Goal: Task Accomplishment & Management: Complete application form

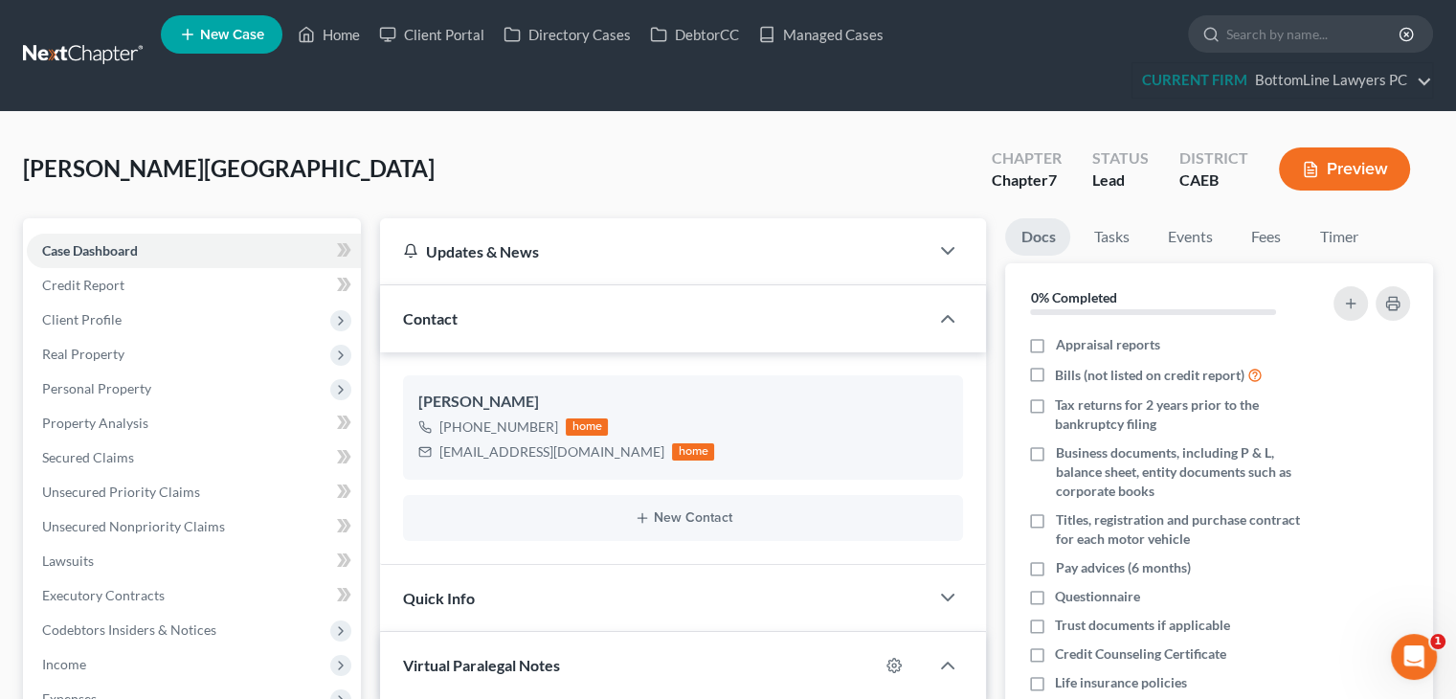
scroll to position [269, 0]
click at [833, 32] on link "Managed Cases" at bounding box center [821, 34] width 145 height 34
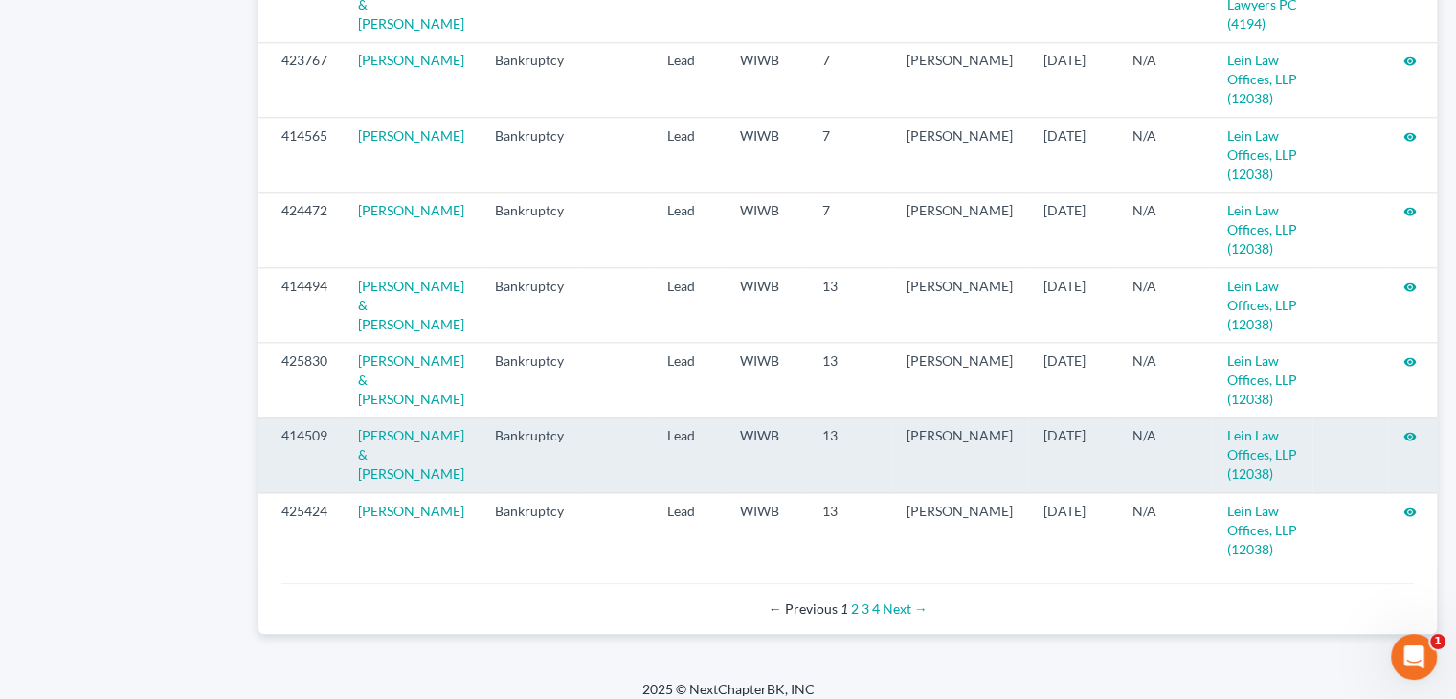
scroll to position [2107, 0]
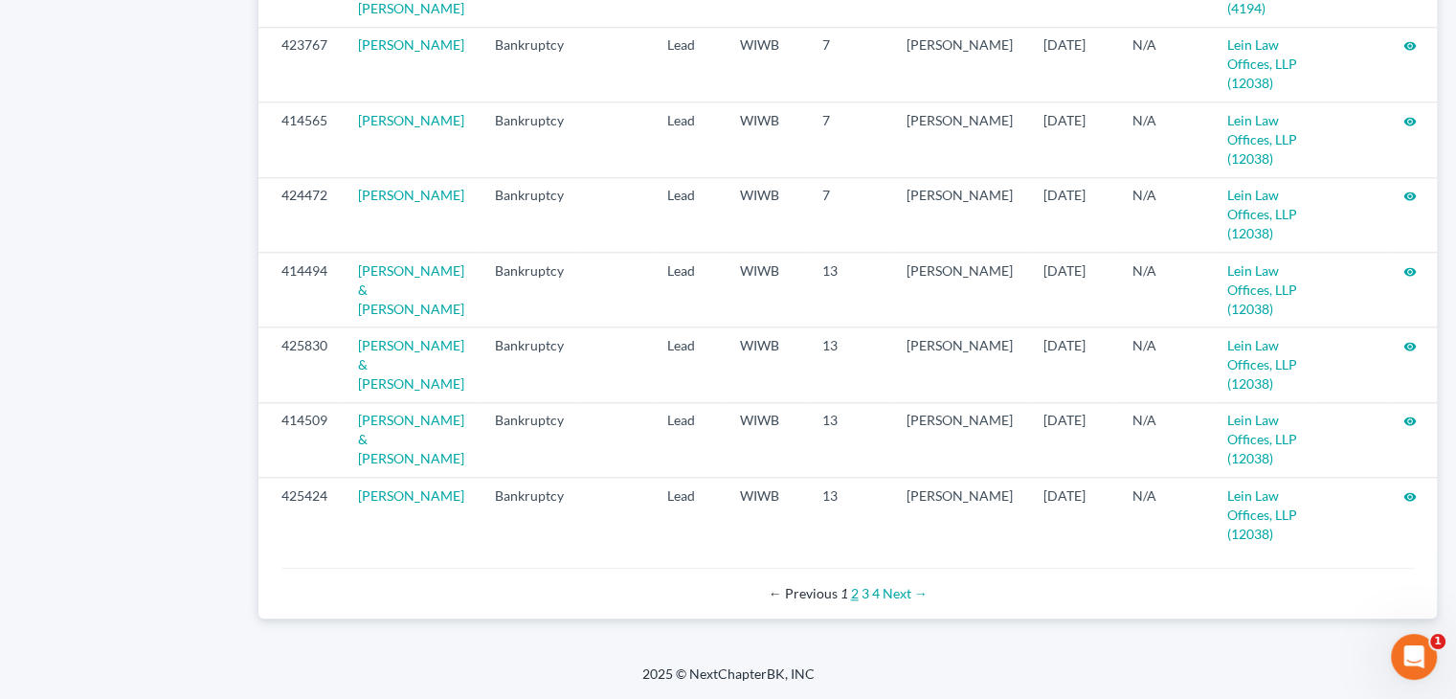
click at [851, 601] on link "2" at bounding box center [855, 593] width 8 height 16
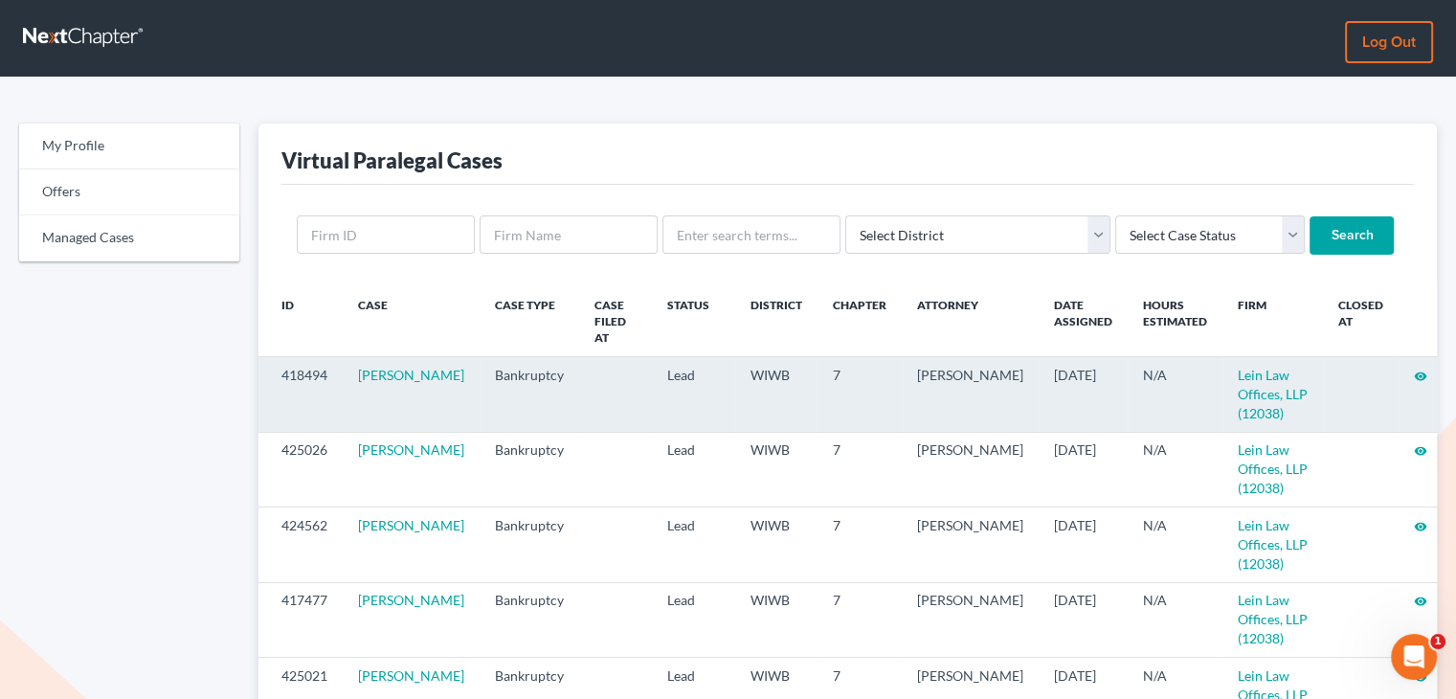
click at [1414, 370] on icon "visibility" at bounding box center [1420, 376] width 13 height 13
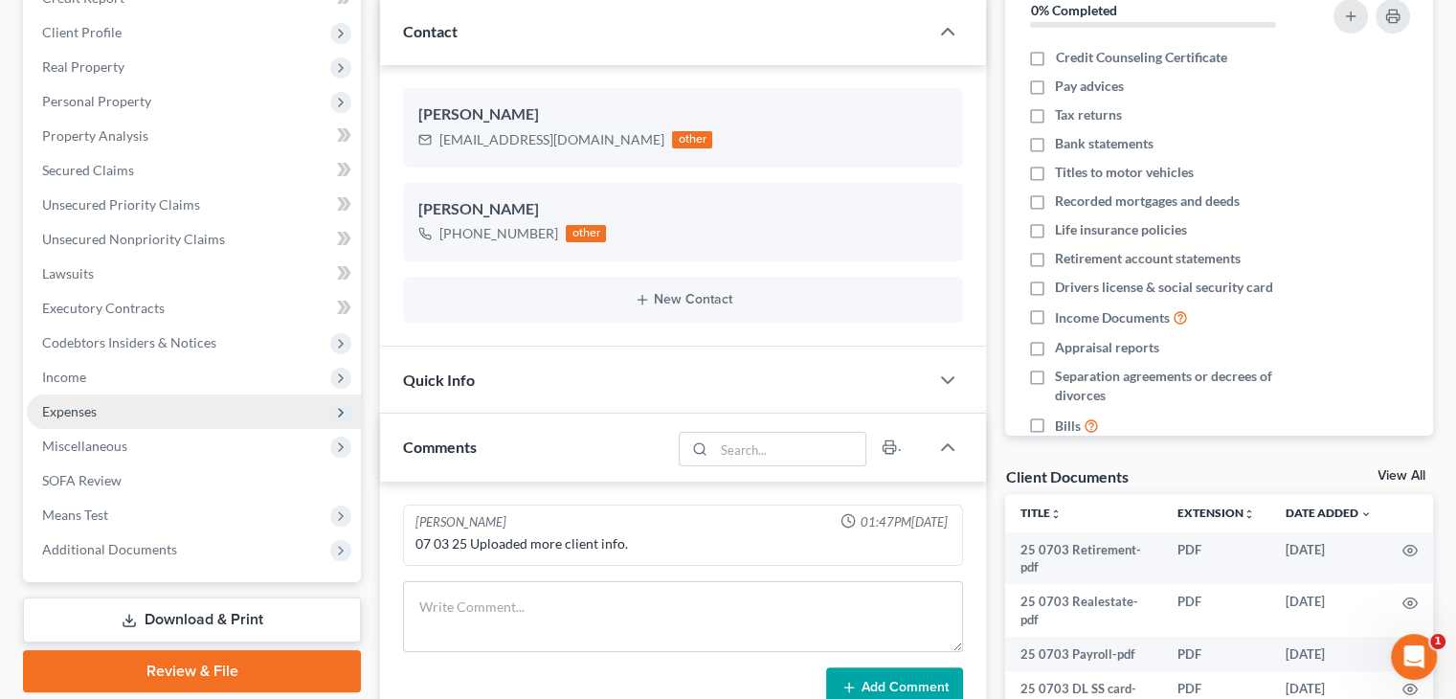
scroll to position [287, 0]
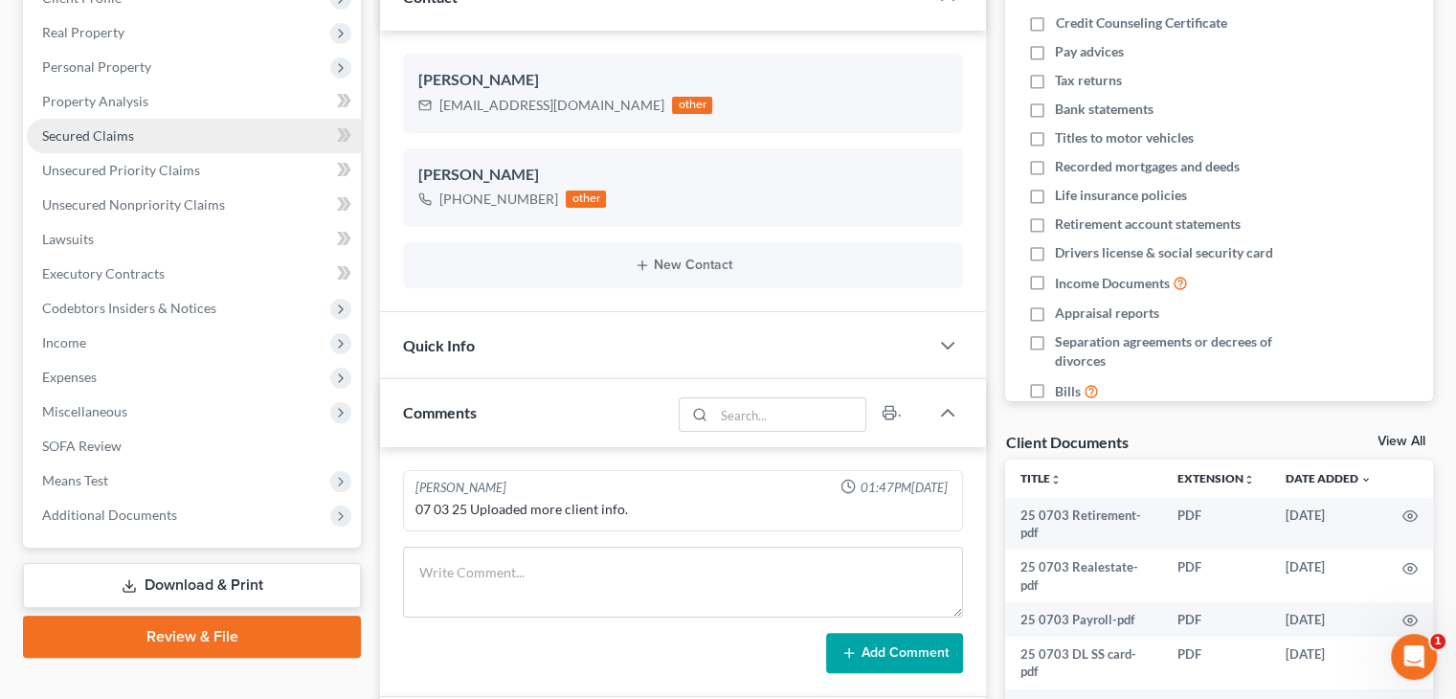
click at [140, 144] on link "Secured Claims" at bounding box center [194, 136] width 334 height 34
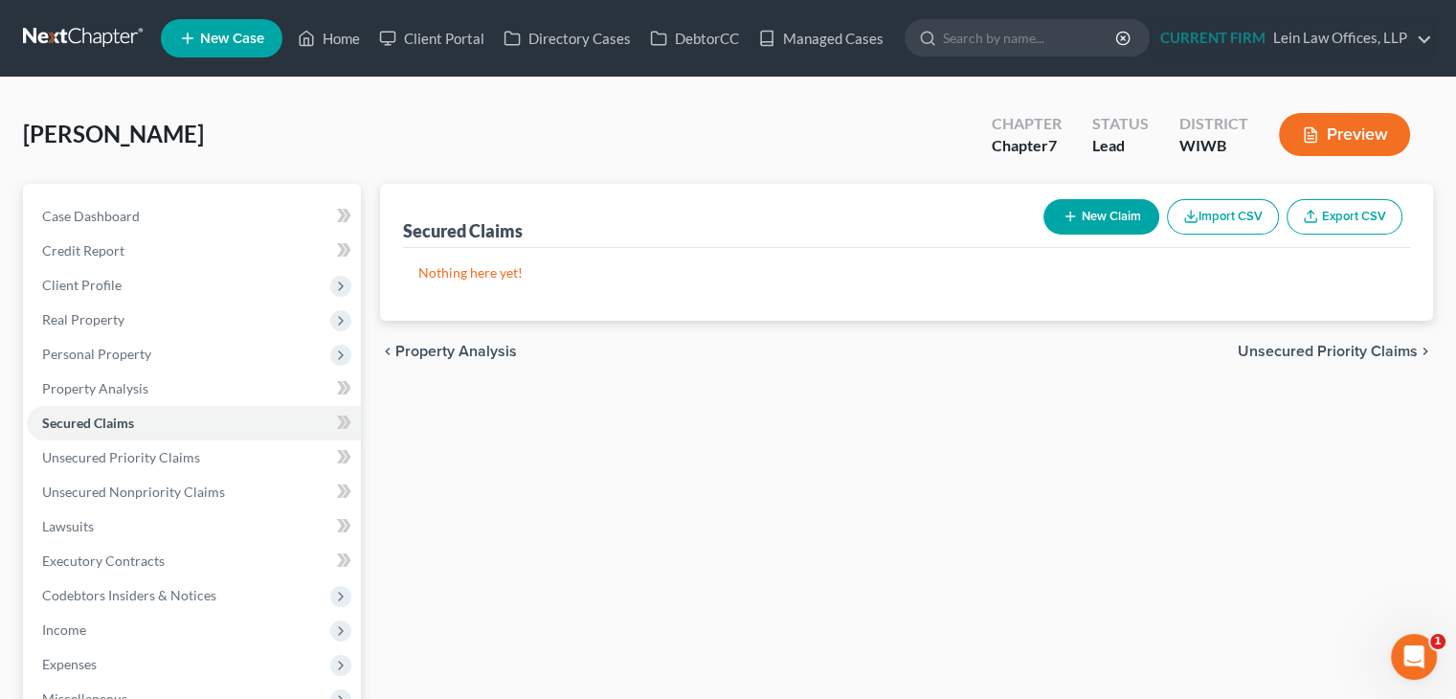
click at [1071, 214] on icon "button" at bounding box center [1070, 216] width 15 height 15
select select "0"
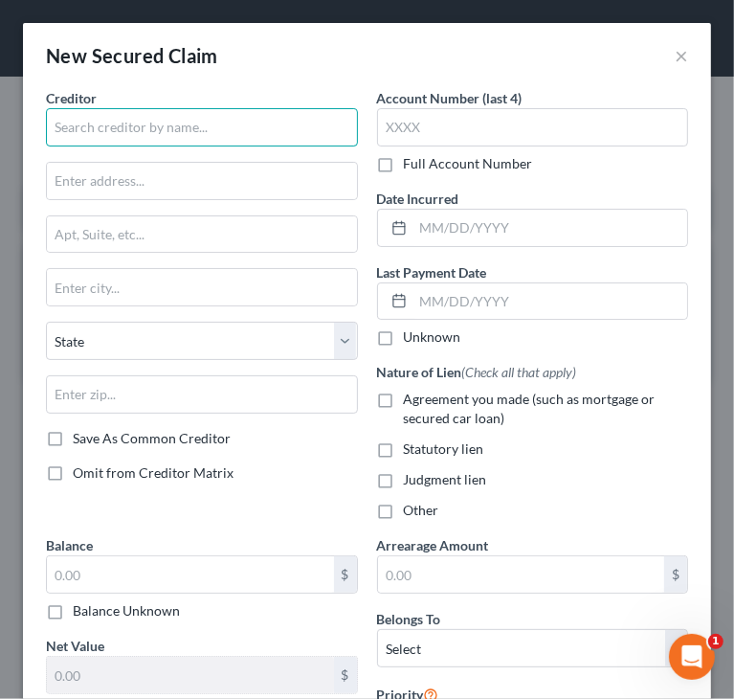
click at [135, 134] on input "text" at bounding box center [202, 127] width 312 height 38
type input "ServiceMac LLC"
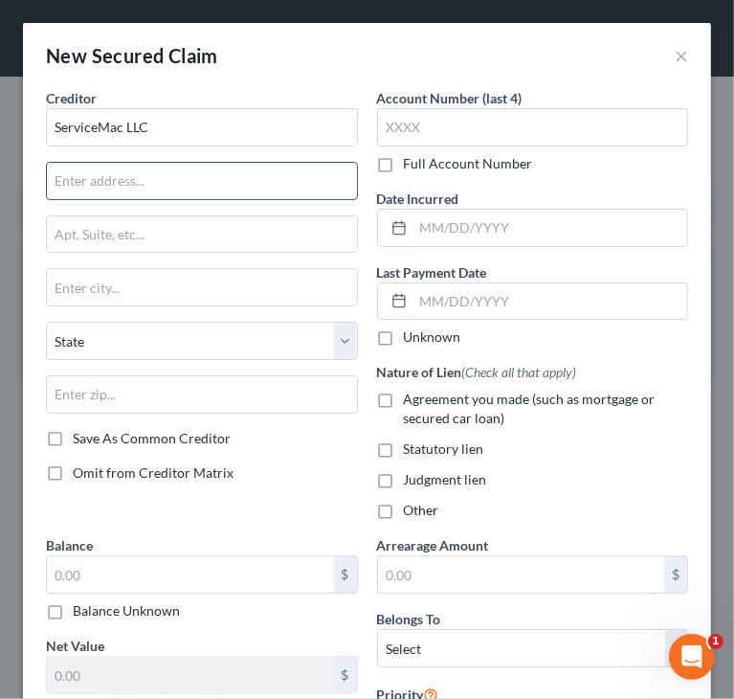
click at [147, 188] on input "text" at bounding box center [202, 181] width 310 height 36
paste input "BOX 100077,"
type input "PO Box 100077"
click at [80, 470] on span "Omit from Creditor Matrix" at bounding box center [153, 472] width 161 height 16
click at [80, 470] on input "Omit from Creditor Matrix" at bounding box center [86, 469] width 12 height 12
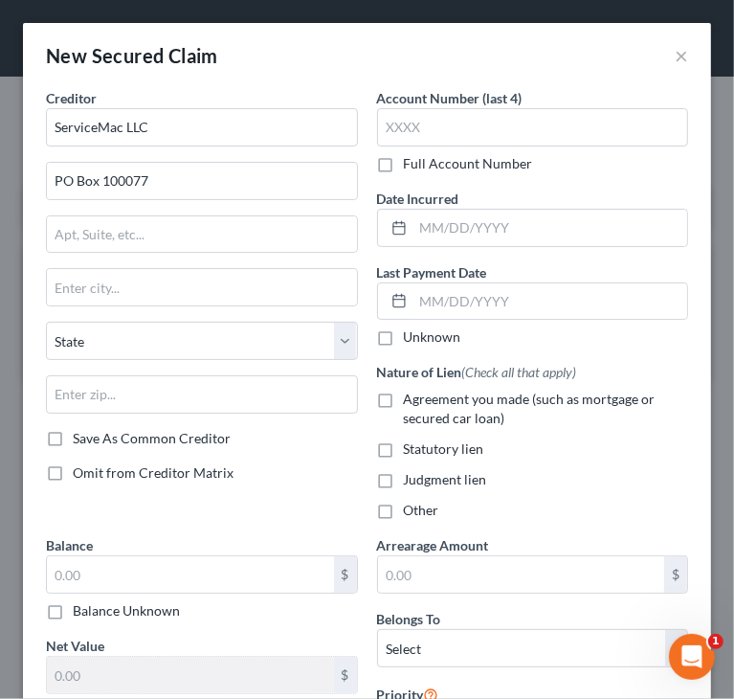
checkbox input "true"
click at [102, 216] on input "text" at bounding box center [202, 234] width 310 height 36
click at [176, 533] on div "Creditor * ServiceMac LLC PO Box 100077 State AL AK AR AZ CA CO CT DE DC FL GA …" at bounding box center [201, 311] width 331 height 447
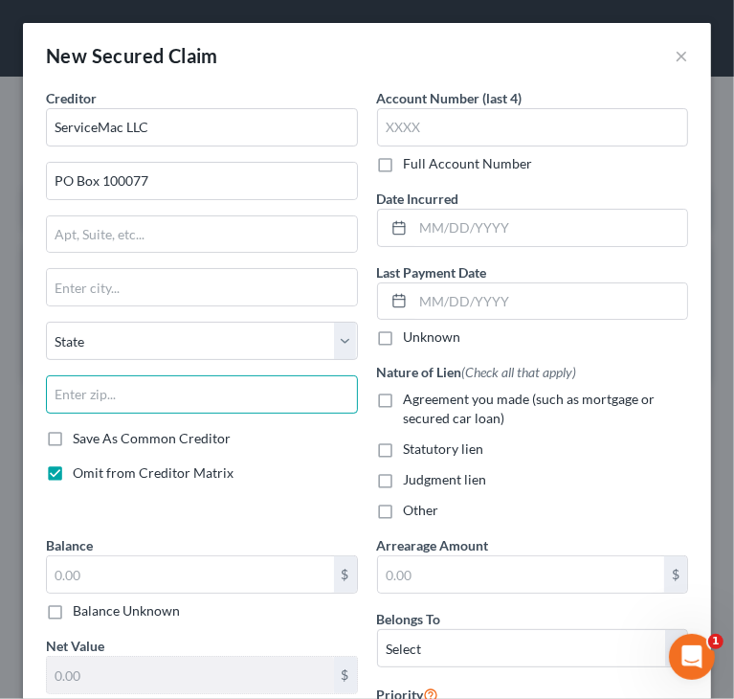
click at [123, 395] on input "text" at bounding box center [202, 394] width 312 height 38
paste input "30096-9377"
drag, startPoint x: 92, startPoint y: 388, endPoint x: 215, endPoint y: 398, distance: 124.0
click at [214, 398] on input "30096-9377" at bounding box center [202, 394] width 312 height 38
type input "30096"
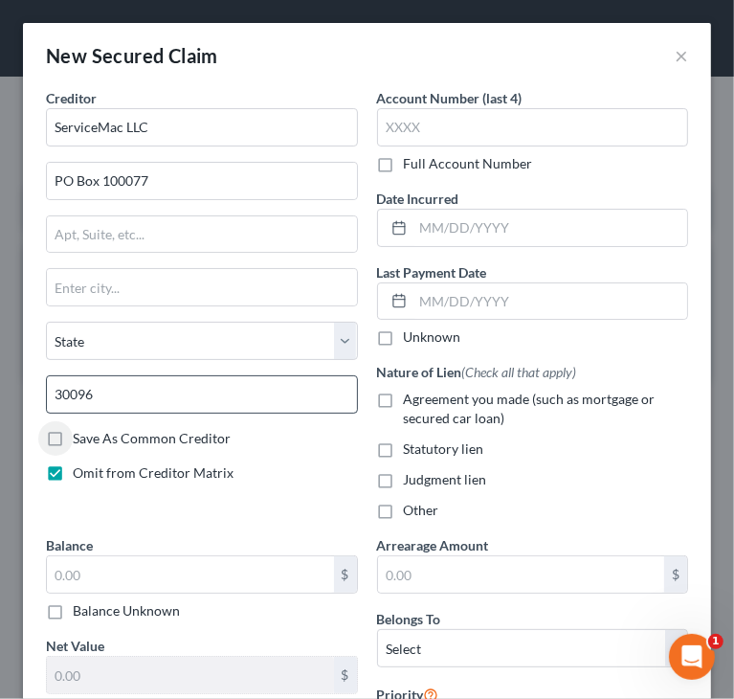
type input "Duluth"
select select "10"
click at [203, 396] on input "30096" at bounding box center [202, 394] width 312 height 38
paste input "-9377"
type input "30096-9377"
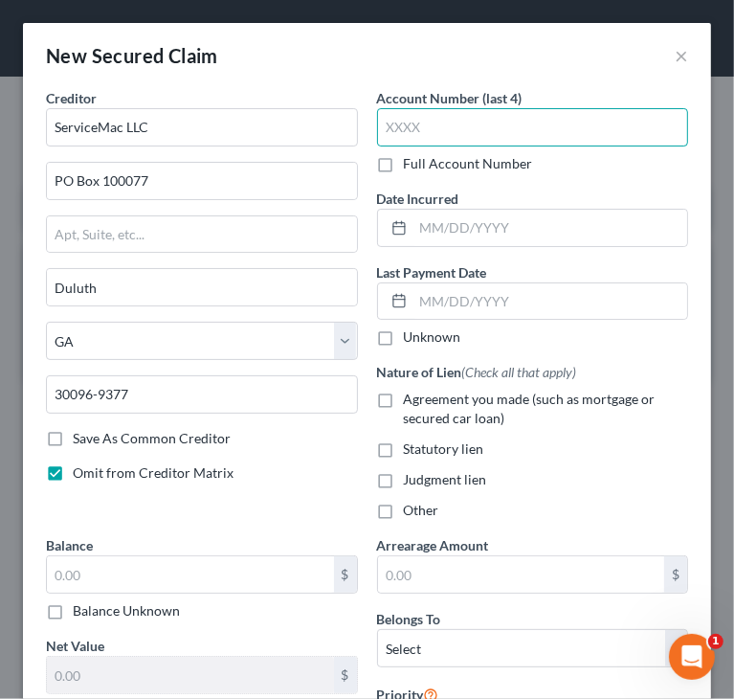
click at [568, 120] on input "text" at bounding box center [533, 127] width 312 height 38
paste input "1£80"
drag, startPoint x: 394, startPoint y: 123, endPoint x: 345, endPoint y: 131, distance: 49.6
click at [519, 131] on input "80" at bounding box center [533, 127] width 312 height 38
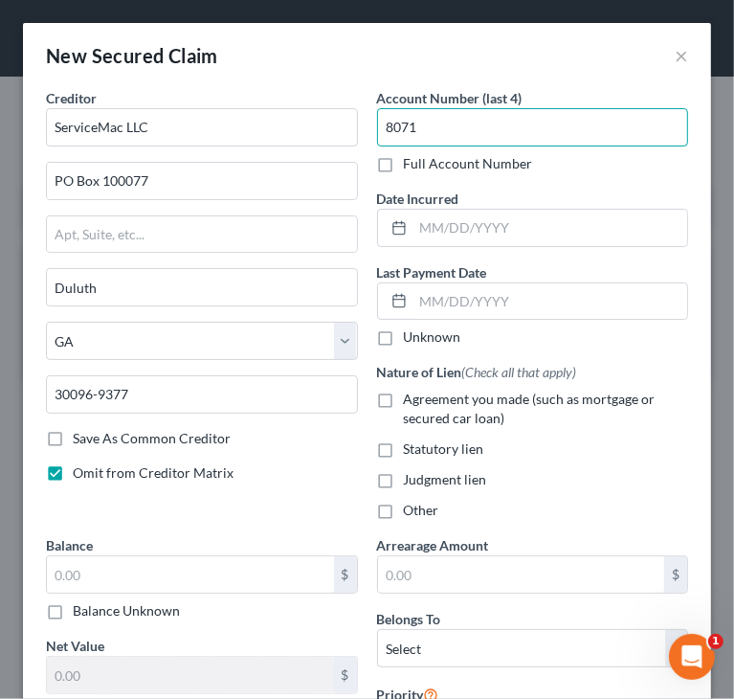
type input "8071"
click at [404, 402] on label "Agreement you made (such as mortgage or secured car loan)" at bounding box center [546, 409] width 285 height 38
click at [412, 402] on input "Agreement you made (such as mortgage or secured car loan)" at bounding box center [418, 396] width 12 height 12
checkbox input "true"
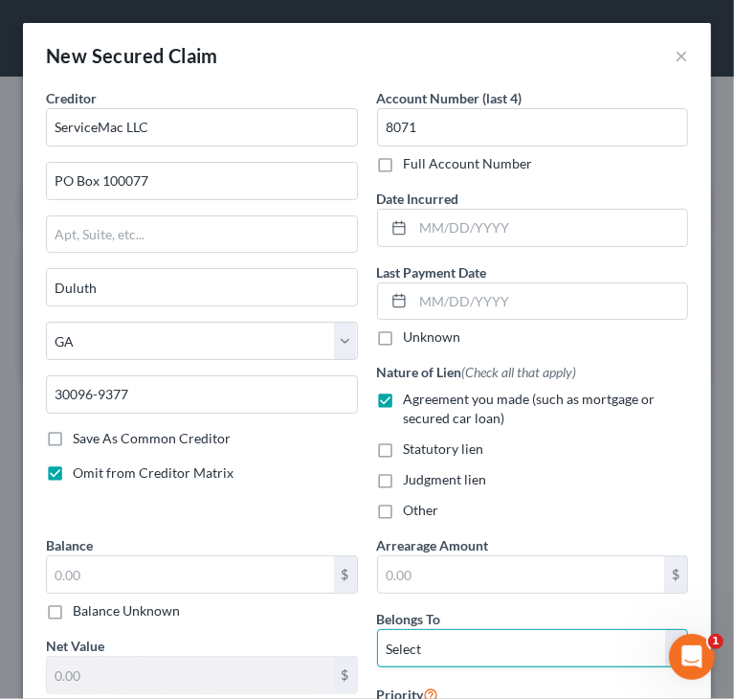
click at [423, 638] on select "Select Debtor 1 Only Debtor 2 Only Debtor 1 And Debtor 2 Only At Least One Of T…" at bounding box center [533, 648] width 312 height 38
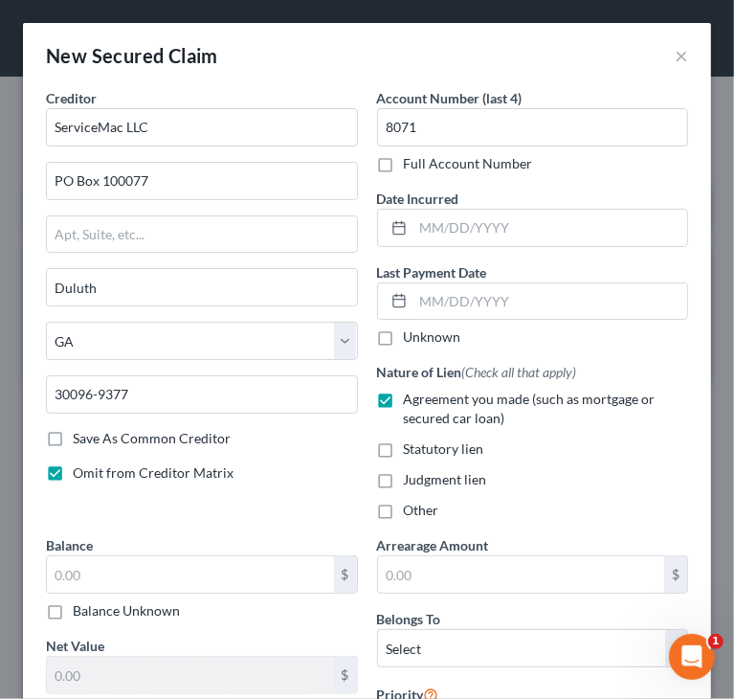
click at [553, 446] on div "Statutory lien" at bounding box center [533, 449] width 312 height 19
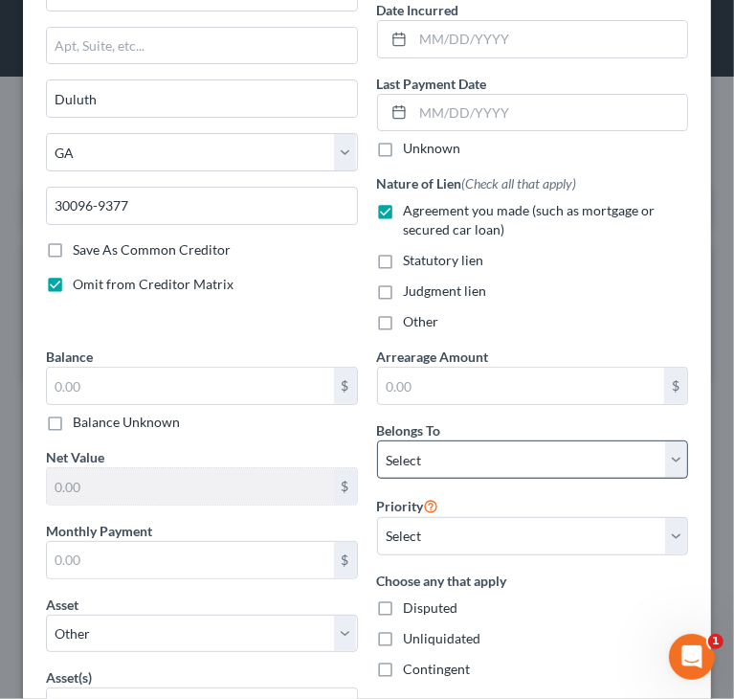
scroll to position [192, 0]
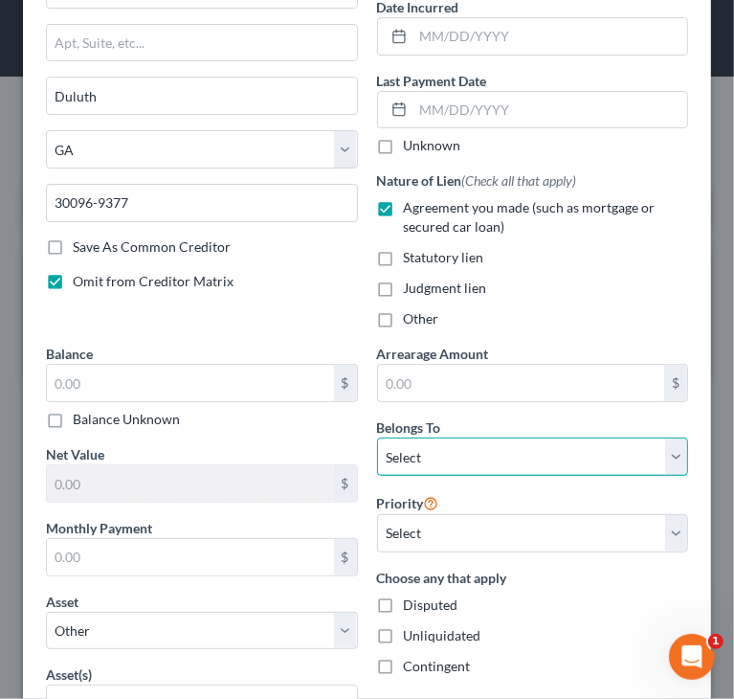
click at [567, 461] on select "Select Debtor 1 Only Debtor 2 Only Debtor 1 And Debtor 2 Only At Least One Of T…" at bounding box center [533, 457] width 312 height 38
select select "3"
click at [377, 438] on select "Select Debtor 1 Only Debtor 2 Only Debtor 1 And Debtor 2 Only At Least One Of T…" at bounding box center [533, 457] width 312 height 38
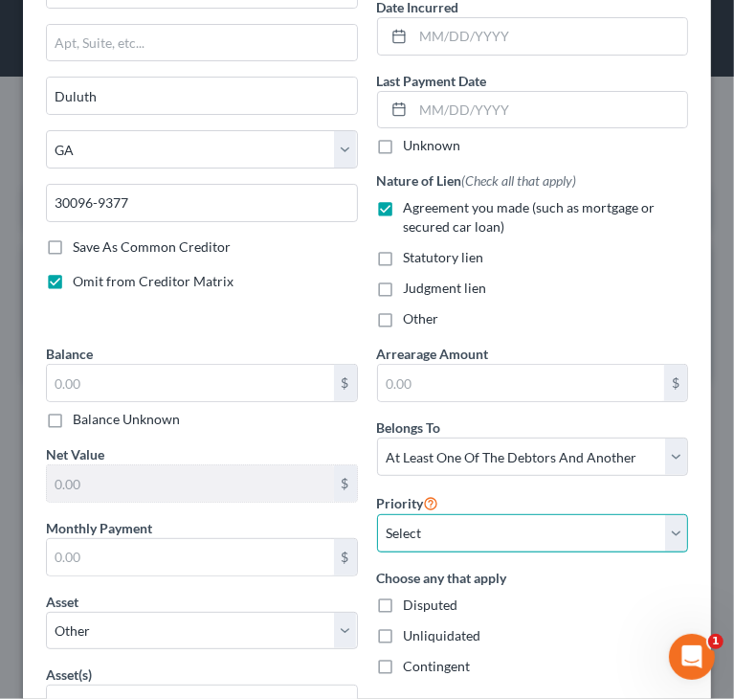
click at [460, 540] on select "Select 1st 2nd 3rd 4th 5th 6th 7th 8th 9th 10th 11th 12th 13th 14th 15th 16th 1…" at bounding box center [533, 533] width 312 height 38
select select "0"
click at [377, 514] on select "Select 1st 2nd 3rd 4th 5th 6th 7th 8th 9th 10th 11th 12th 13th 14th 15th 16th 1…" at bounding box center [533, 533] width 312 height 38
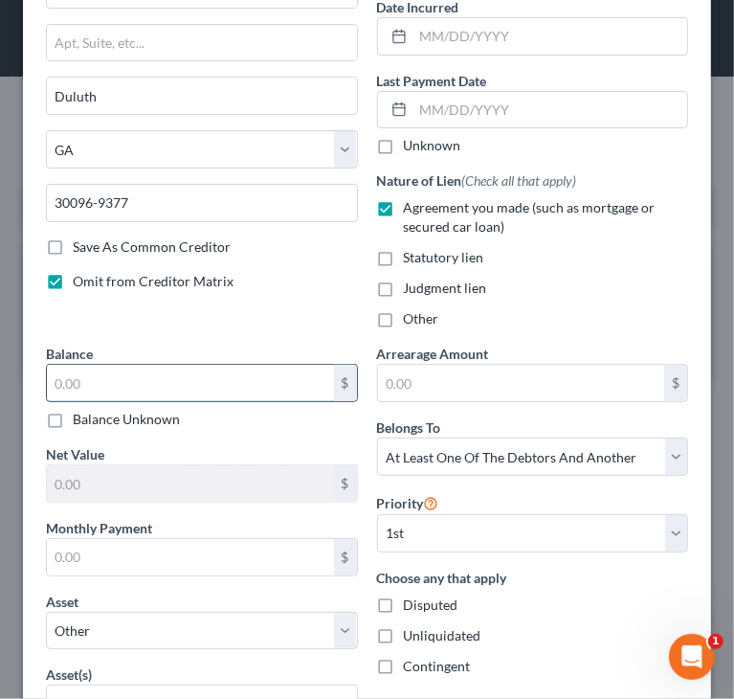
click at [103, 380] on input "text" at bounding box center [190, 383] width 287 height 36
click at [136, 557] on input "text" at bounding box center [190, 557] width 287 height 36
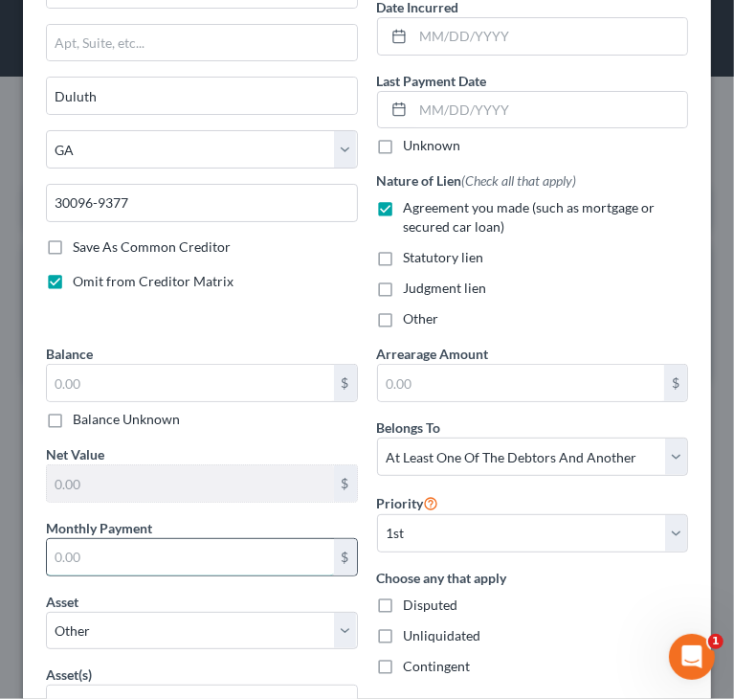
paste input "1S9Lp'L"
drag, startPoint x: 145, startPoint y: 547, endPoint x: 76, endPoint y: 550, distance: 69.0
click at [78, 550] on input "19" at bounding box center [190, 557] width 287 height 36
drag, startPoint x: 74, startPoint y: 550, endPoint x: 31, endPoint y: 551, distance: 43.1
click at [31, 551] on div "Creditor * ServiceMac LLC PO Box 100077 Duluth State AL AK AR AZ CA CO CT DE DC…" at bounding box center [367, 565] width 688 height 1337
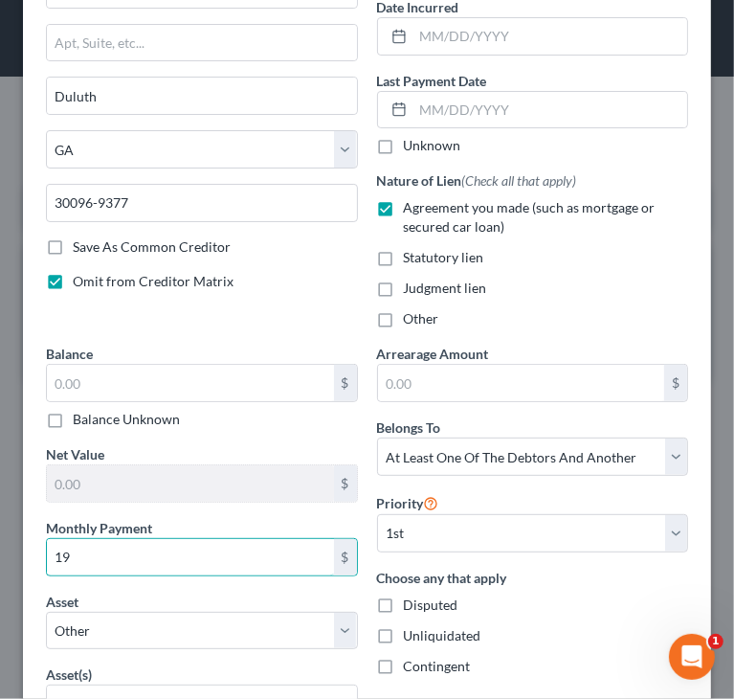
paste input "S9Lp'L"
type input "1"
type input "1,476"
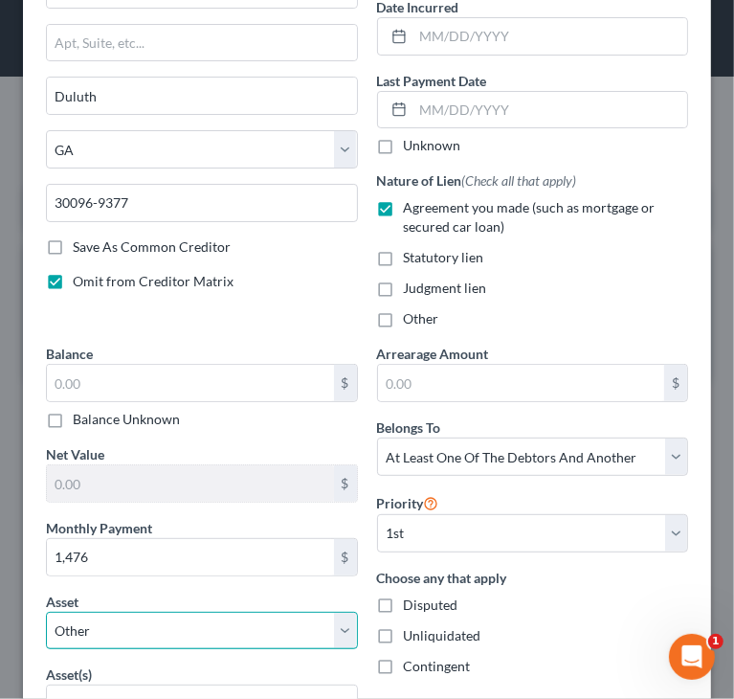
click at [232, 633] on select "Select Other Multiple Assets 2013 Ford F-150 - $11500.0 8337 E Ramel Rd - $2906…" at bounding box center [202, 631] width 312 height 38
select select "3"
click at [46, 612] on select "Select Other Multiple Assets 2013 Ford F-150 - $11500.0 8337 E Ramel Rd - $2906…" at bounding box center [202, 631] width 312 height 38
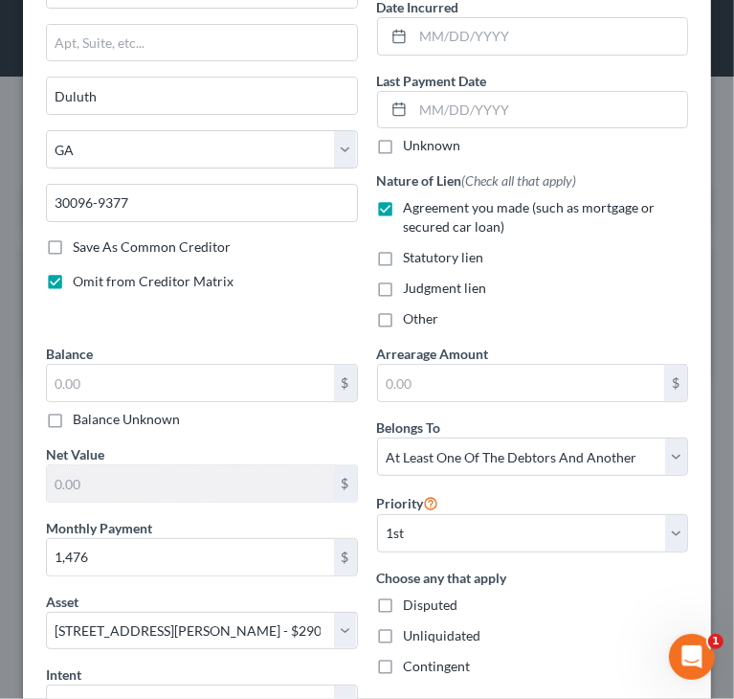
click at [240, 319] on div "Creditor * ServiceMac LLC PO Box 100077 Duluth State AL AK AR AZ CA CO CT DE DC…" at bounding box center [201, 120] width 331 height 447
click at [219, 390] on input "text" at bounding box center [190, 383] width 287 height 36
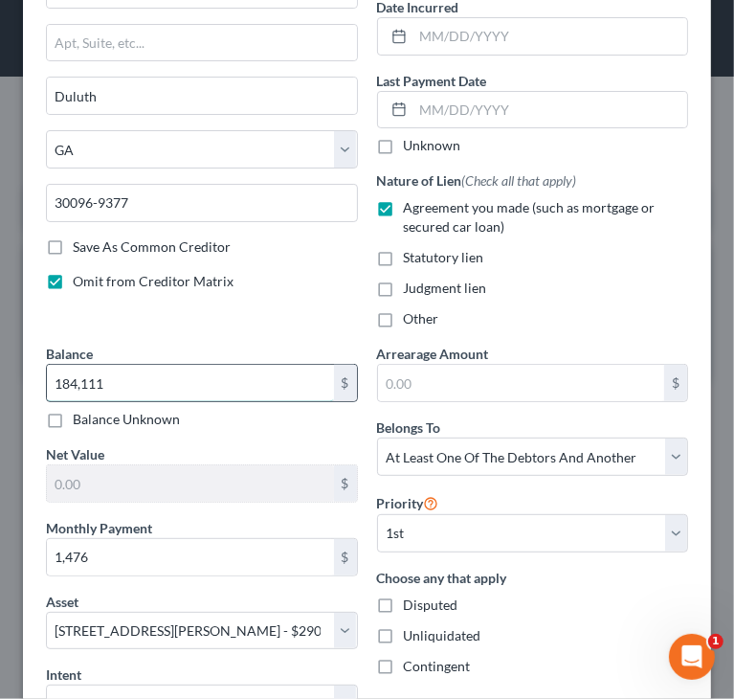
type input "184,111"
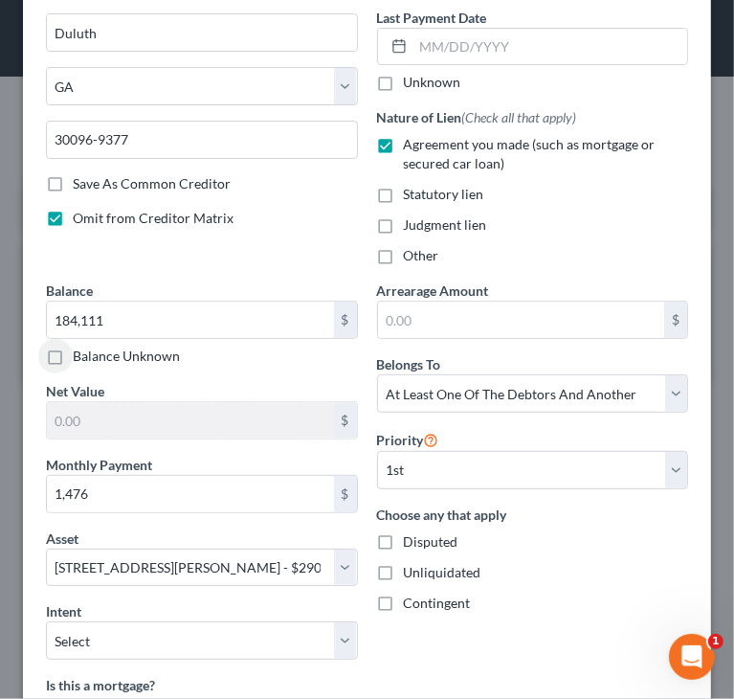
scroll to position [287, 0]
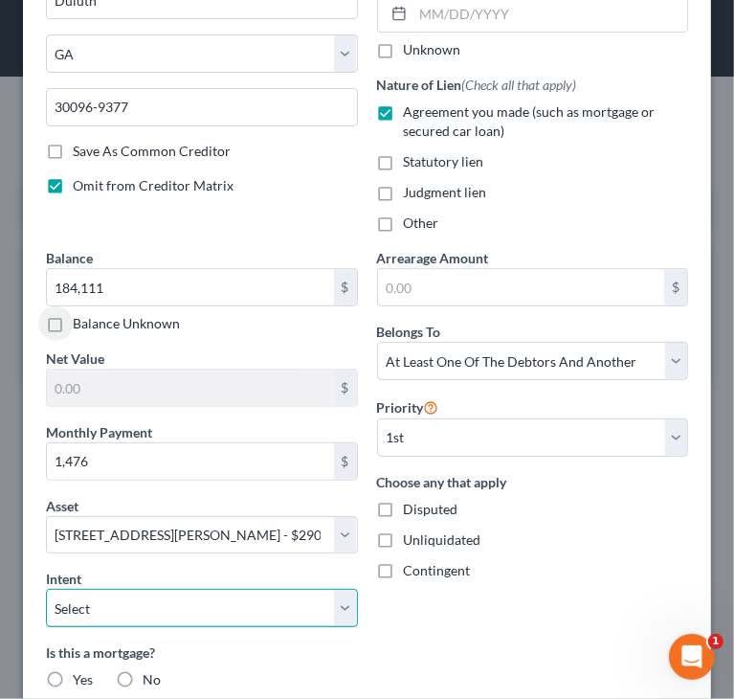
click at [254, 599] on select "Select Surrender Redeem Reaffirm Avoid Other" at bounding box center [202, 608] width 312 height 38
select select "2"
click at [46, 589] on select "Select Surrender Redeem Reaffirm Avoid Other" at bounding box center [202, 608] width 312 height 38
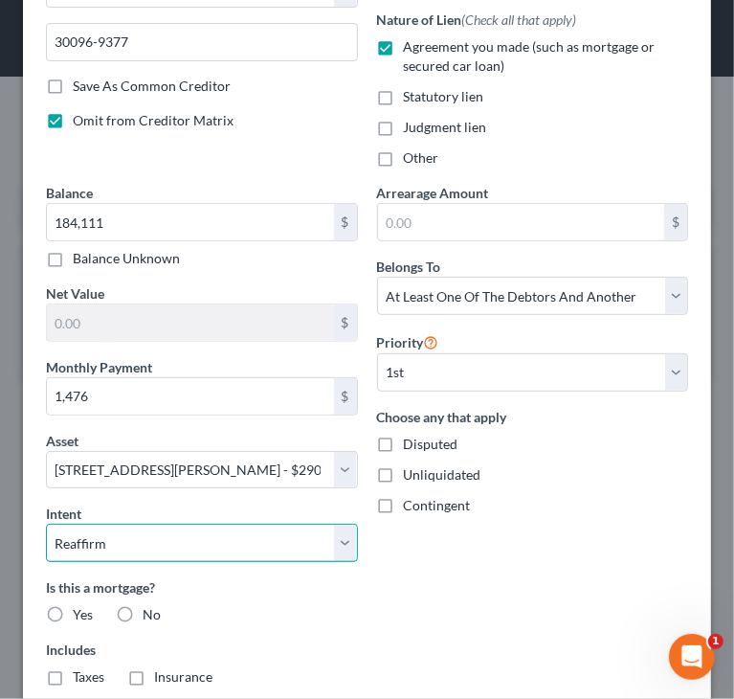
scroll to position [383, 0]
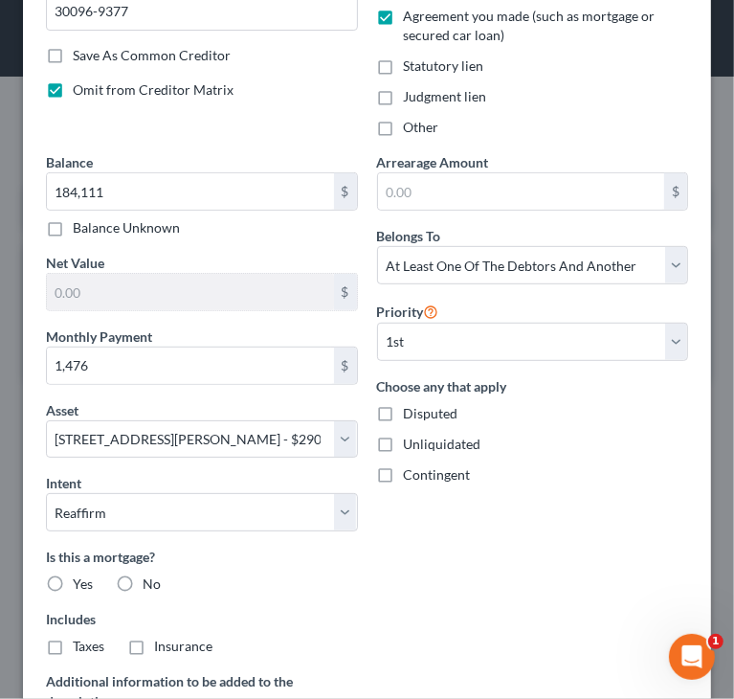
click at [73, 583] on label "Yes" at bounding box center [83, 584] width 20 height 19
click at [80, 583] on input "Yes" at bounding box center [86, 581] width 12 height 12
radio input "true"
click at [73, 650] on label "Taxes" at bounding box center [89, 646] width 32 height 19
click at [80, 649] on input "Taxes" at bounding box center [86, 643] width 12 height 12
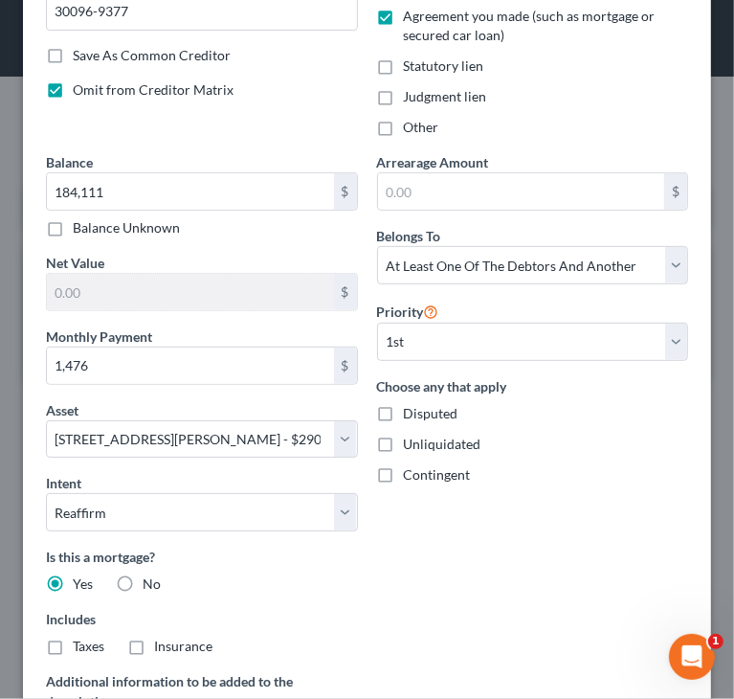
checkbox input "true"
click at [161, 643] on span "Insurance" at bounding box center [183, 646] width 58 height 16
click at [162, 643] on input "Insurance" at bounding box center [168, 643] width 12 height 12
checkbox input "true"
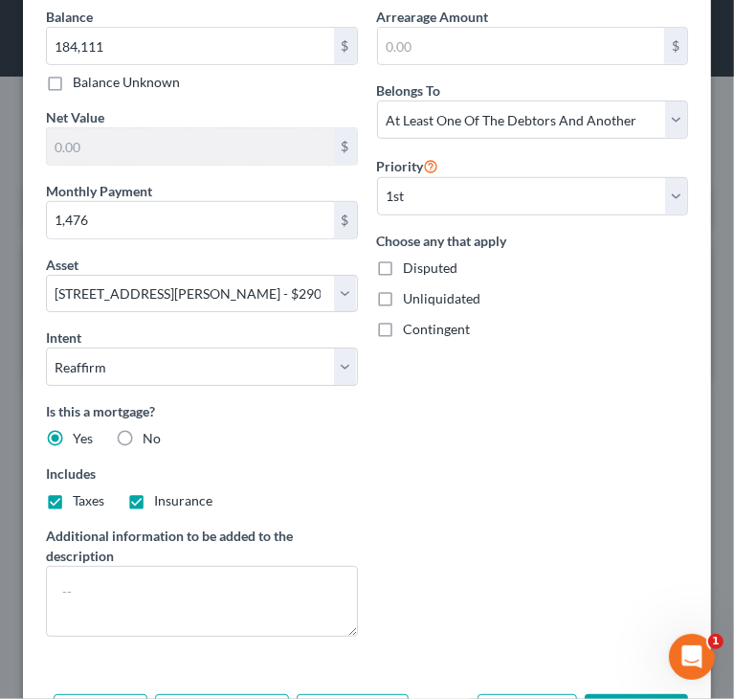
scroll to position [575, 0]
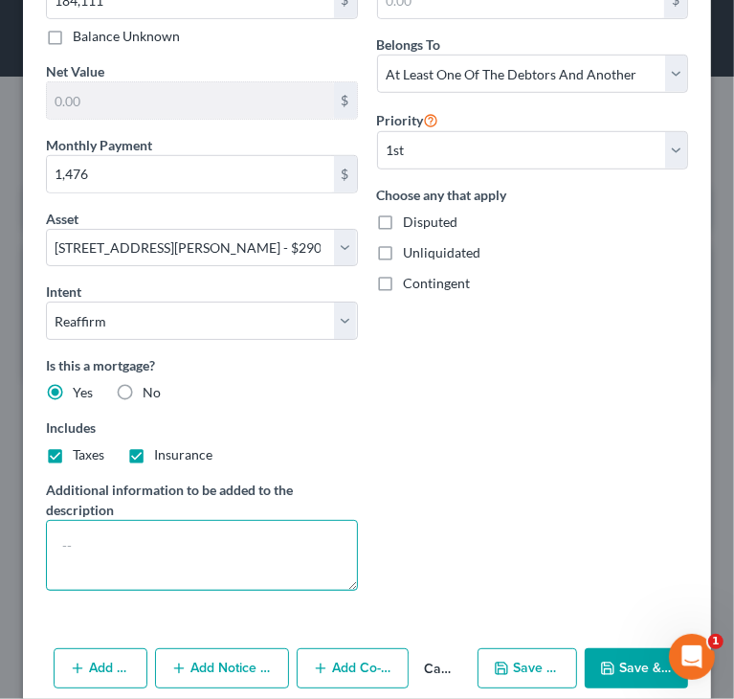
click at [231, 559] on textarea at bounding box center [202, 555] width 312 height 71
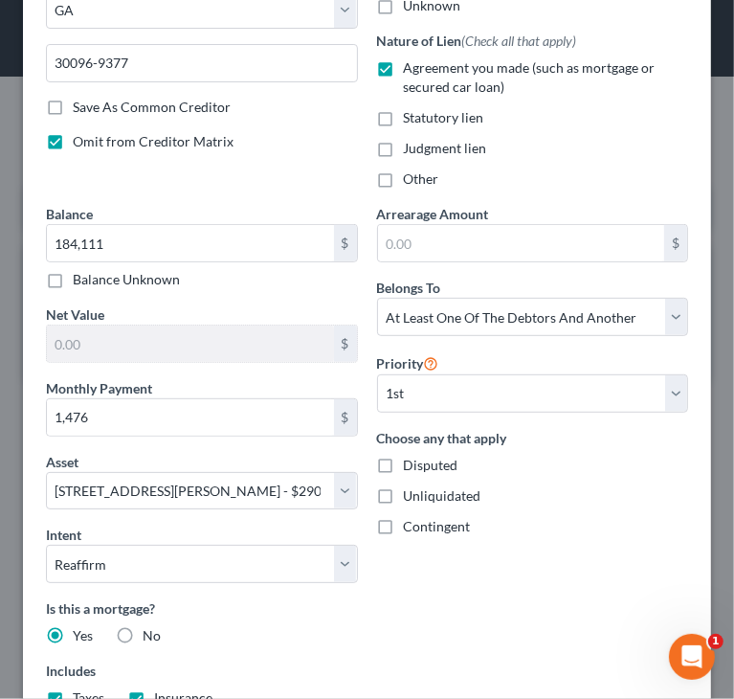
scroll to position [287, 0]
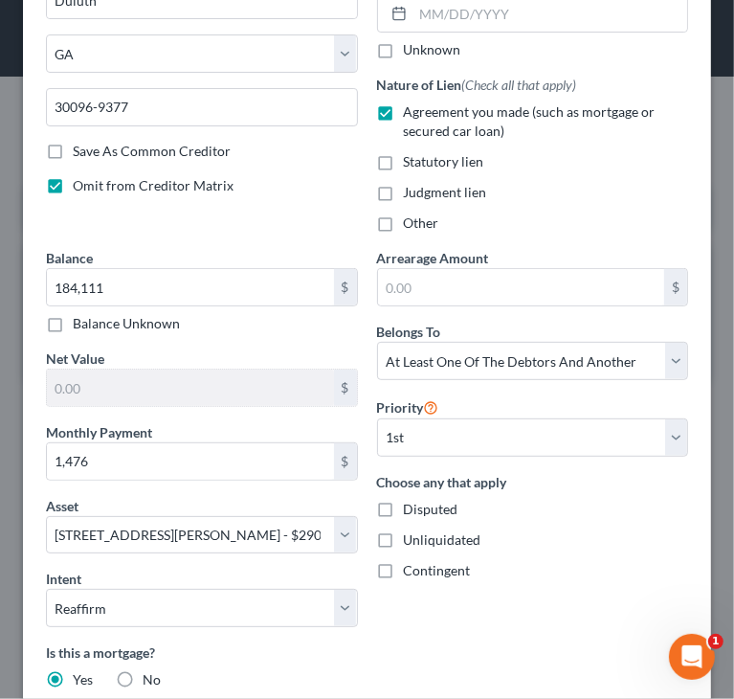
type textarea "Debtor's name is not listed on the mortgage"
click at [616, 530] on div "Unliquidated" at bounding box center [533, 539] width 312 height 19
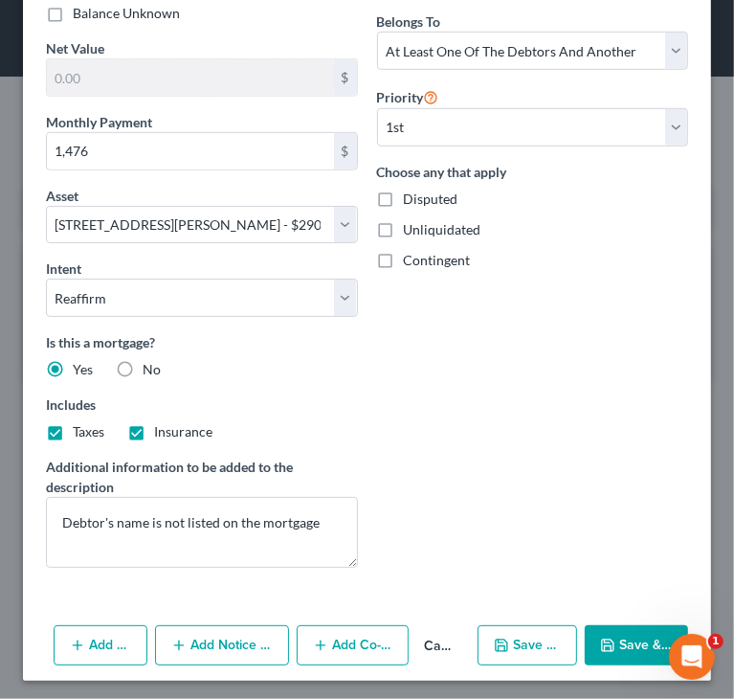
scroll to position [598, 0]
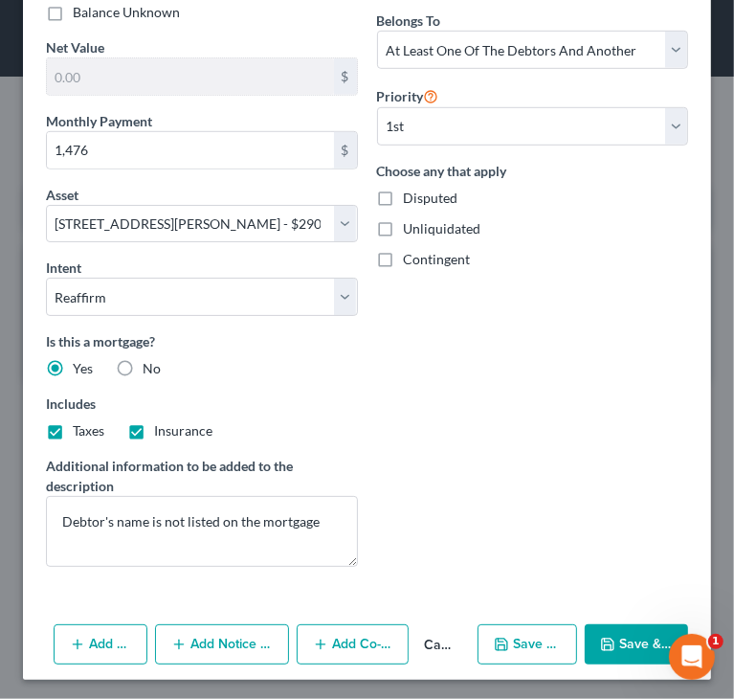
click at [605, 645] on polyline "button" at bounding box center [608, 647] width 7 height 5
select select
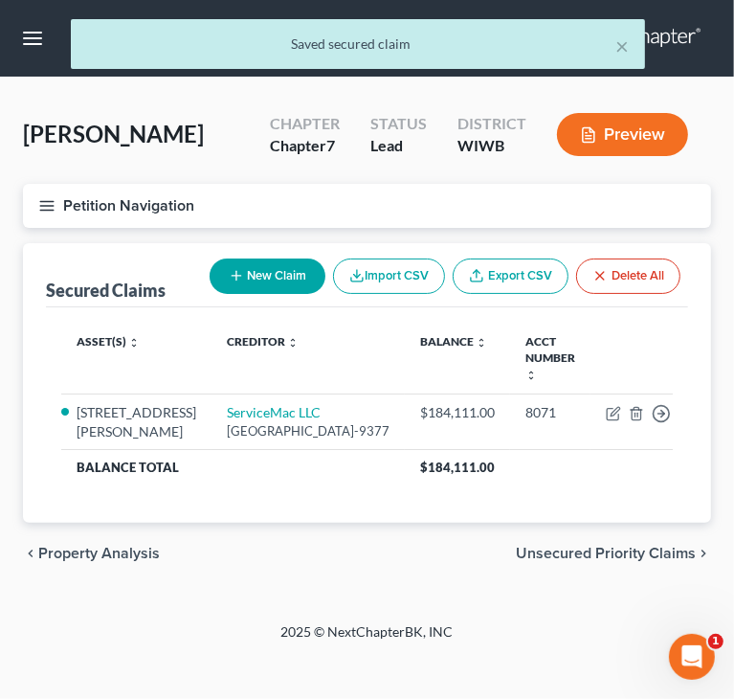
click at [42, 206] on line "button" at bounding box center [46, 206] width 13 height 0
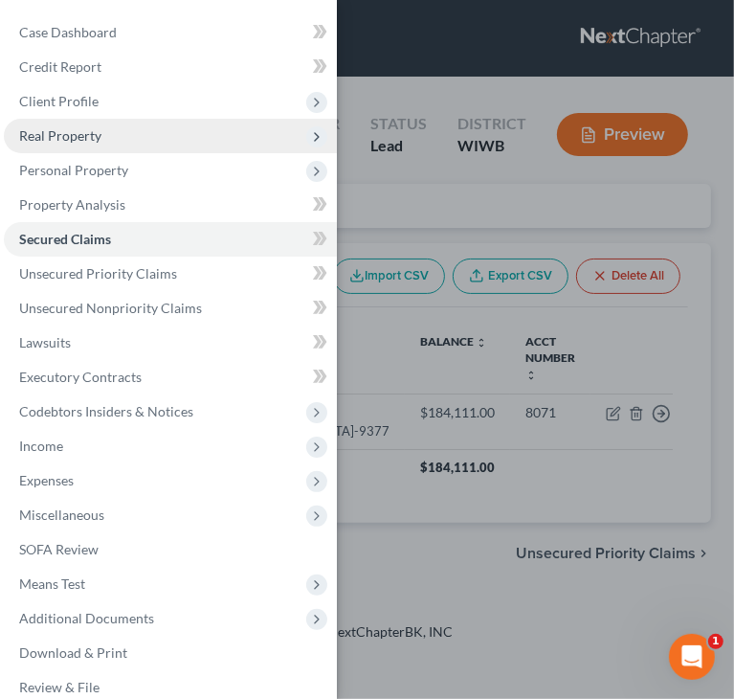
click at [86, 137] on span "Real Property" at bounding box center [60, 135] width 82 height 16
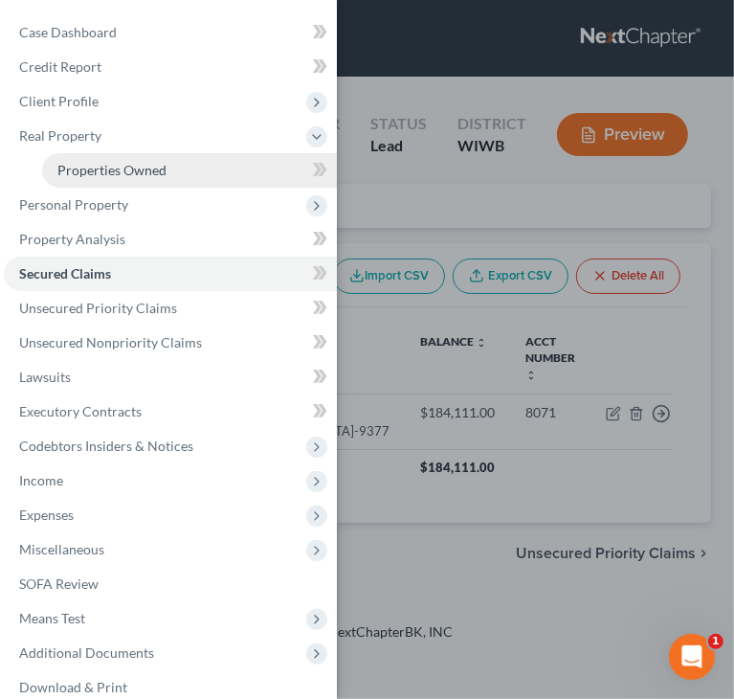
click at [86, 170] on span "Properties Owned" at bounding box center [111, 170] width 109 height 16
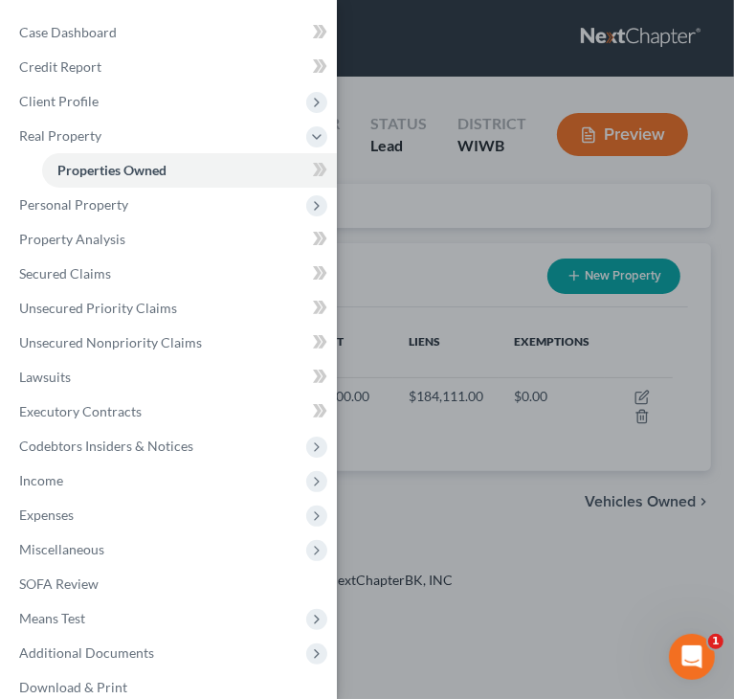
click at [418, 273] on div "Case Dashboard Payments Invoices Payments Payments Credit Report Client Profile" at bounding box center [367, 349] width 734 height 699
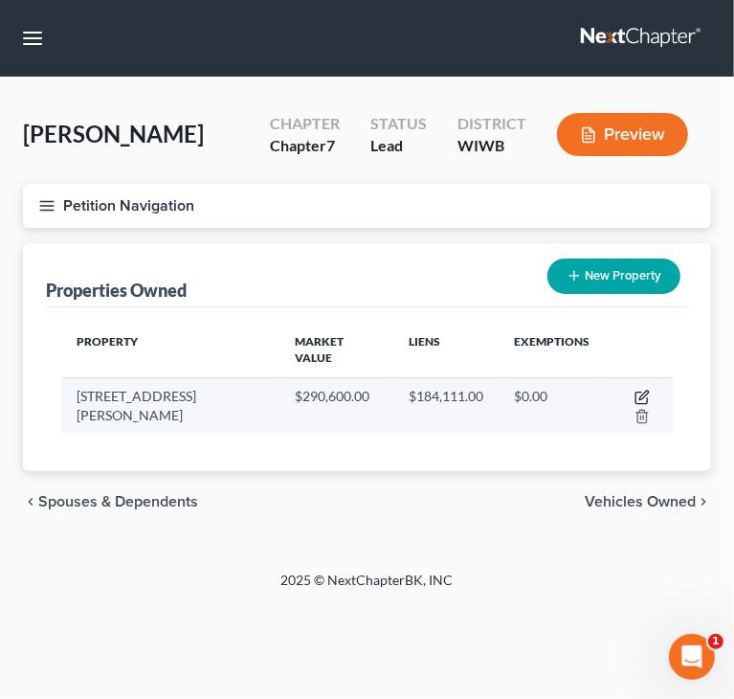
click at [635, 390] on icon "button" at bounding box center [642, 397] width 15 height 15
select select "52"
select select "0"
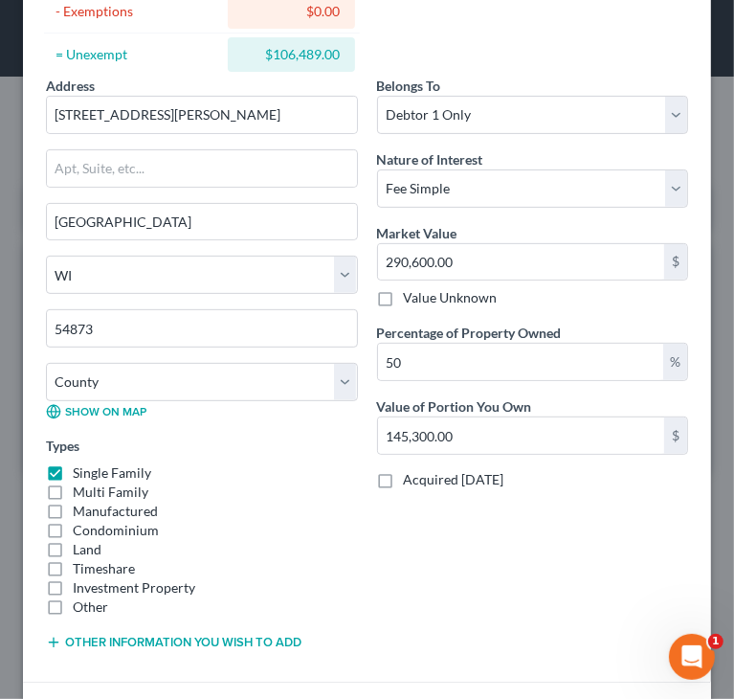
scroll to position [383, 0]
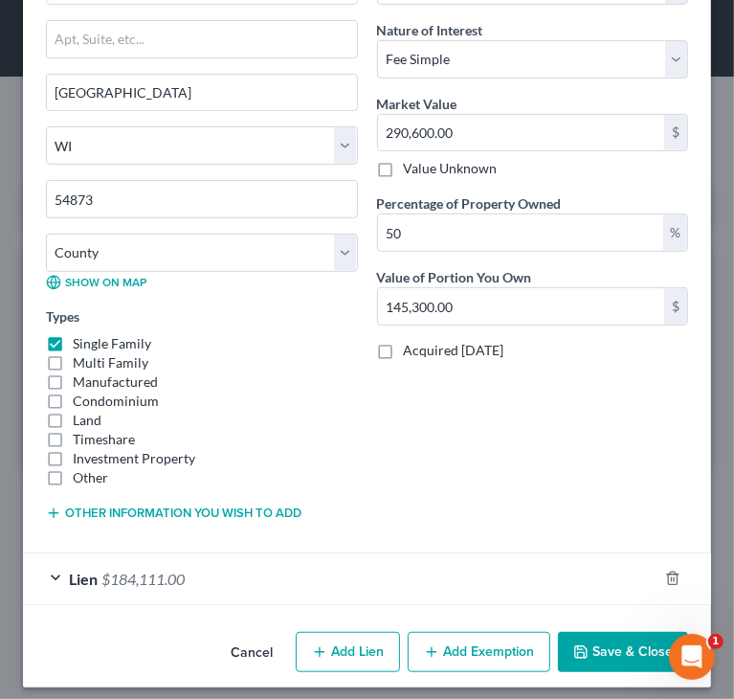
click at [223, 508] on button "Other information you wish to add" at bounding box center [174, 513] width 256 height 15
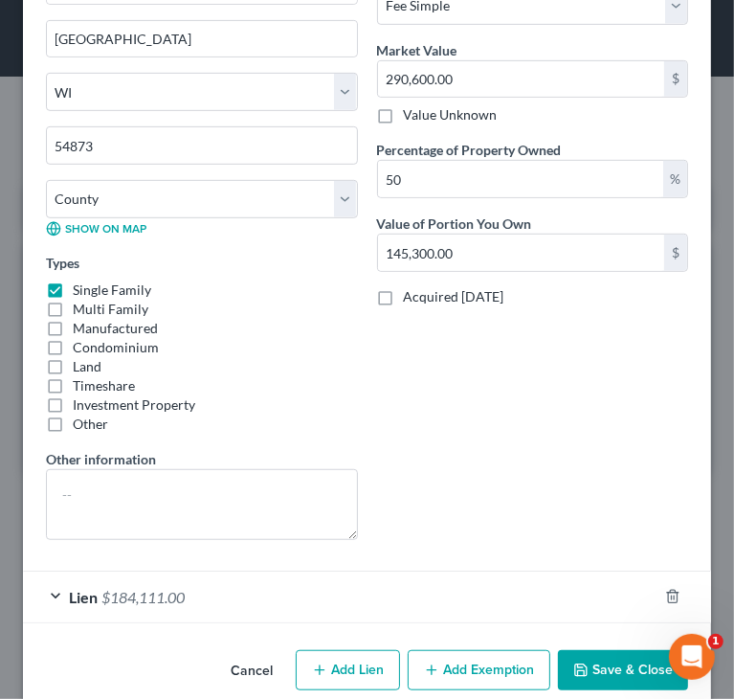
scroll to position [463, 0]
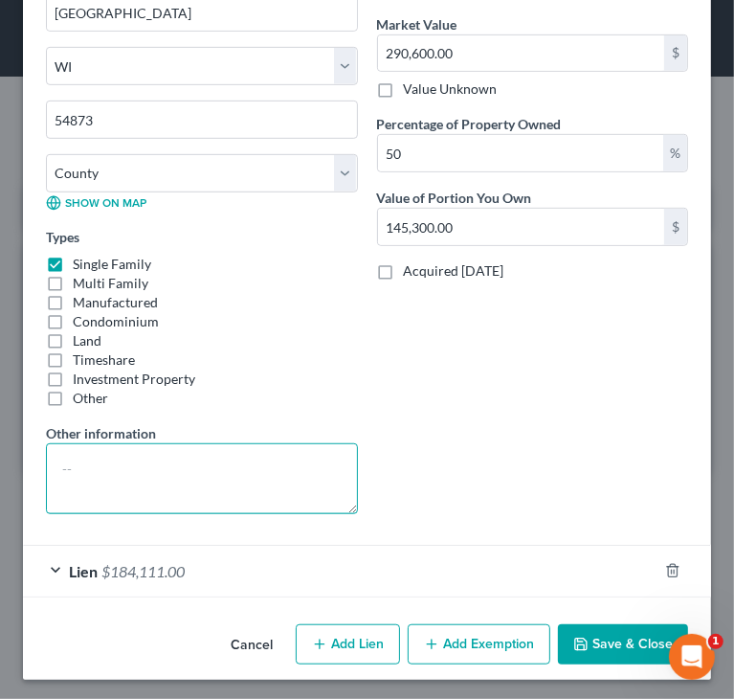
click at [236, 461] on textarea at bounding box center [202, 478] width 312 height 71
type textarea "Debtor has 50% share of real estate but her name is not on the mortgage"
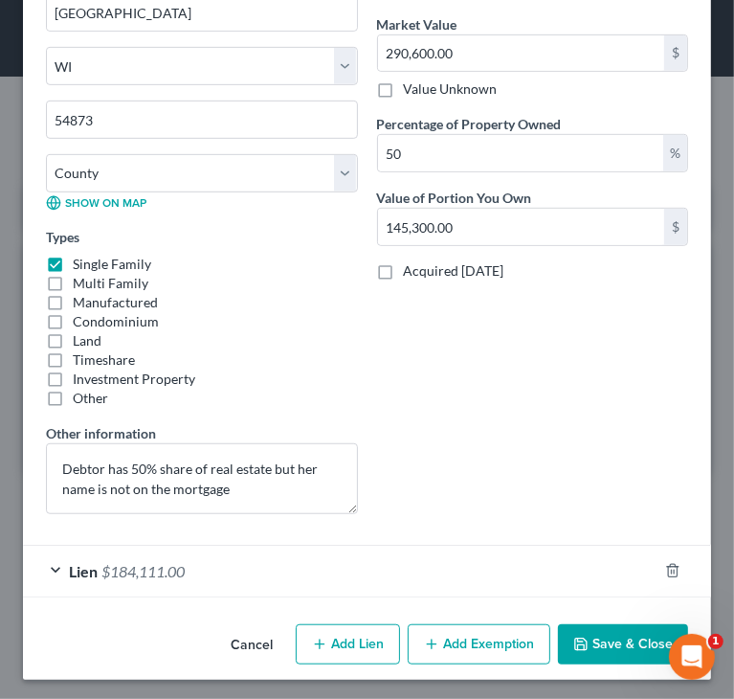
click at [83, 568] on span "Lien" at bounding box center [83, 571] width 29 height 18
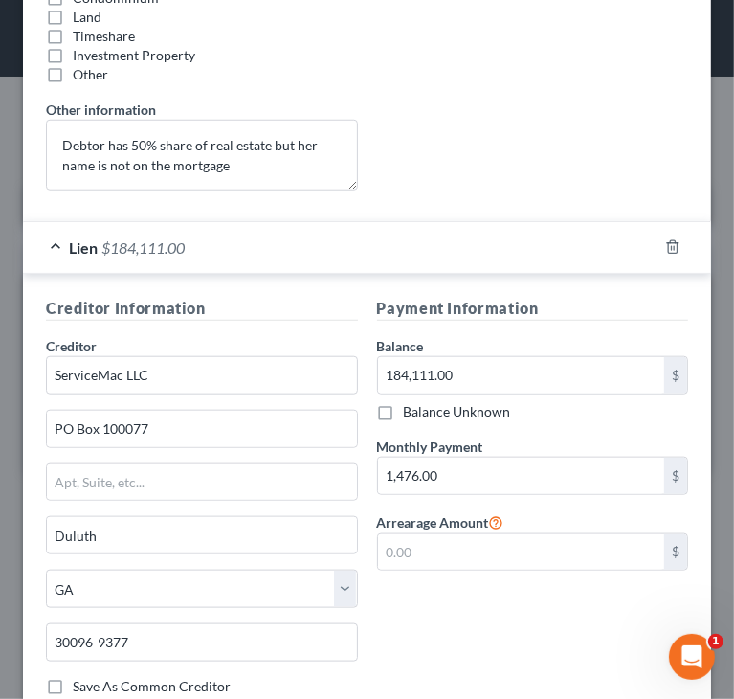
scroll to position [755, 0]
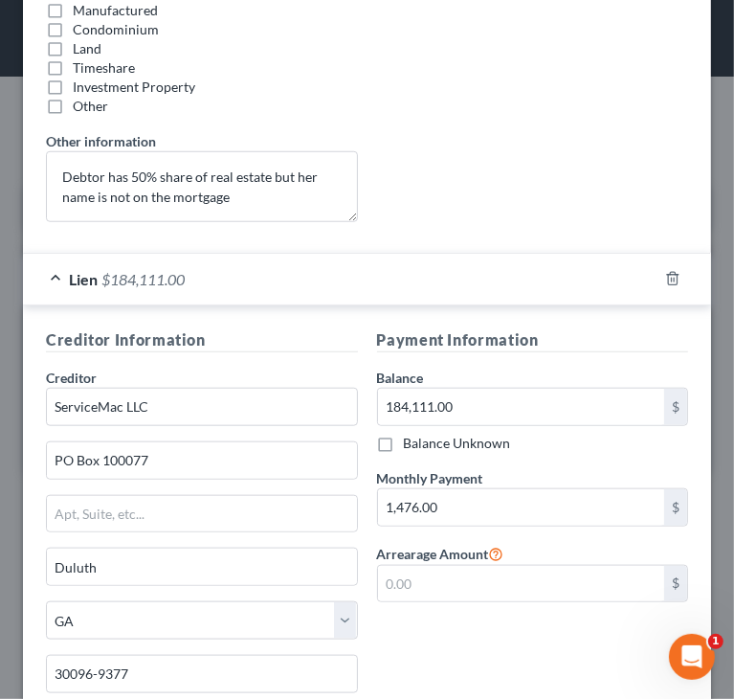
click at [56, 275] on div "Lien $184,111.00" at bounding box center [340, 279] width 635 height 51
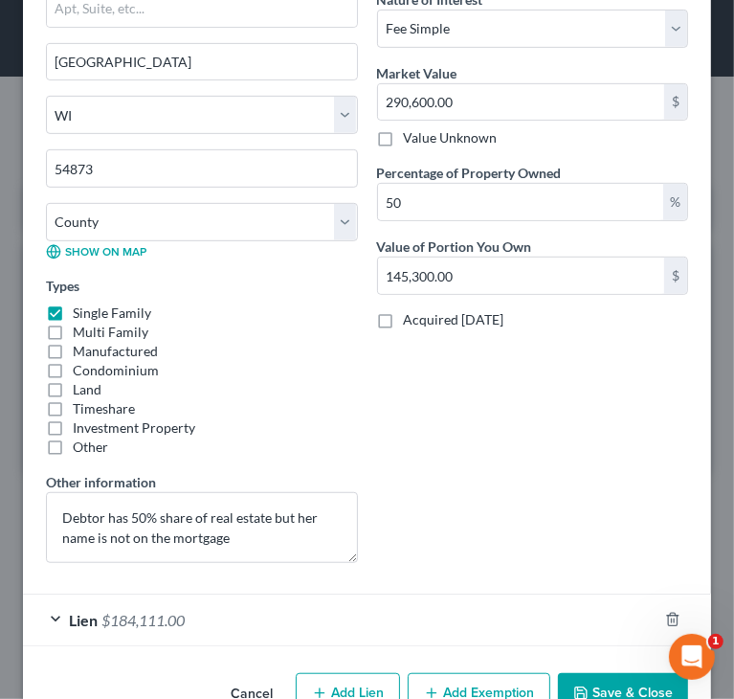
scroll to position [463, 0]
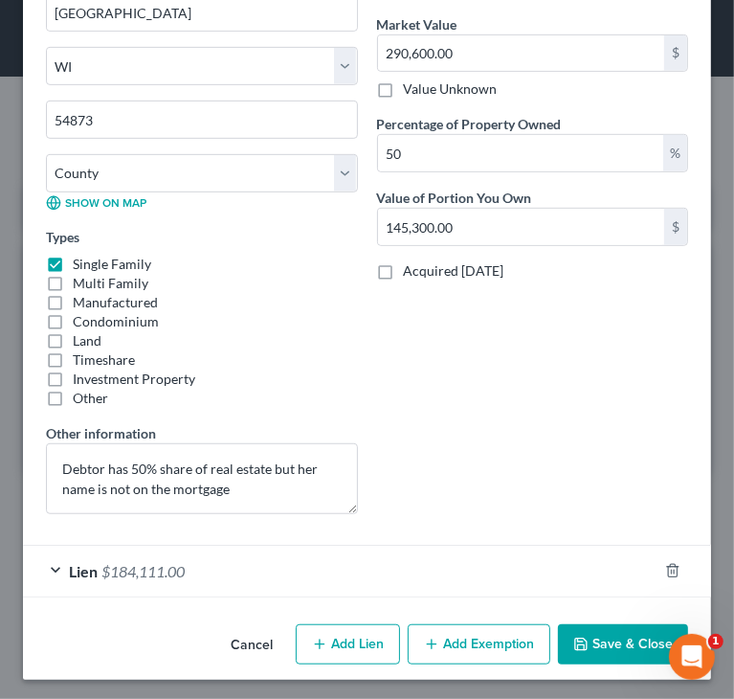
click at [521, 372] on div "Belongs To * Select Debtor 1 Only Debtor 2 Only Debtor 1 And Debtor 2 Only At L…" at bounding box center [533, 198] width 331 height 663
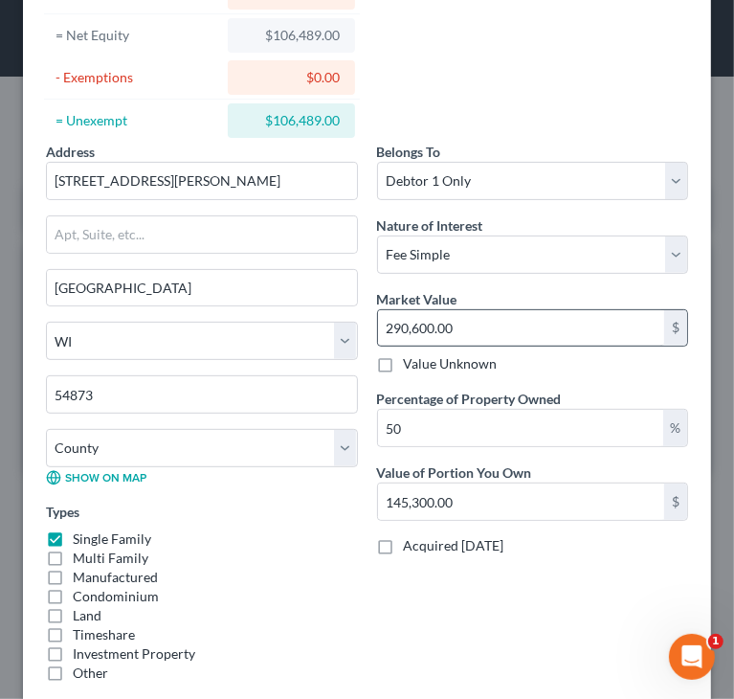
scroll to position [175, 0]
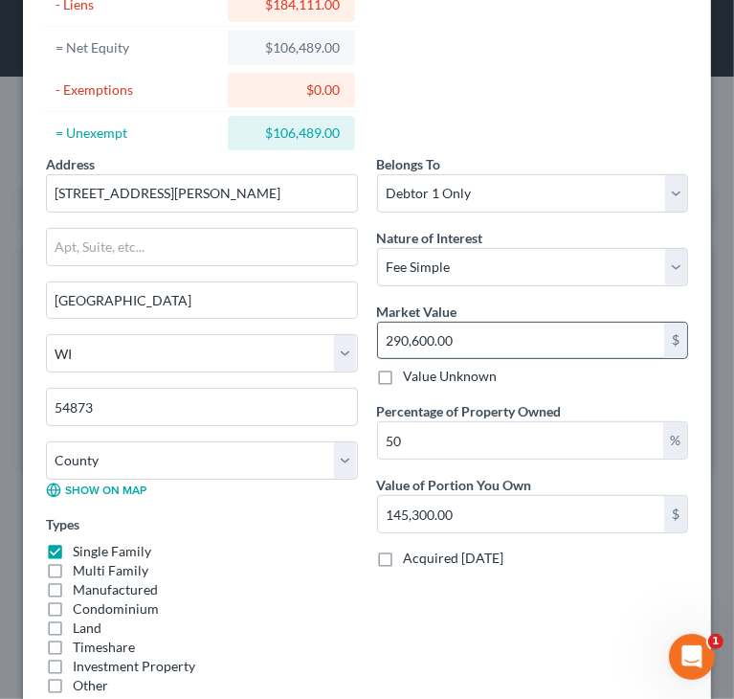
click at [501, 329] on input "290,600.00" at bounding box center [521, 341] width 287 height 36
drag, startPoint x: 282, startPoint y: 500, endPoint x: 288, endPoint y: 491, distance: 10.9
click at [282, 500] on div "Solon Springs State AL AK AR AZ CA CO CT DE DC FL GA GU HI ID IL IN IA KS KY LA…" at bounding box center [201, 398] width 331 height 233
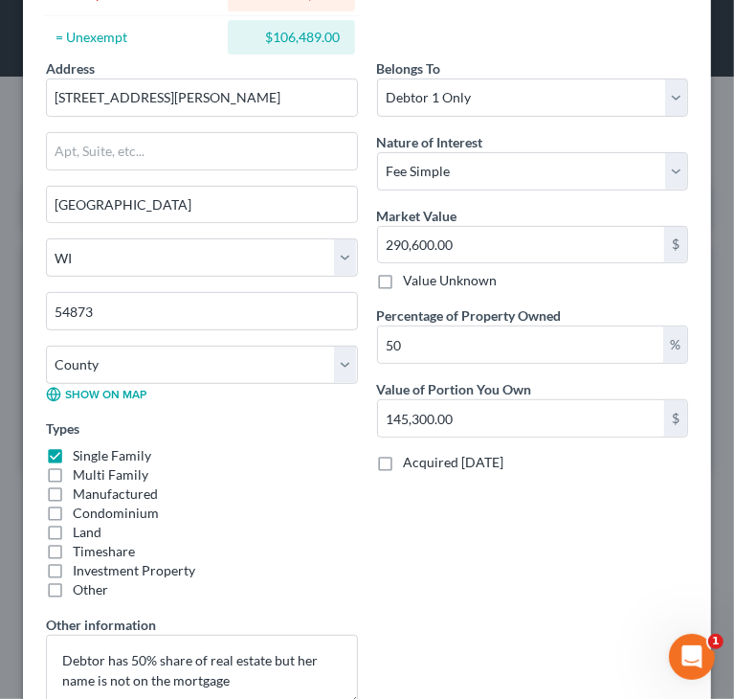
scroll to position [463, 0]
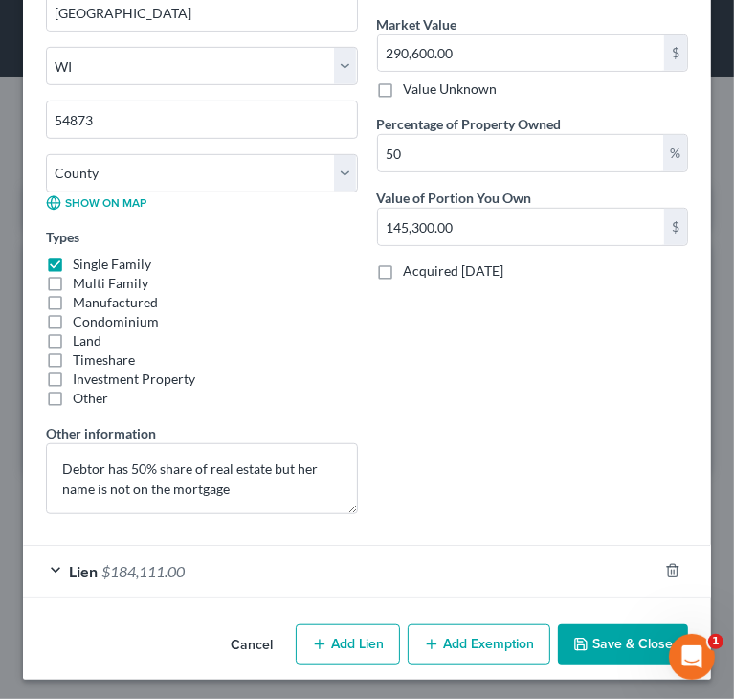
click at [129, 572] on span "$184,111.00" at bounding box center [143, 571] width 83 height 18
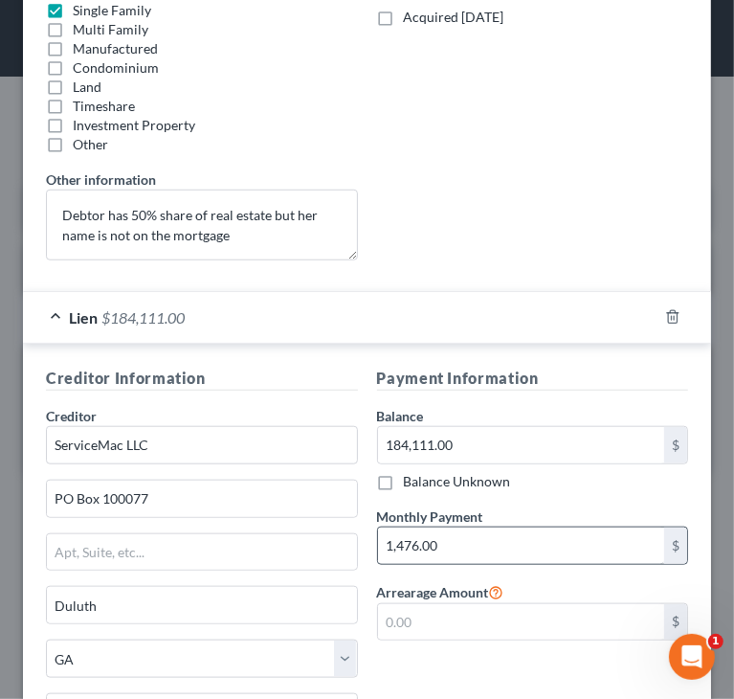
scroll to position [750, 0]
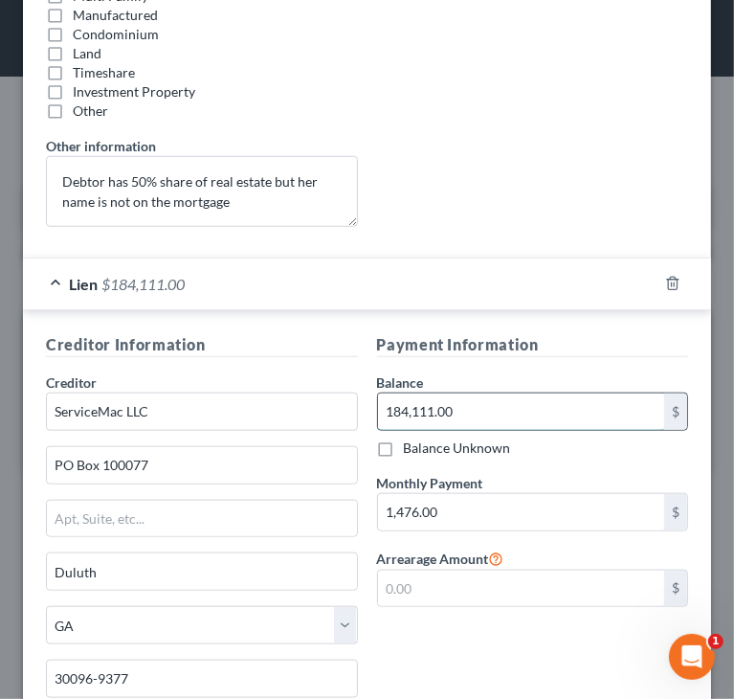
click at [501, 394] on input "184,111.00" at bounding box center [521, 412] width 287 height 36
click at [56, 283] on div "Lien $184,111.00" at bounding box center [340, 284] width 635 height 51
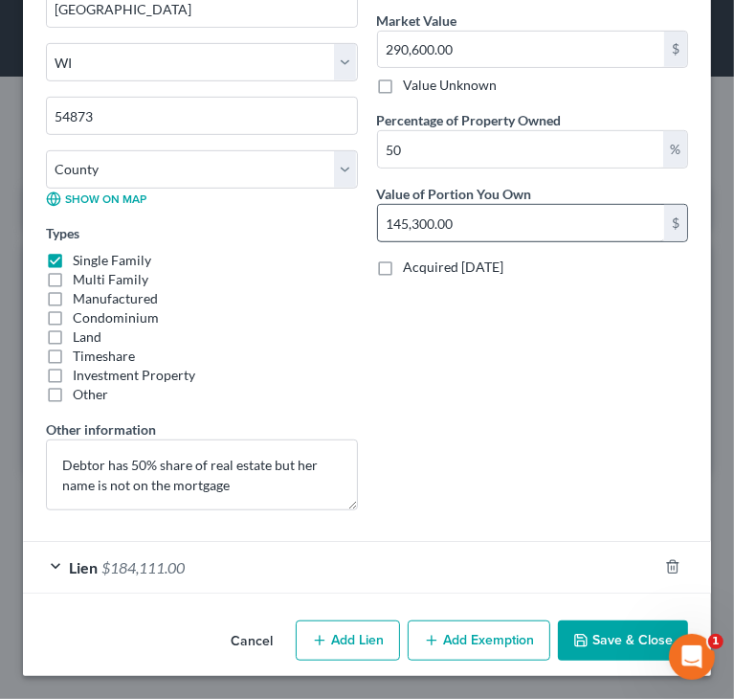
scroll to position [463, 0]
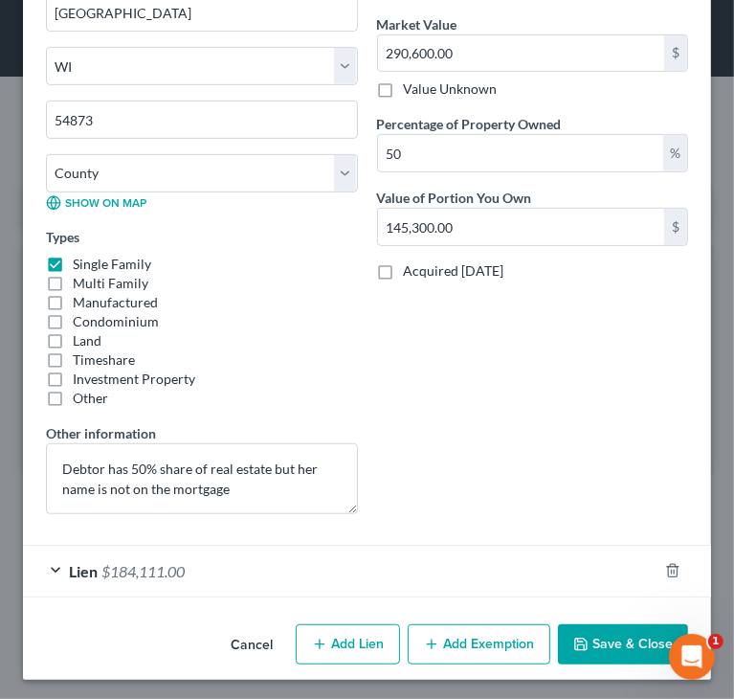
click at [176, 563] on span "$184,111.00" at bounding box center [143, 571] width 83 height 18
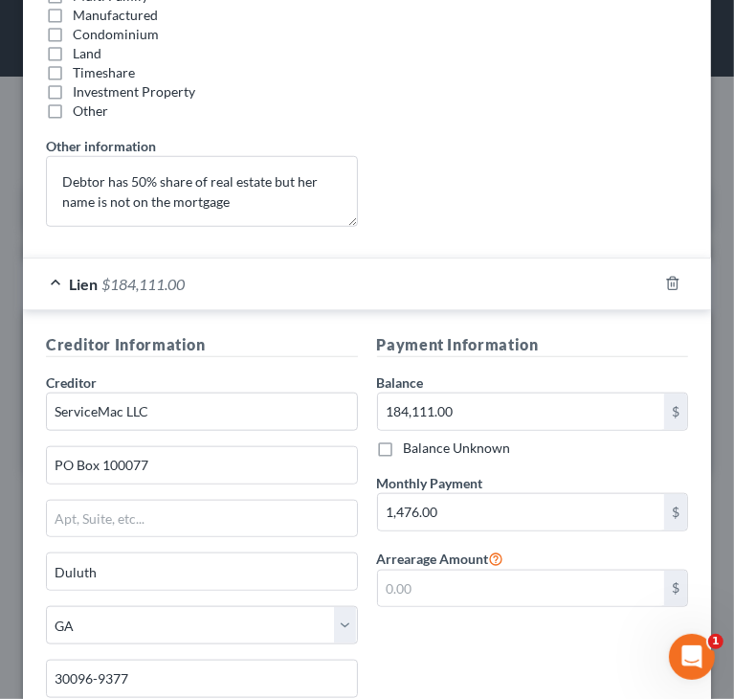
click at [91, 289] on div "Lien $184,111.00" at bounding box center [340, 284] width 635 height 51
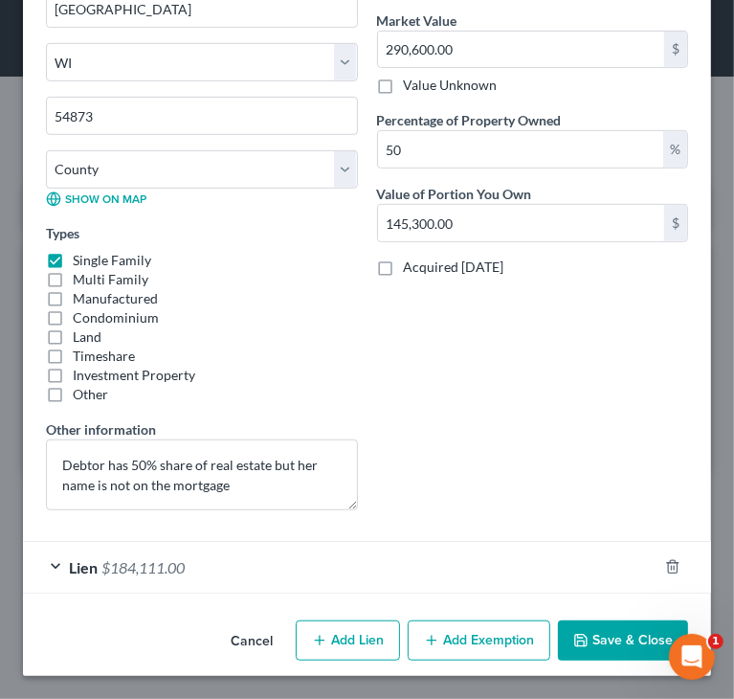
scroll to position [463, 0]
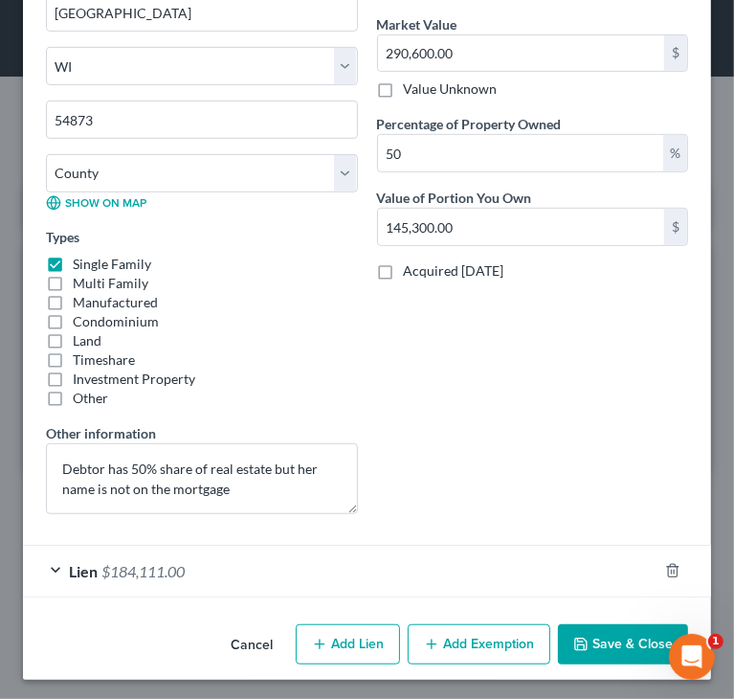
click at [445, 635] on button "Add Exemption" at bounding box center [479, 644] width 143 height 40
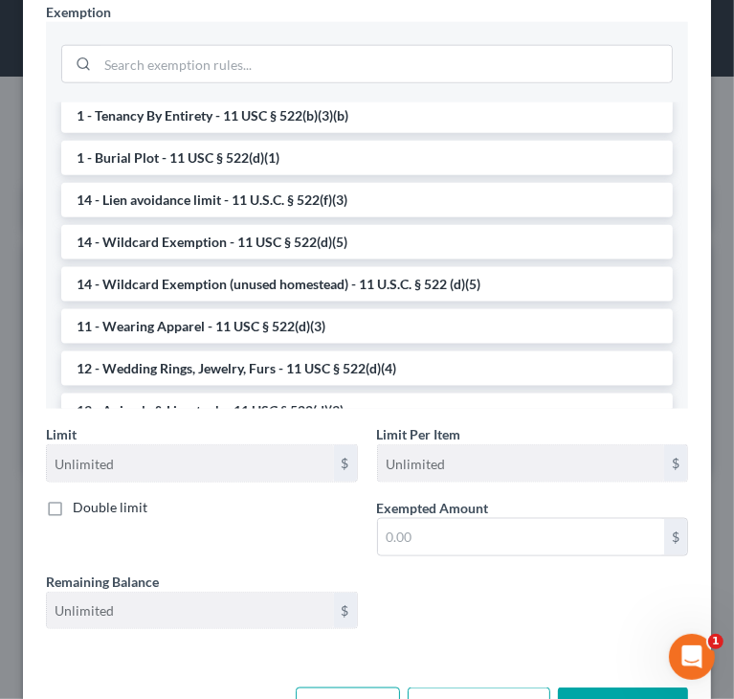
scroll to position [192, 0]
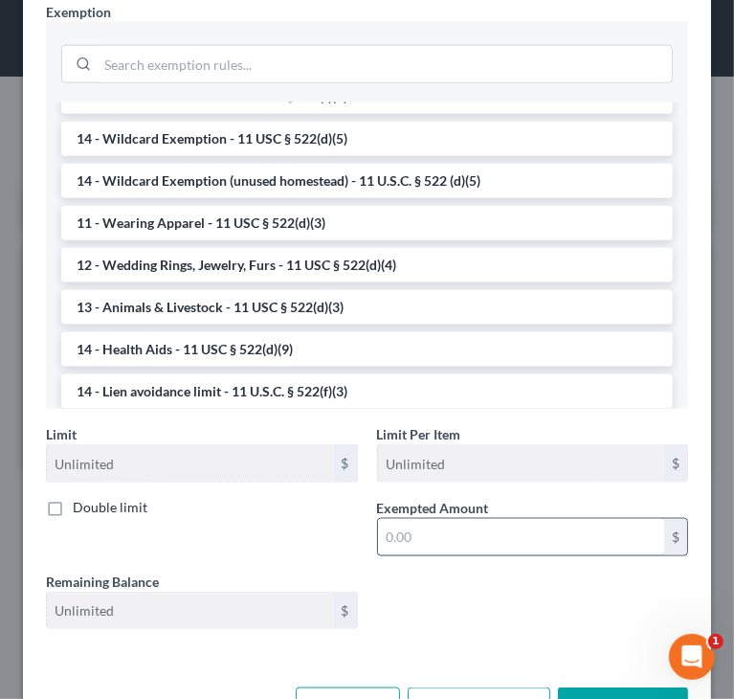
click at [535, 530] on input "text" at bounding box center [521, 537] width 287 height 36
paste input "53,244.5"
click at [423, 537] on input "53,244.5" at bounding box center [521, 537] width 287 height 36
type input "53,245"
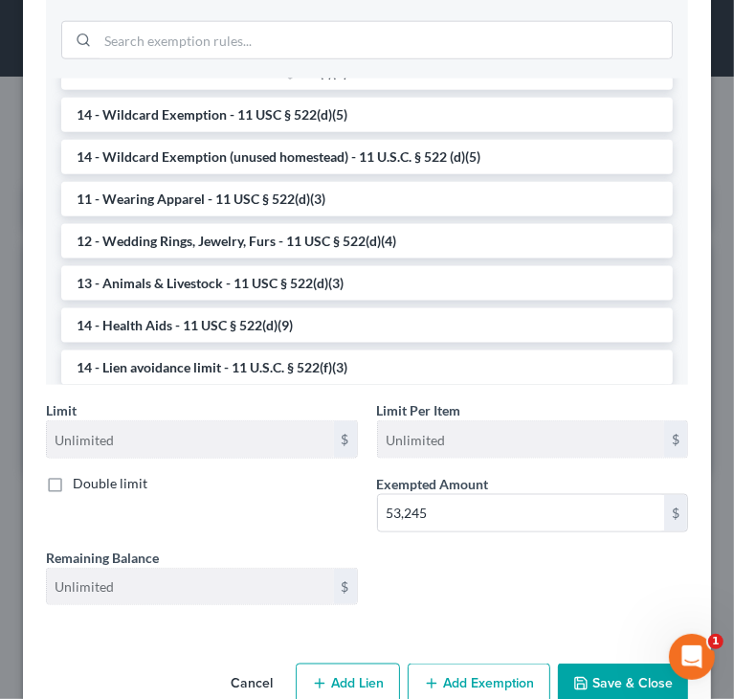
click at [613, 678] on button "Save & Close" at bounding box center [623, 684] width 130 height 40
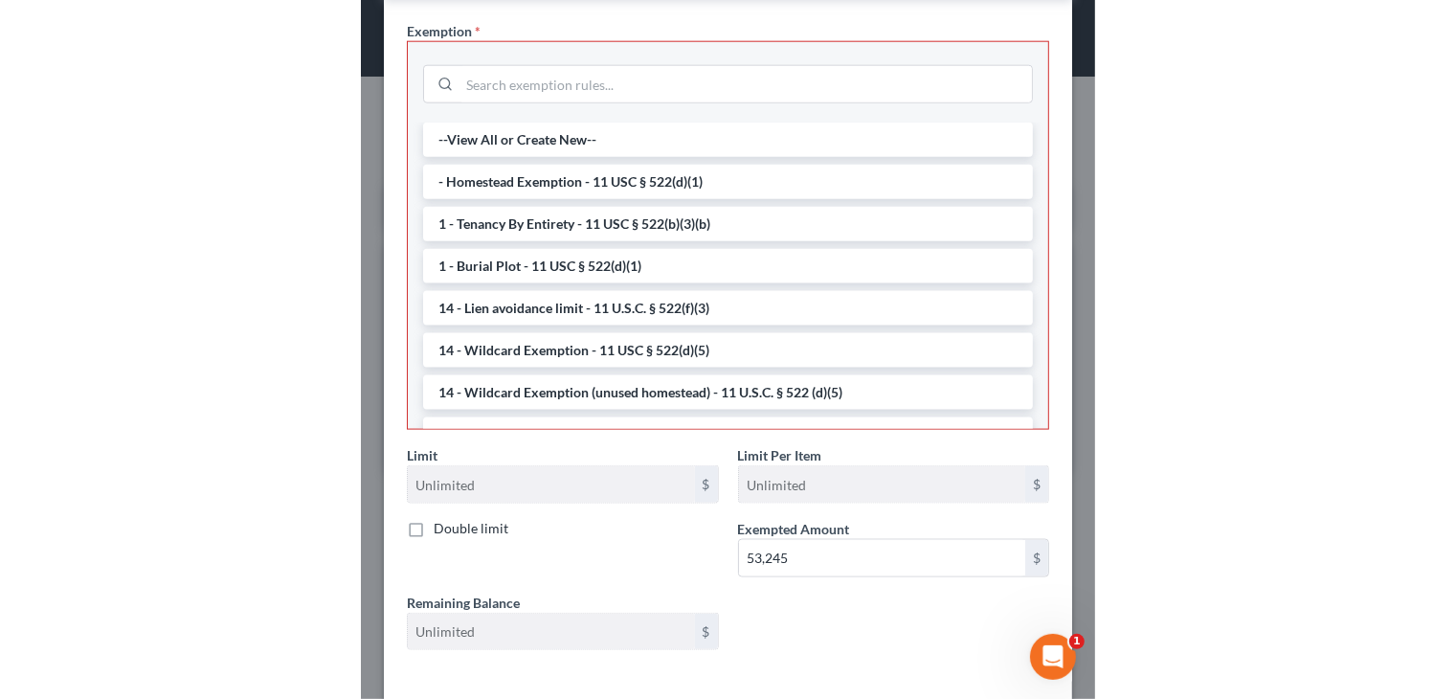
scroll to position [1196, 0]
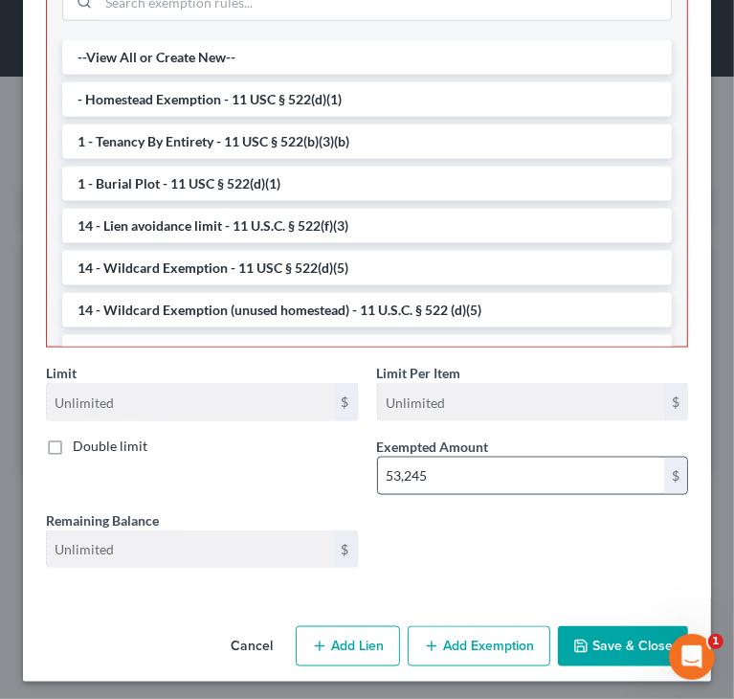
click at [455, 475] on input "53,245" at bounding box center [521, 476] width 287 height 36
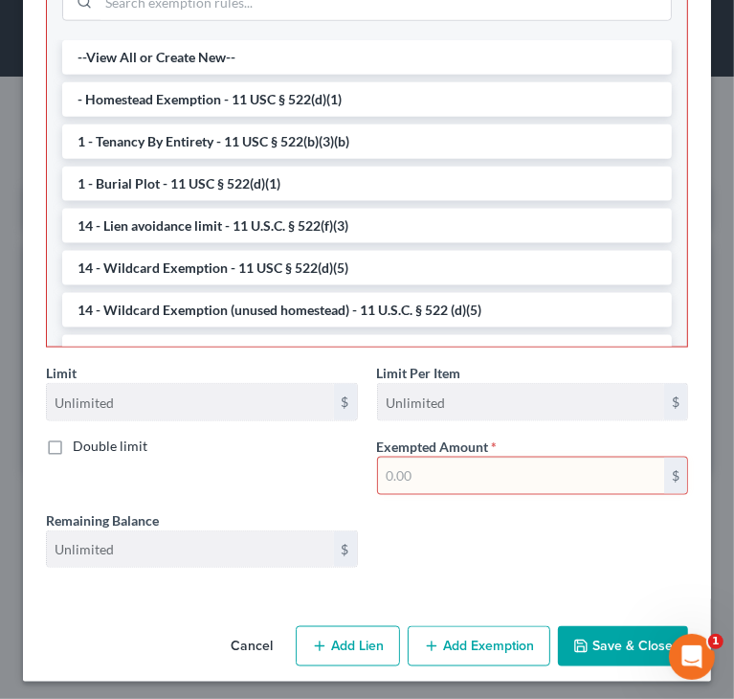
click at [247, 644] on button "Cancel" at bounding box center [251, 647] width 73 height 38
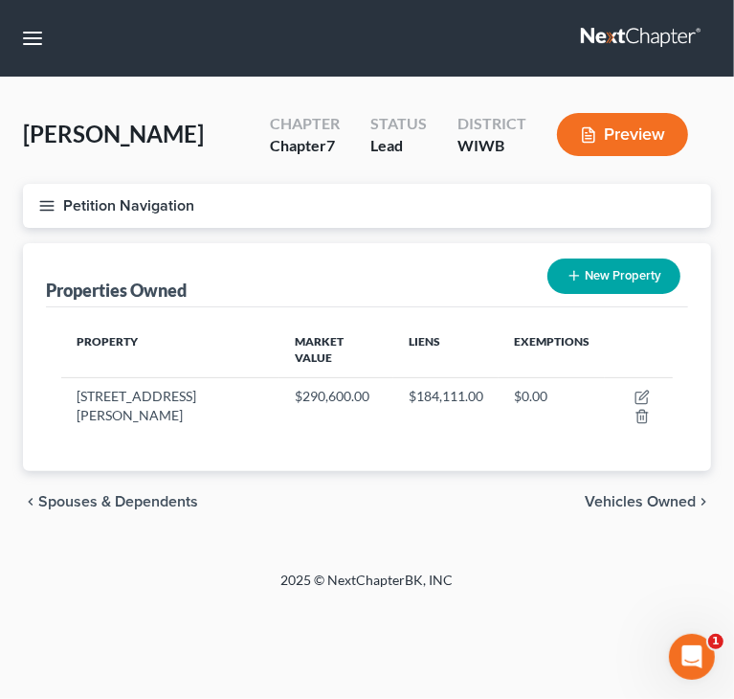
click at [51, 214] on button "Petition Navigation" at bounding box center [367, 206] width 688 height 44
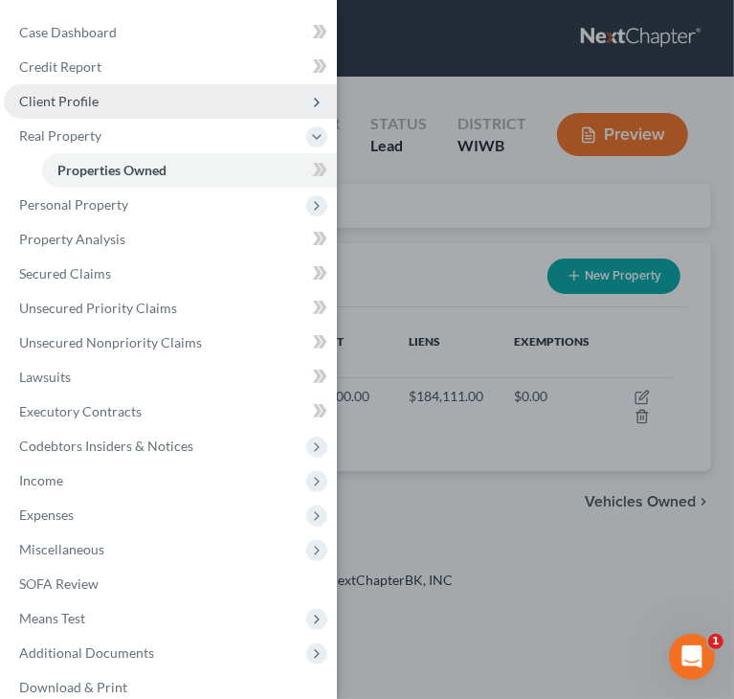
click at [92, 98] on span "Client Profile" at bounding box center [58, 101] width 79 height 16
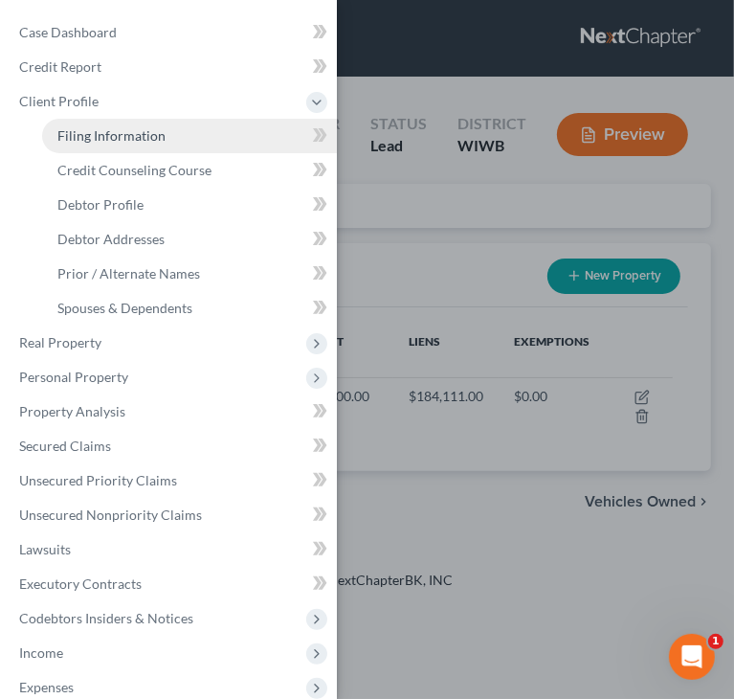
click at [104, 138] on span "Filing Information" at bounding box center [111, 135] width 108 height 16
select select "1"
select select "0"
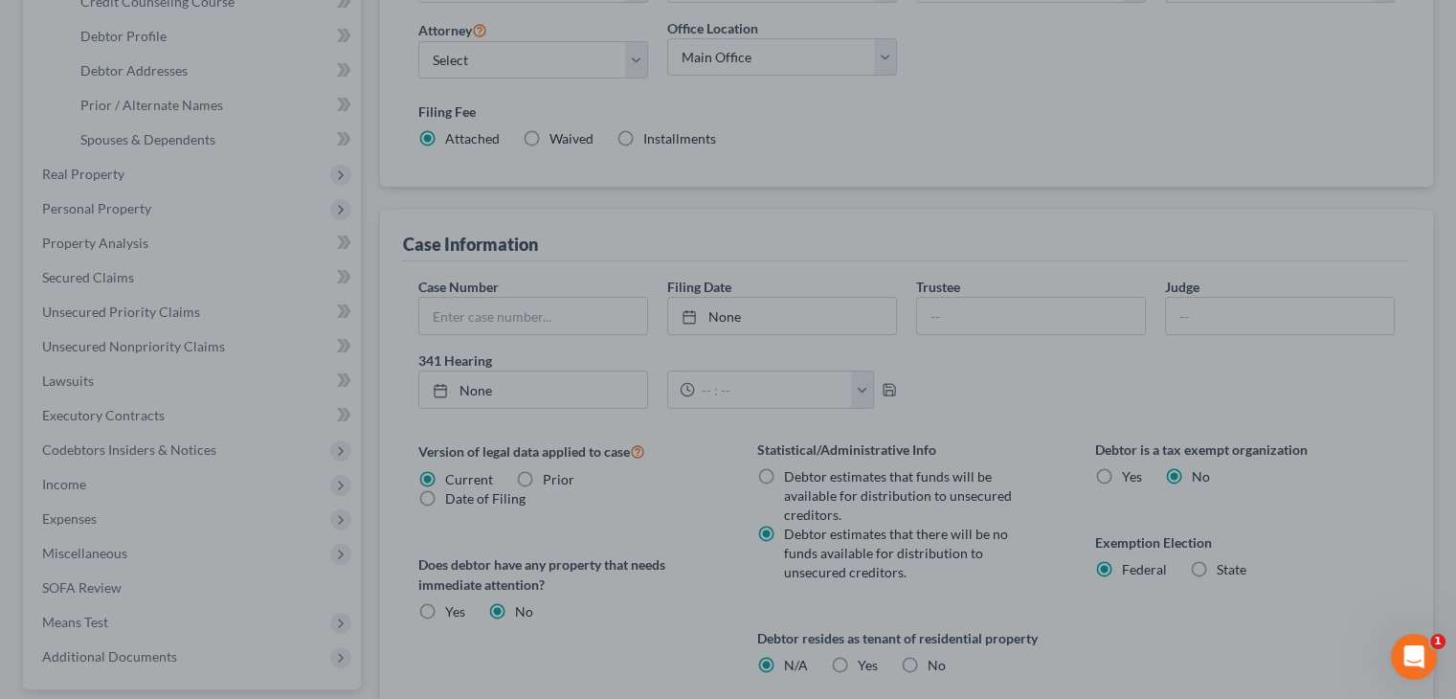
scroll to position [383, 0]
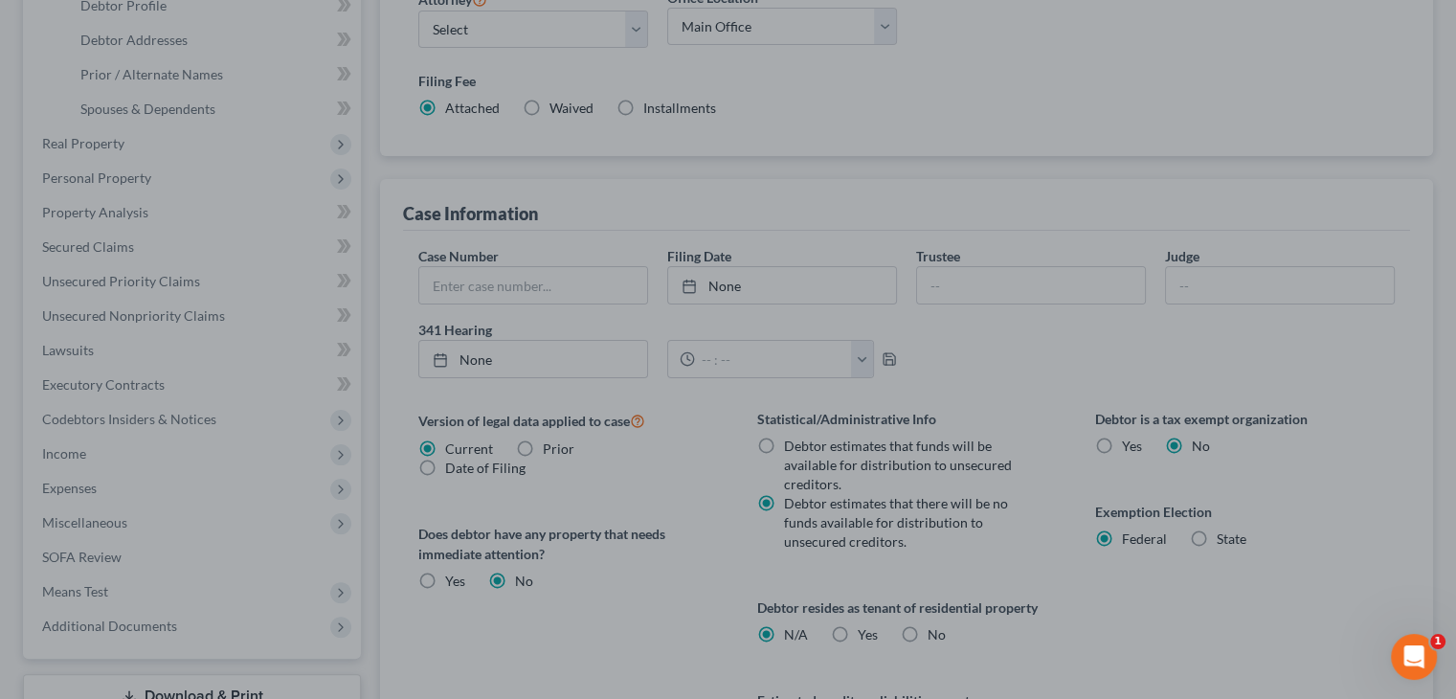
click at [1195, 539] on div at bounding box center [728, 349] width 1456 height 699
click at [1201, 530] on div at bounding box center [728, 349] width 1456 height 699
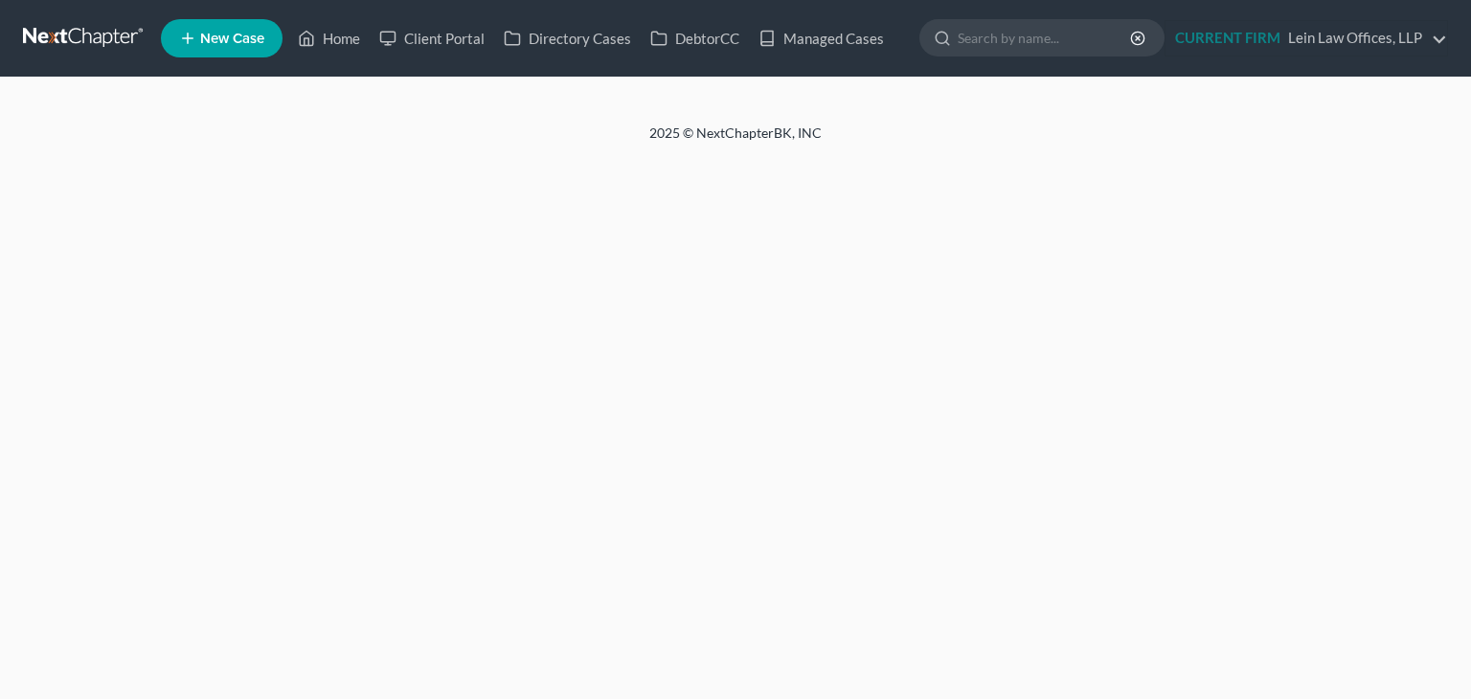
select select "1"
select select "0"
select select "91"
select select "0"
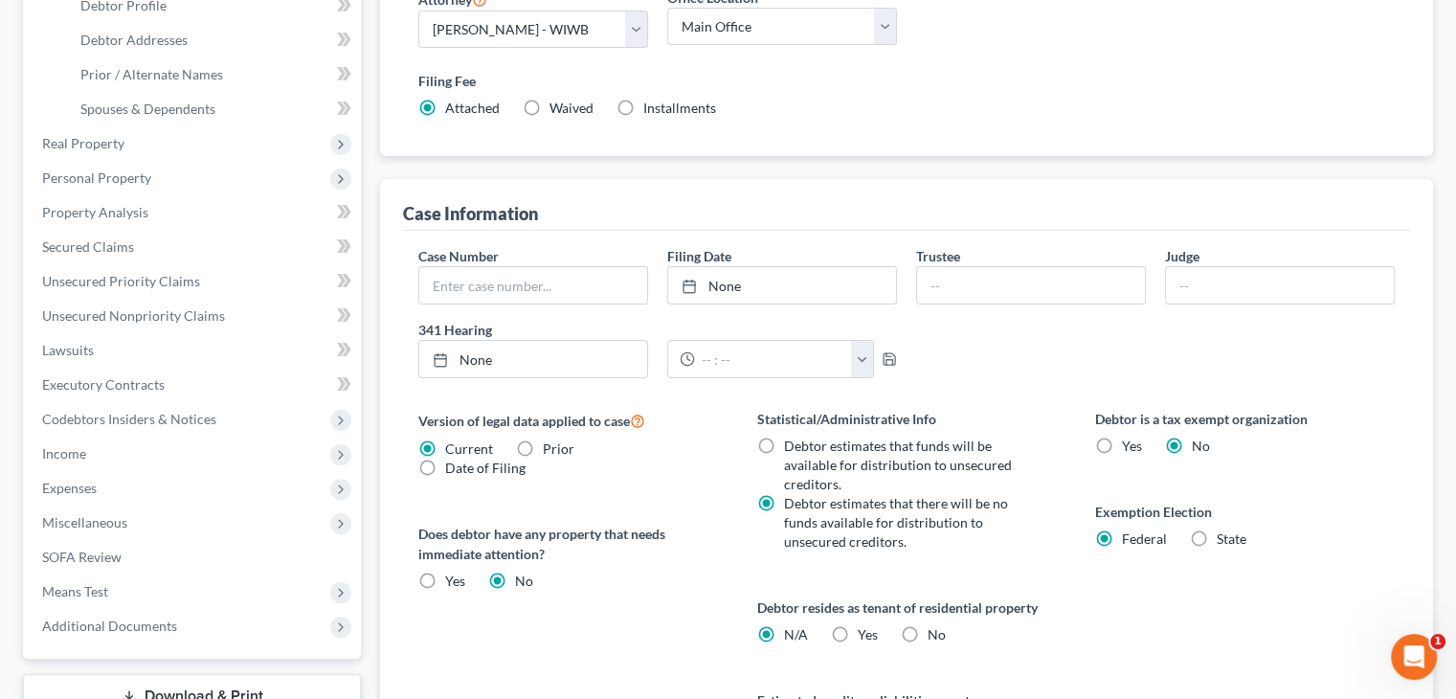
scroll to position [479, 0]
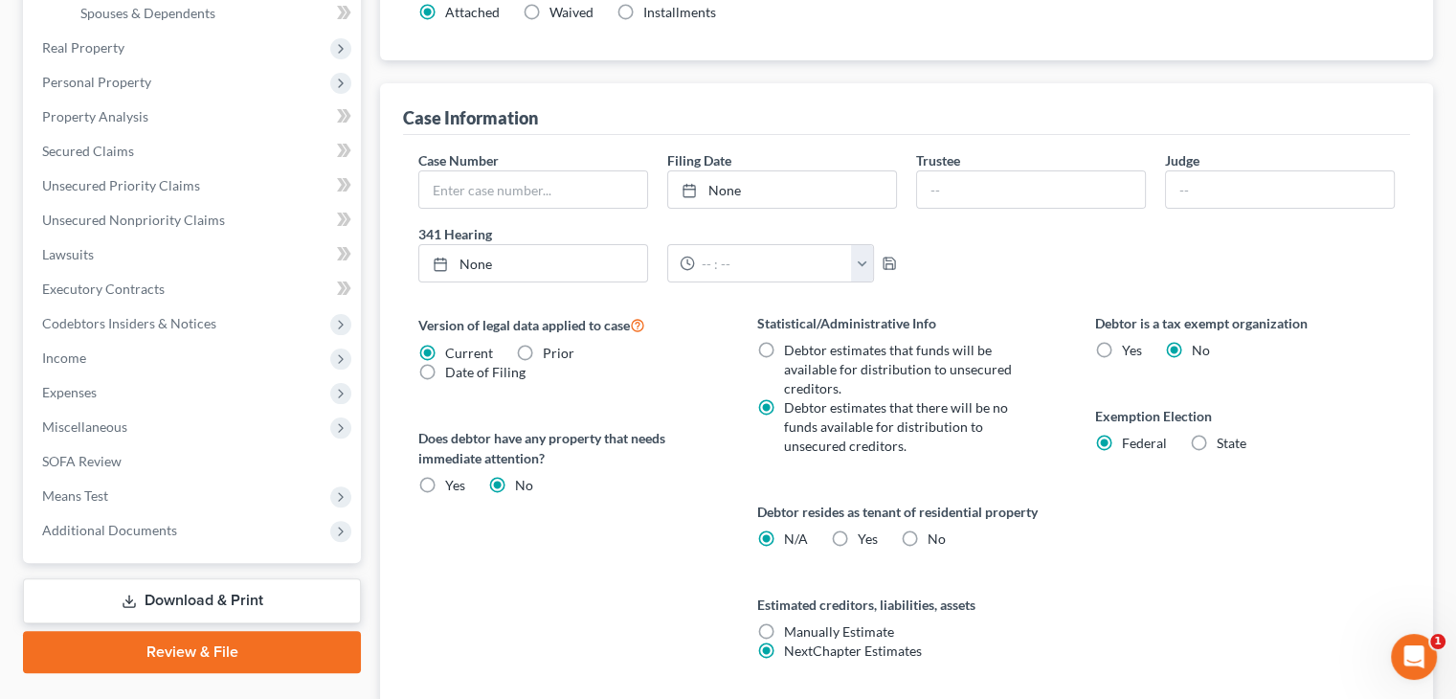
click at [1217, 441] on label "State" at bounding box center [1232, 443] width 30 height 19
click at [1225, 441] on input "State" at bounding box center [1231, 440] width 12 height 12
radio input "true"
radio input "false"
select select "52"
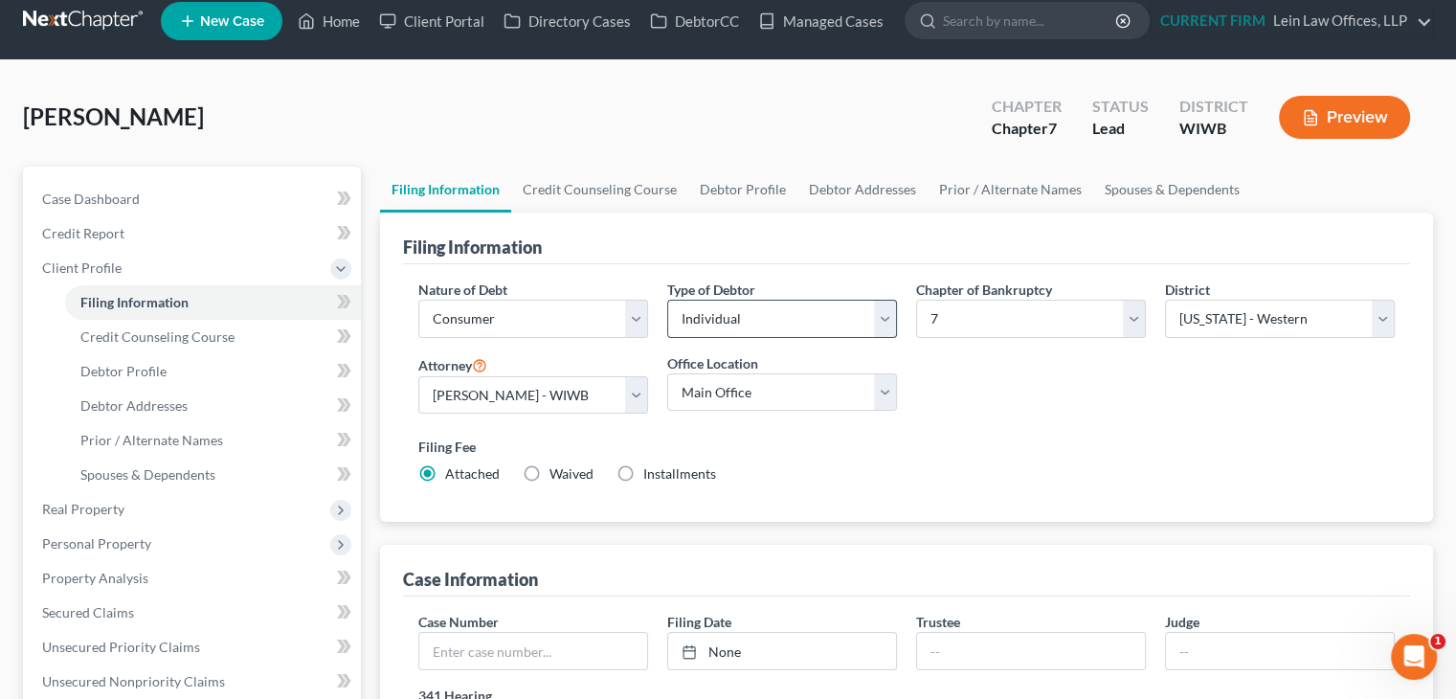
scroll to position [0, 0]
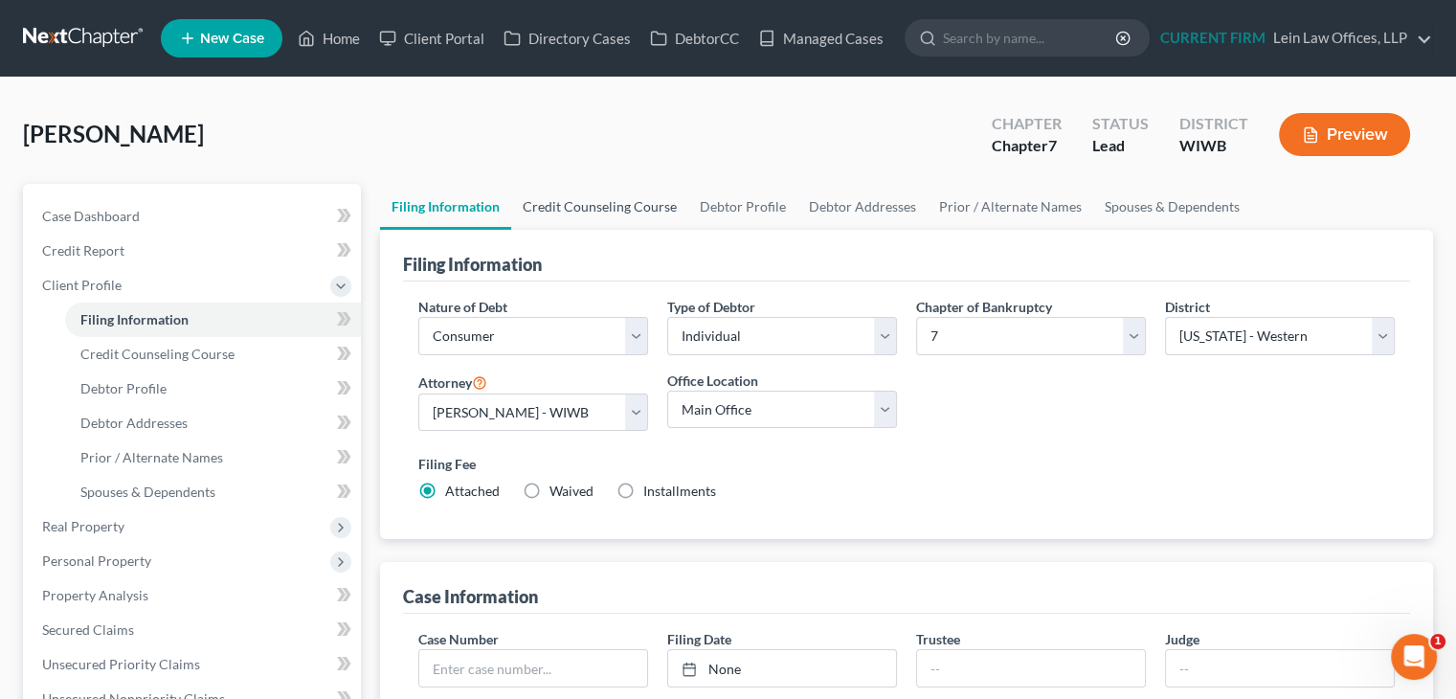
click at [606, 212] on link "Credit Counseling Course" at bounding box center [599, 207] width 177 height 46
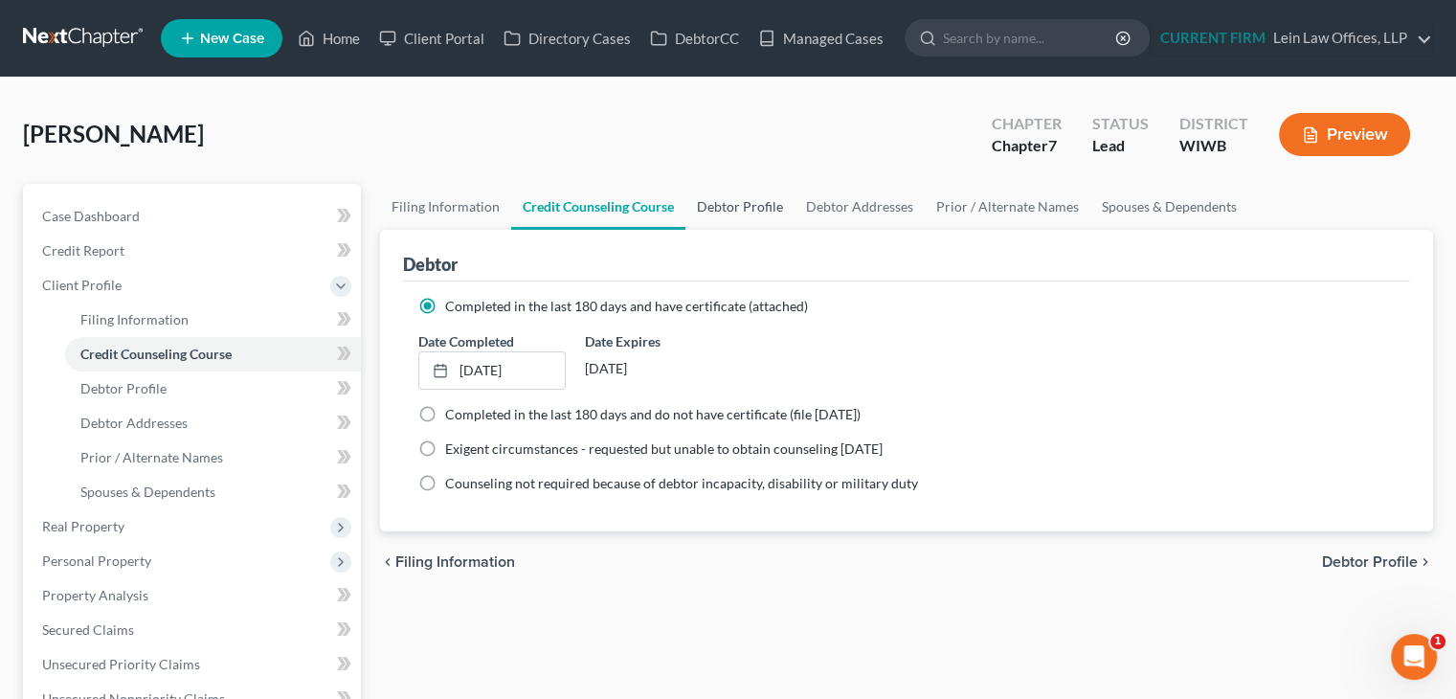
click at [731, 202] on link "Debtor Profile" at bounding box center [740, 207] width 109 height 46
select select "3"
select select "2"
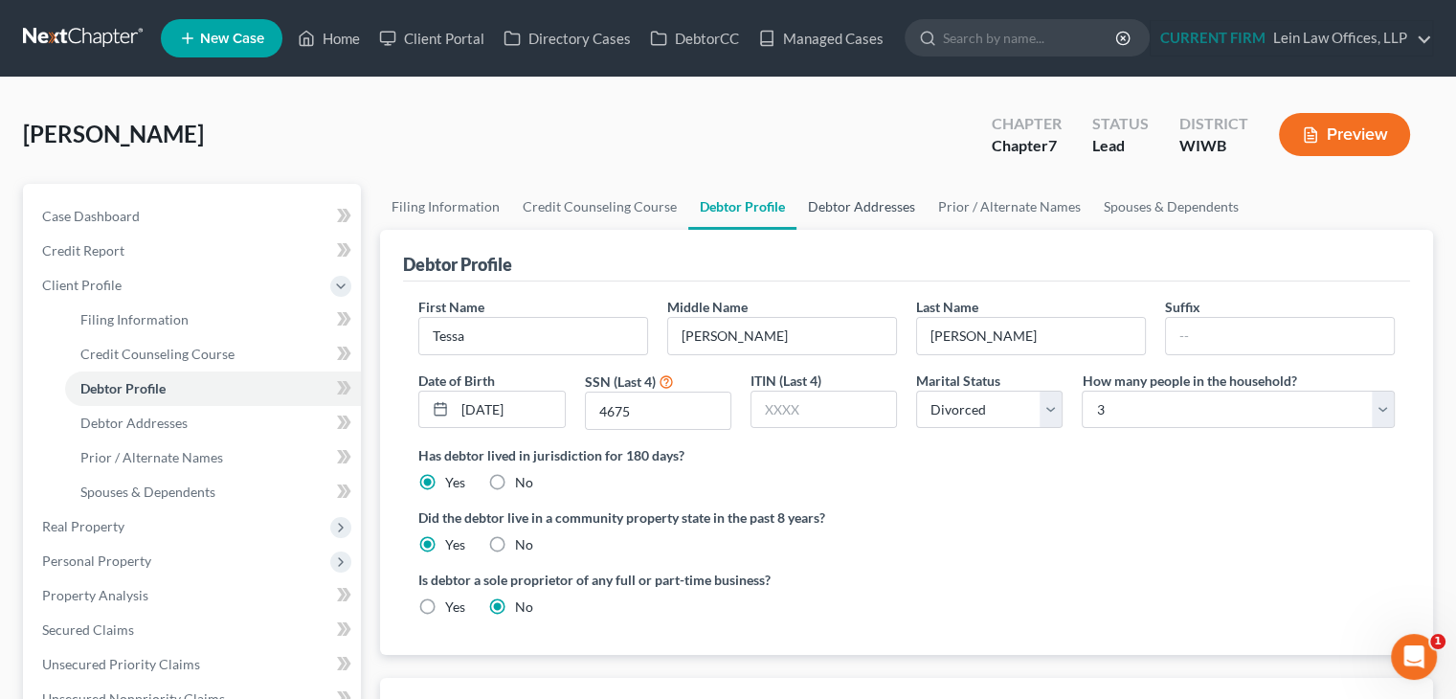
click at [872, 211] on link "Debtor Addresses" at bounding box center [862, 207] width 130 height 46
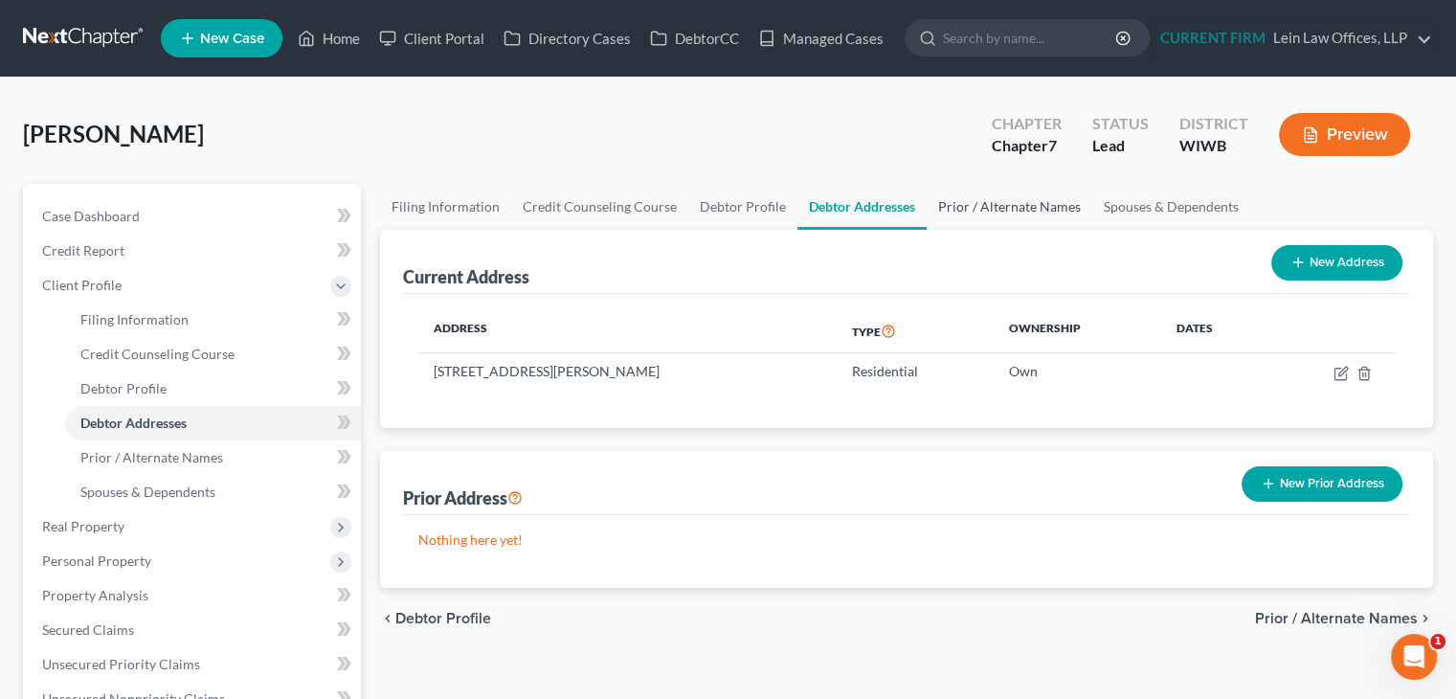
click at [1002, 207] on link "Prior / Alternate Names" at bounding box center [1010, 207] width 166 height 46
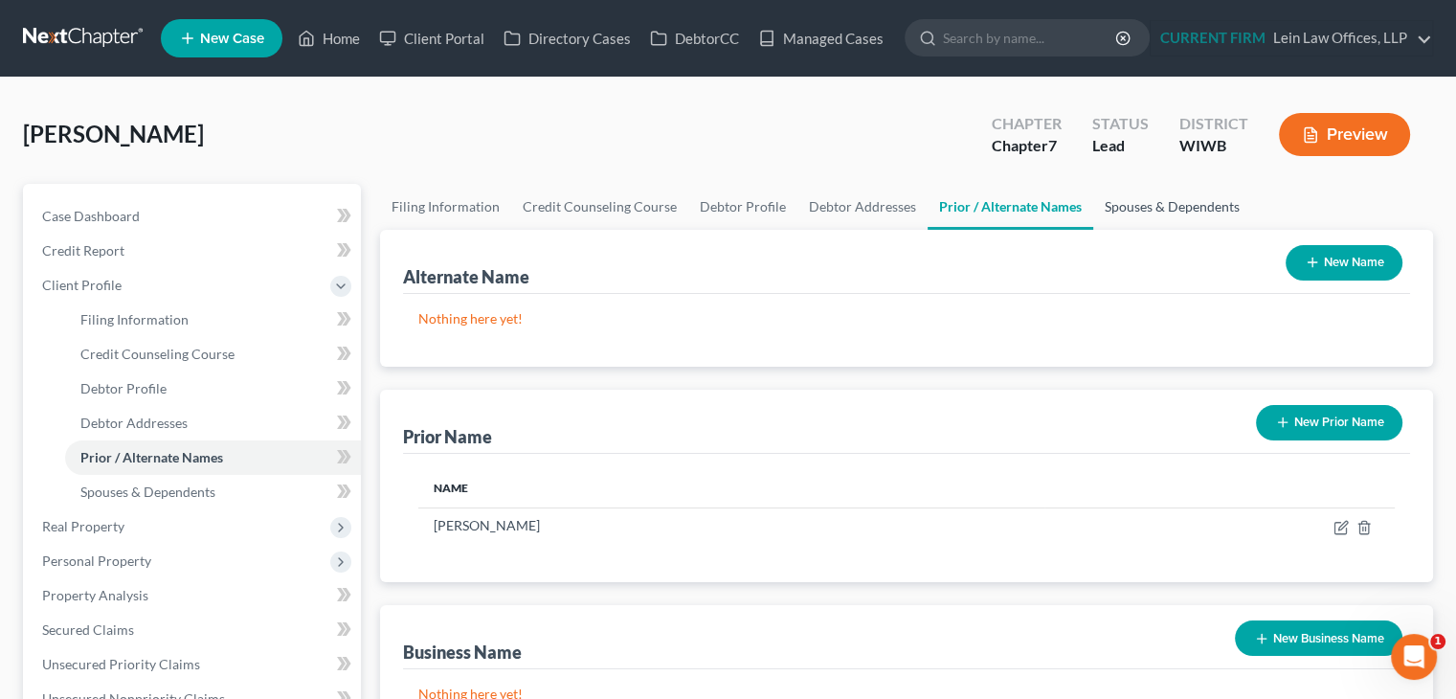
click at [1162, 207] on link "Spouses & Dependents" at bounding box center [1173, 207] width 158 height 46
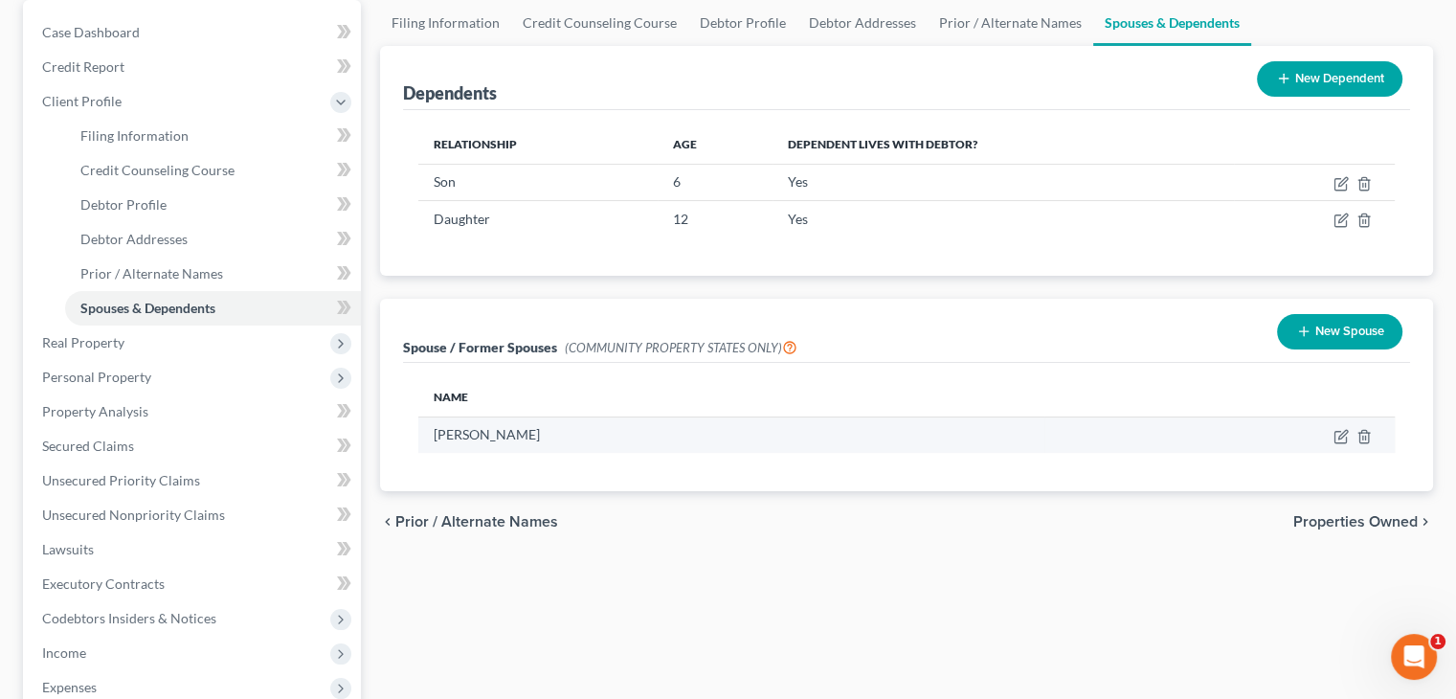
scroll to position [192, 0]
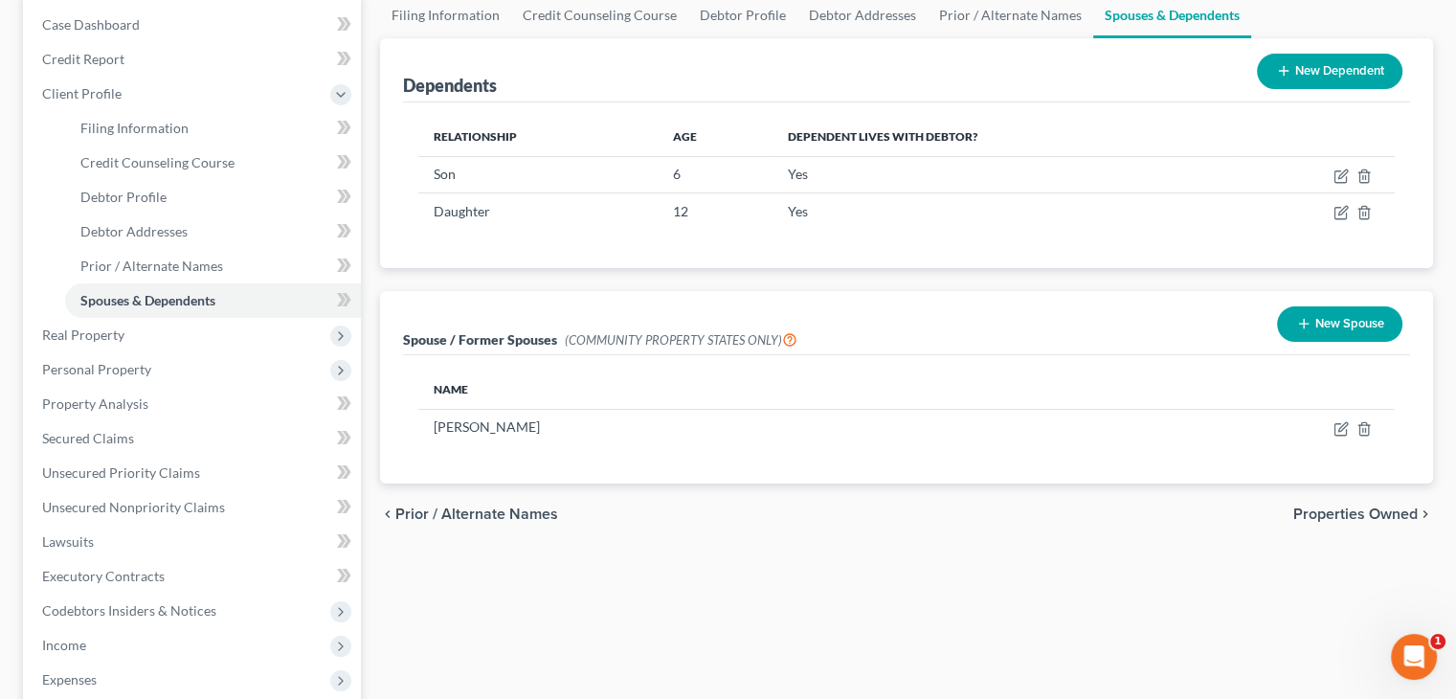
click at [1332, 513] on span "Properties Owned" at bounding box center [1356, 514] width 124 height 15
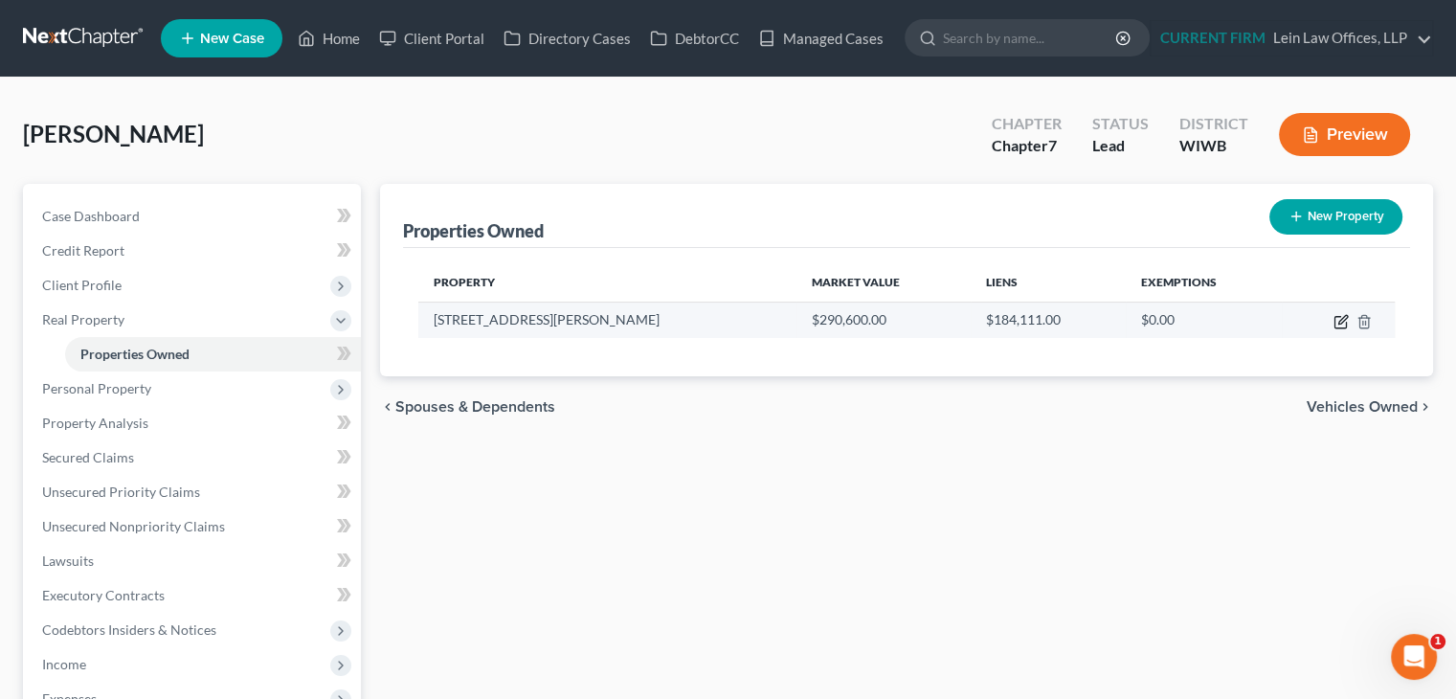
click at [1343, 324] on icon "button" at bounding box center [1341, 321] width 15 height 15
select select "52"
select select "15"
select select "0"
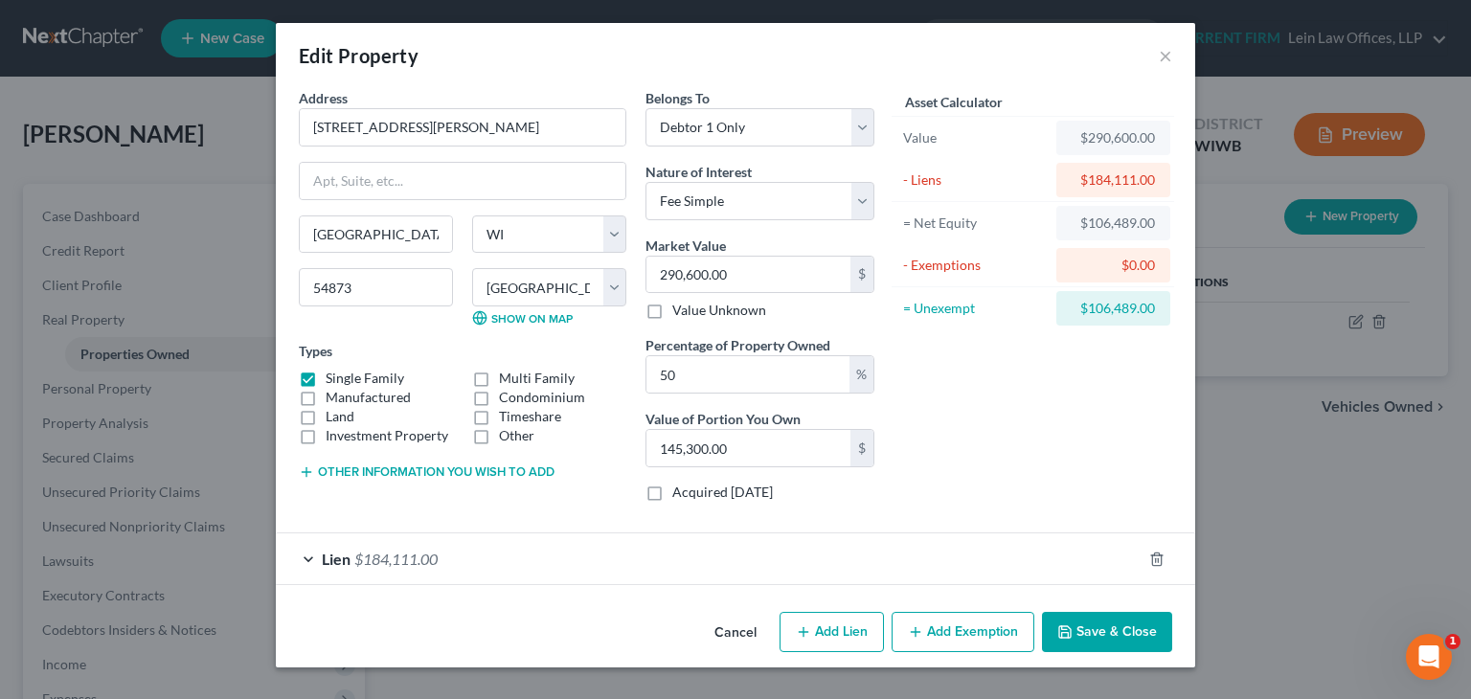
click at [948, 629] on button "Add Exemption" at bounding box center [963, 632] width 143 height 40
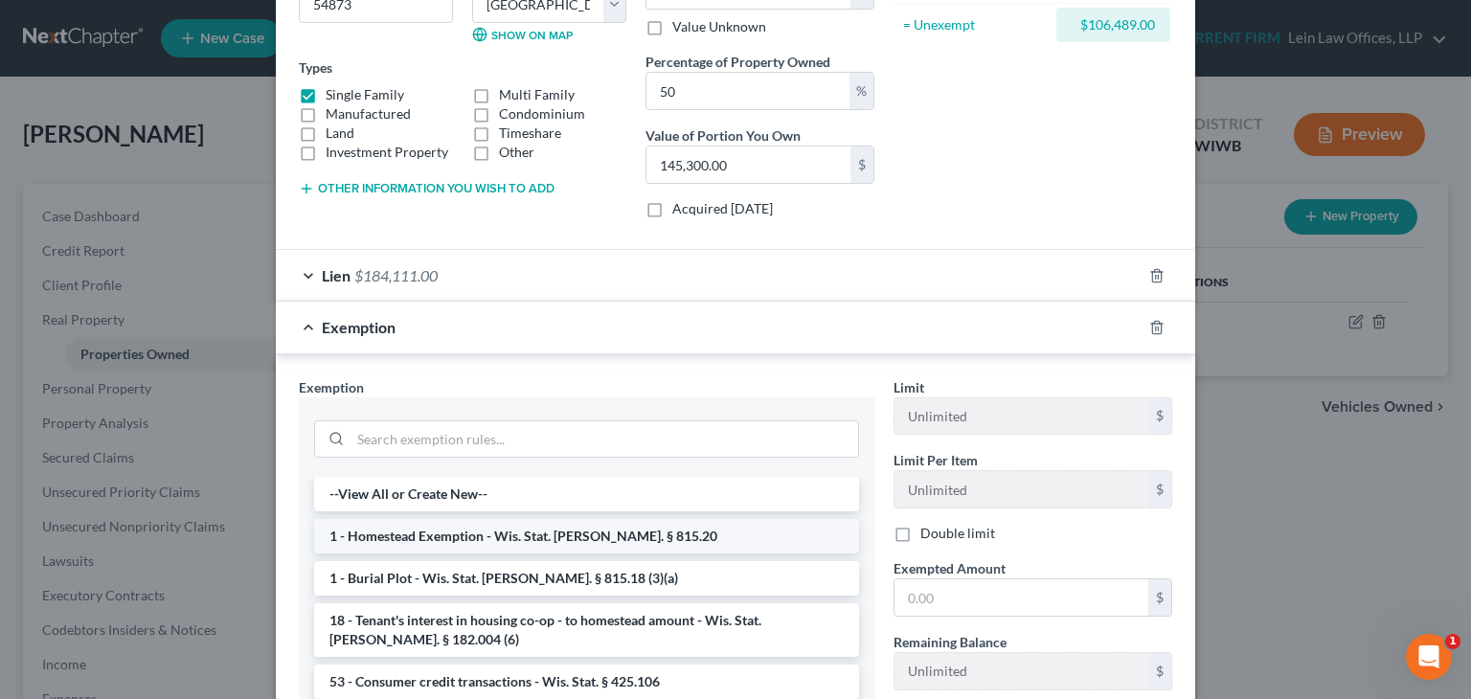
scroll to position [287, 0]
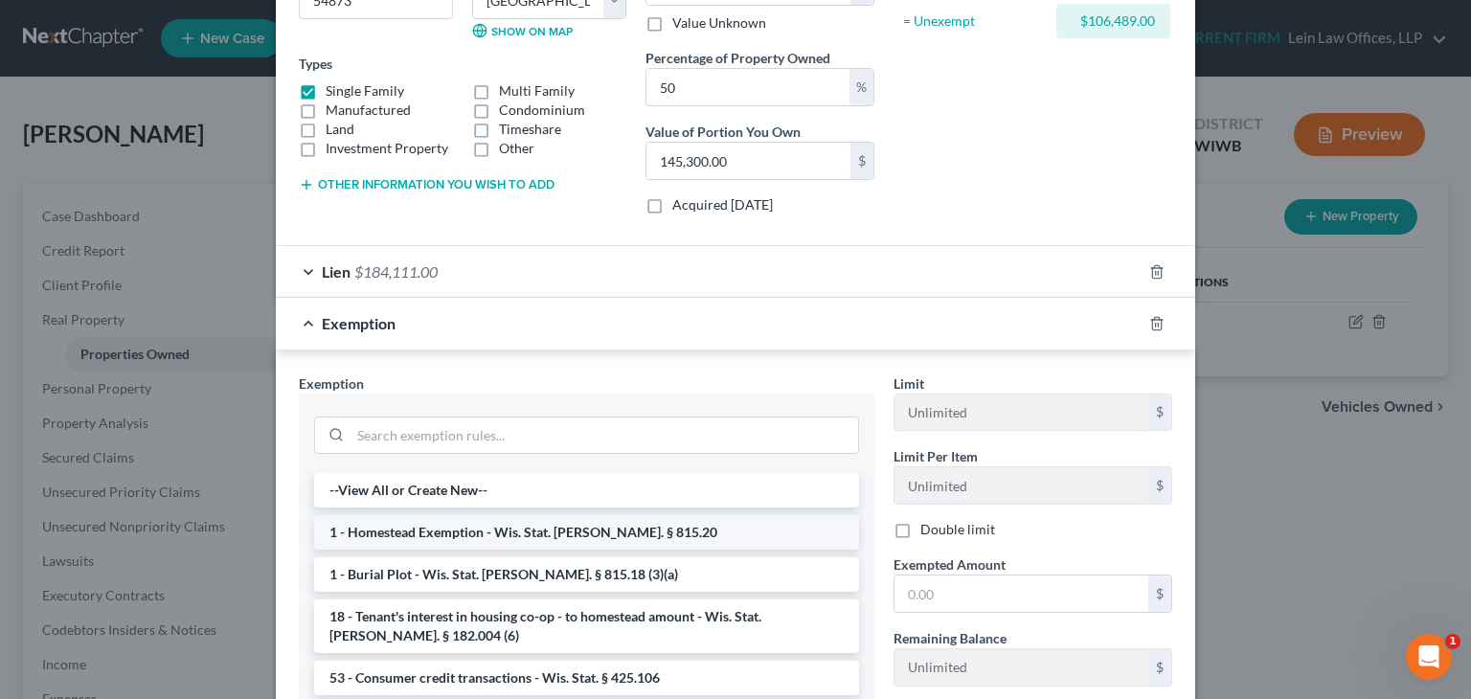
click at [568, 530] on li "1 - Homestead Exemption - Wis. Stat. Ann. § 815.20" at bounding box center [586, 532] width 545 height 34
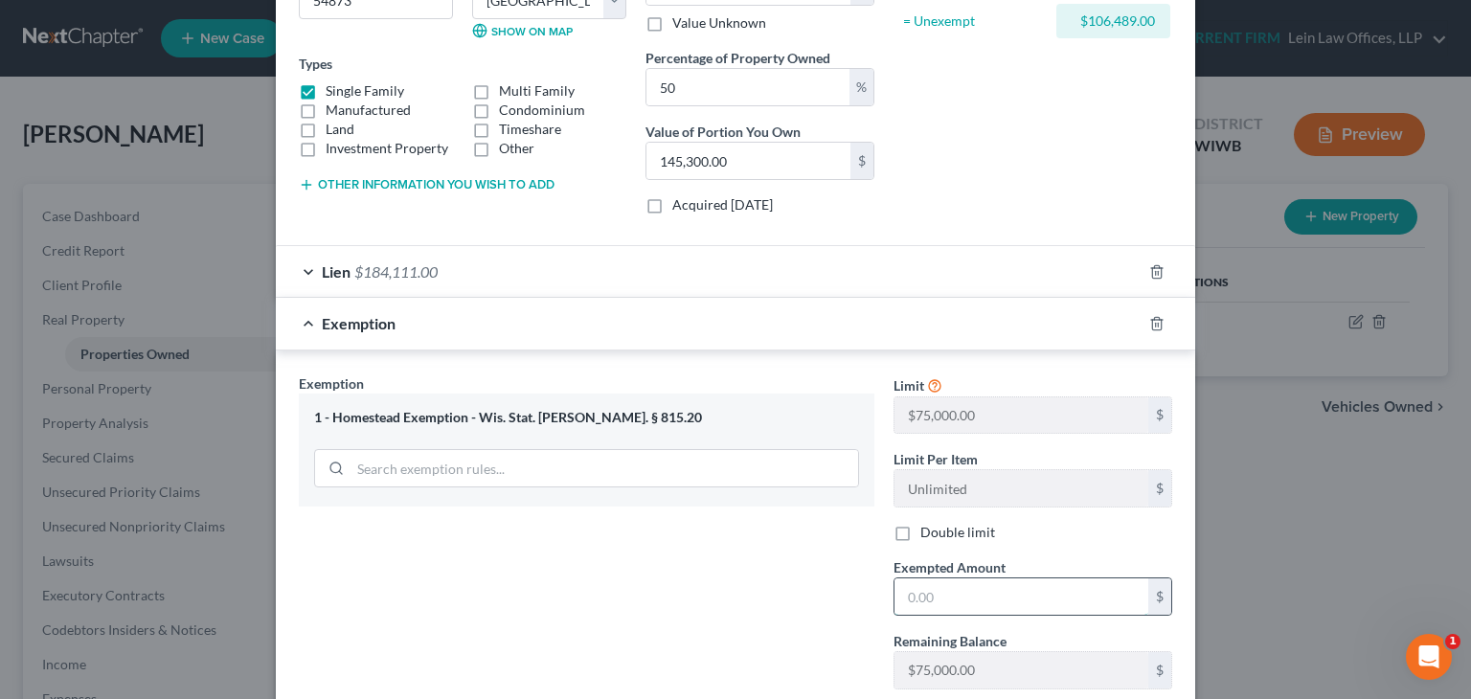
click at [1037, 596] on input "text" at bounding box center [1021, 596] width 254 height 36
paste input "53,245"
type input "53,245"
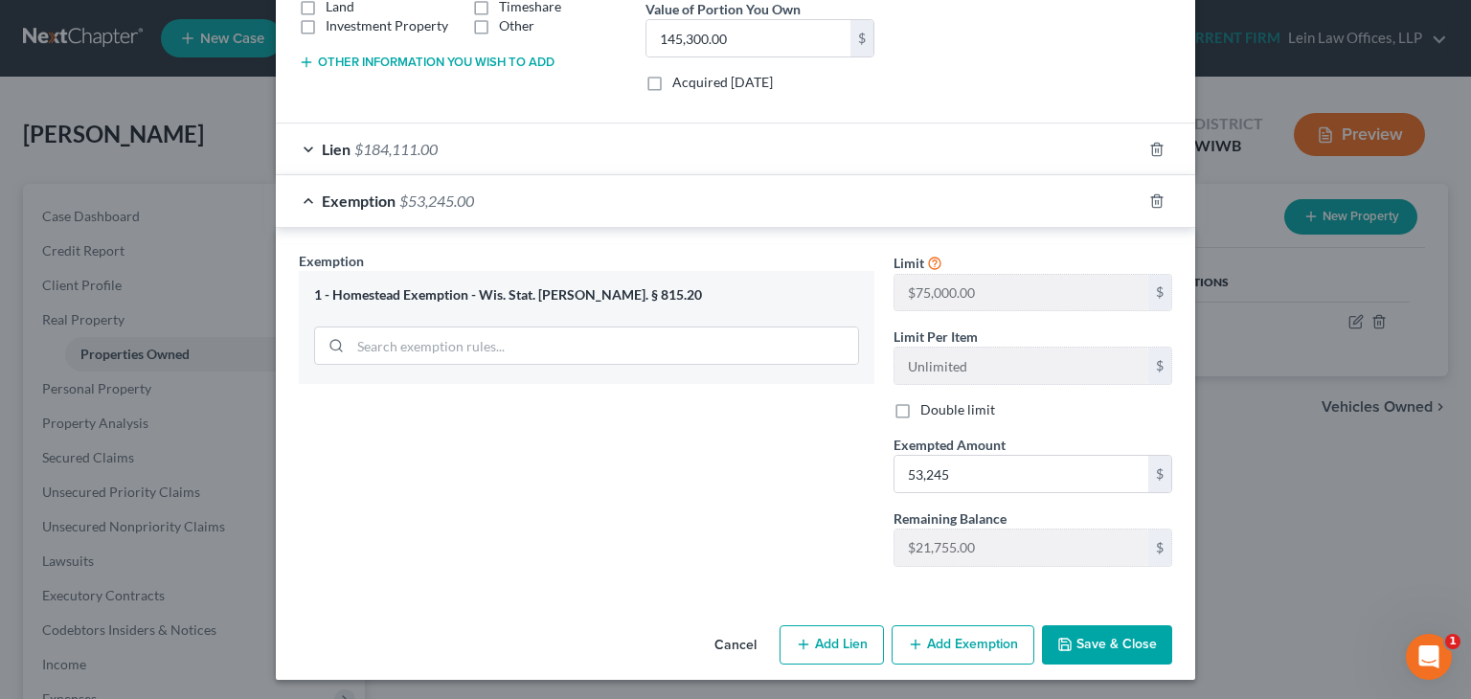
click at [1133, 643] on button "Save & Close" at bounding box center [1107, 645] width 130 height 40
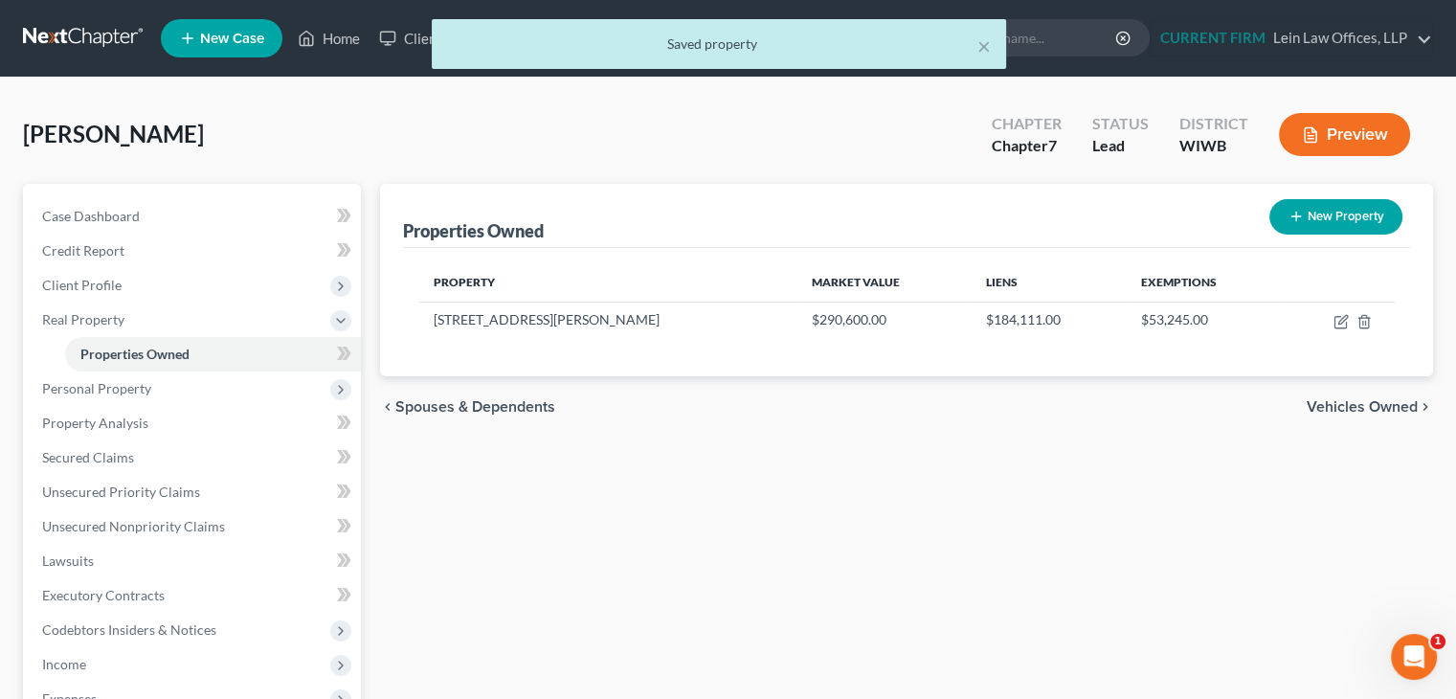
click at [1364, 407] on span "Vehicles Owned" at bounding box center [1362, 406] width 111 height 15
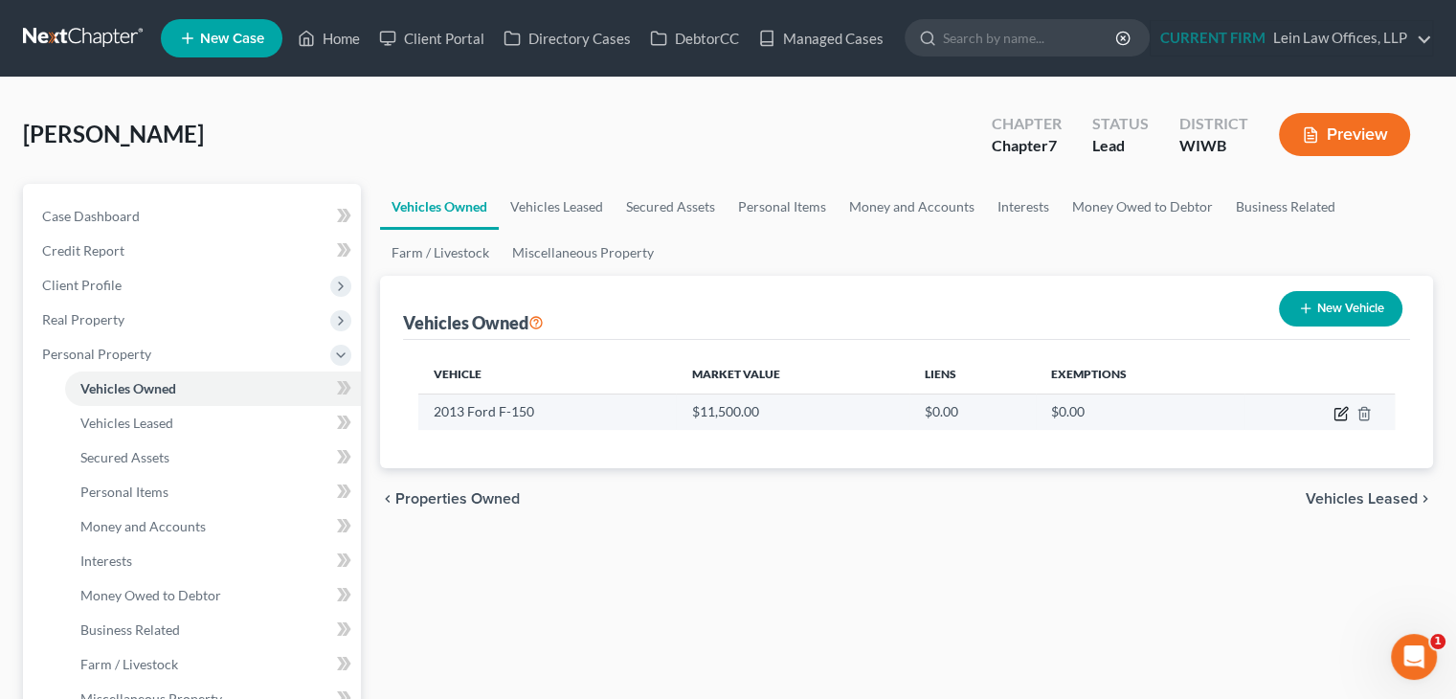
click at [1337, 415] on icon "button" at bounding box center [1341, 413] width 15 height 15
select select "1"
select select "13"
select select "2"
select select "0"
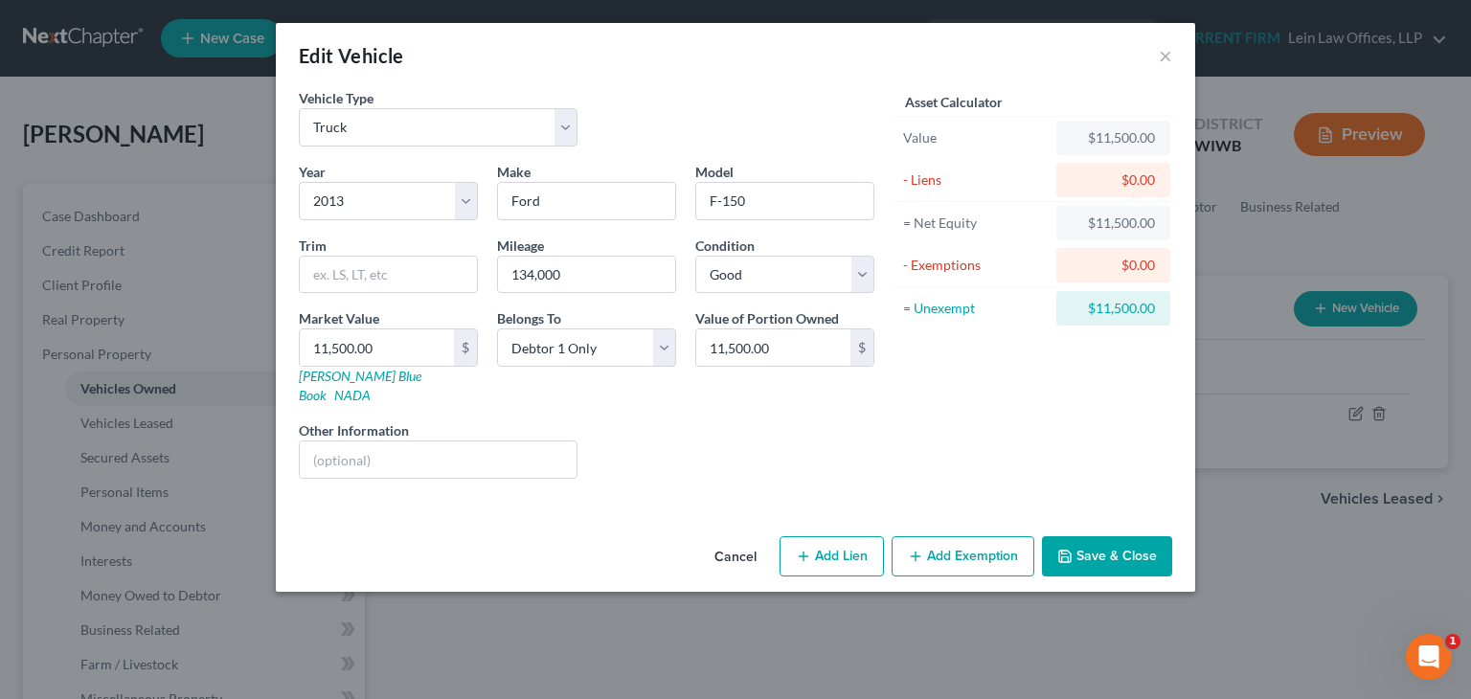
click at [984, 543] on button "Add Exemption" at bounding box center [963, 556] width 143 height 40
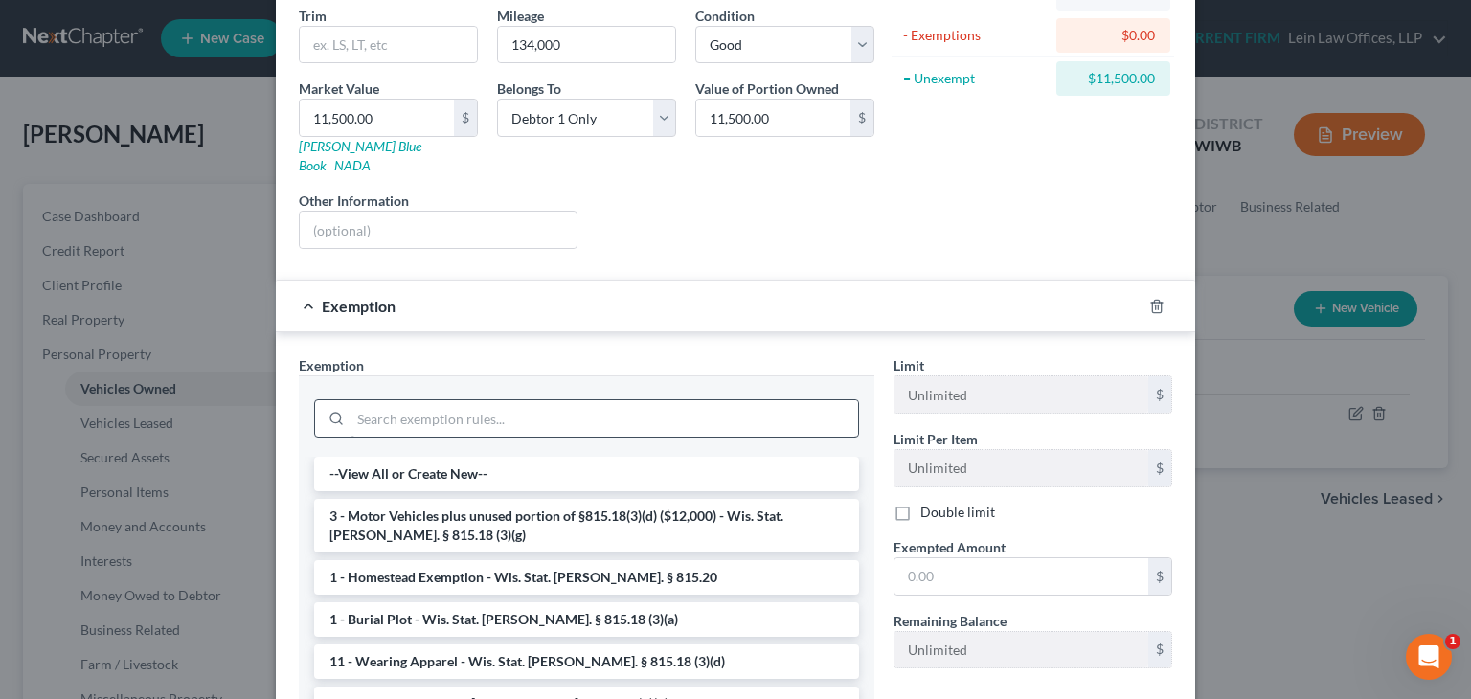
scroll to position [287, 0]
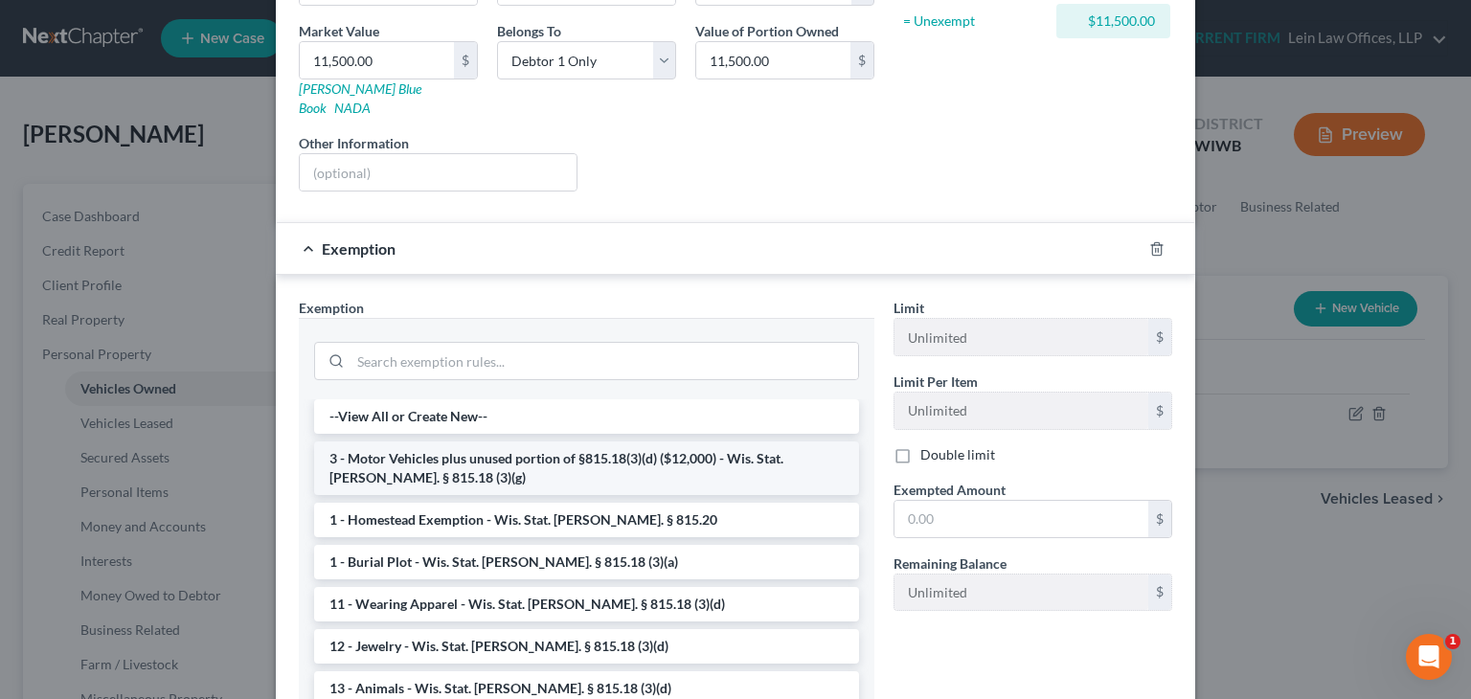
click at [549, 441] on li "3 - Motor Vehicles plus unused portion of §815.18(3)(d) ($12,000) - Wis. Stat. …" at bounding box center [586, 468] width 545 height 54
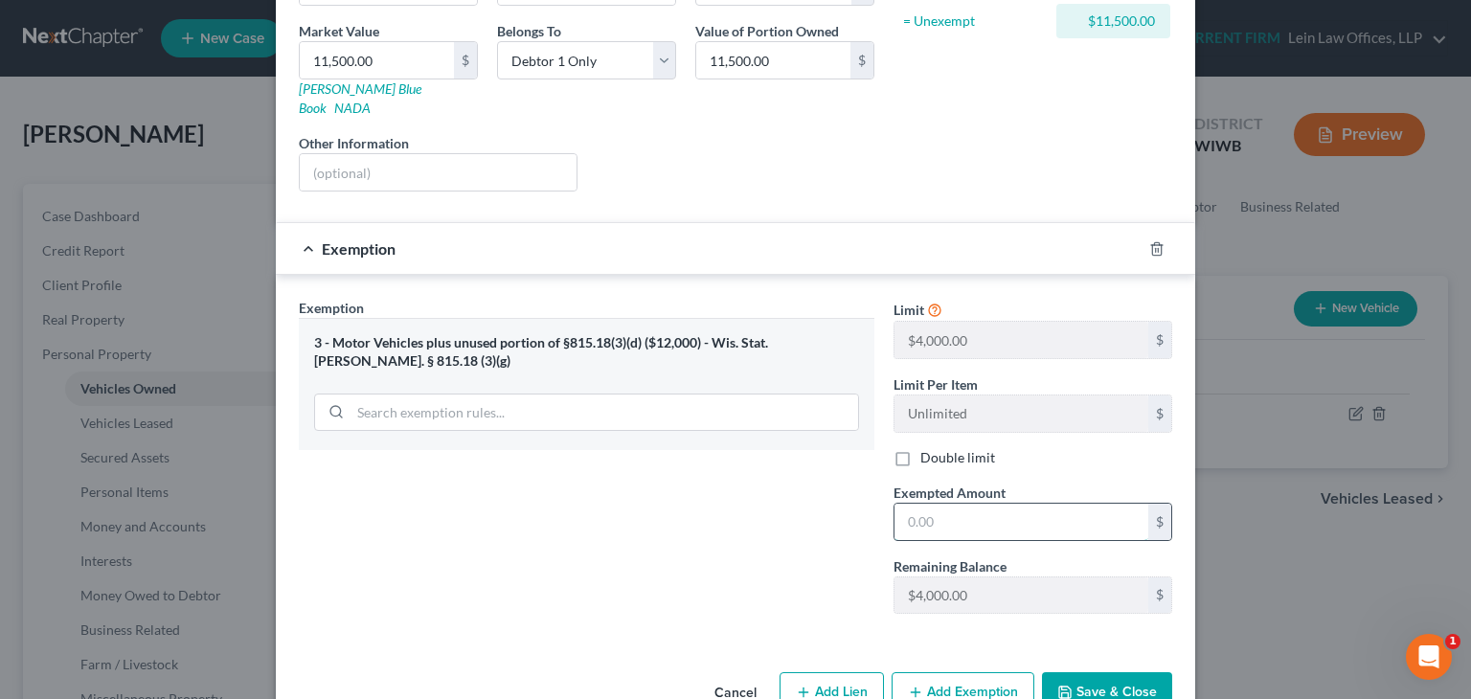
click at [985, 512] on input "text" at bounding box center [1021, 522] width 254 height 36
type input "4,000.00"
click at [917, 673] on button "Add Exemption" at bounding box center [963, 692] width 143 height 40
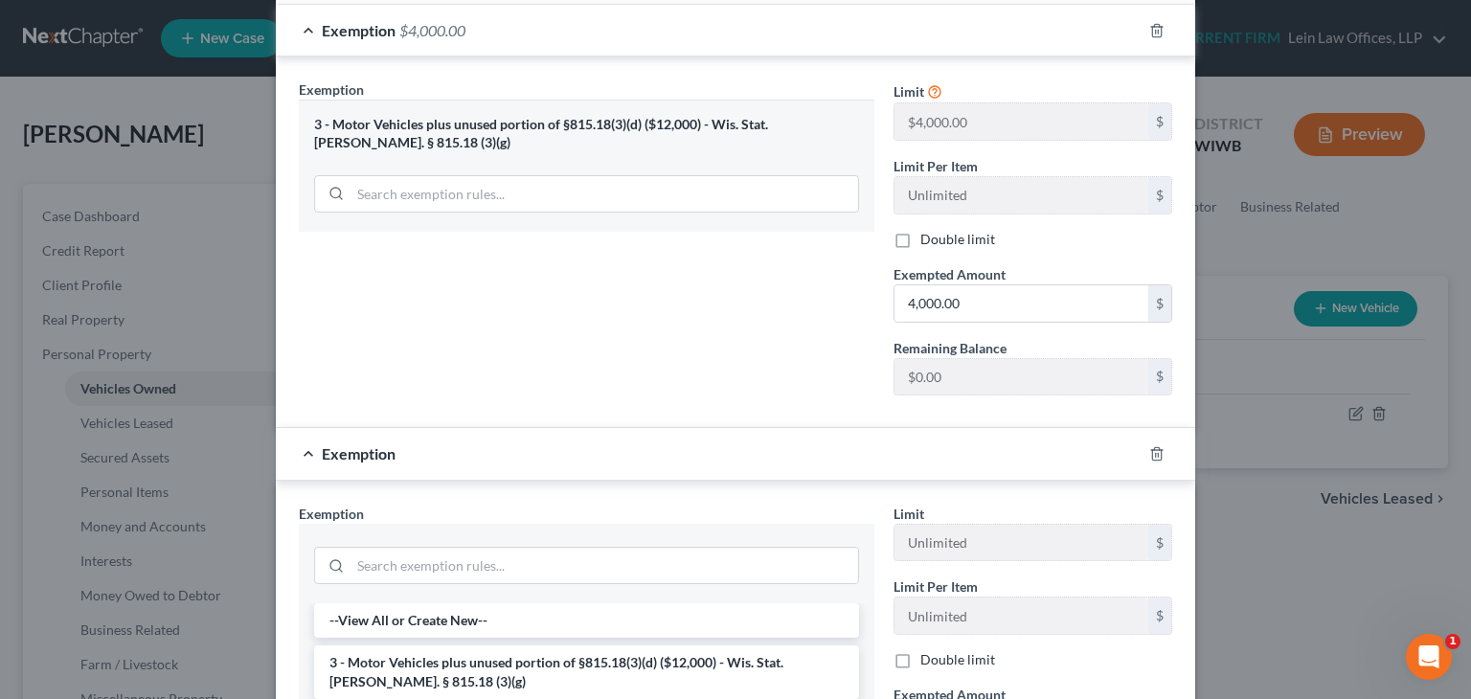
scroll to position [575, 0]
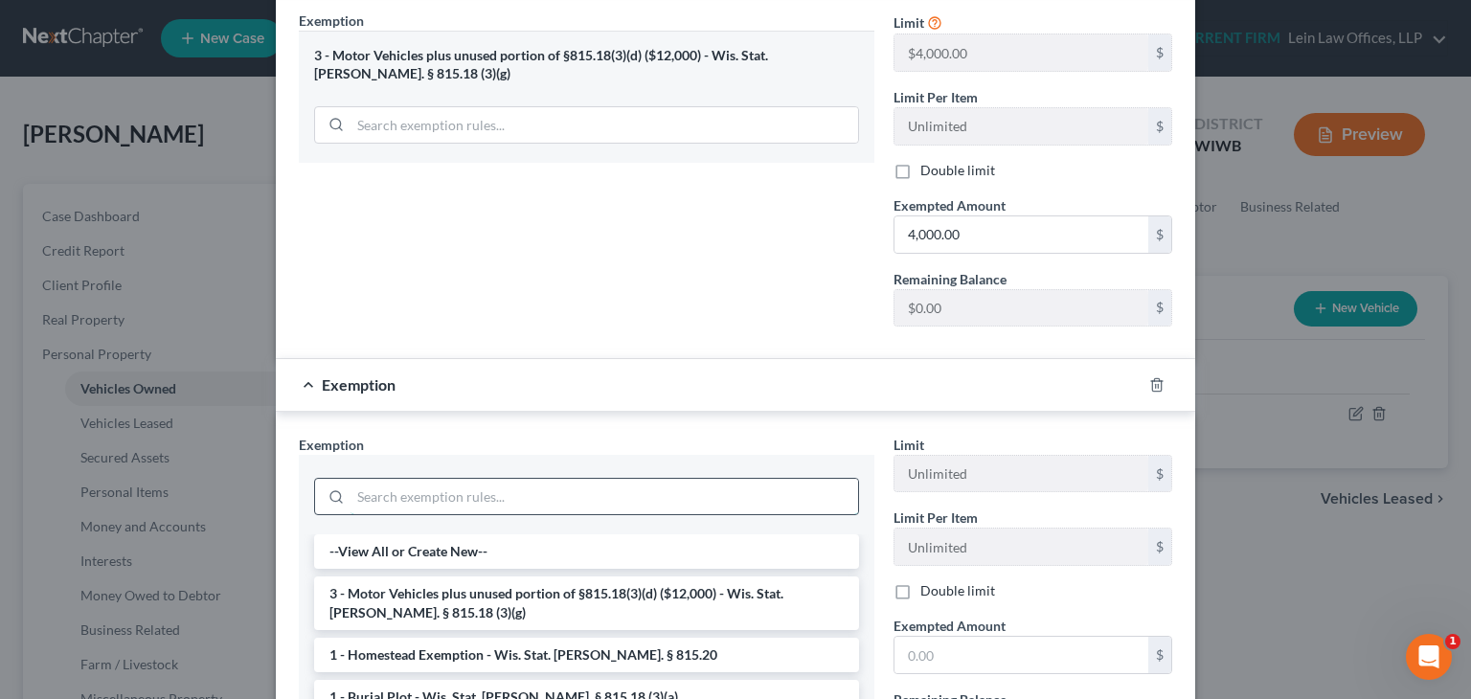
click at [517, 479] on input "search" at bounding box center [604, 497] width 508 height 36
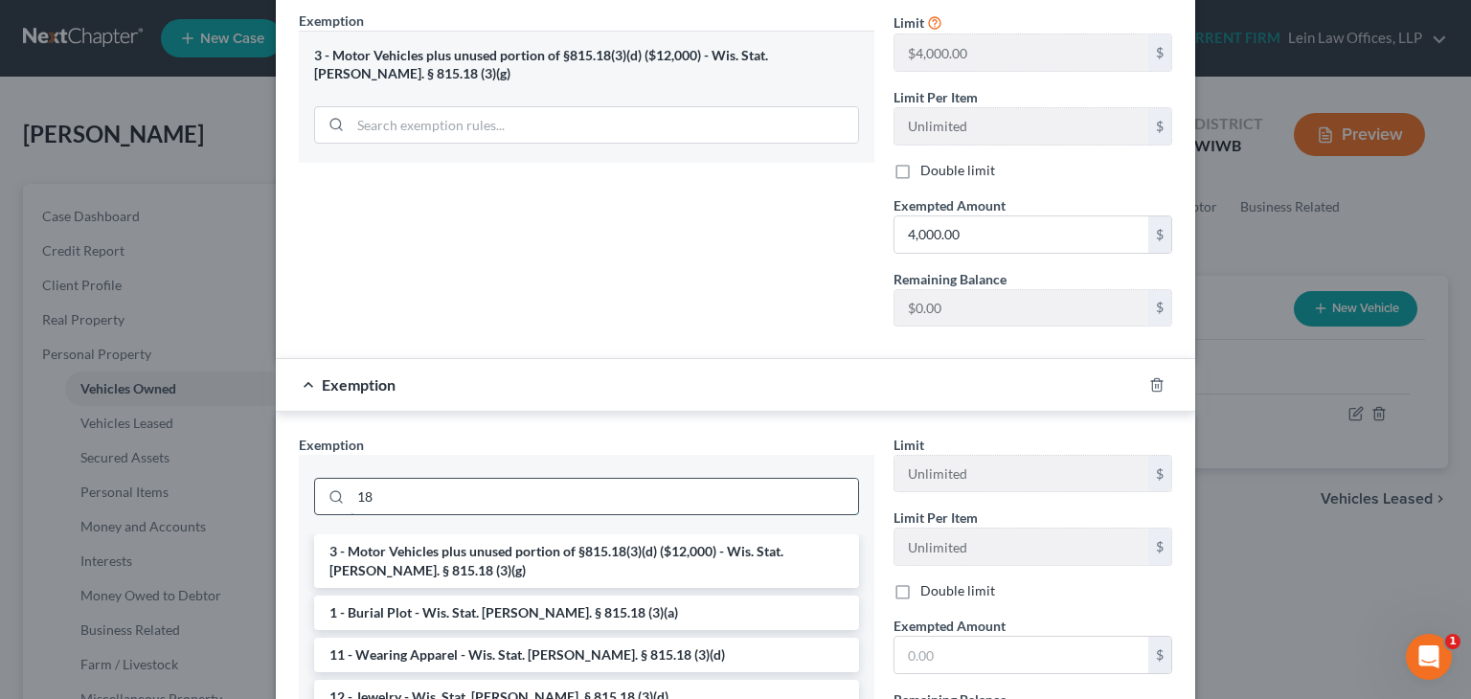
type input "1"
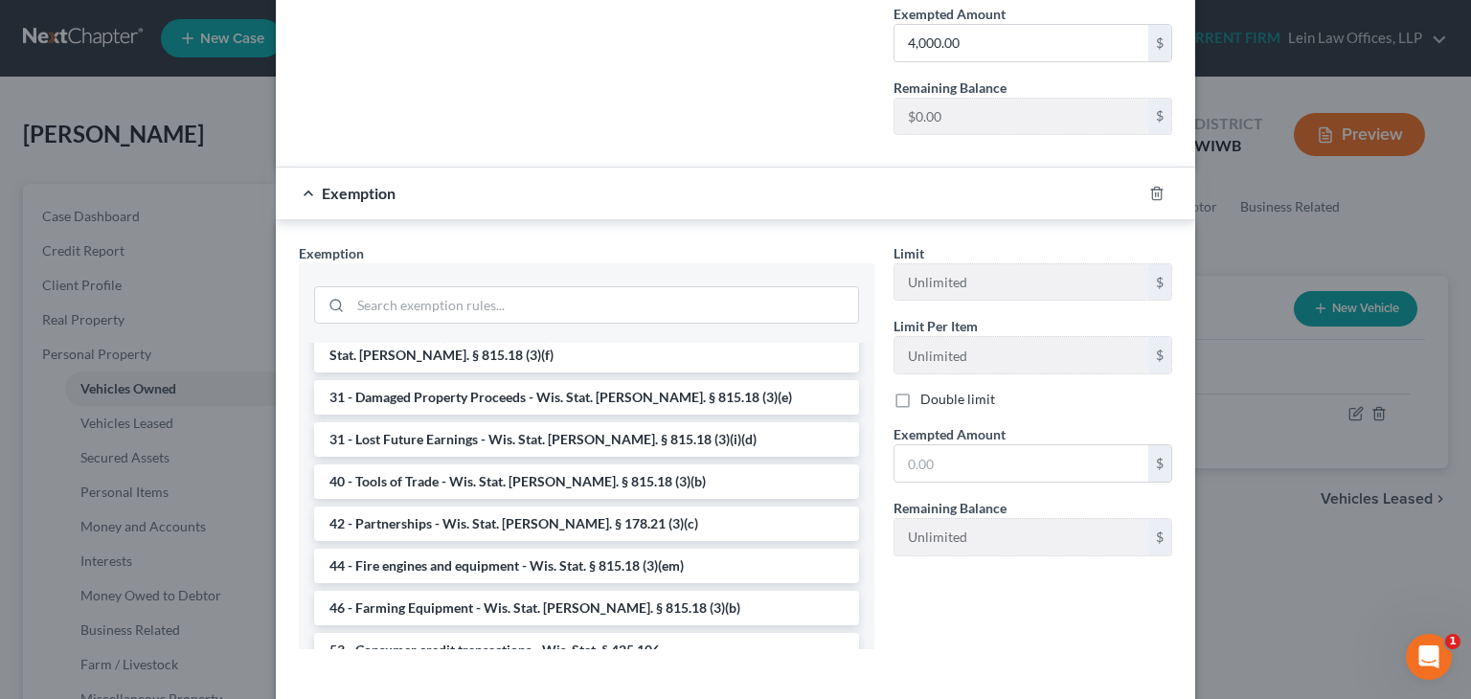
scroll to position [1718, 0]
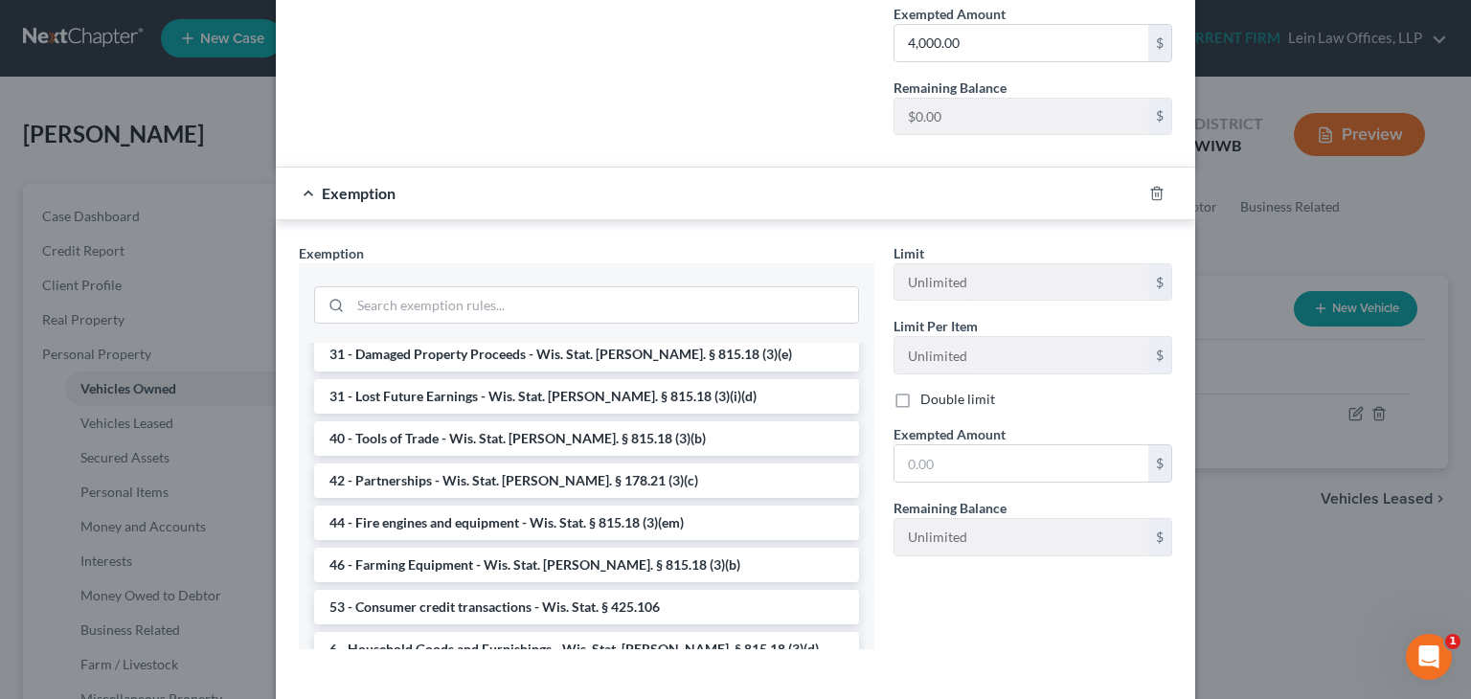
click at [666, 632] on li "6 - Household Goods and Furnishings - Wis. Stat. Ann. § 815.18 (3)(d)" at bounding box center [586, 649] width 545 height 34
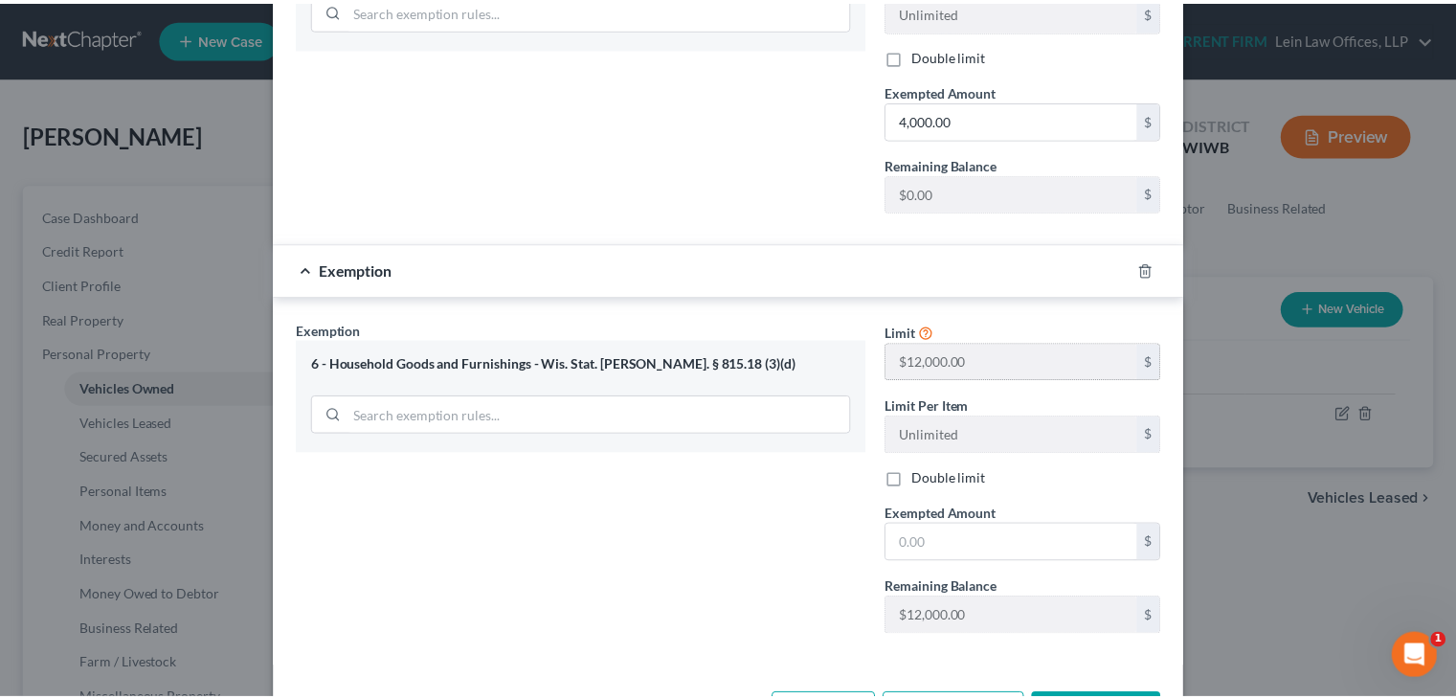
scroll to position [738, 0]
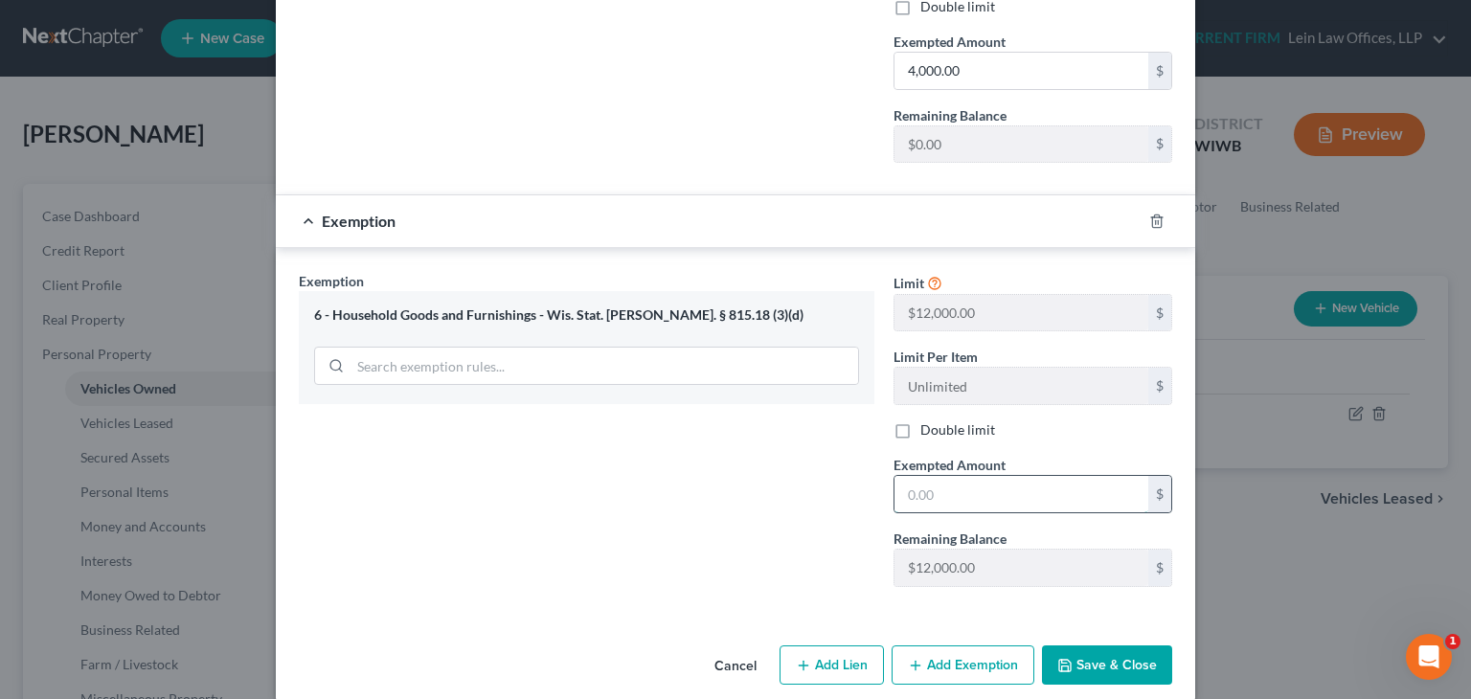
click at [1040, 476] on input "text" at bounding box center [1021, 494] width 254 height 36
type input "7500"
click at [1116, 652] on button "Save & Close" at bounding box center [1107, 665] width 130 height 40
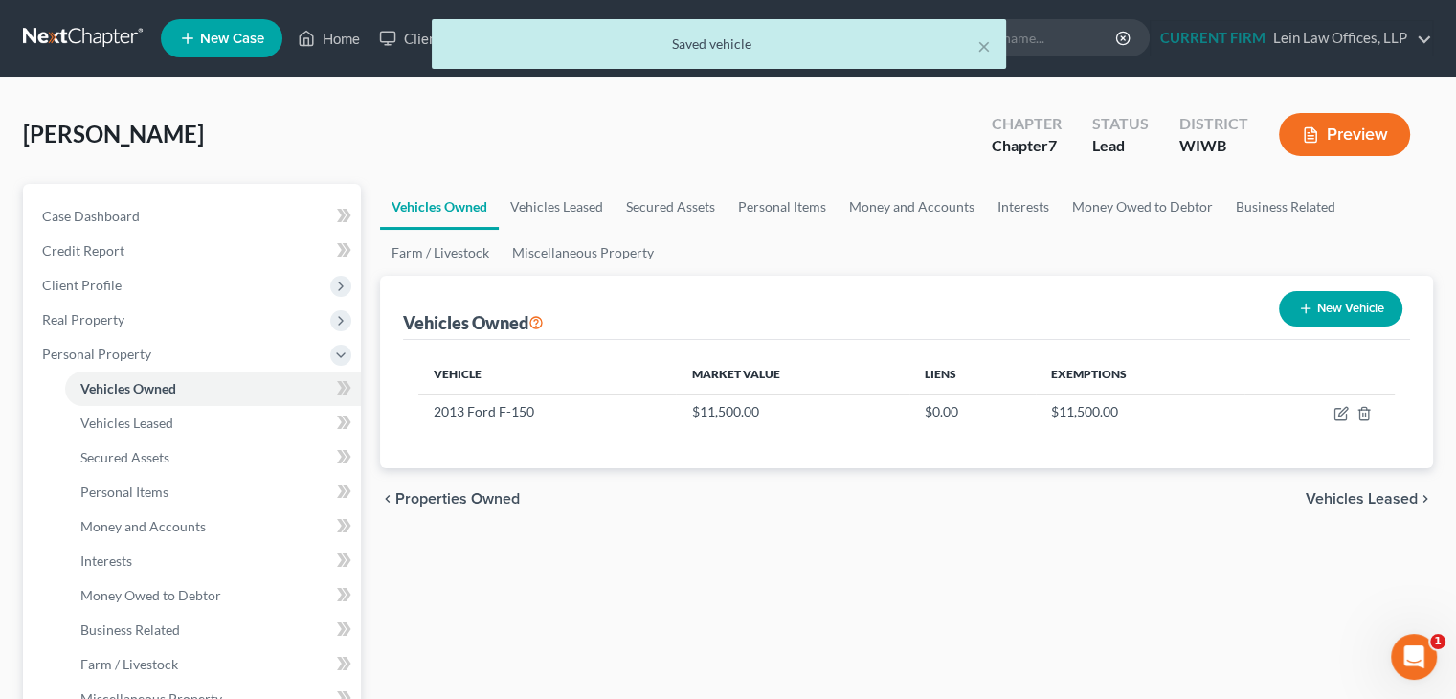
click at [1360, 501] on span "Vehicles Leased" at bounding box center [1362, 498] width 112 height 15
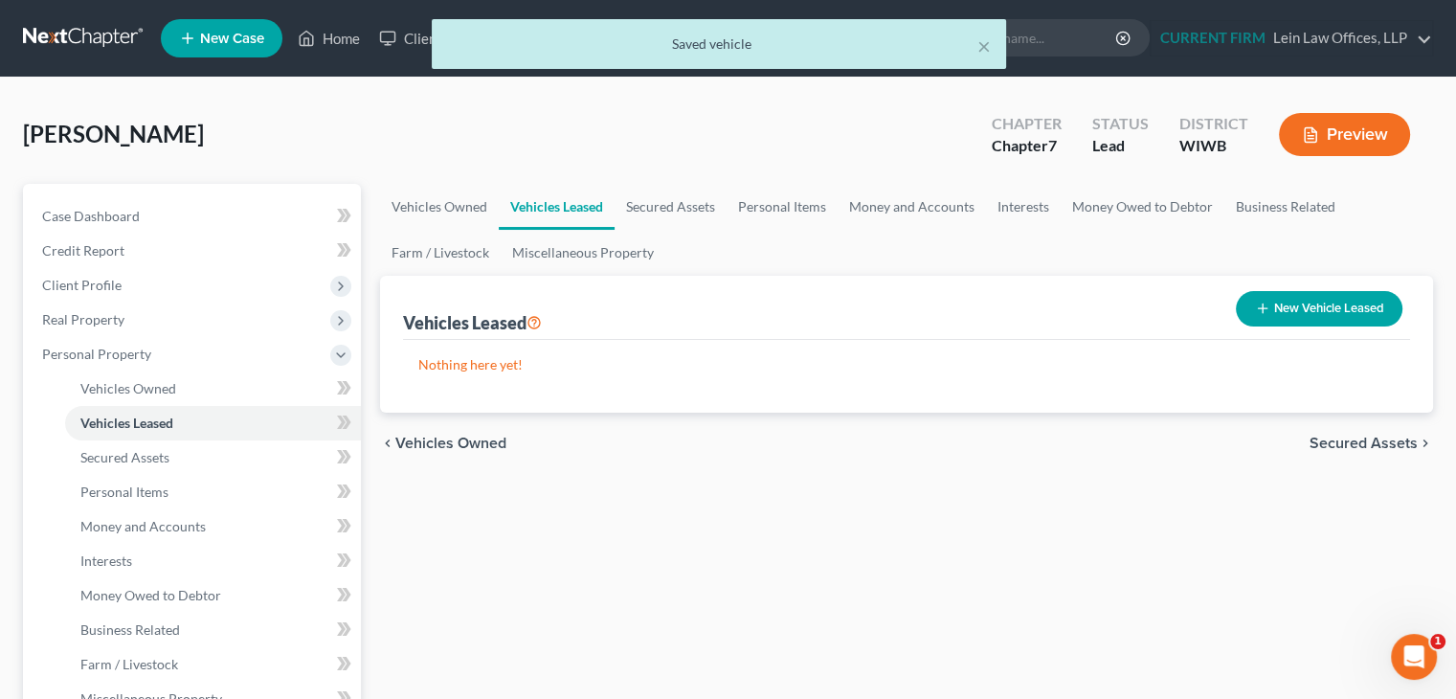
click at [1359, 448] on span "Secured Assets" at bounding box center [1364, 443] width 108 height 15
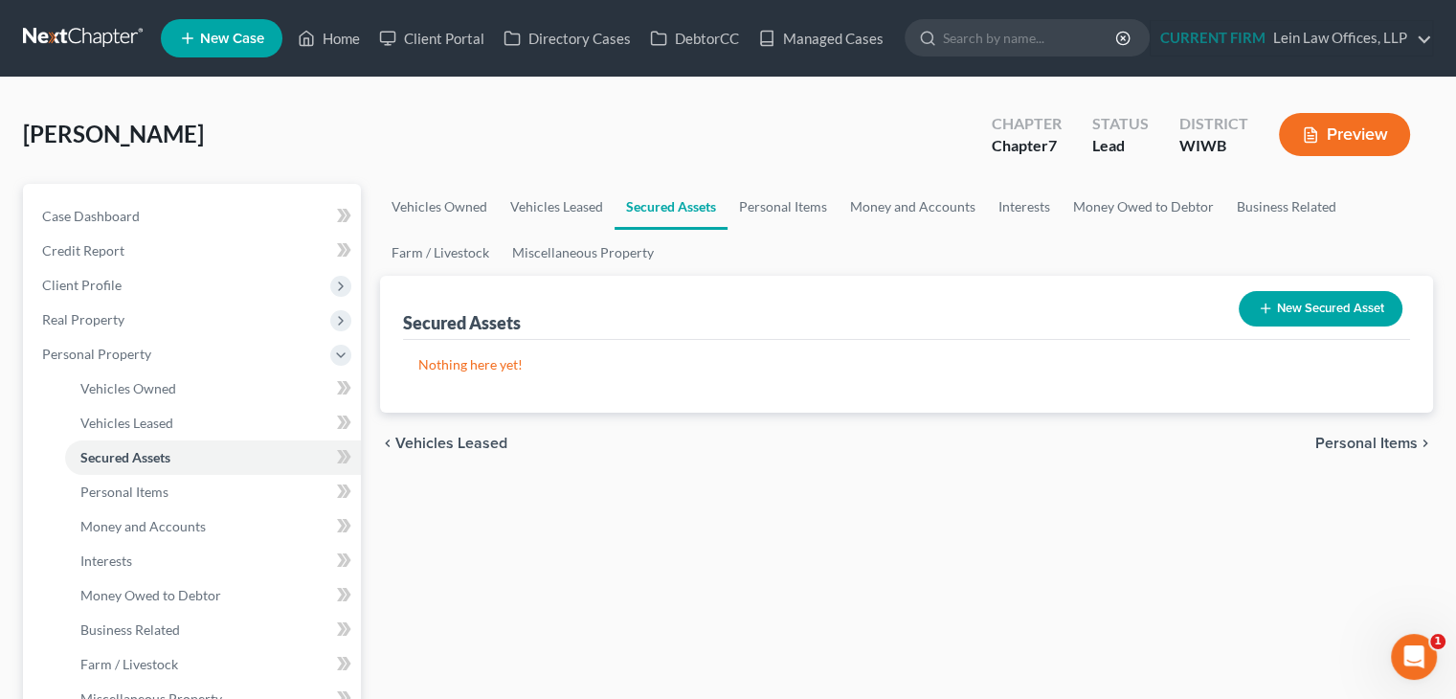
click at [1353, 445] on span "Personal Items" at bounding box center [1367, 443] width 102 height 15
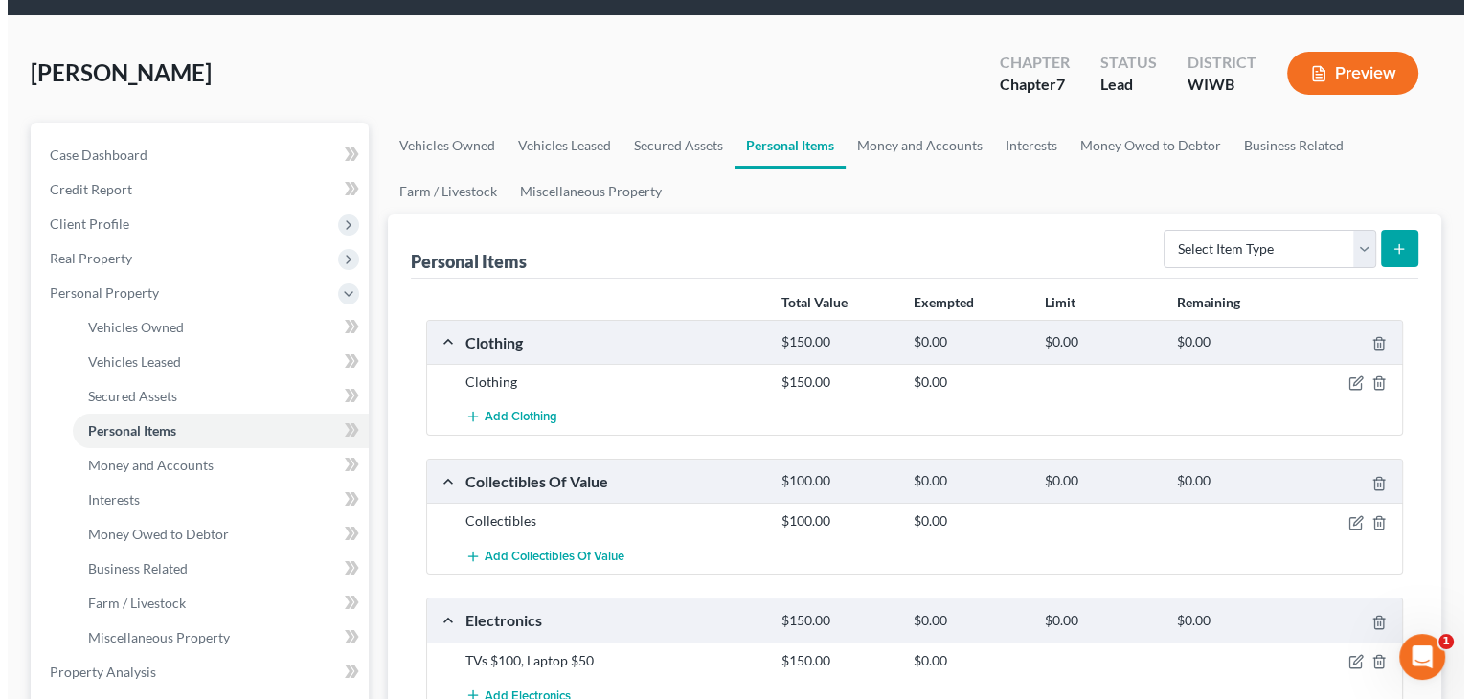
scroll to position [96, 0]
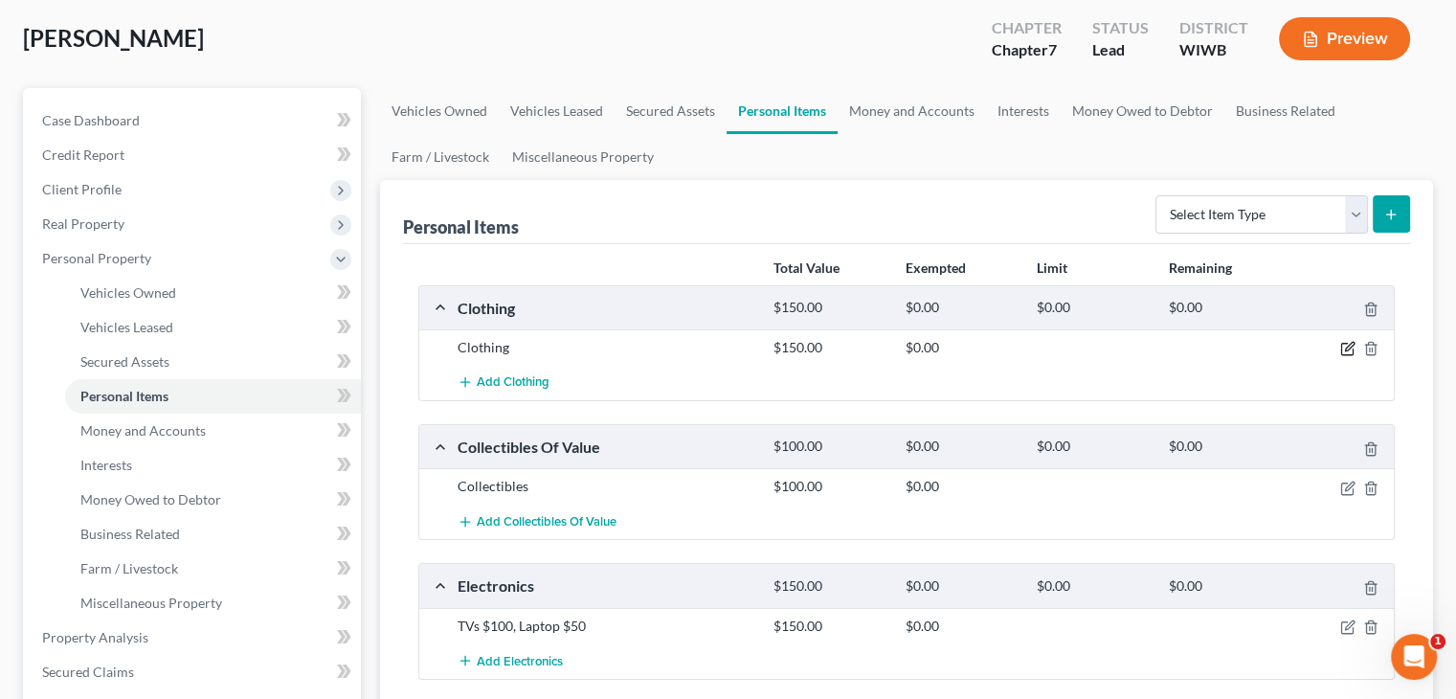
click at [1345, 349] on icon "button" at bounding box center [1349, 347] width 9 height 9
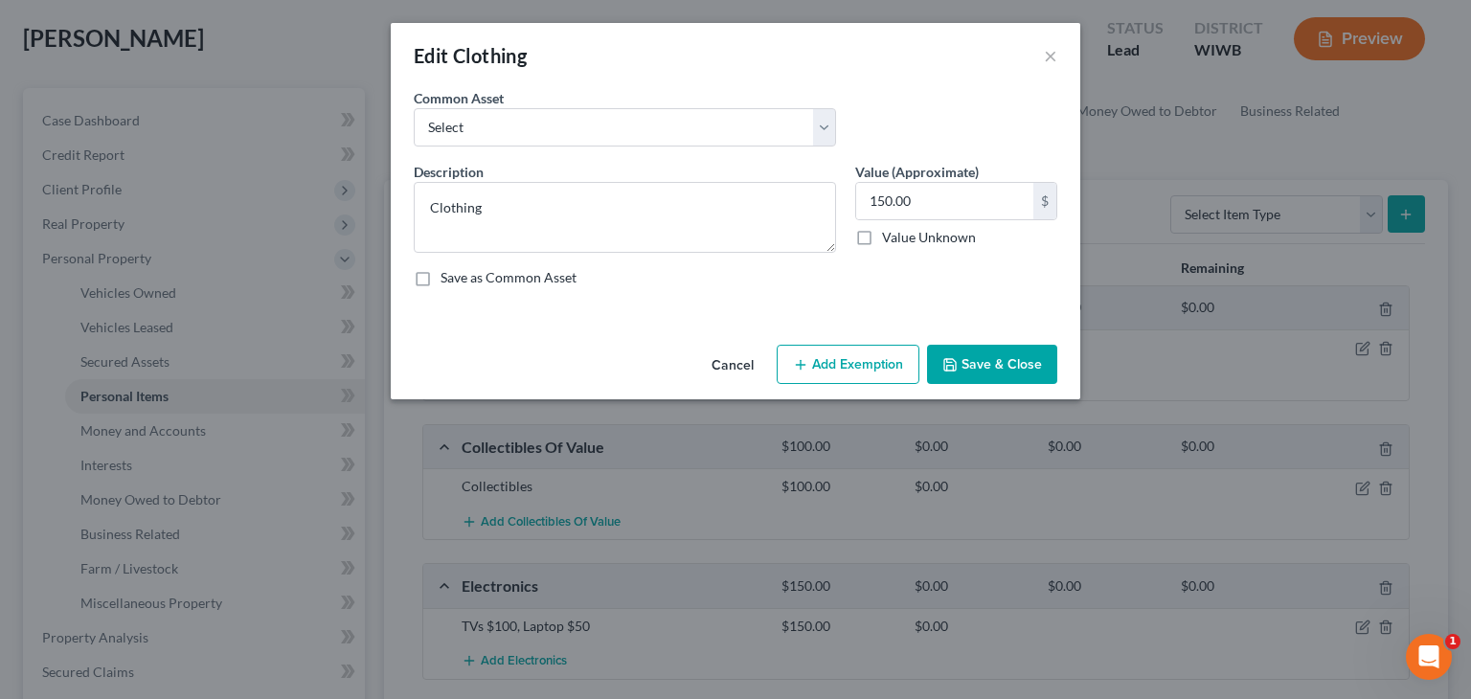
click at [854, 355] on button "Add Exemption" at bounding box center [848, 365] width 143 height 40
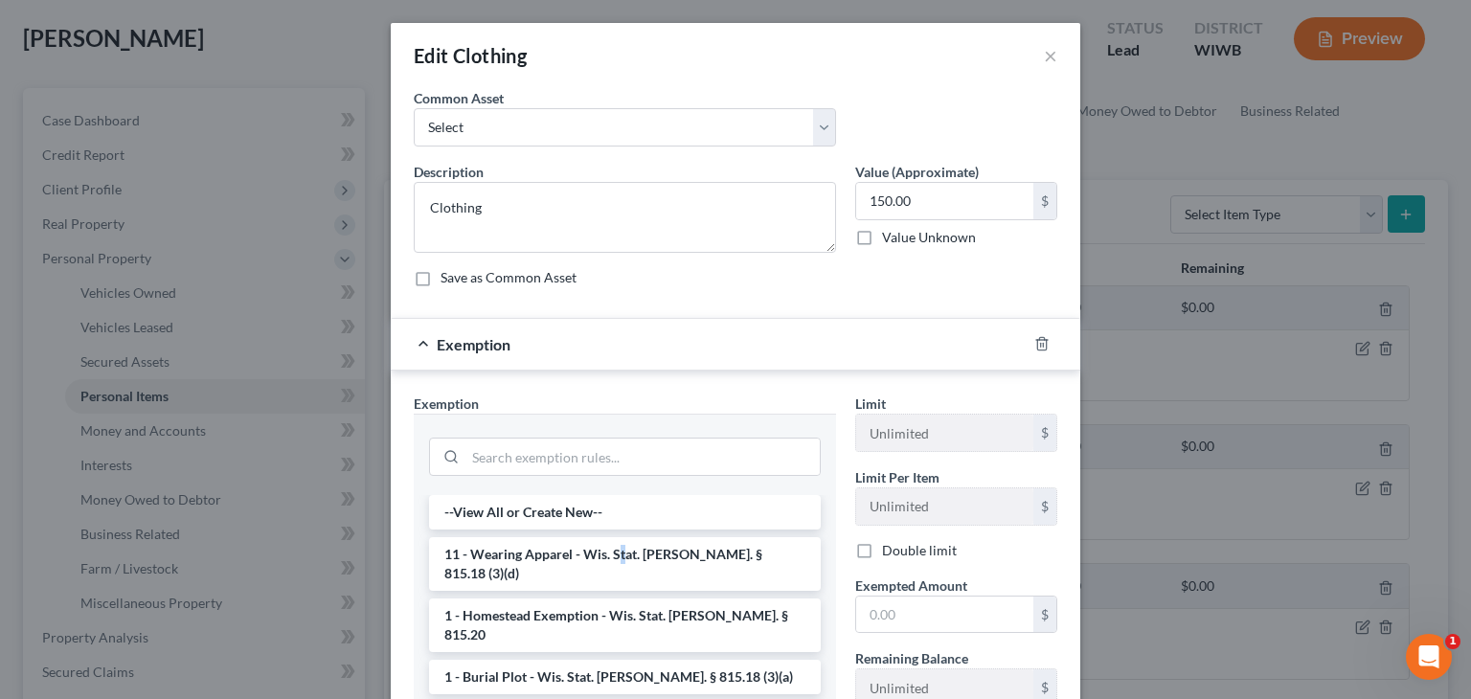
click at [614, 550] on li "11 - Wearing Apparel - Wis. Stat. Ann. § 815.18 (3)(d)" at bounding box center [625, 564] width 392 height 54
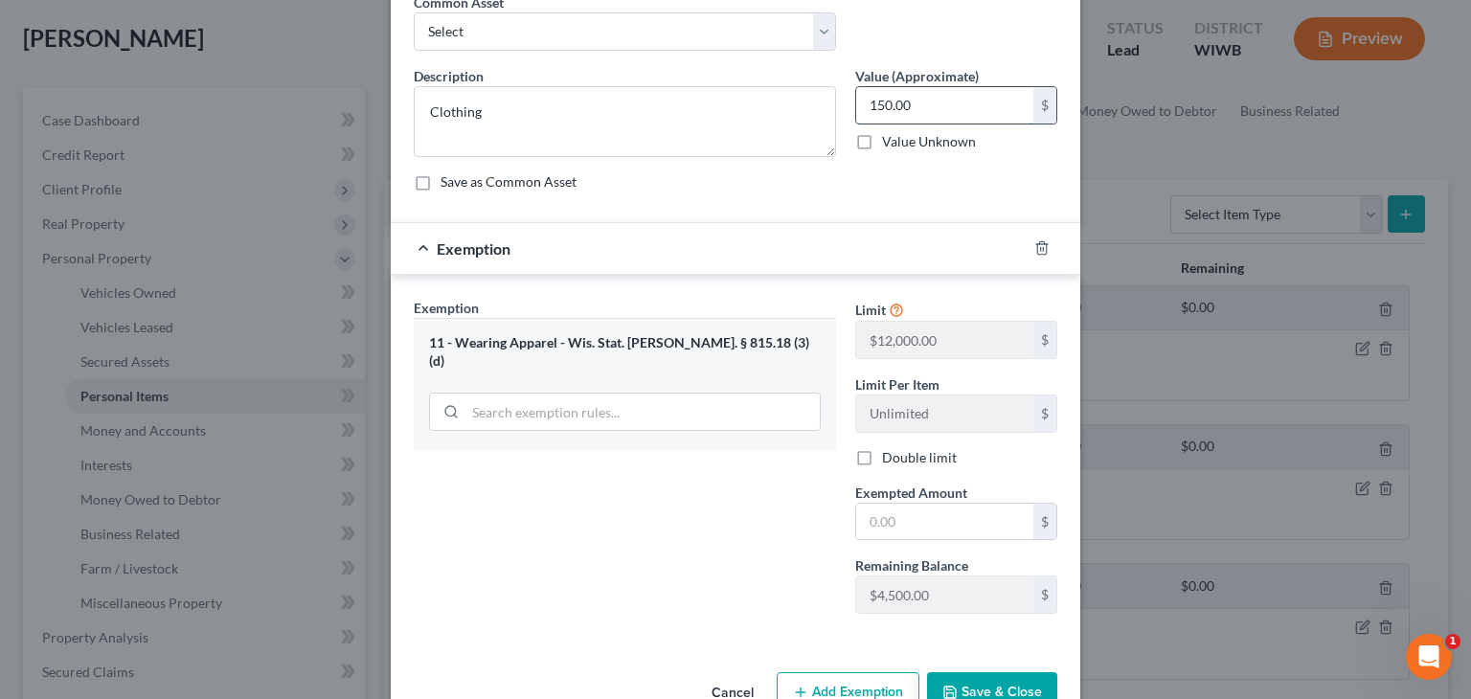
click at [872, 100] on input "150.00" at bounding box center [944, 105] width 177 height 36
type input "300"
click at [940, 528] on input "text" at bounding box center [944, 522] width 177 height 36
type input "300"
click at [972, 678] on button "Save & Close" at bounding box center [992, 692] width 130 height 40
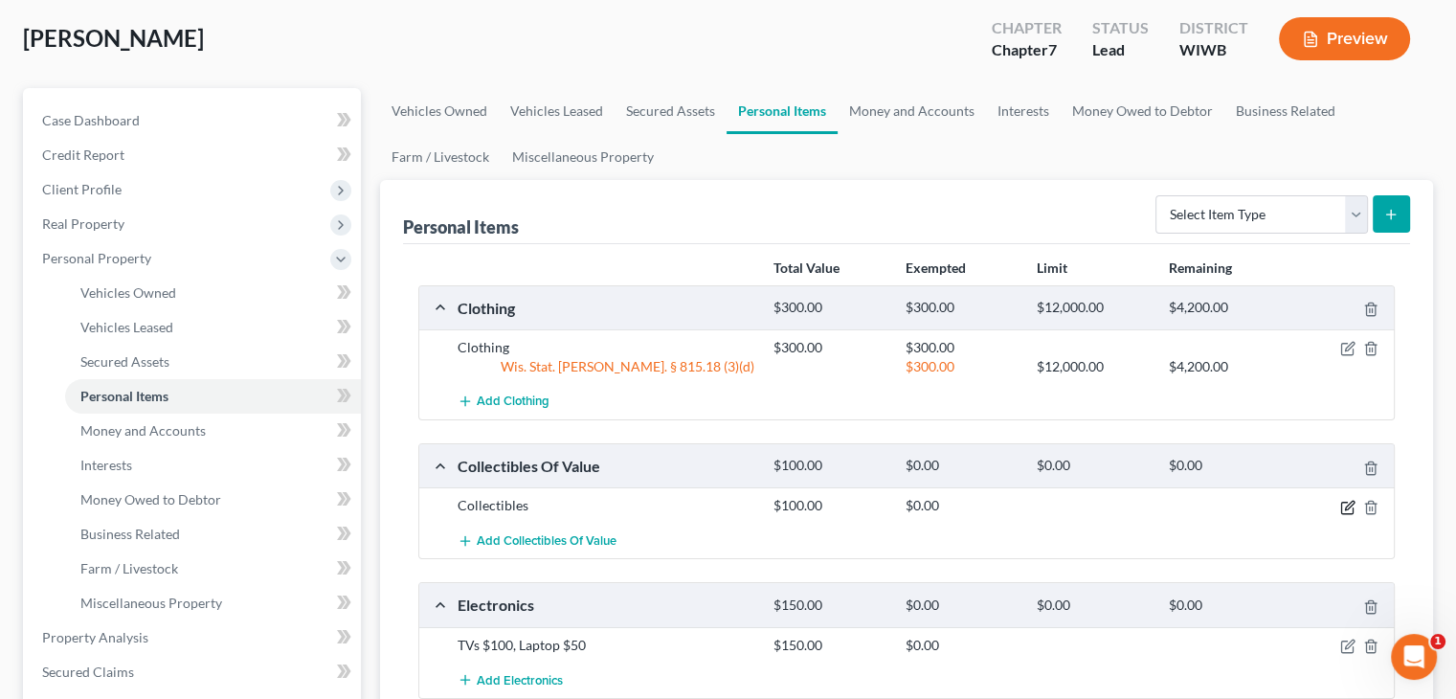
click at [1347, 507] on icon "button" at bounding box center [1348, 507] width 15 height 15
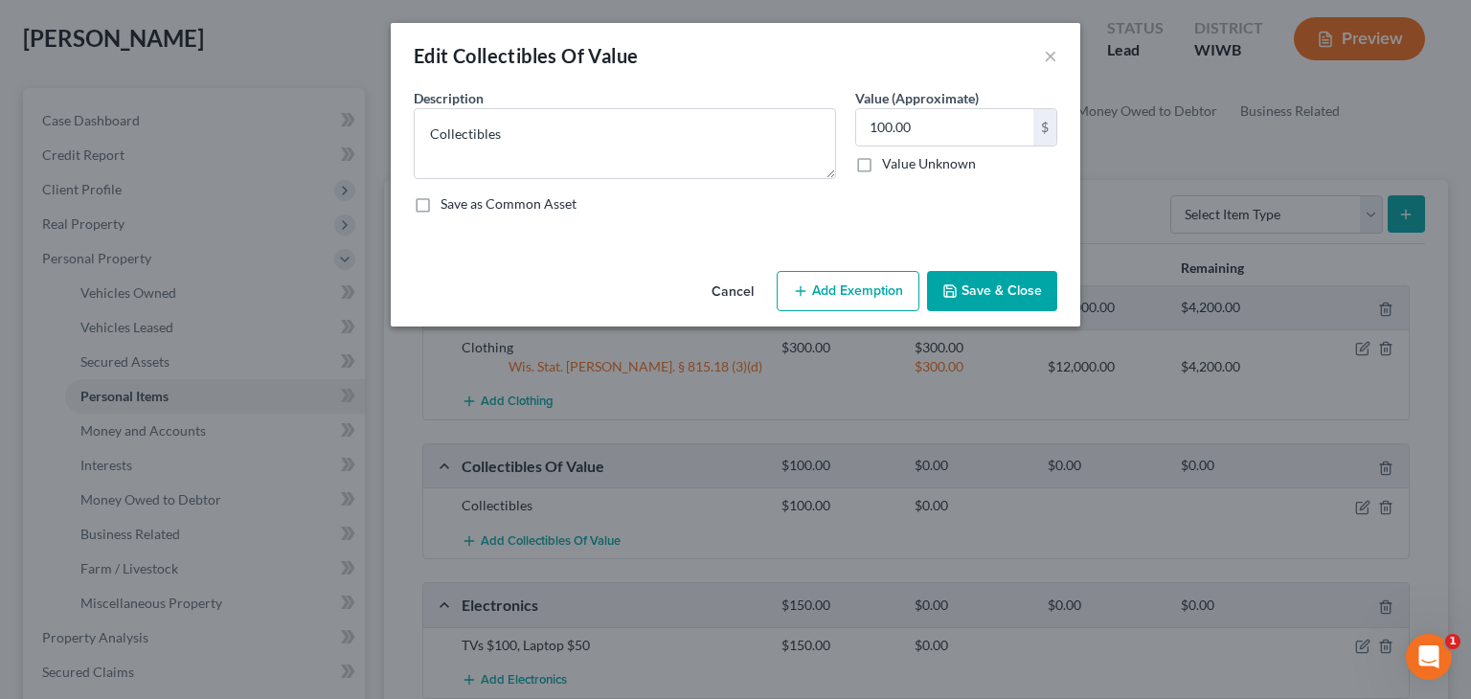
click at [804, 283] on icon "button" at bounding box center [800, 290] width 15 height 15
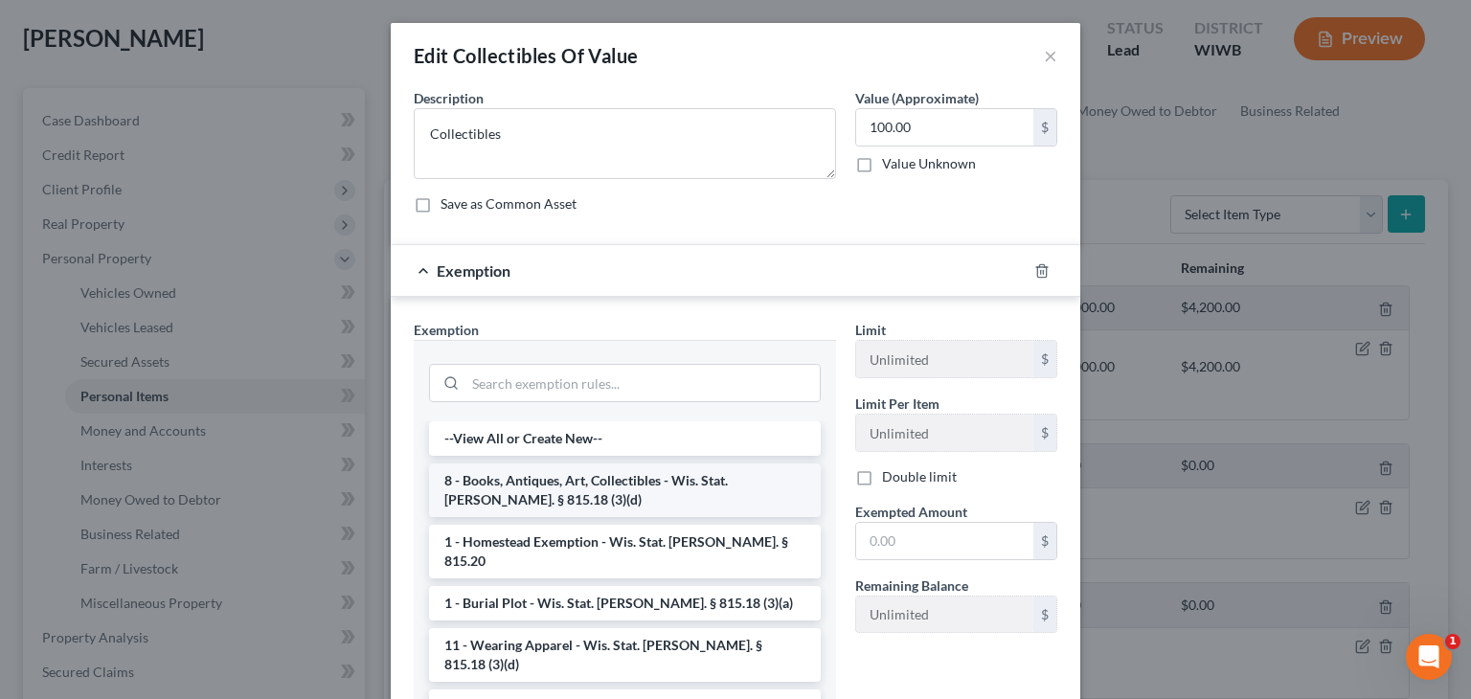
click at [624, 490] on li "8 - Books, Antiques, Art, Collectibles - Wis. Stat. Ann. § 815.18 (3)(d)" at bounding box center [625, 490] width 392 height 54
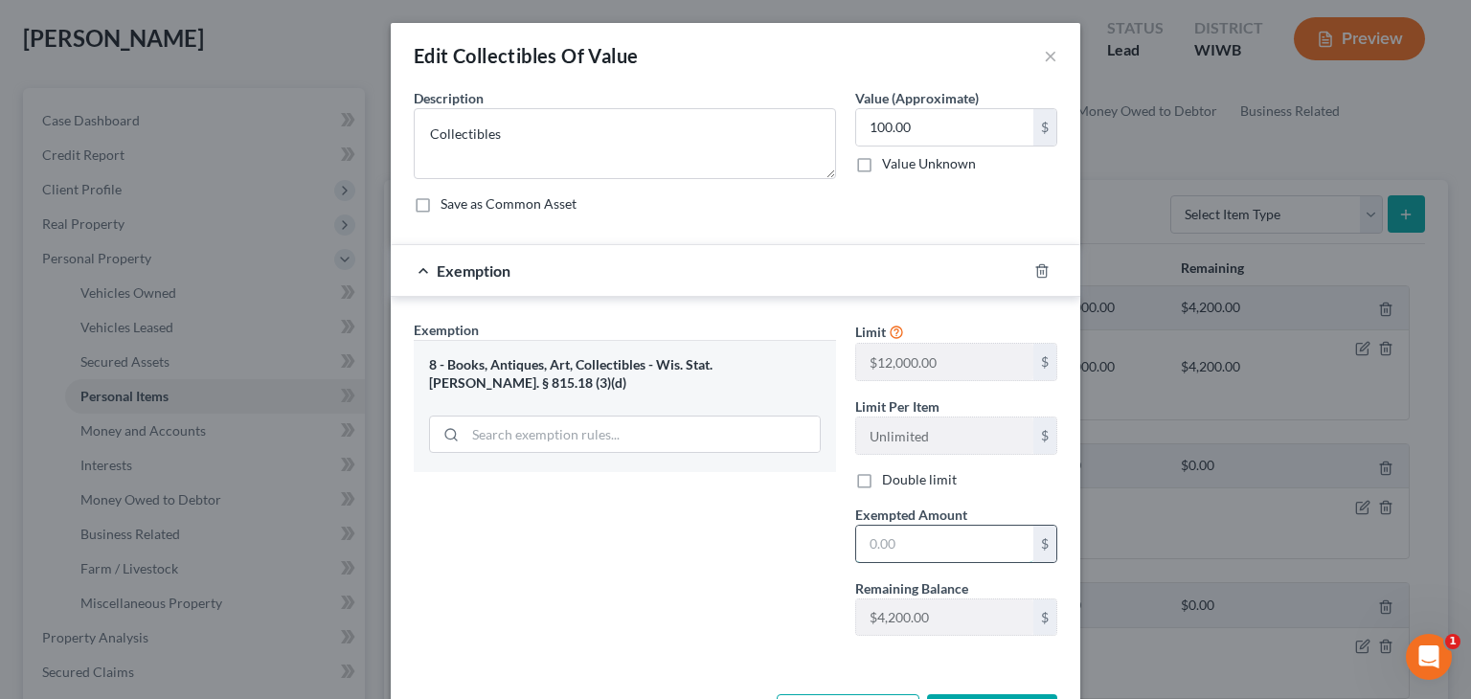
click at [937, 535] on input "text" at bounding box center [944, 544] width 177 height 36
type input "100"
click at [739, 575] on div "Exemption Set must be selected for CA. Exemption * 8 - Books, Antiques, Art, Co…" at bounding box center [624, 485] width 441 height 331
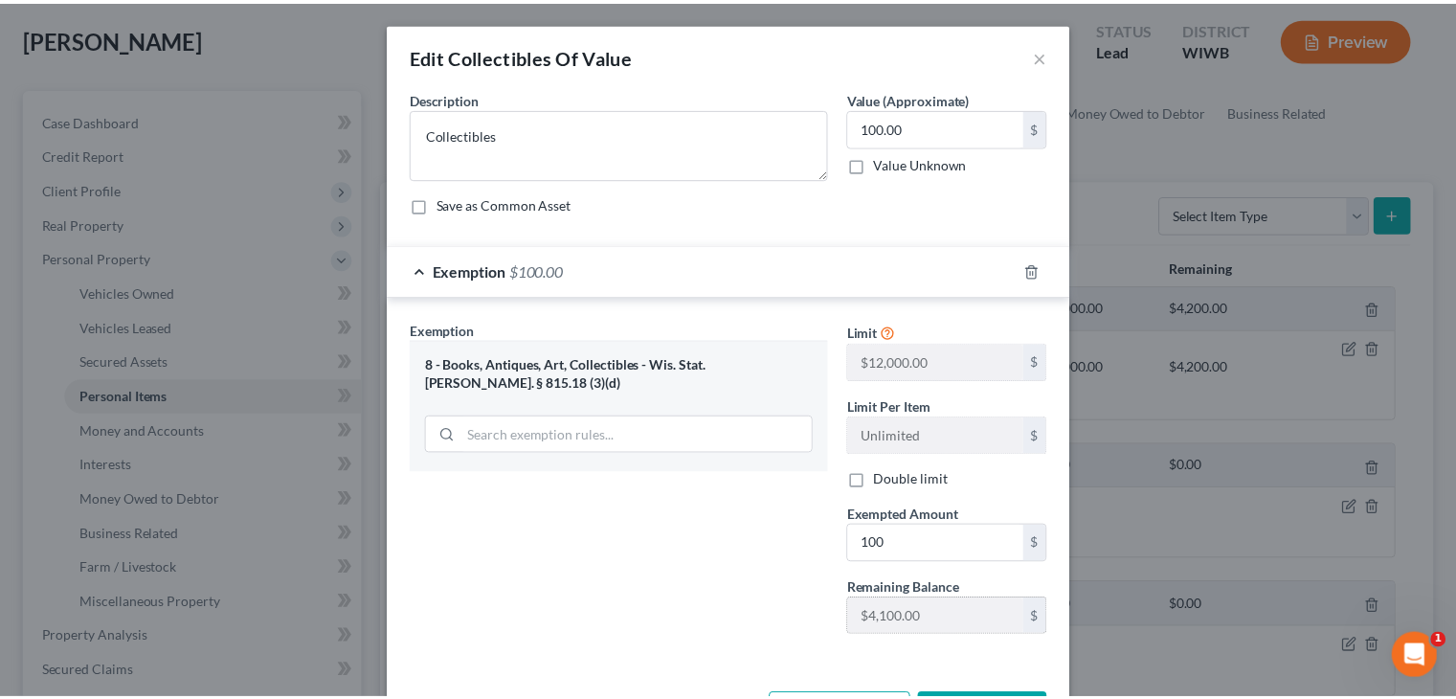
scroll to position [72, 0]
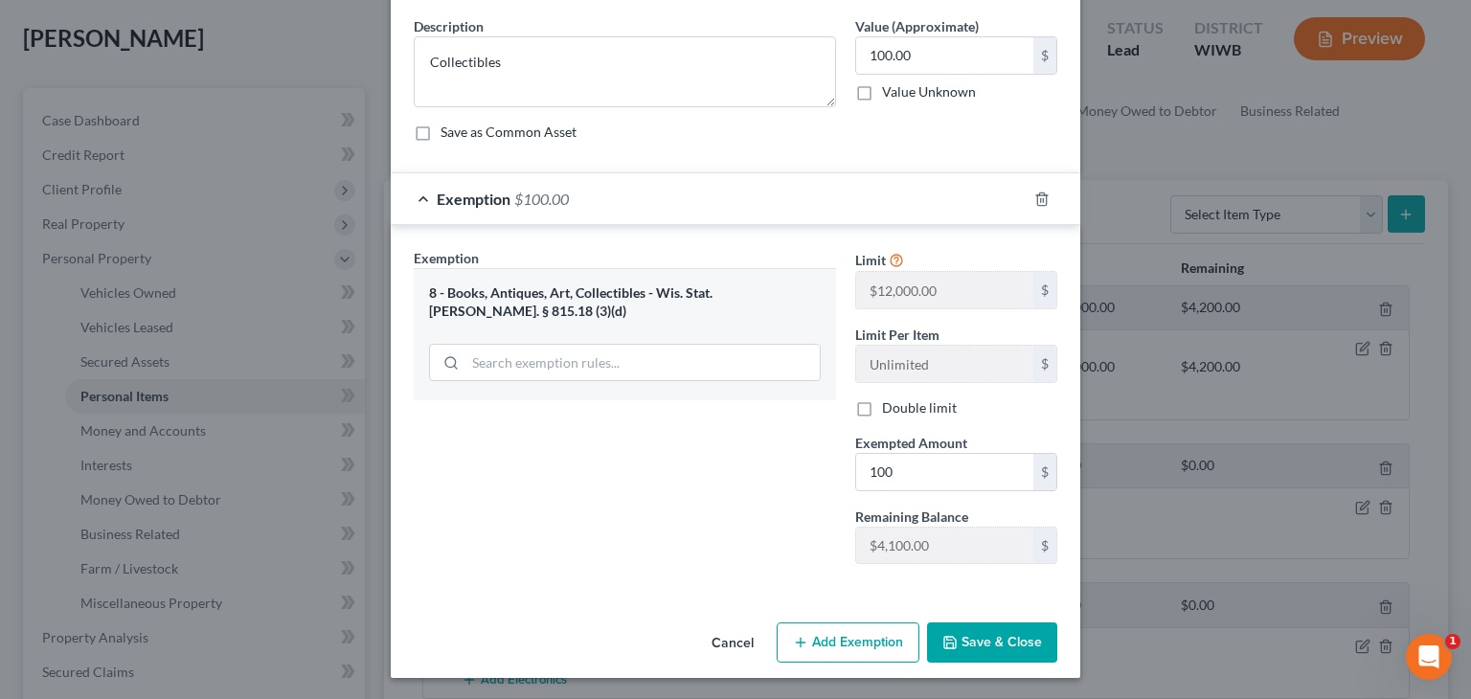
click at [957, 637] on button "Save & Close" at bounding box center [992, 642] width 130 height 40
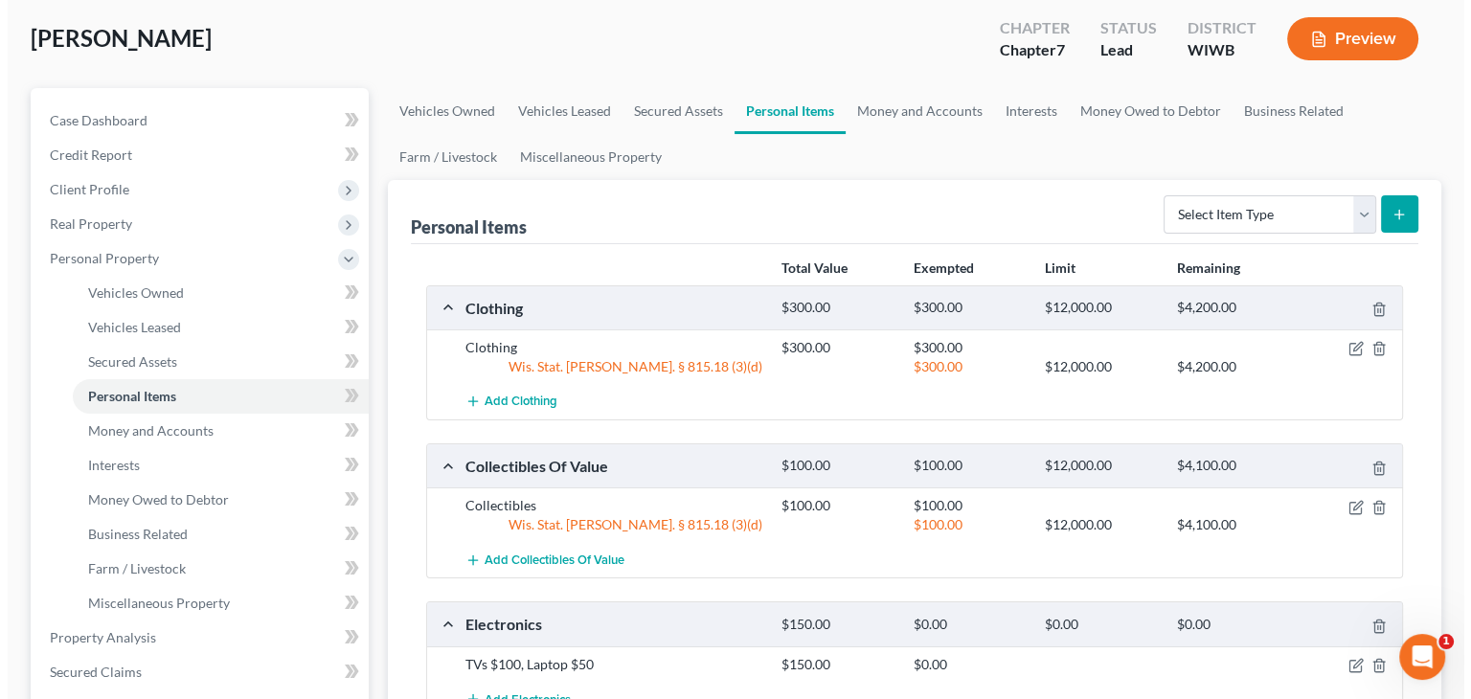
scroll to position [192, 0]
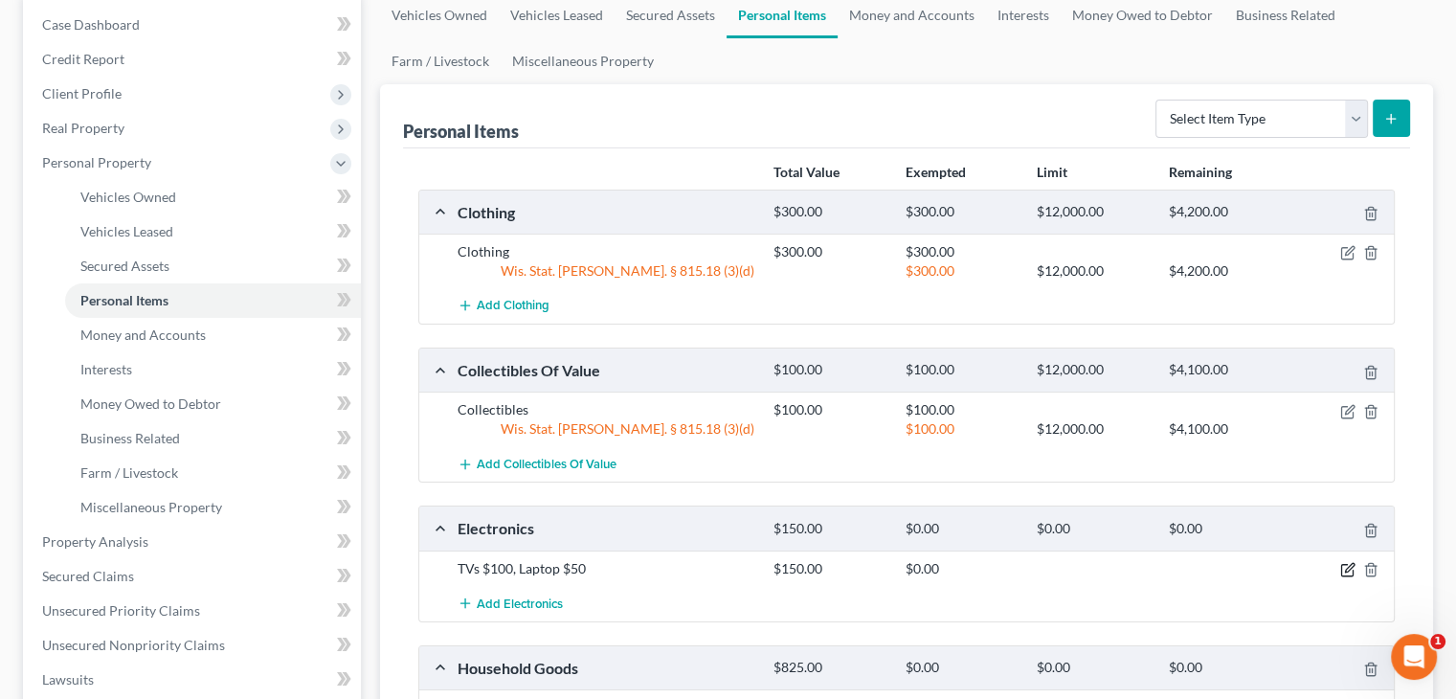
click at [1344, 570] on icon "button" at bounding box center [1348, 569] width 15 height 15
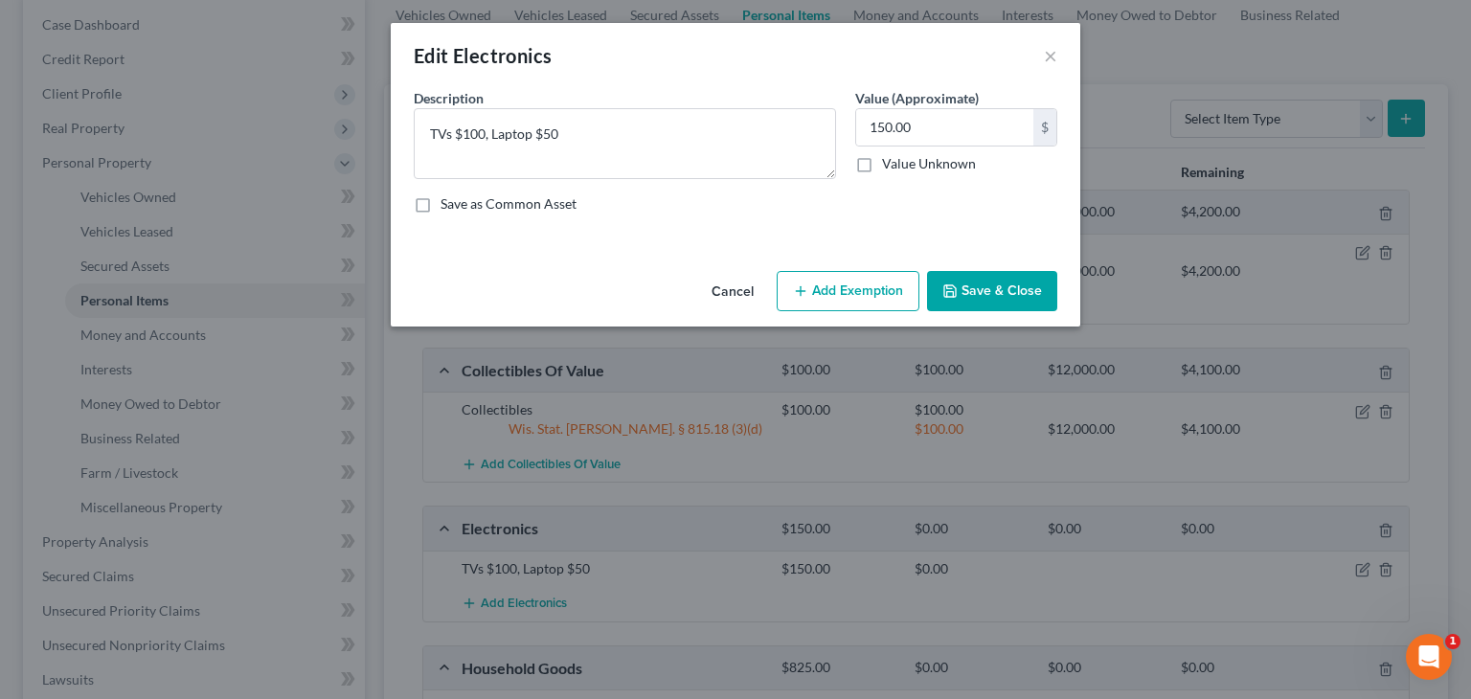
click at [728, 287] on button "Cancel" at bounding box center [732, 292] width 73 height 38
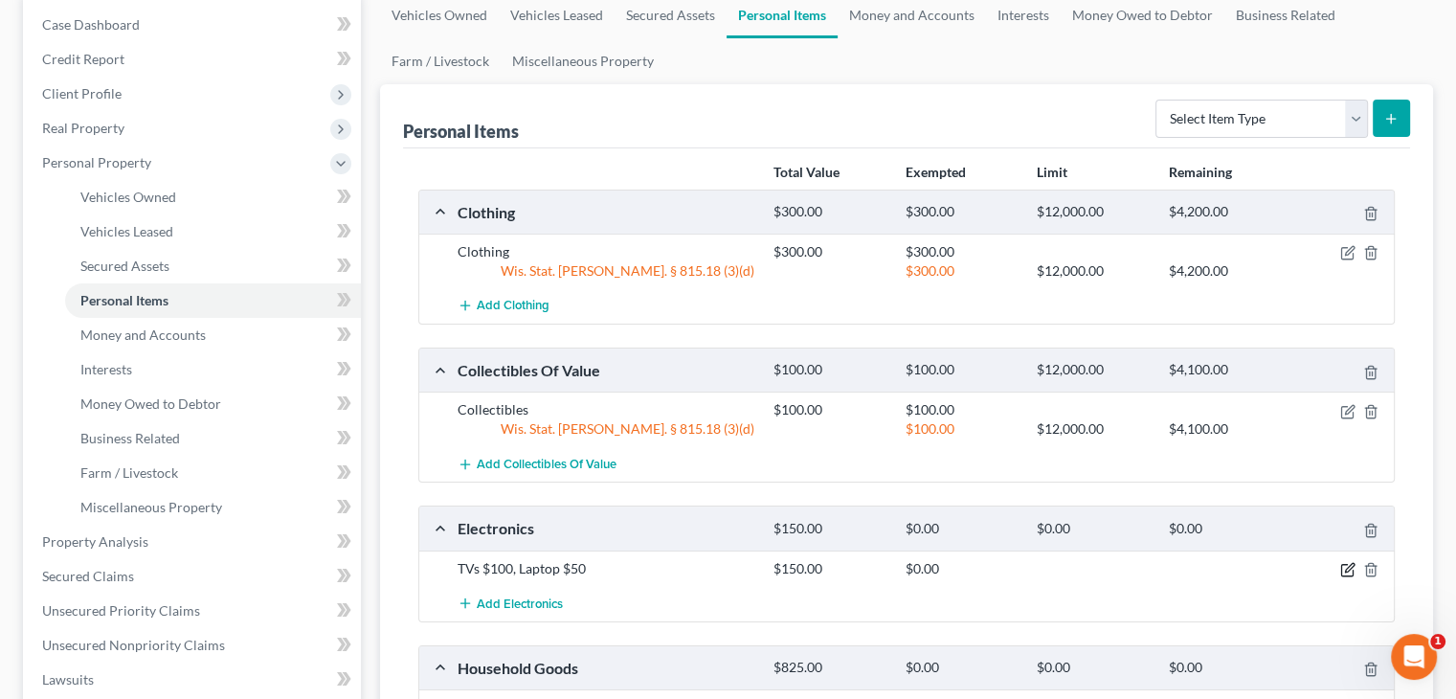
click at [1341, 566] on icon "button" at bounding box center [1348, 569] width 15 height 15
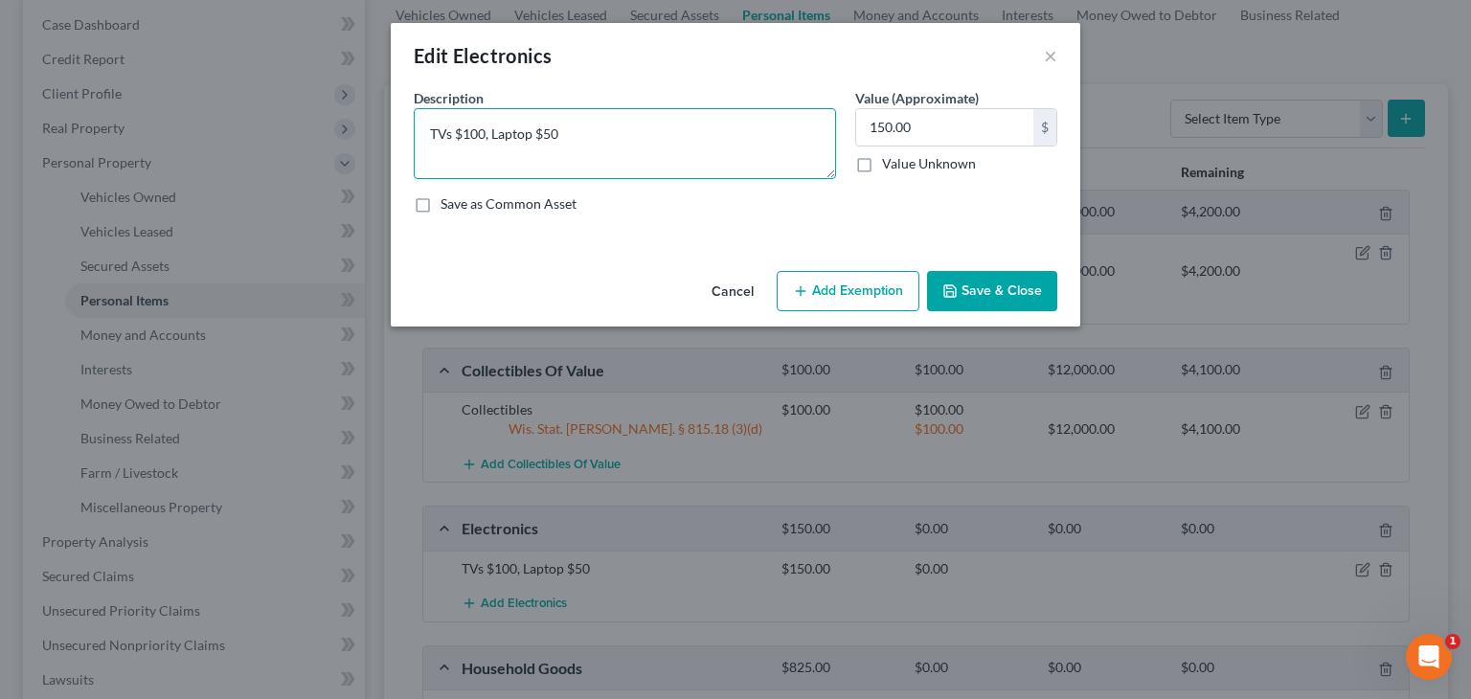
click at [463, 126] on textarea "TVs $100, Laptop $50" at bounding box center [625, 143] width 422 height 71
type textarea "TVs $200, Laptop $50"
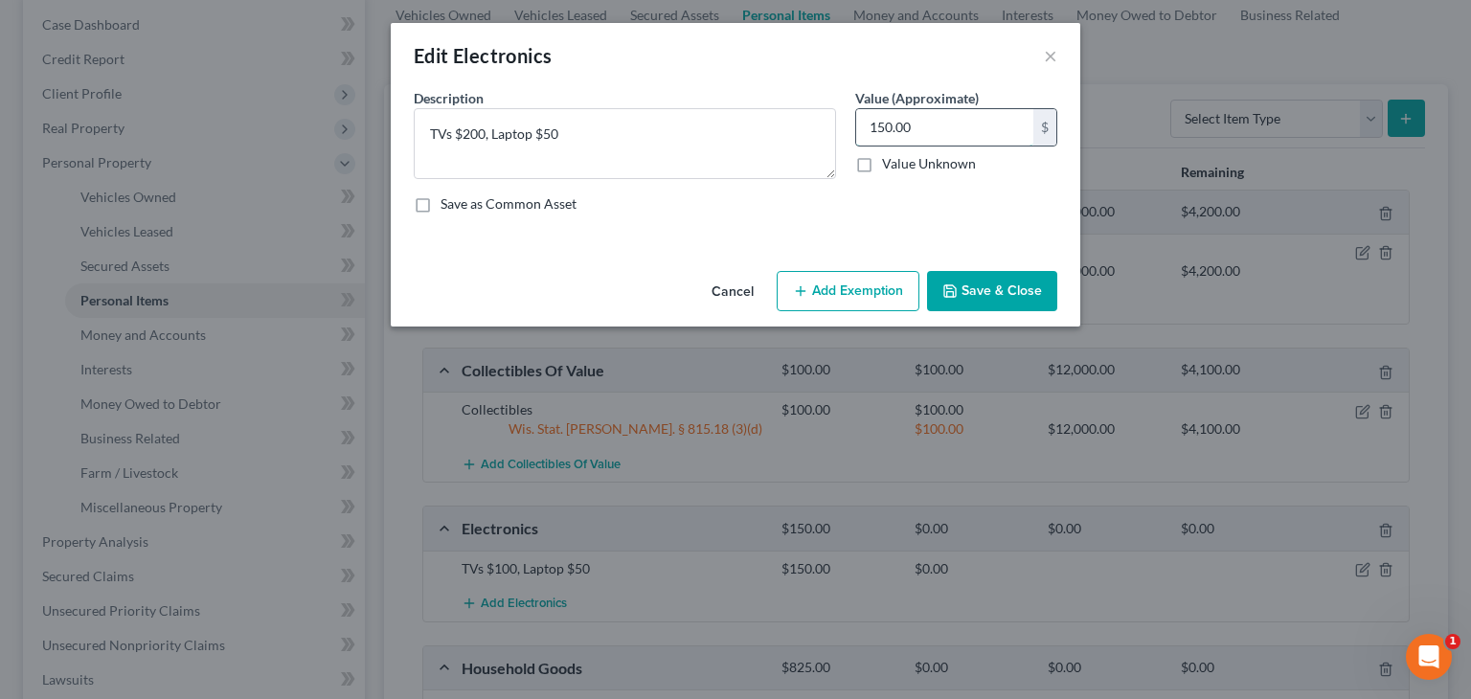
click at [870, 126] on input "150.00" at bounding box center [944, 127] width 177 height 36
drag, startPoint x: 874, startPoint y: 124, endPoint x: 847, endPoint y: 127, distance: 28.0
click at [847, 127] on div "Value (Approximate) 150.00 $ Value Unknown Balance Undetermined 150.00 $ Value …" at bounding box center [956, 133] width 221 height 91
type input "250.00"
click at [862, 297] on button "Add Exemption" at bounding box center [848, 291] width 143 height 40
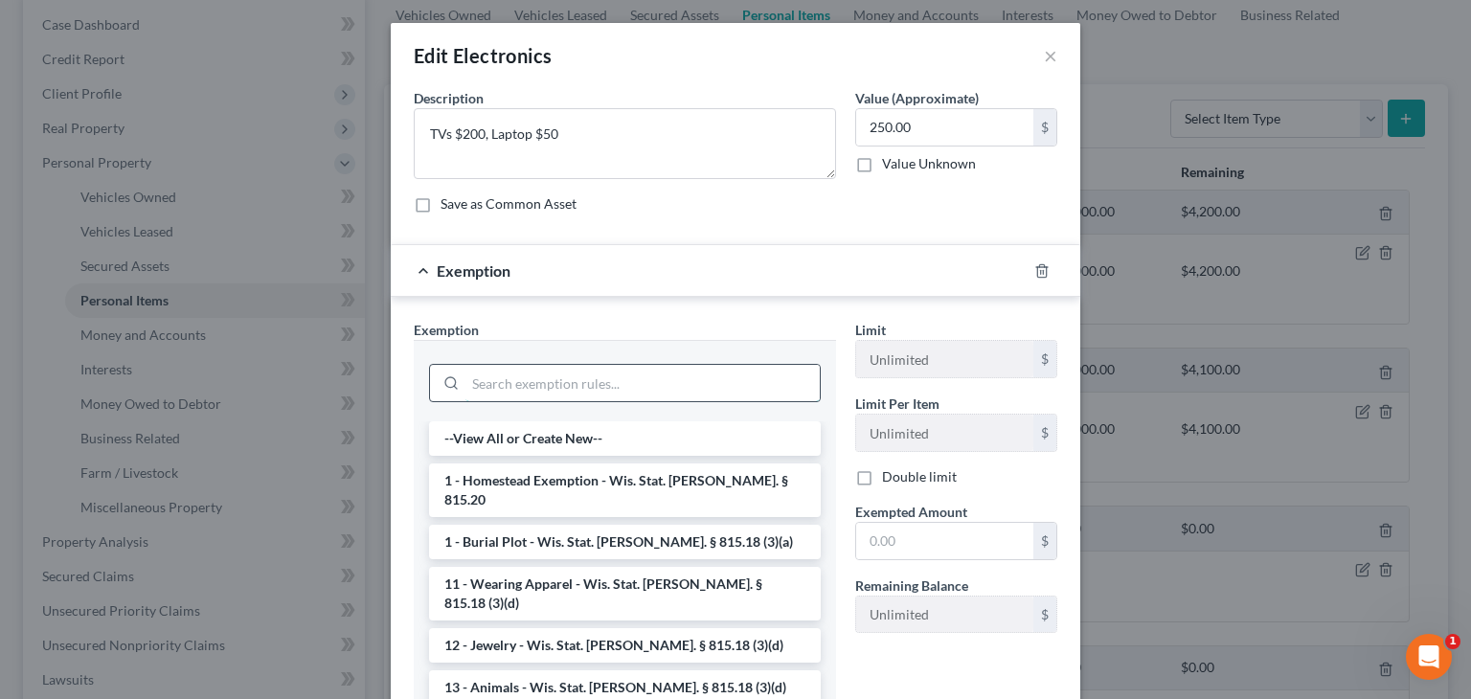
click at [603, 378] on input "search" at bounding box center [642, 383] width 354 height 36
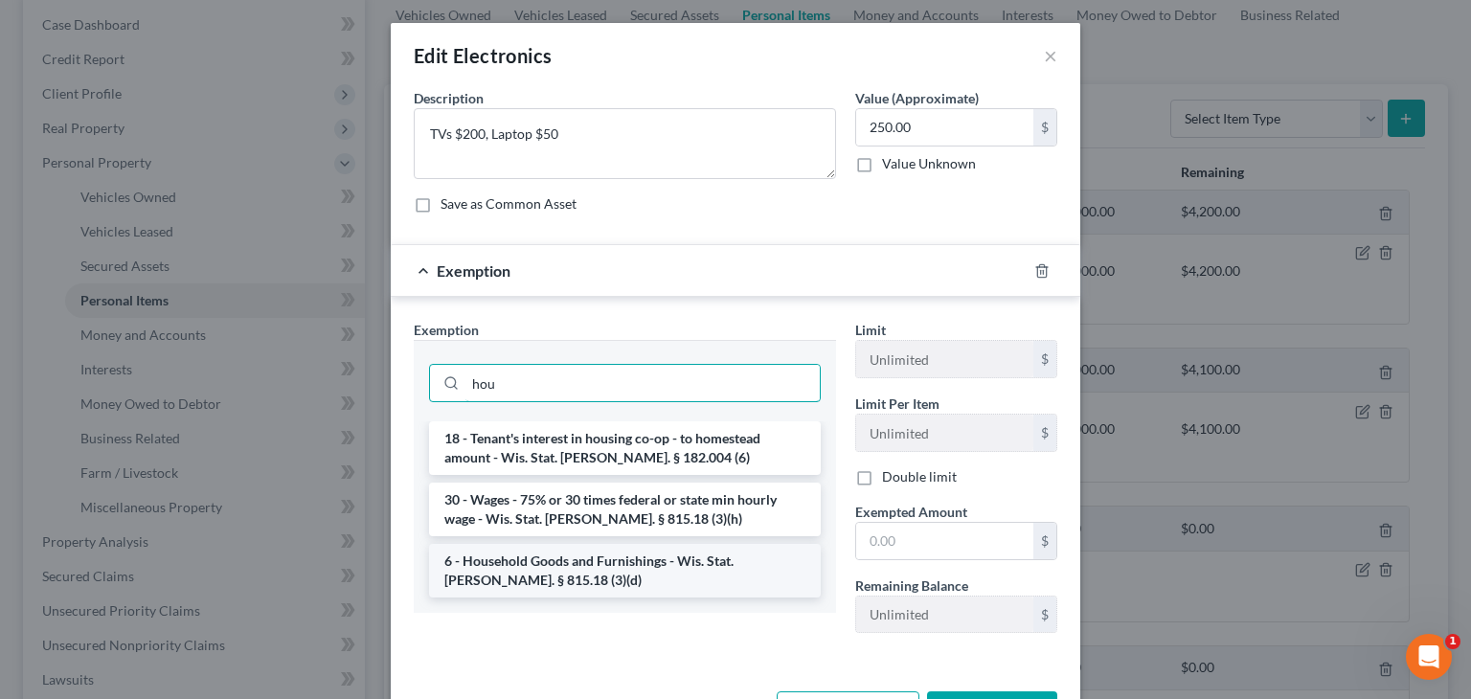
type input "hou"
click at [543, 564] on li "6 - Household Goods and Furnishings - Wis. Stat. Ann. § 815.18 (3)(d)" at bounding box center [625, 571] width 392 height 54
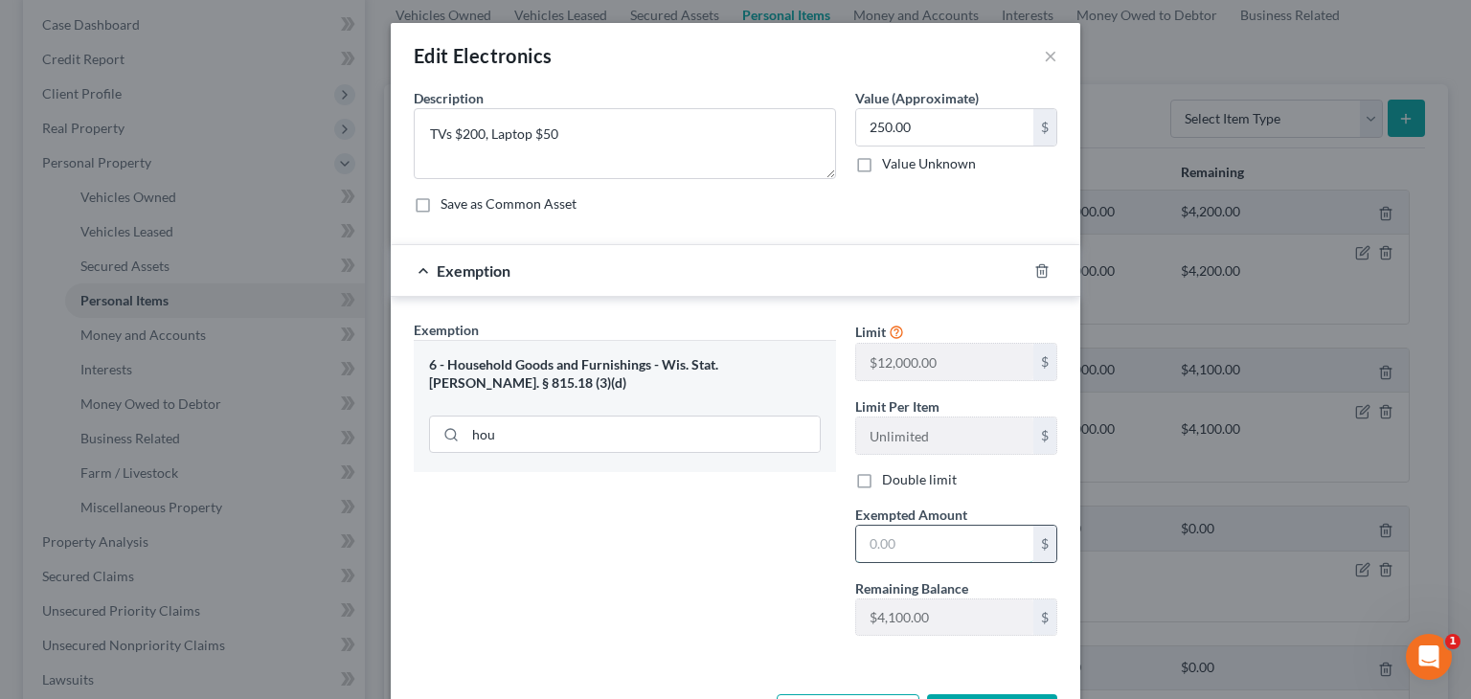
click at [940, 546] on input "text" at bounding box center [944, 544] width 177 height 36
type input "250.00"
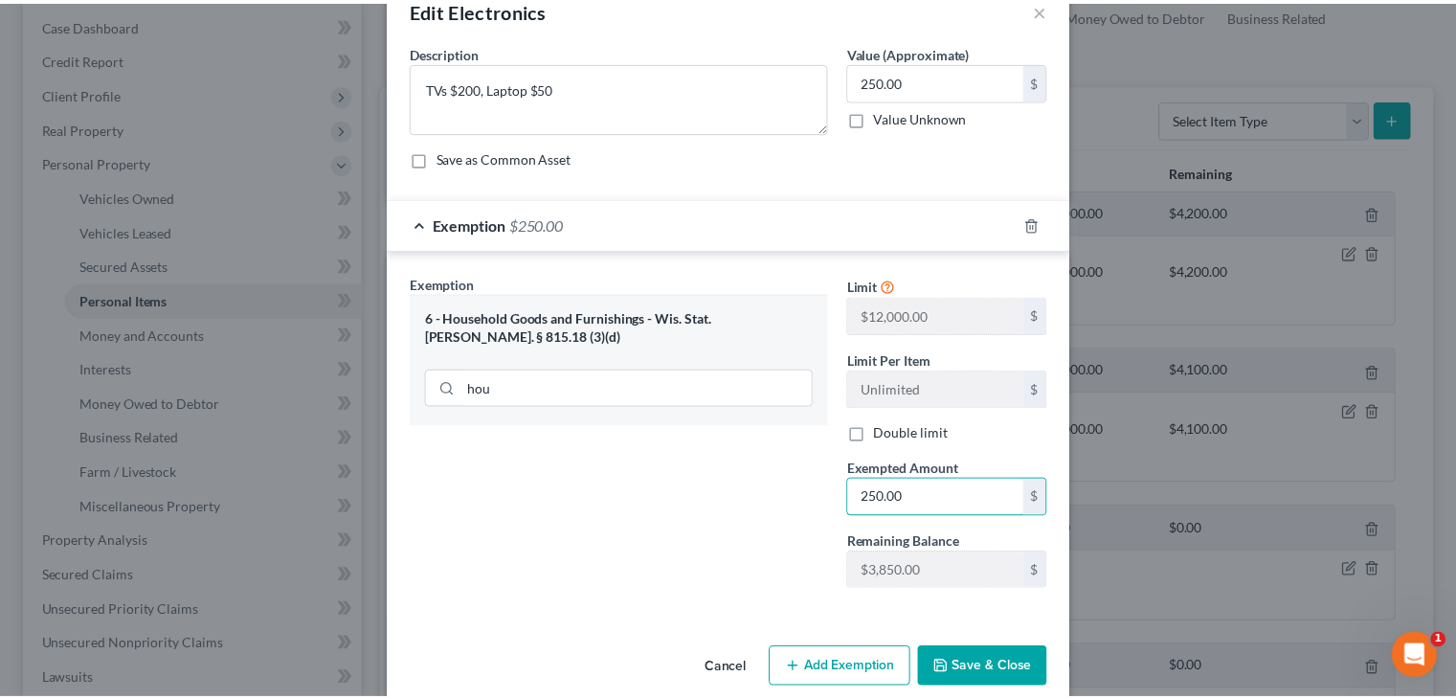
scroll to position [72, 0]
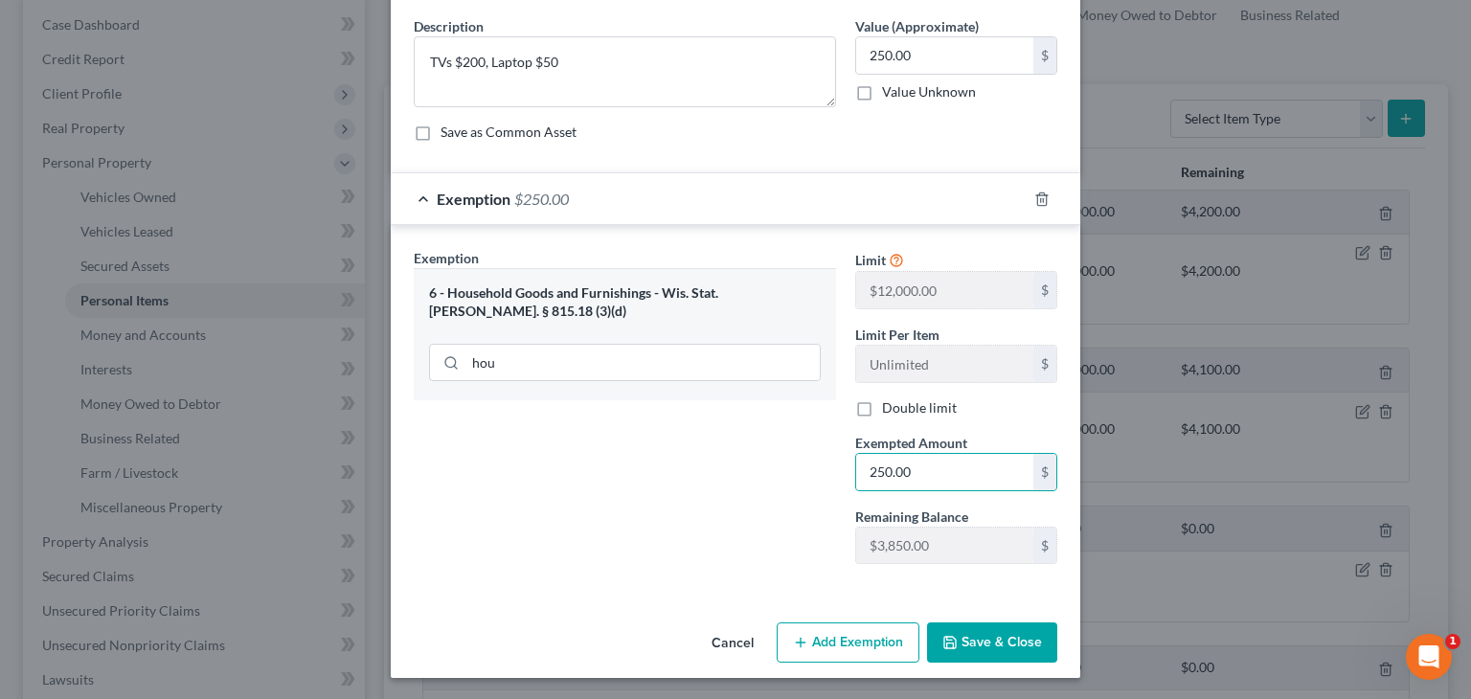
click at [965, 641] on button "Save & Close" at bounding box center [992, 642] width 130 height 40
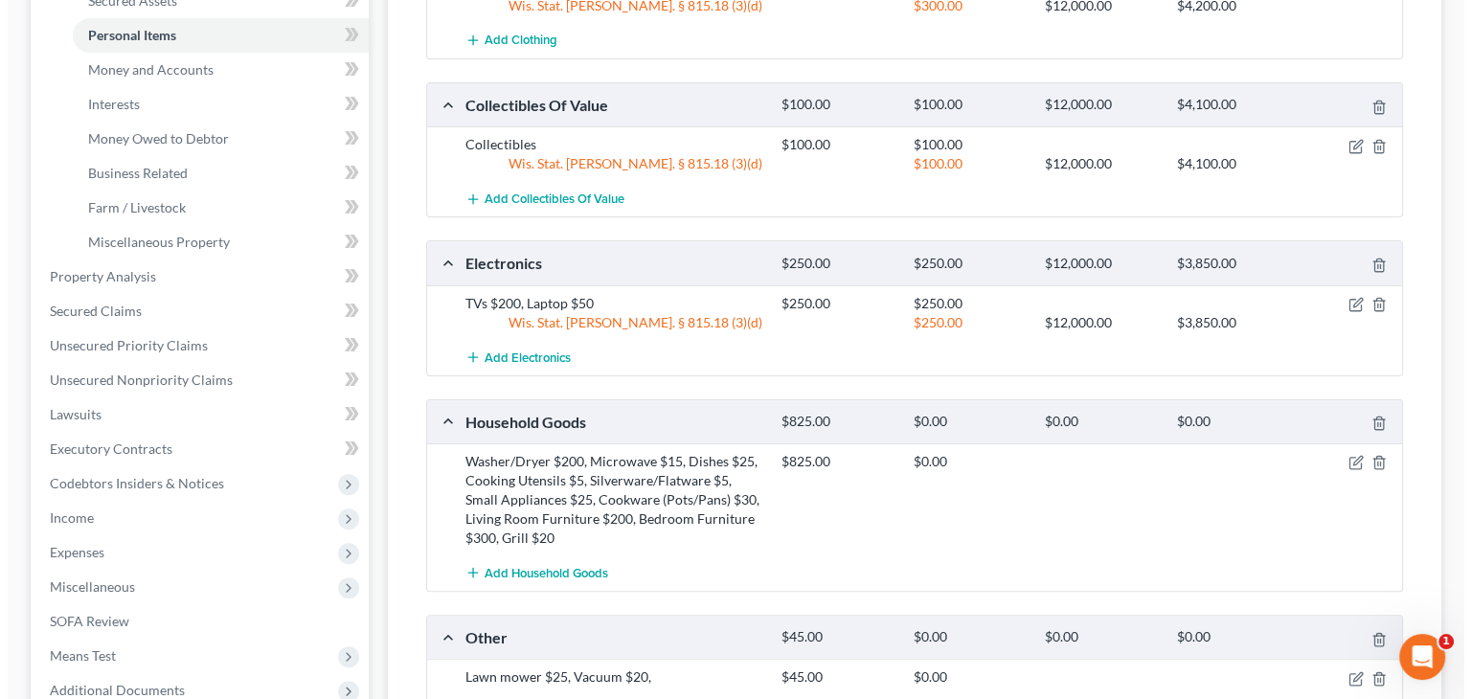
scroll to position [479, 0]
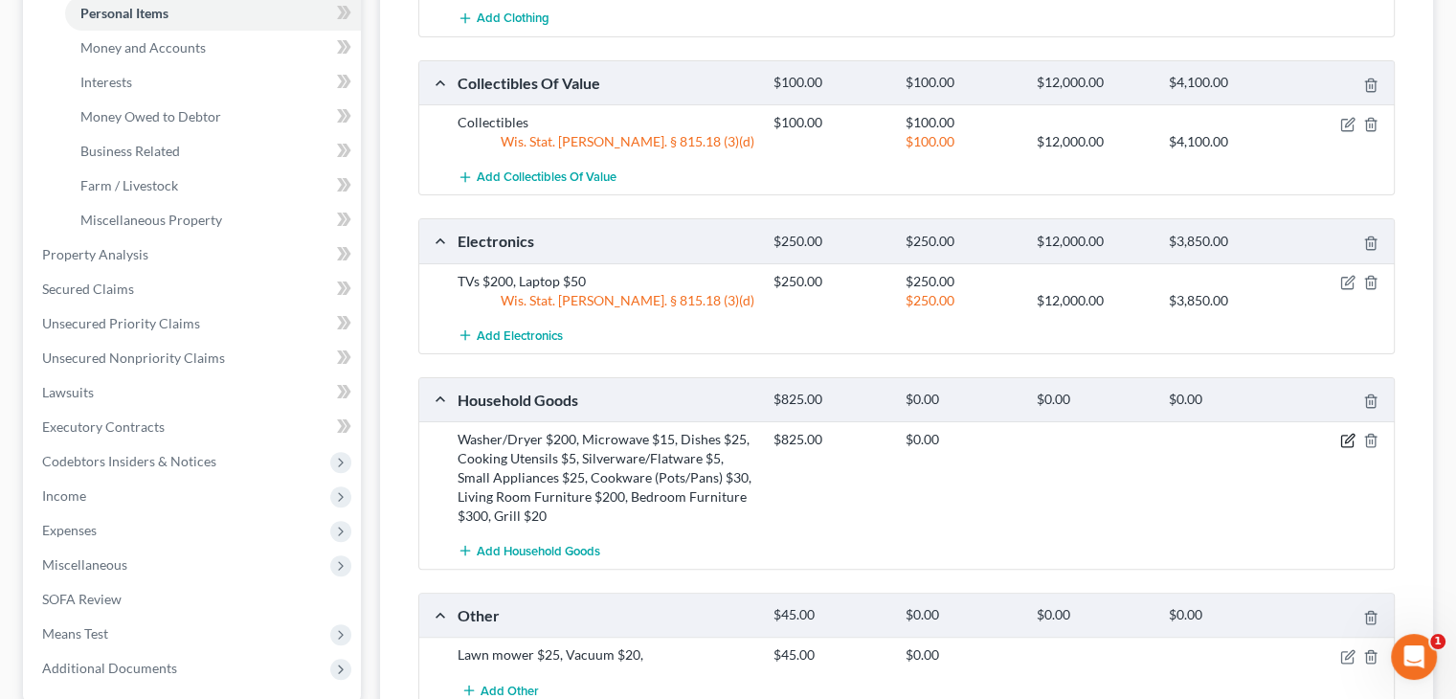
click at [1347, 438] on icon "button" at bounding box center [1348, 440] width 15 height 15
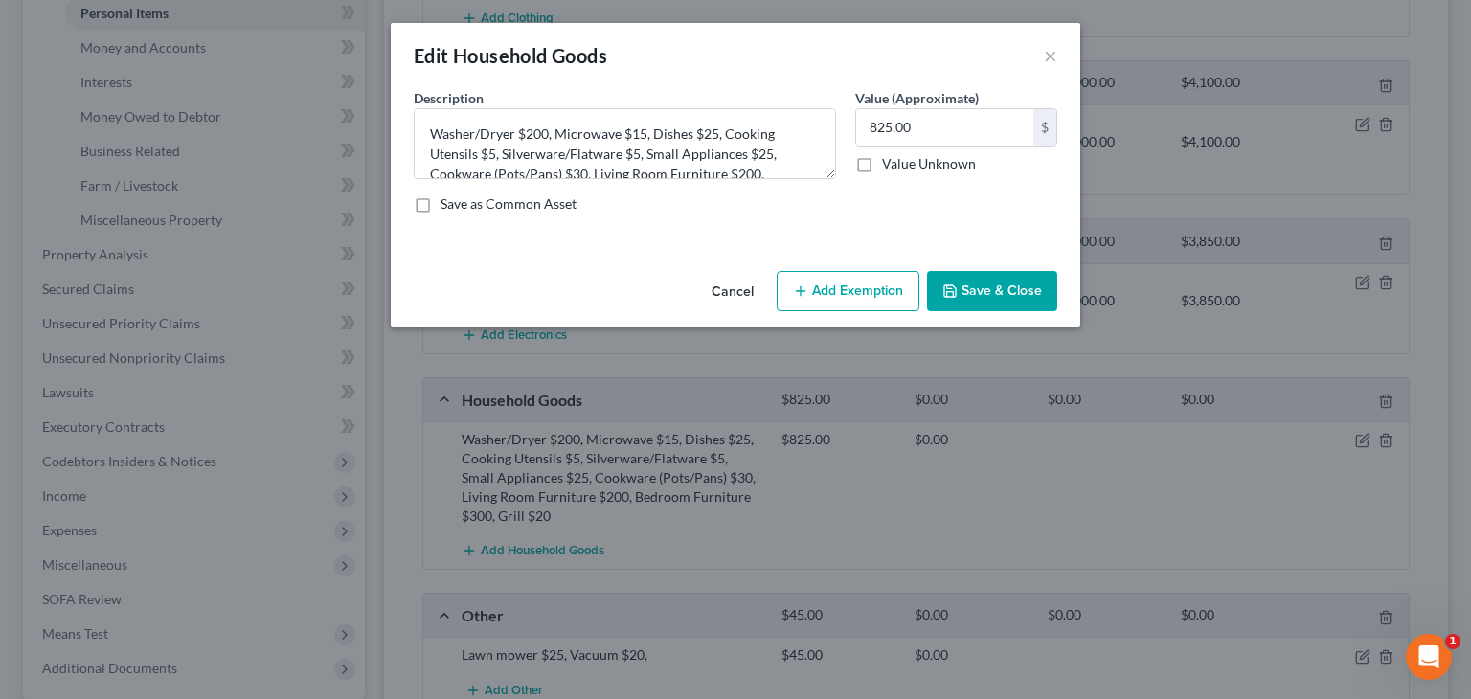
click at [823, 299] on button "Add Exemption" at bounding box center [848, 291] width 143 height 40
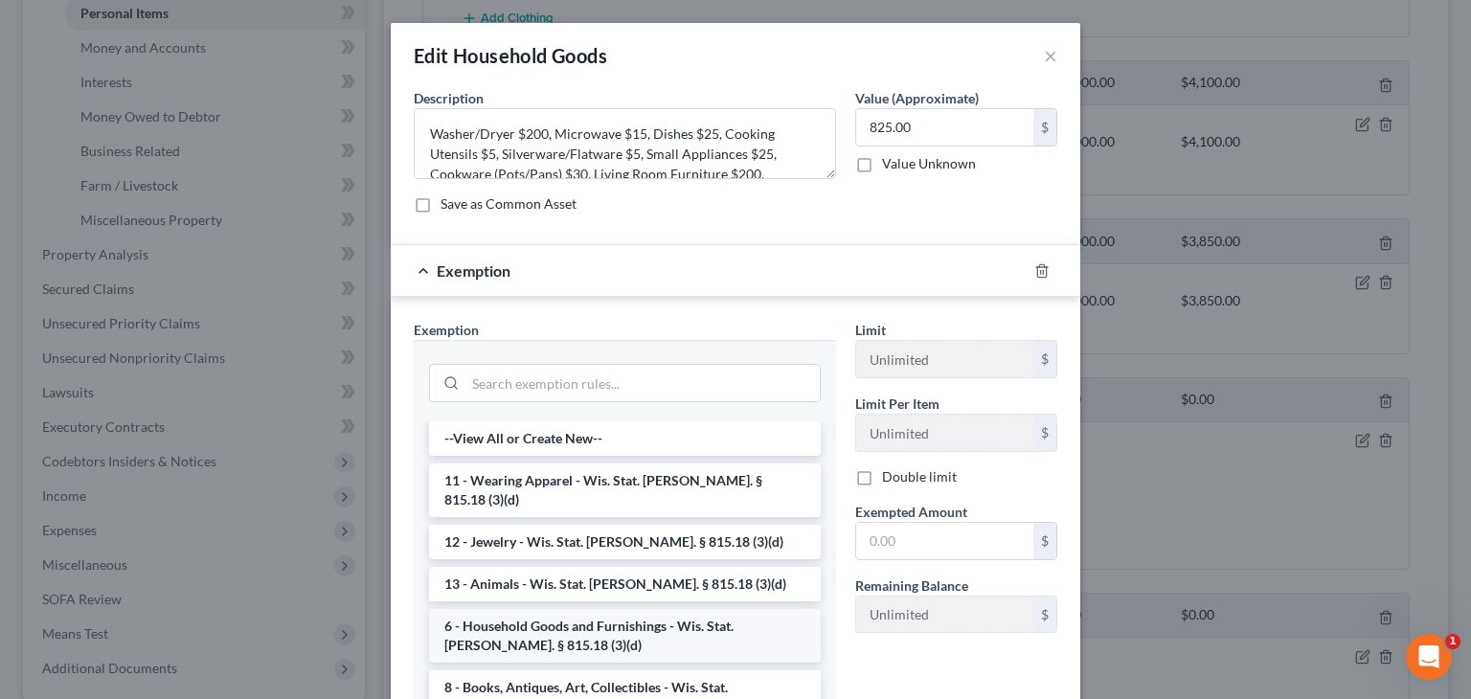
click at [549, 621] on li "6 - Household Goods and Furnishings - Wis. Stat. Ann. § 815.18 (3)(d)" at bounding box center [625, 636] width 392 height 54
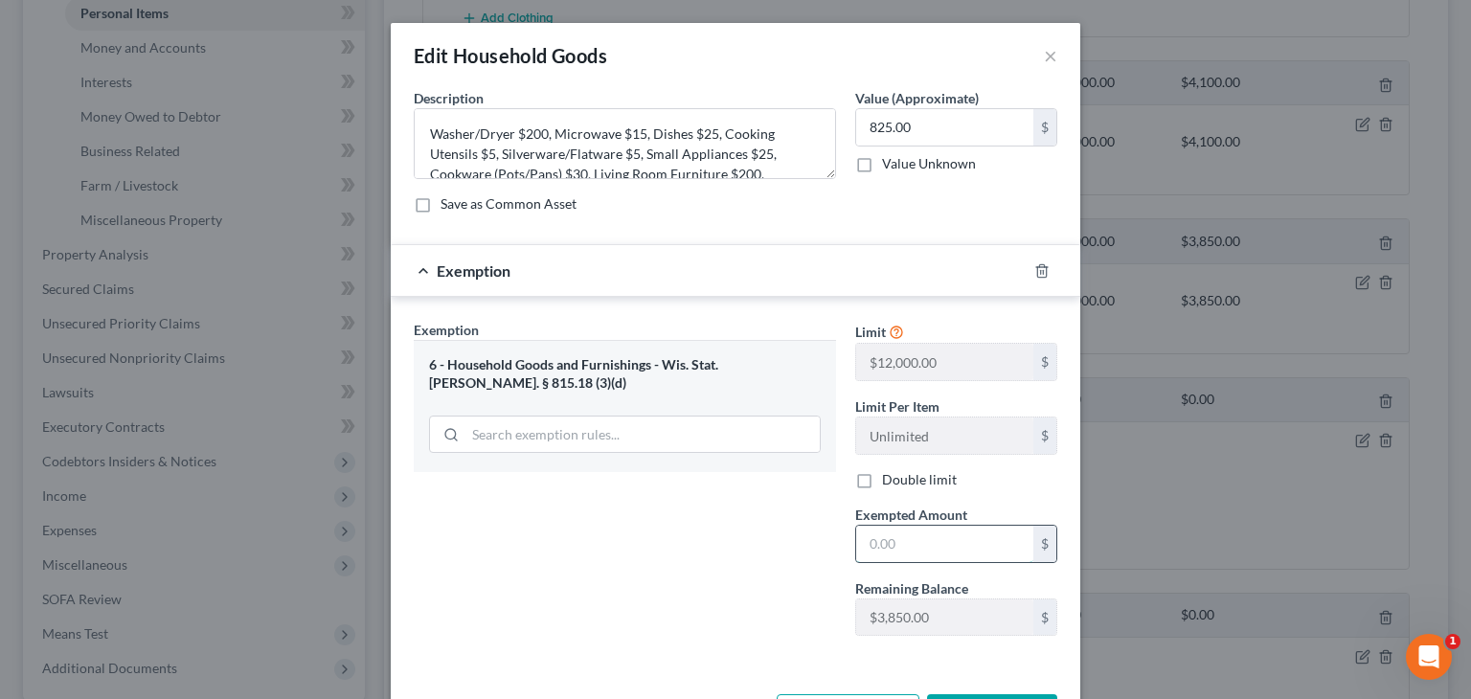
click at [924, 538] on input "text" at bounding box center [944, 544] width 177 height 36
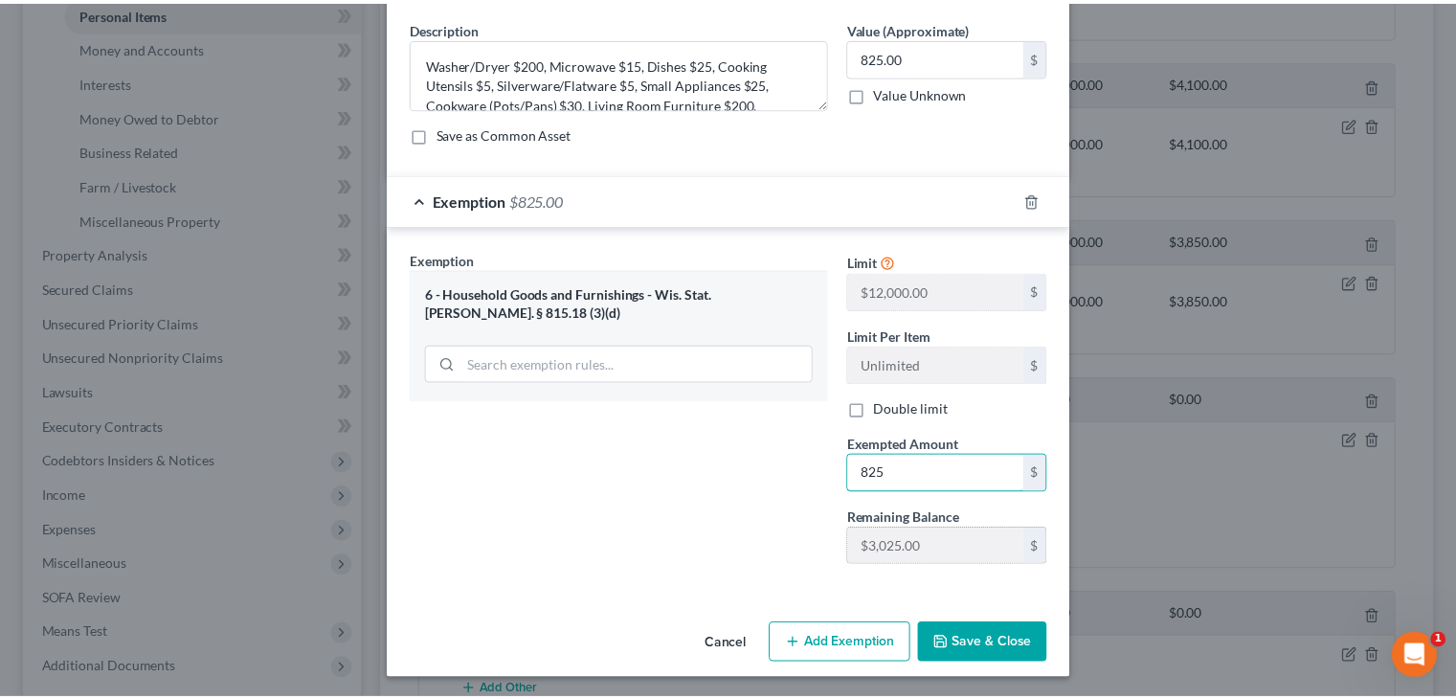
scroll to position [72, 0]
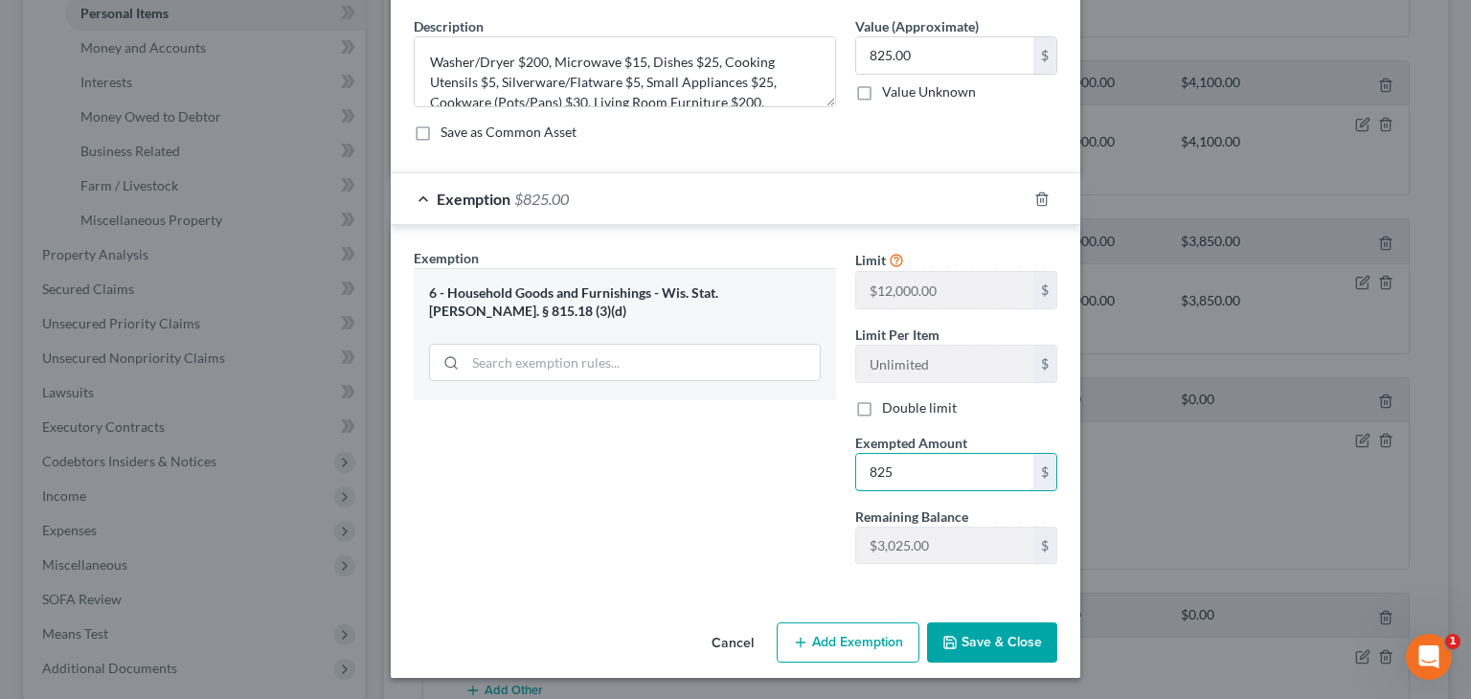
type input "825"
click at [980, 633] on button "Save & Close" at bounding box center [992, 642] width 130 height 40
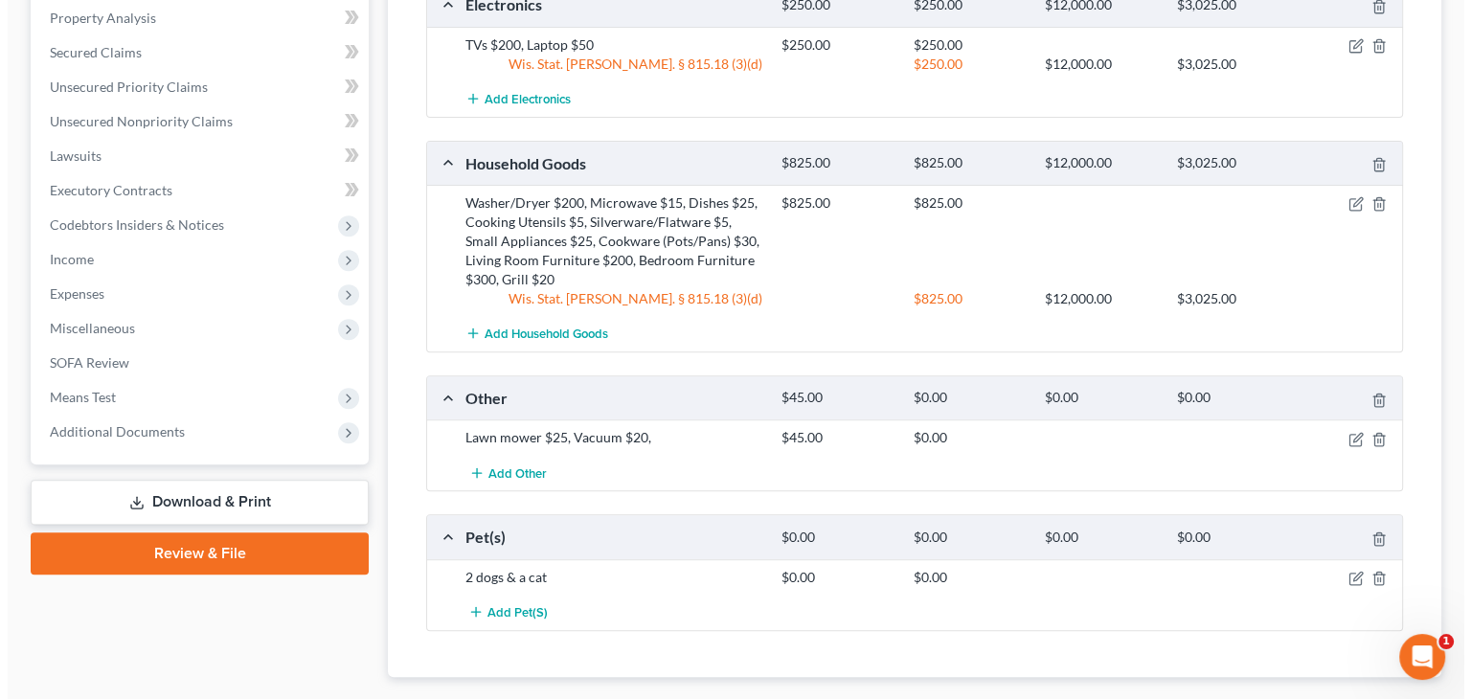
scroll to position [766, 0]
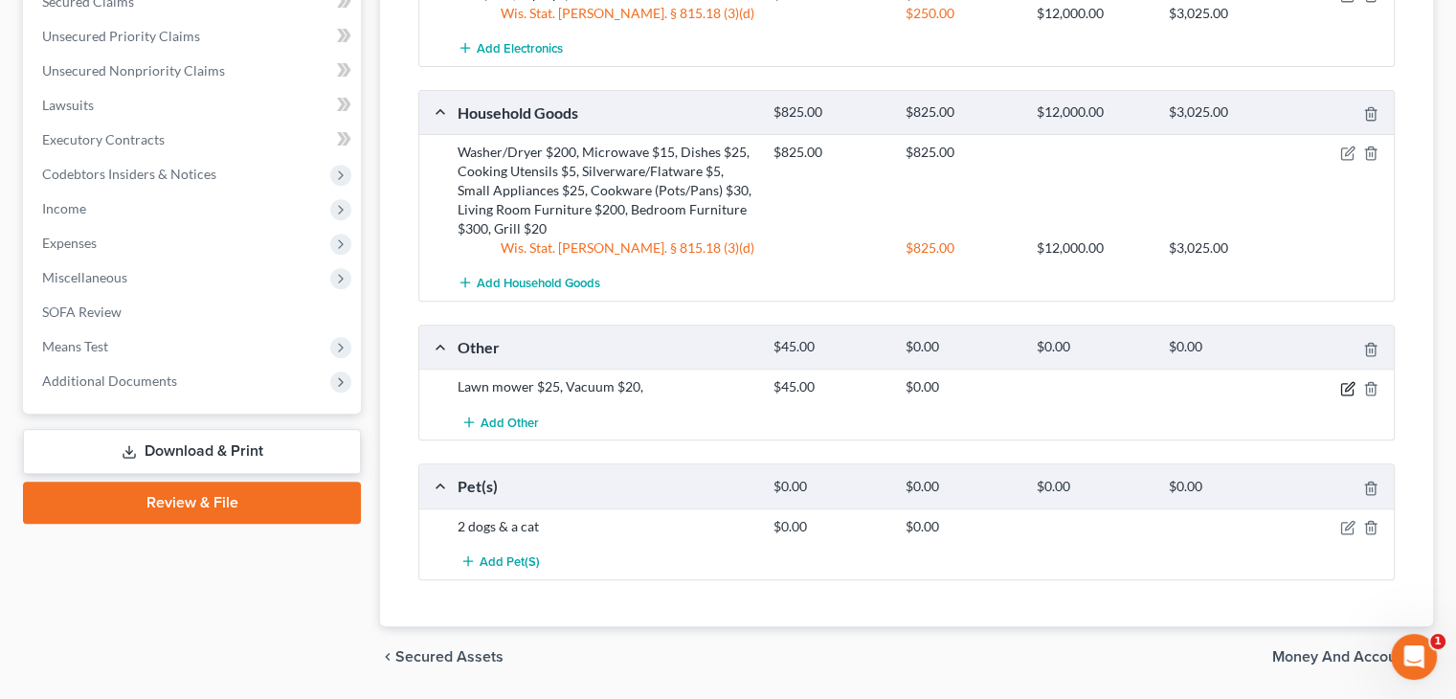
click at [1343, 383] on icon "button" at bounding box center [1348, 388] width 15 height 15
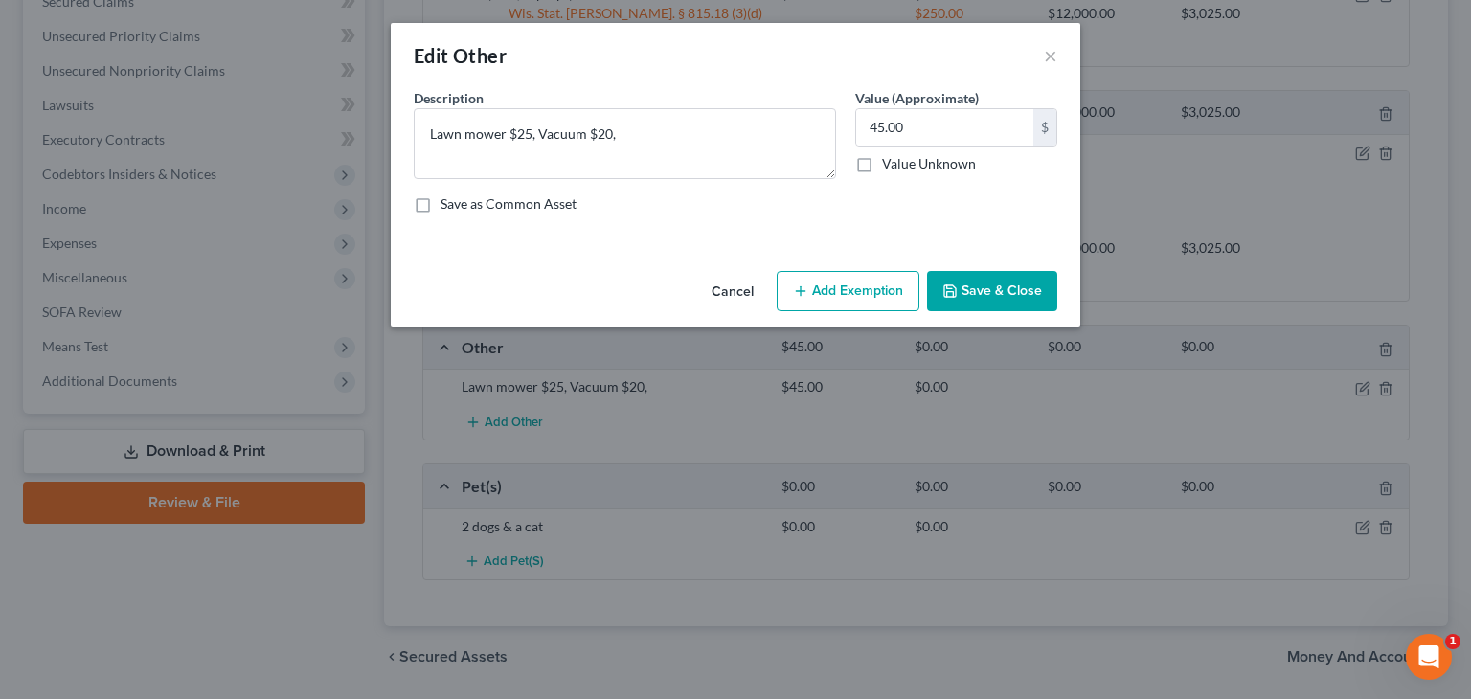
click at [827, 275] on button "Add Exemption" at bounding box center [848, 291] width 143 height 40
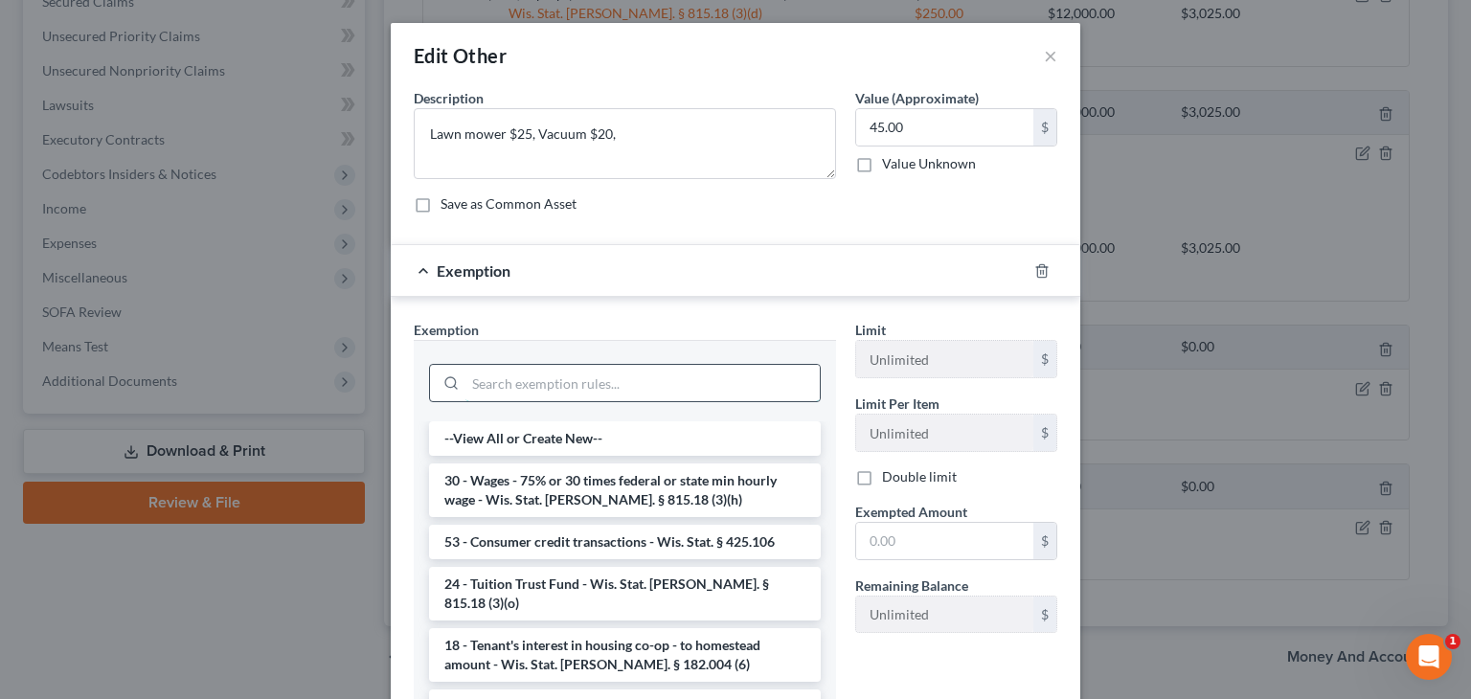
click at [636, 386] on input "search" at bounding box center [642, 383] width 354 height 36
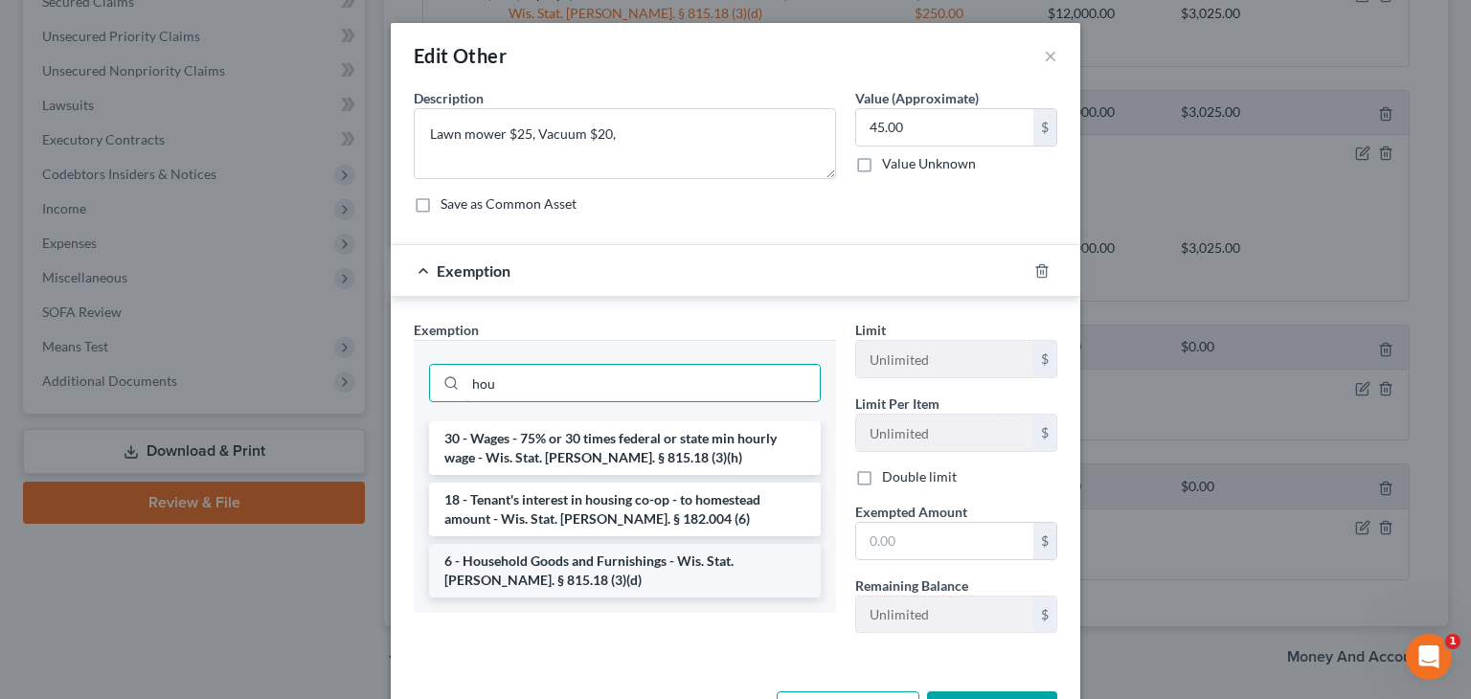
type input "hou"
click at [615, 573] on li "6 - Household Goods and Furnishings - Wis. Stat. Ann. § 815.18 (3)(d)" at bounding box center [625, 571] width 392 height 54
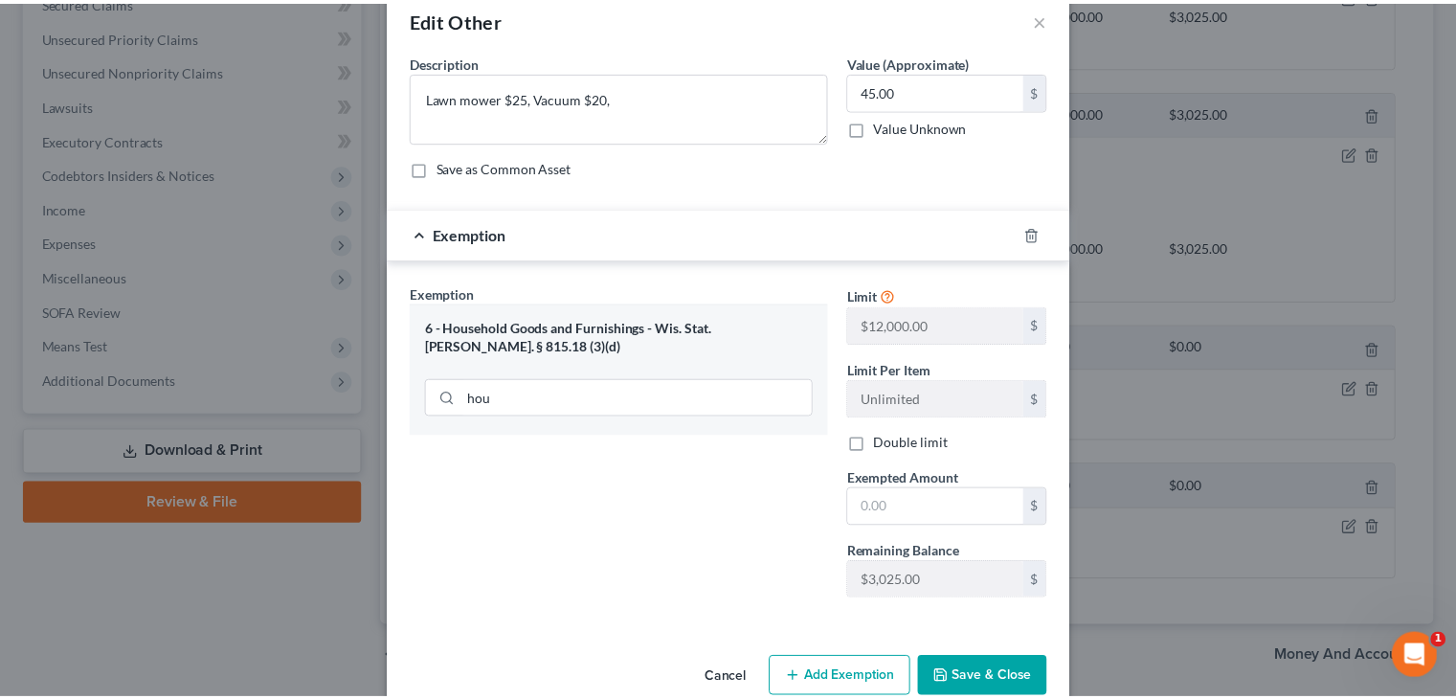
scroll to position [72, 0]
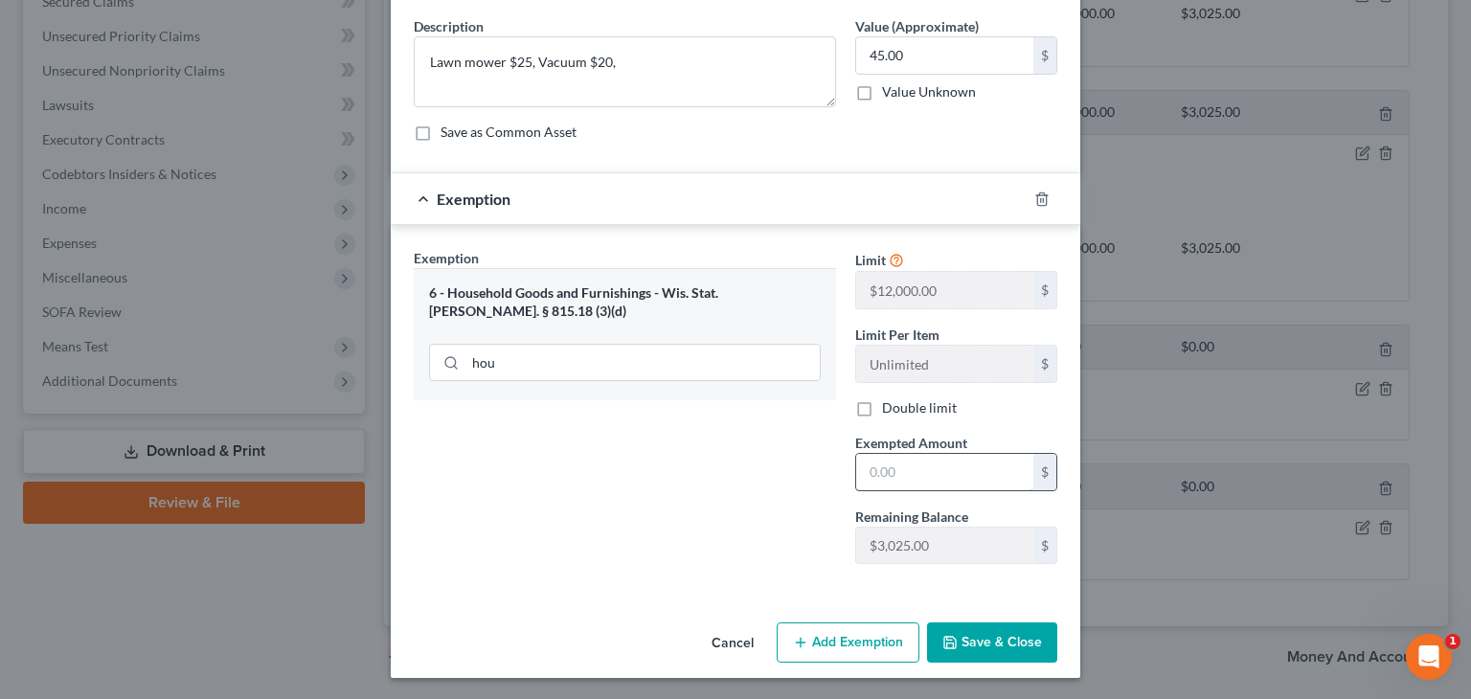
click at [909, 487] on div "$" at bounding box center [956, 472] width 202 height 38
click at [908, 480] on input "text" at bounding box center [944, 472] width 177 height 36
type input "45"
click at [719, 518] on div "Exemption Set must be selected for CA. Exemption * 6 - Household Goods and Furn…" at bounding box center [624, 413] width 441 height 331
click at [1000, 641] on button "Save & Close" at bounding box center [992, 642] width 130 height 40
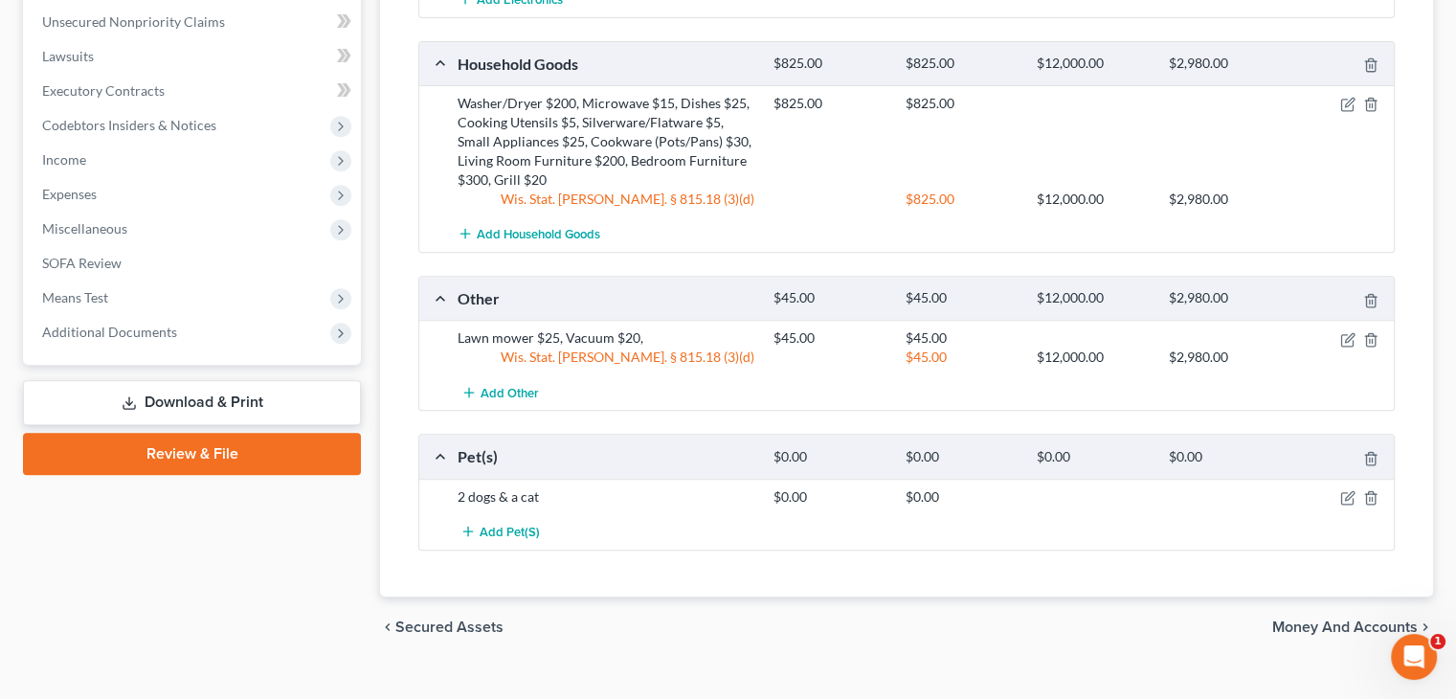
scroll to position [842, 0]
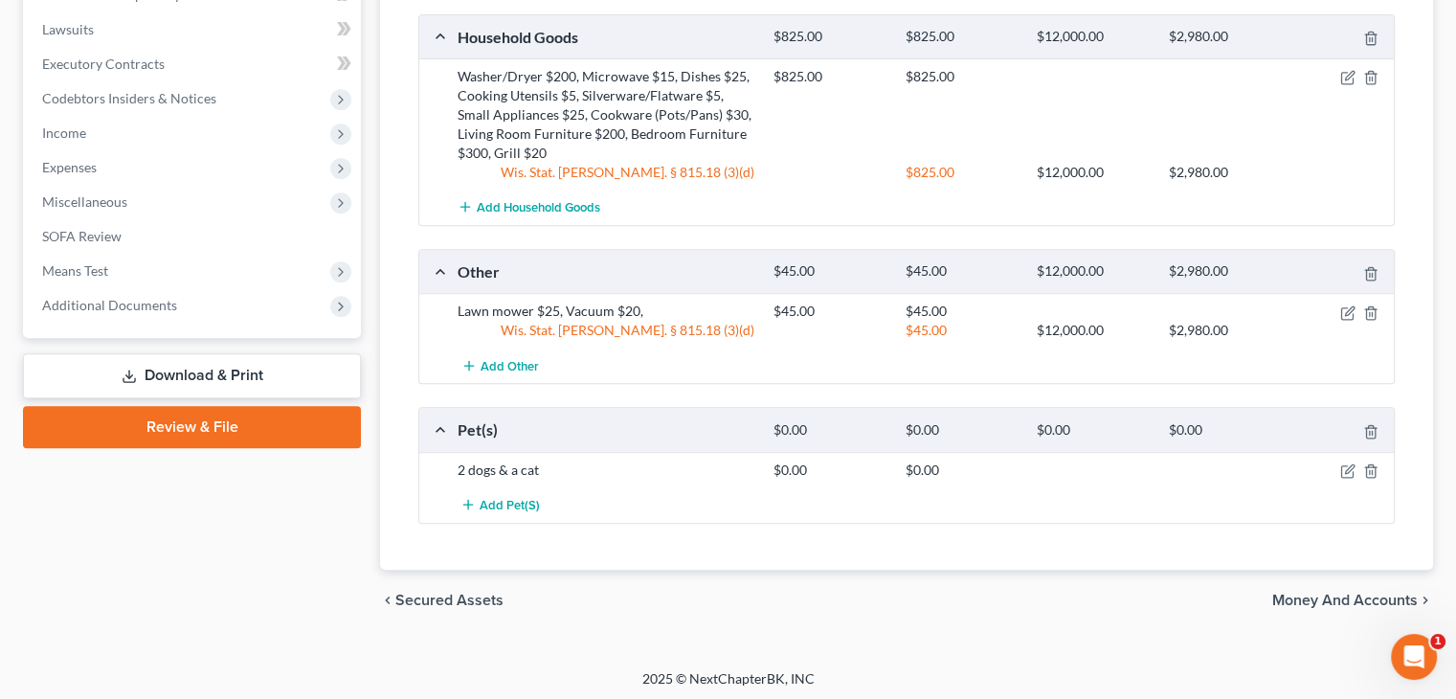
click at [1308, 593] on span "Money and Accounts" at bounding box center [1346, 600] width 146 height 15
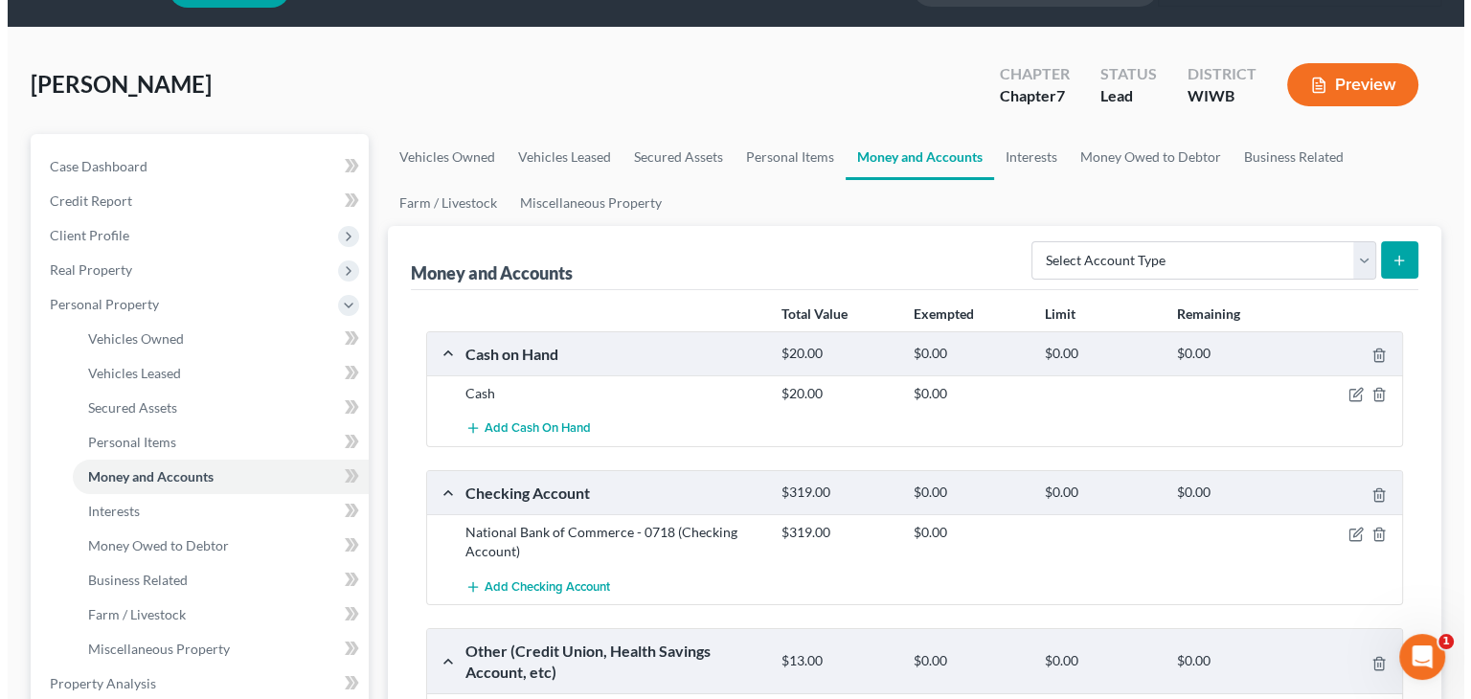
scroll to position [96, 0]
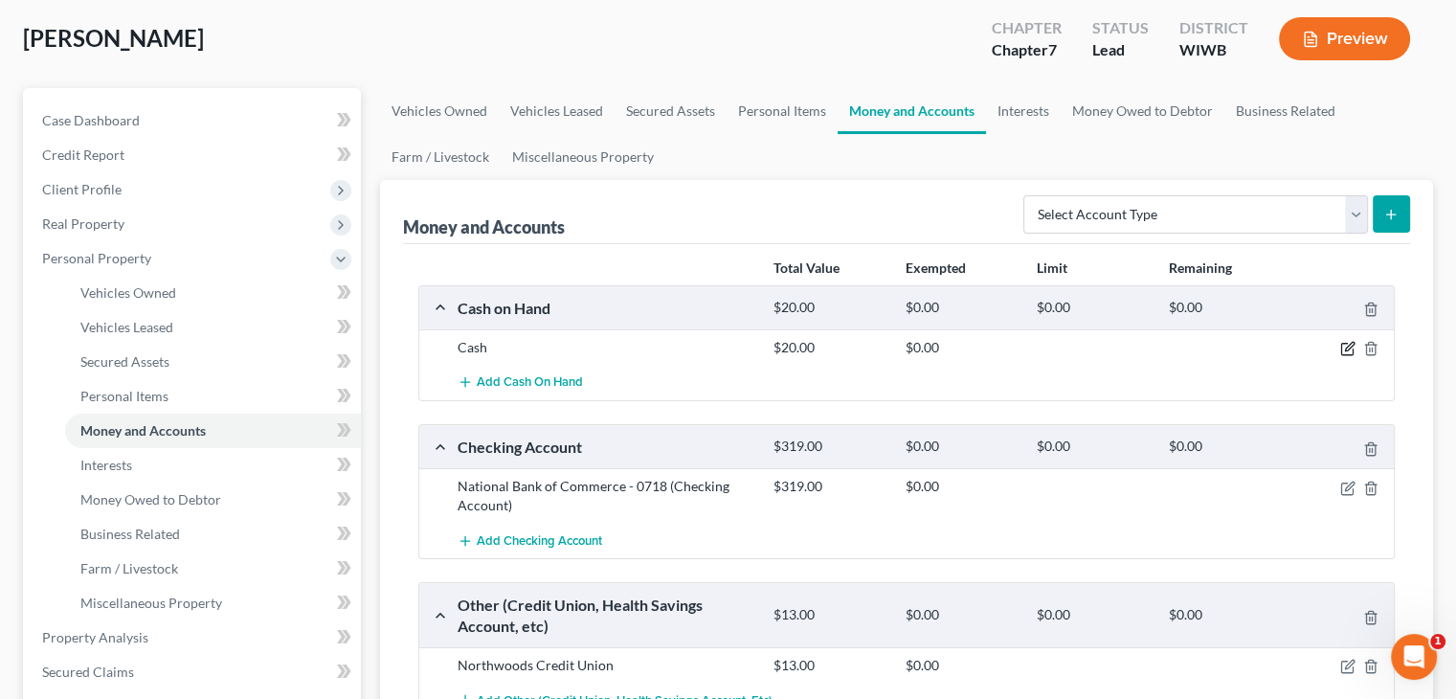
click at [1353, 349] on icon "button" at bounding box center [1347, 349] width 11 height 11
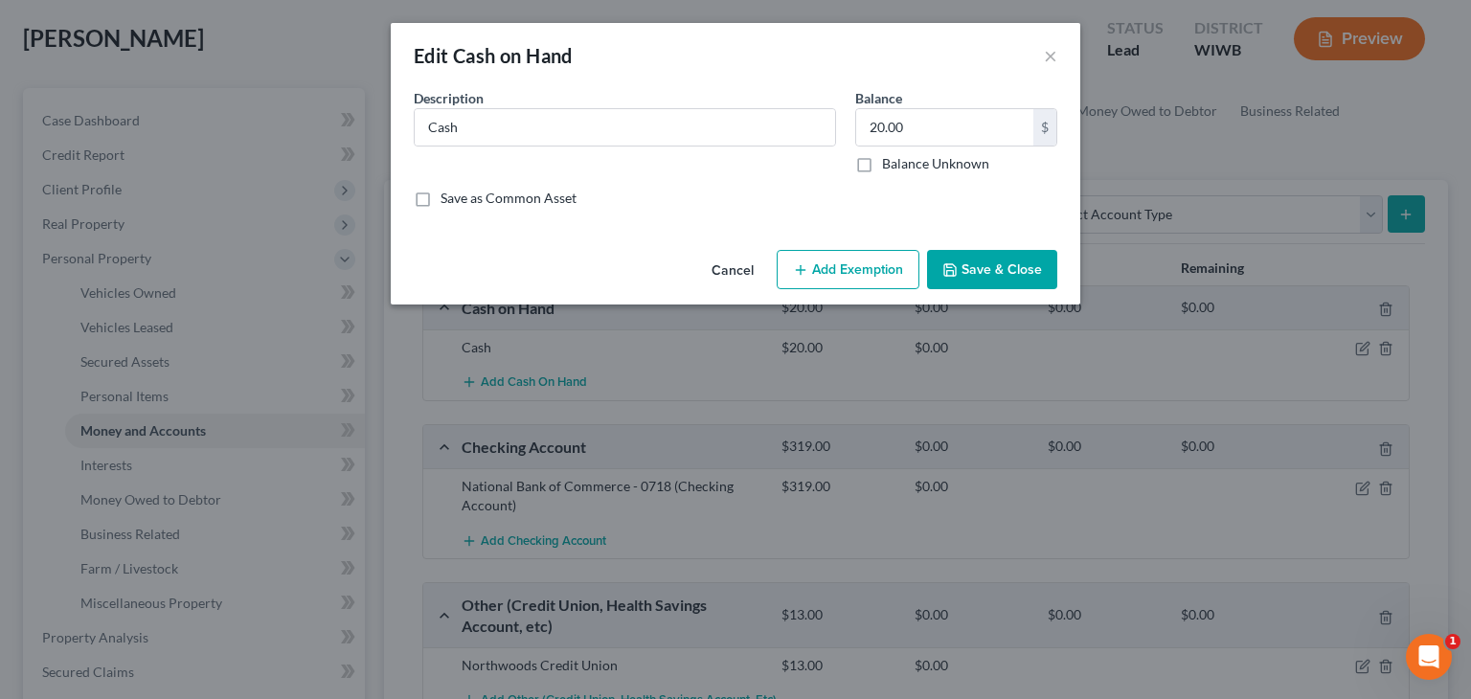
click at [815, 261] on button "Add Exemption" at bounding box center [848, 270] width 143 height 40
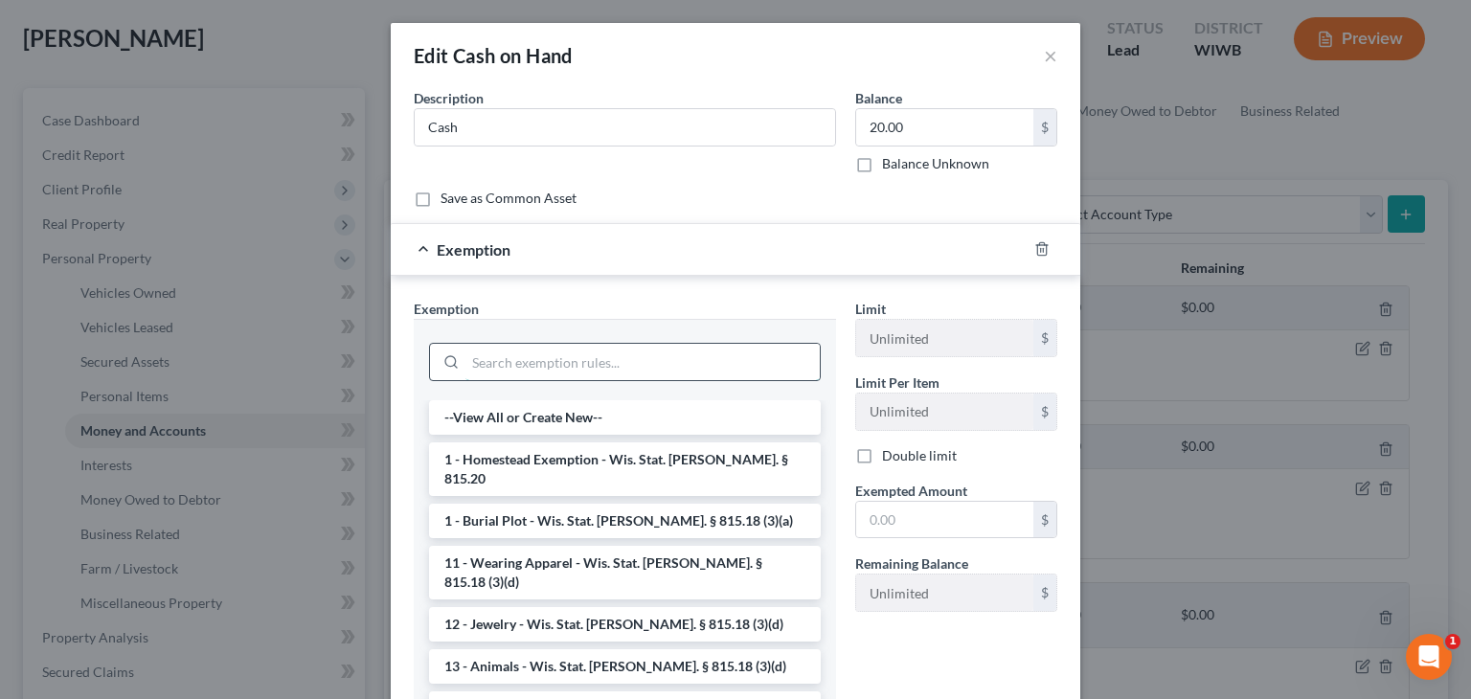
click at [669, 371] on input "search" at bounding box center [642, 362] width 354 height 36
type input "c"
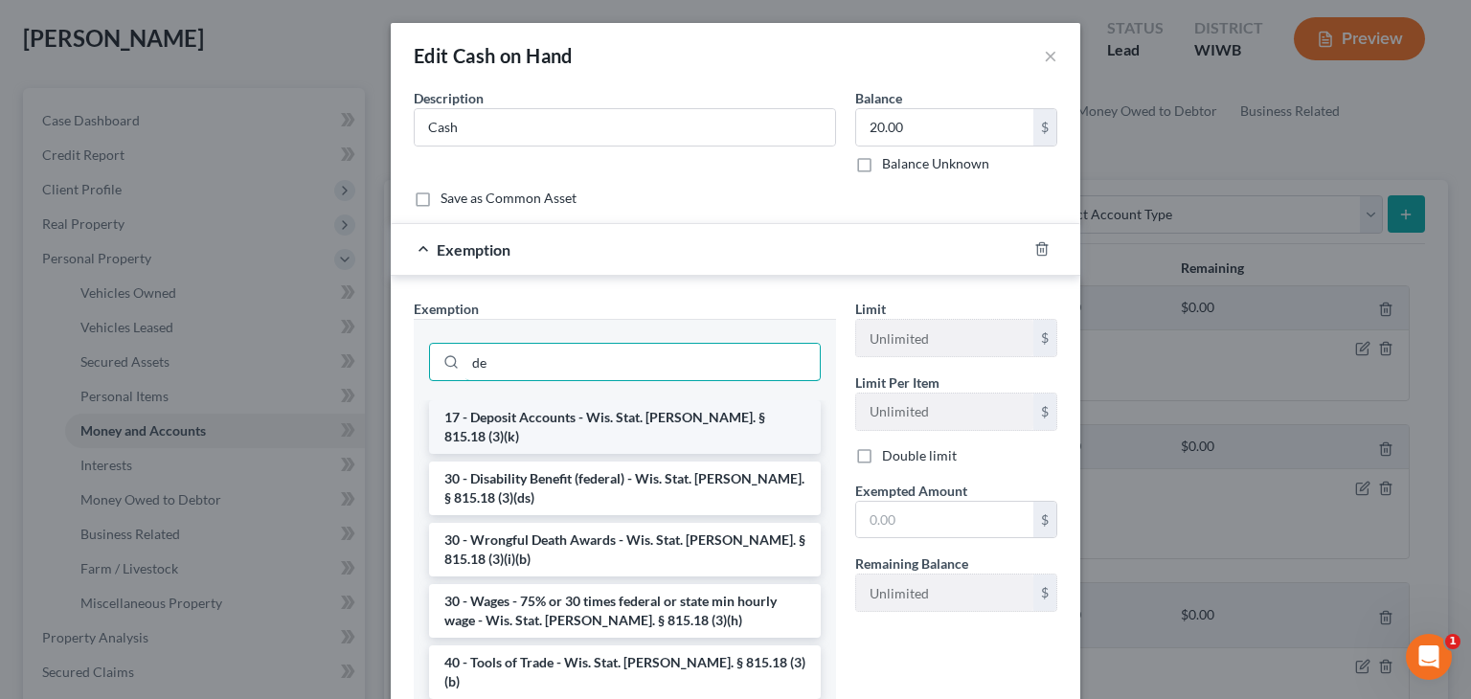
type input "de"
click at [650, 421] on li "17 - Deposit Accounts - Wis. Stat. Ann. § 815.18 (3)(k)" at bounding box center [625, 427] width 392 height 54
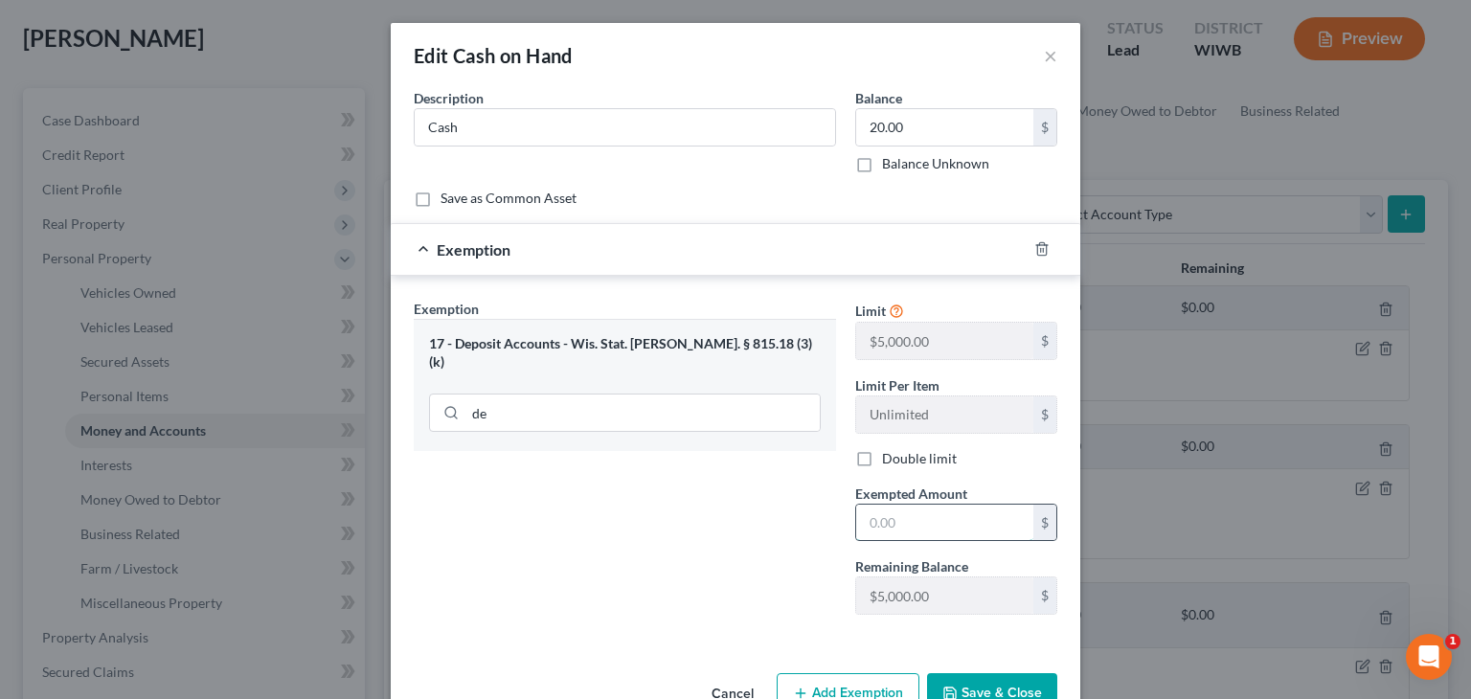
click at [938, 512] on input "text" at bounding box center [944, 523] width 177 height 36
type input "20"
click at [975, 679] on button "Save & Close" at bounding box center [992, 693] width 130 height 40
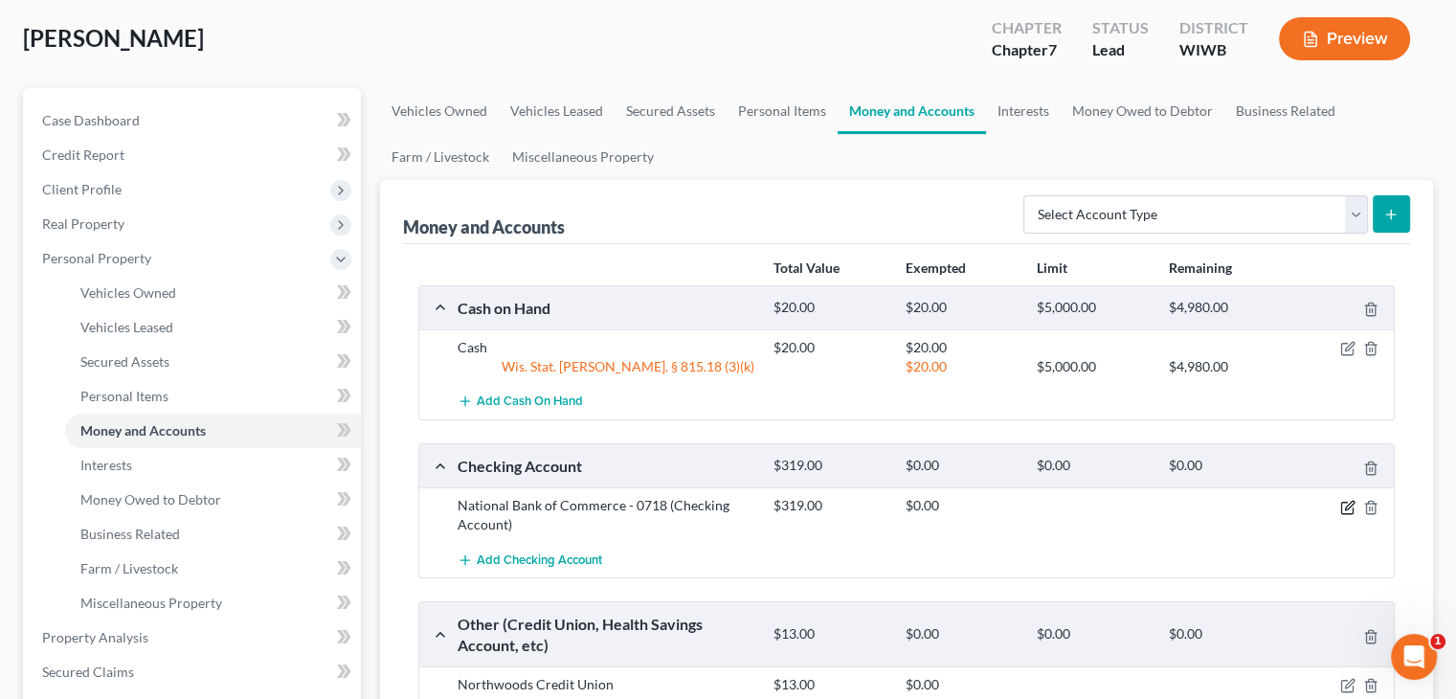
click at [1343, 509] on icon "button" at bounding box center [1348, 507] width 15 height 15
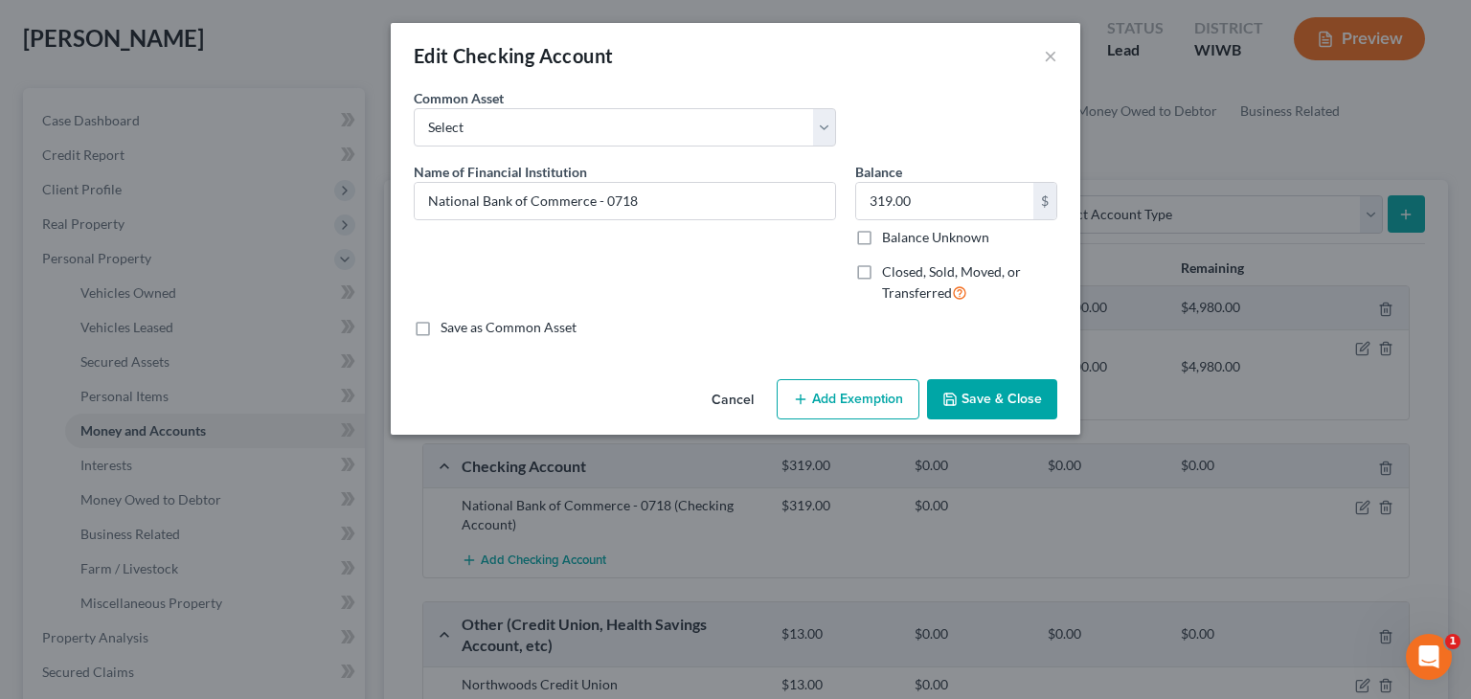
click at [879, 392] on button "Add Exemption" at bounding box center [848, 399] width 143 height 40
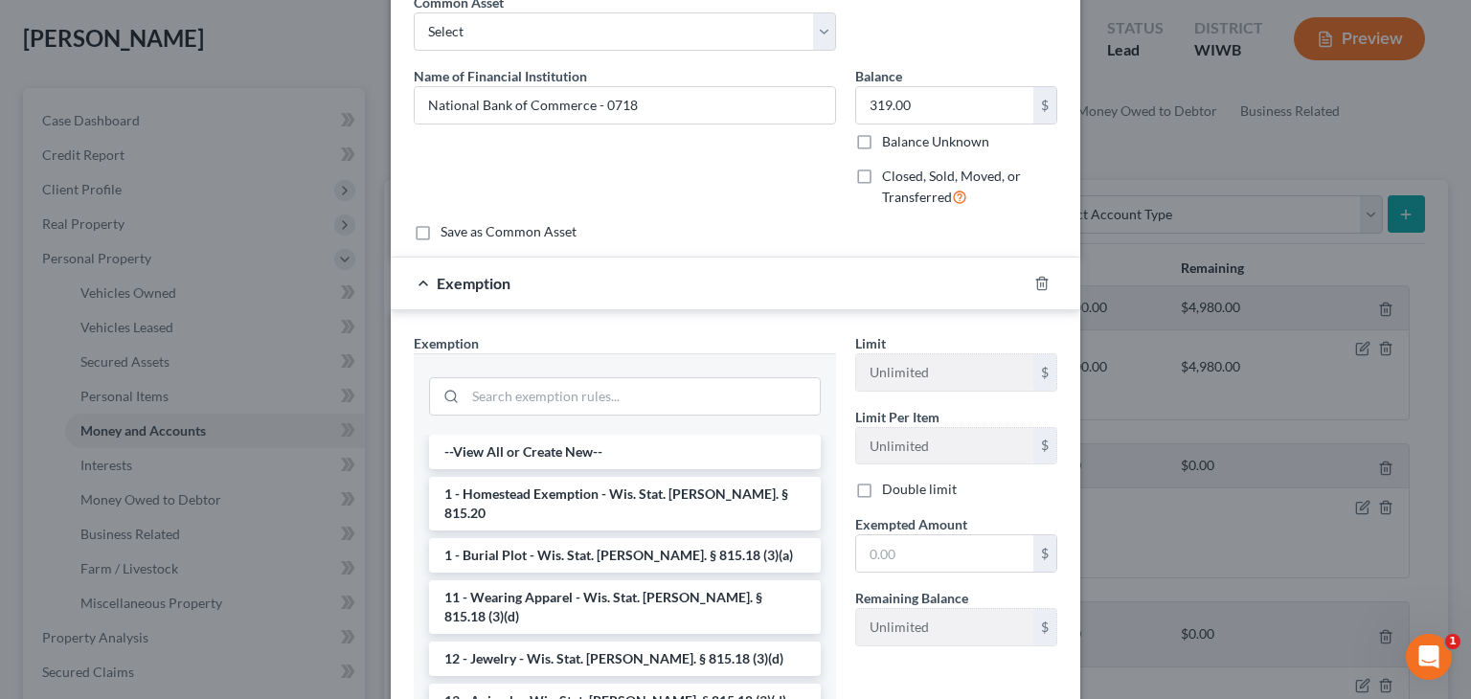
drag, startPoint x: 675, startPoint y: 650, endPoint x: 605, endPoint y: 328, distance: 329.3
click at [605, 328] on div "Exemption Set must be selected for CA. Exemption * --View All or Create New-- 1…" at bounding box center [735, 541] width 689 height 463
click at [561, 380] on input "search" at bounding box center [642, 396] width 354 height 36
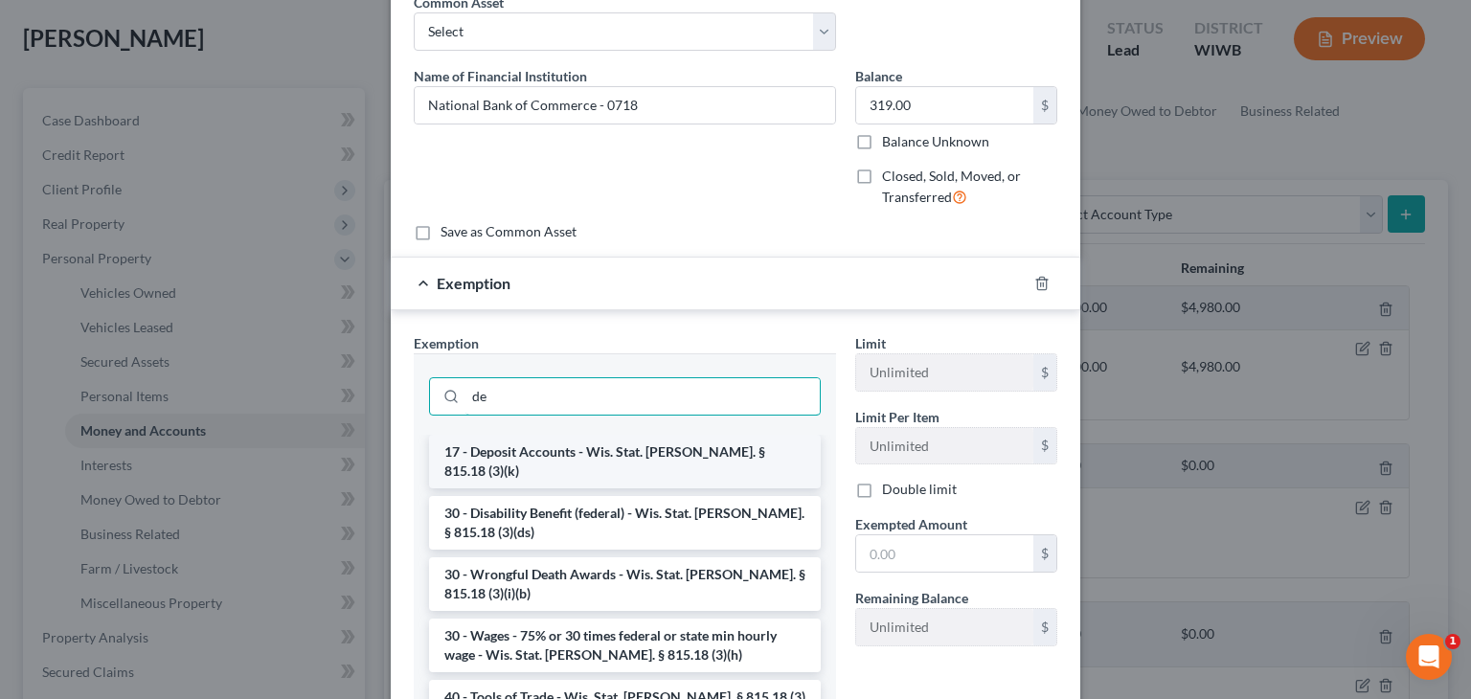
type input "de"
click at [595, 456] on li "17 - Deposit Accounts - Wis. Stat. Ann. § 815.18 (3)(k)" at bounding box center [625, 462] width 392 height 54
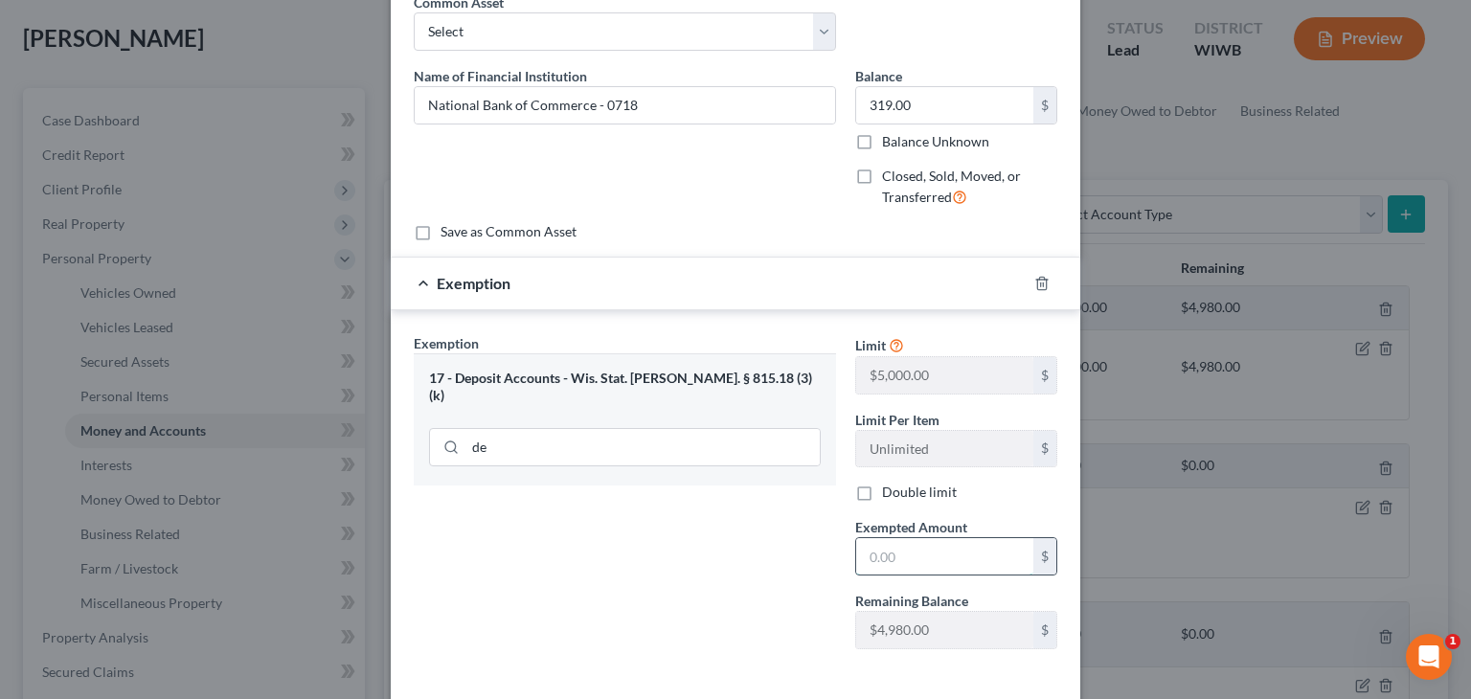
click at [977, 565] on input "text" at bounding box center [944, 556] width 177 height 36
type input "319"
click at [734, 518] on div "Exemption Set must be selected for CA. Exemption * 17 - Deposit Accounts - Wis.…" at bounding box center [624, 498] width 441 height 331
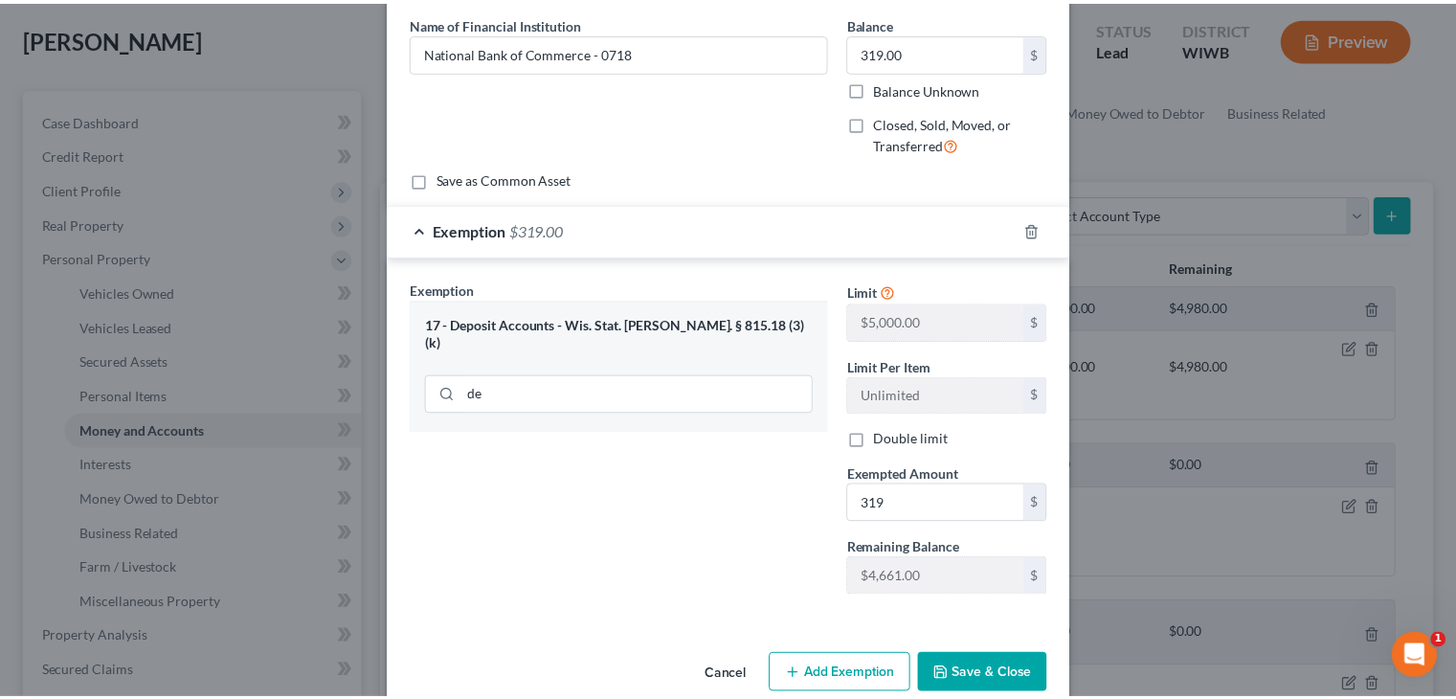
scroll to position [180, 0]
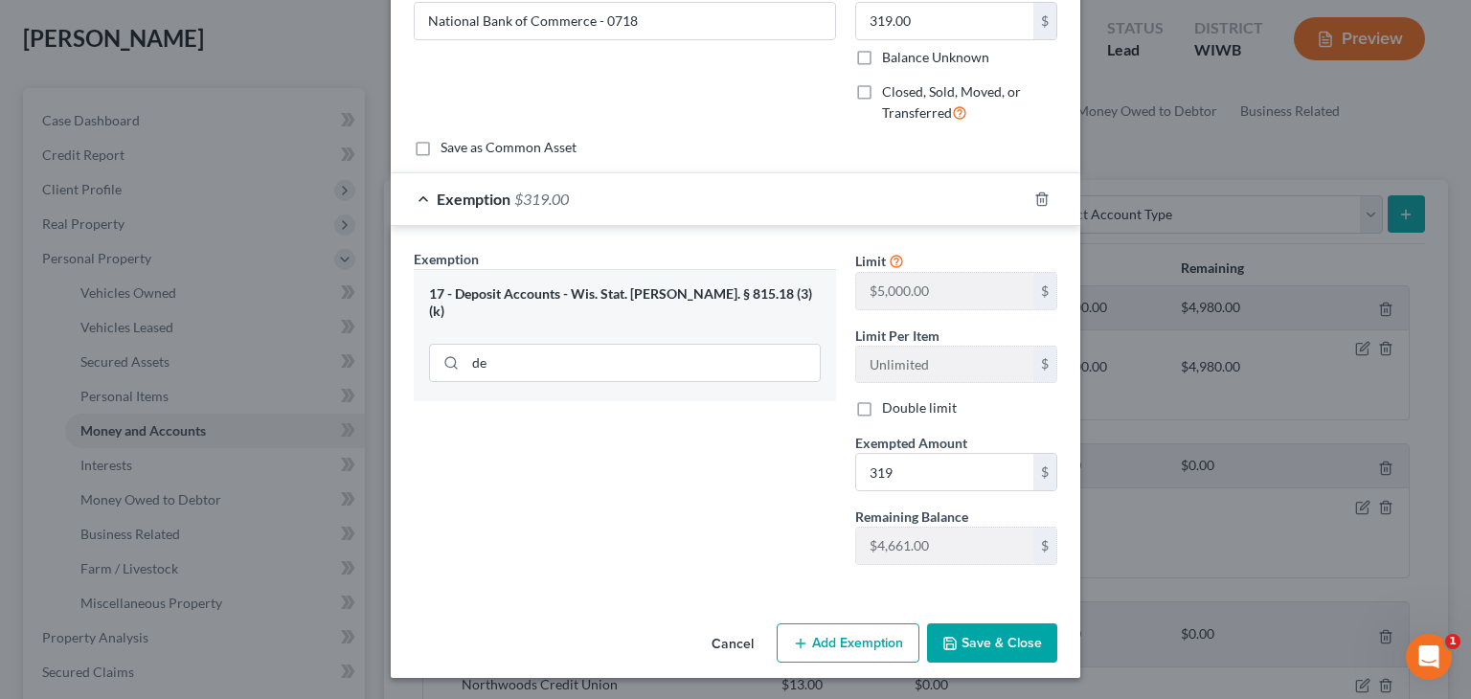
click at [973, 635] on button "Save & Close" at bounding box center [992, 643] width 130 height 40
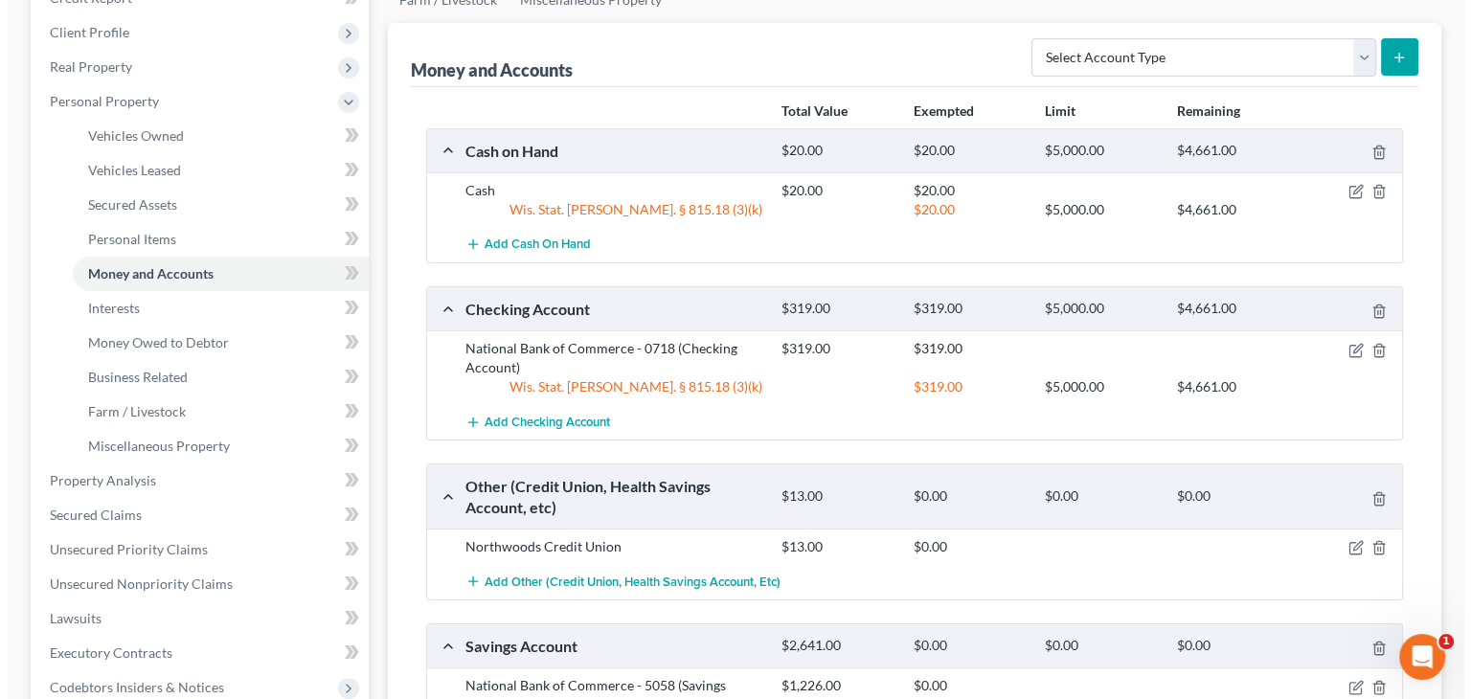
scroll to position [287, 0]
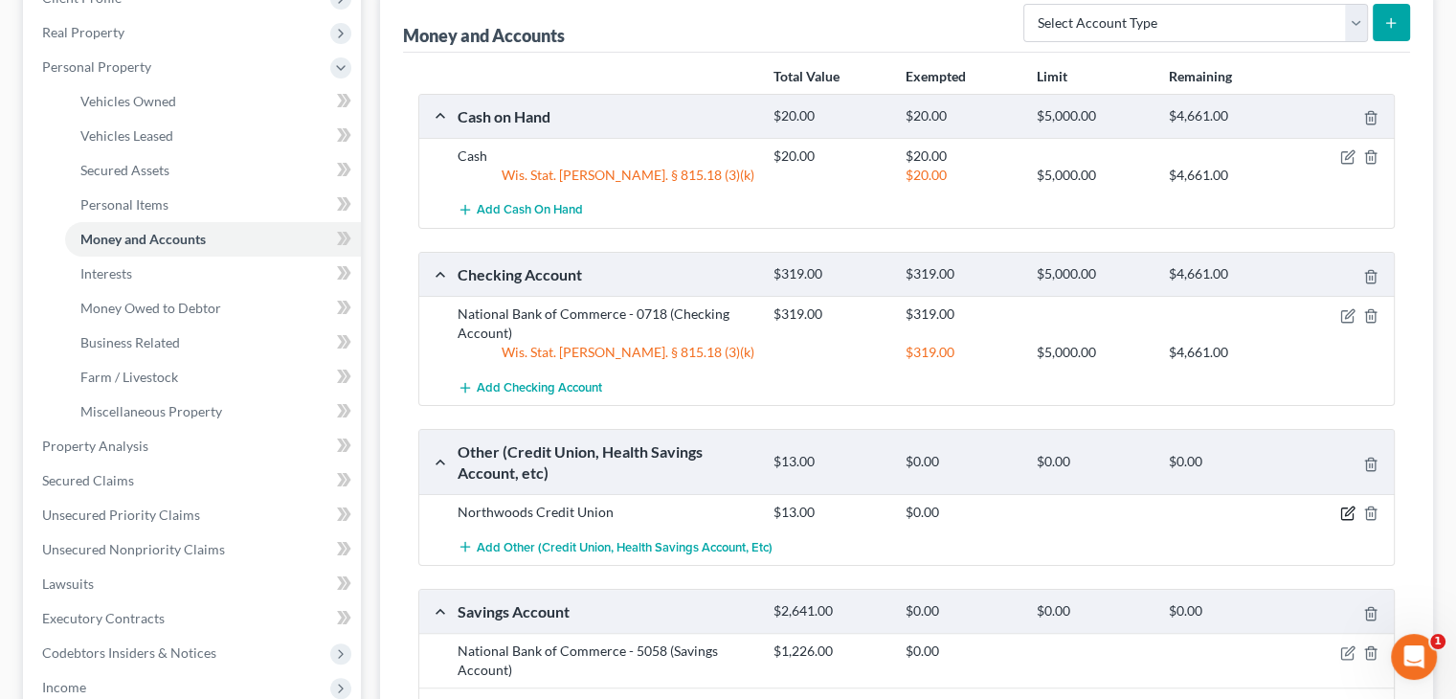
click at [1346, 508] on icon "button" at bounding box center [1348, 513] width 15 height 15
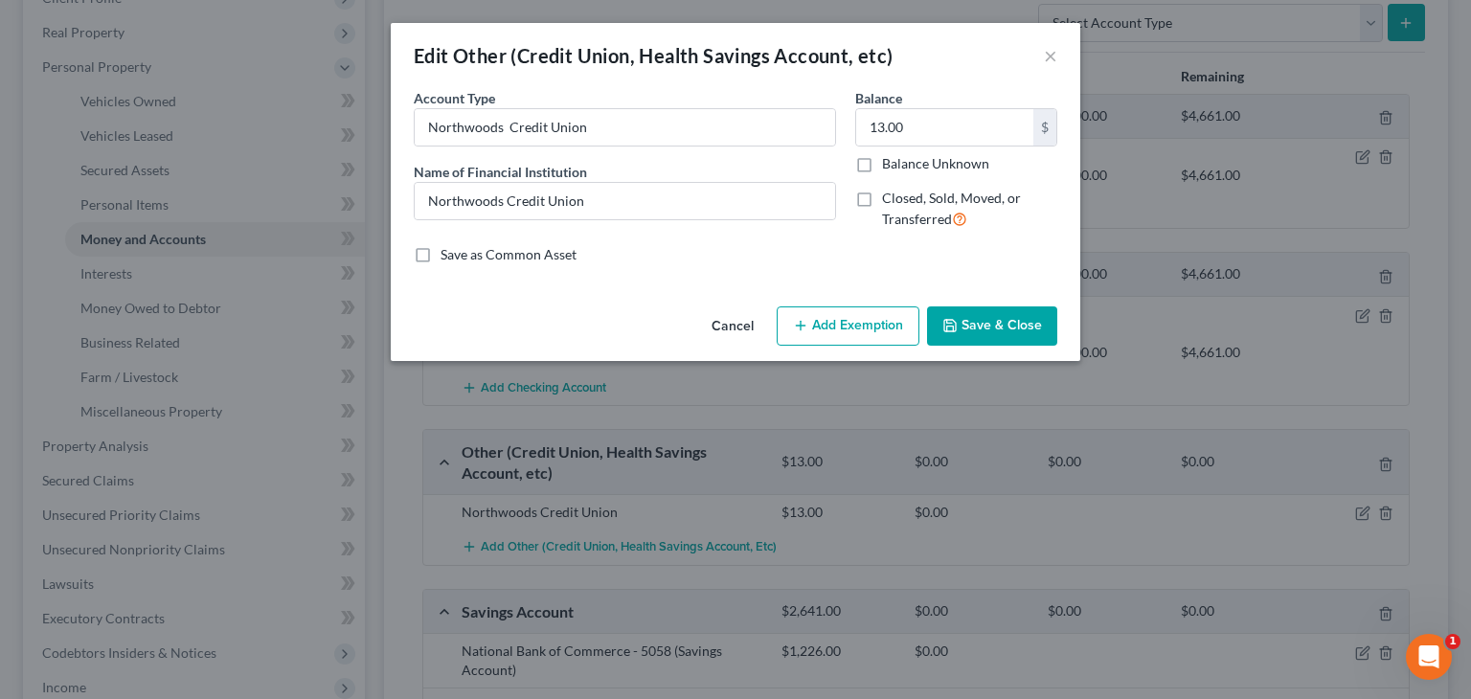
click at [802, 324] on icon "button" at bounding box center [800, 325] width 15 height 15
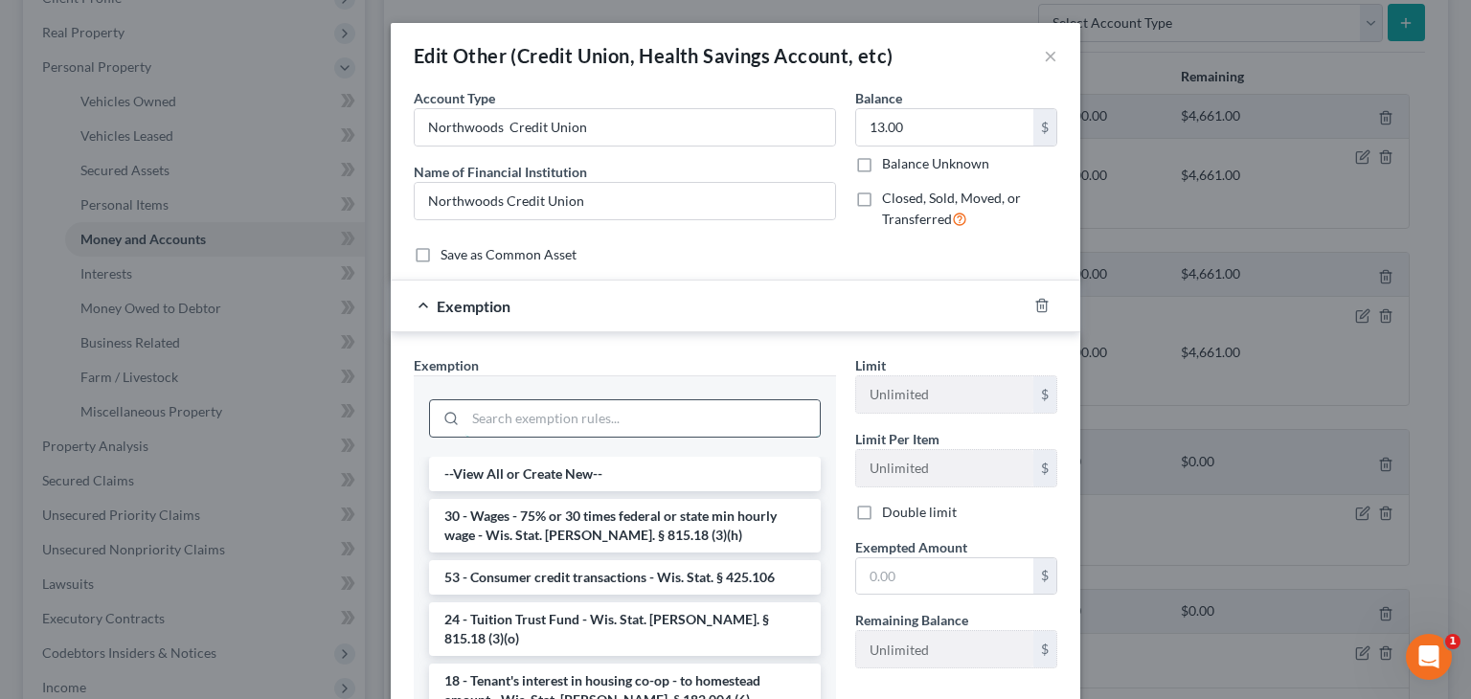
click at [649, 423] on input "search" at bounding box center [642, 418] width 354 height 36
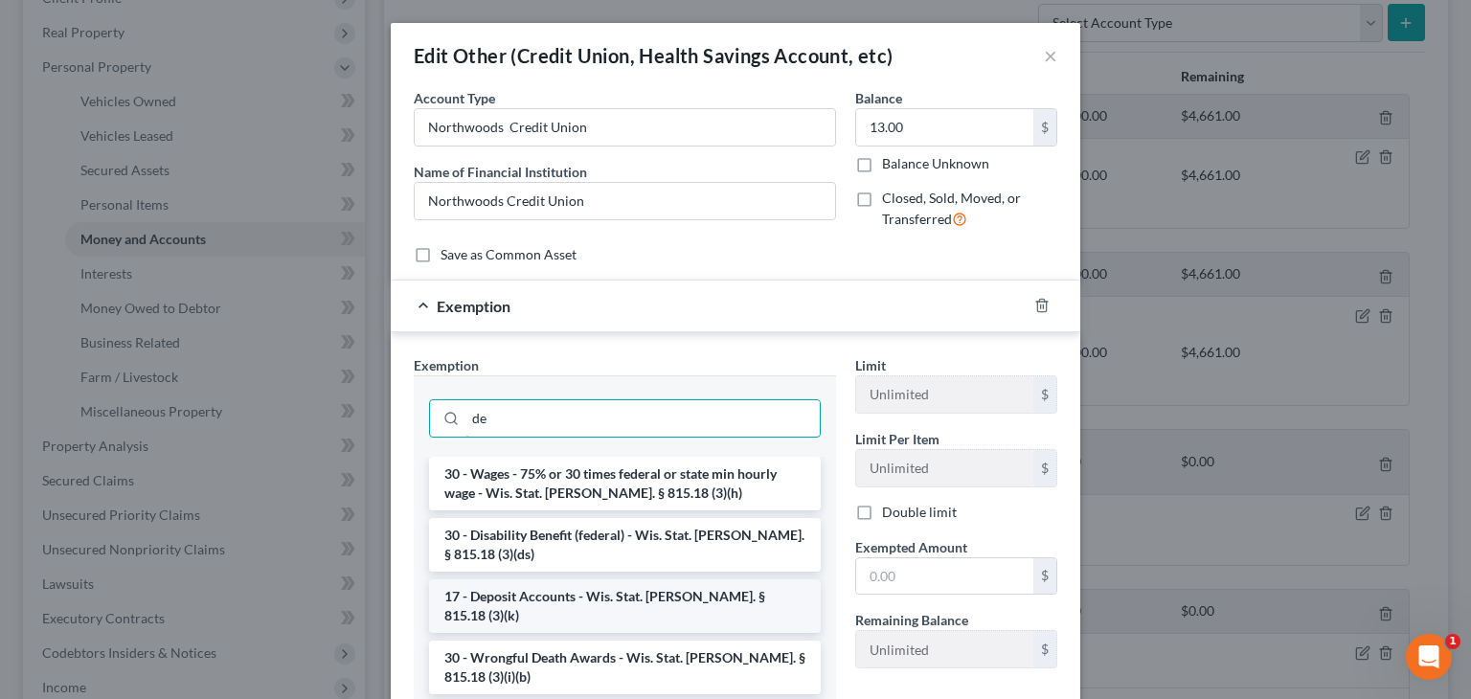
type input "de"
click at [636, 594] on li "17 - Deposit Accounts - Wis. Stat. Ann. § 815.18 (3)(k)" at bounding box center [625, 606] width 392 height 54
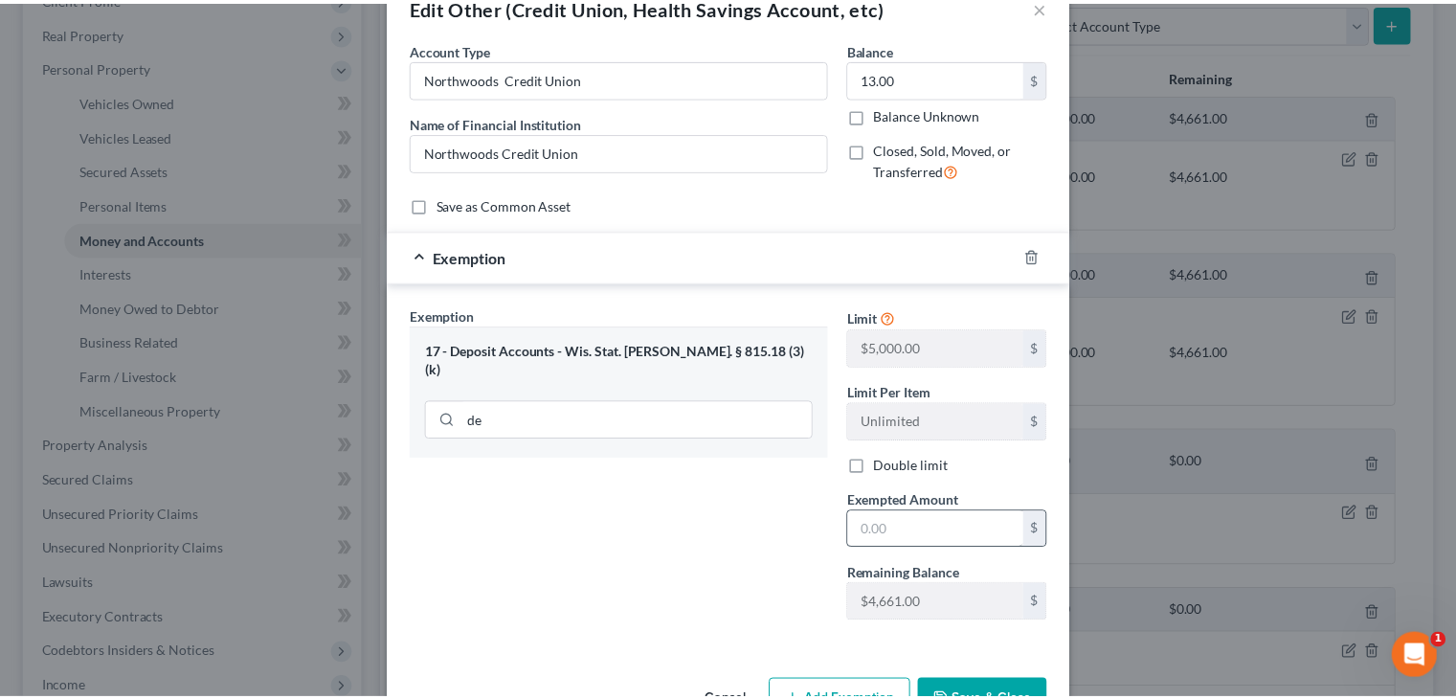
scroll to position [96, 0]
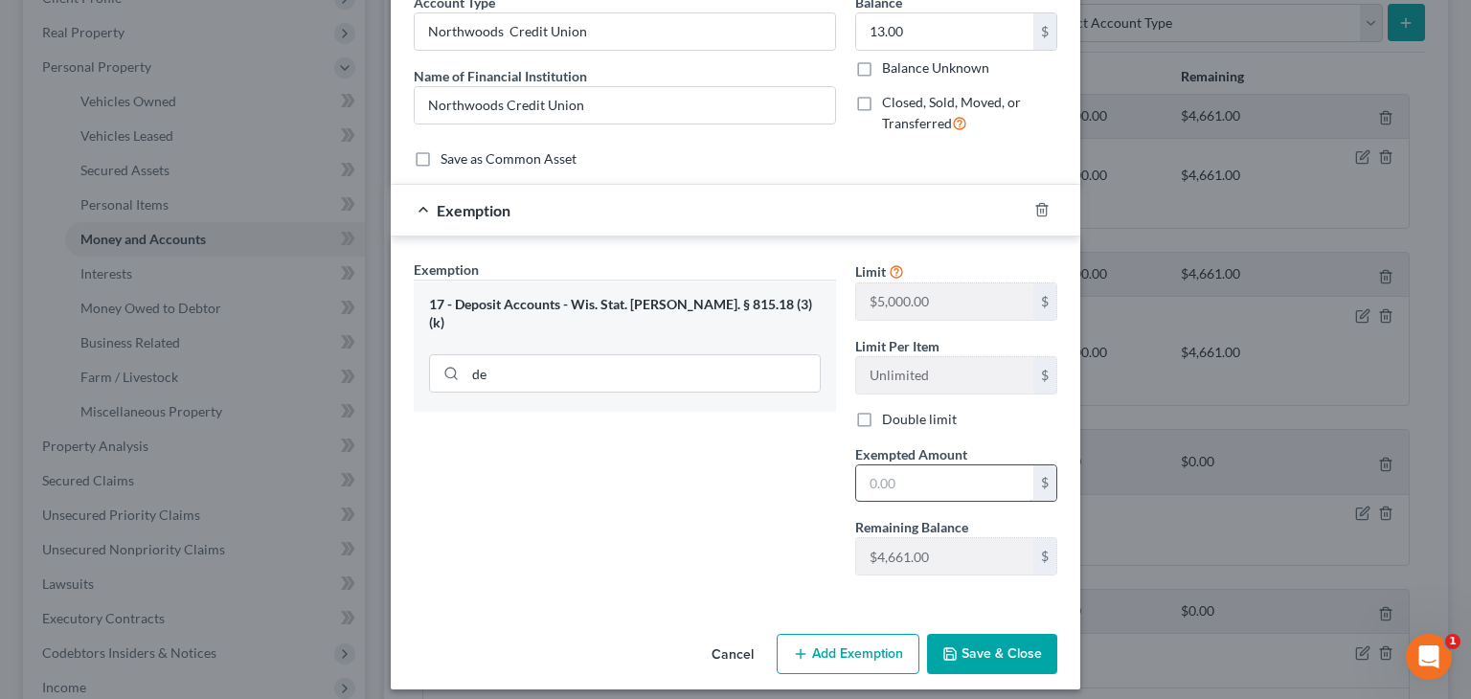
click at [987, 492] on input "text" at bounding box center [944, 483] width 177 height 36
type input "13"
click at [674, 490] on div "Exemption Set must be selected for CA. Exemption * 17 - Deposit Accounts - Wis.…" at bounding box center [624, 425] width 441 height 331
click at [986, 654] on button "Save & Close" at bounding box center [992, 654] width 130 height 40
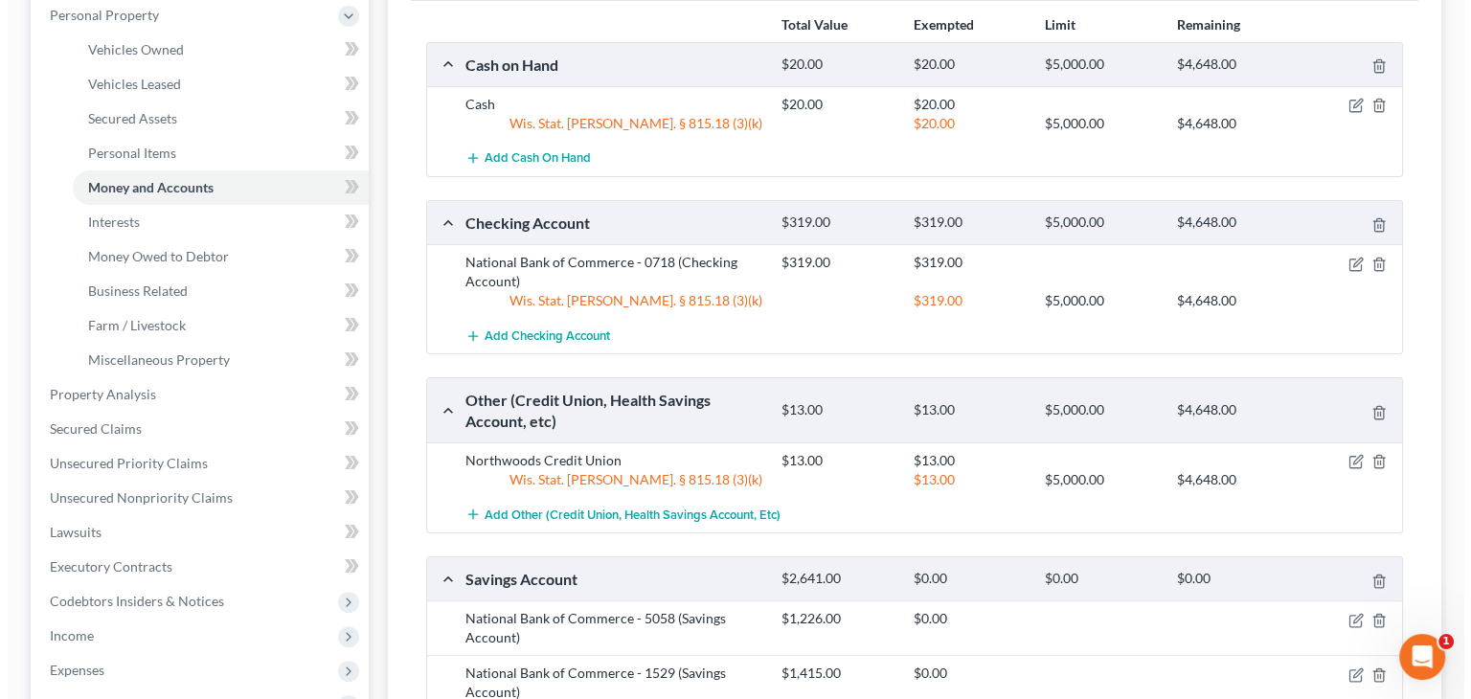
scroll to position [383, 0]
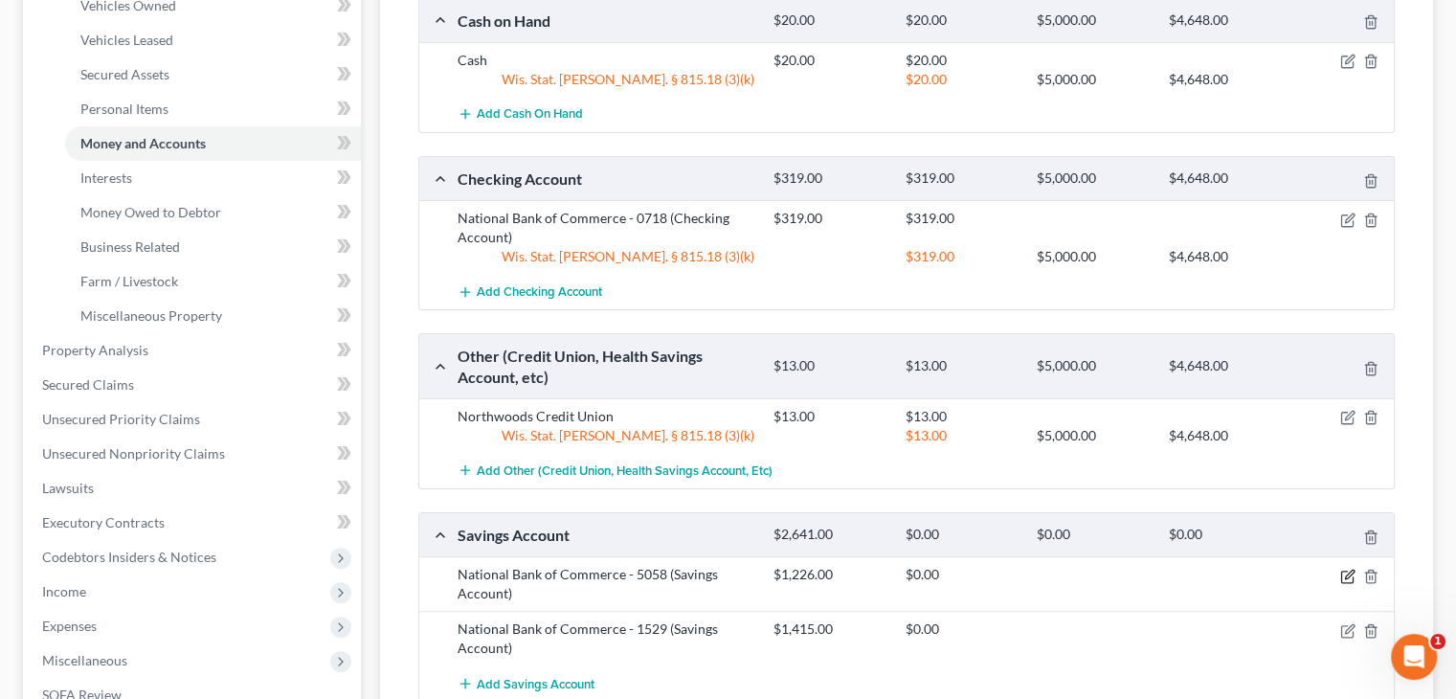
click at [1347, 576] on icon "button" at bounding box center [1348, 576] width 15 height 15
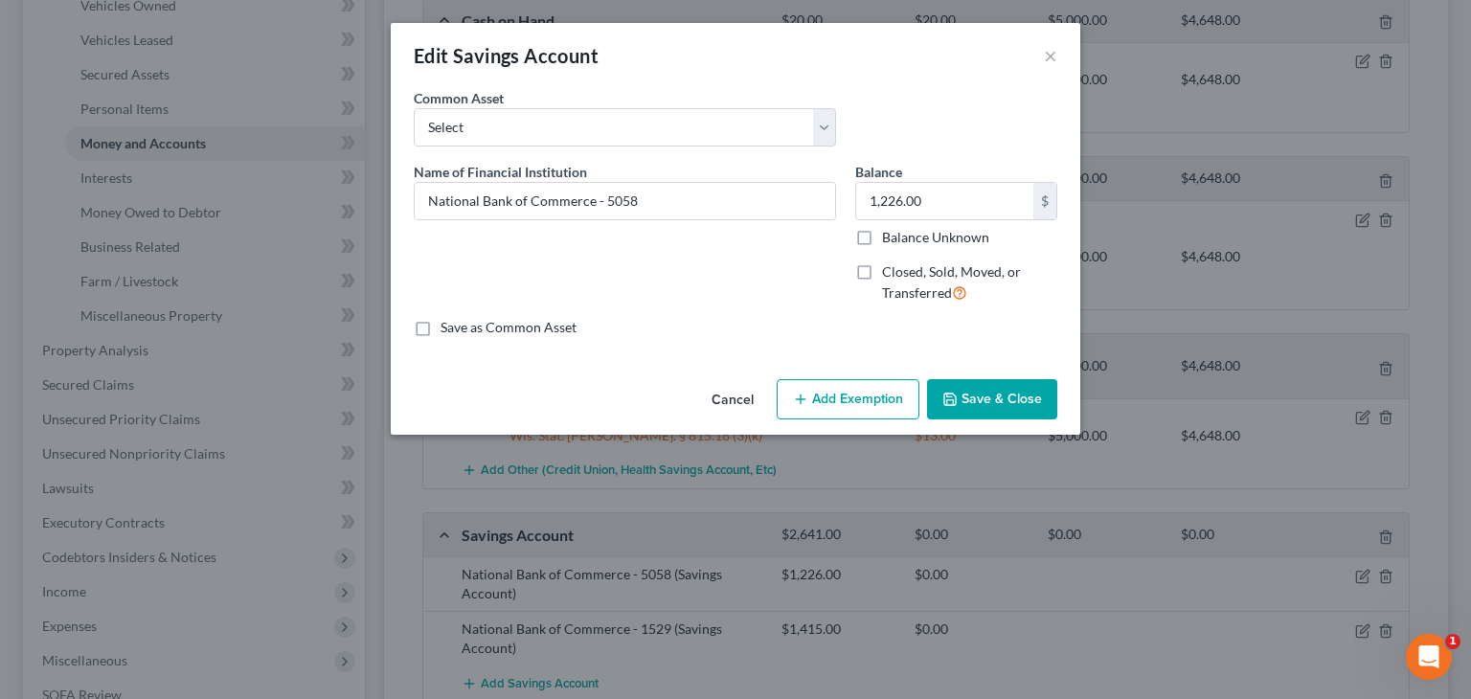
click at [822, 397] on button "Add Exemption" at bounding box center [848, 399] width 143 height 40
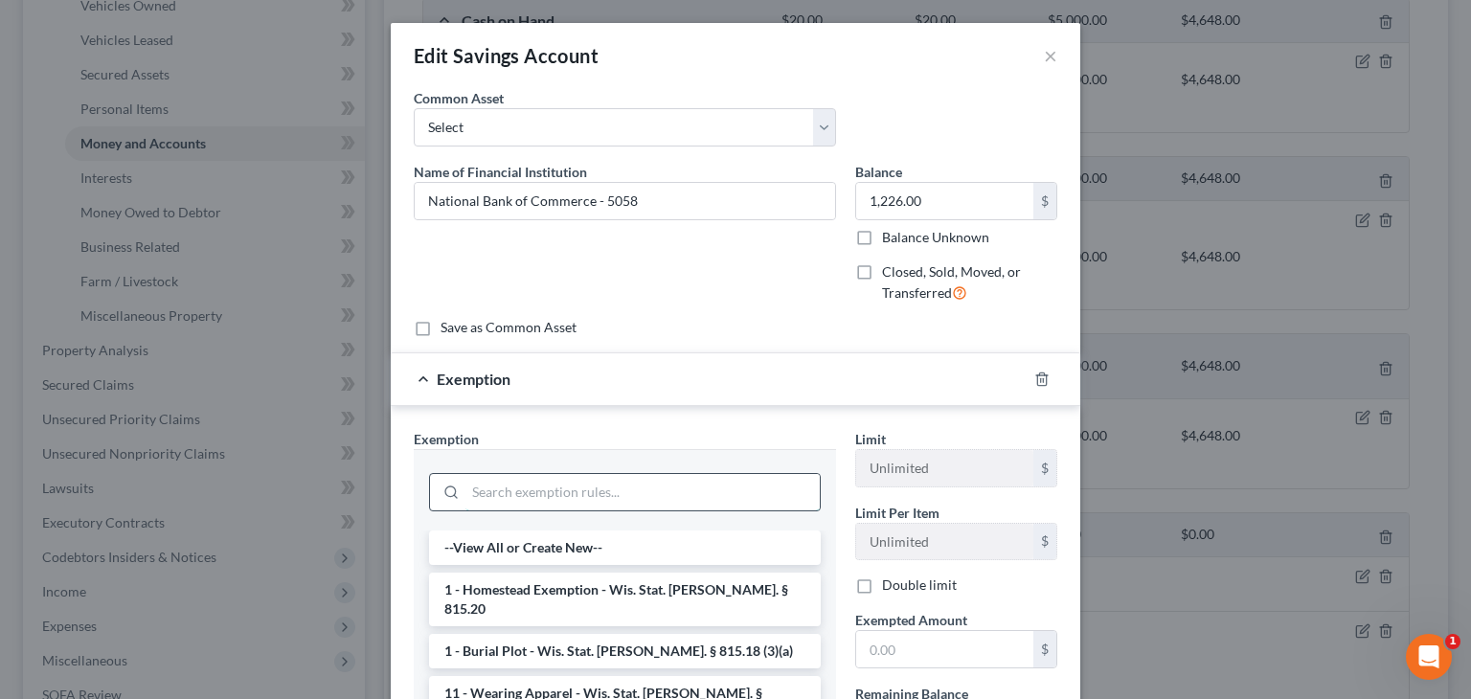
click at [590, 475] on input "search" at bounding box center [642, 492] width 354 height 36
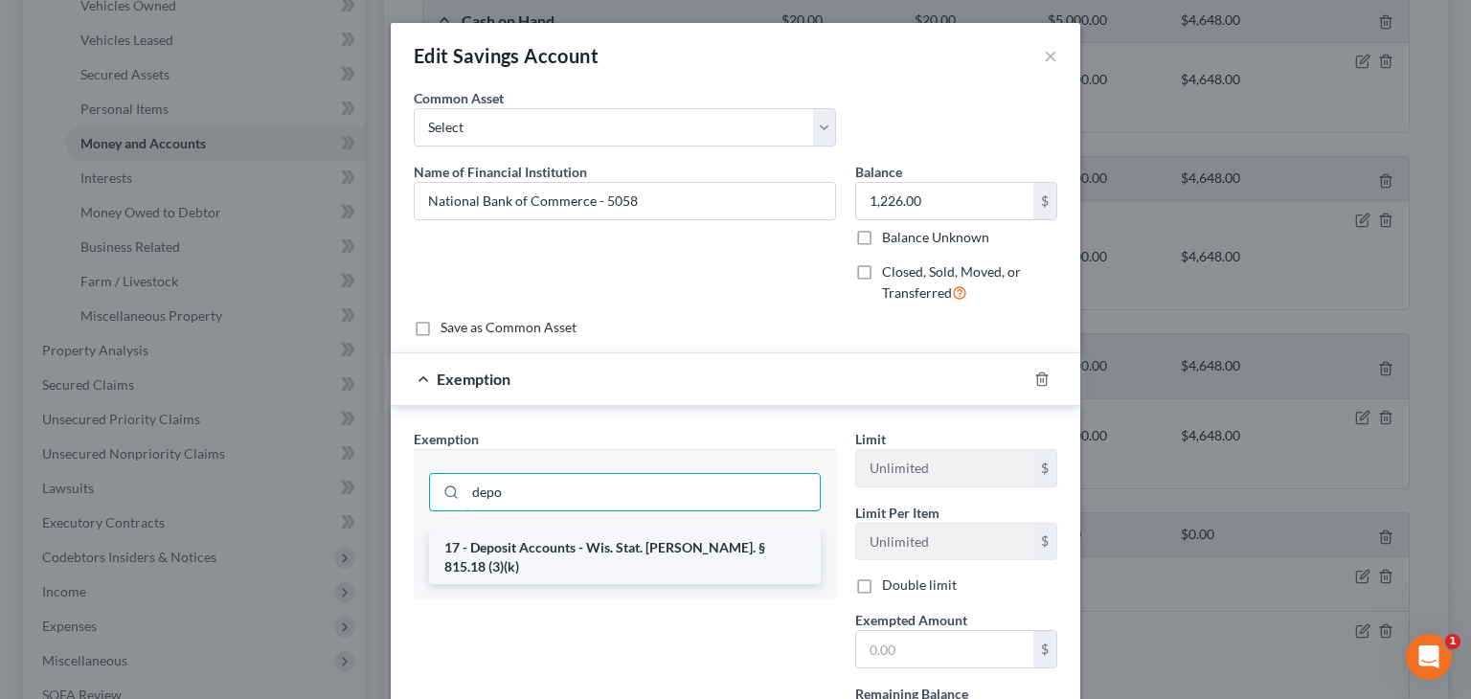
type input "depo"
click at [569, 551] on li "17 - Deposit Accounts - Wis. Stat. Ann. § 815.18 (3)(k)" at bounding box center [625, 557] width 392 height 54
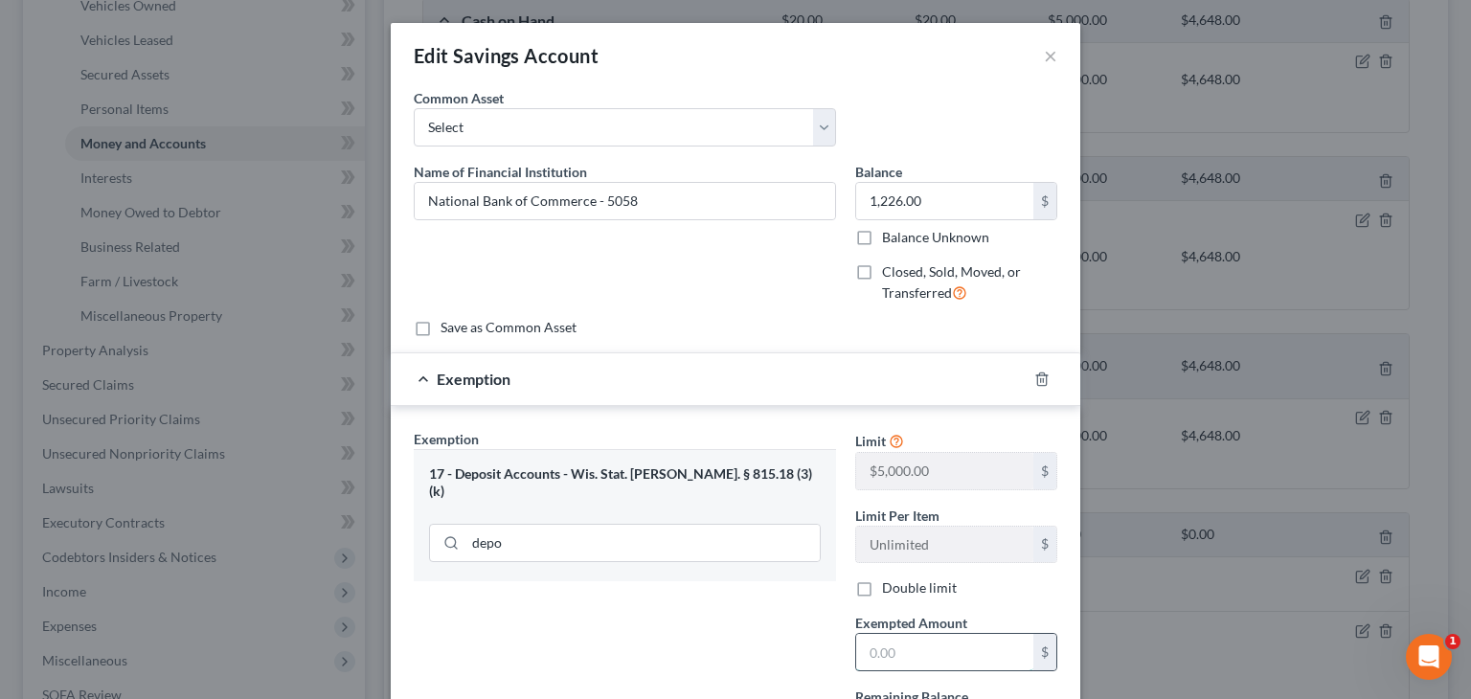
click at [930, 644] on input "text" at bounding box center [944, 652] width 177 height 36
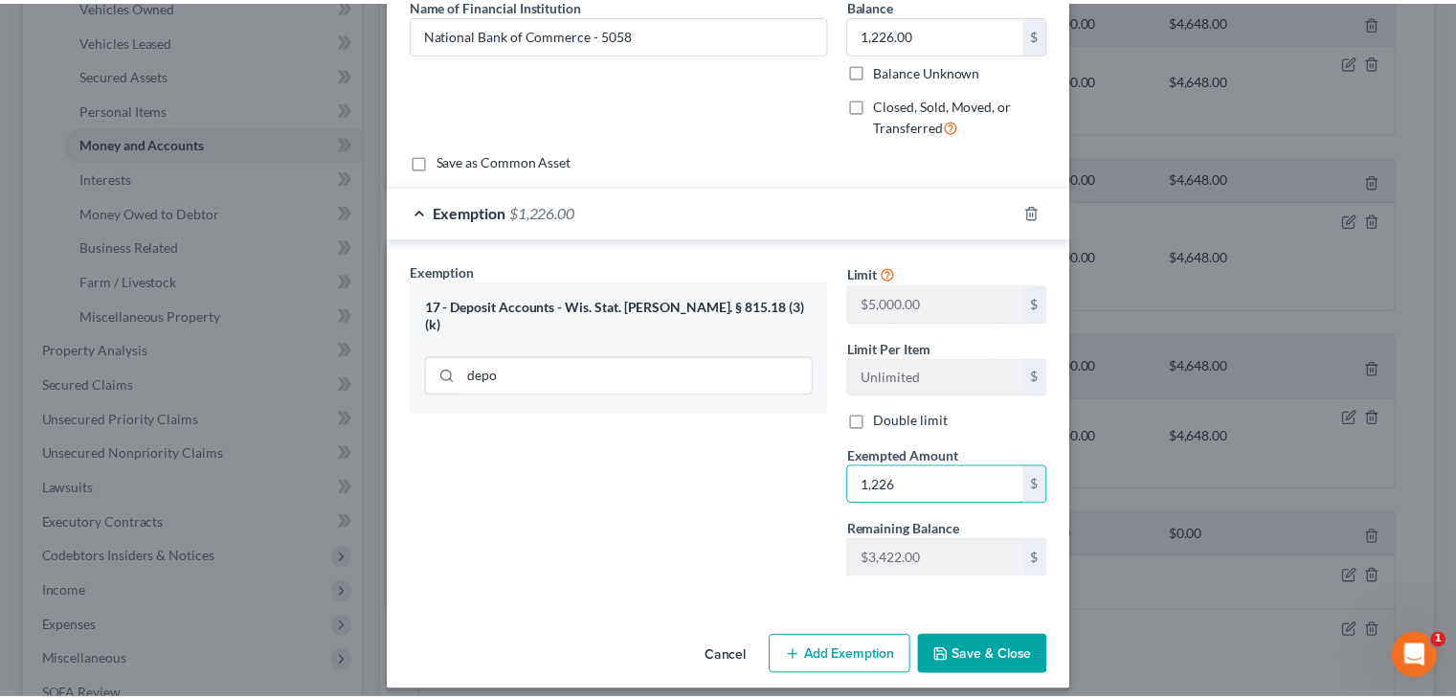
scroll to position [180, 0]
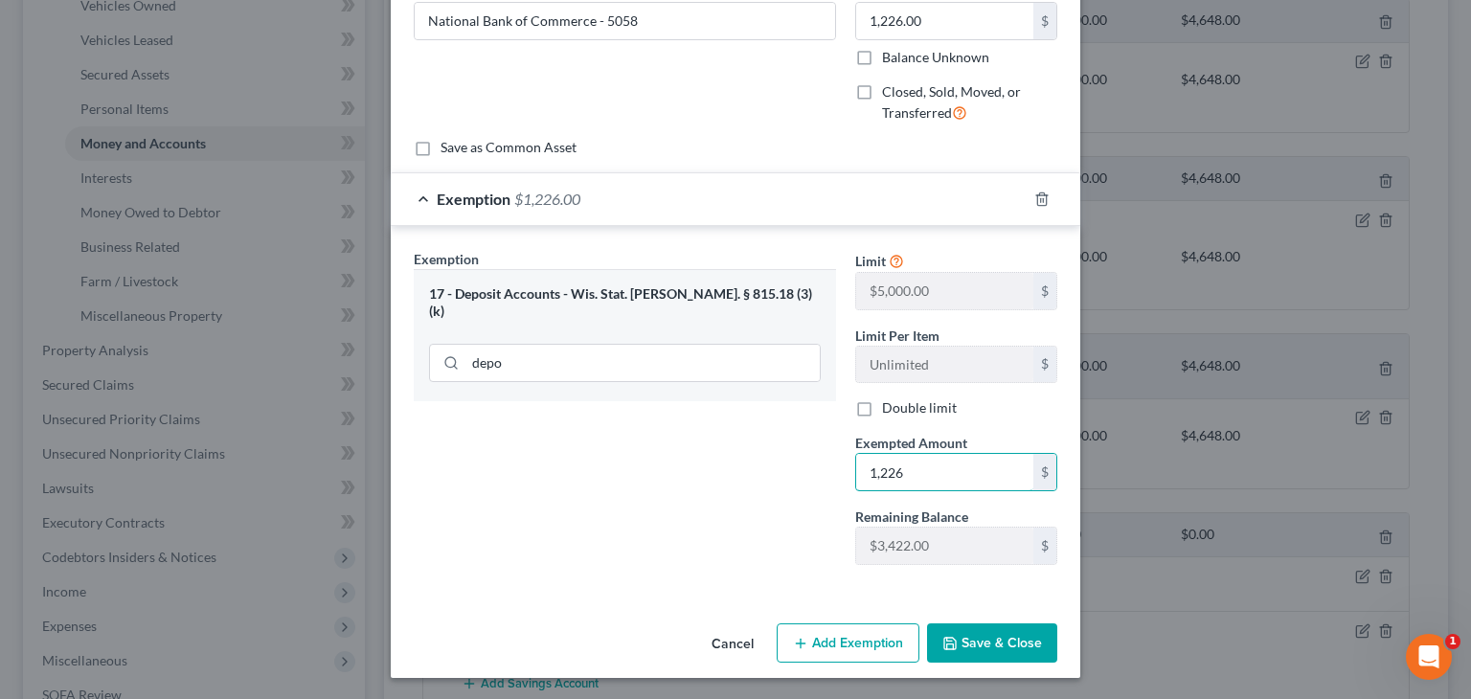
type input "1,226"
click at [959, 641] on button "Save & Close" at bounding box center [992, 643] width 130 height 40
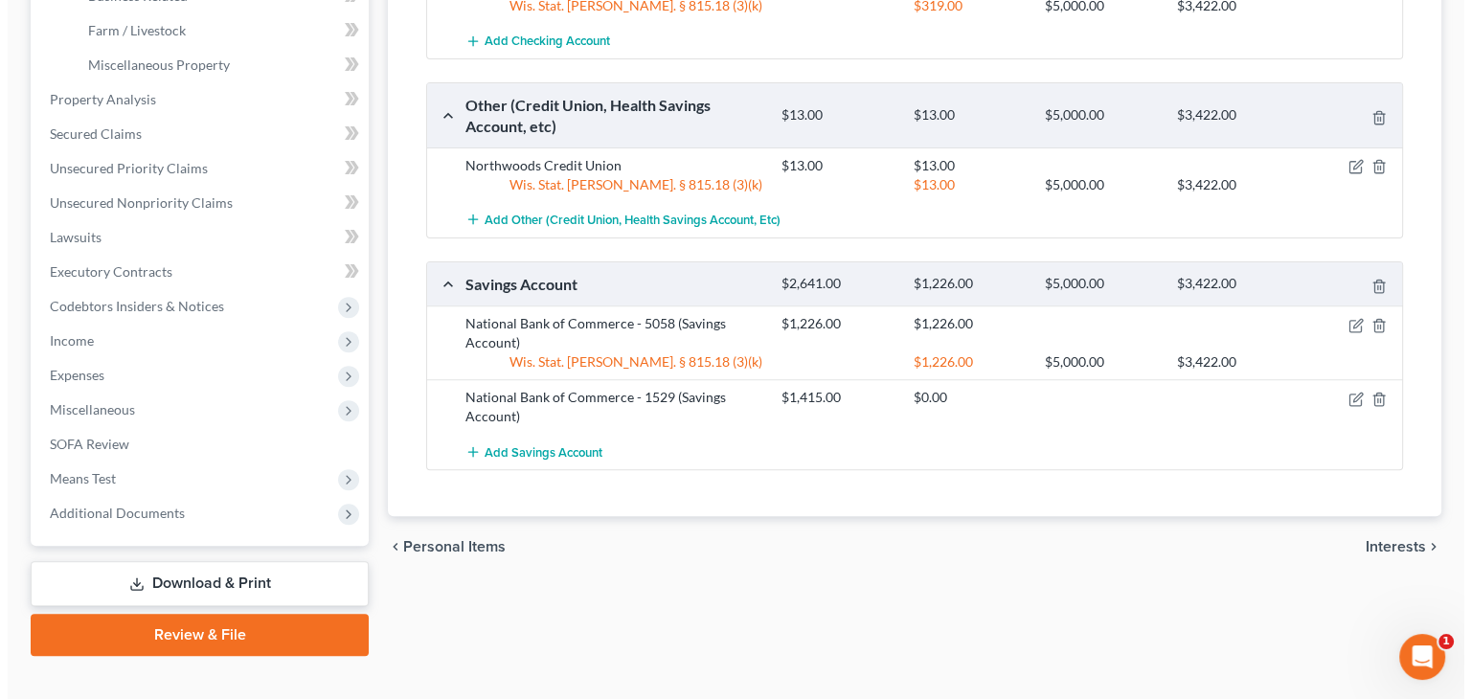
scroll to position [663, 0]
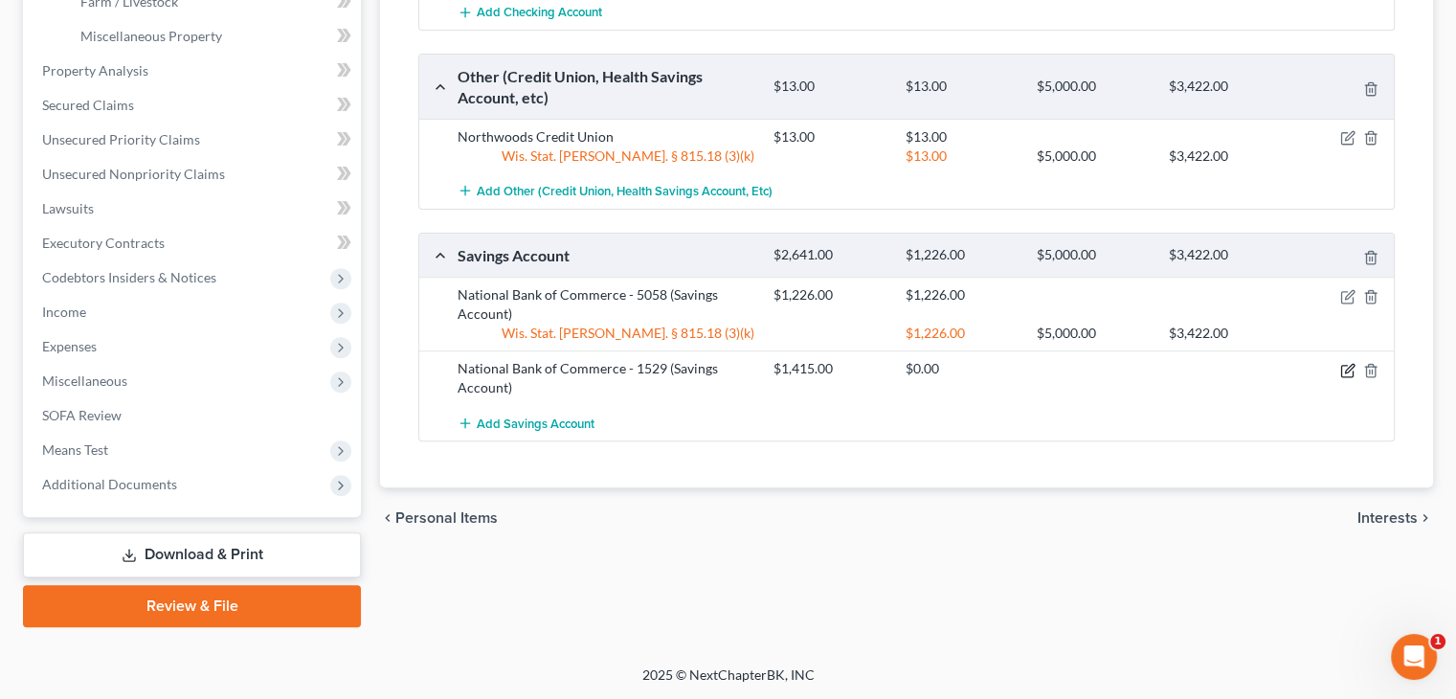
click at [1347, 370] on icon "button" at bounding box center [1348, 370] width 15 height 15
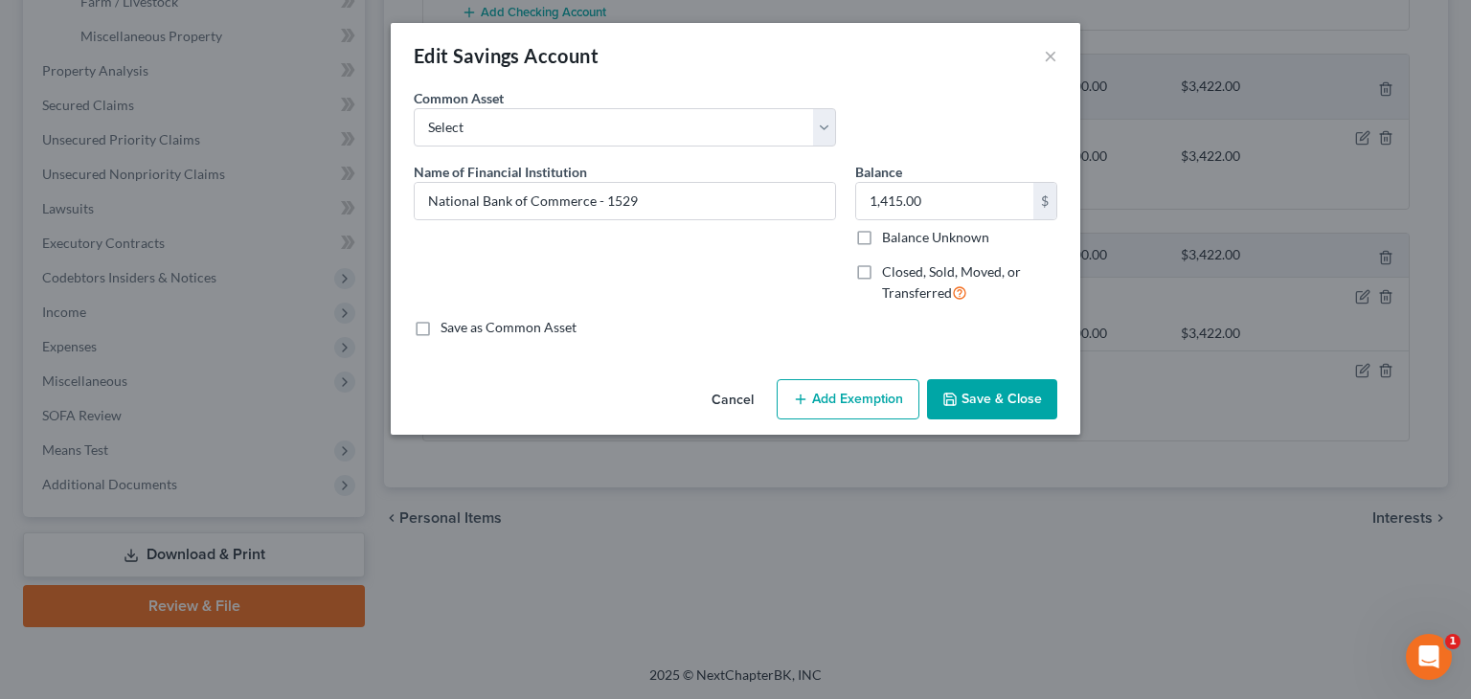
click at [821, 404] on button "Add Exemption" at bounding box center [848, 399] width 143 height 40
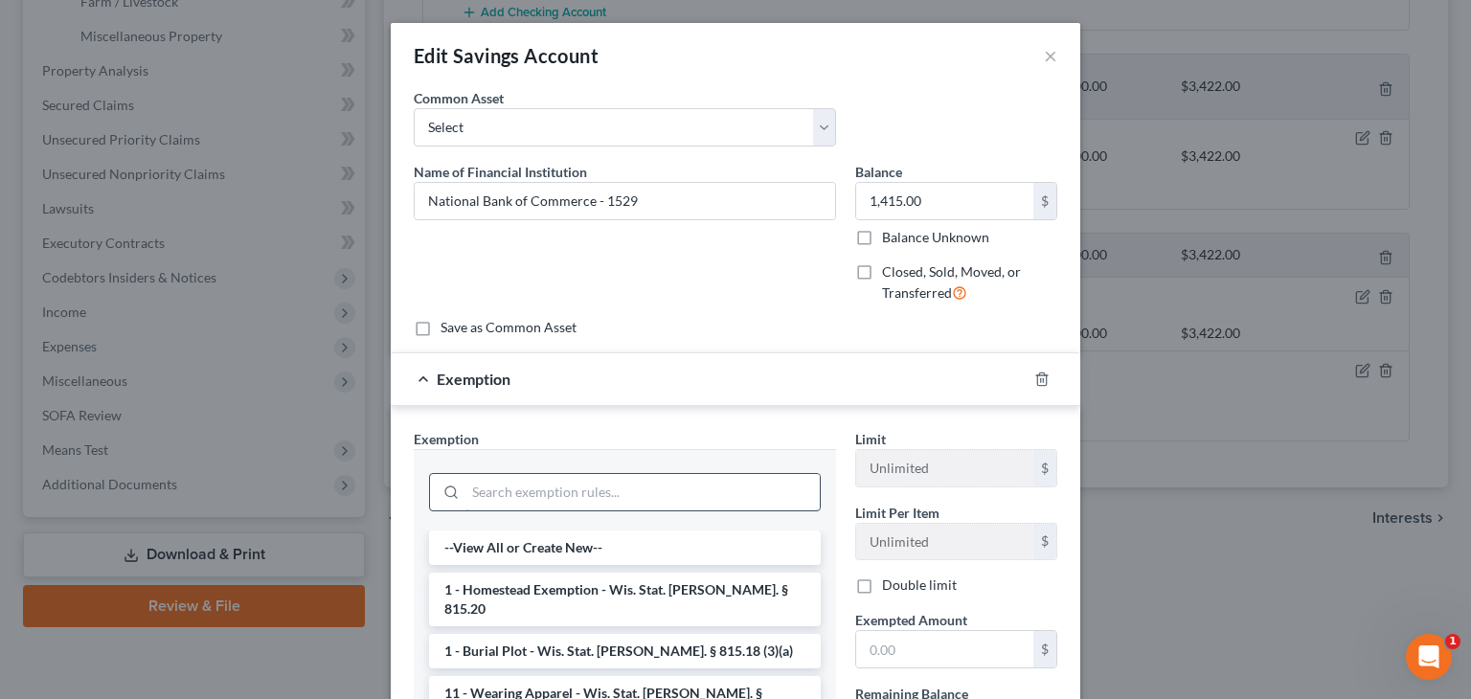
click at [585, 491] on input "search" at bounding box center [642, 492] width 354 height 36
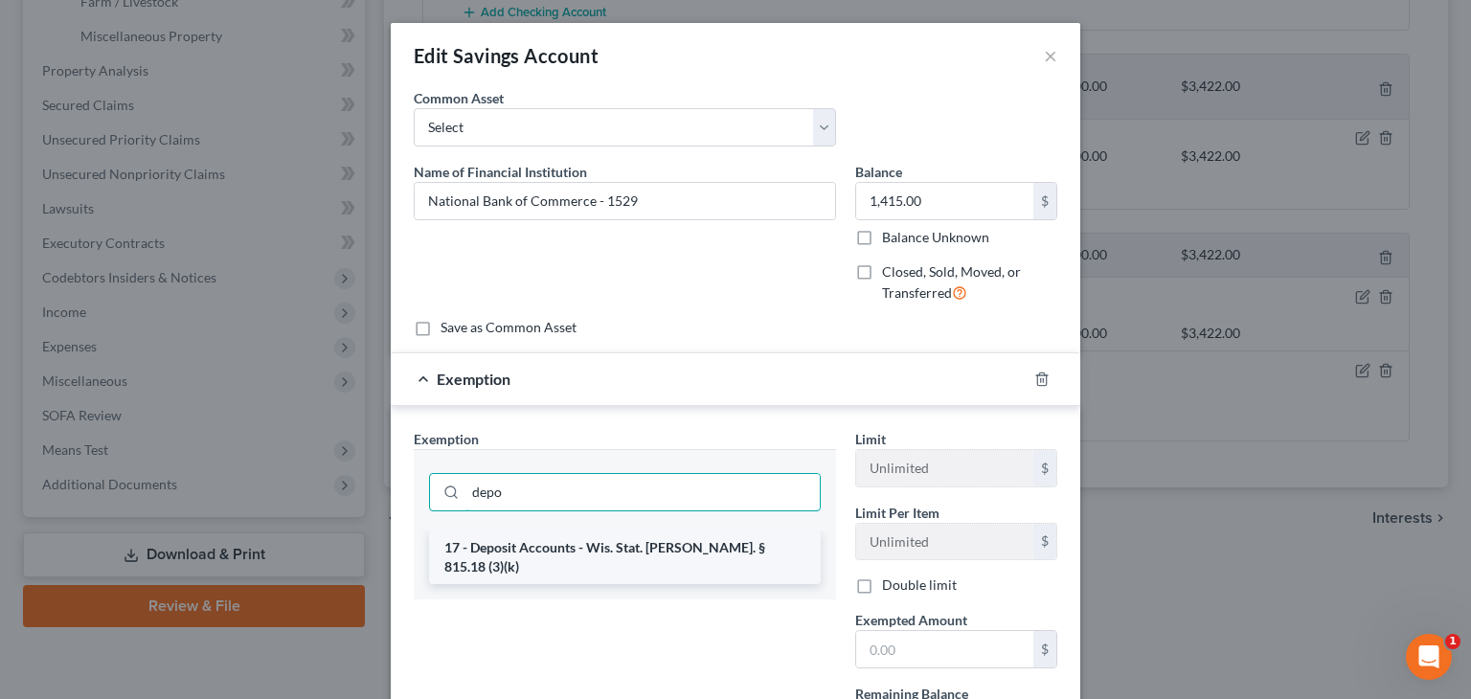
type input "depo"
click at [565, 546] on li "17 - Deposit Accounts - Wis. Stat. Ann. § 815.18 (3)(k)" at bounding box center [625, 557] width 392 height 54
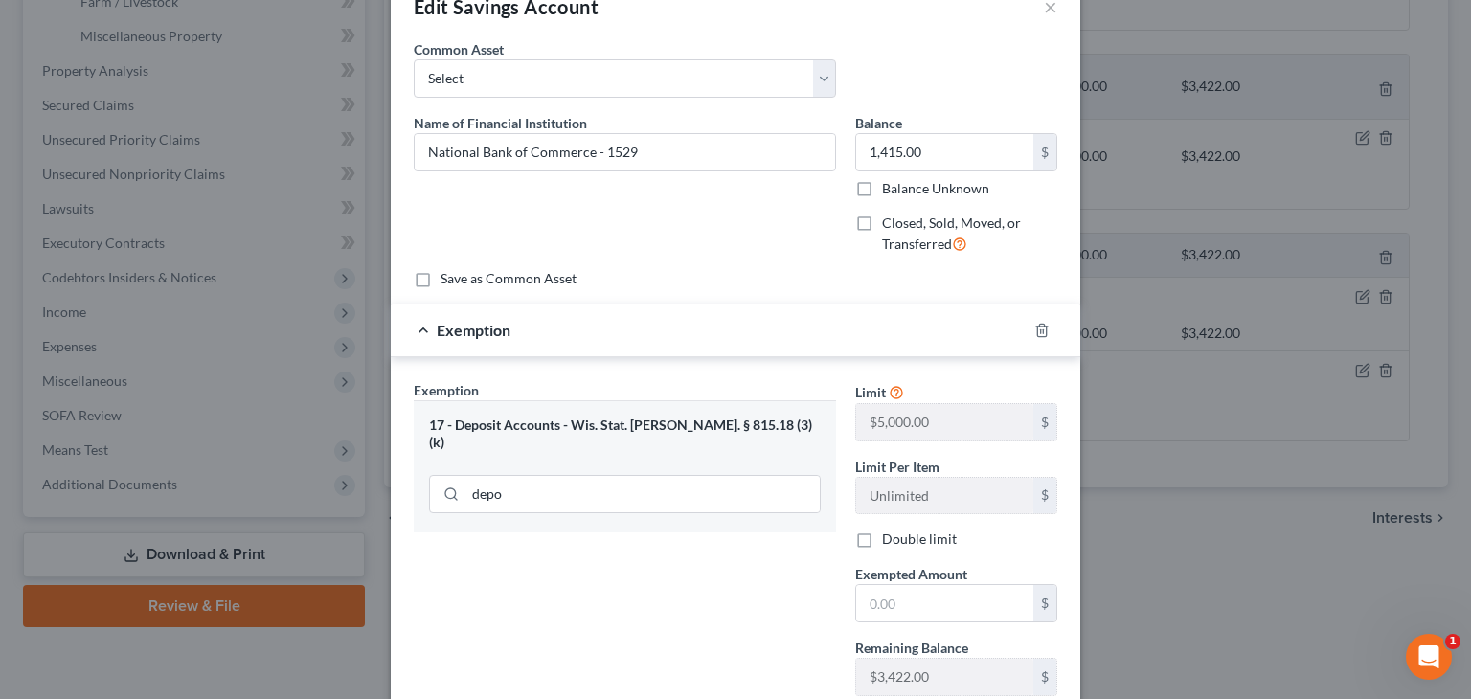
scroll to position [96, 0]
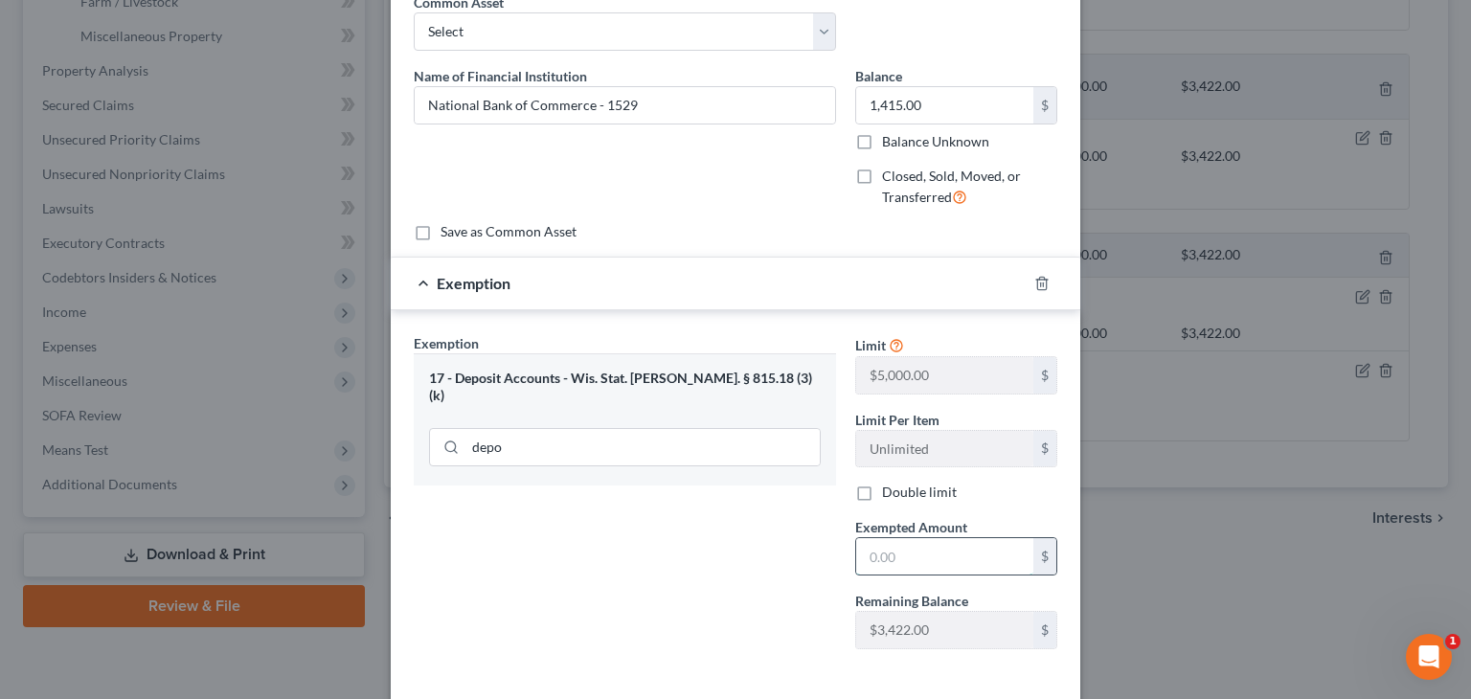
click at [882, 554] on input "text" at bounding box center [944, 556] width 177 height 36
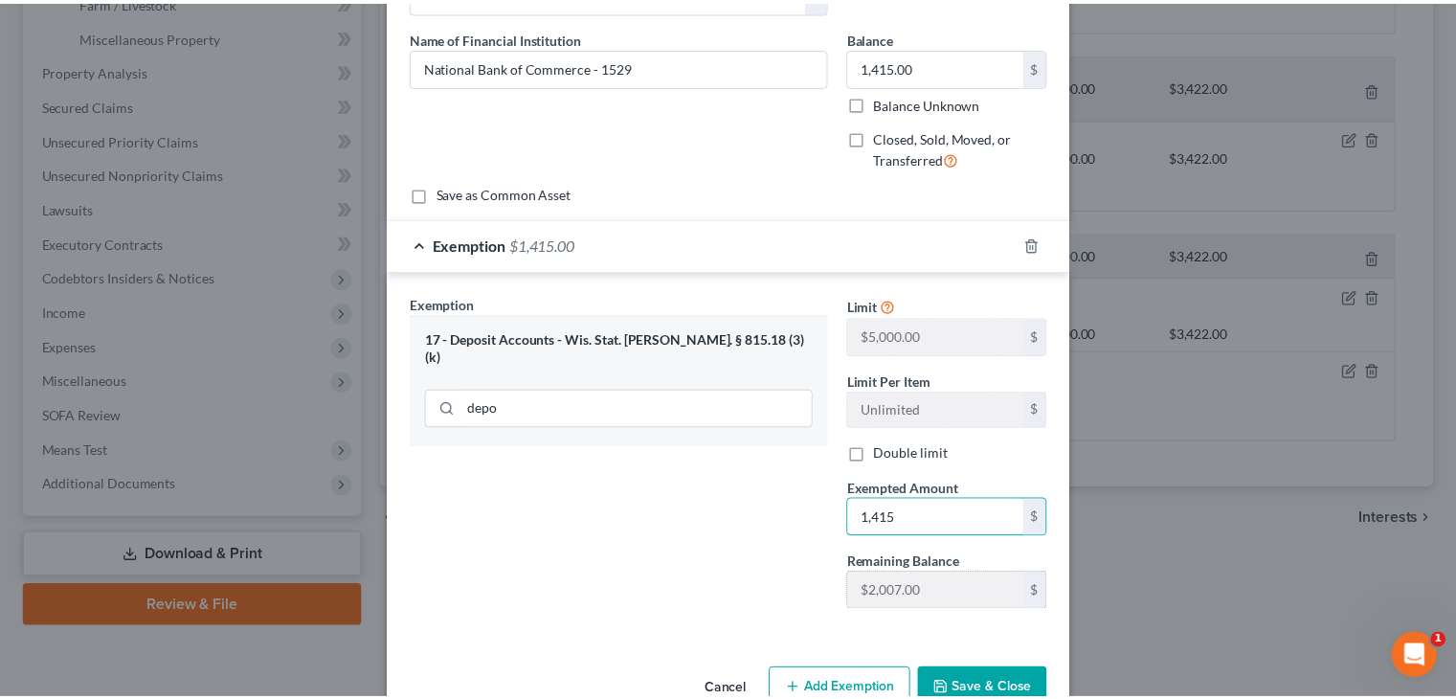
scroll to position [180, 0]
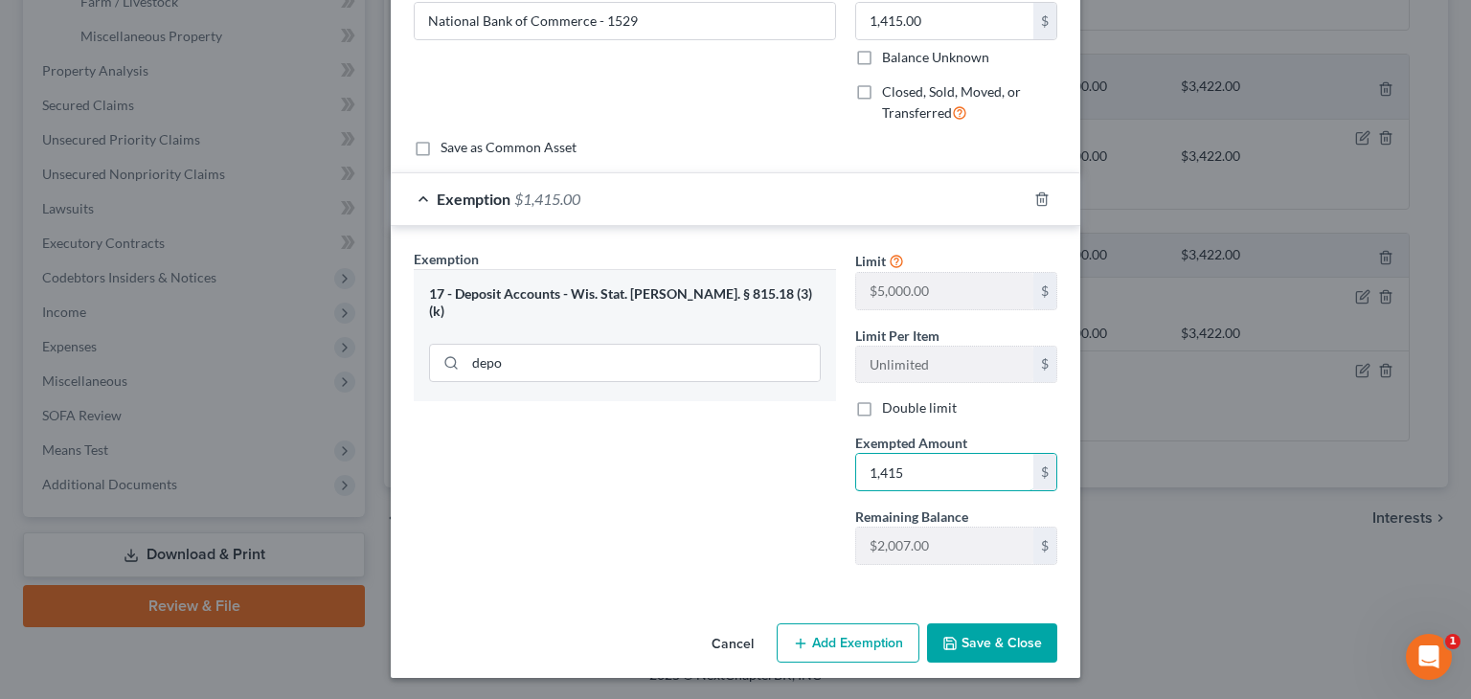
type input "1,415"
click at [960, 631] on button "Save & Close" at bounding box center [992, 643] width 130 height 40
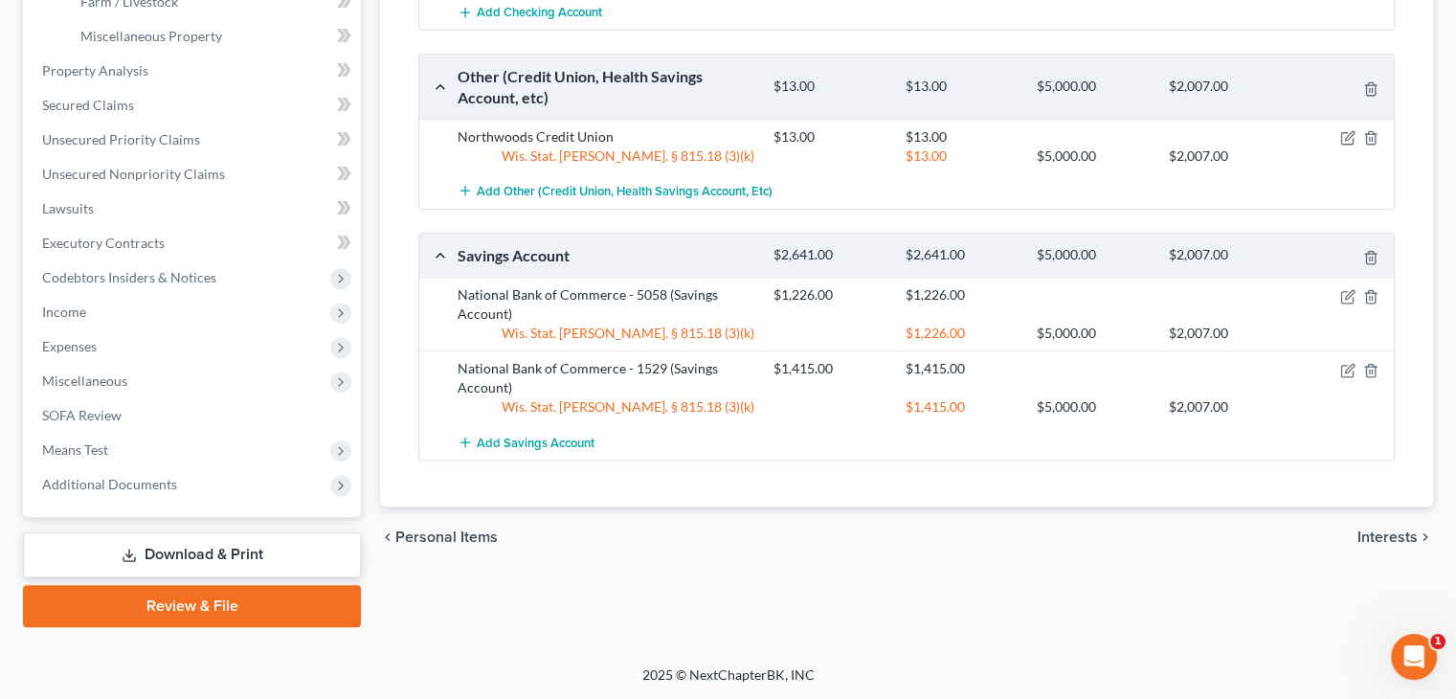
click at [1393, 538] on span "Interests" at bounding box center [1388, 537] width 60 height 15
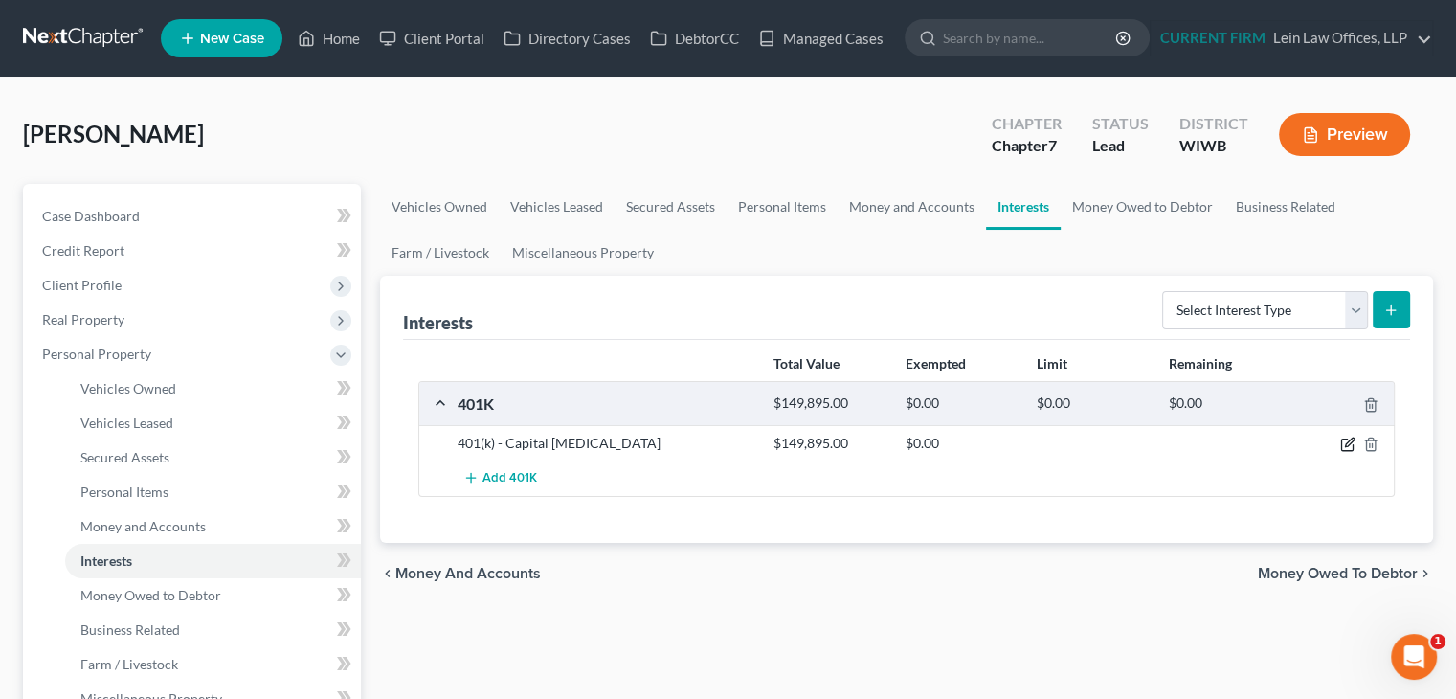
click at [1344, 441] on icon "button" at bounding box center [1348, 444] width 15 height 15
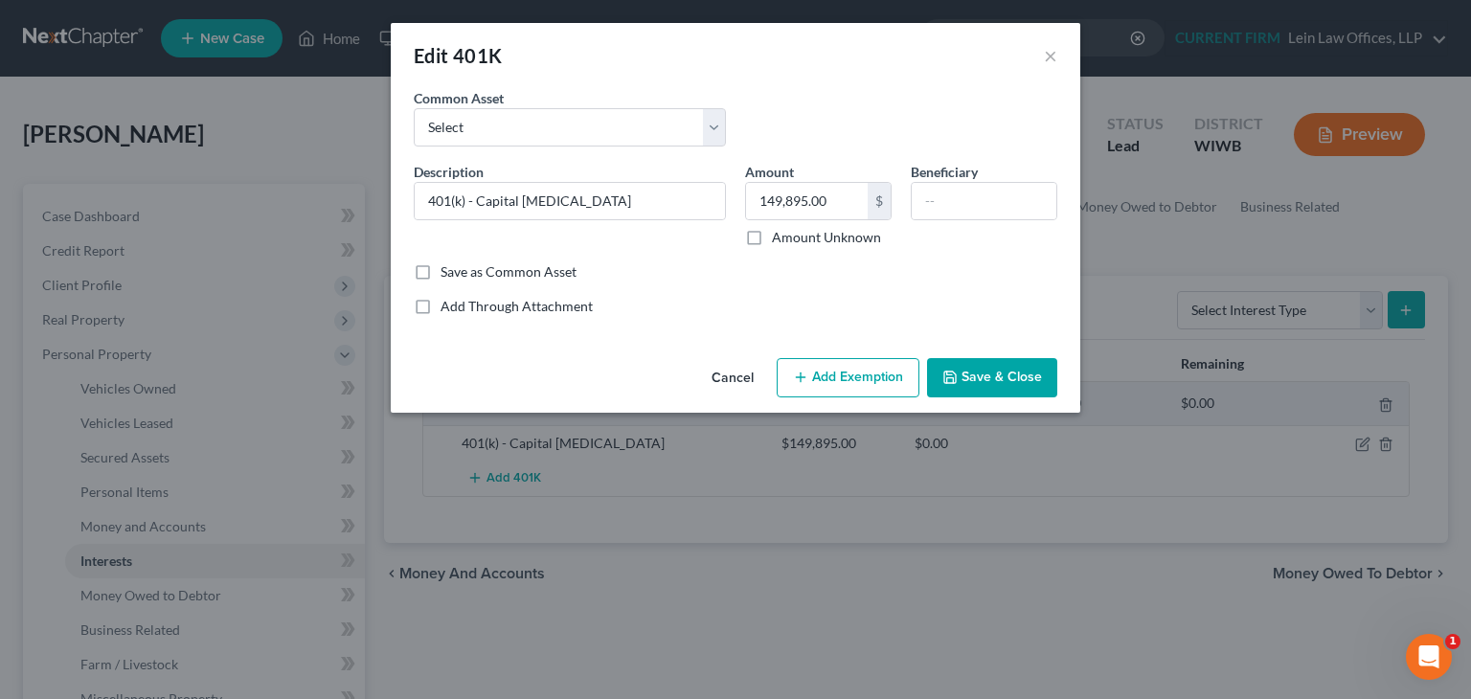
click at [807, 376] on icon "button" at bounding box center [800, 377] width 15 height 15
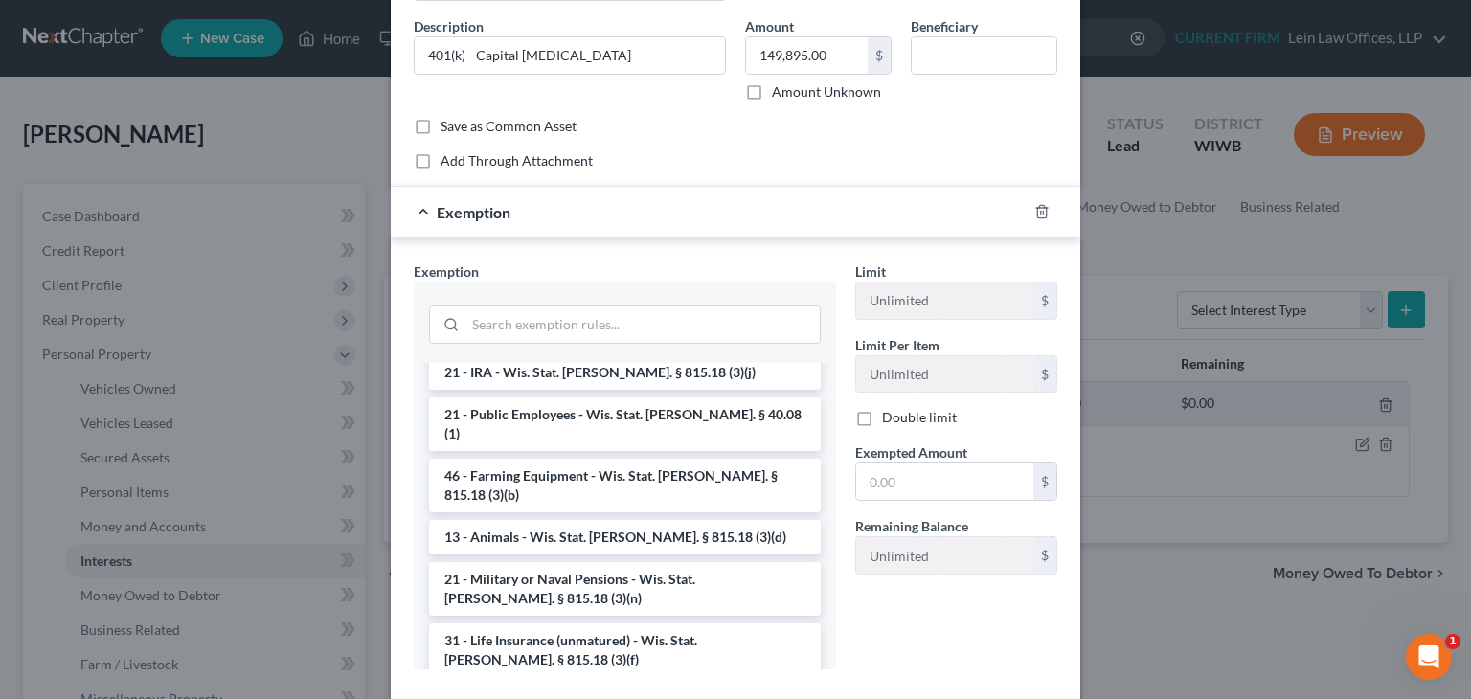
scroll to position [192, 0]
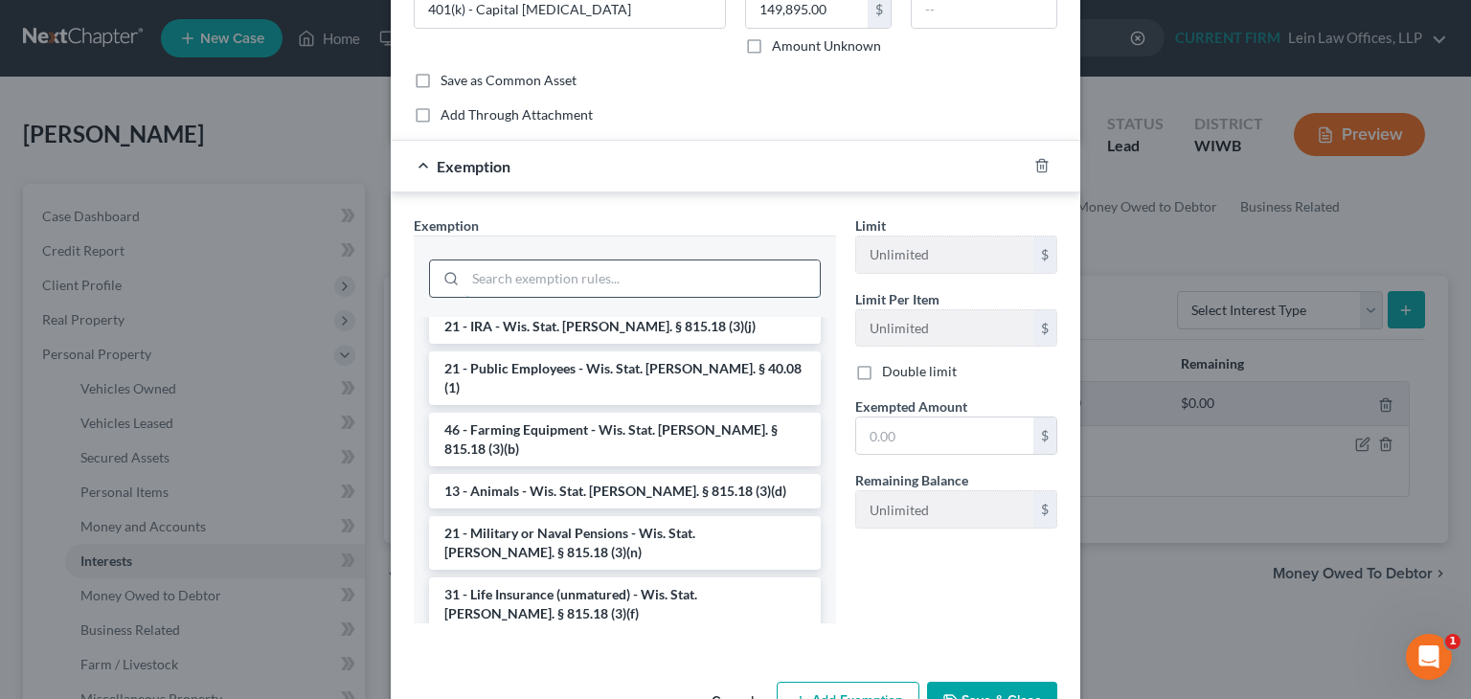
click at [617, 274] on input "search" at bounding box center [642, 278] width 354 height 36
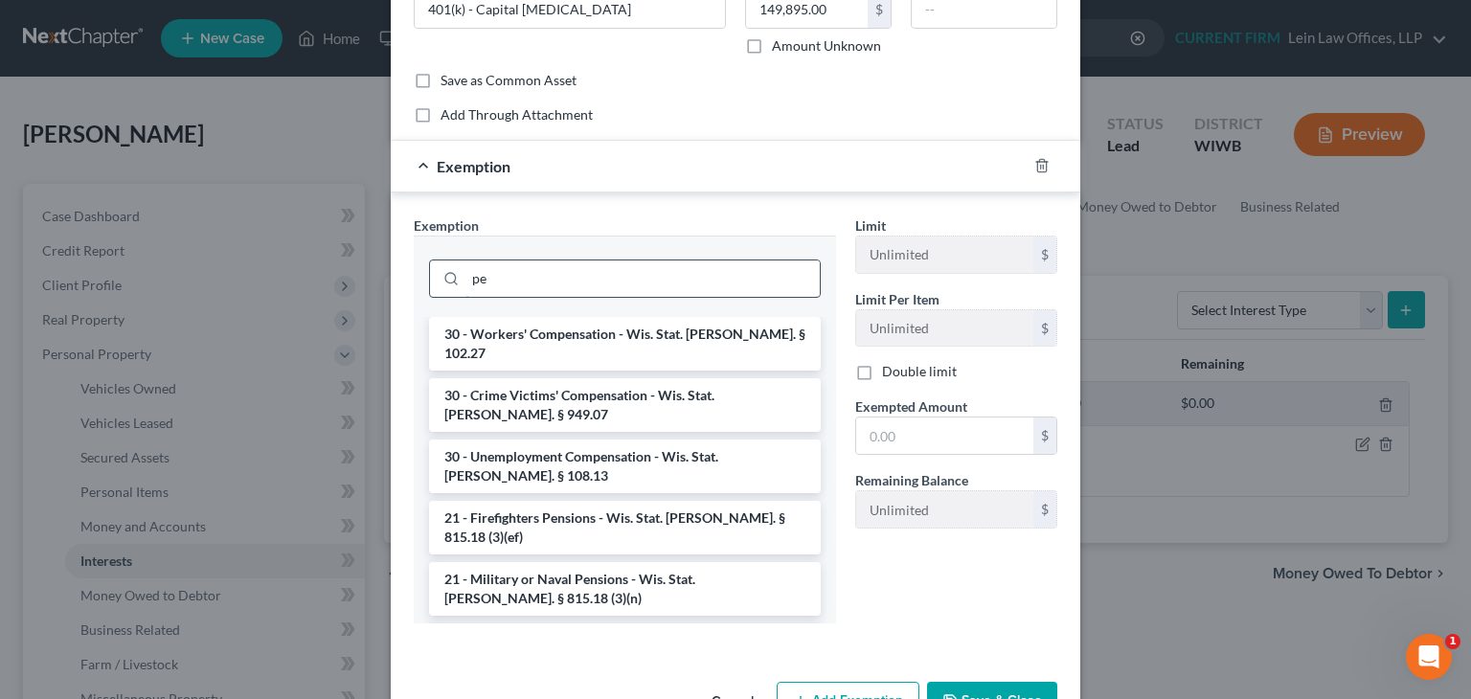
type input "p"
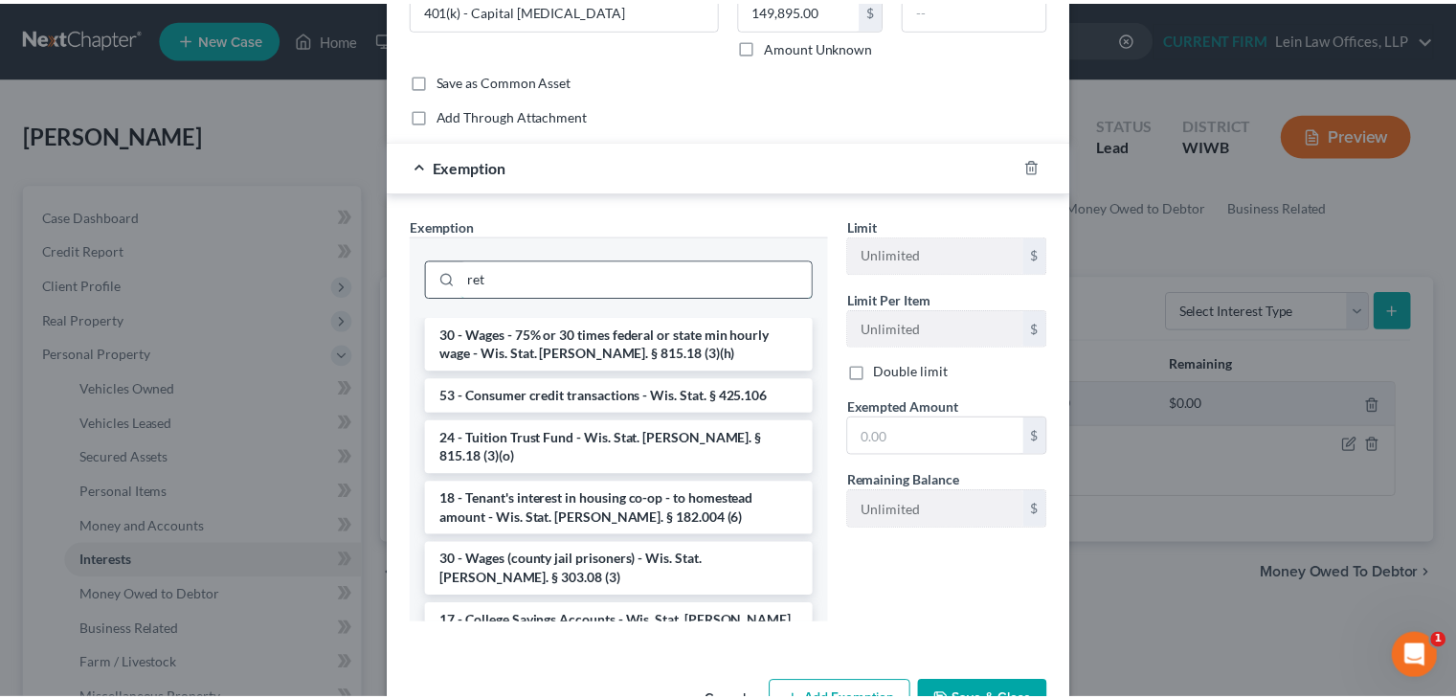
scroll to position [155, 0]
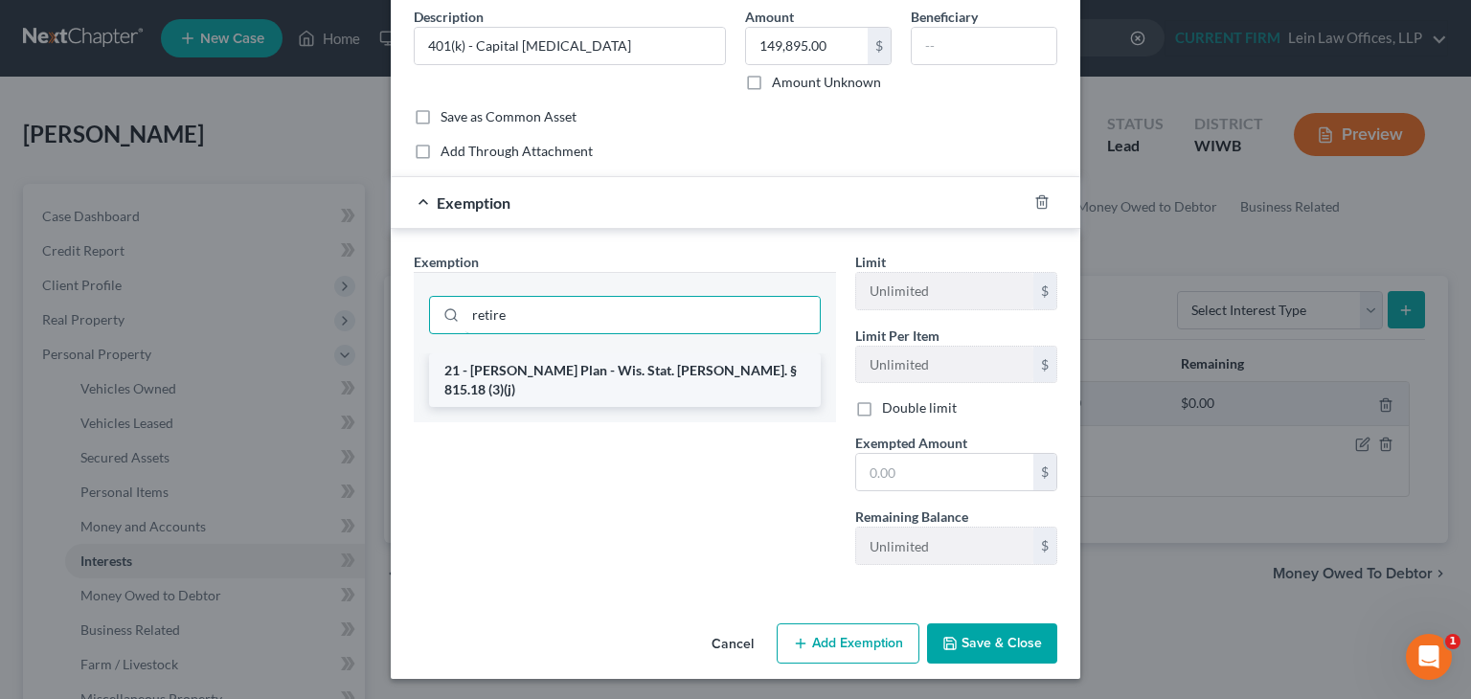
type input "retire"
click at [566, 371] on li "21 - KEOGH Plan - Wis. Stat. Ann. § 815.18 (3)(j)" at bounding box center [625, 380] width 392 height 54
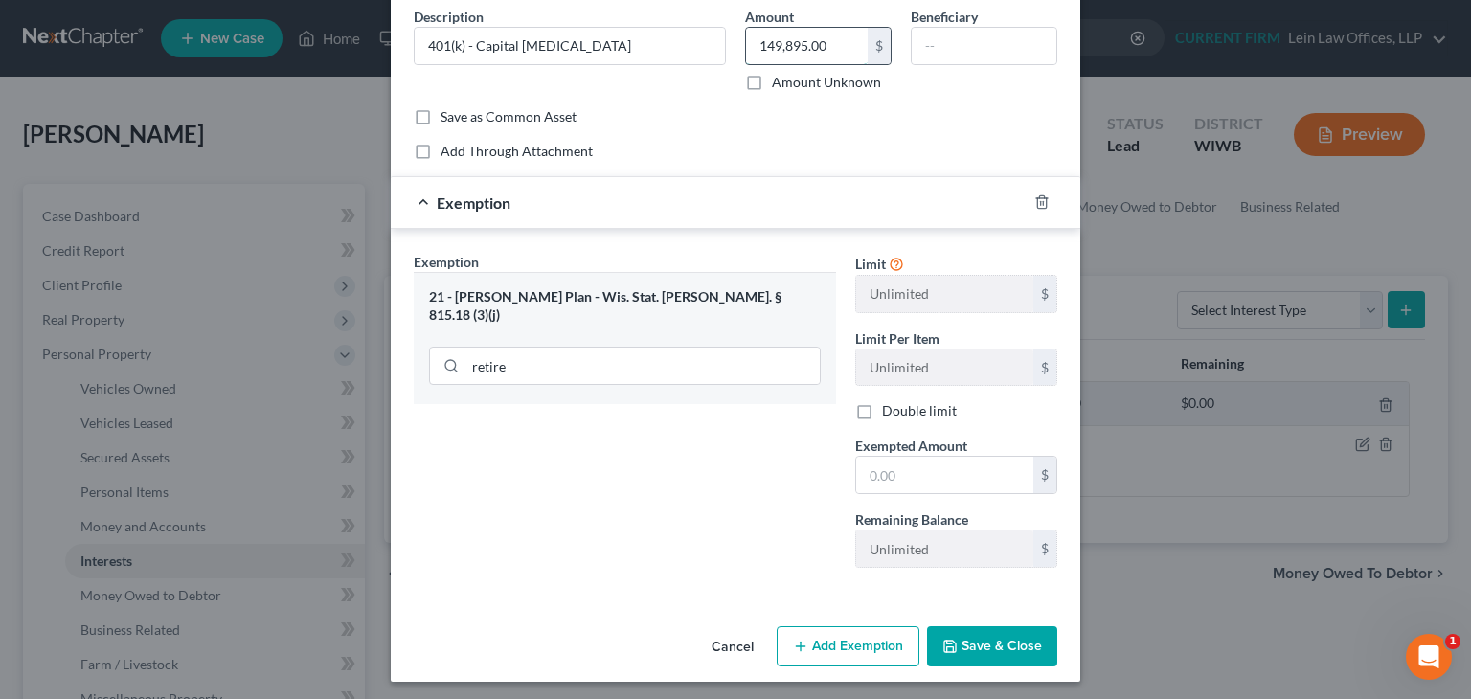
click at [831, 41] on input "149,895.00" at bounding box center [807, 46] width 122 height 36
click at [909, 468] on input "text" at bounding box center [944, 475] width 177 height 36
paste input "149,895.00"
type input "149,895.00"
click at [982, 643] on button "Save & Close" at bounding box center [992, 646] width 130 height 40
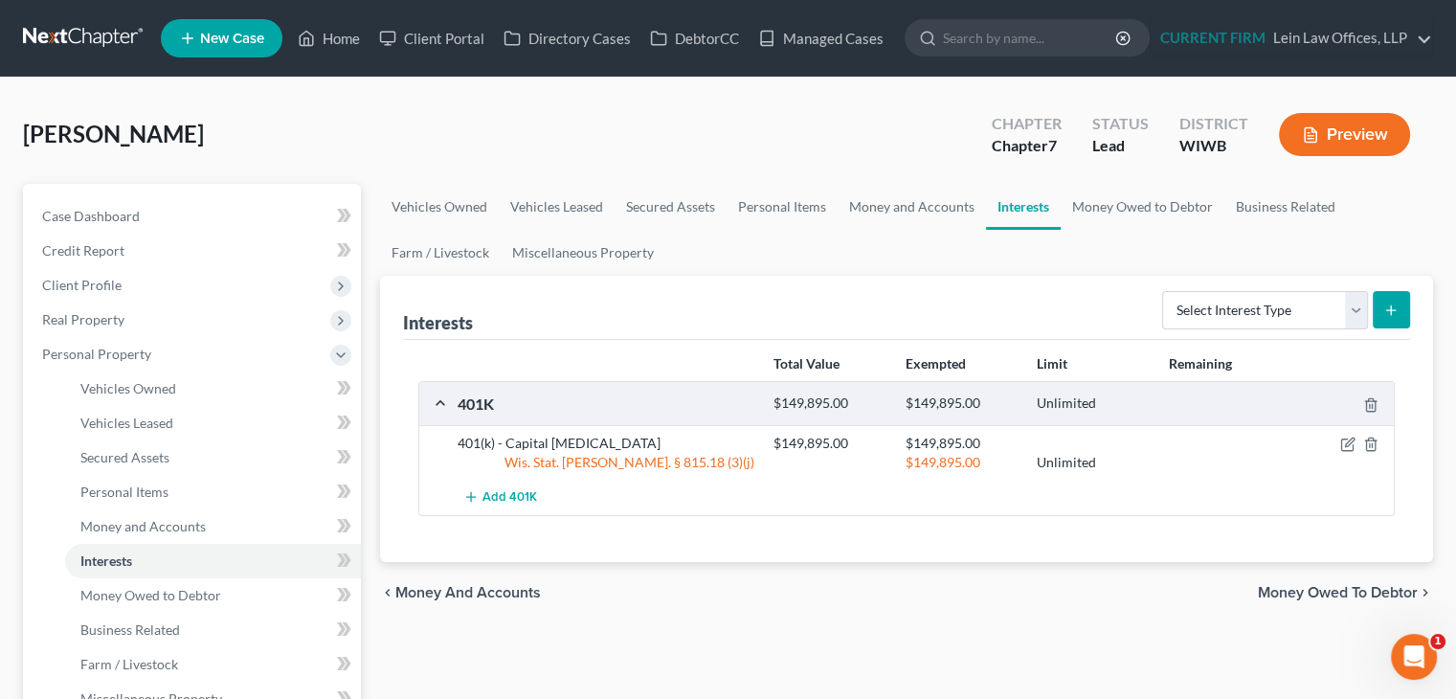
click at [1299, 587] on span "Money Owed to Debtor" at bounding box center [1338, 592] width 160 height 15
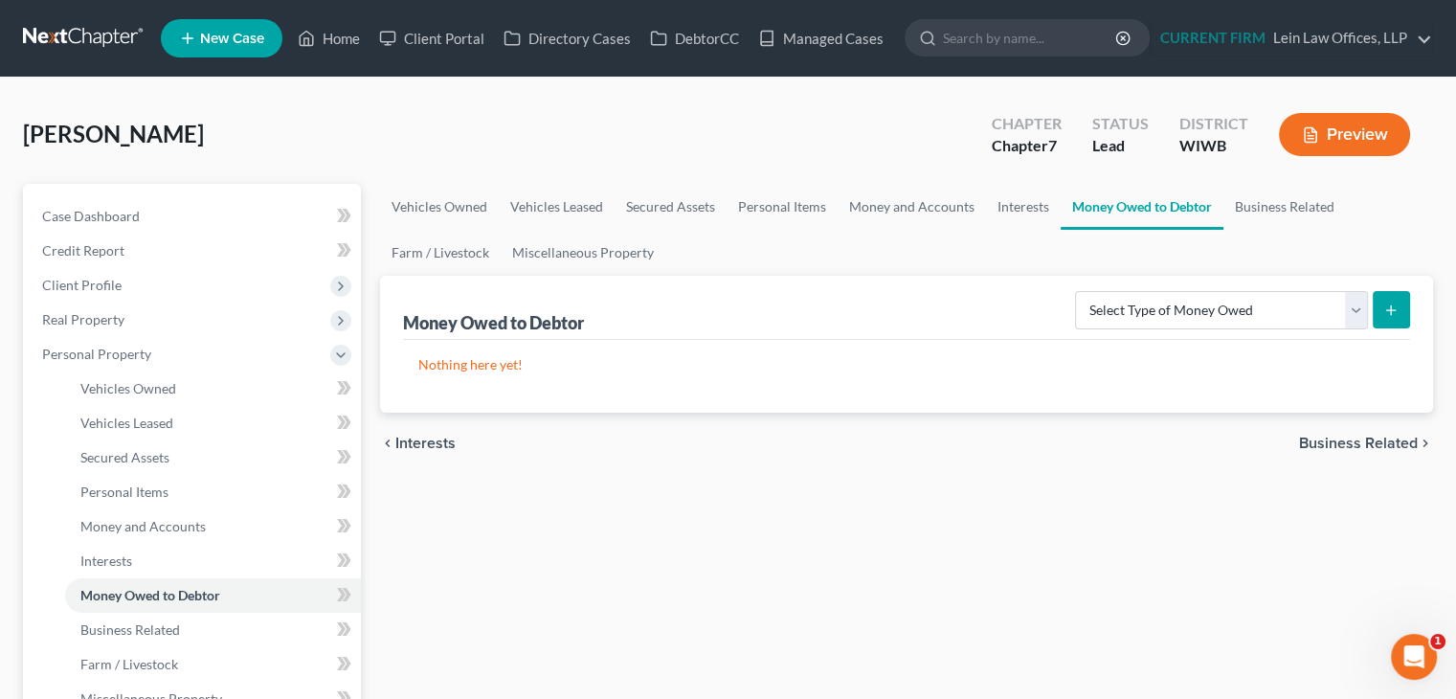
click at [1301, 443] on span "Business Related" at bounding box center [1358, 443] width 119 height 15
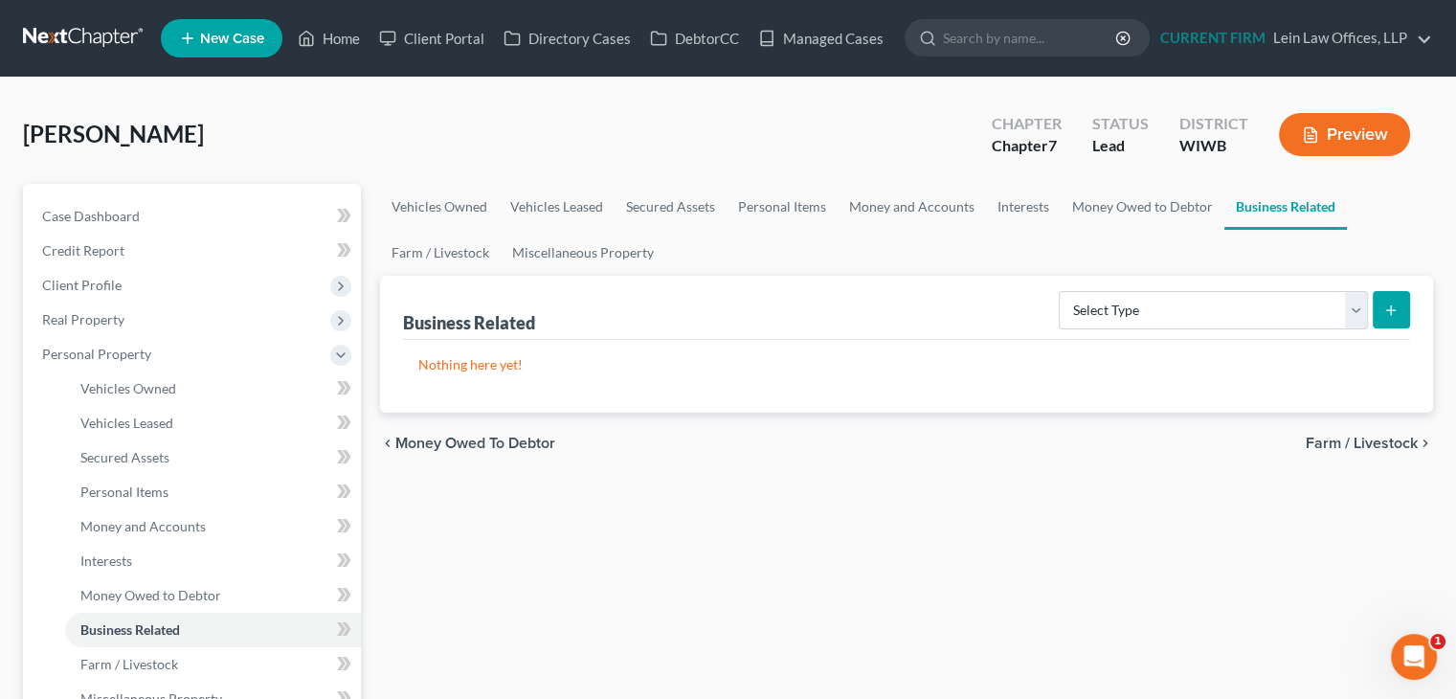
click at [1313, 440] on span "Farm / Livestock" at bounding box center [1362, 443] width 112 height 15
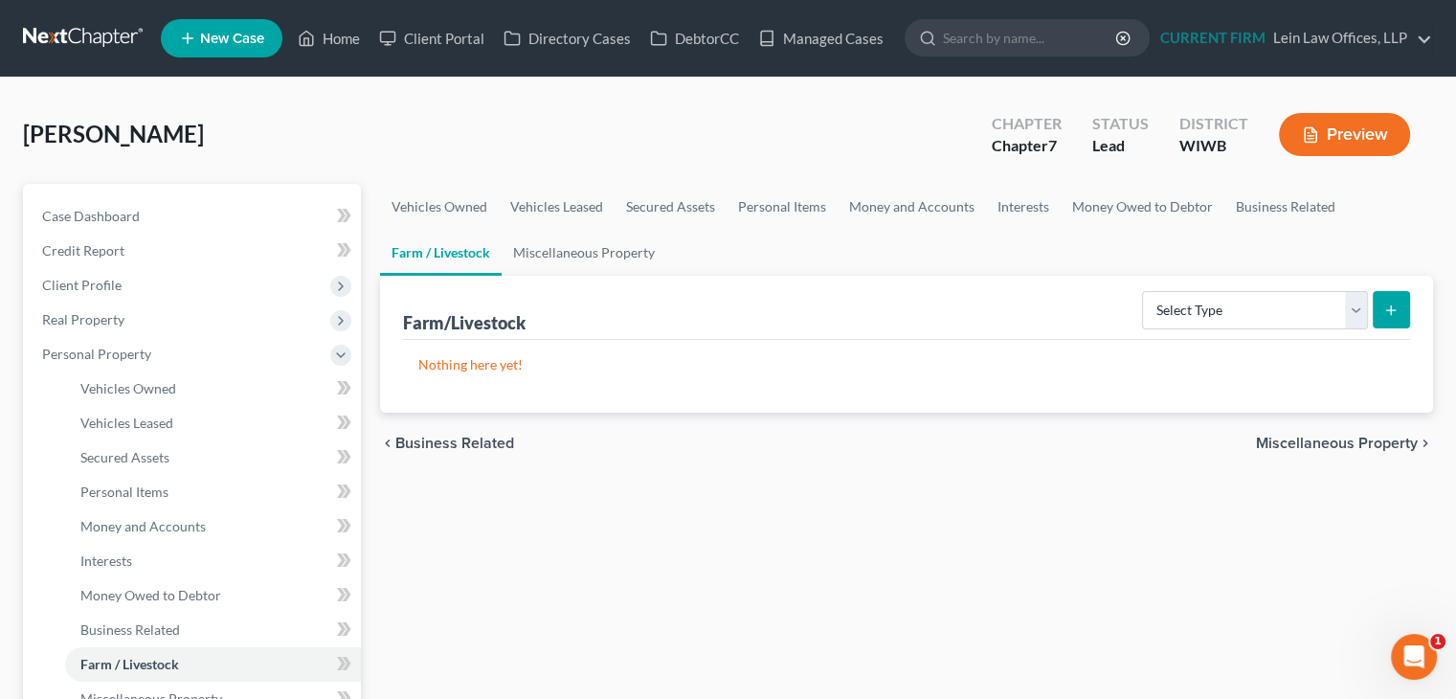
click at [1360, 440] on span "Miscellaneous Property" at bounding box center [1337, 443] width 162 height 15
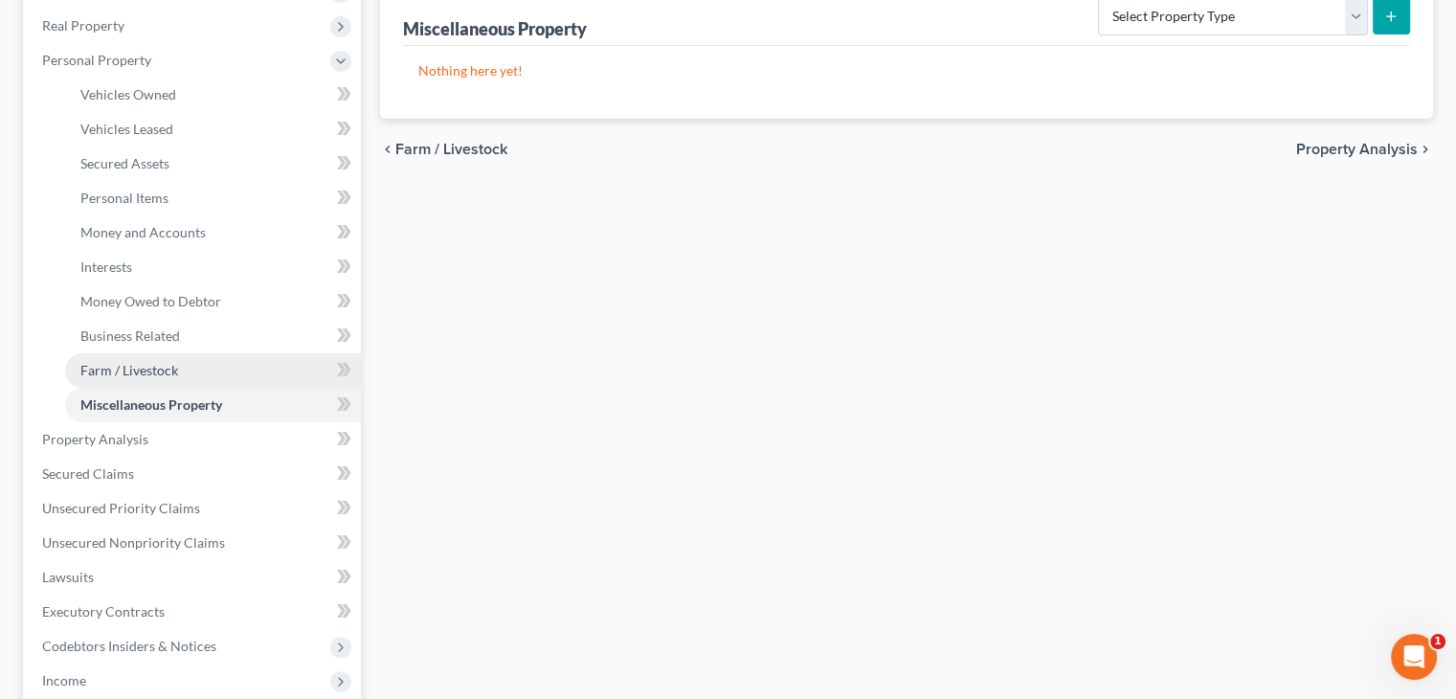
scroll to position [383, 0]
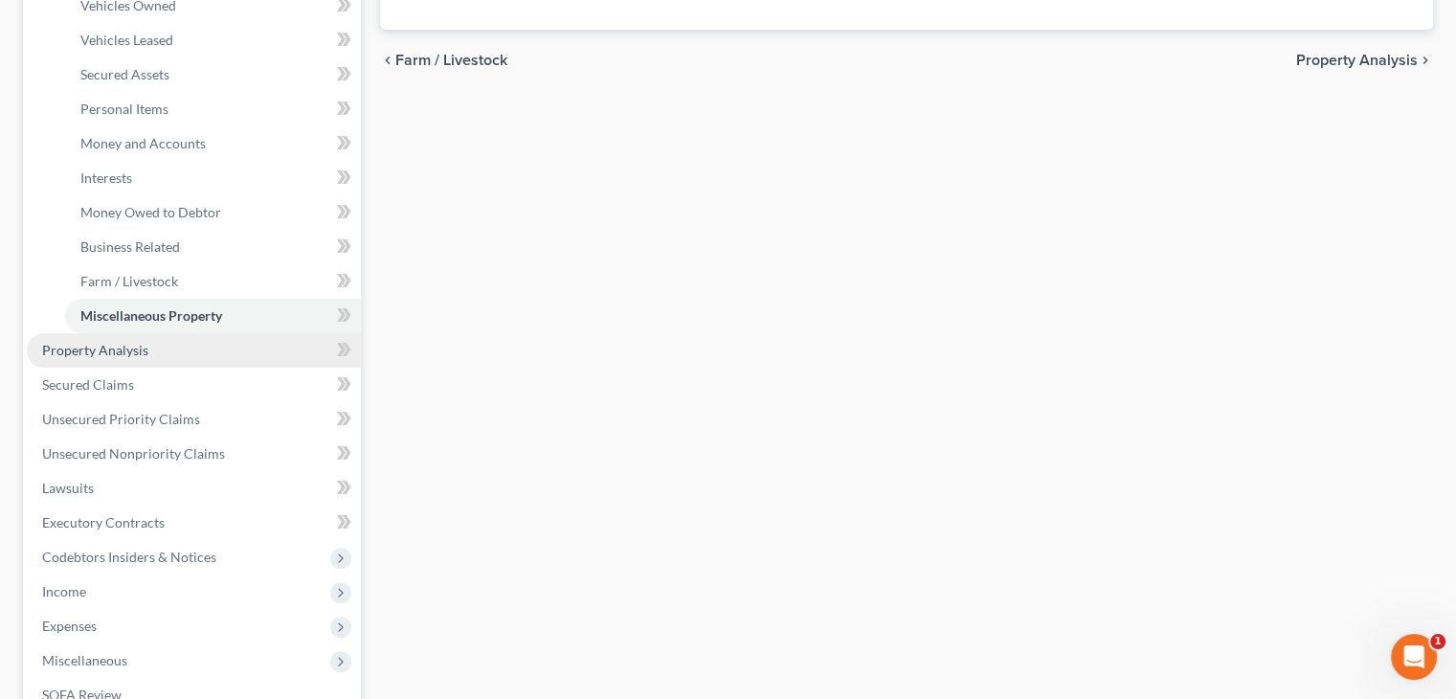
click at [142, 351] on span "Property Analysis" at bounding box center [95, 350] width 106 height 16
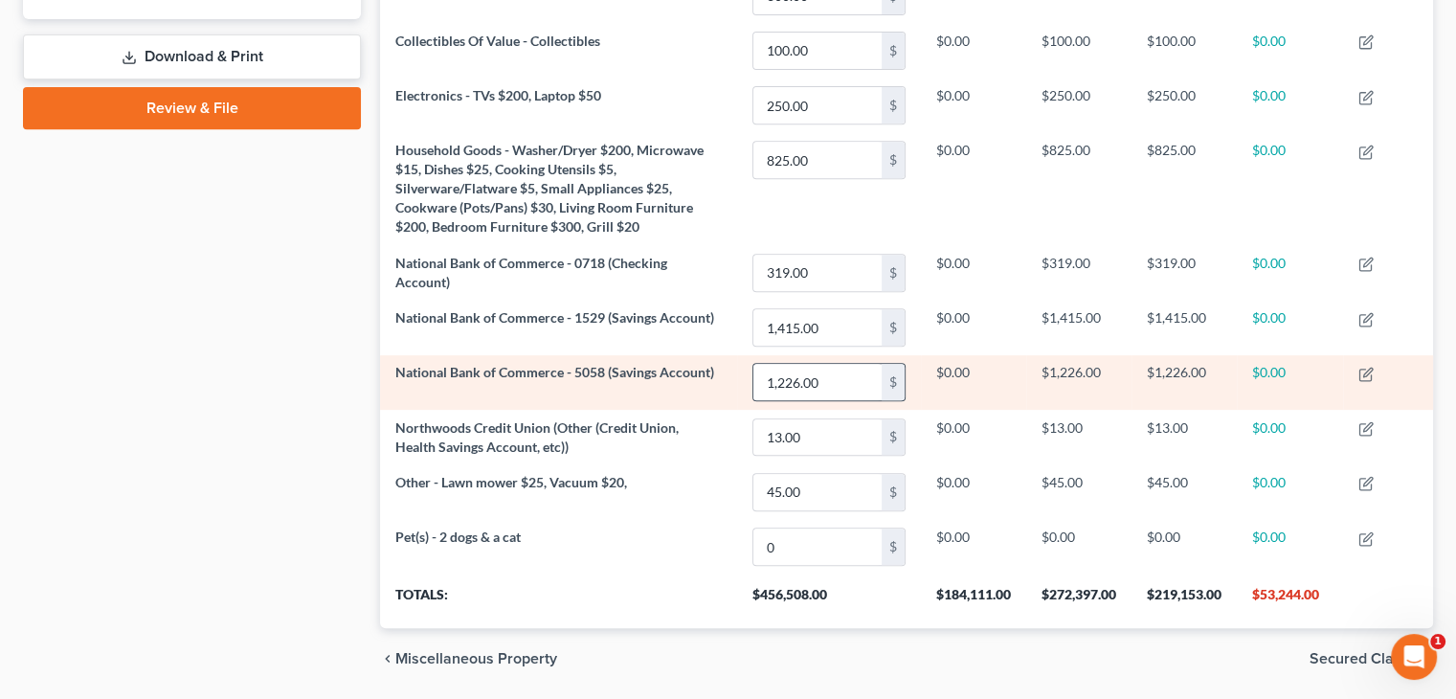
scroll to position [873, 0]
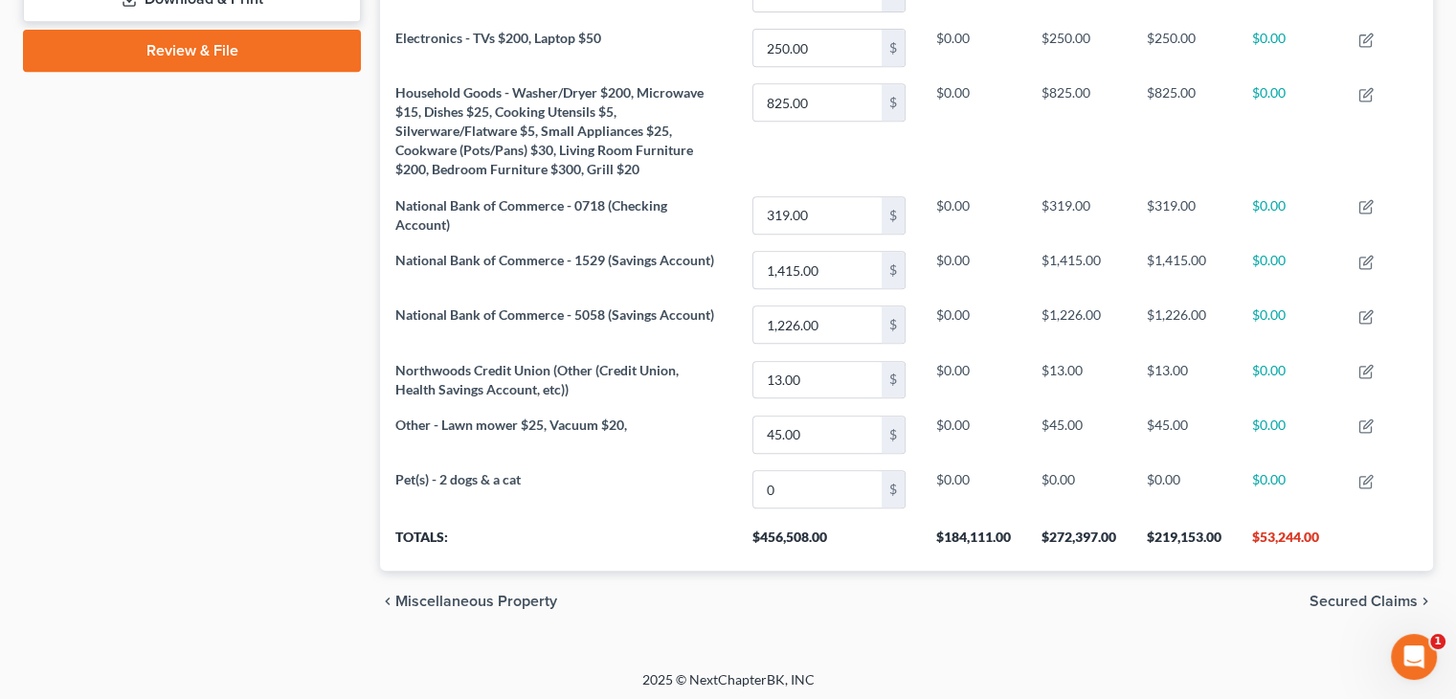
click at [1329, 597] on span "Secured Claims" at bounding box center [1364, 601] width 108 height 15
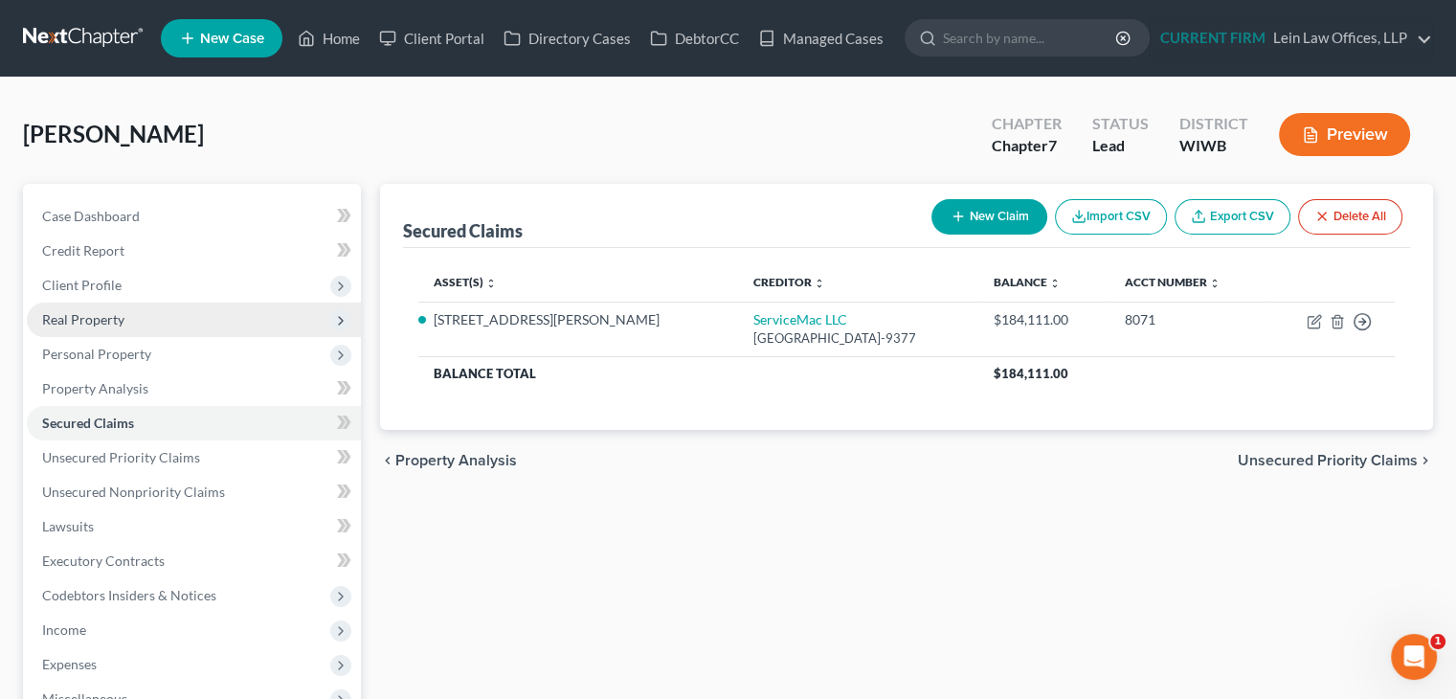
click at [115, 323] on span "Real Property" at bounding box center [83, 319] width 82 height 16
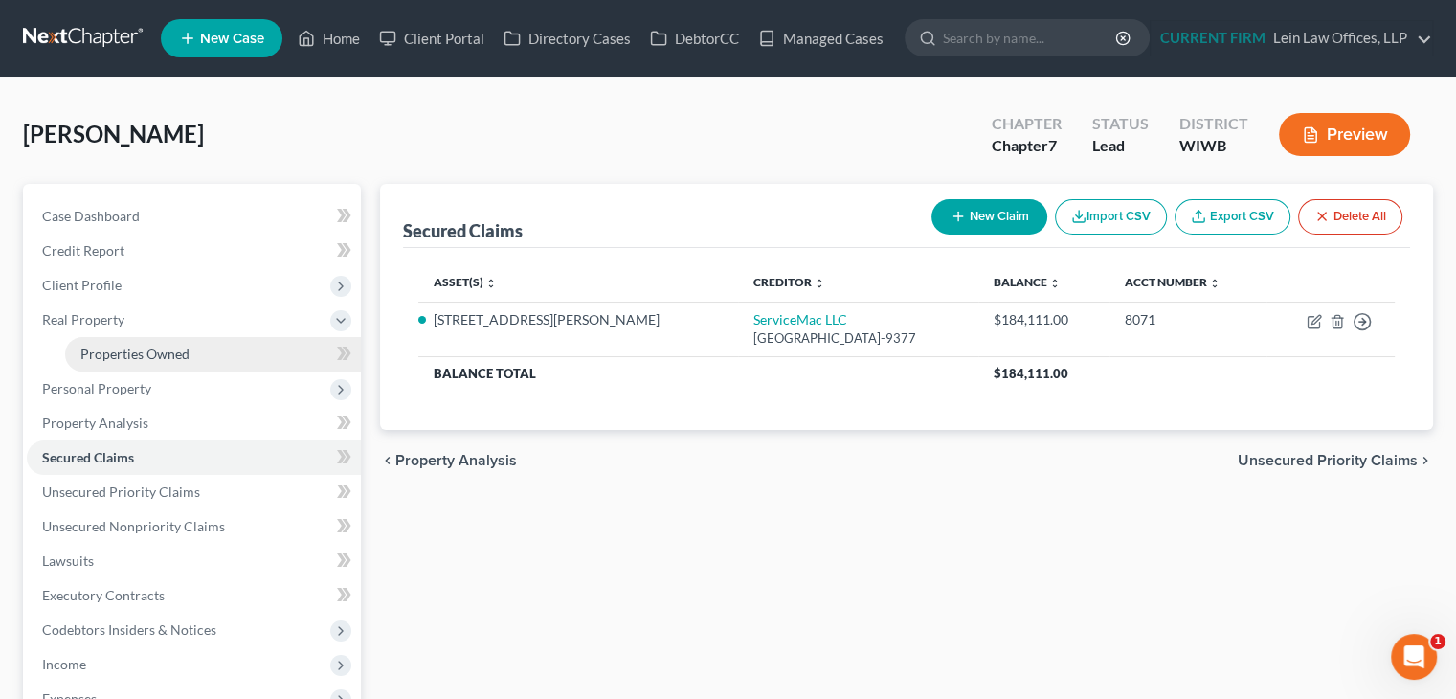
click at [123, 355] on span "Properties Owned" at bounding box center [134, 354] width 109 height 16
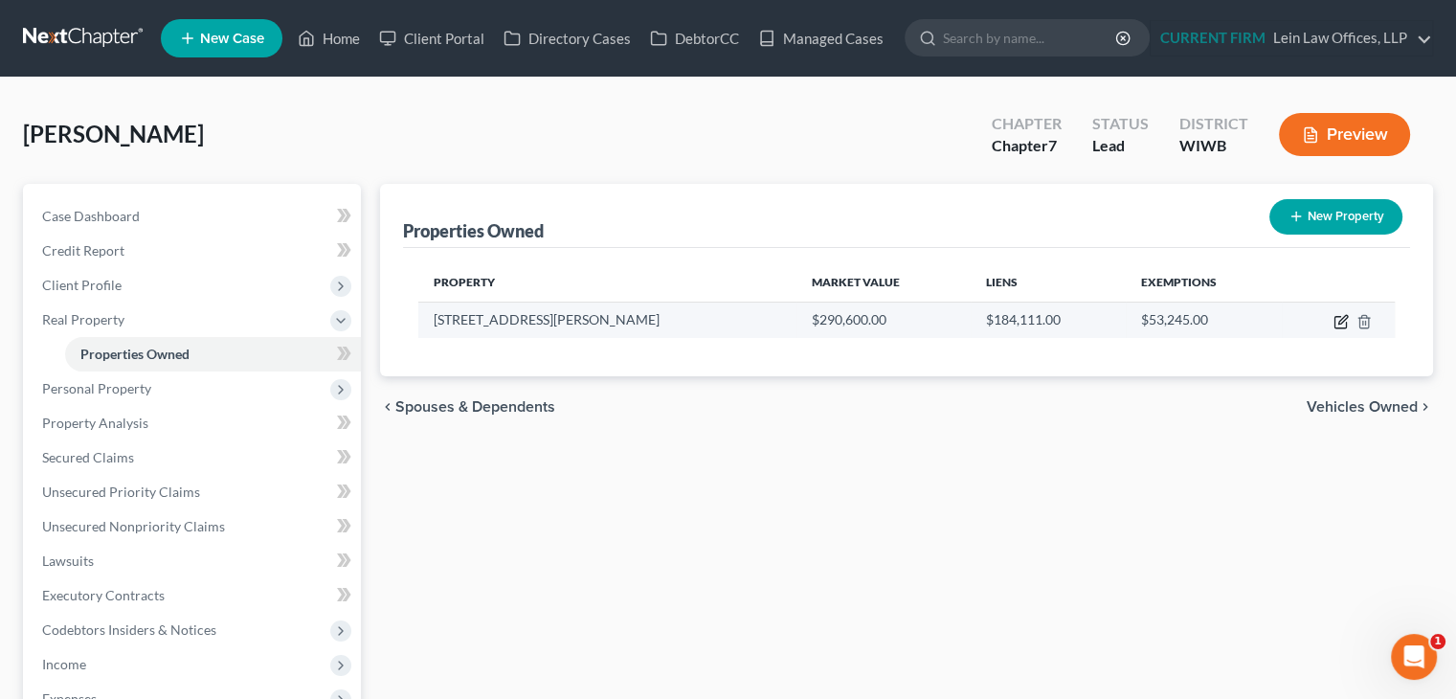
click at [1337, 322] on icon "button" at bounding box center [1341, 321] width 15 height 15
select select "52"
select select "15"
select select "0"
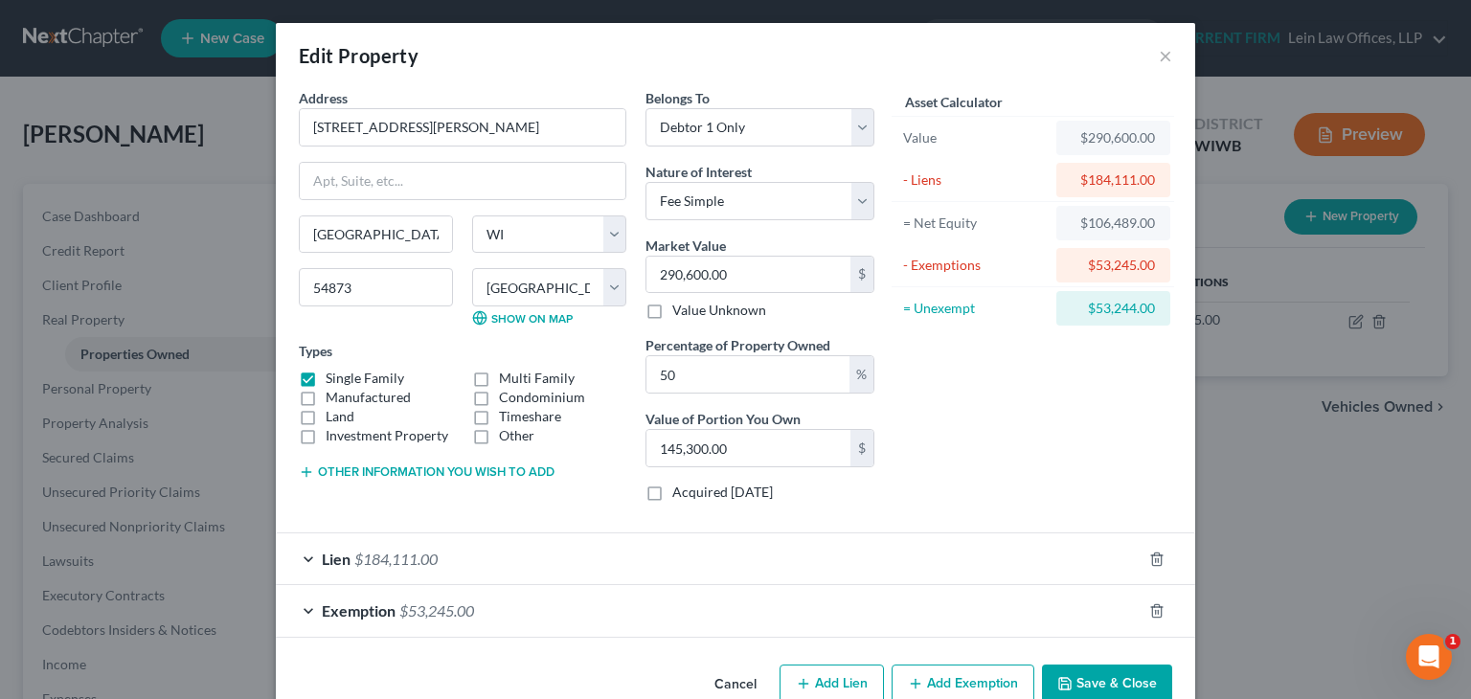
click at [417, 467] on button "Other information you wish to add" at bounding box center [427, 471] width 256 height 15
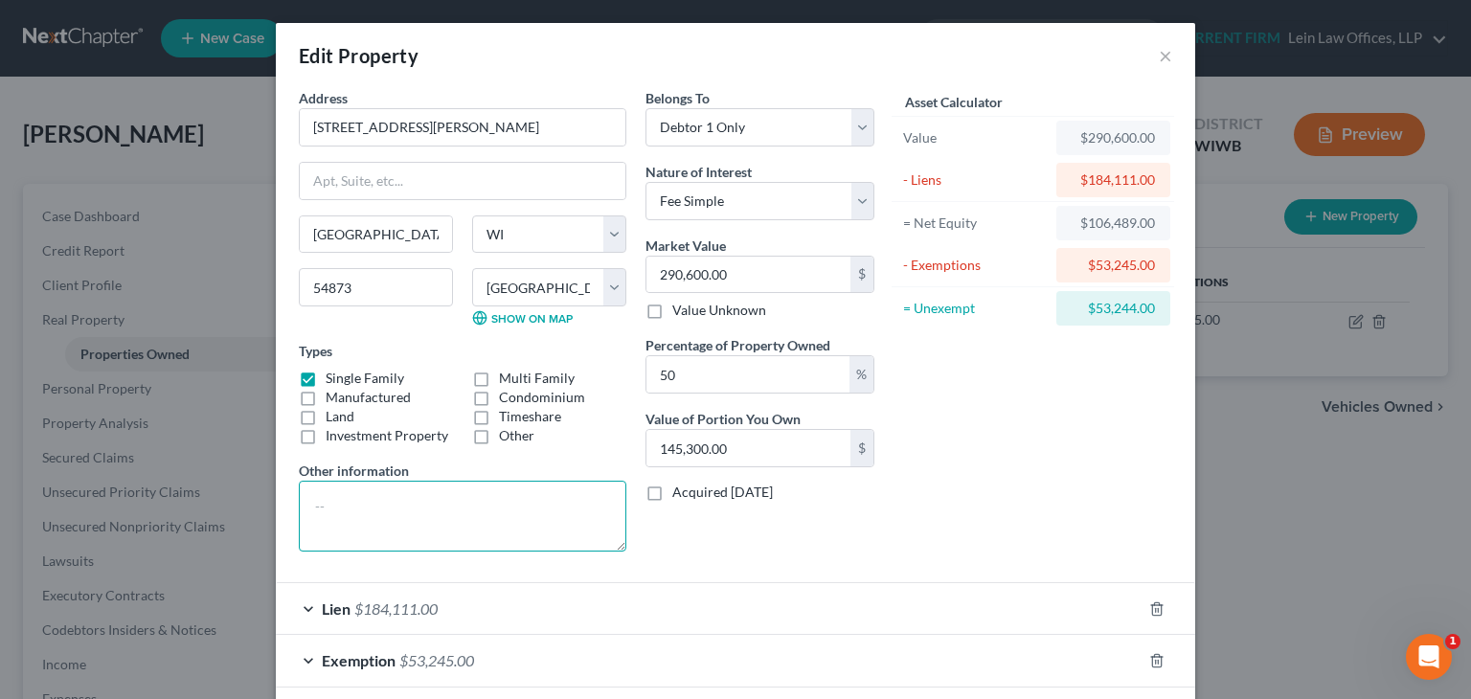
click at [422, 509] on textarea at bounding box center [462, 516] width 327 height 71
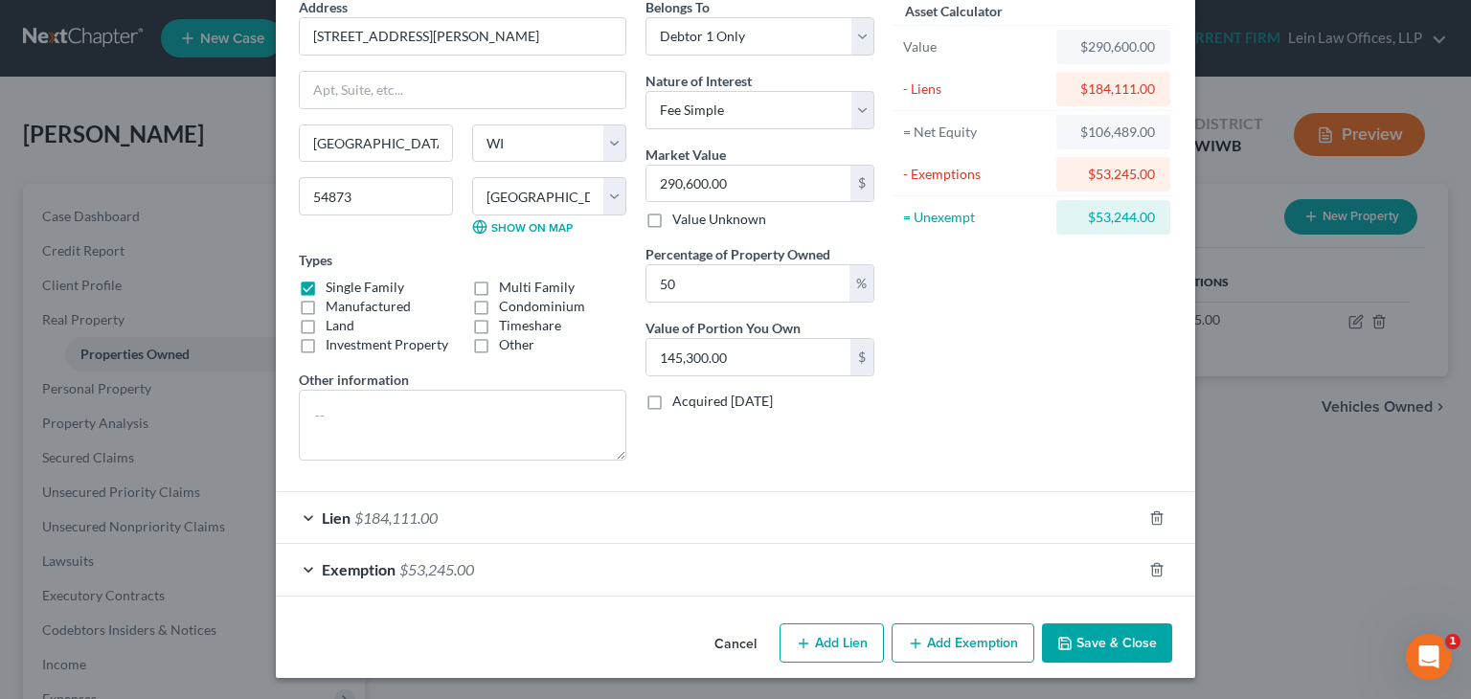
click at [357, 516] on span "$184,111.00" at bounding box center [395, 517] width 83 height 18
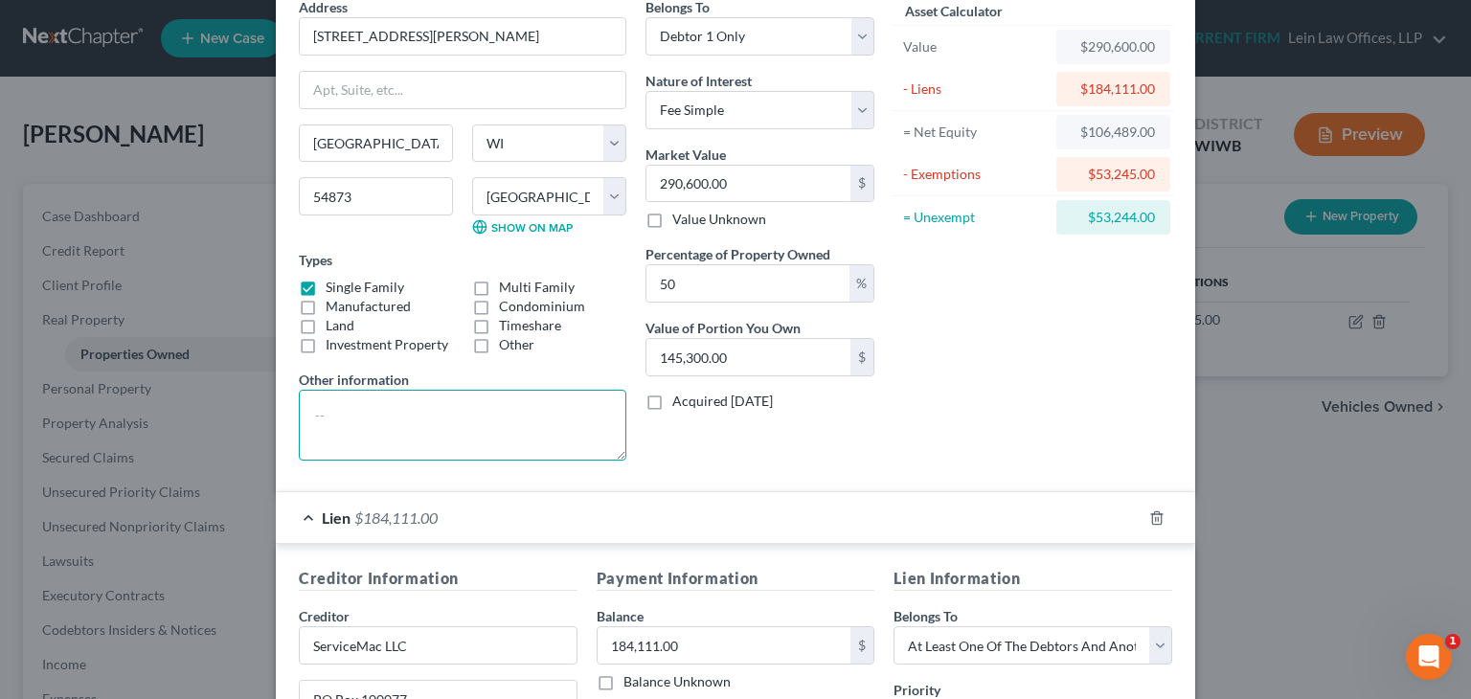
click at [433, 414] on textarea at bounding box center [462, 425] width 327 height 71
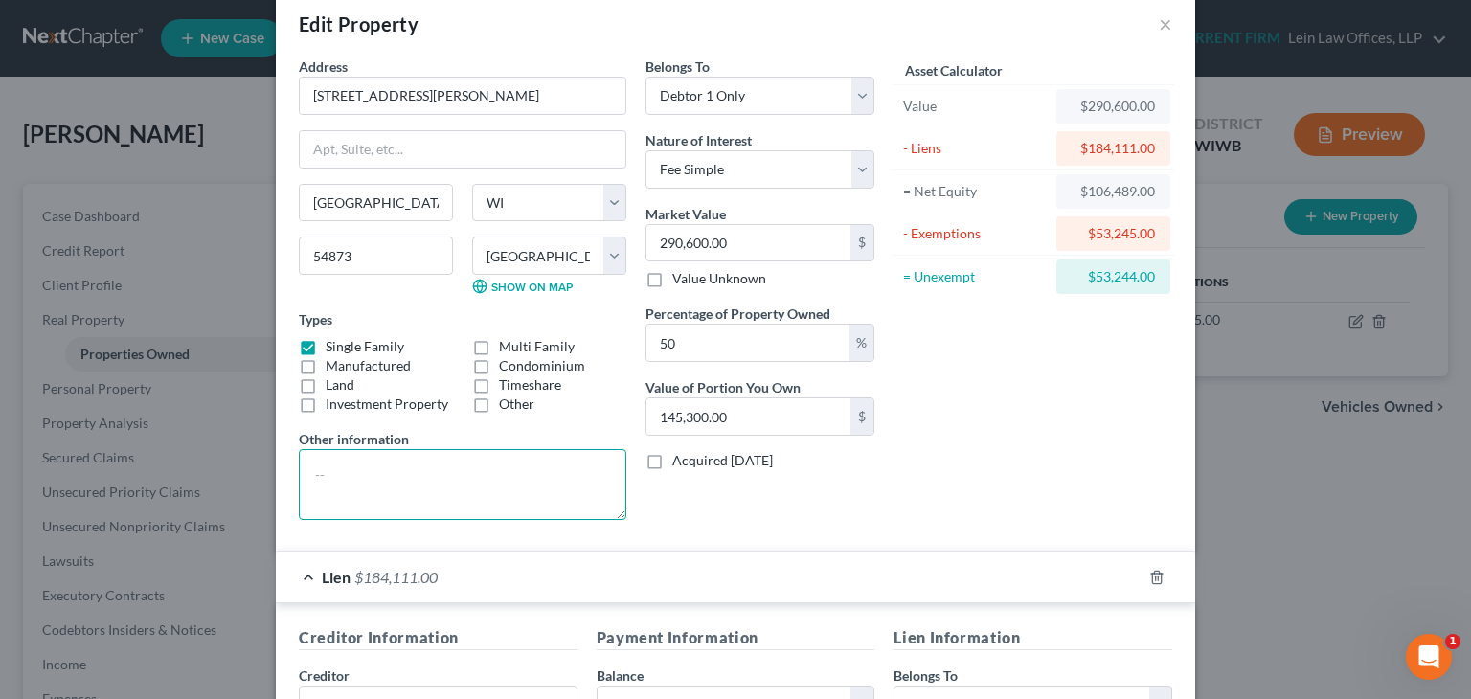
scroll to position [0, 0]
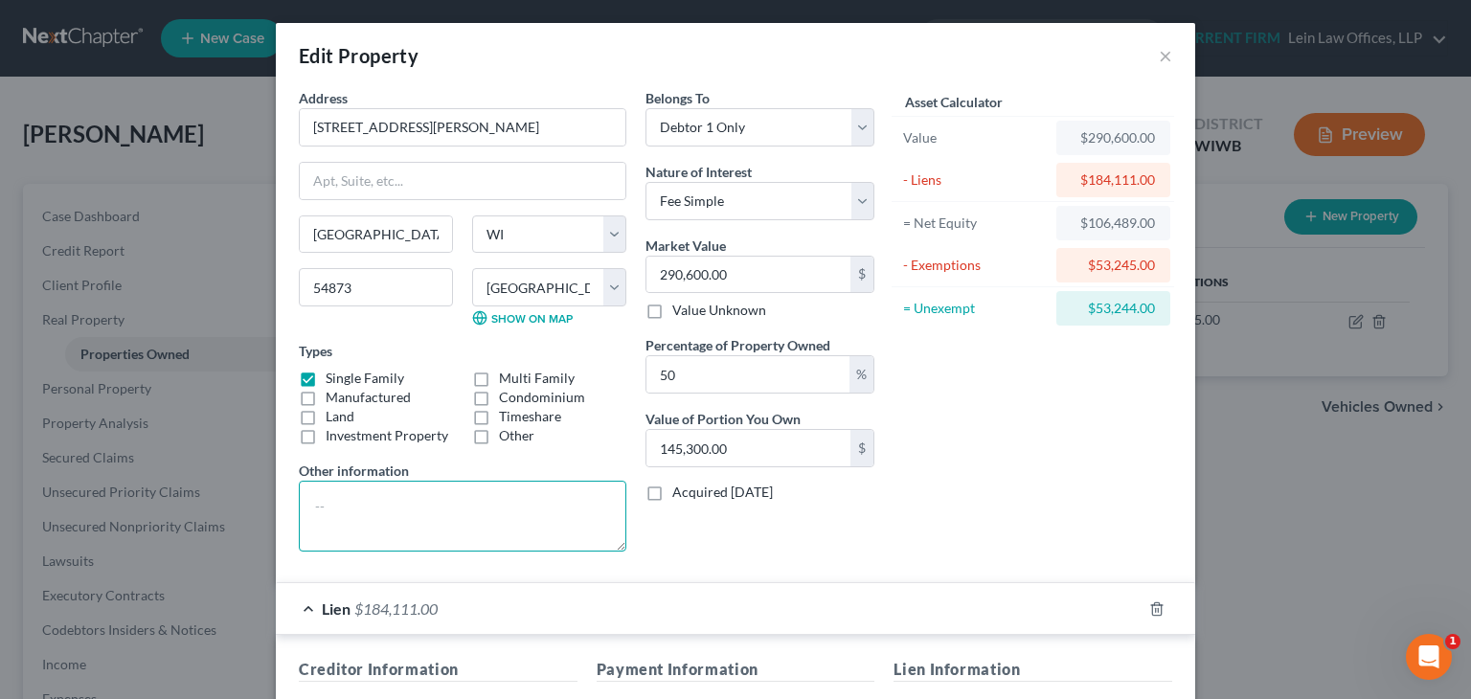
type textarea "E"
paste textarea "DYIEIMd DI¥"
drag, startPoint x: 337, startPoint y: 528, endPoint x: 469, endPoint y: 525, distance: 132.2
click at [469, 525] on textarea "Debtor has a 50% interest in real estate withDYIEIMd DI¥" at bounding box center [462, 516] width 327 height 71
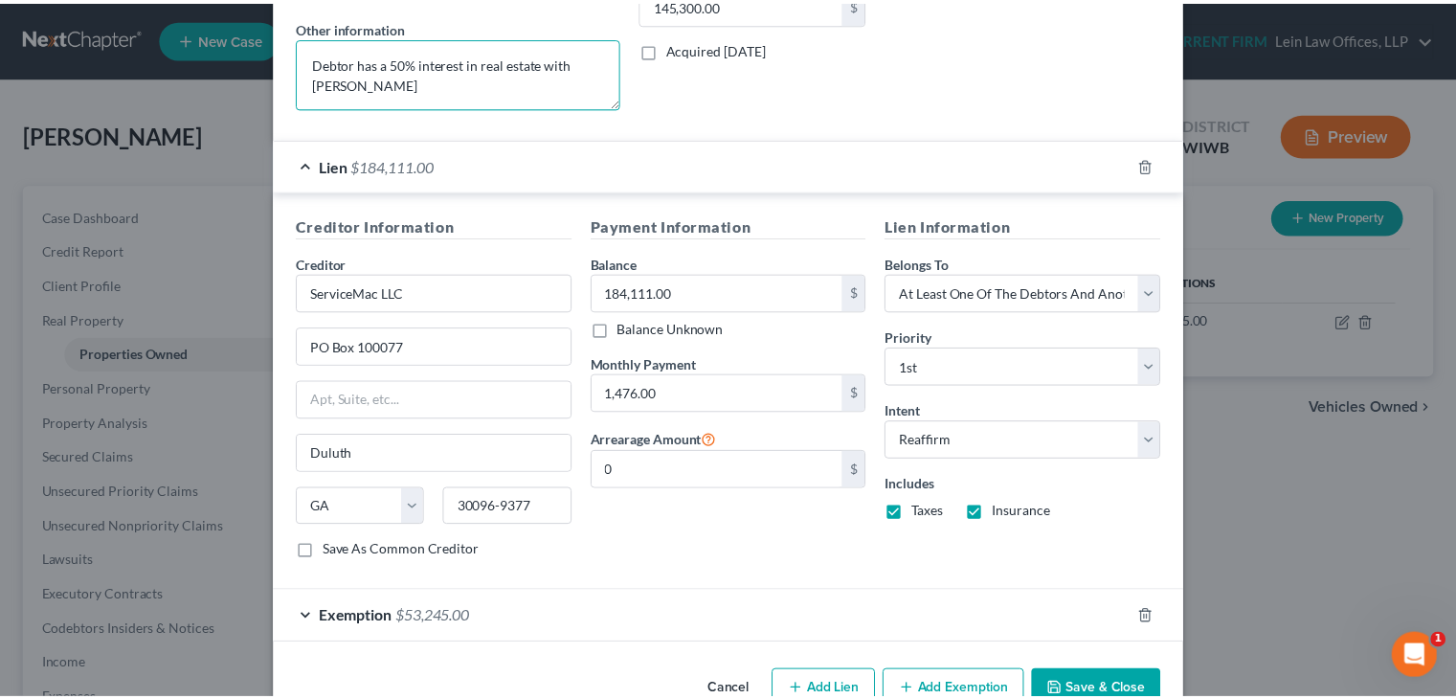
scroll to position [479, 0]
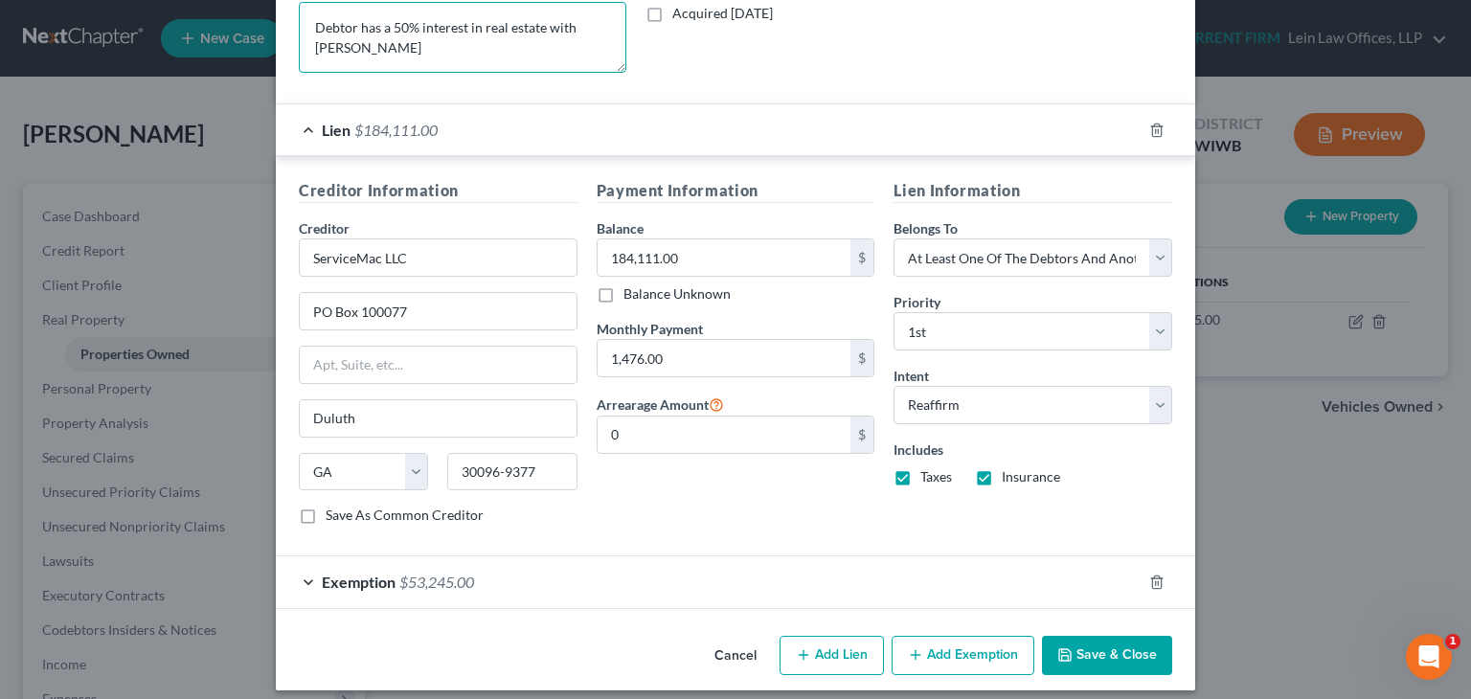
type textarea "Debtor has a 50% interest in real estate with Eric P Wiberg"
click at [1084, 652] on button "Save & Close" at bounding box center [1107, 656] width 130 height 40
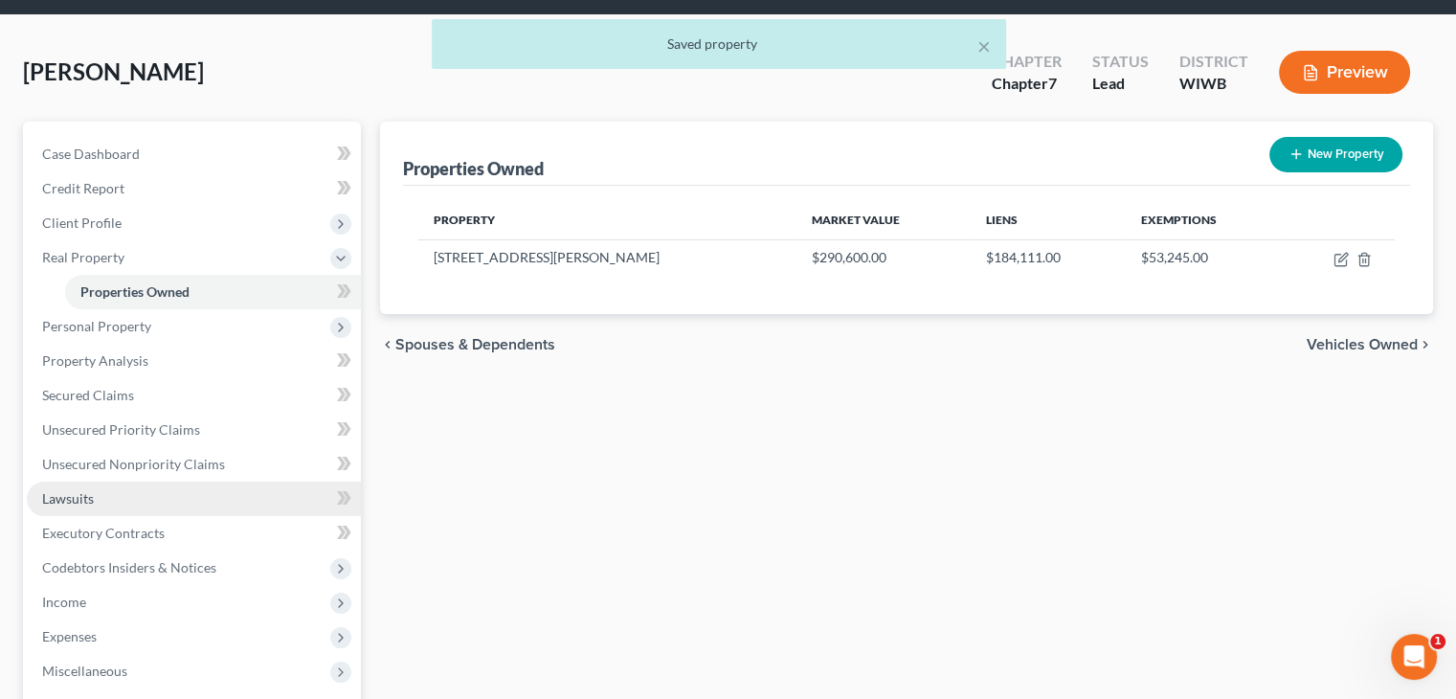
scroll to position [96, 0]
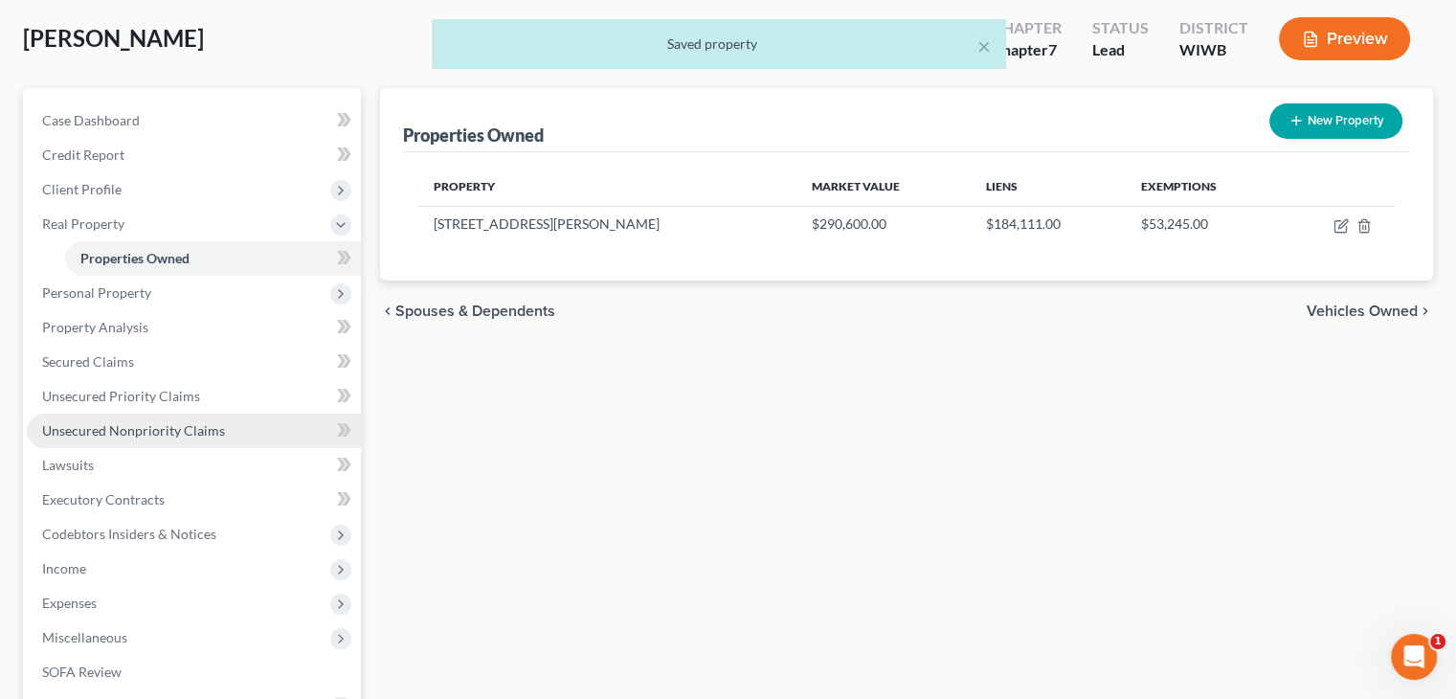
click at [115, 433] on span "Unsecured Nonpriority Claims" at bounding box center [133, 430] width 183 height 16
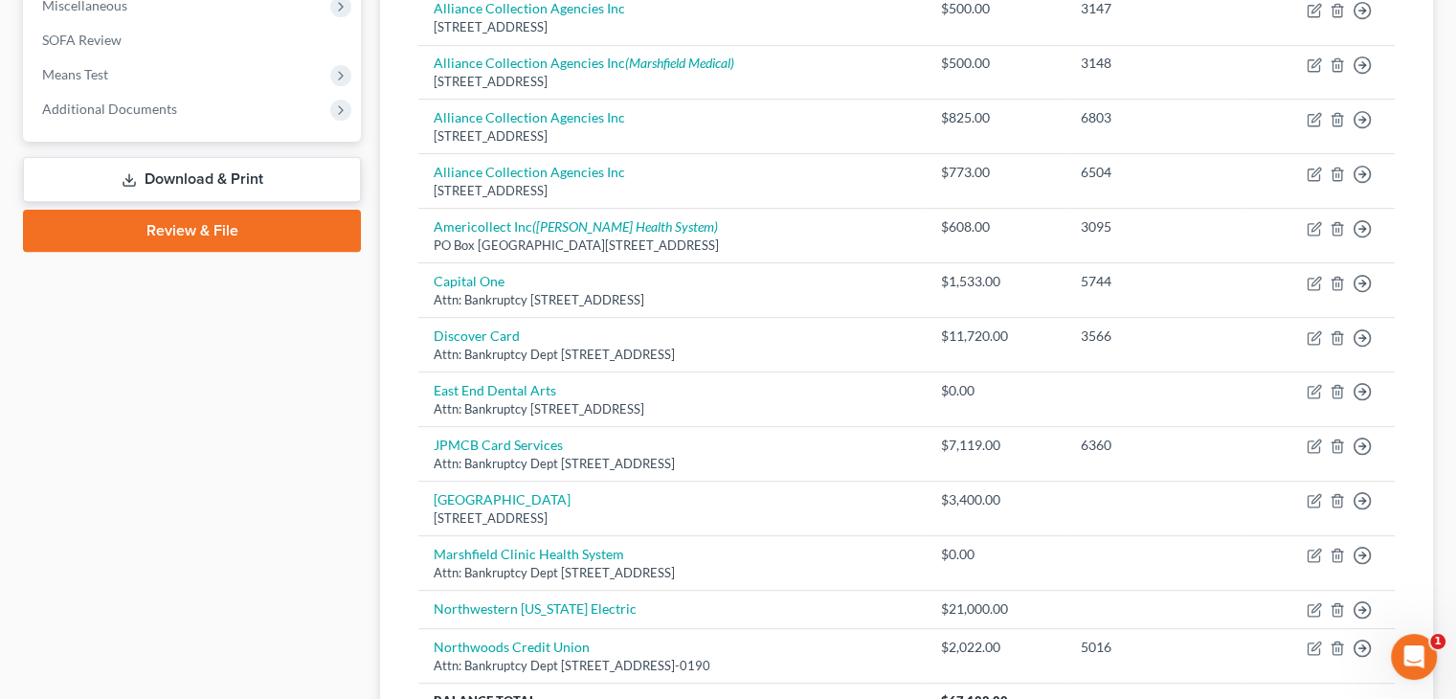
scroll to position [689, 0]
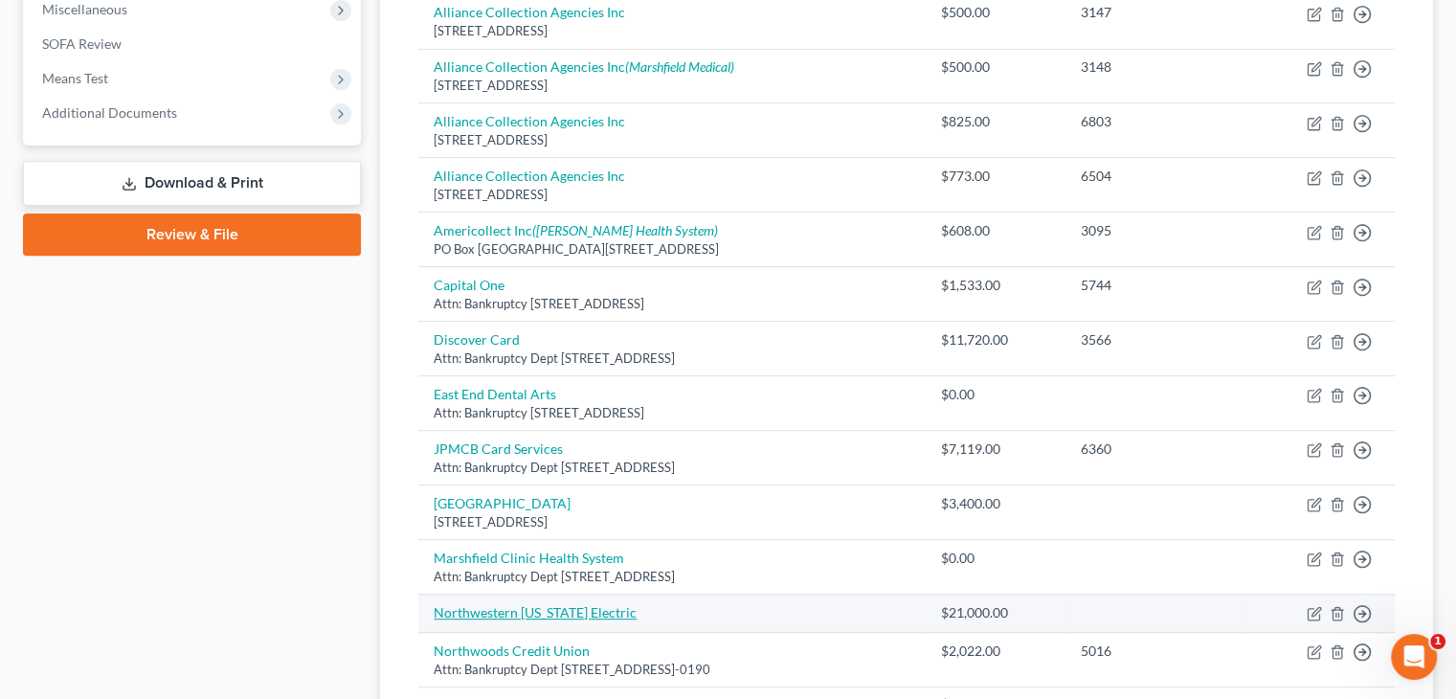
click at [548, 611] on link "Northwestern Wisconsin Electric" at bounding box center [535, 612] width 203 height 16
select select "13"
select select "0"
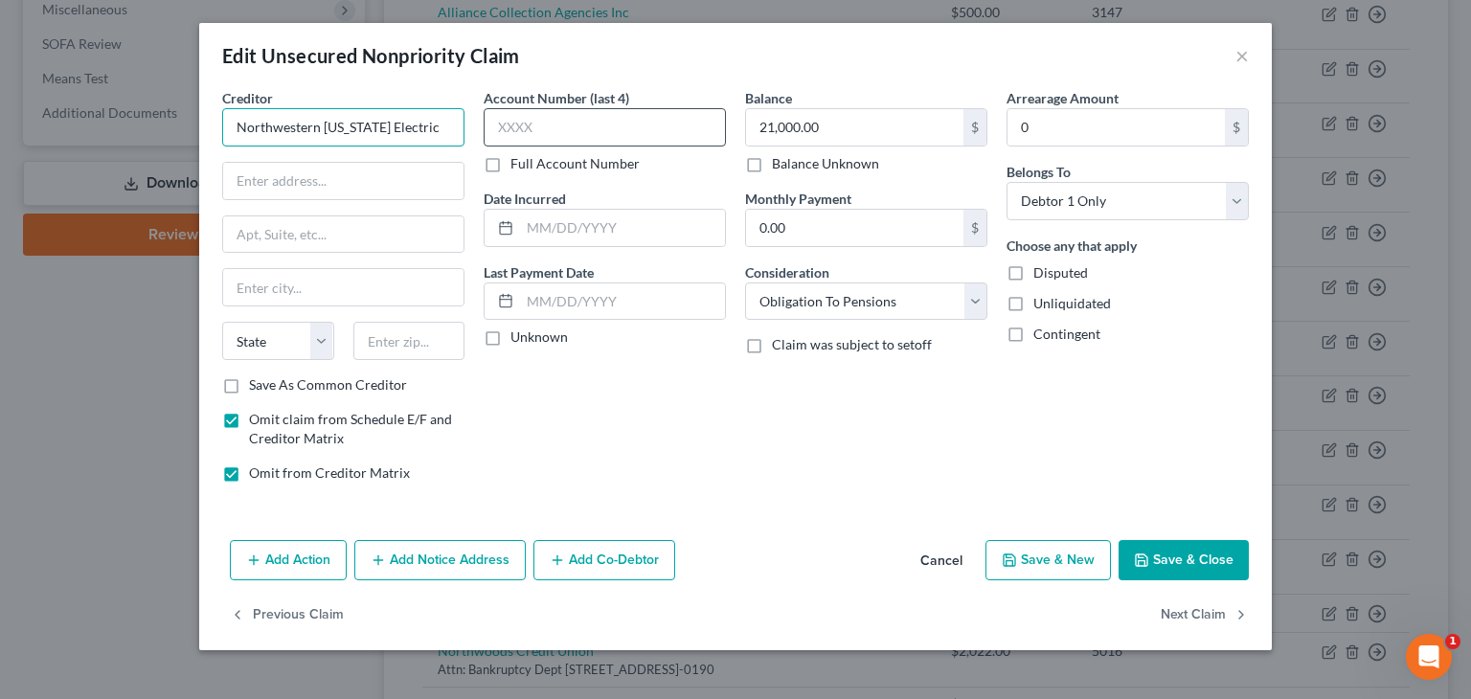
drag, startPoint x: 272, startPoint y: 127, endPoint x: 497, endPoint y: 115, distance: 225.4
click at [497, 115] on div "Creditor * Northwestern Wisconsin Electric State AL AK AR AZ CA CO CT DE DC FL …" at bounding box center [736, 293] width 1046 height 410
click at [380, 200] on div "Creditor * Northwestern Wisconsin Electric State AL AK AR AZ CA CO CT DE DC FL …" at bounding box center [343, 231] width 242 height 287
paste input "Benefits Department"
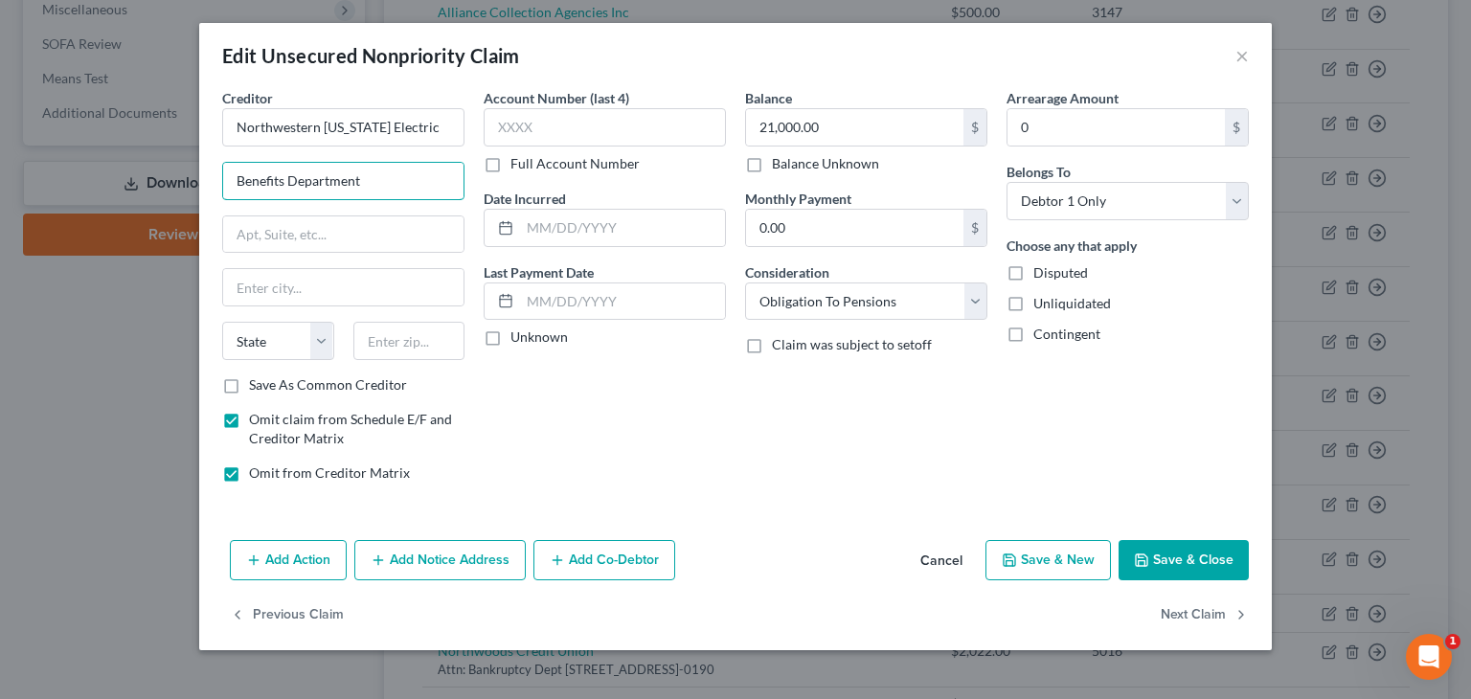
drag, startPoint x: 234, startPoint y: 176, endPoint x: 205, endPoint y: 181, distance: 29.1
click at [205, 181] on div "Creditor * Northwestern Wisconsin Electric Benefits Department State AL AK AR A…" at bounding box center [735, 310] width 1072 height 444
click at [418, 185] on input "Attn: Benefits Department" at bounding box center [343, 181] width 240 height 36
drag, startPoint x: 418, startPoint y: 182, endPoint x: 126, endPoint y: 201, distance: 291.7
click at [126, 201] on div "Edit Unsecured Nonpriority Claim × Creditor * Northwestern Wisconsin Electric A…" at bounding box center [735, 349] width 1471 height 699
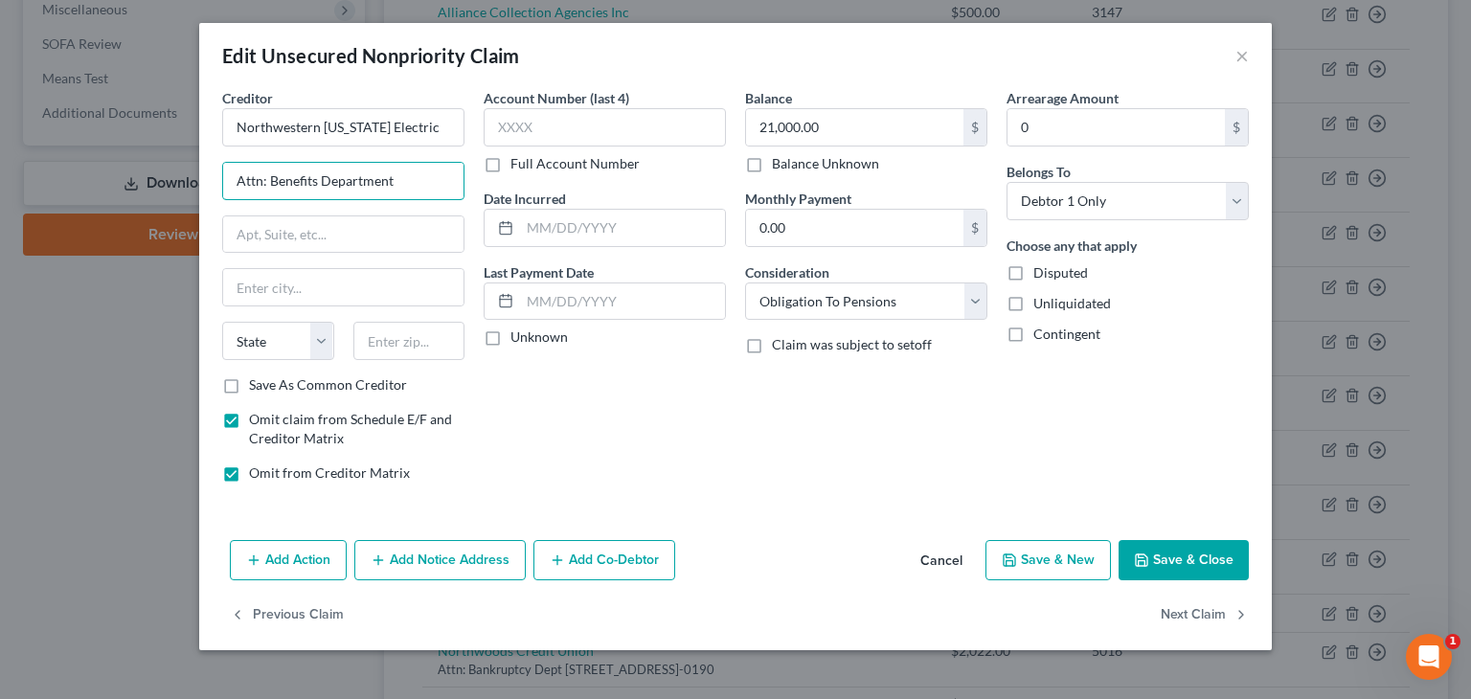
paste input "104 South Pine St, PO Box 9"
drag, startPoint x: 391, startPoint y: 176, endPoint x: 444, endPoint y: 174, distance: 53.7
click at [457, 174] on input "104 South Pine St, PO Box 9" at bounding box center [343, 181] width 240 height 36
type input "104 South Pine St"
click at [309, 221] on input "text" at bounding box center [343, 234] width 240 height 36
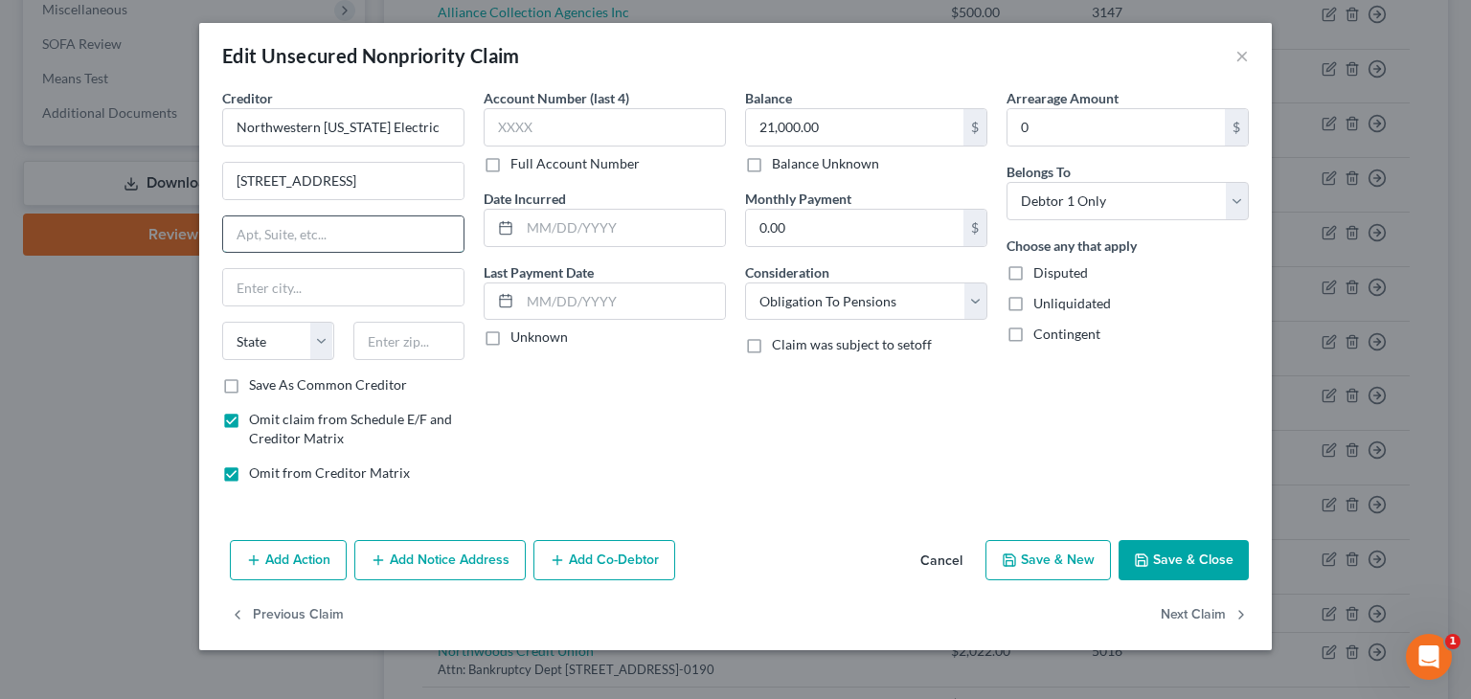
paste input ", PO Box 9"
drag, startPoint x: 241, startPoint y: 231, endPoint x: 200, endPoint y: 238, distance: 41.9
click at [201, 238] on div "Creditor * Northwestern Wisconsin Electric 104 South Pine St , PO Box 9 State A…" at bounding box center [735, 310] width 1072 height 444
type input "PO Box 9"
click at [400, 339] on input "text" at bounding box center [409, 341] width 112 height 38
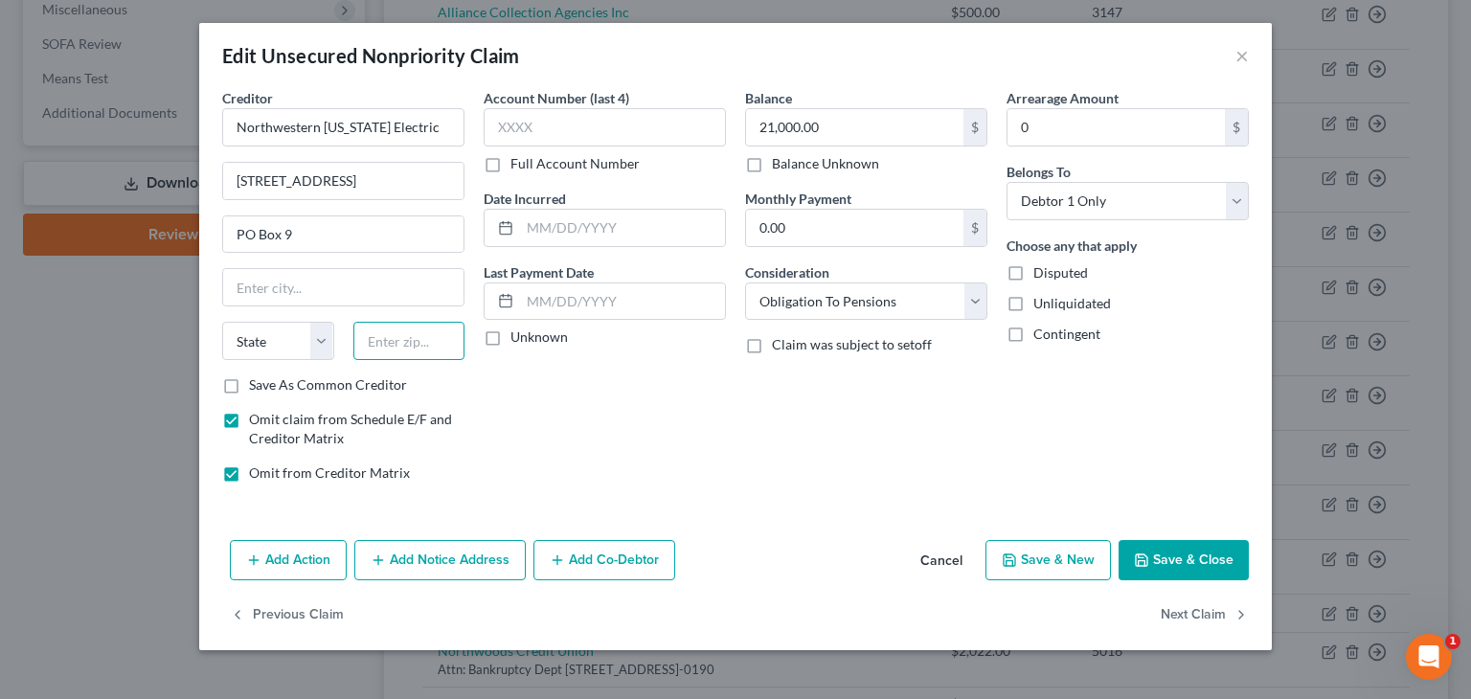
paste input "54840"
type input "54840"
type input "Grantsburg"
select select "52"
click at [542, 406] on div "Account Number (last 4) Full Account Number Date Incurred Last Payment Date Unk…" at bounding box center [604, 293] width 261 height 410
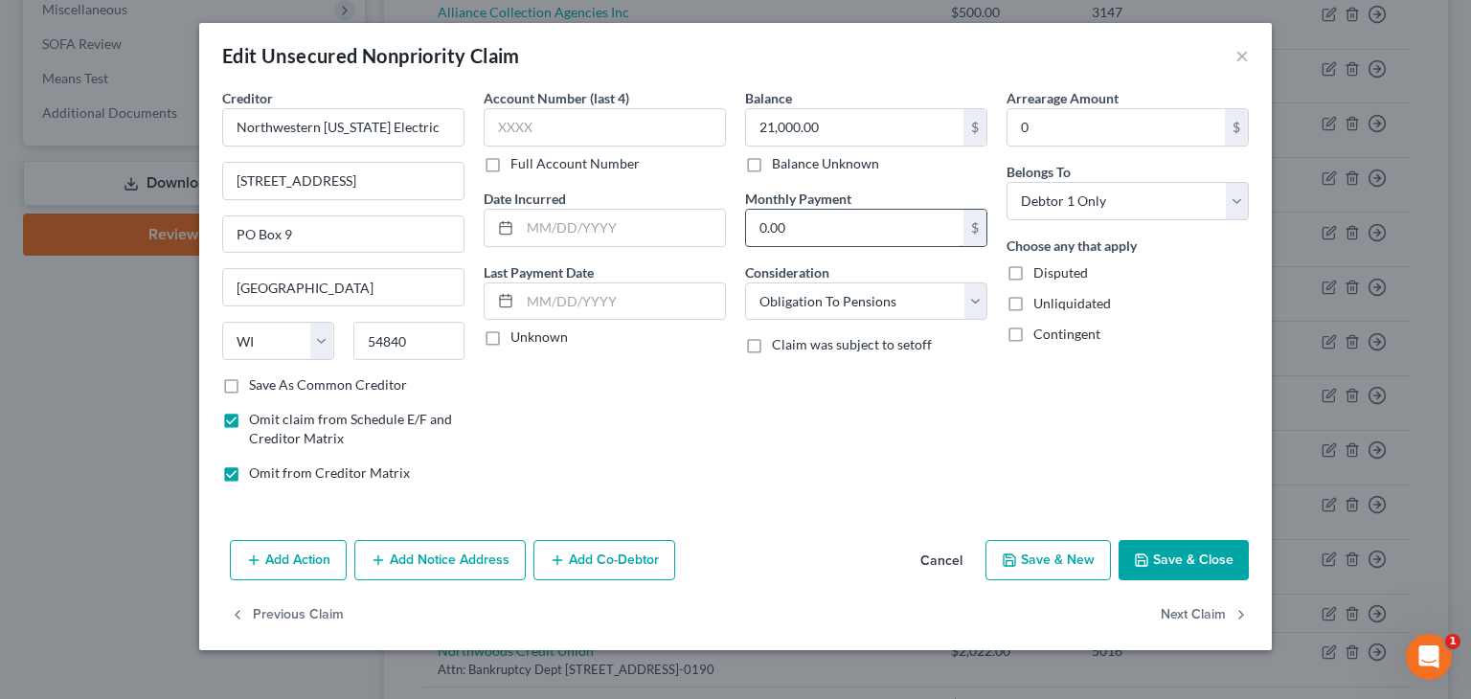
click at [835, 216] on input "0.00" at bounding box center [854, 228] width 217 height 36
type input "409"
click at [653, 225] on input "text" at bounding box center [622, 228] width 205 height 36
type input "06/20/2022"
click at [322, 418] on span "Omit claim from Schedule E/F and Creditor Matrix" at bounding box center [350, 428] width 203 height 35
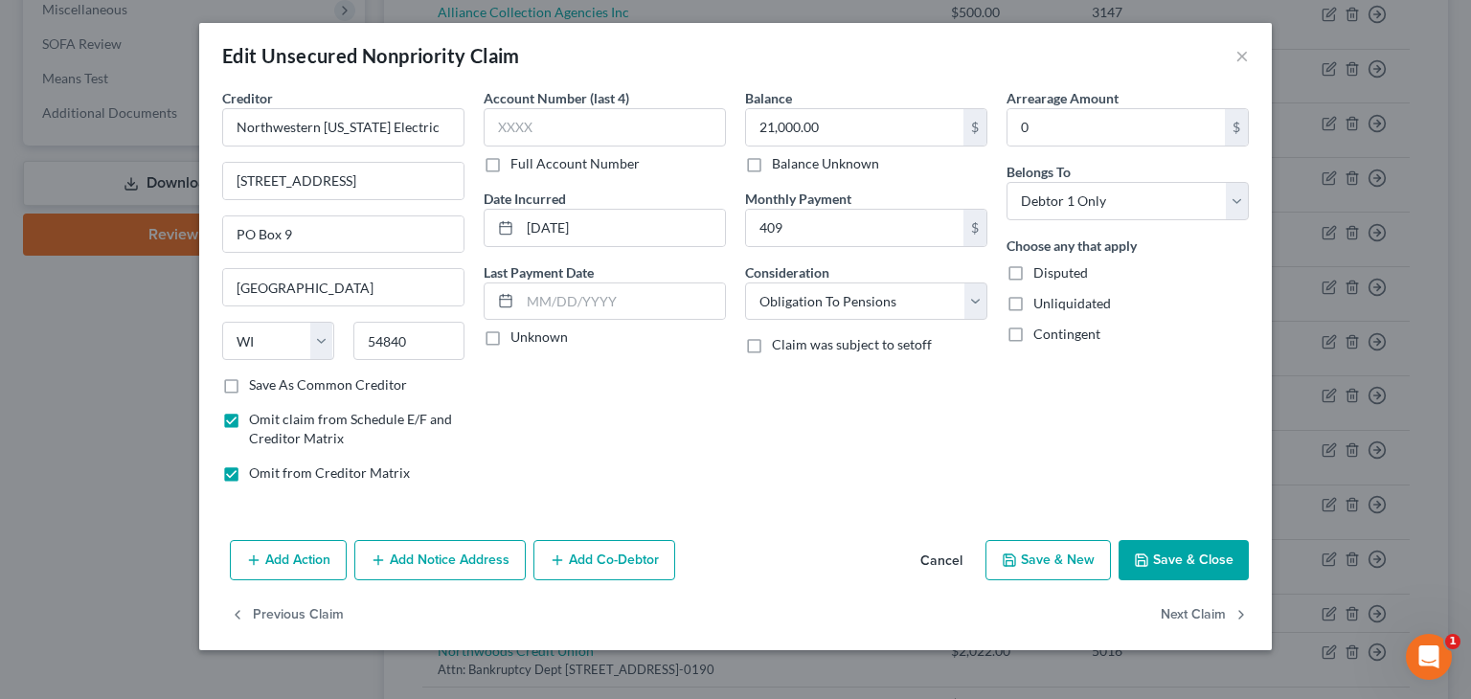
click at [269, 418] on input "Omit claim from Schedule E/F and Creditor Matrix" at bounding box center [263, 416] width 12 height 12
click at [333, 419] on span "Omit claim from Schedule E/F and Creditor Matrix" at bounding box center [350, 428] width 203 height 35
click at [269, 419] on input "Omit claim from Schedule E/F and Creditor Matrix" at bounding box center [263, 416] width 12 height 12
click at [370, 418] on span "Omit claim from Schedule E/F and Creditor Matrix" at bounding box center [350, 428] width 203 height 35
click at [269, 418] on input "Omit claim from Schedule E/F and Creditor Matrix" at bounding box center [263, 416] width 12 height 12
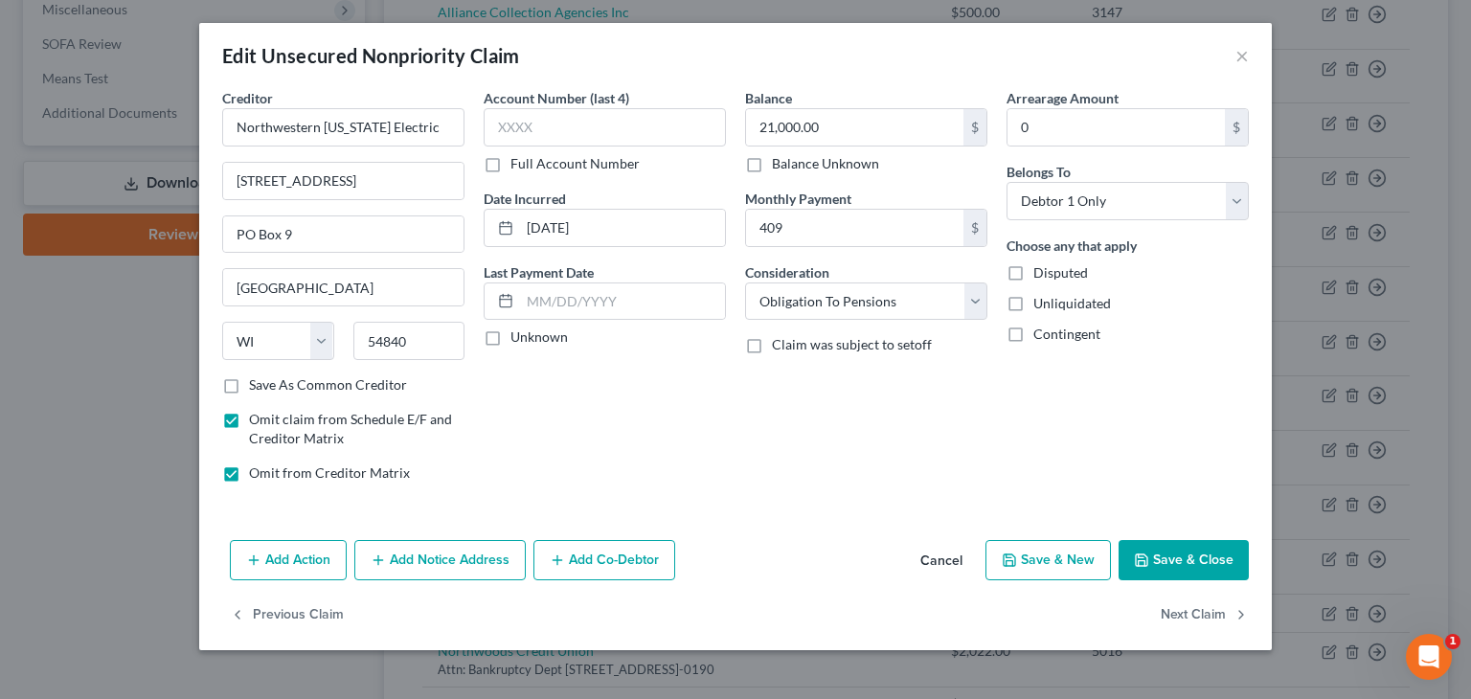
checkbox input "false"
click at [1180, 556] on button "Save & Close" at bounding box center [1183, 560] width 130 height 40
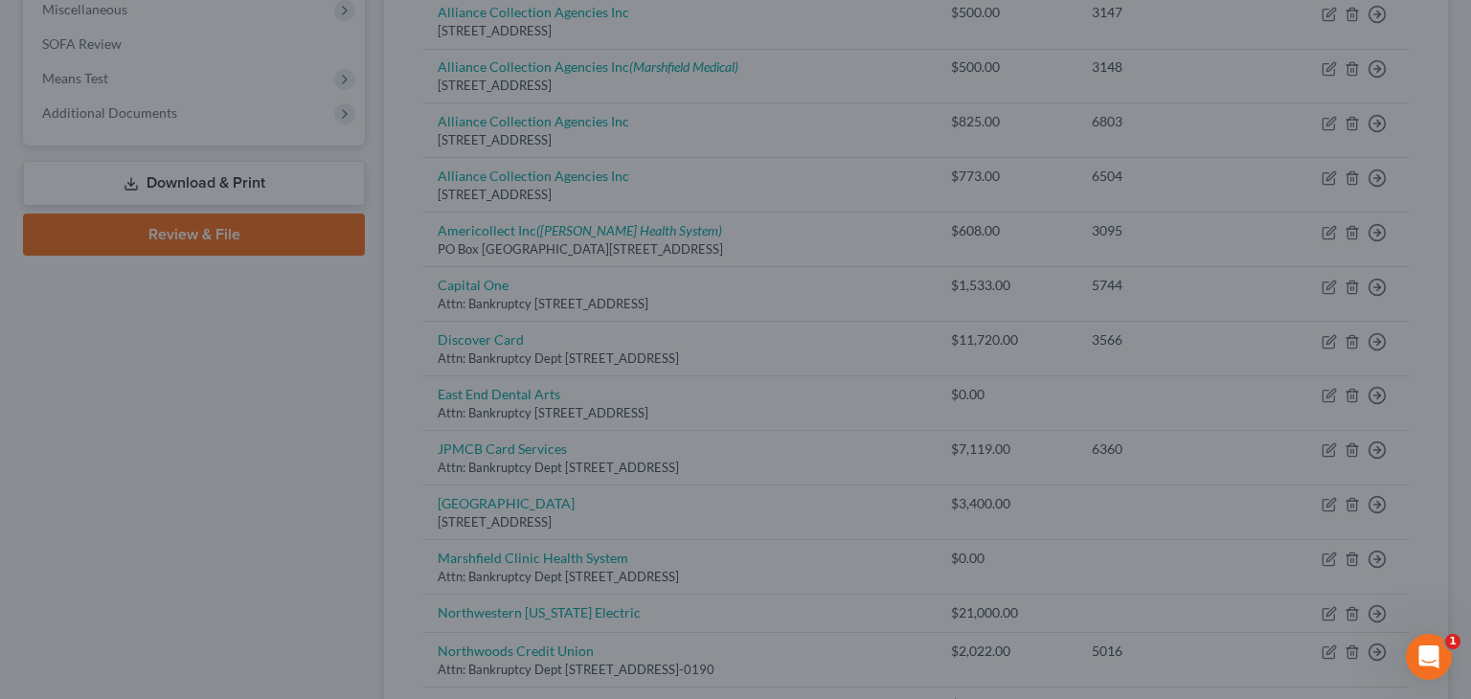
type input "409.00"
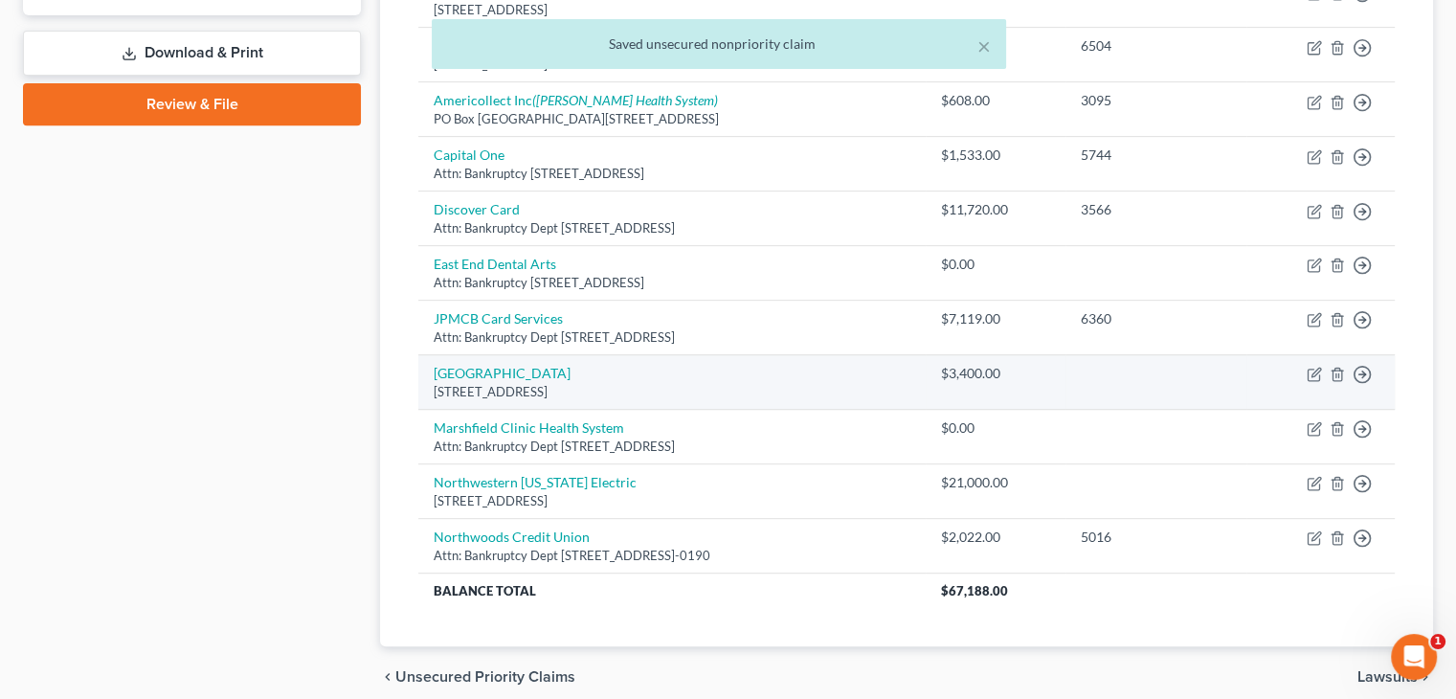
scroll to position [896, 0]
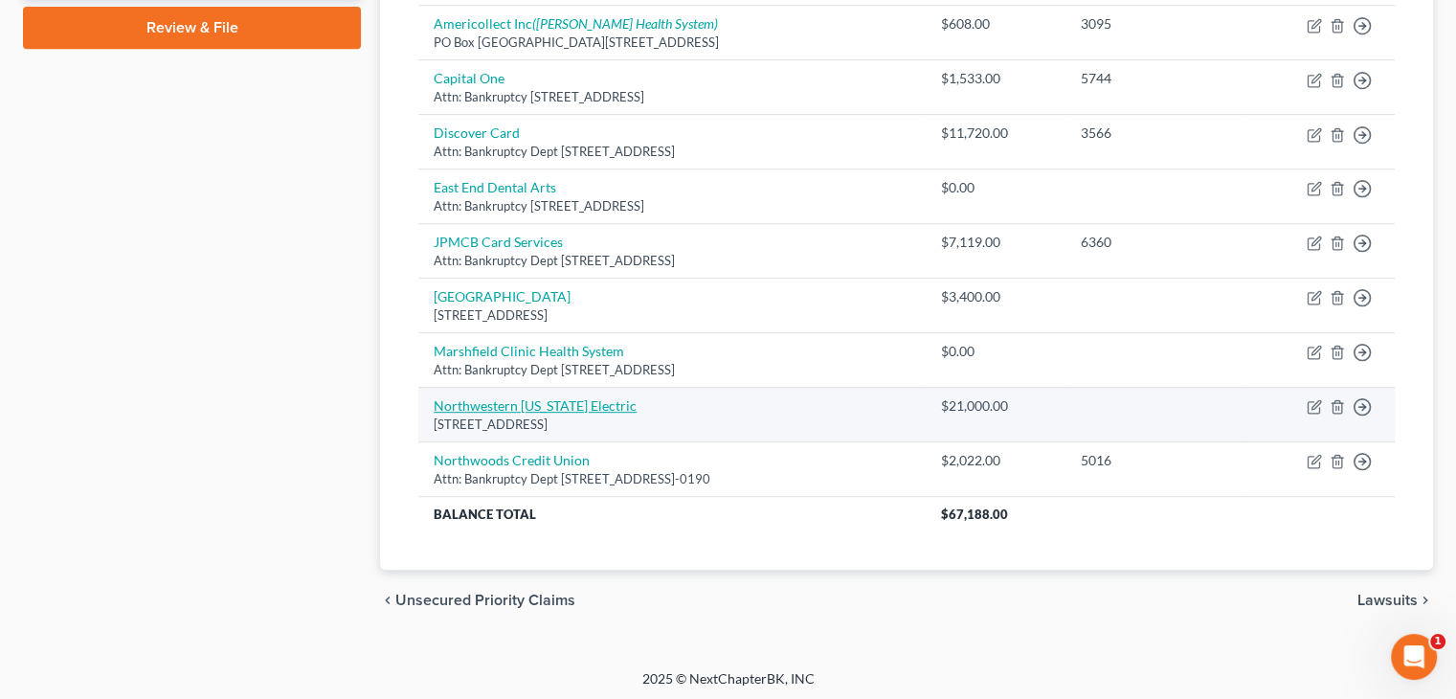
click at [552, 400] on link "Northwestern Wisconsin Electric" at bounding box center [535, 405] width 203 height 16
select select "52"
select select "13"
select select "0"
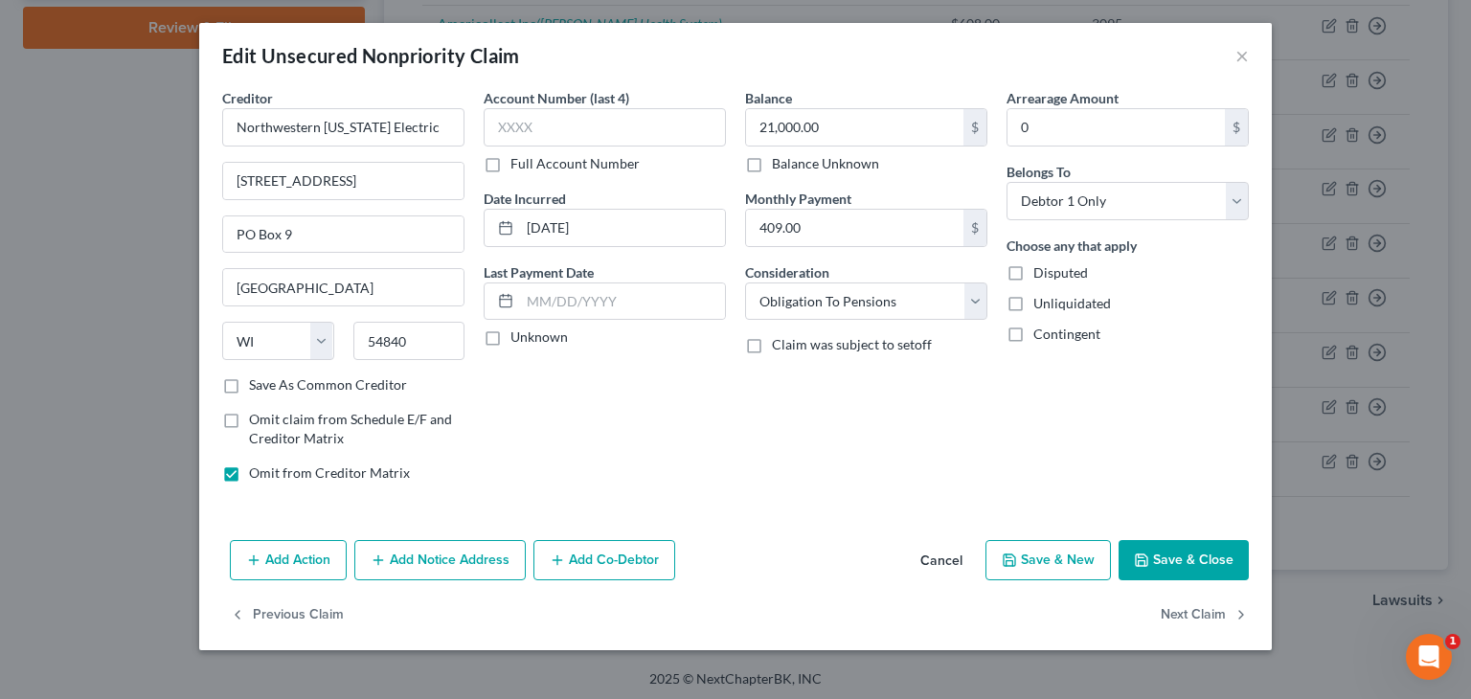
click at [1171, 556] on button "Save & Close" at bounding box center [1183, 560] width 130 height 40
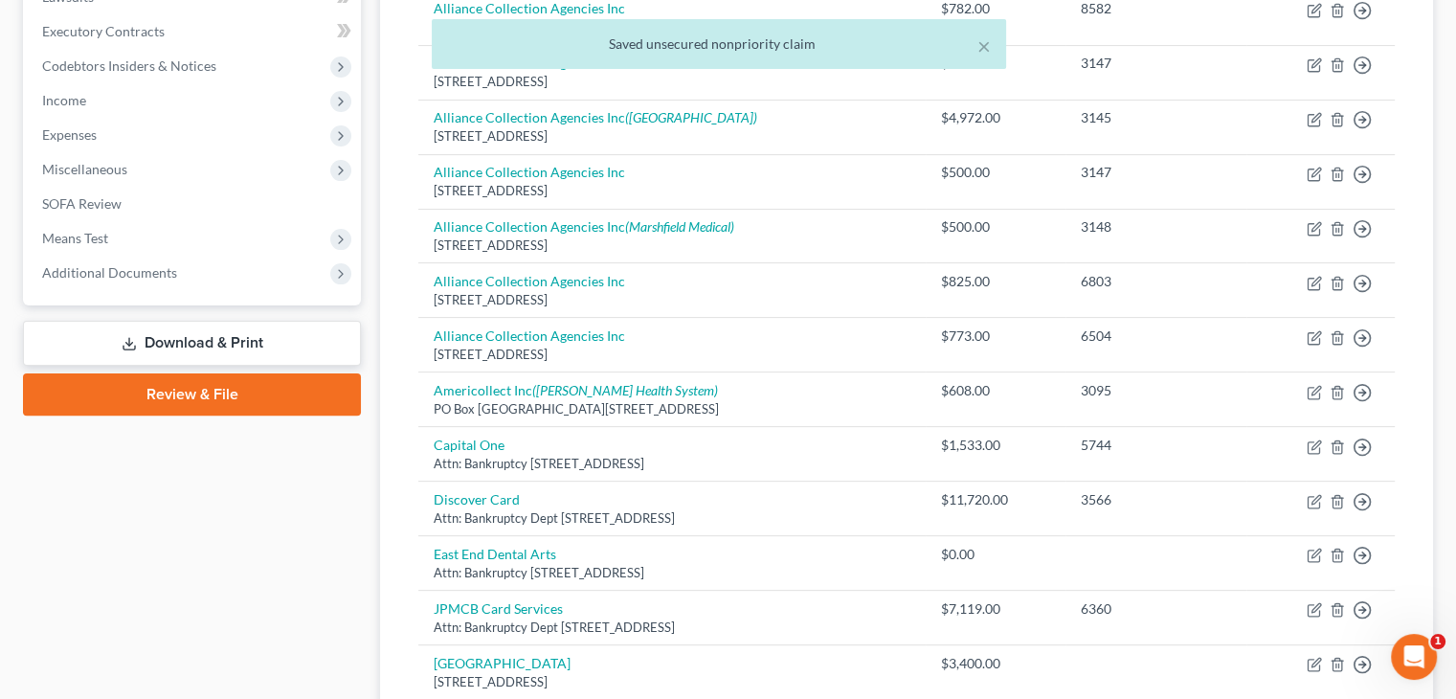
scroll to position [418, 0]
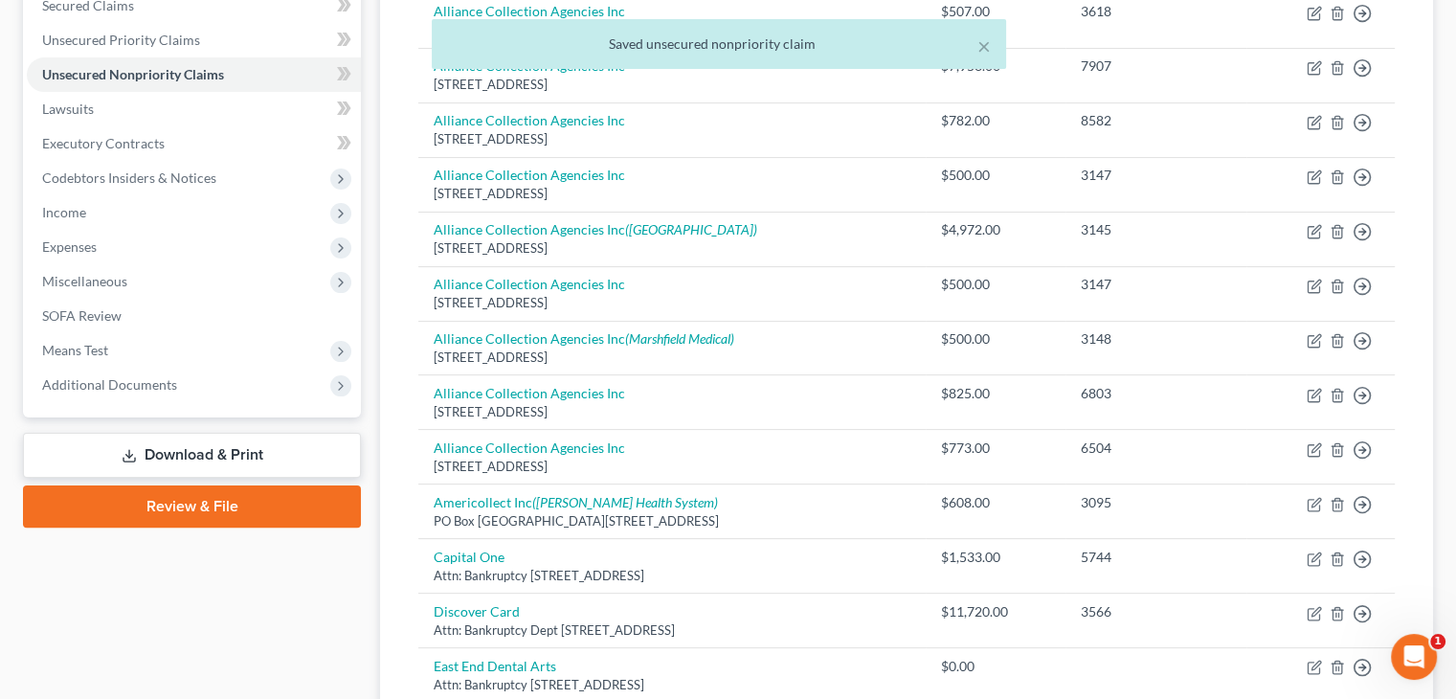
click at [153, 36] on div "× Saved unsecured nonpriority claim" at bounding box center [718, 48] width 1456 height 59
click at [154, 40] on div "× Saved unsecured nonpriority claim" at bounding box center [718, 48] width 1456 height 59
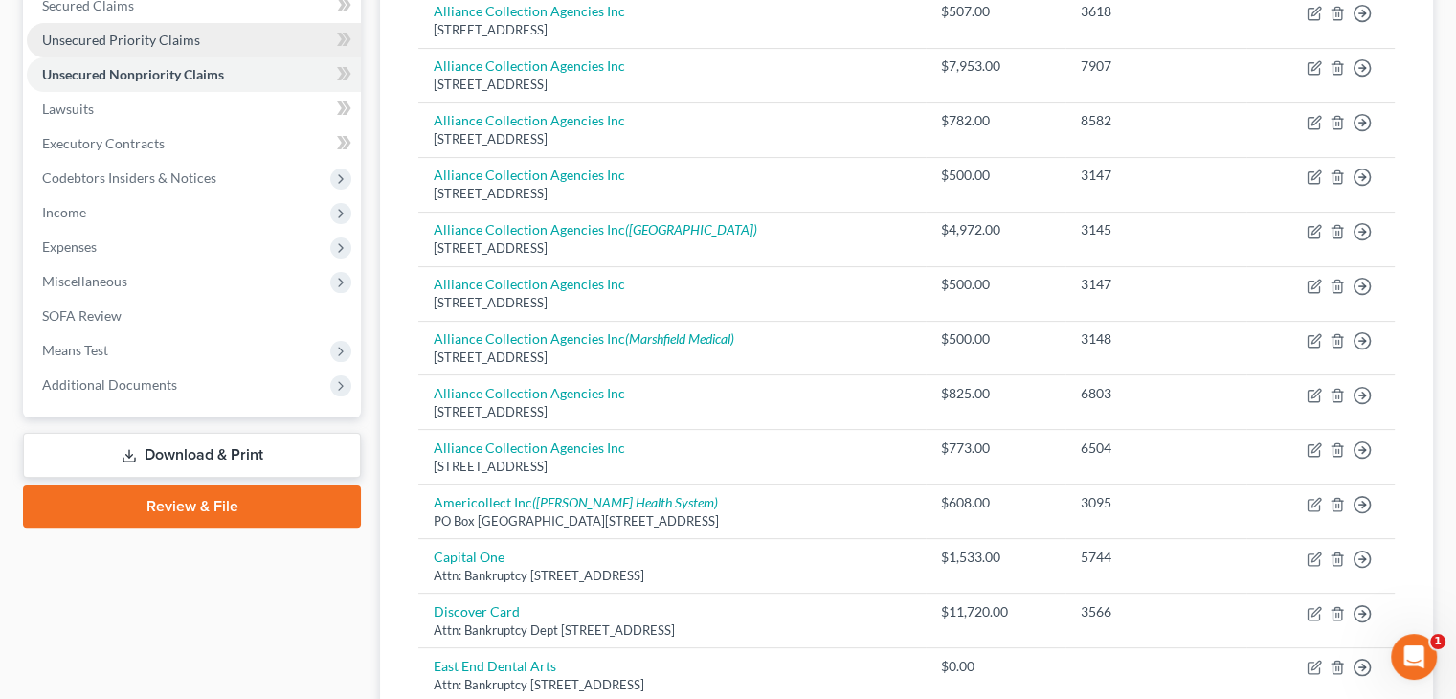
click at [190, 47] on link "Unsecured Priority Claims" at bounding box center [194, 40] width 334 height 34
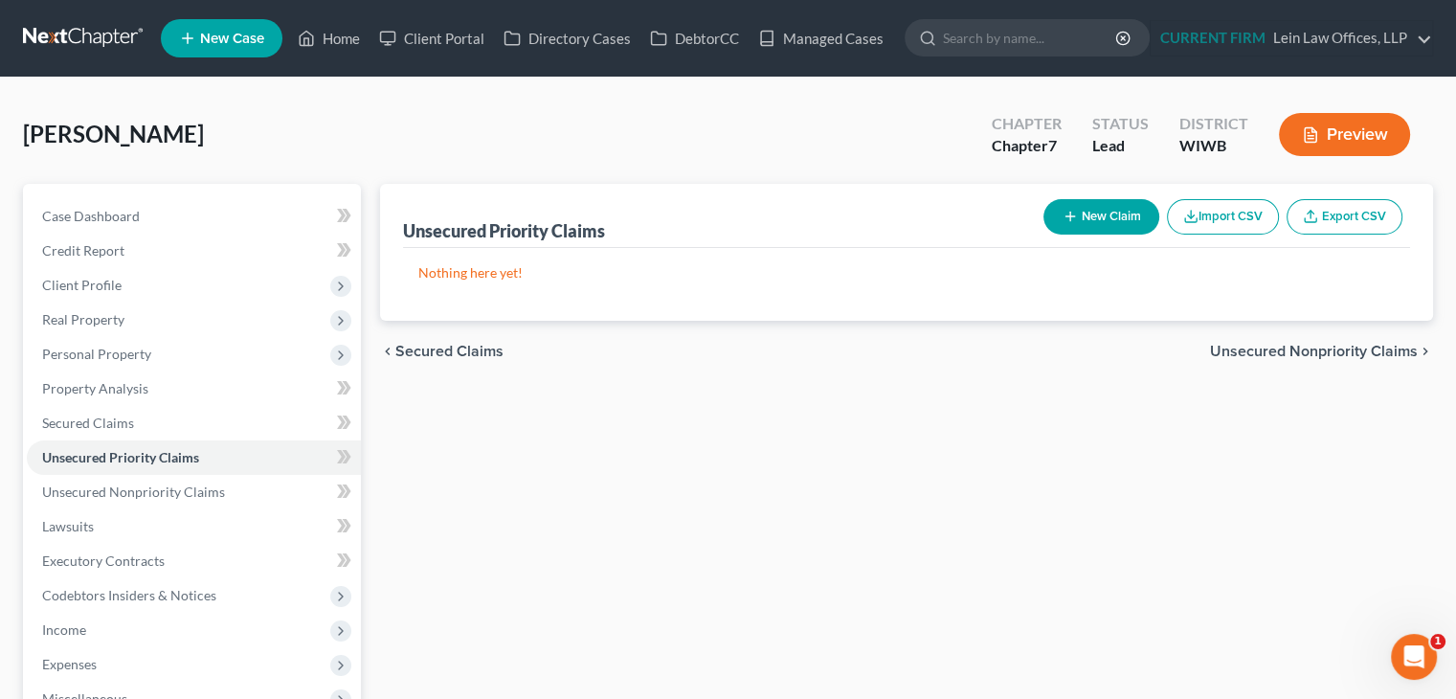
click at [1075, 216] on icon "button" at bounding box center [1070, 216] width 15 height 15
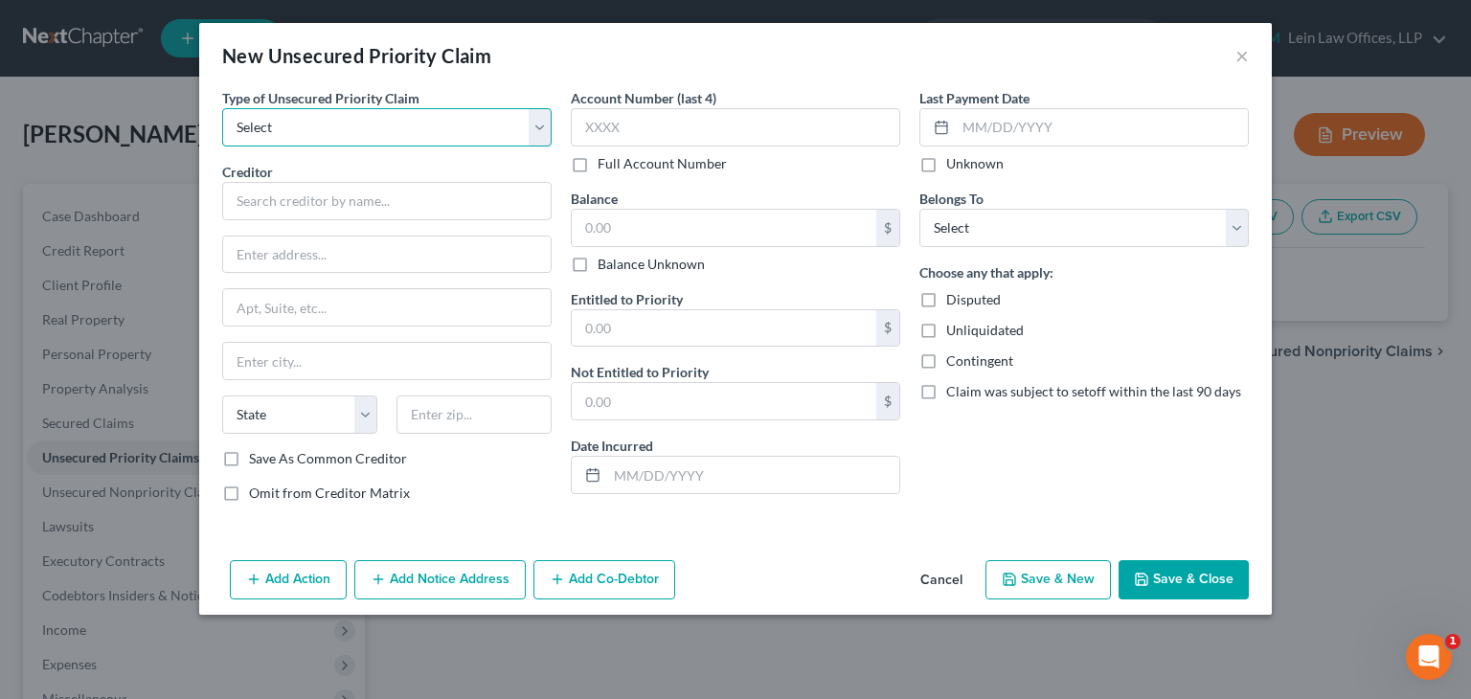
click at [462, 126] on select "Select Taxes & Other Government Units Domestic Support Obligations Extensions o…" at bounding box center [386, 127] width 329 height 38
click at [939, 574] on button "Cancel" at bounding box center [941, 581] width 73 height 38
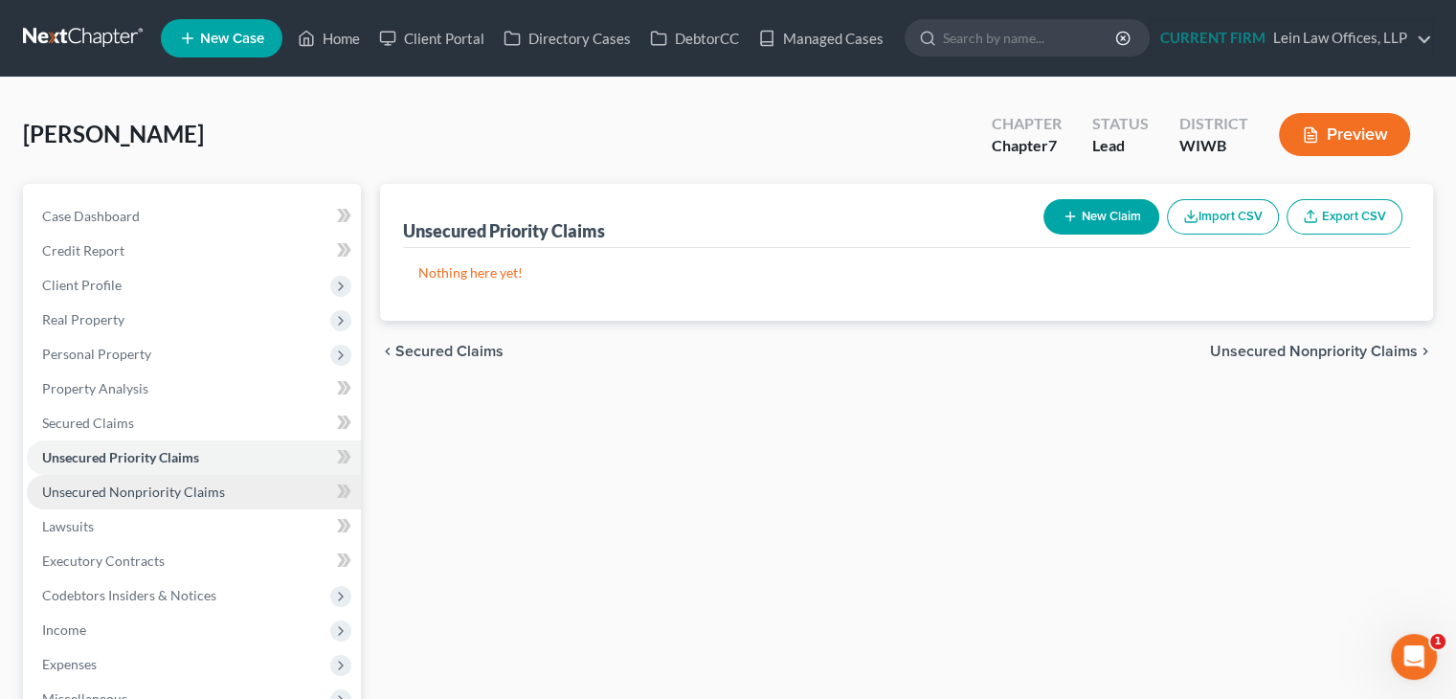
click at [136, 486] on span "Unsecured Nonpriority Claims" at bounding box center [133, 492] width 183 height 16
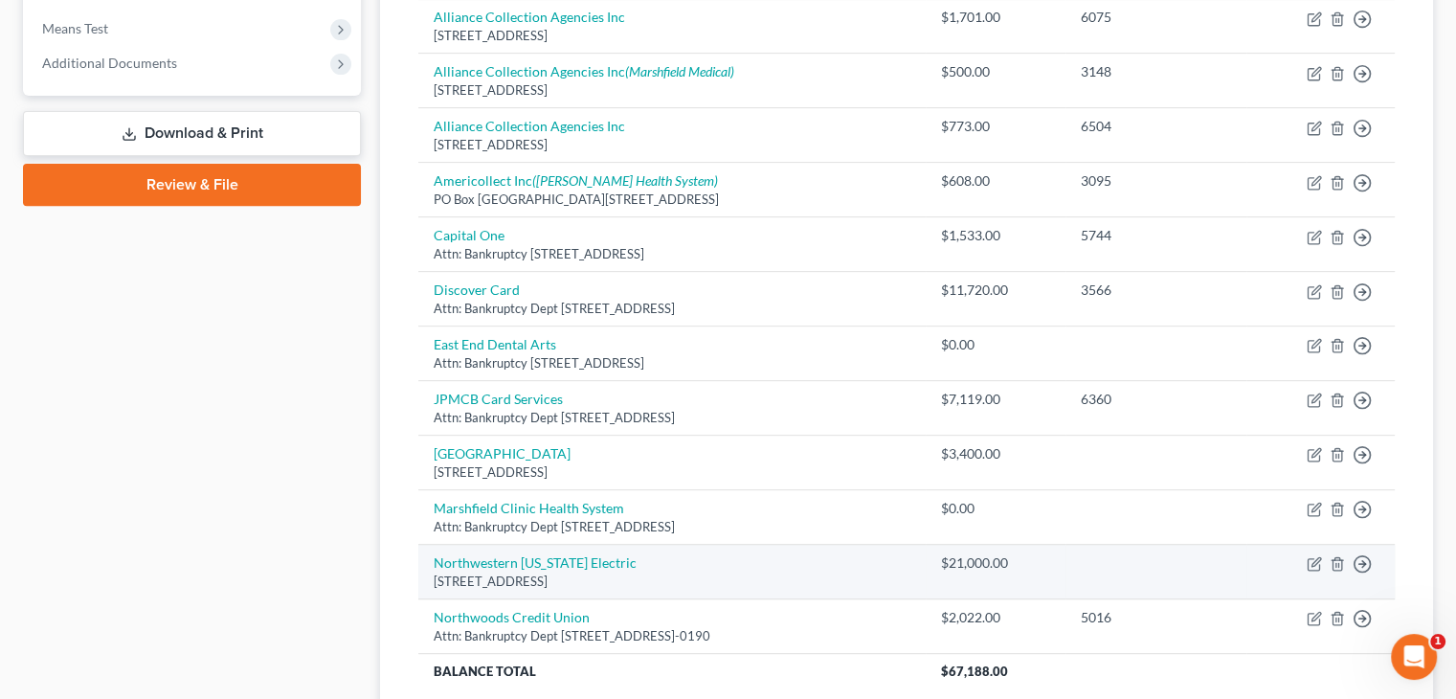
scroll to position [862, 0]
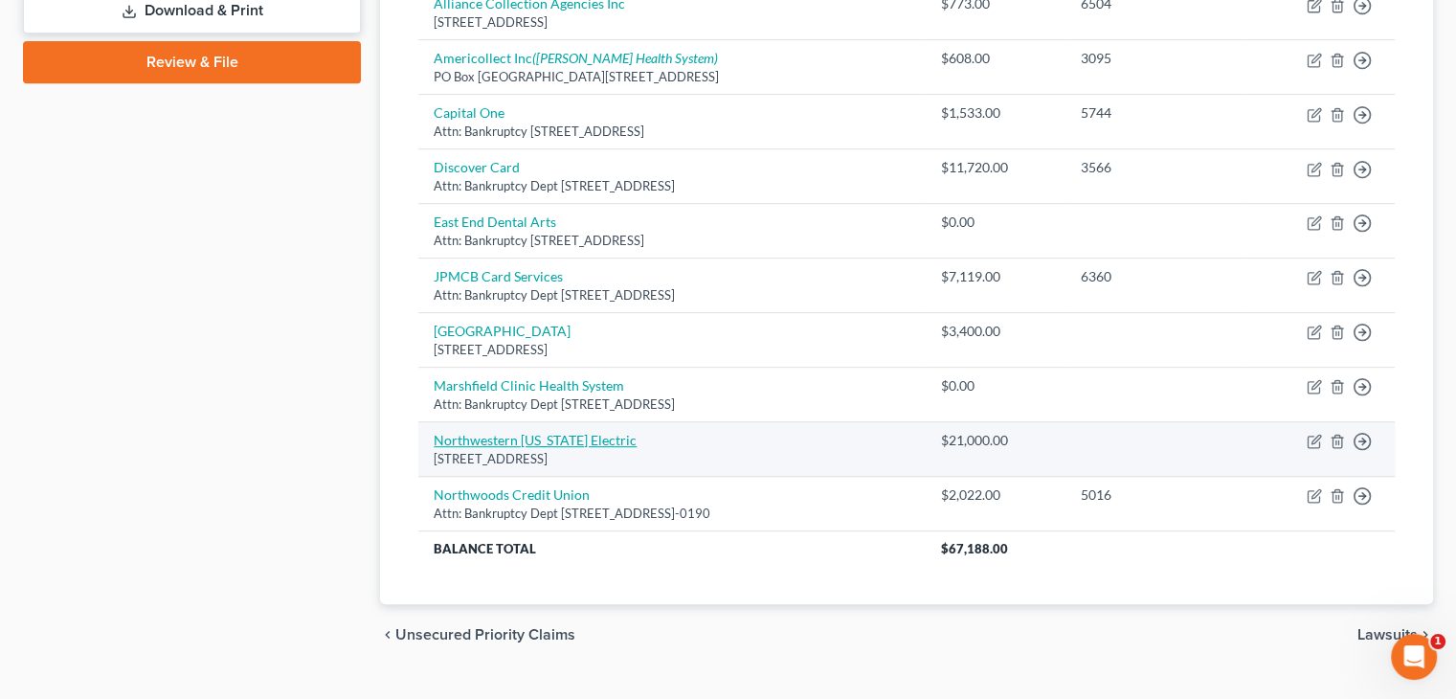
click at [537, 438] on link "Northwestern Wisconsin Electric" at bounding box center [535, 440] width 203 height 16
select select "52"
select select "13"
select select "0"
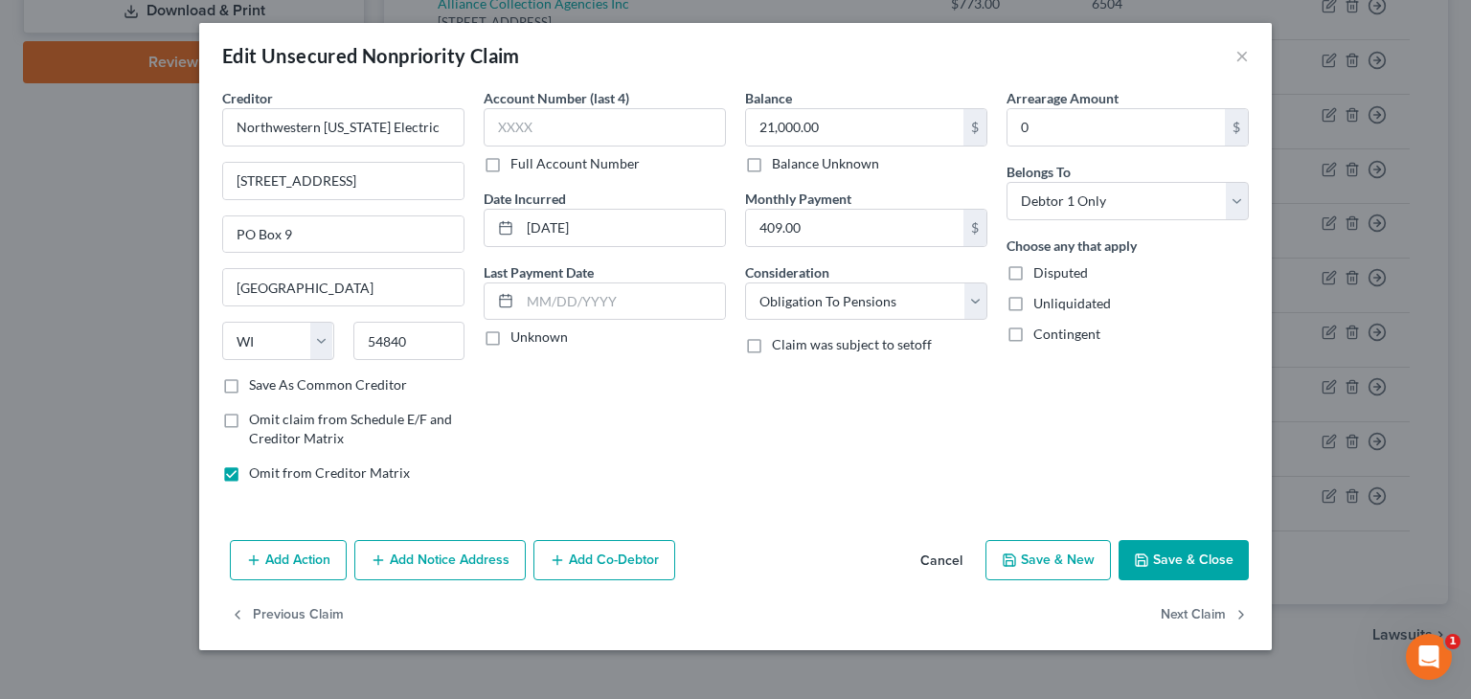
click at [254, 420] on span "Omit claim from Schedule E/F and Creditor Matrix" at bounding box center [350, 428] width 203 height 35
click at [257, 420] on input "Omit claim from Schedule E/F and Creditor Matrix" at bounding box center [263, 416] width 12 height 12
checkbox input "true"
click at [1186, 557] on button "Save & Close" at bounding box center [1183, 560] width 130 height 40
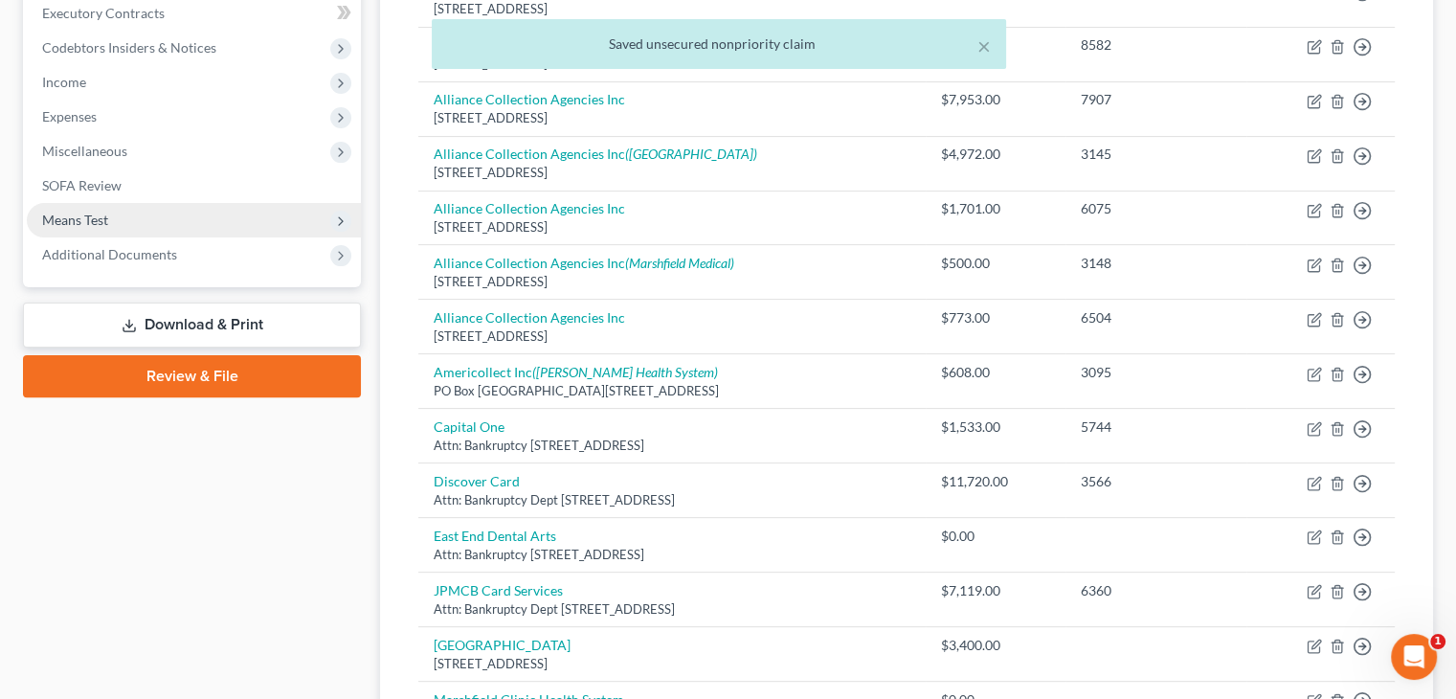
scroll to position [479, 0]
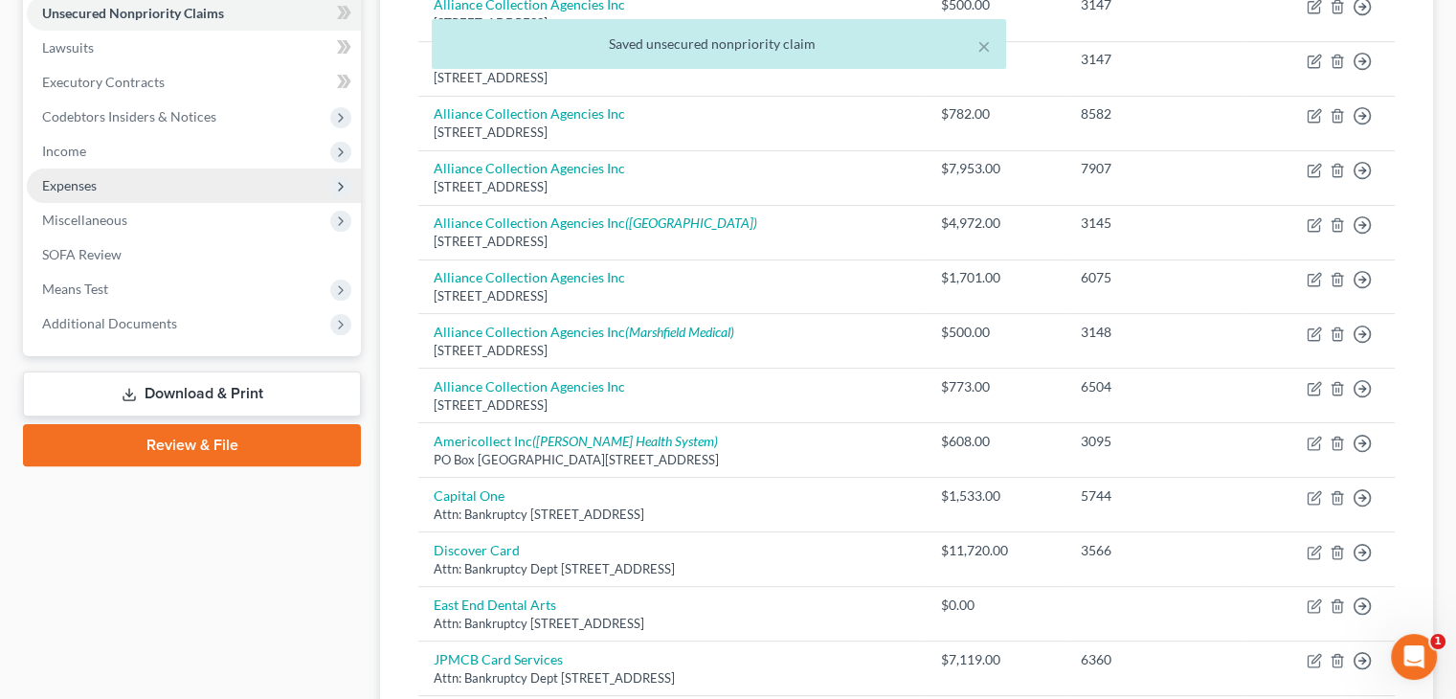
click at [104, 180] on span "Expenses" at bounding box center [194, 186] width 334 height 34
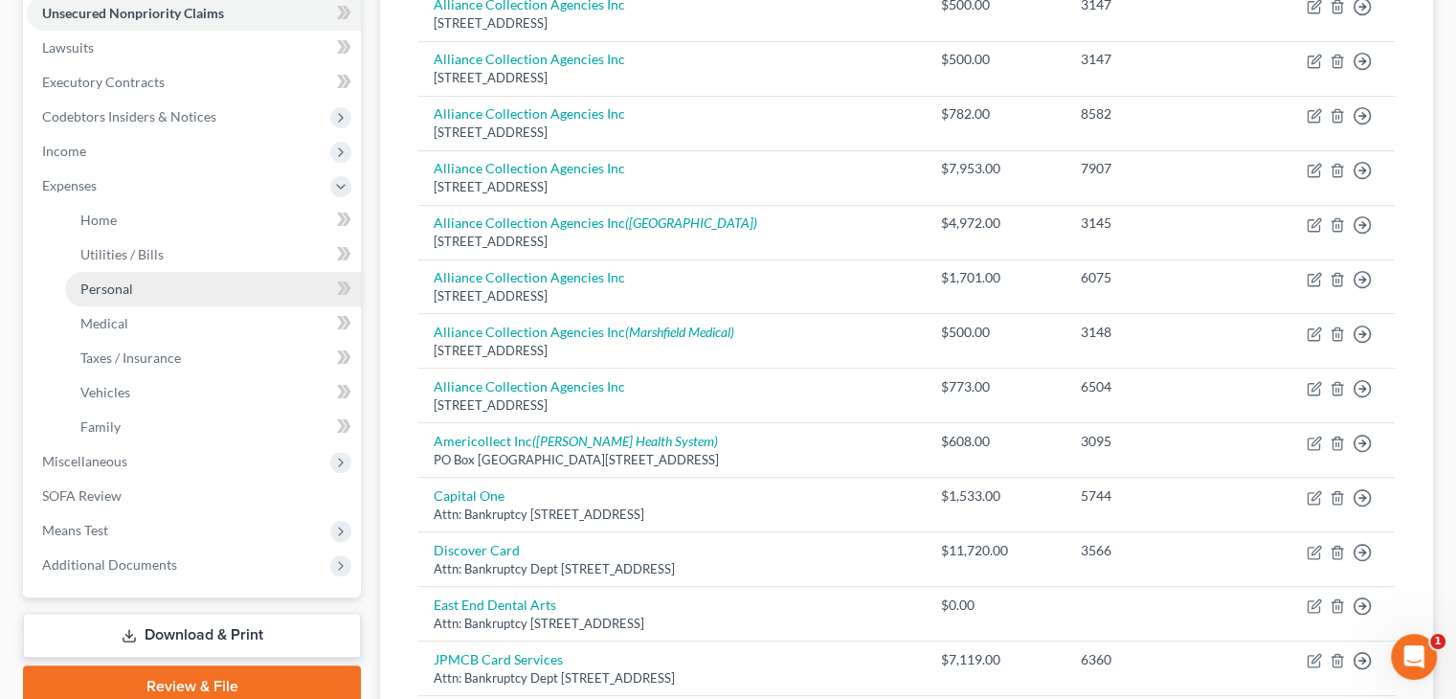
click at [127, 281] on span "Personal" at bounding box center [106, 289] width 53 height 16
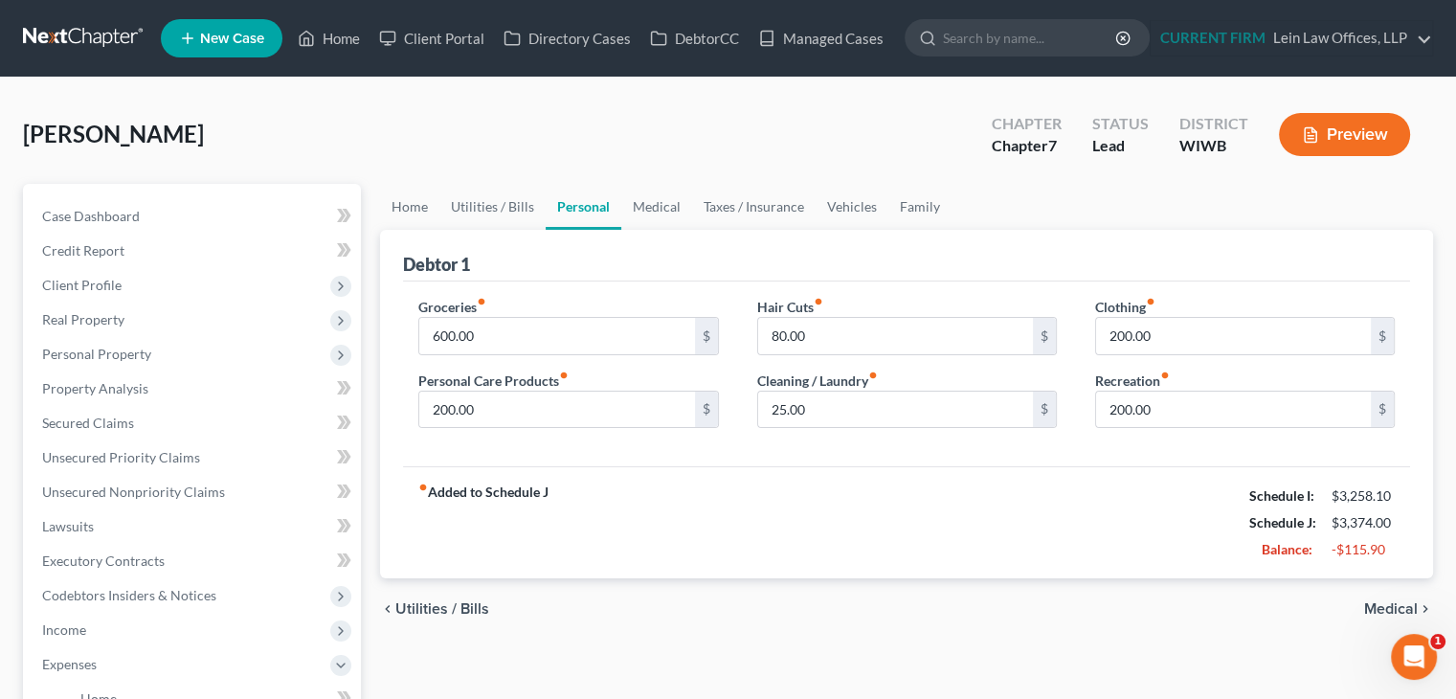
click at [1392, 606] on span "Medical" at bounding box center [1392, 608] width 54 height 15
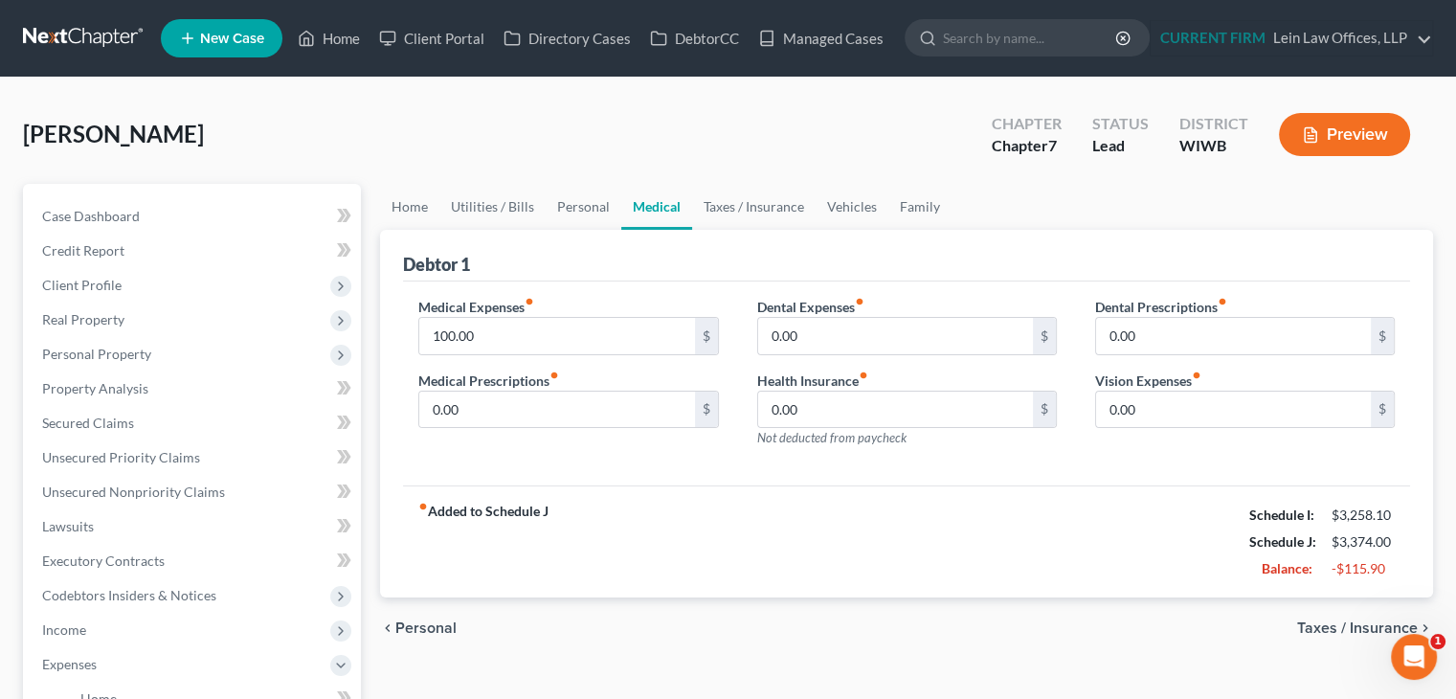
click at [1392, 606] on div "chevron_left Personal Taxes / Insurance chevron_right" at bounding box center [906, 628] width 1053 height 61
click at [1344, 622] on span "Taxes / Insurance" at bounding box center [1358, 628] width 121 height 15
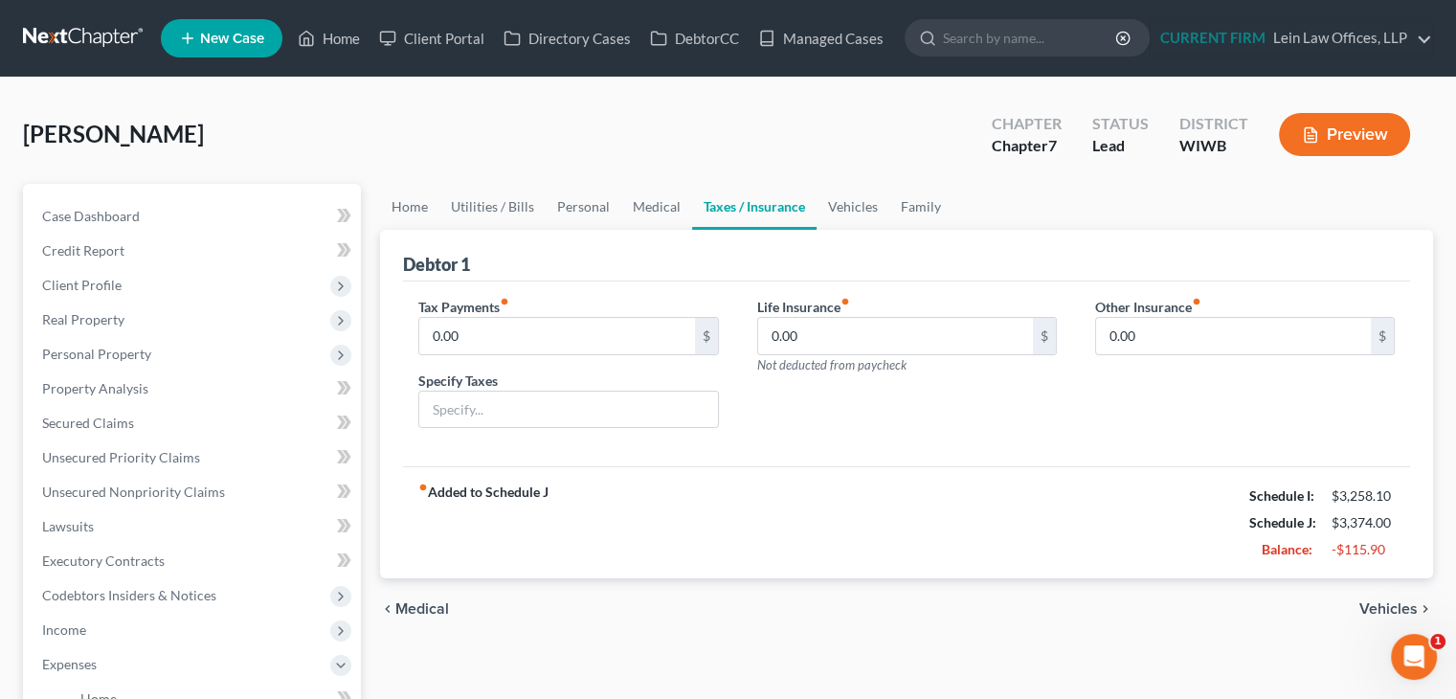
click at [1379, 601] on span "Vehicles" at bounding box center [1389, 608] width 58 height 15
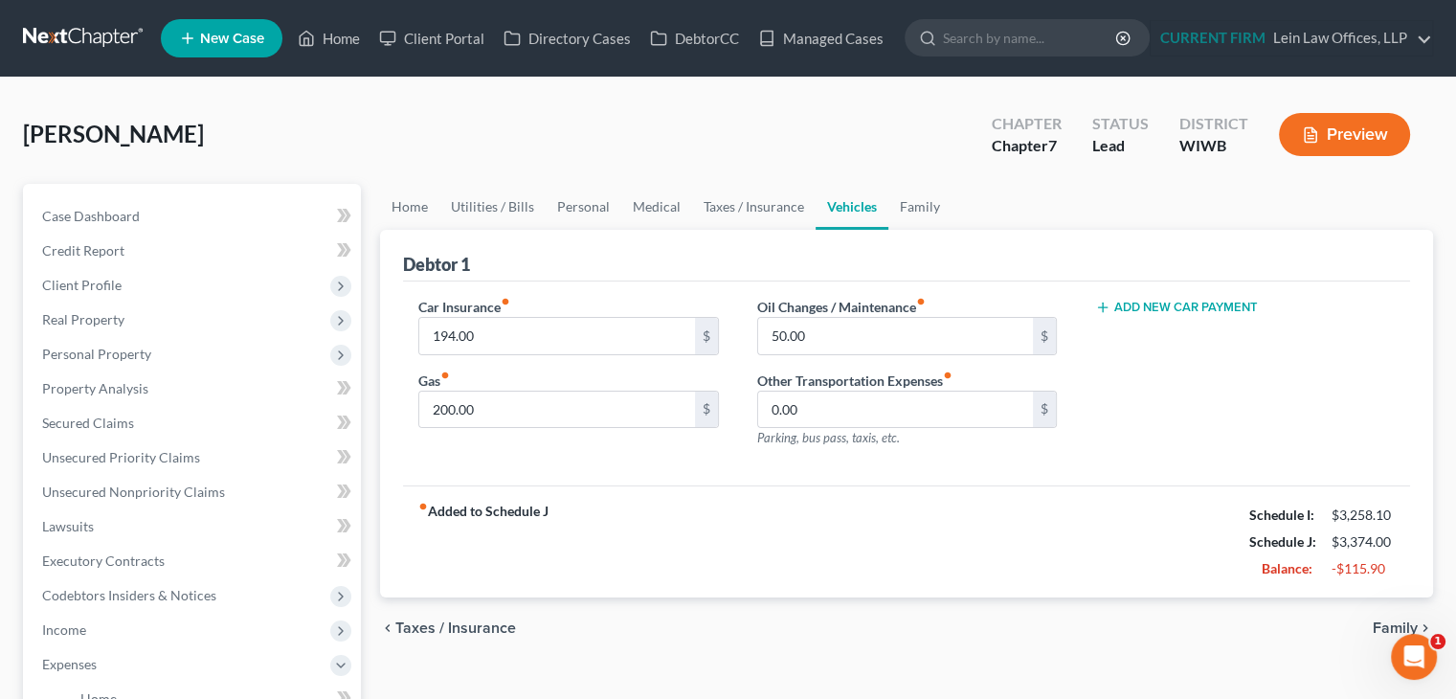
click at [1373, 621] on span "Family" at bounding box center [1395, 628] width 45 height 15
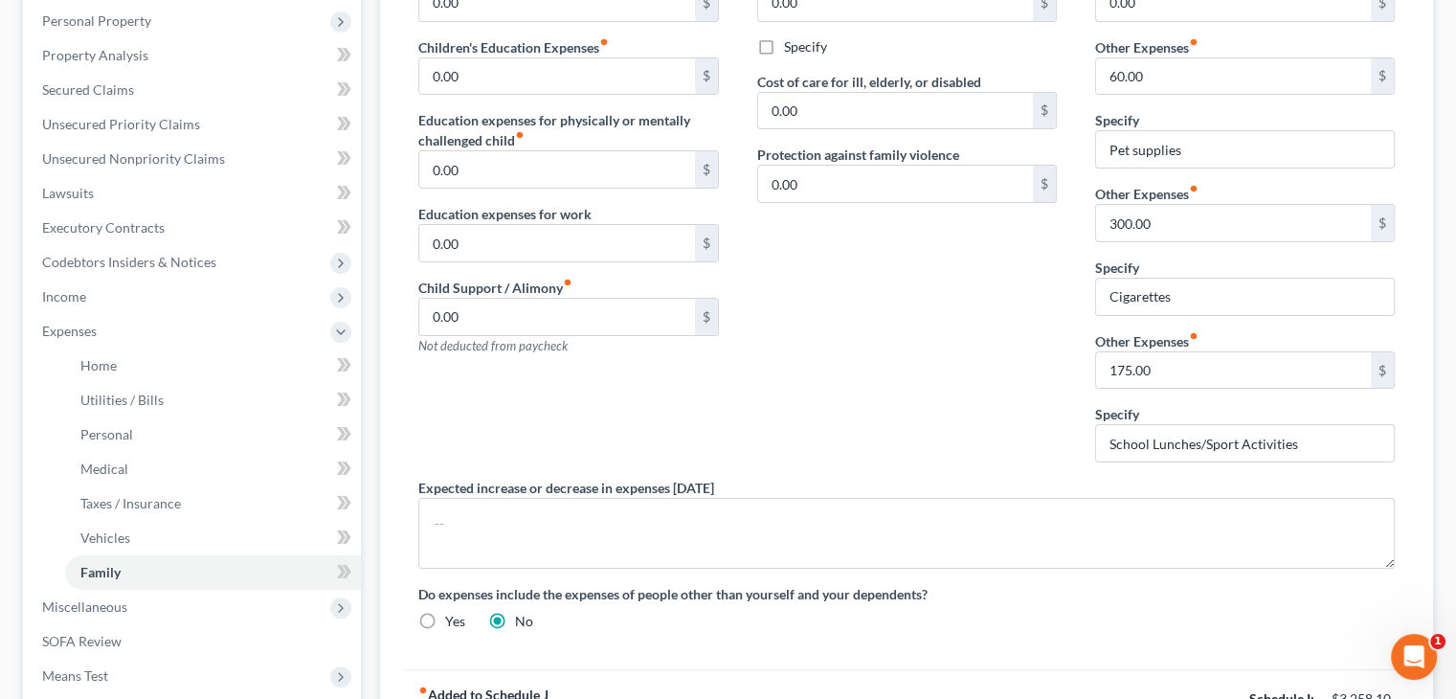
scroll to position [383, 0]
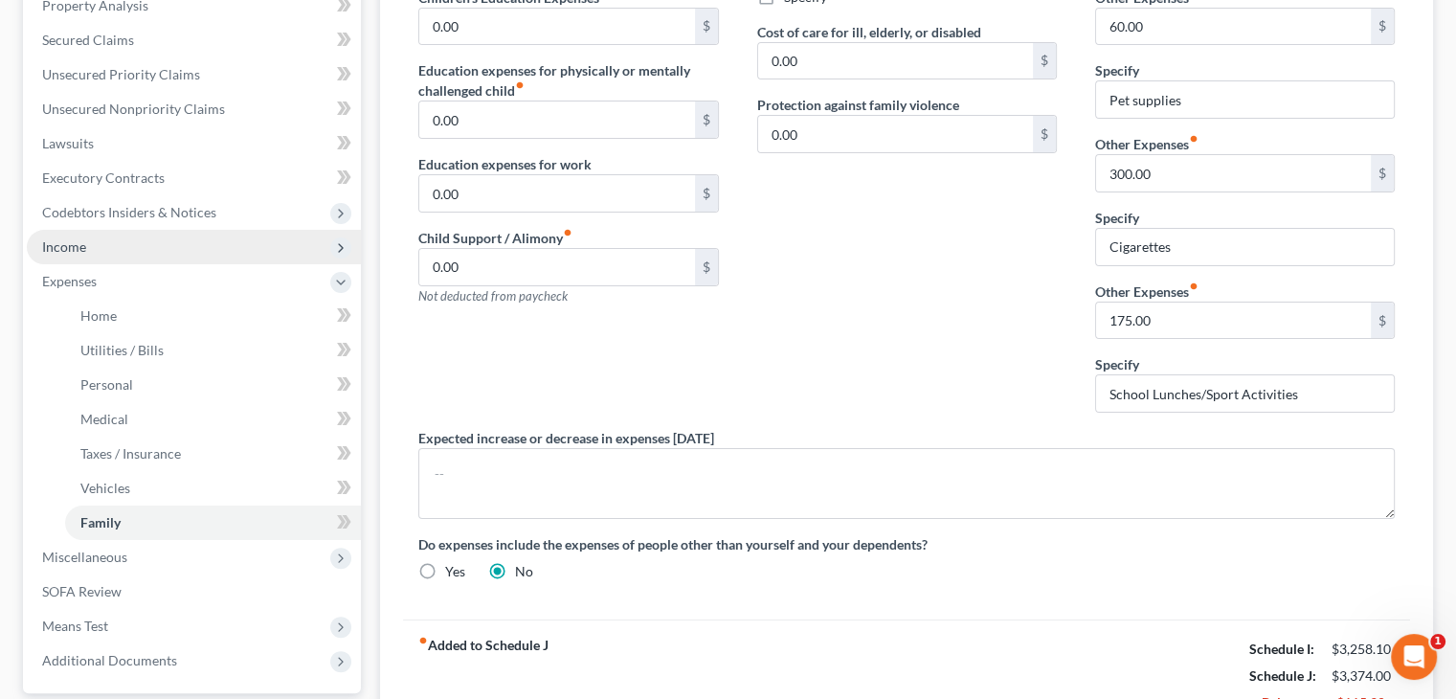
click at [108, 258] on span "Income" at bounding box center [194, 247] width 334 height 34
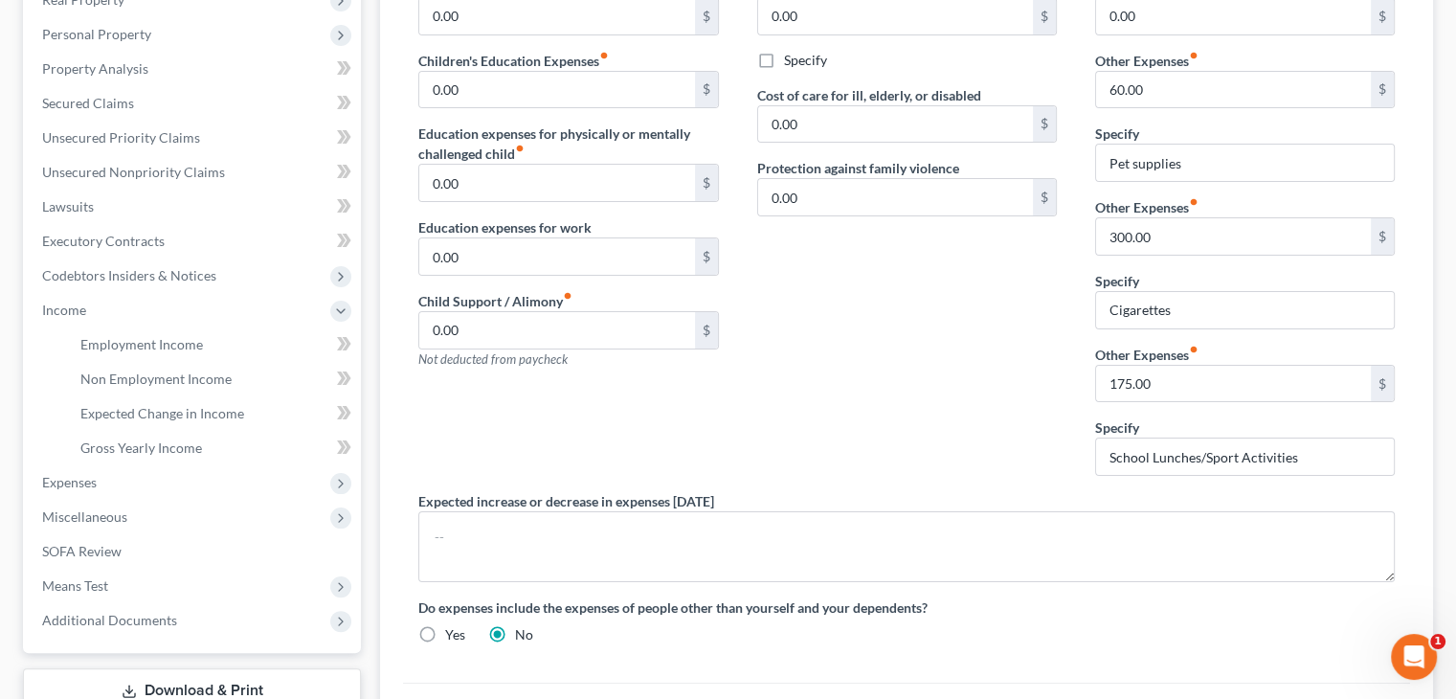
scroll to position [192, 0]
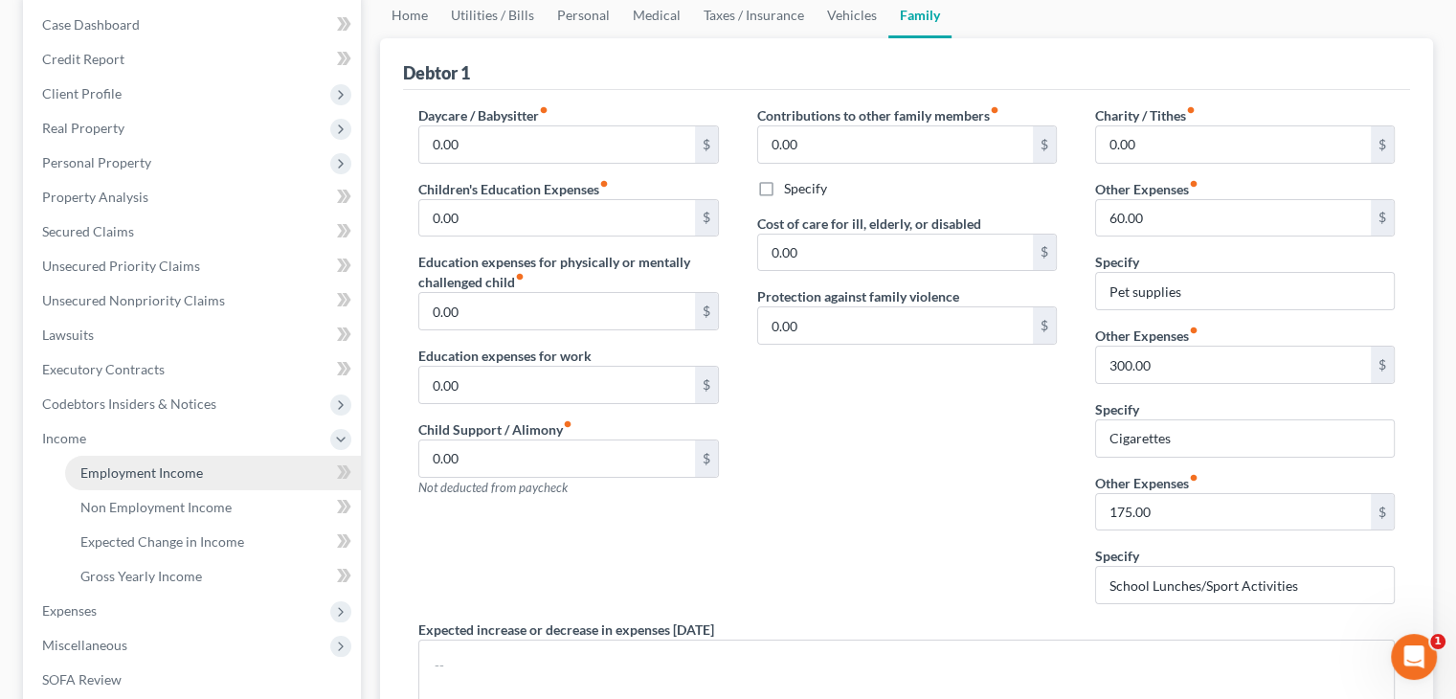
click at [122, 472] on span "Employment Income" at bounding box center [141, 472] width 123 height 16
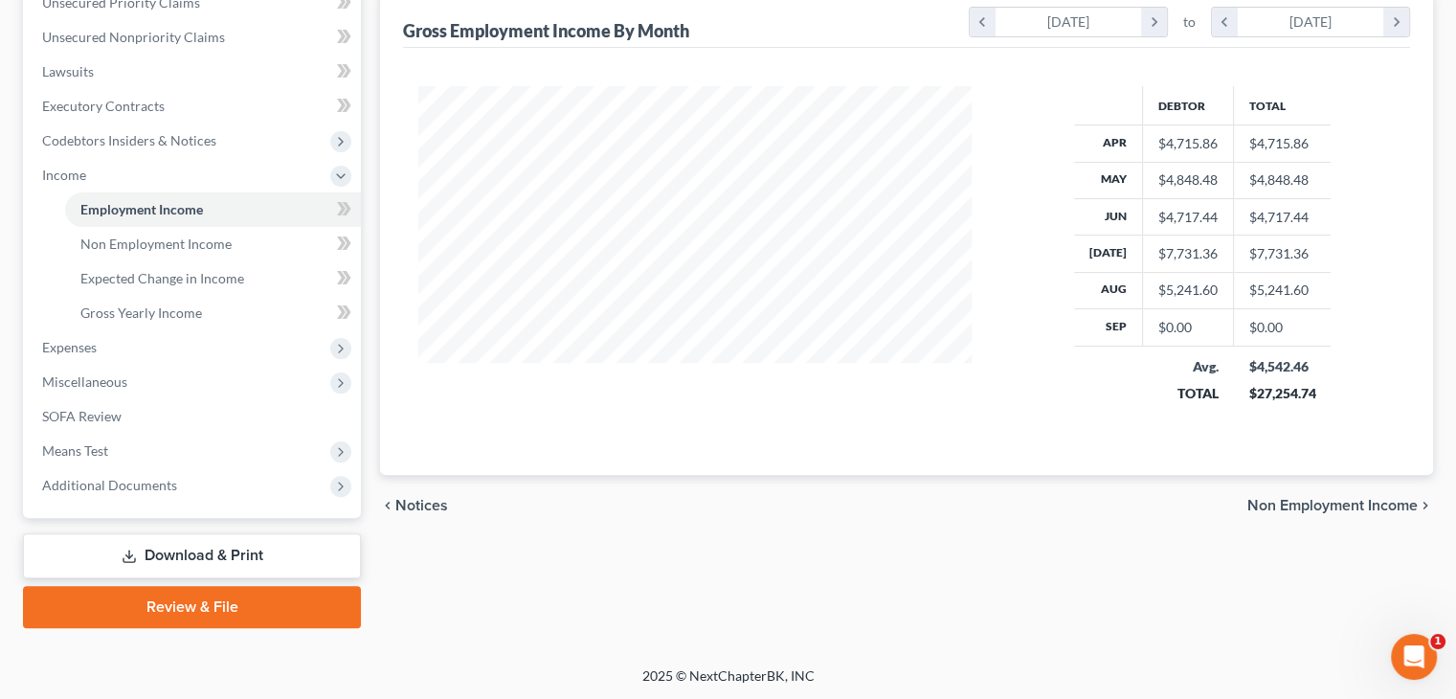
scroll to position [456, 0]
click at [1340, 512] on div "chevron_left Notices Non Employment Income chevron_right" at bounding box center [906, 504] width 1053 height 61
click at [1340, 508] on span "Non Employment Income" at bounding box center [1333, 504] width 170 height 15
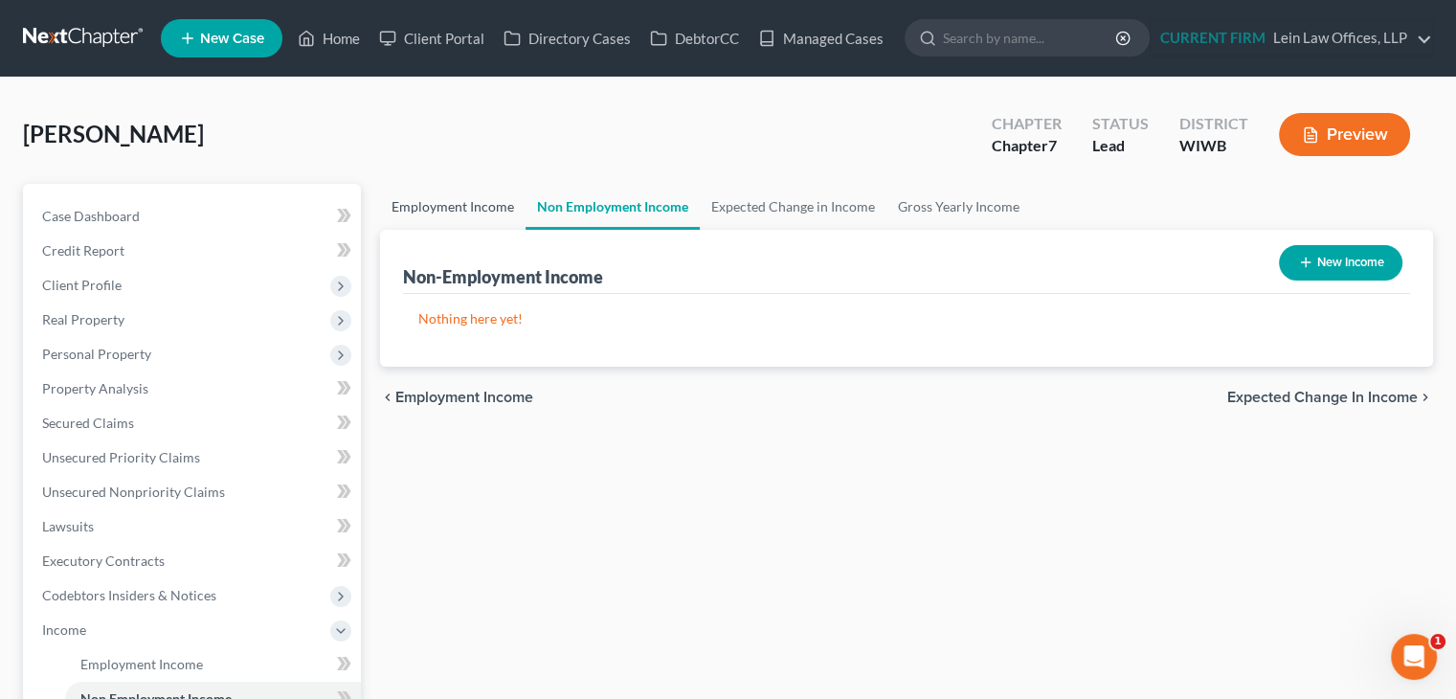
click at [466, 203] on link "Employment Income" at bounding box center [453, 207] width 146 height 46
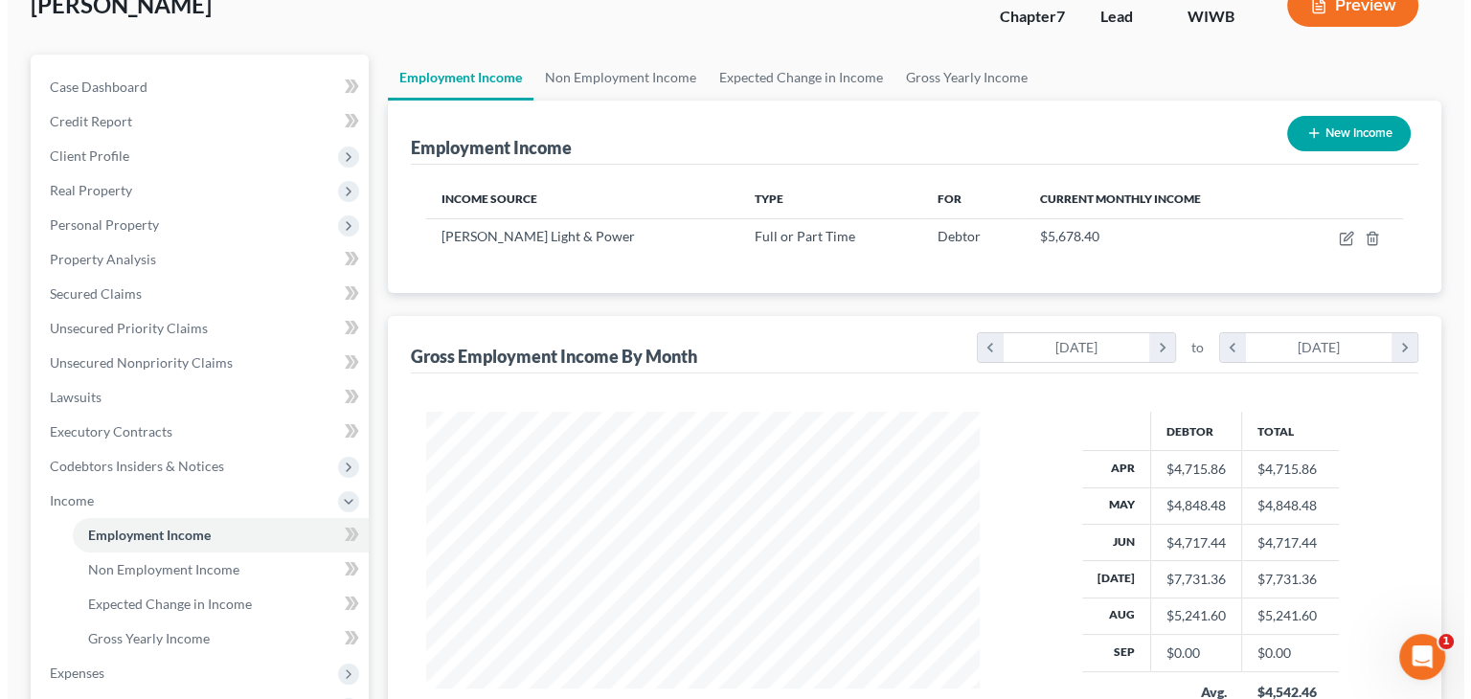
scroll to position [192, 0]
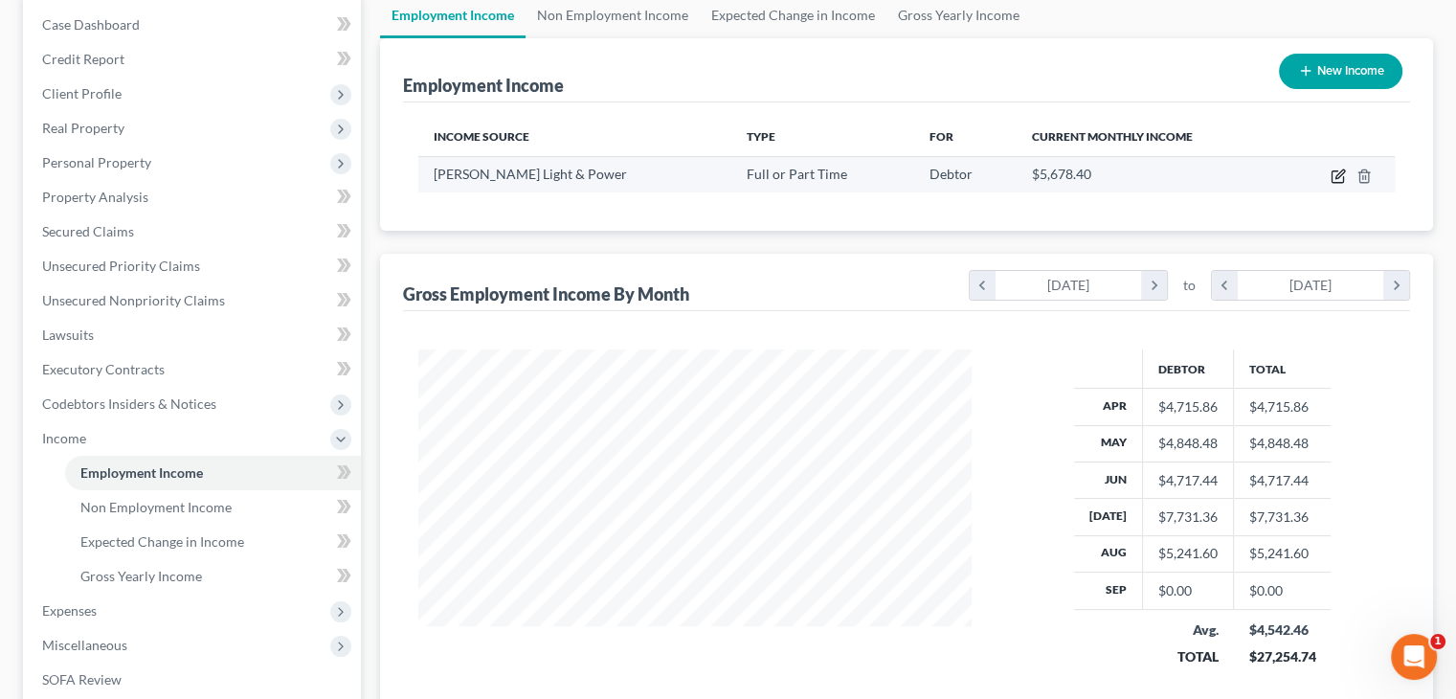
click at [1332, 177] on icon "button" at bounding box center [1337, 176] width 11 height 11
select select "0"
select select "52"
select select "2"
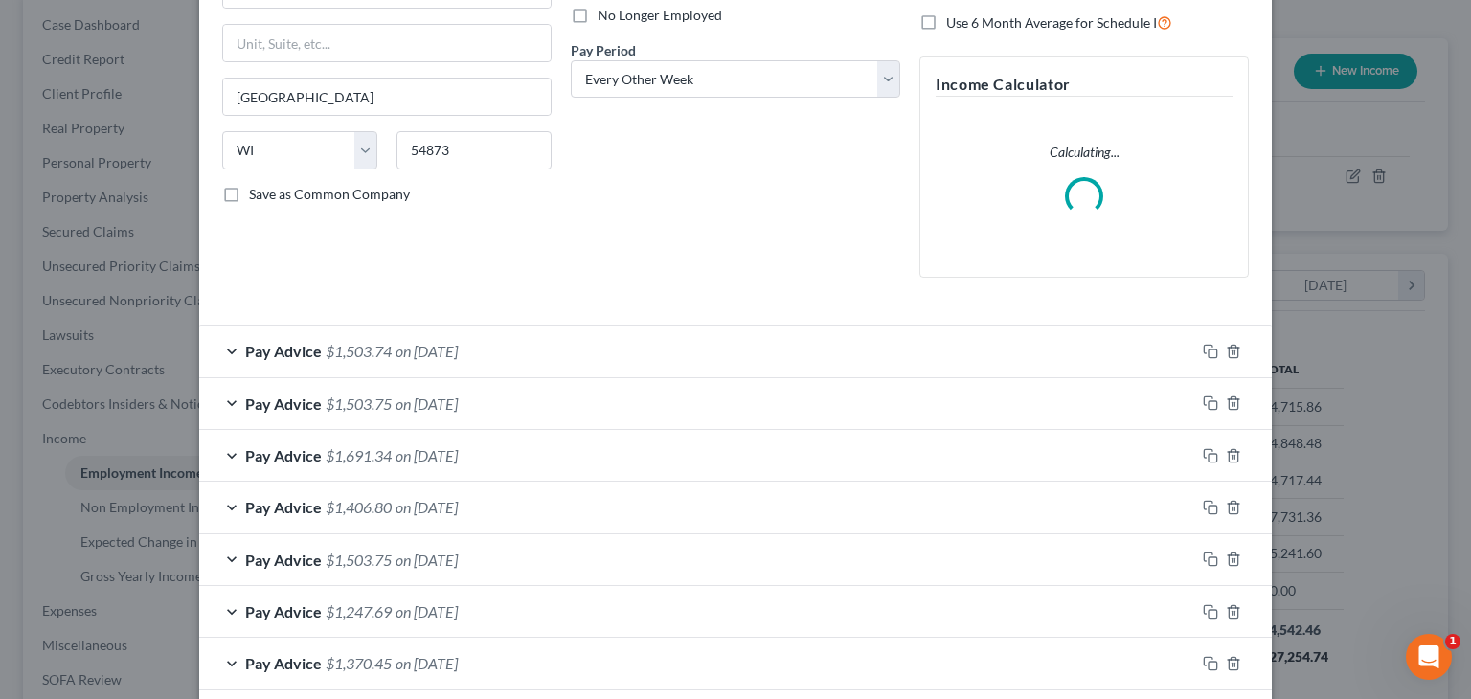
scroll to position [287, 0]
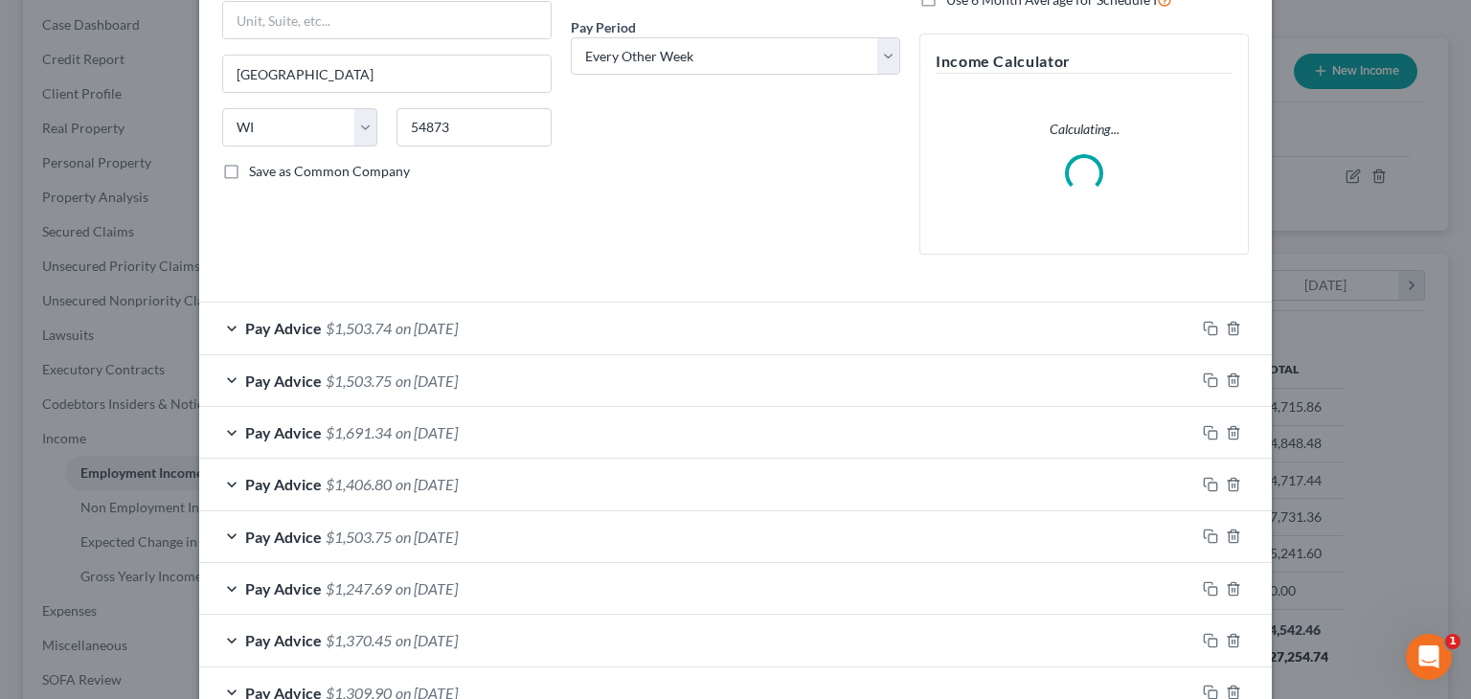
click at [440, 325] on span "on 08/28/2025" at bounding box center [426, 328] width 62 height 18
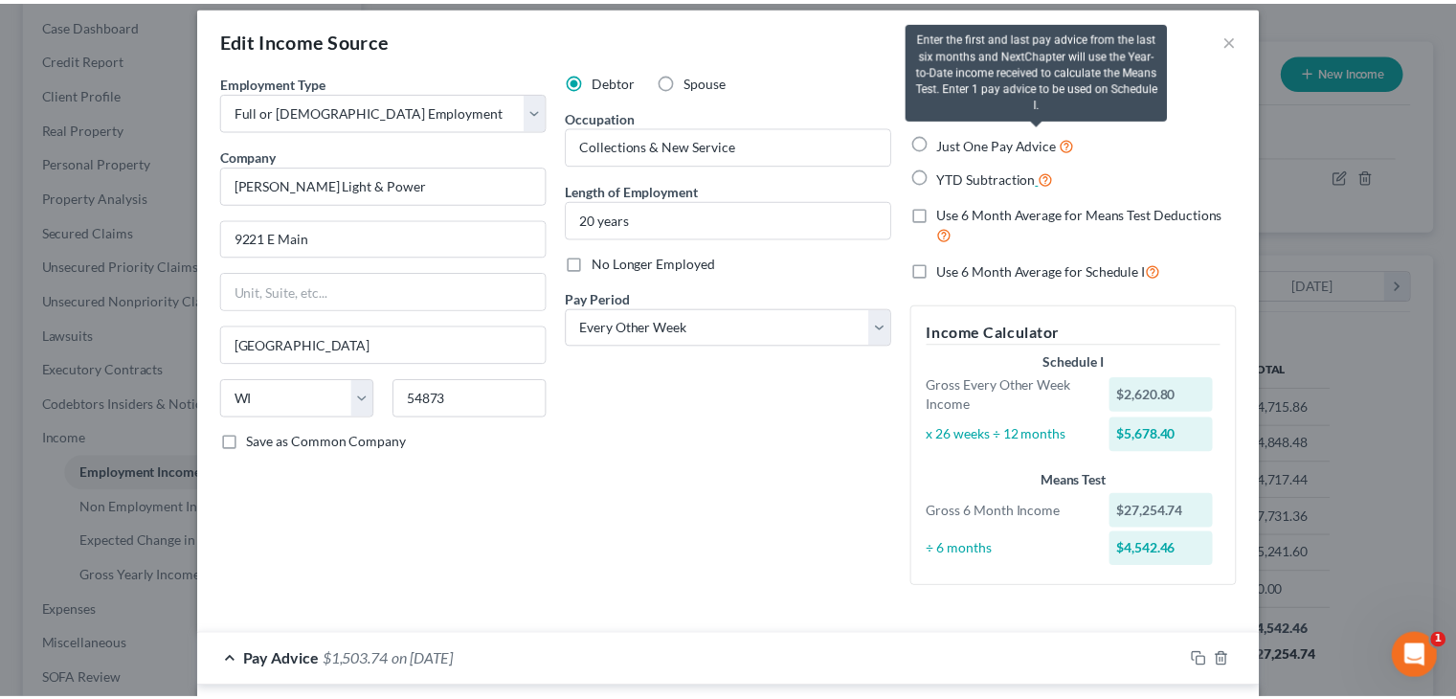
scroll to position [0, 0]
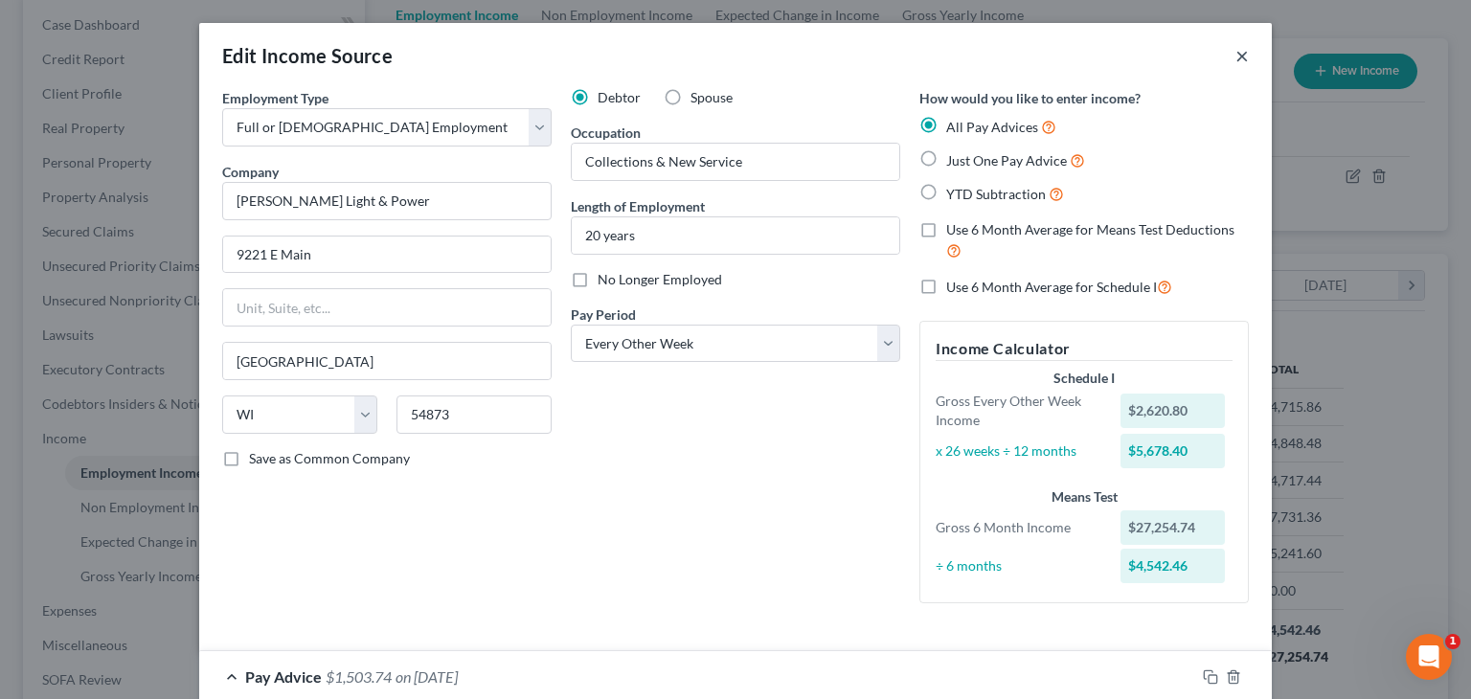
click at [1236, 58] on button "×" at bounding box center [1241, 55] width 13 height 23
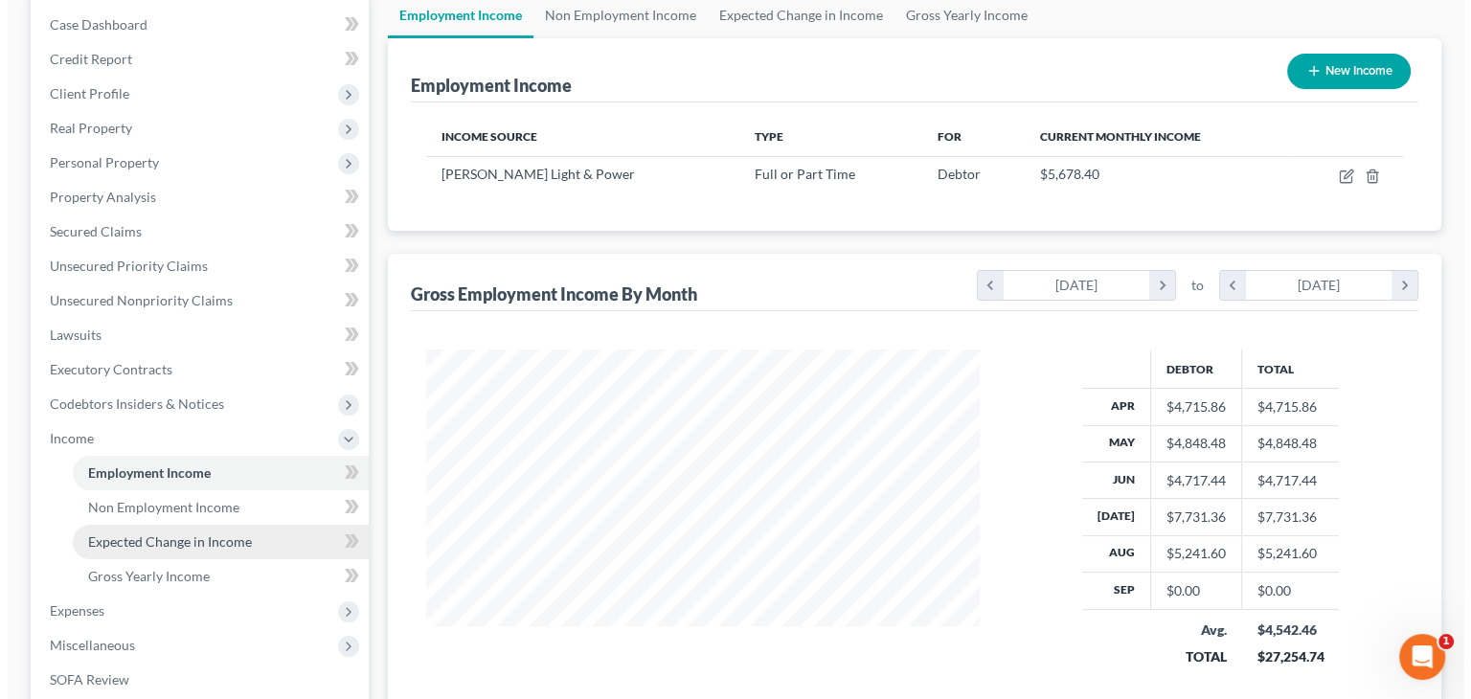
scroll to position [287, 0]
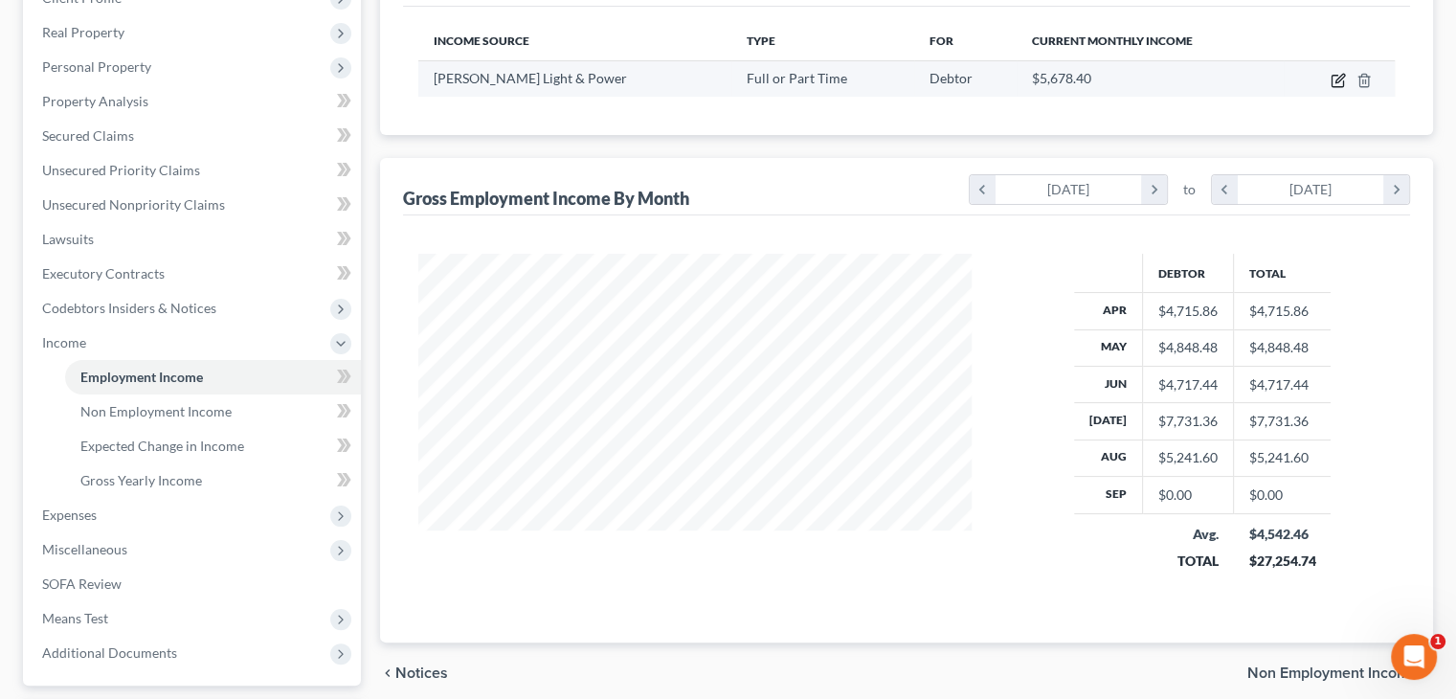
click at [1340, 73] on icon "button" at bounding box center [1338, 80] width 15 height 15
select select "0"
select select "52"
select select "2"
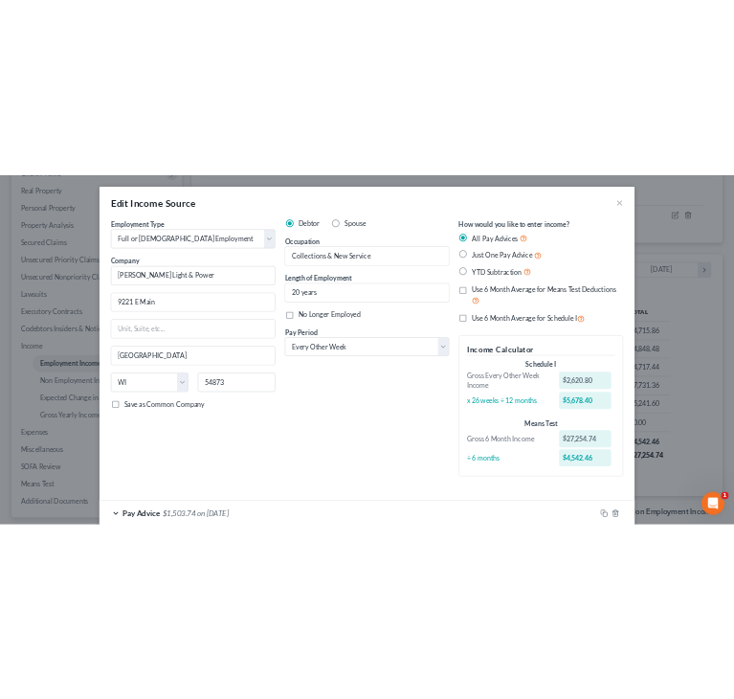
scroll to position [305, 650]
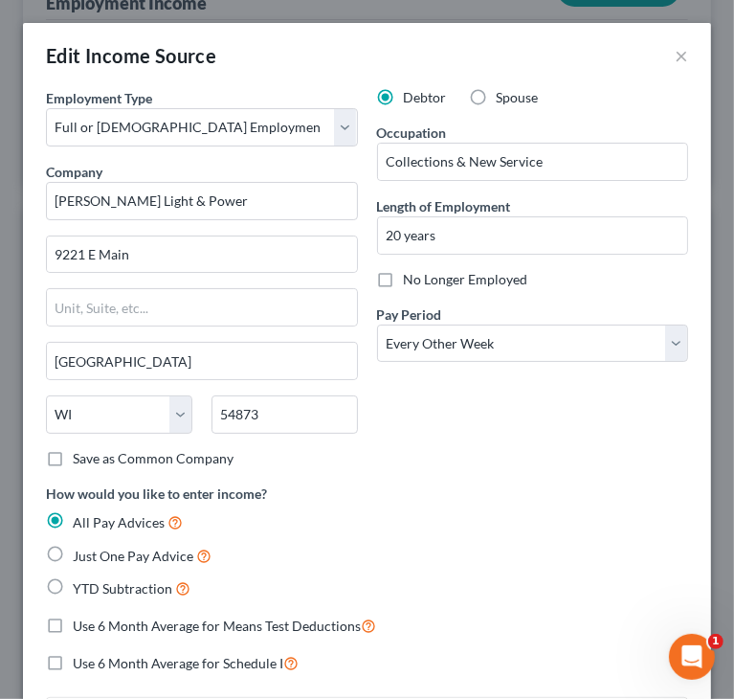
click at [469, 499] on div "How would you like to enter income? All Pay Advices Just One Pay Advice YTD Sub…" at bounding box center [367, 542] width 643 height 117
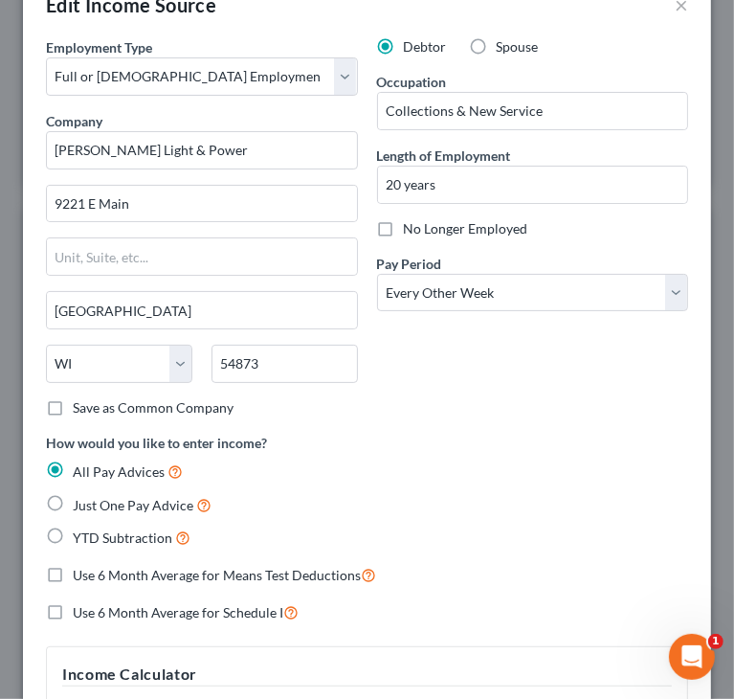
scroll to position [192, 0]
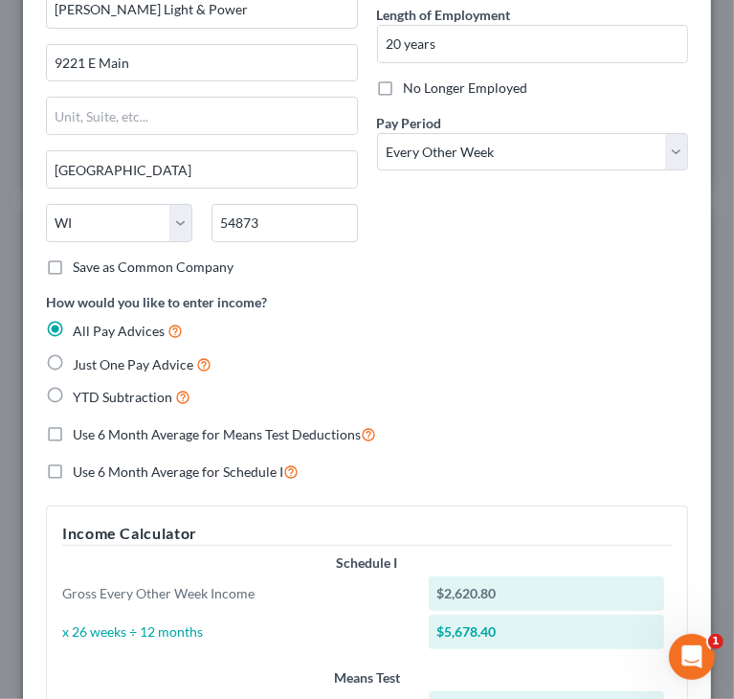
click at [514, 337] on div "All Pay Advices" at bounding box center [367, 331] width 643 height 22
click at [565, 298] on div "How would you like to enter income? All Pay Advices Just One Pay Advice YTD Sub…" at bounding box center [367, 350] width 643 height 117
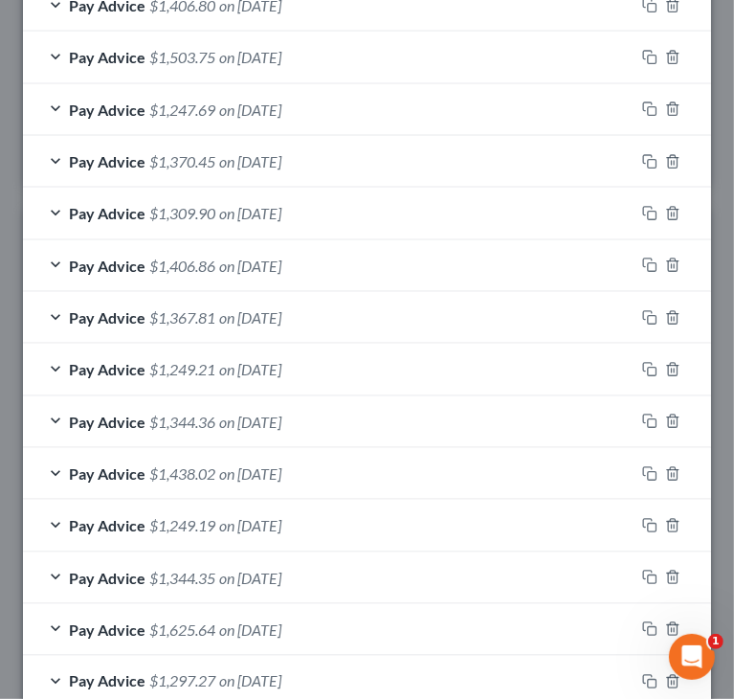
scroll to position [1245, 0]
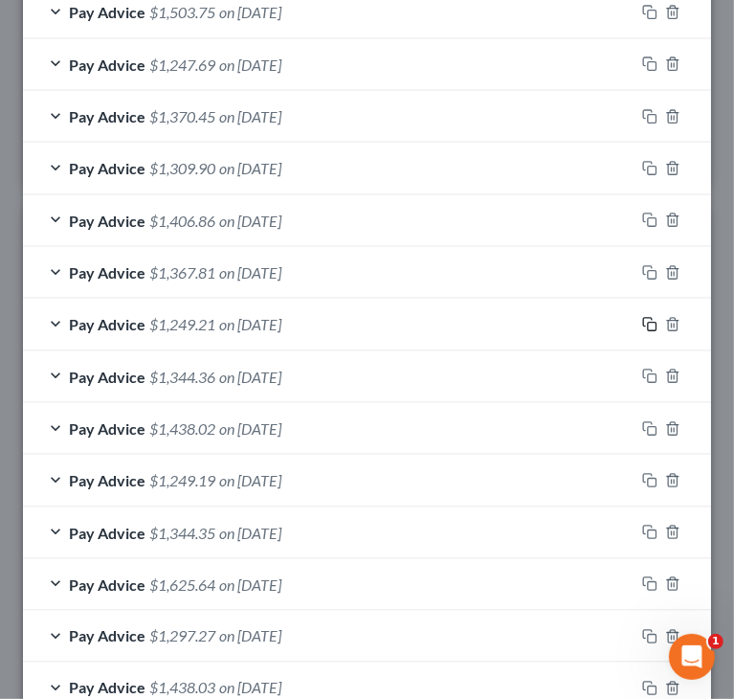
click at [643, 321] on icon "button" at bounding box center [650, 324] width 15 height 15
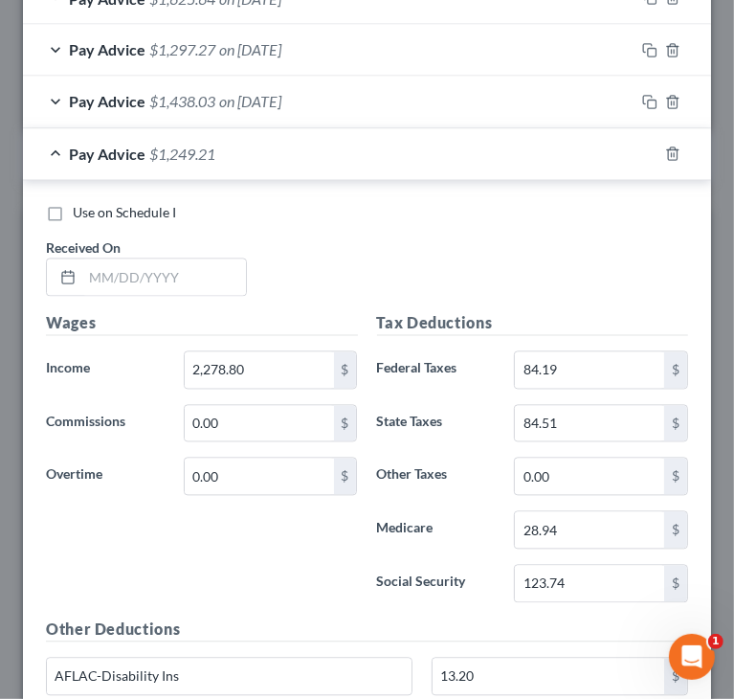
scroll to position [1768, 0]
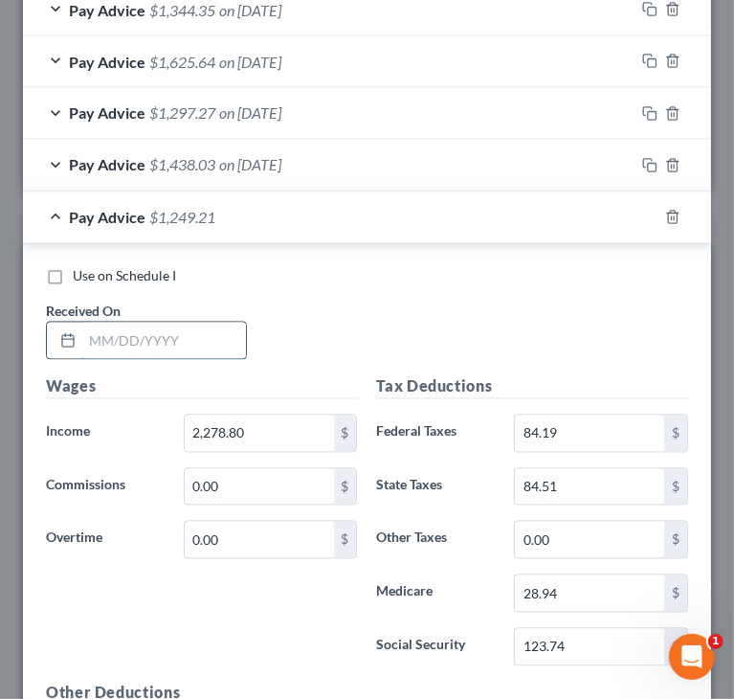
click at [153, 334] on input "text" at bounding box center [164, 341] width 164 height 36
paste input "9/11/2025"
type input "9/11/2025"
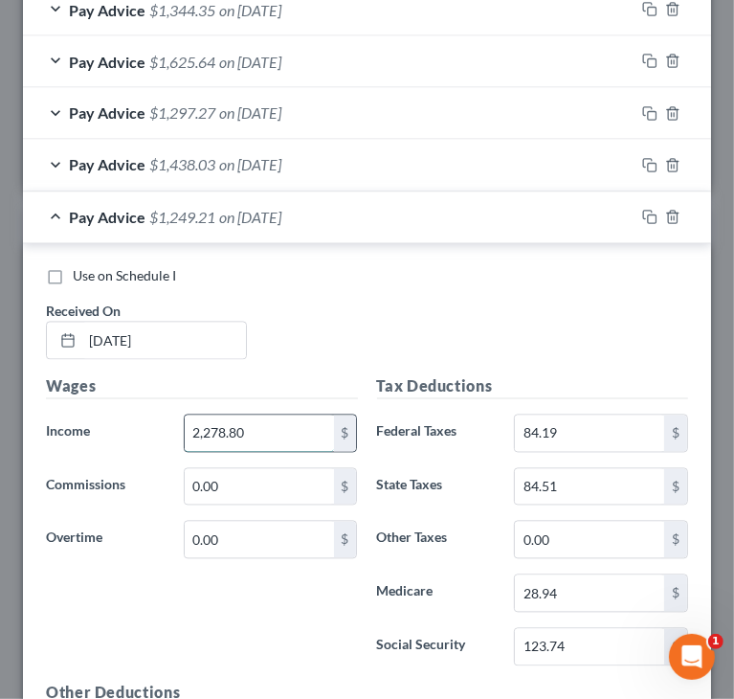
click at [266, 417] on input "2,278.80" at bounding box center [259, 434] width 149 height 36
paste input "325.9"
type input "2,325.96"
click at [530, 310] on div "Use on Schedule I Received On * 9/11/2025" at bounding box center [367, 321] width 662 height 108
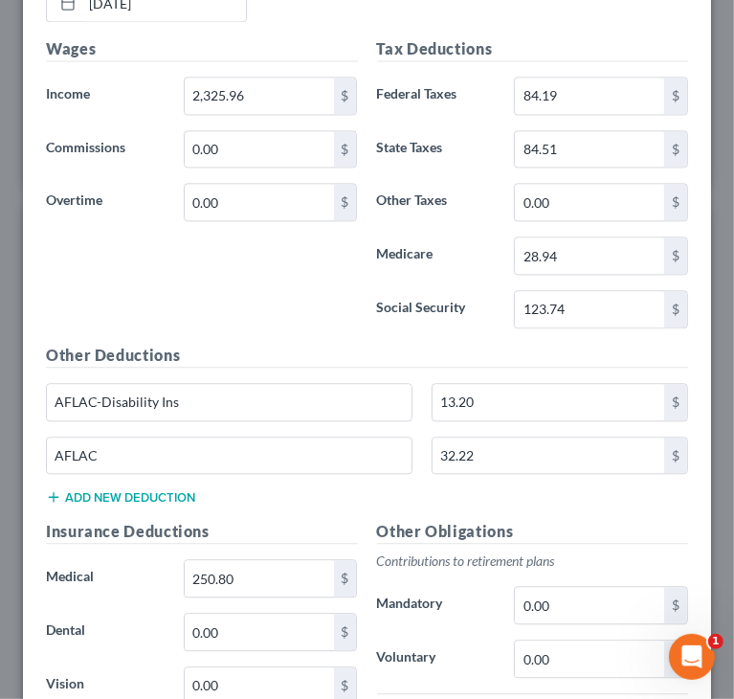
scroll to position [2151, 0]
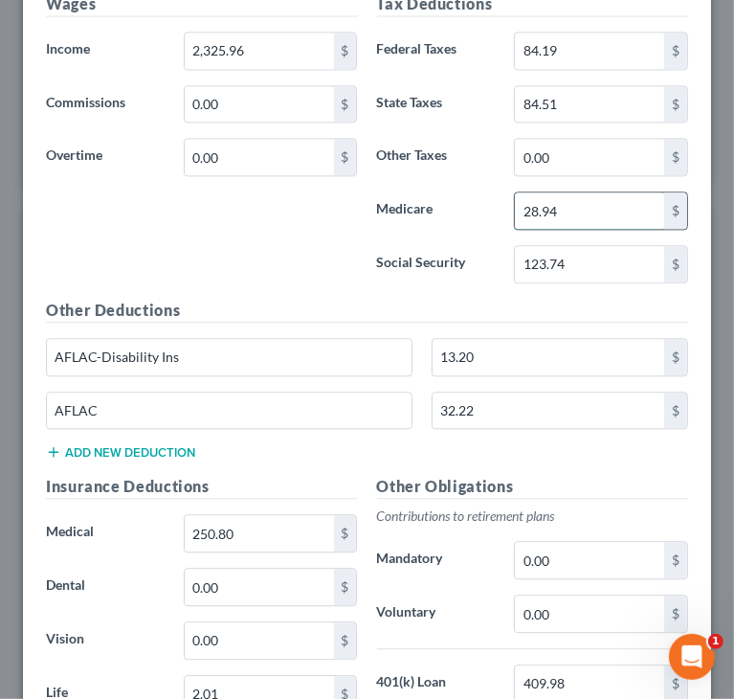
click at [632, 201] on input "28.94" at bounding box center [589, 210] width 149 height 36
paste input "9.62"
type input "29.62"
click at [619, 114] on div "84.51 $" at bounding box center [601, 104] width 174 height 38
paste input "7"
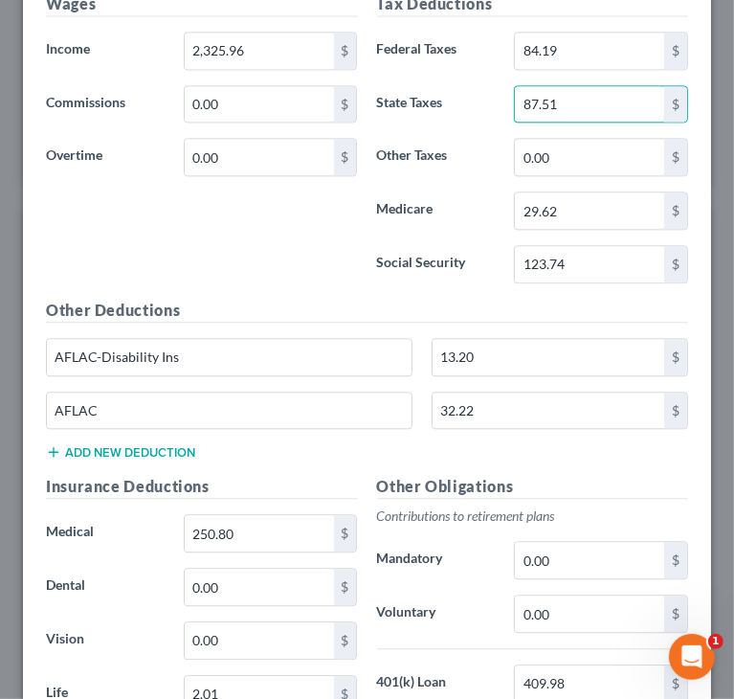
type input "87.51"
click at [597, 90] on input "87.51" at bounding box center [589, 104] width 149 height 36
click at [601, 43] on input "84.19" at bounding box center [589, 51] width 149 height 36
paste input "8.91"
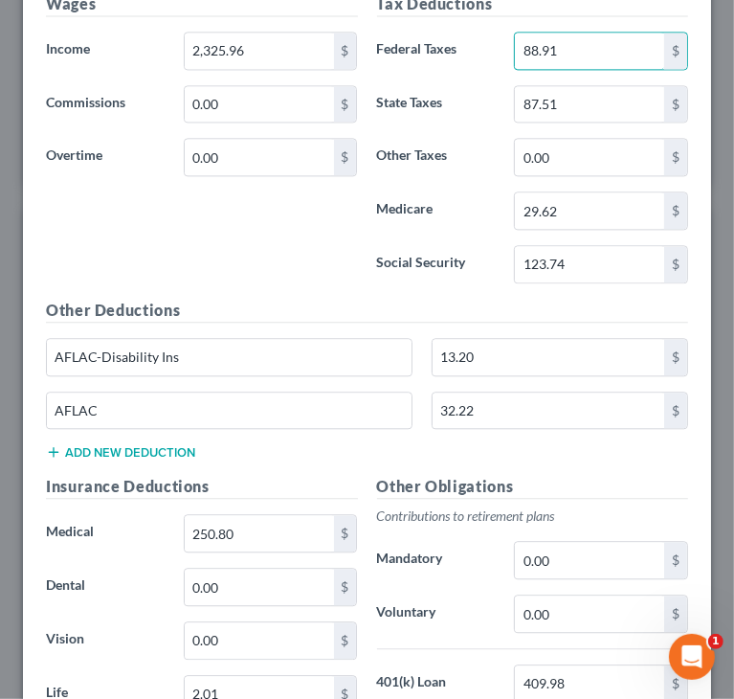
type input "88.91"
drag, startPoint x: 353, startPoint y: 444, endPoint x: 372, endPoint y: 428, distance: 25.1
click at [353, 444] on div "Other Deductions AFLAC-Disability Ins 13.20 $ AFLAC 32.22 $ Add new deduction" at bounding box center [367, 387] width 662 height 177
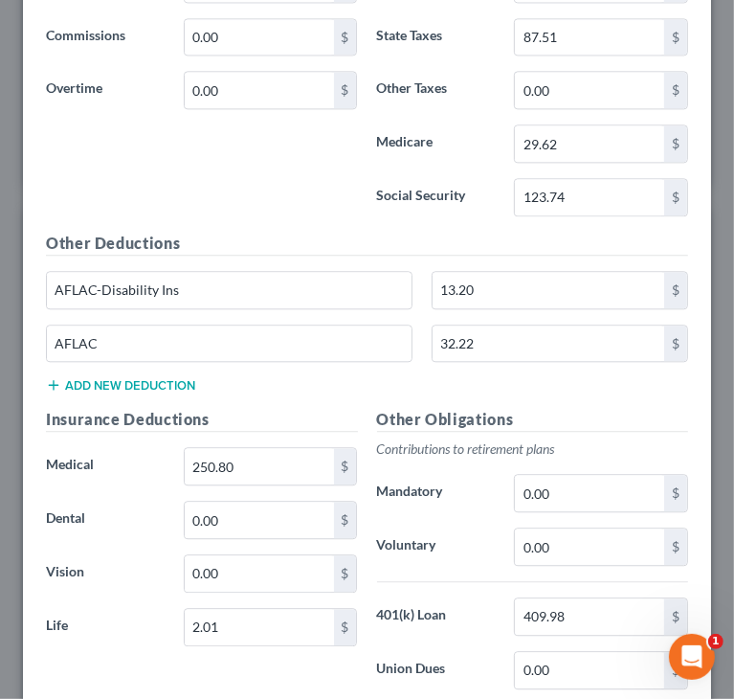
scroll to position [2342, 0]
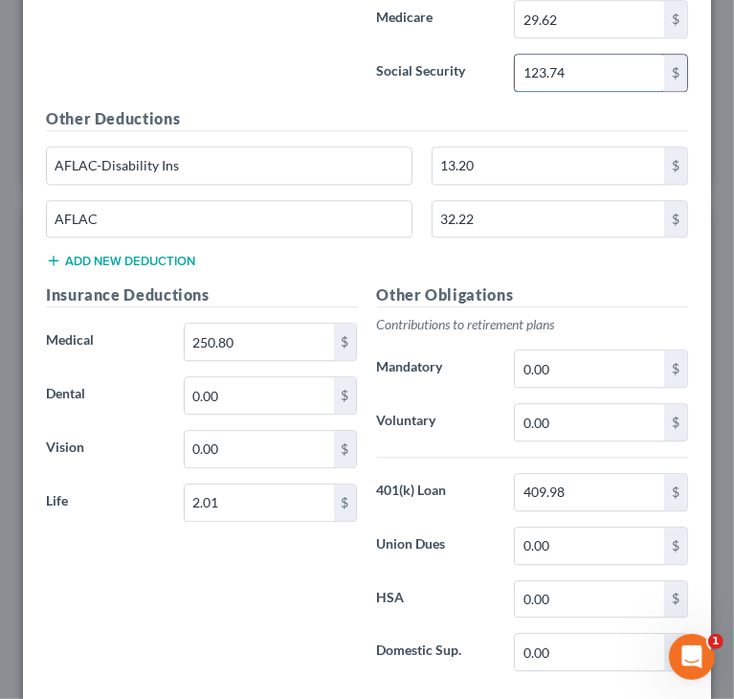
paste input "6.66"
type input "126.66"
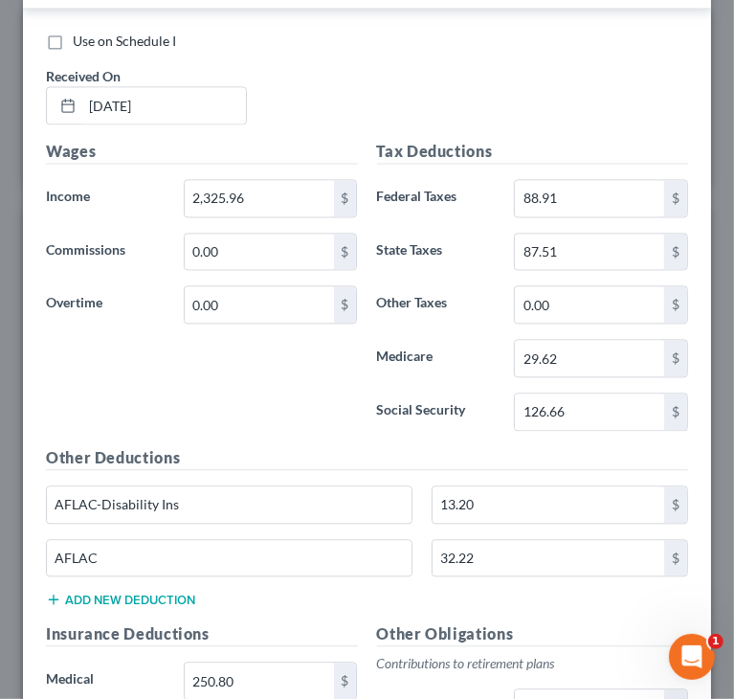
scroll to position [1959, 0]
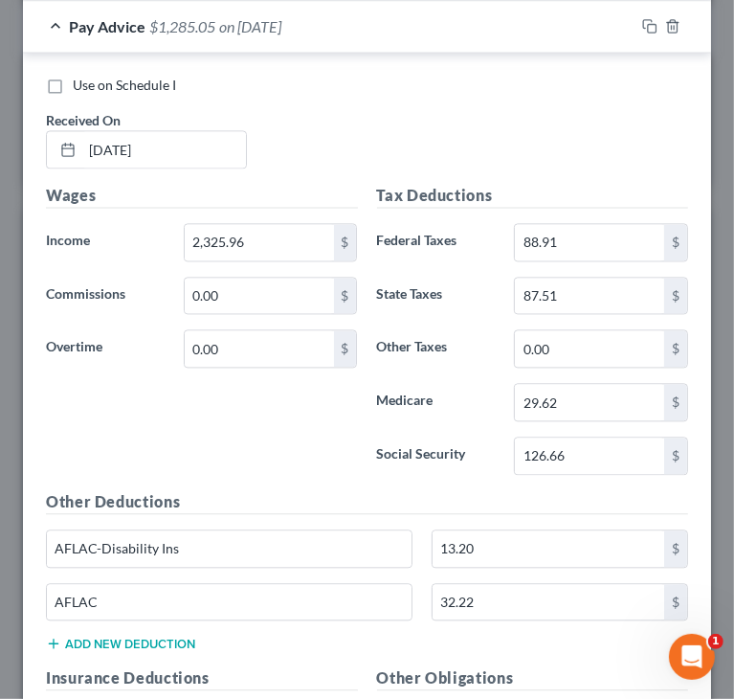
click at [54, 16] on div "Pay Advice $1,285.05 on 09/11/2025" at bounding box center [329, 26] width 612 height 51
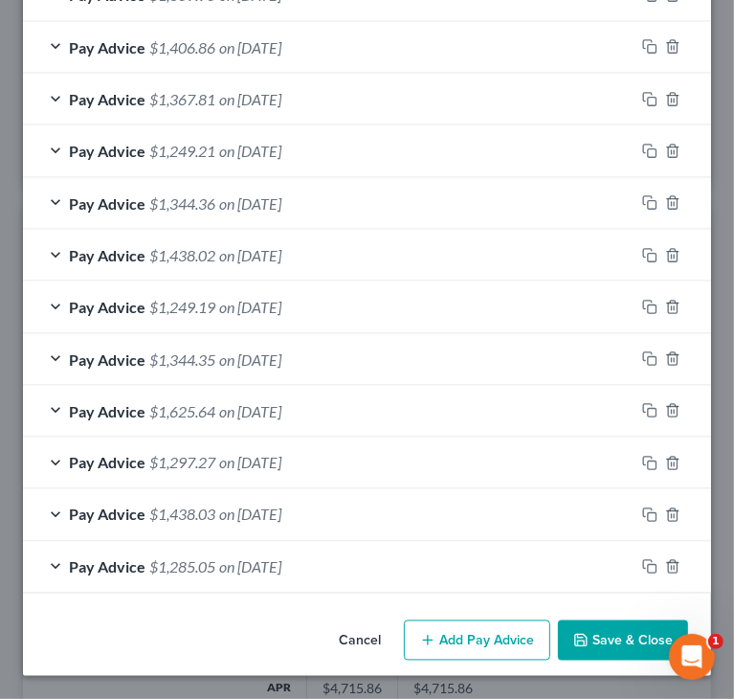
scroll to position [1411, 0]
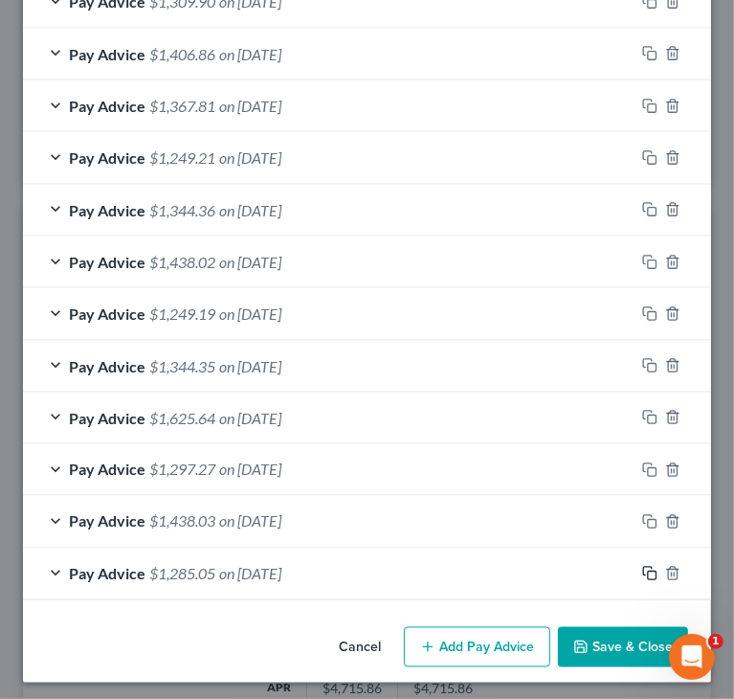
drag, startPoint x: 632, startPoint y: 566, endPoint x: 505, endPoint y: 537, distance: 130.6
click at [643, 566] on icon "button" at bounding box center [650, 573] width 15 height 15
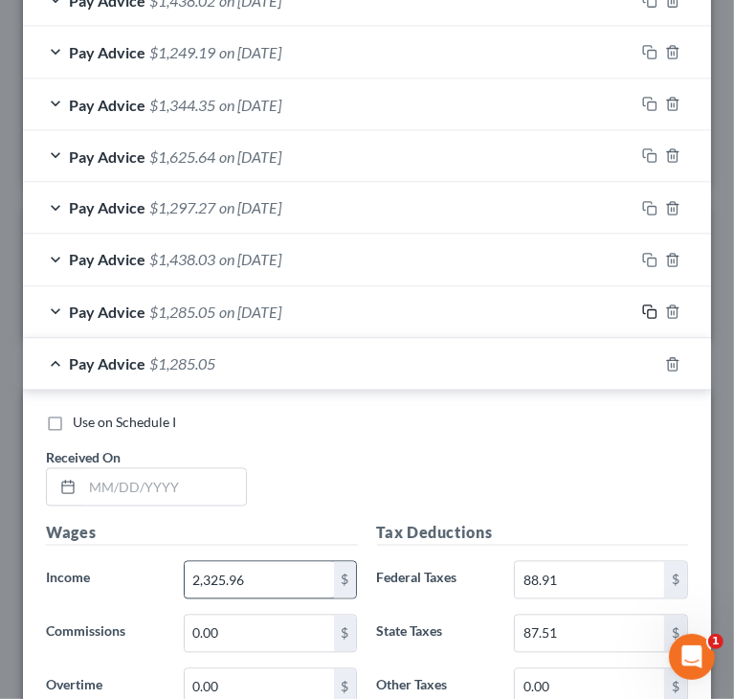
scroll to position [1699, 0]
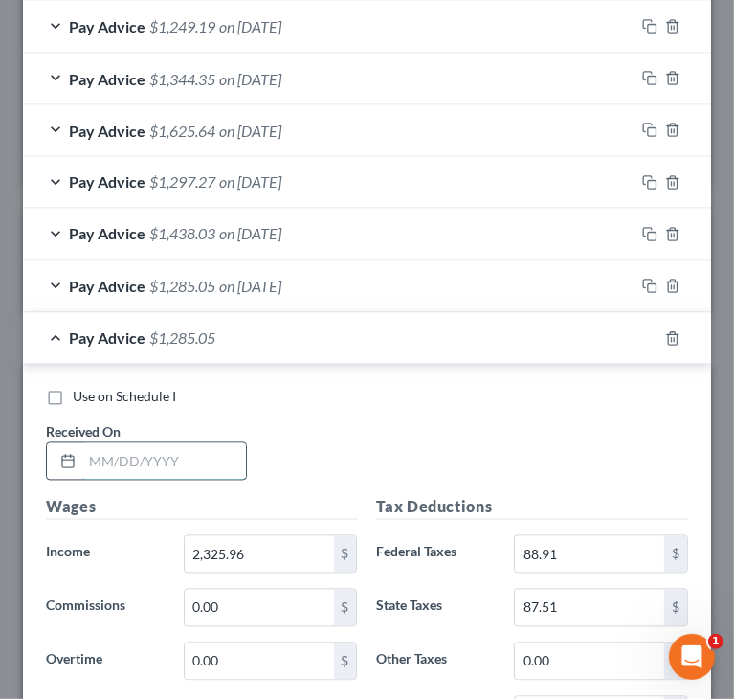
click at [223, 456] on input "text" at bounding box center [164, 461] width 164 height 36
paste input "9/25/2025"
type input "9/25/2025"
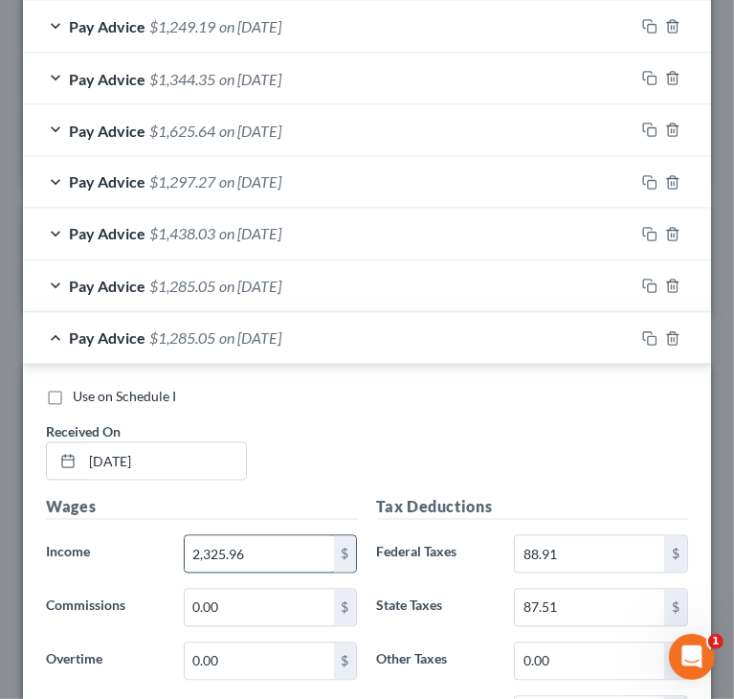
click at [281, 563] on input "2,325.96" at bounding box center [259, 554] width 149 height 36
paste input "39.72"
type input "2,339.72"
click at [400, 434] on div "Use on Schedule I Received On * 9/25/2025" at bounding box center [367, 442] width 662 height 108
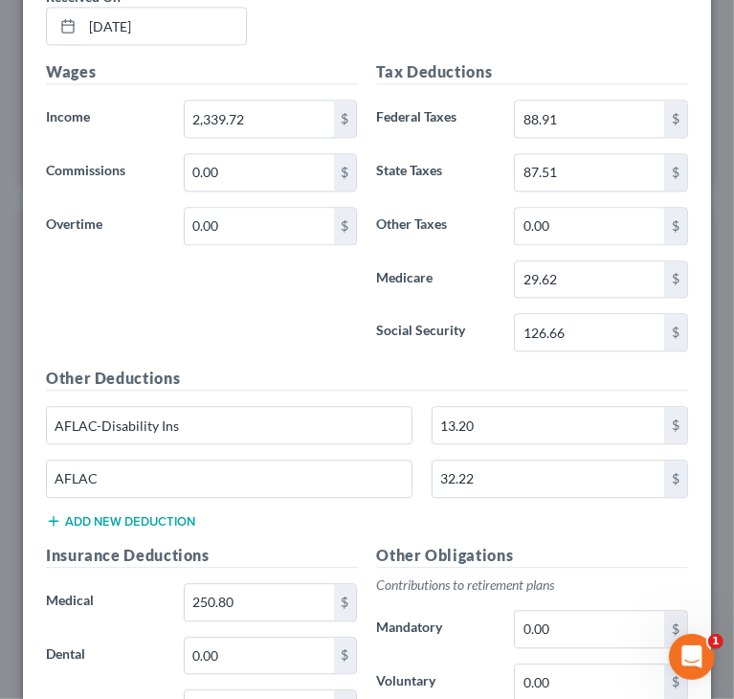
scroll to position [2273, 0]
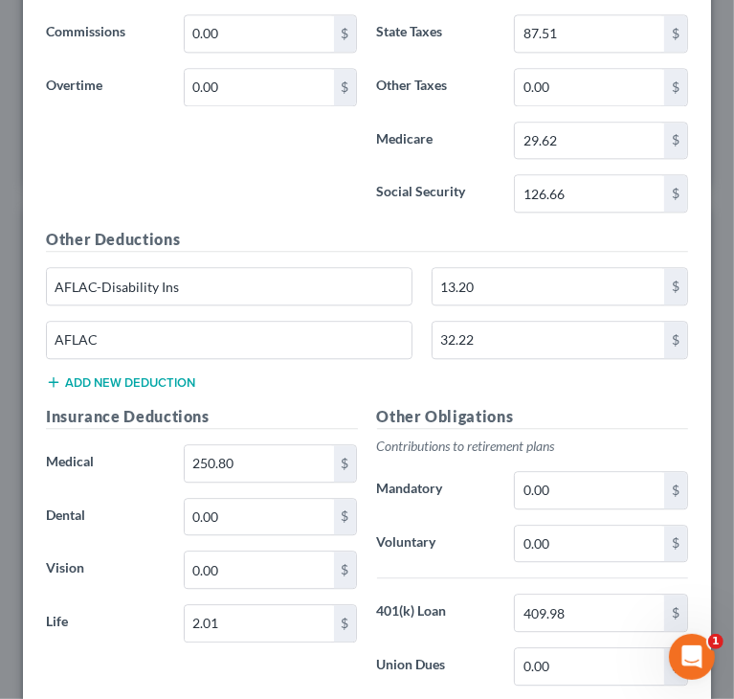
click at [134, 530] on div "Insurance Deductions Medical 250.80 $ Dental 0.00 $ Vision 0.00 $ Life 2.01 $" at bounding box center [201, 606] width 331 height 403
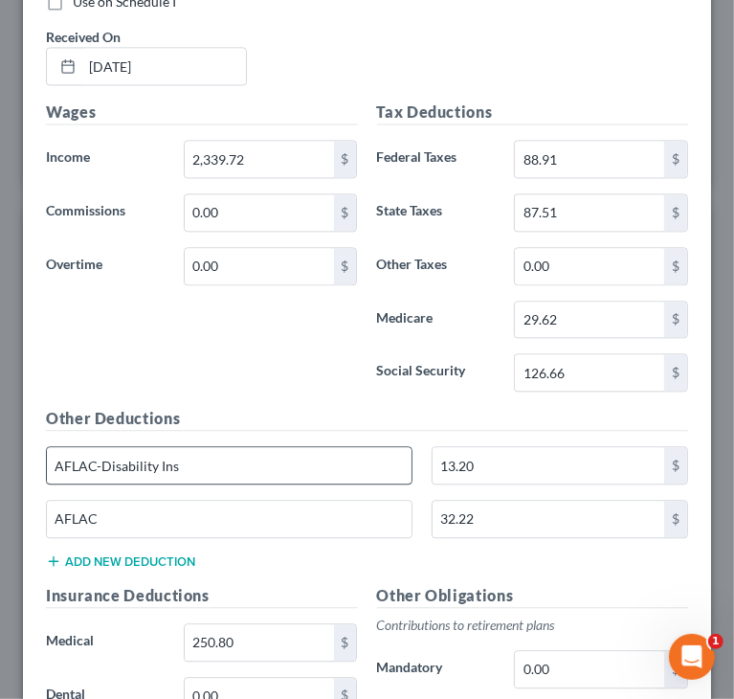
scroll to position [2082, 0]
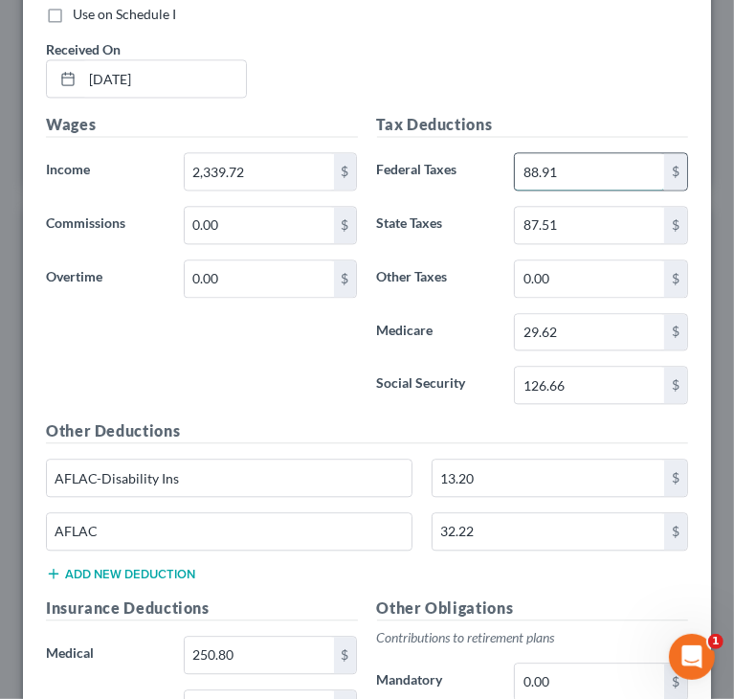
click at [581, 162] on input "88.91" at bounding box center [589, 171] width 149 height 36
paste input "90.29"
type input "90.29"
click at [570, 326] on input "29.62" at bounding box center [589, 332] width 149 height 36
paste input "82"
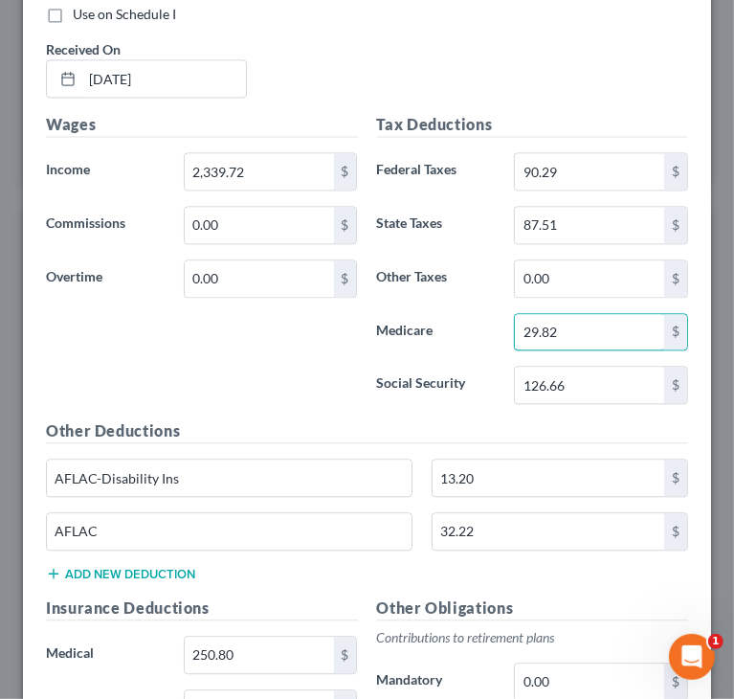
type input "29.82"
click at [576, 367] on input "126.66" at bounding box center [589, 385] width 149 height 36
paste input "7.51"
type input "127.51"
click at [593, 226] on input "87.51" at bounding box center [589, 225] width 149 height 36
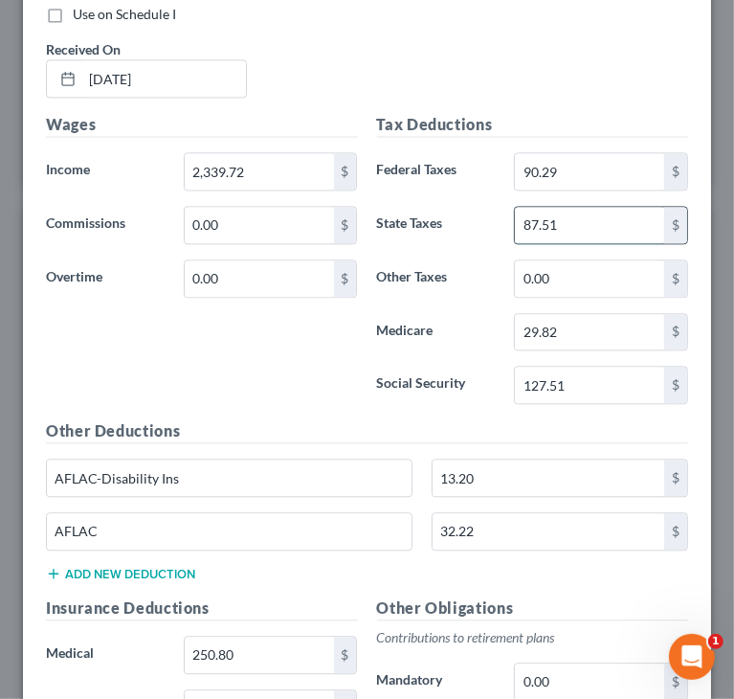
paste input "8.39"
type input "88.39"
click at [192, 382] on div "Wages Income * 2,339.72 $ Commissions 0.00 $ Overtime 0.00 $" at bounding box center [201, 266] width 331 height 306
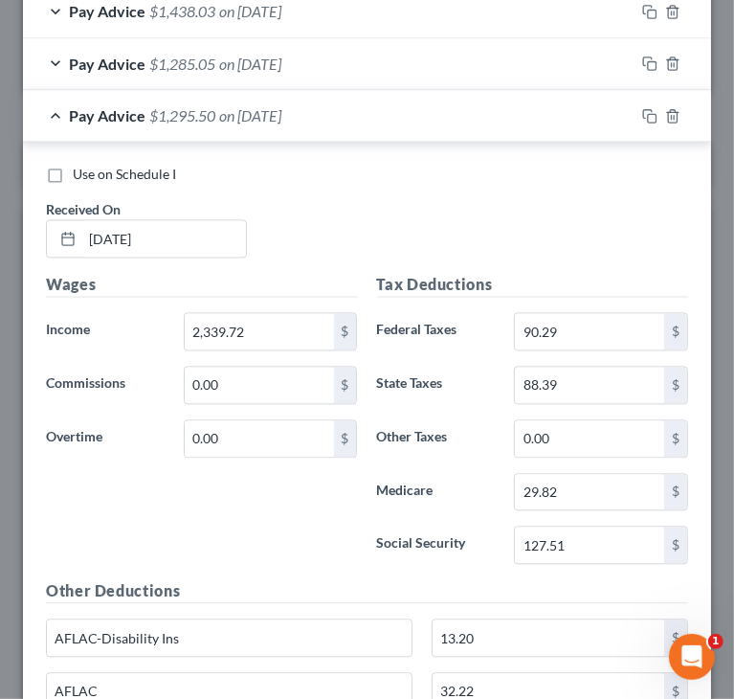
scroll to position [1890, 0]
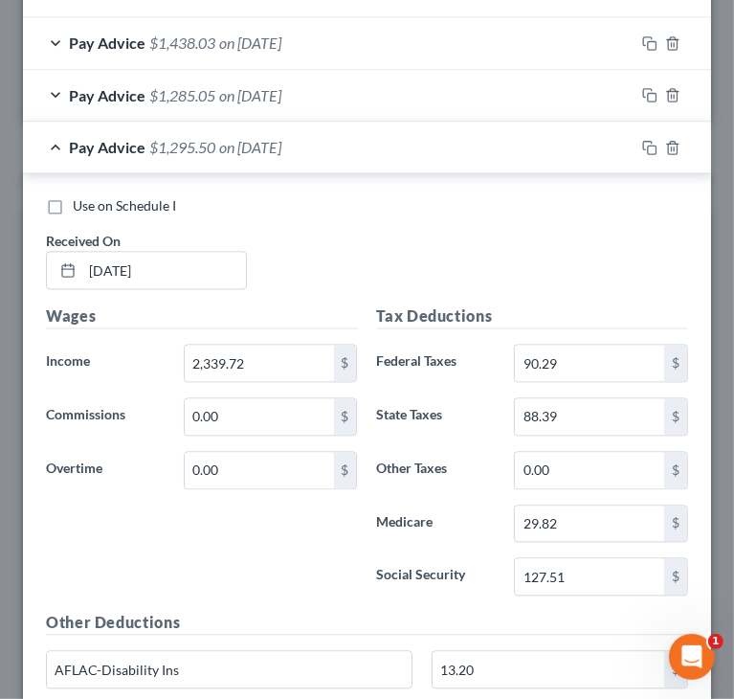
click at [56, 139] on div "Pay Advice $1,295.50 on 09/25/2025" at bounding box center [329, 147] width 612 height 51
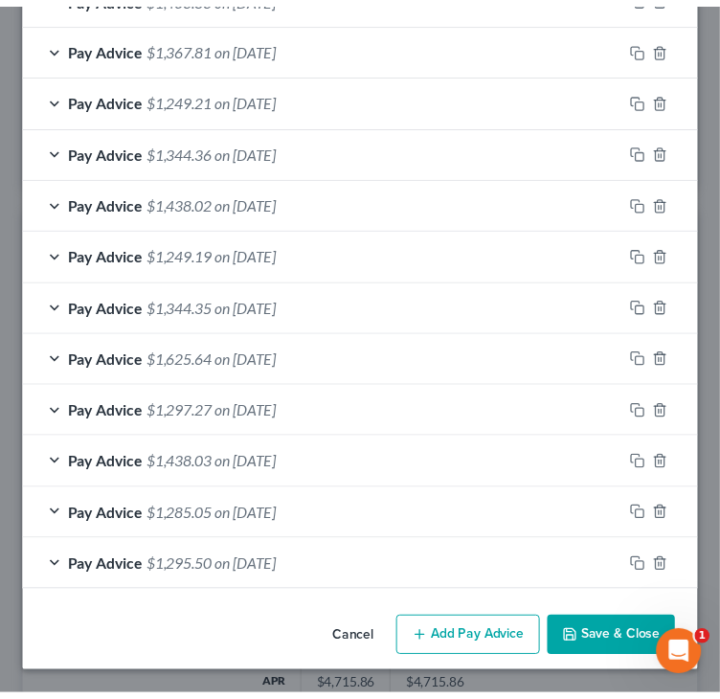
scroll to position [1463, 0]
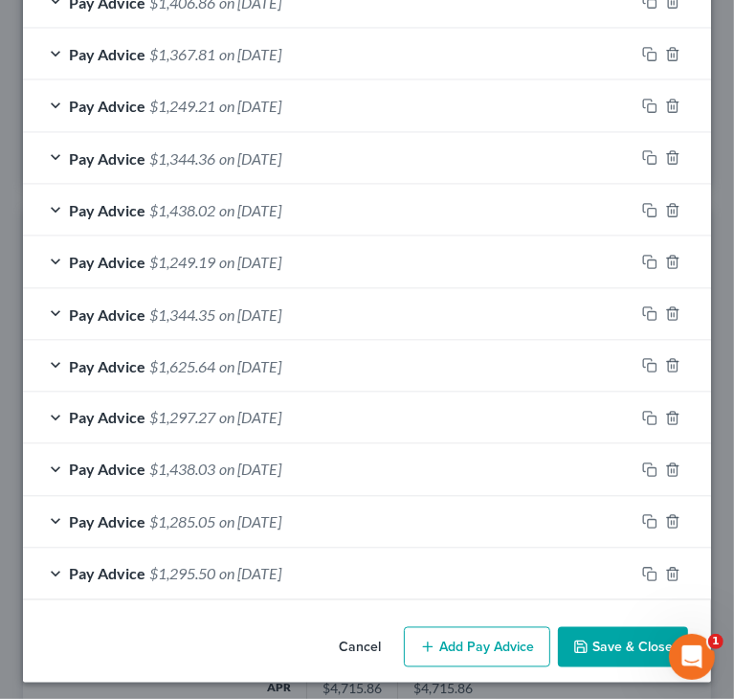
click at [622, 644] on button "Save & Close" at bounding box center [623, 647] width 130 height 40
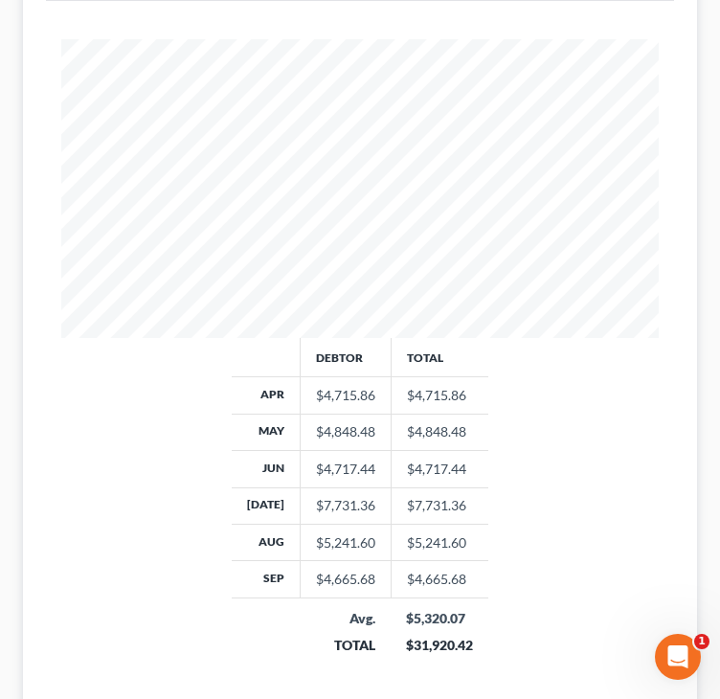
scroll to position [575, 0]
click at [598, 492] on div "Debtor Total Apr $4,715.86 $4,715.86 May $4,848.48 $4,848.48 Jun $4,717.44 $4,7…" at bounding box center [360, 508] width 636 height 343
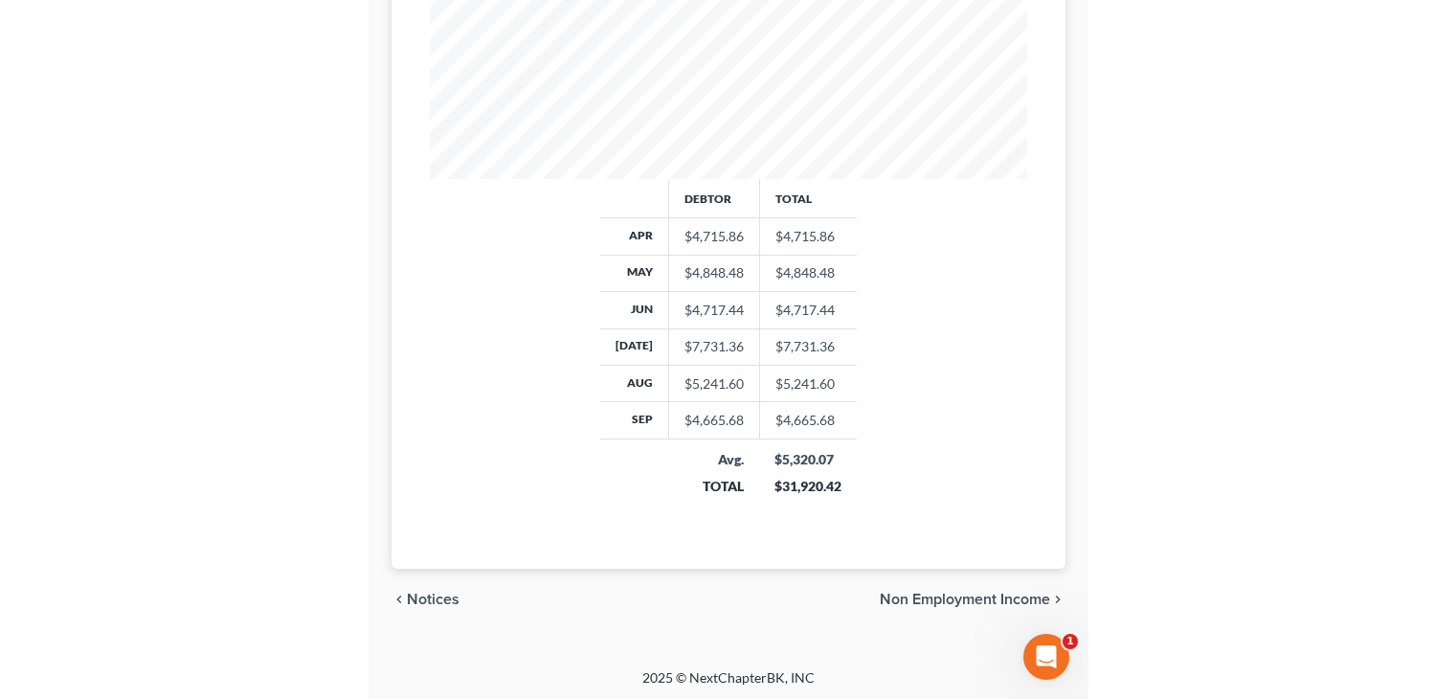
scroll to position [341, 591]
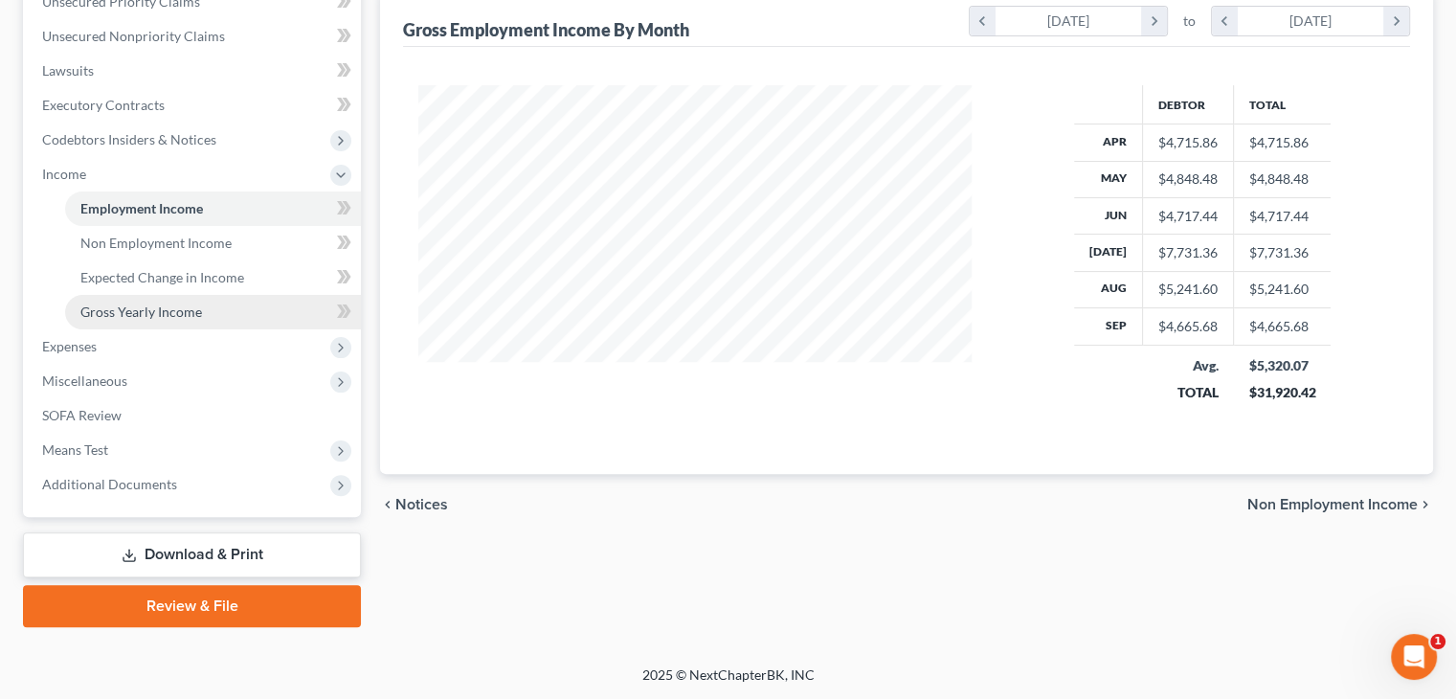
click at [133, 309] on span "Gross Yearly Income" at bounding box center [141, 312] width 122 height 16
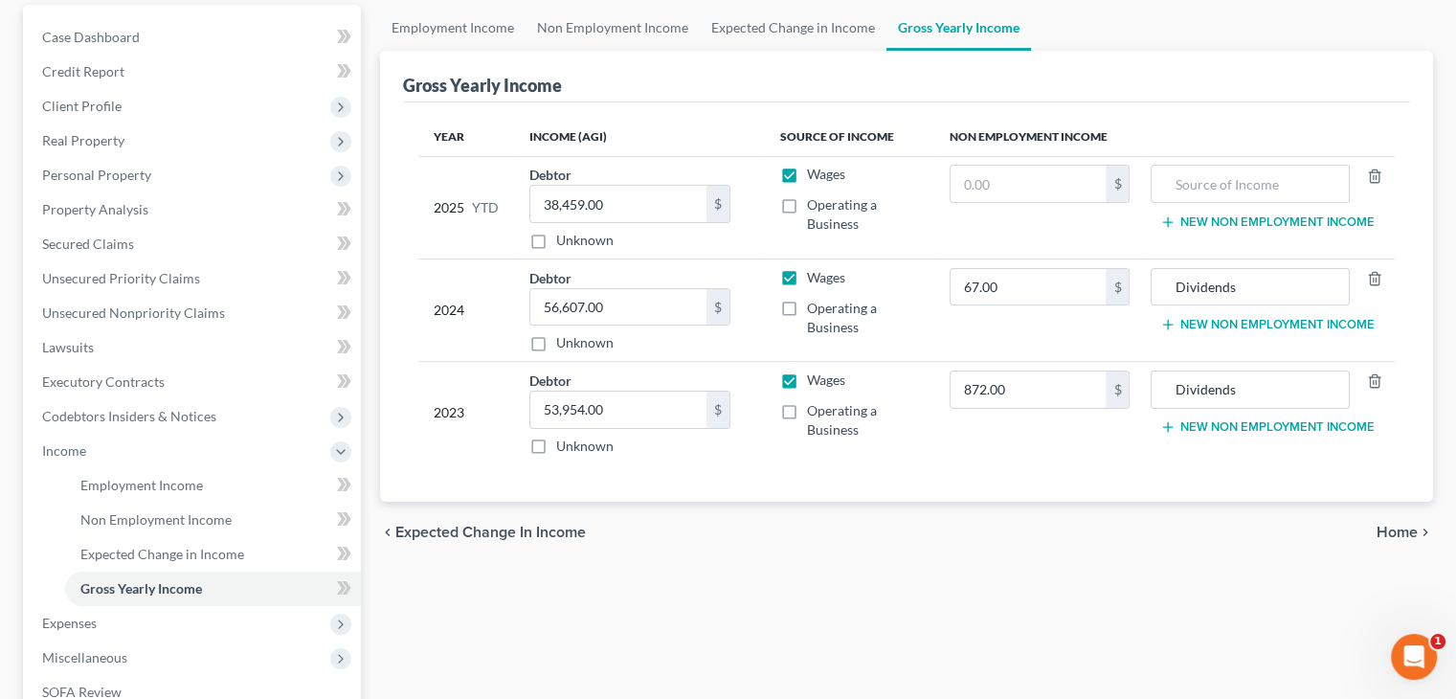
scroll to position [192, 0]
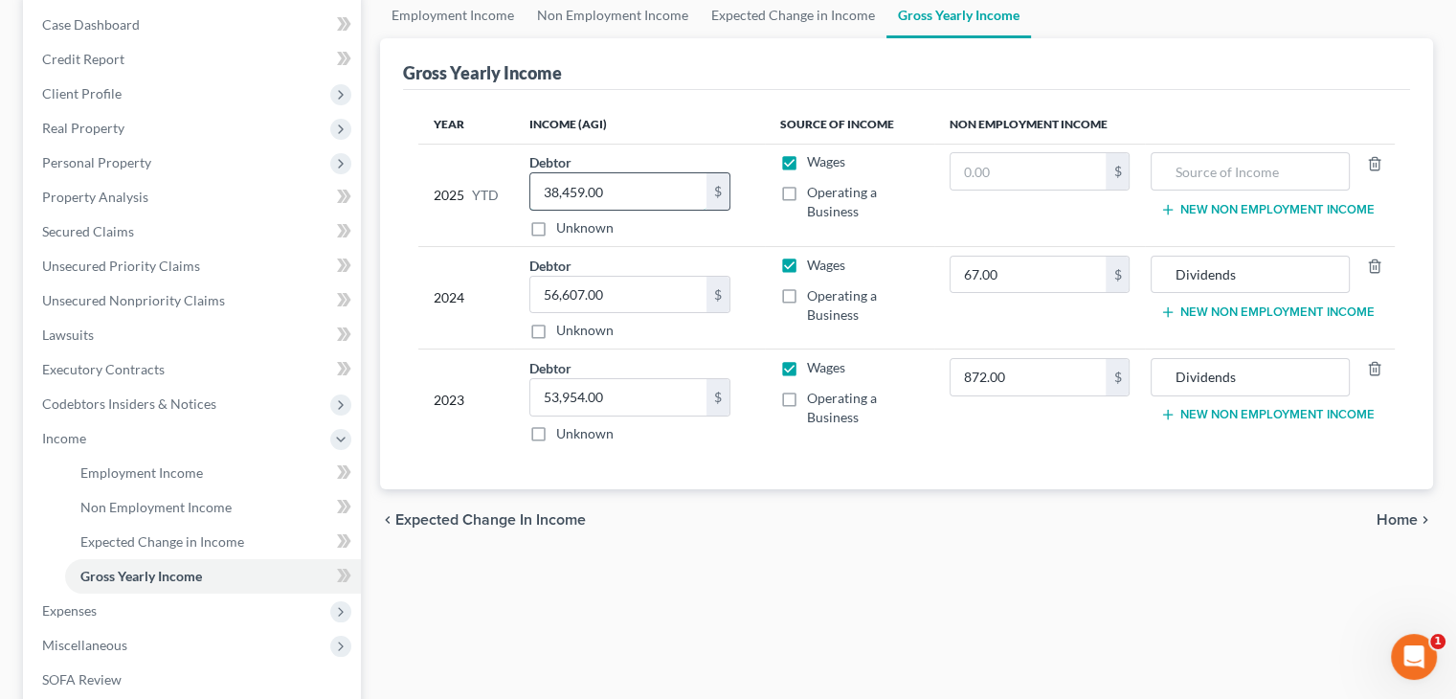
click at [669, 196] on input "38,459.00" at bounding box center [618, 191] width 176 height 36
paste input "48,948.13"
type input "48,948."
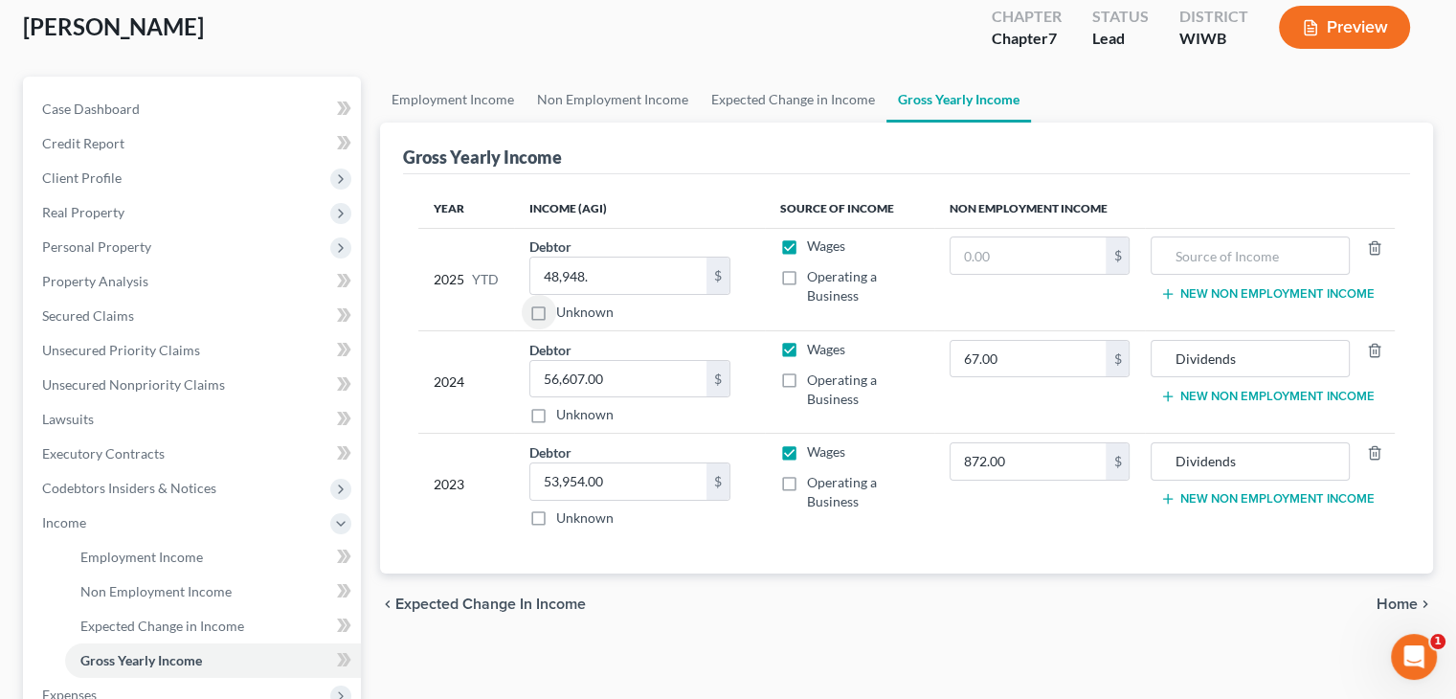
scroll to position [96, 0]
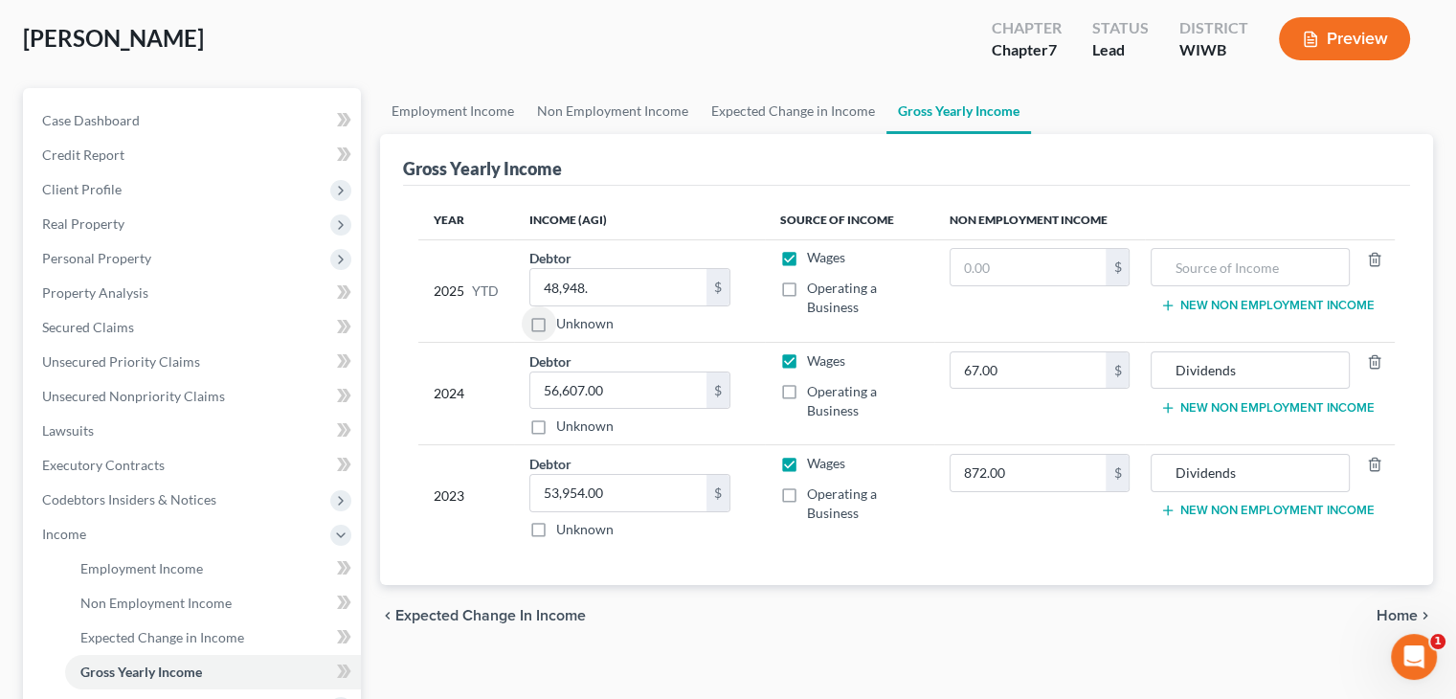
click at [1371, 606] on div "chevron_left Expected Change in Income Home chevron_right" at bounding box center [906, 615] width 1053 height 61
click at [1396, 608] on span "Home" at bounding box center [1397, 615] width 41 height 15
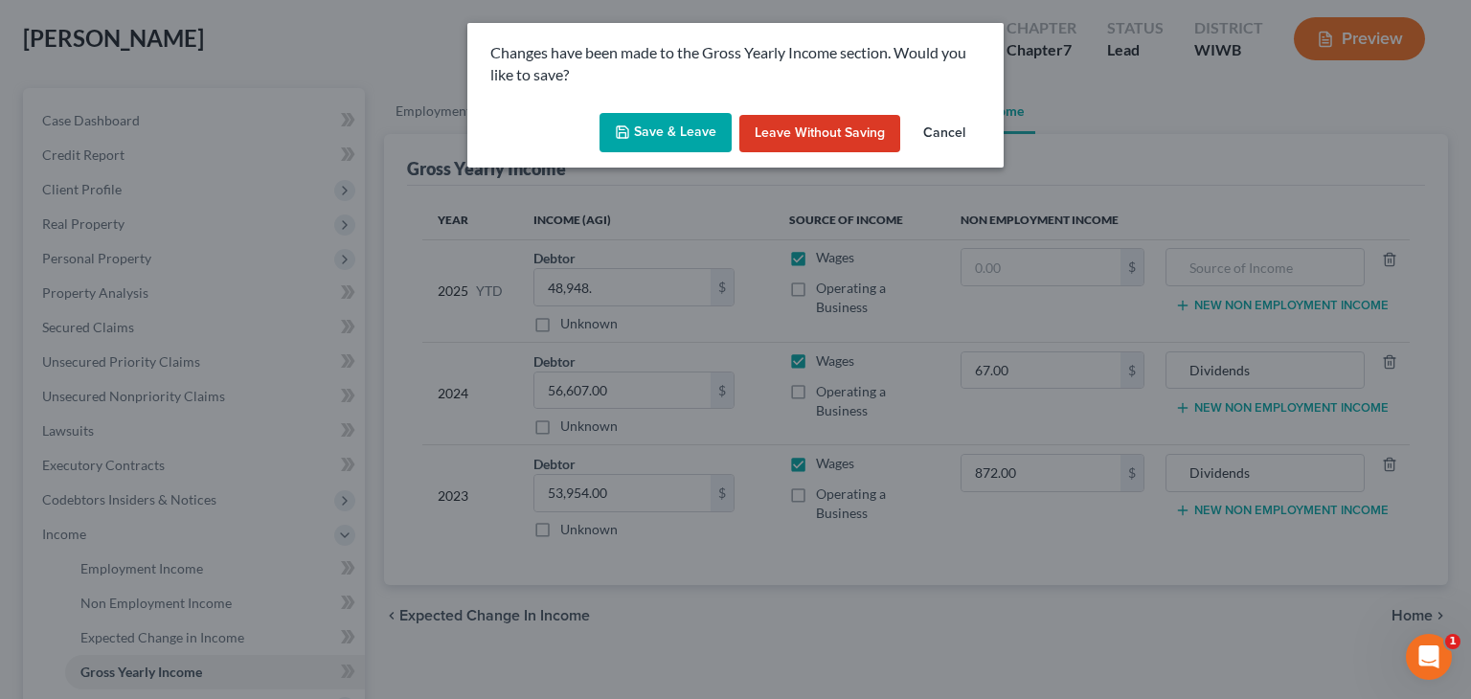
click at [669, 139] on button "Save & Leave" at bounding box center [665, 133] width 132 height 40
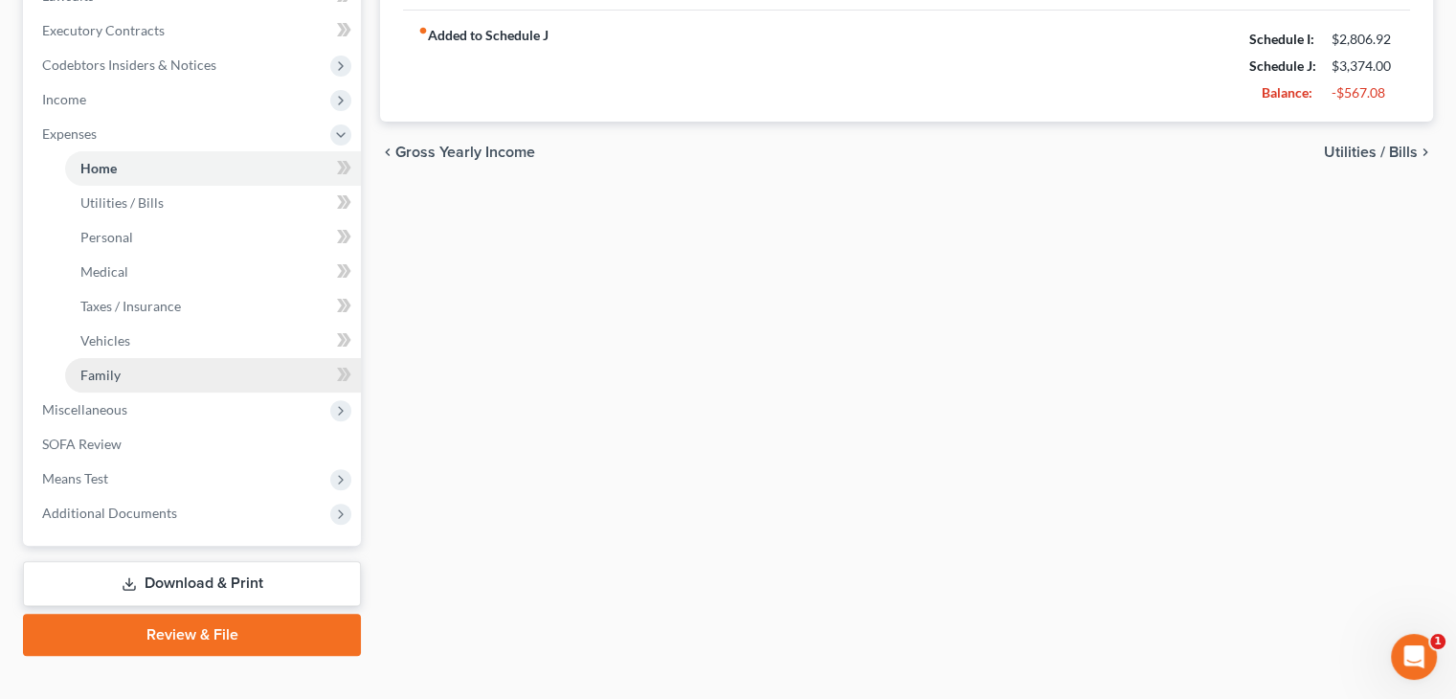
scroll to position [559, 0]
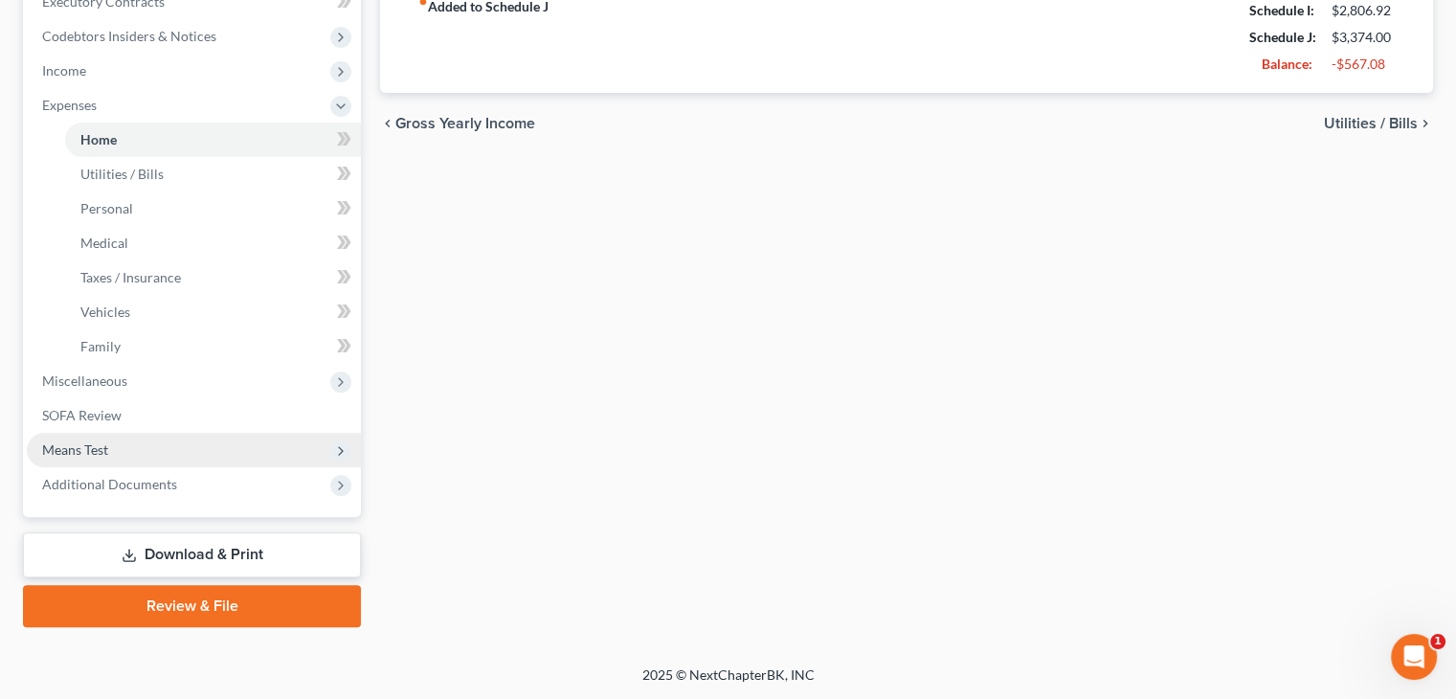
click at [153, 446] on span "Means Test" at bounding box center [194, 450] width 334 height 34
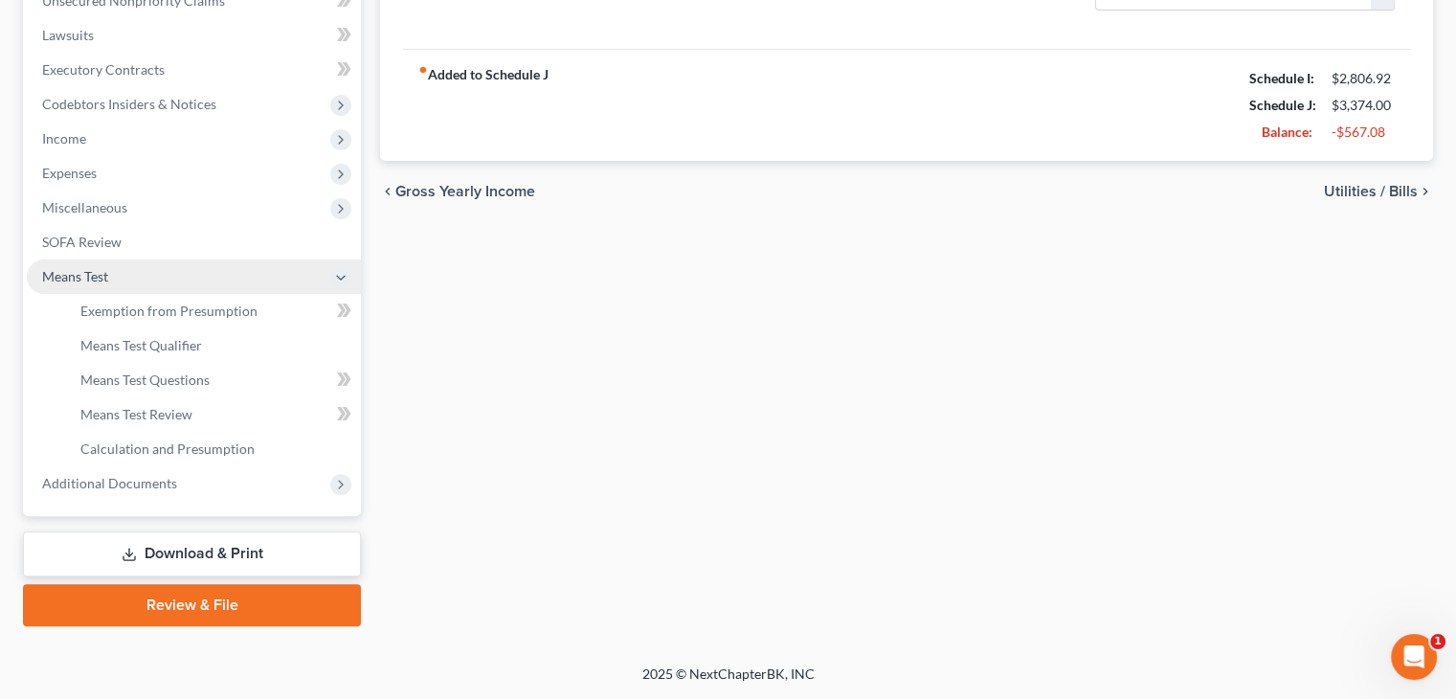
scroll to position [490, 0]
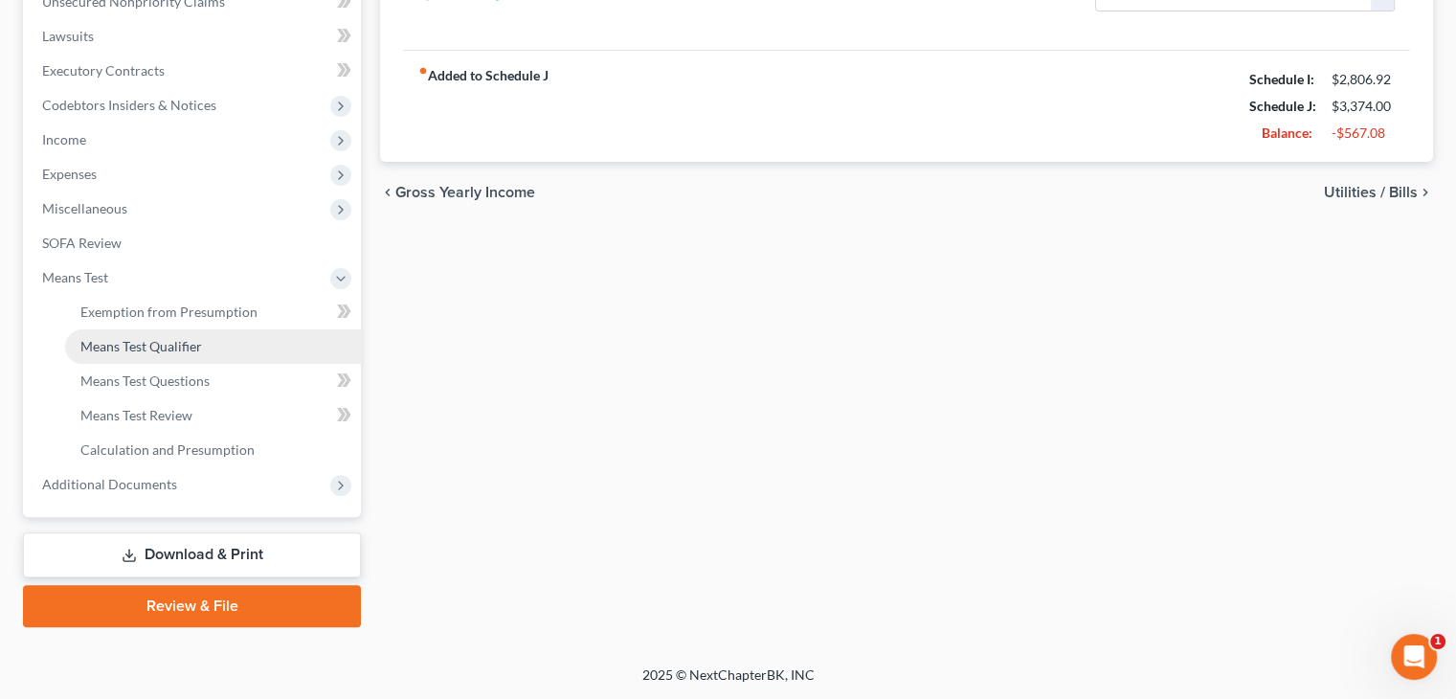
click at [180, 350] on span "Means Test Qualifier" at bounding box center [141, 346] width 122 height 16
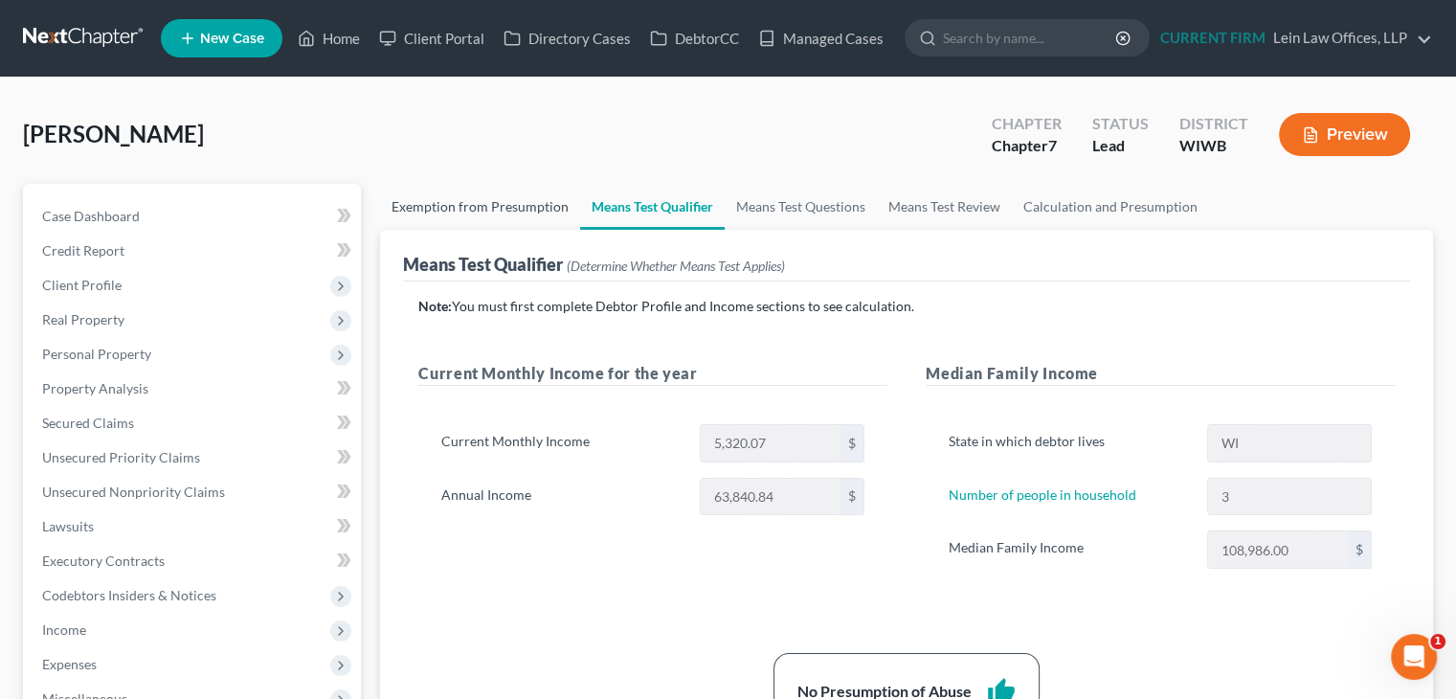
click at [503, 211] on link "Exemption from Presumption" at bounding box center [480, 207] width 200 height 46
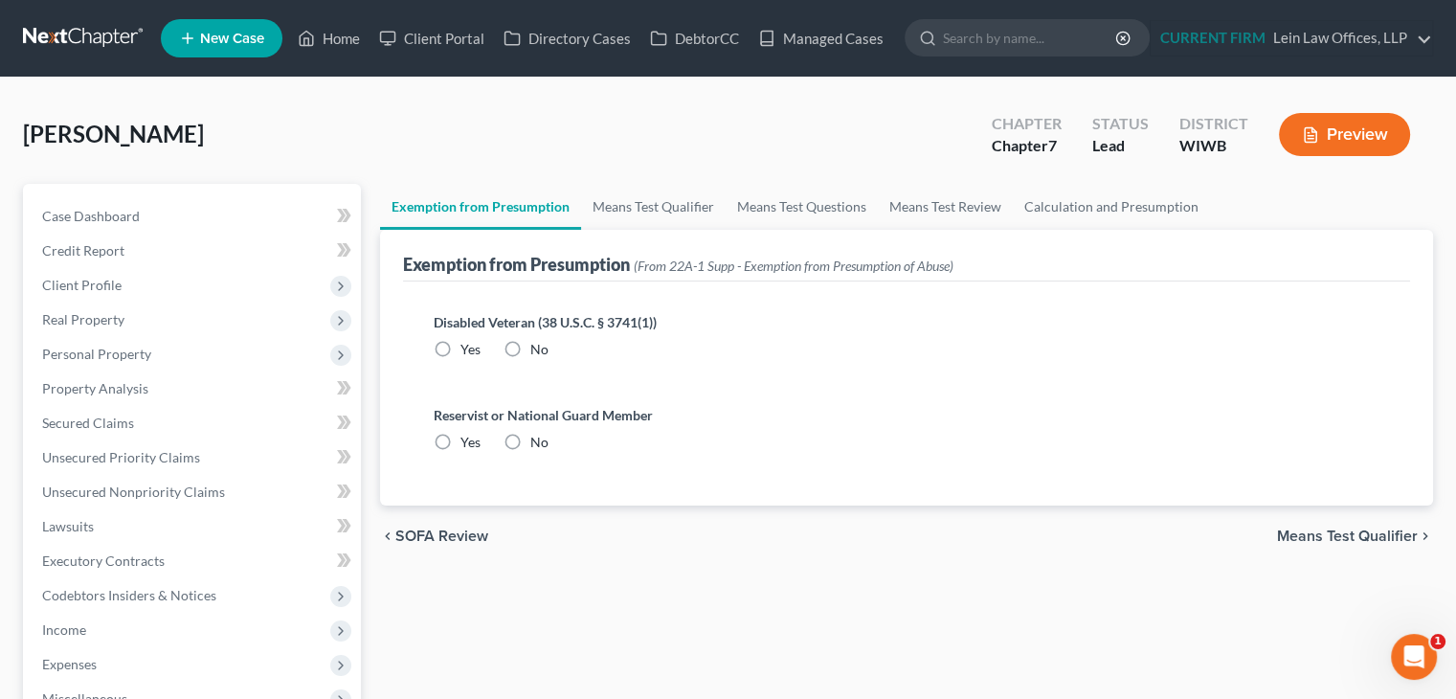
click at [497, 346] on div "Disabled Veteran (38 U.S.C. § 3741(1)) Yes No" at bounding box center [907, 335] width 946 height 47
click at [530, 350] on label "No" at bounding box center [539, 349] width 18 height 19
click at [538, 350] on input "No" at bounding box center [544, 346] width 12 height 12
radio input "true"
click at [530, 438] on label "No" at bounding box center [539, 442] width 18 height 19
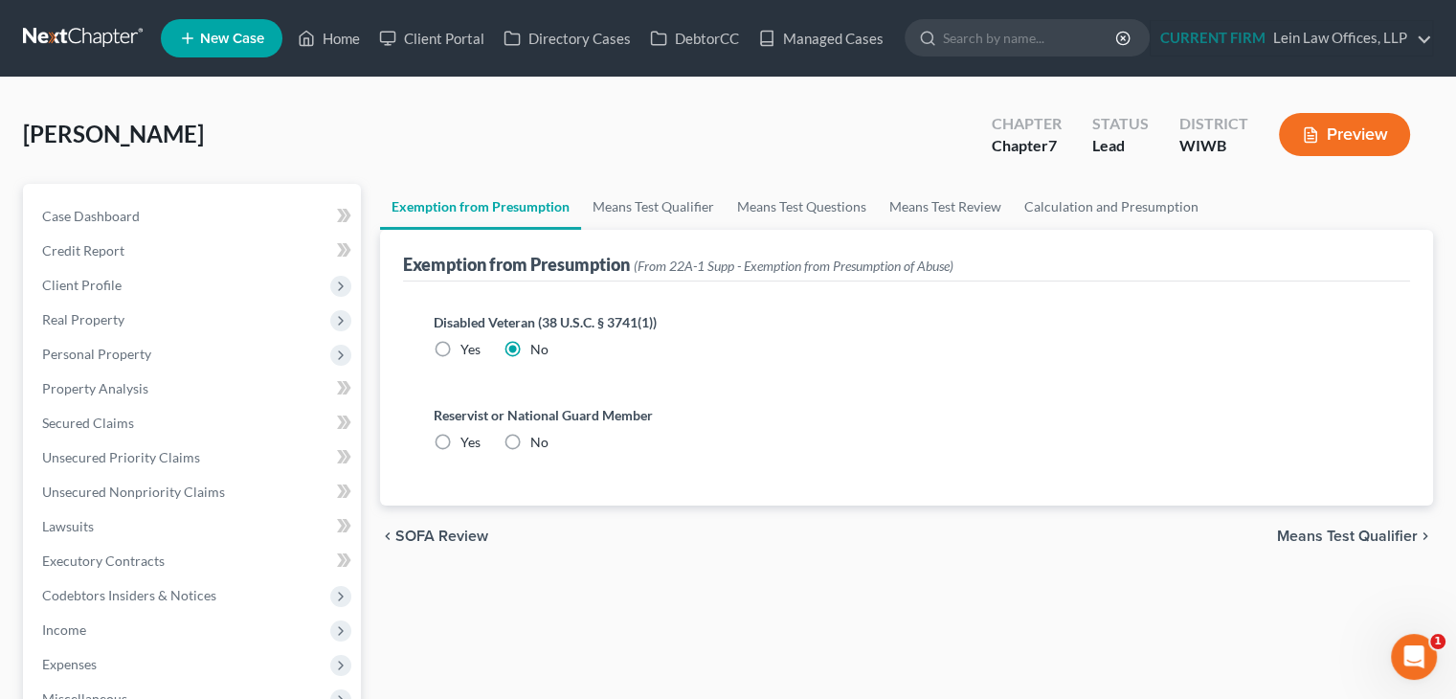
click at [538, 438] on input "No" at bounding box center [544, 439] width 12 height 12
radio input "true"
click at [571, 115] on div "Nelson, Tessa Upgraded Chapter Chapter 7 Status Lead District WIWB Preview" at bounding box center [728, 142] width 1411 height 83
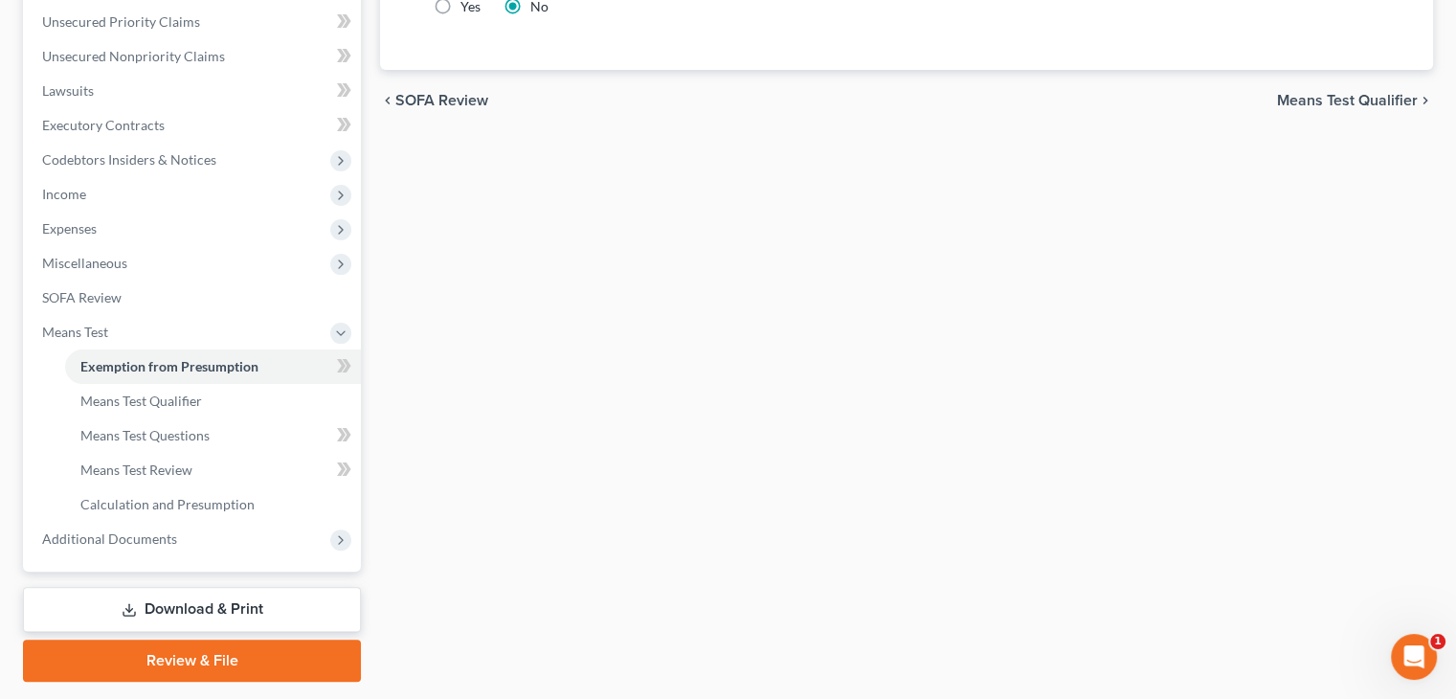
scroll to position [479, 0]
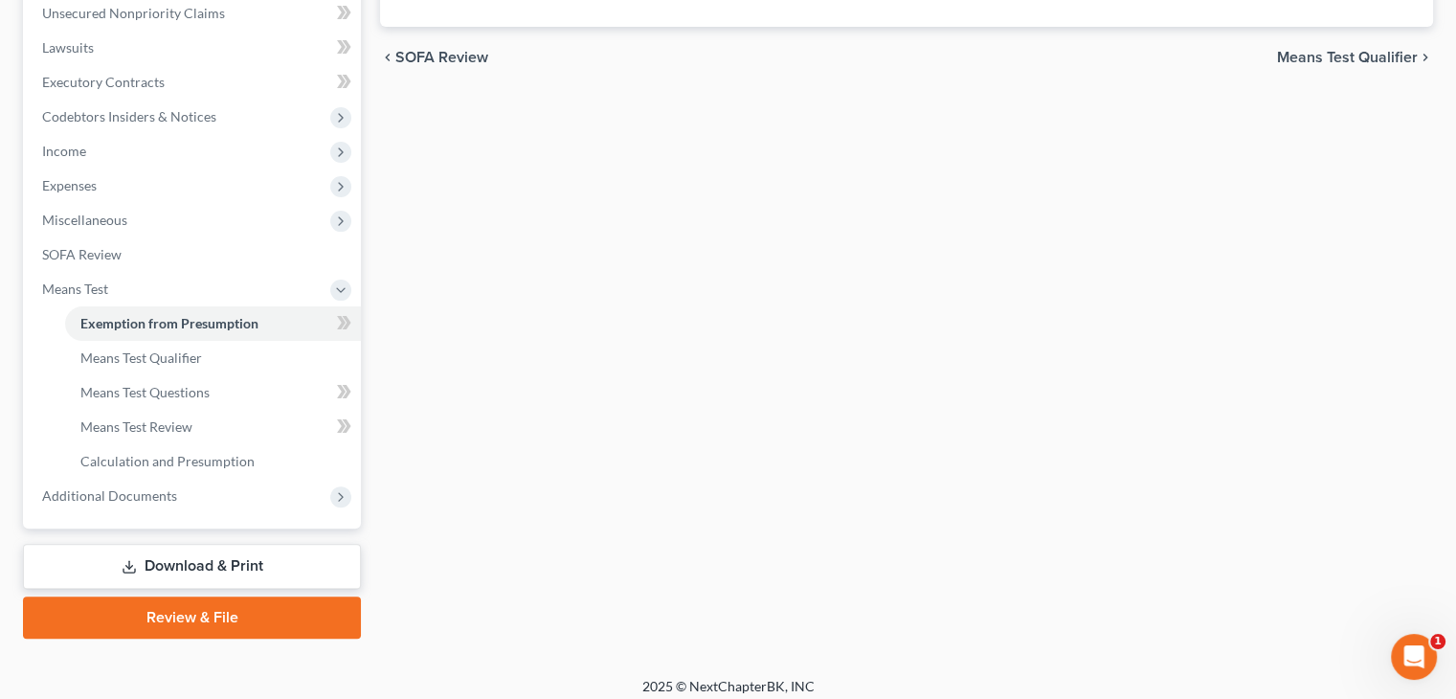
click at [455, 199] on div "Exemption from Presumption Means Test Qualifier Means Test Questions Means Test…" at bounding box center [907, 172] width 1072 height 934
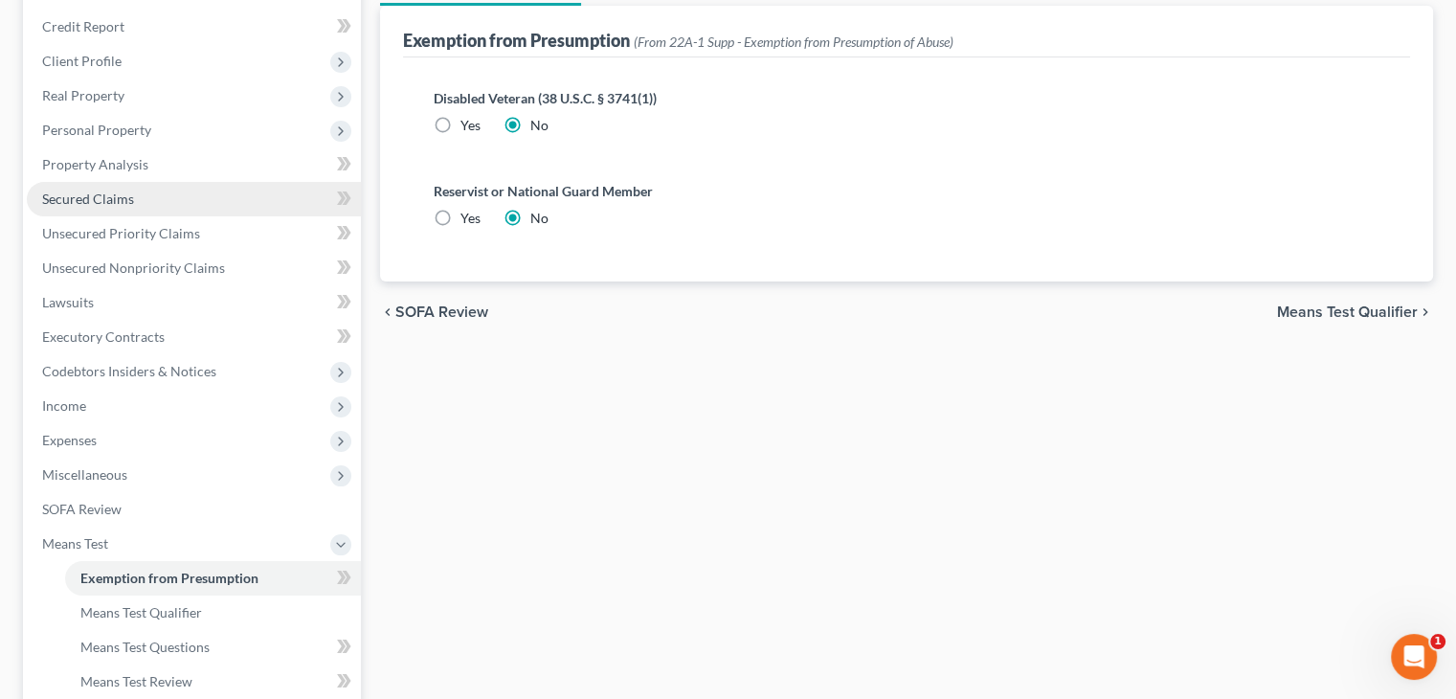
scroll to position [192, 0]
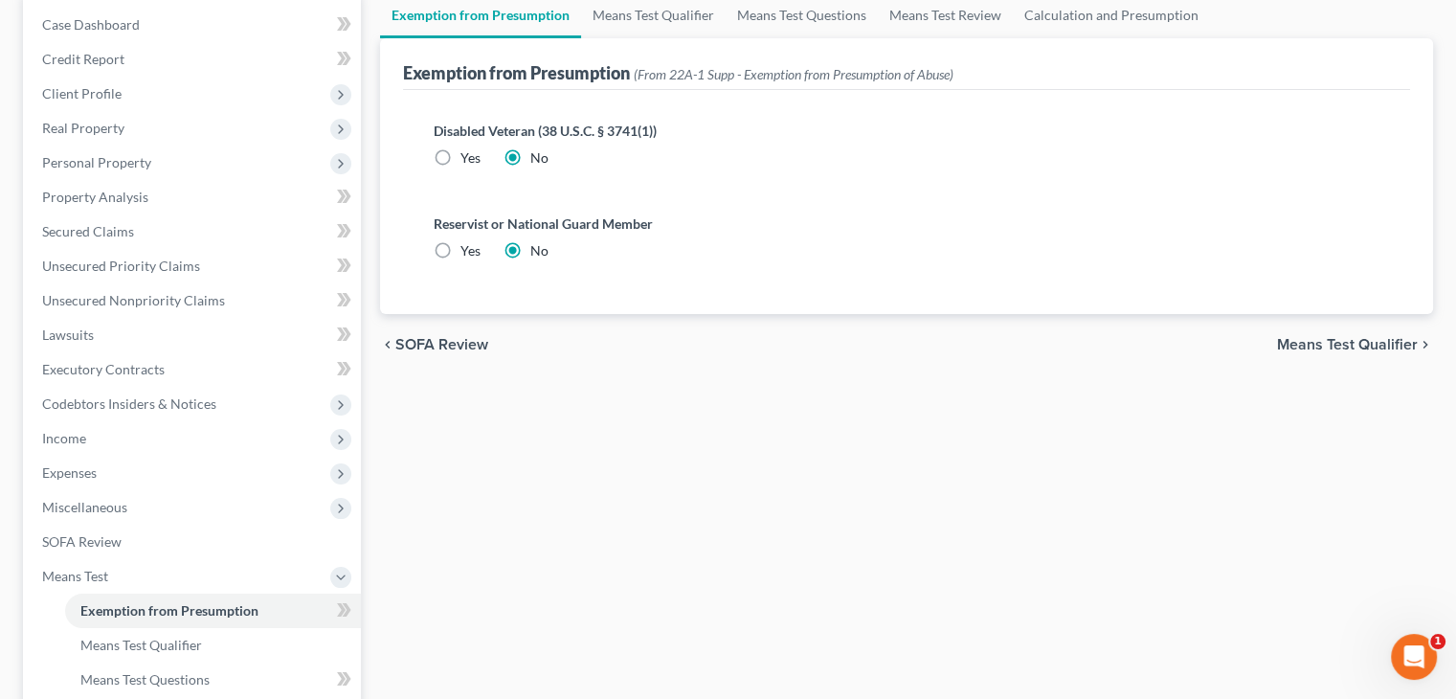
click at [460, 347] on span "SOFA Review" at bounding box center [441, 344] width 93 height 15
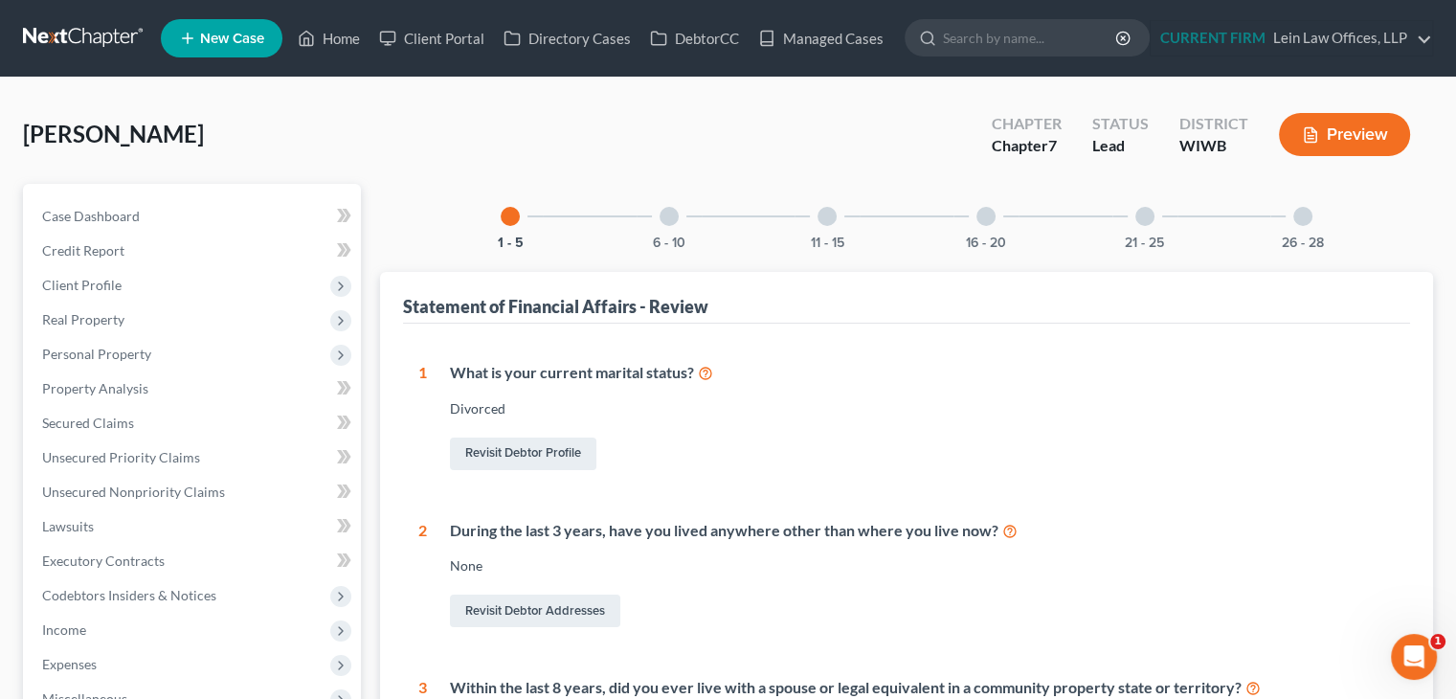
click at [677, 220] on div "6 - 10" at bounding box center [669, 216] width 65 height 65
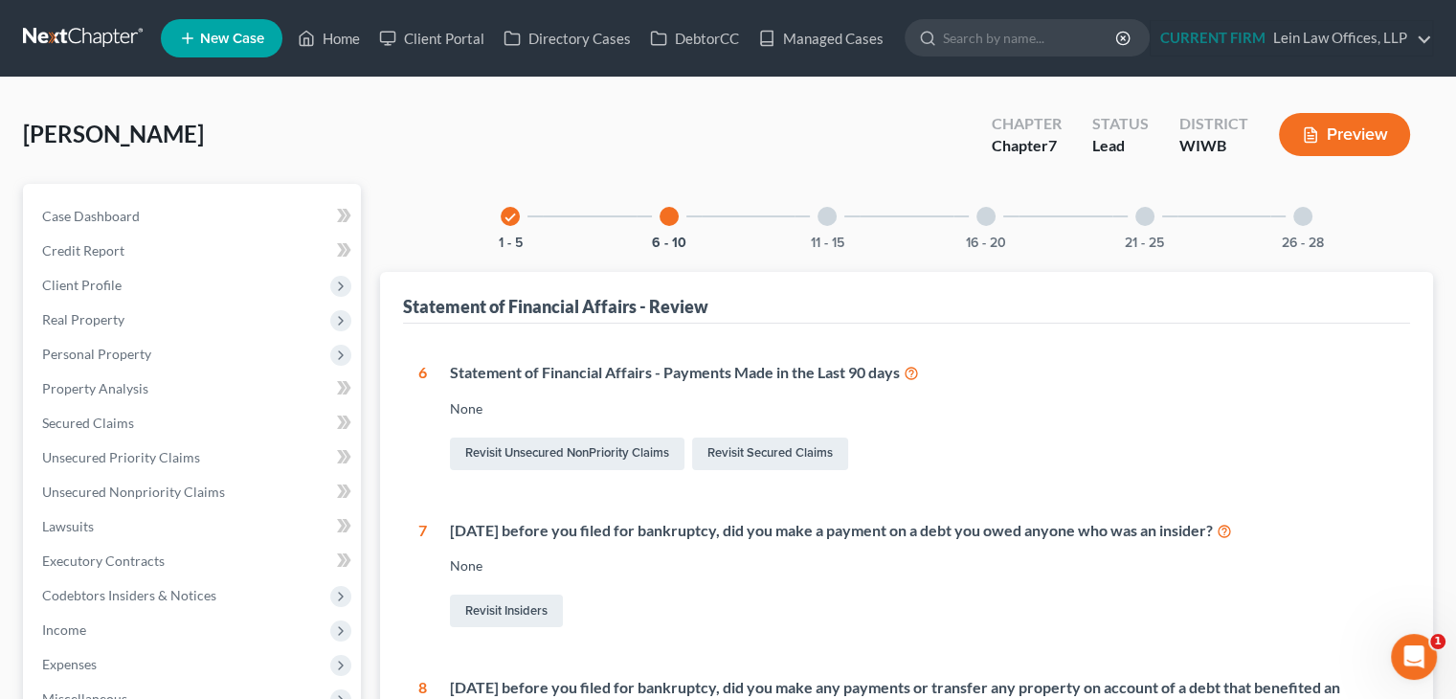
click at [825, 221] on div at bounding box center [827, 216] width 19 height 19
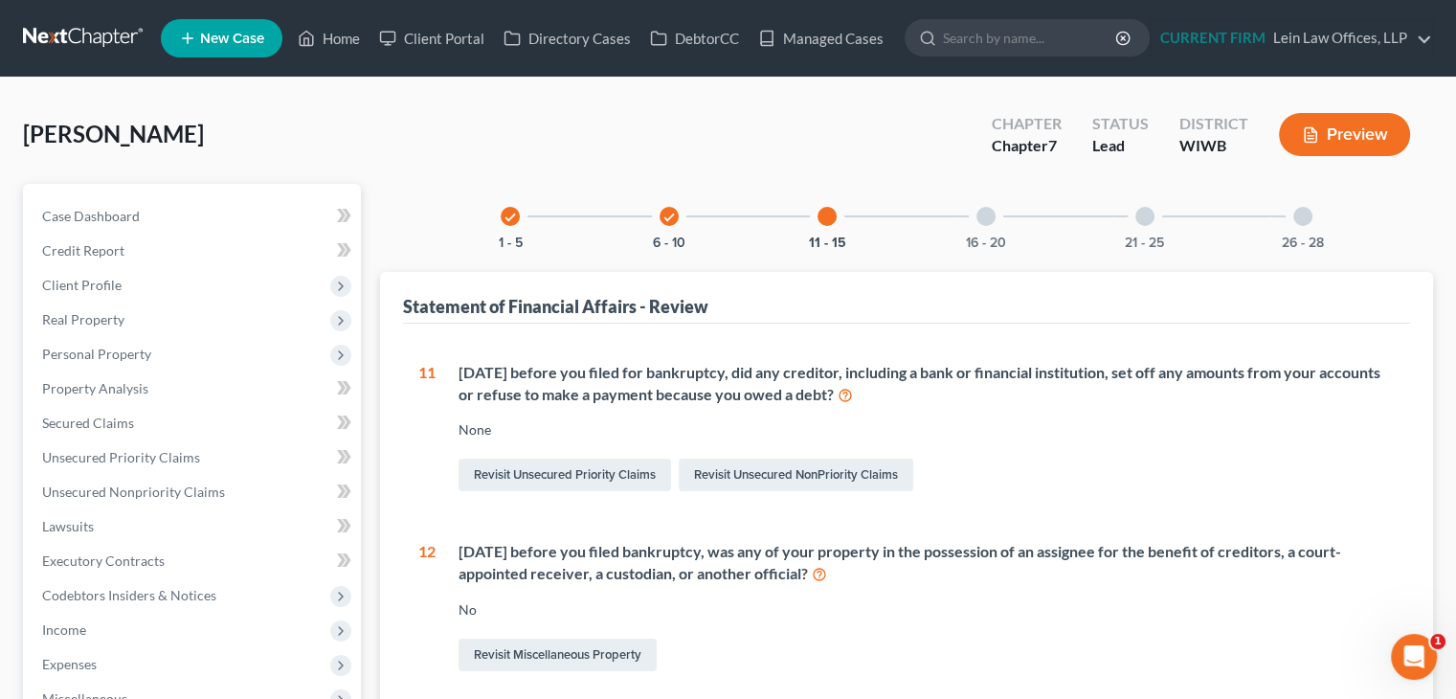
click at [961, 219] on div "16 - 20" at bounding box center [986, 216] width 65 height 65
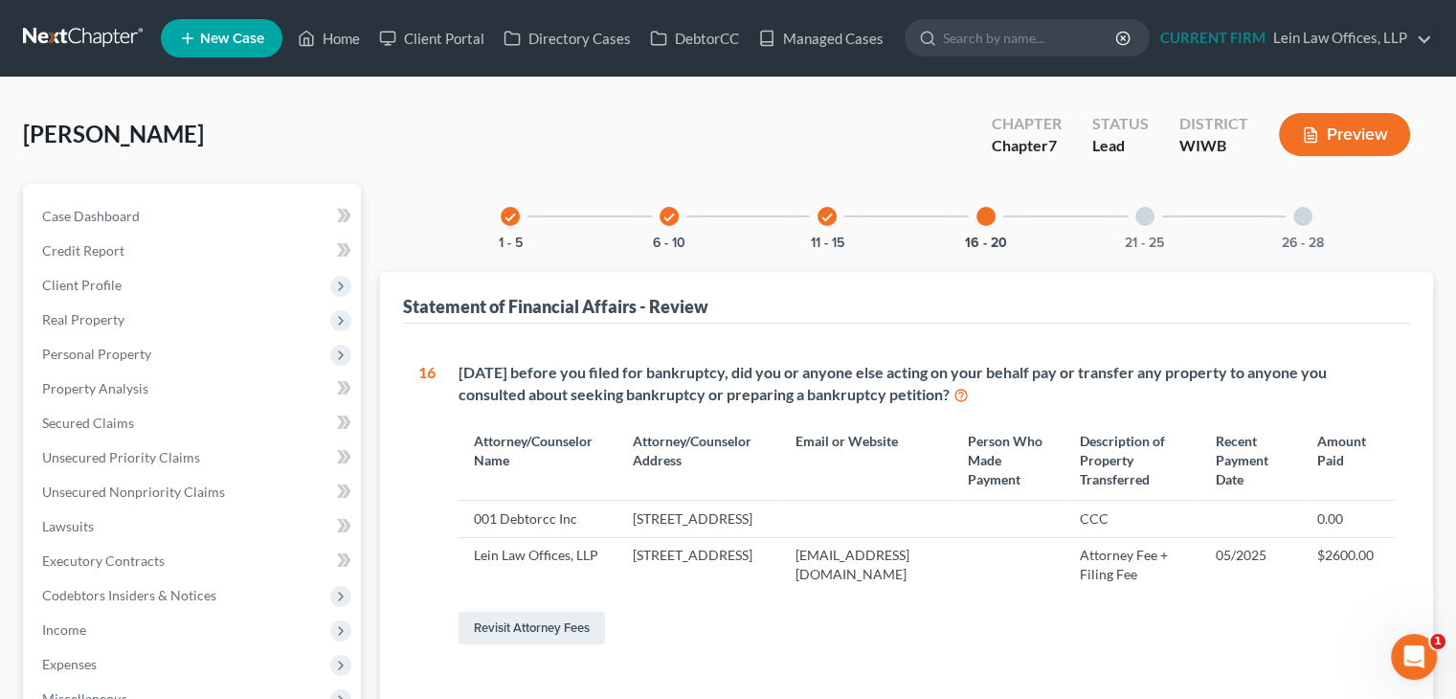
click at [1141, 217] on div at bounding box center [1145, 216] width 19 height 19
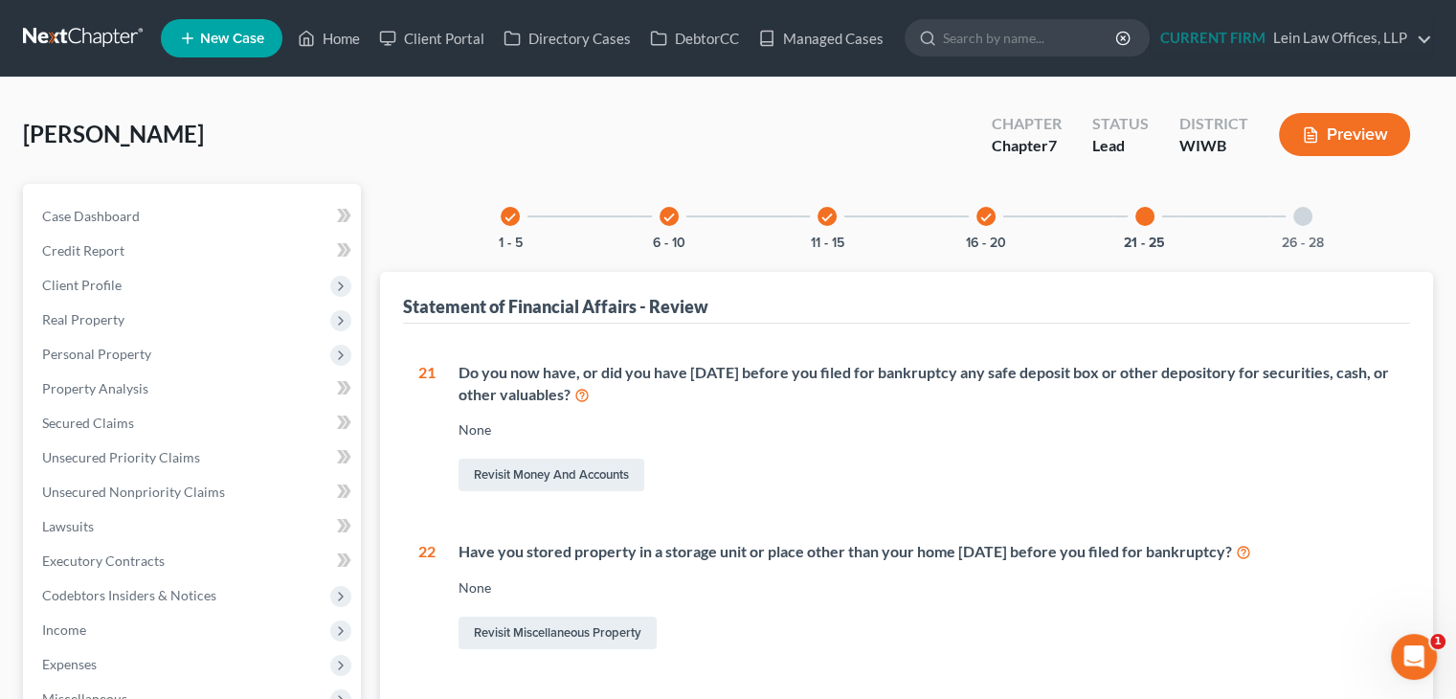
click at [1311, 212] on div at bounding box center [1303, 216] width 19 height 19
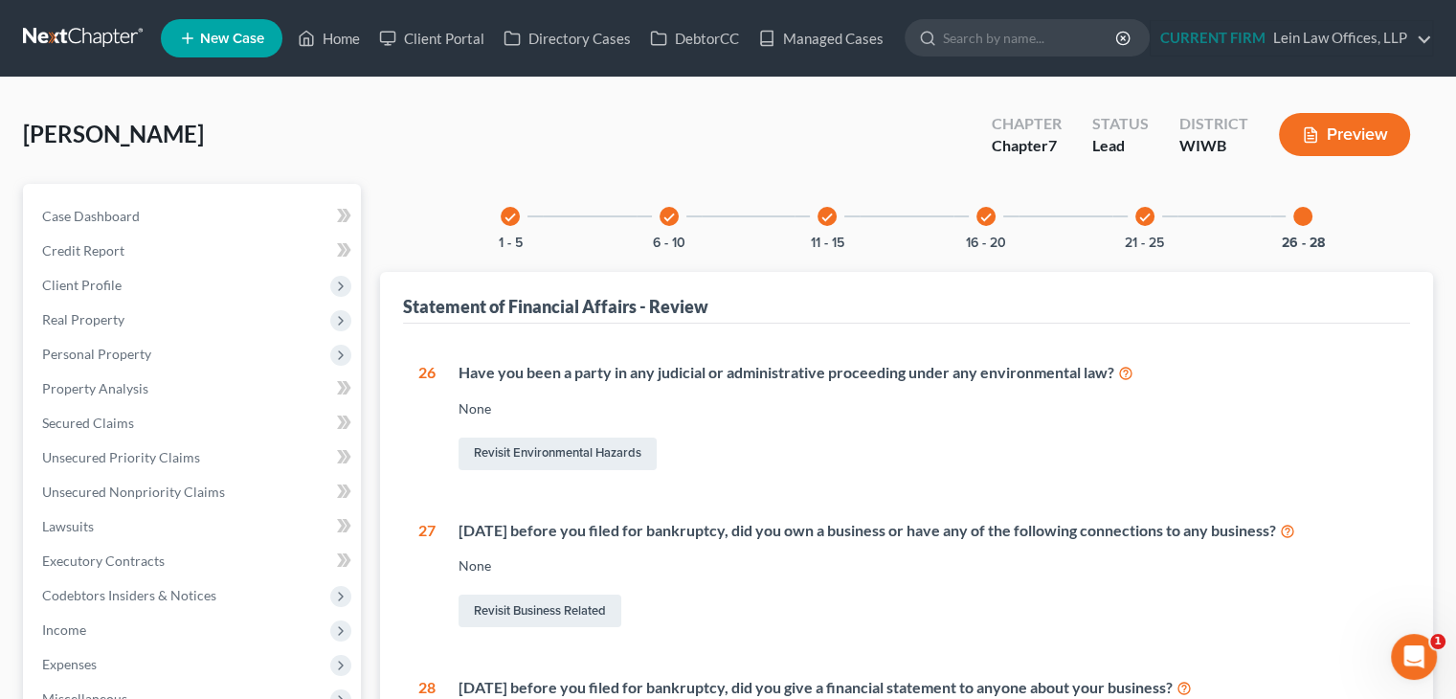
click at [670, 219] on icon "check" at bounding box center [669, 217] width 13 height 13
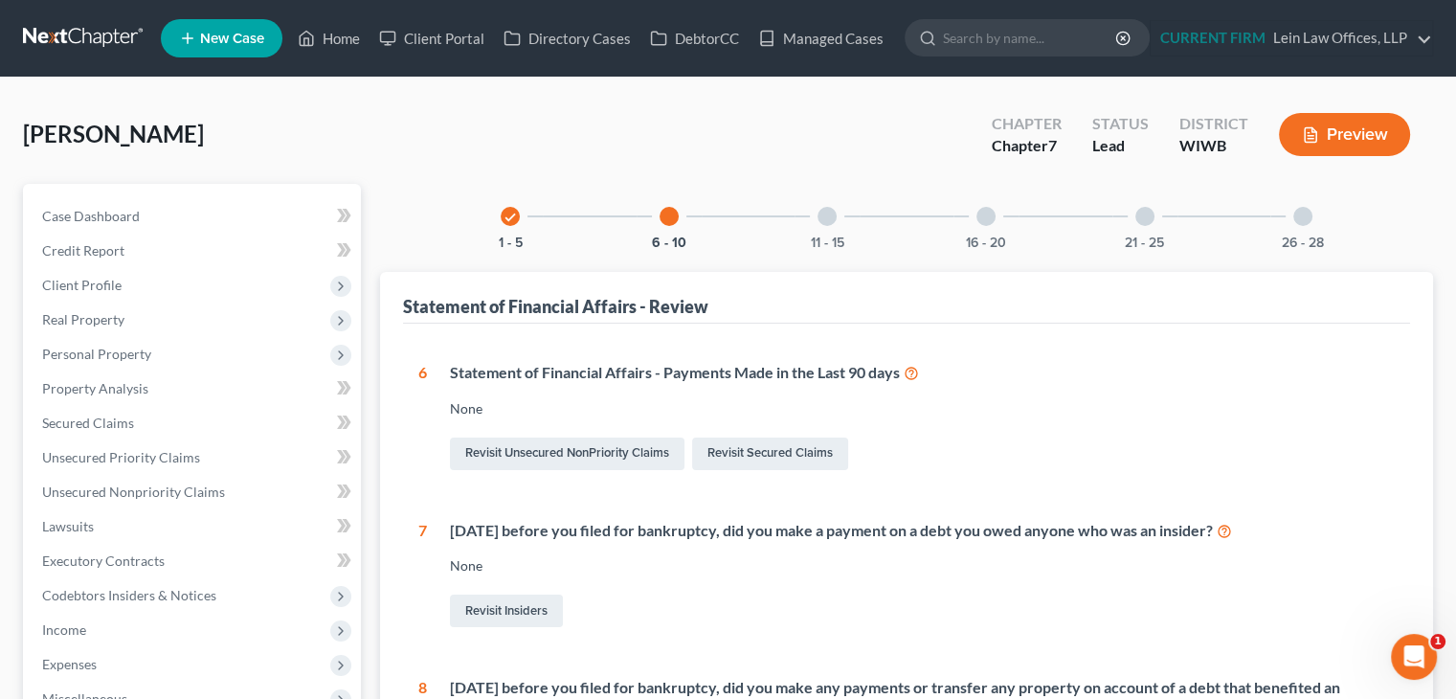
click at [509, 226] on div "check 1 - 5" at bounding box center [510, 216] width 65 height 65
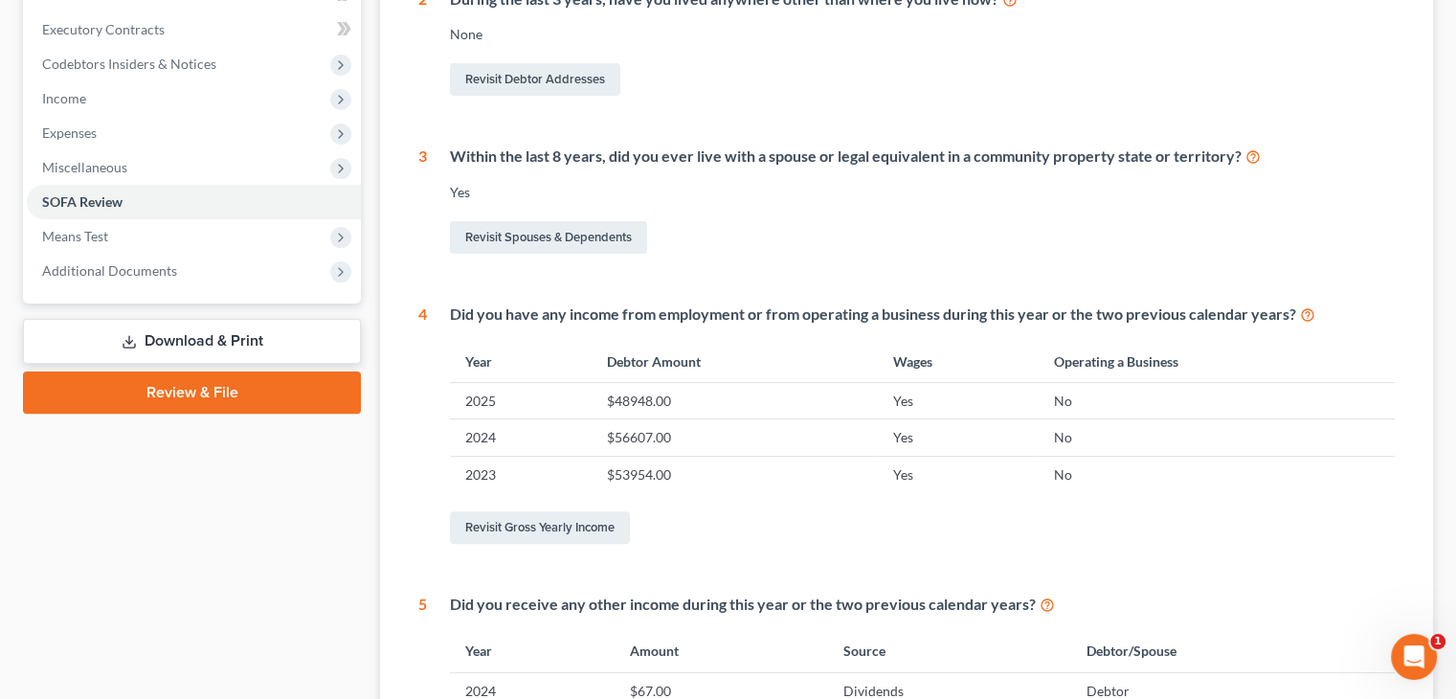
scroll to position [575, 0]
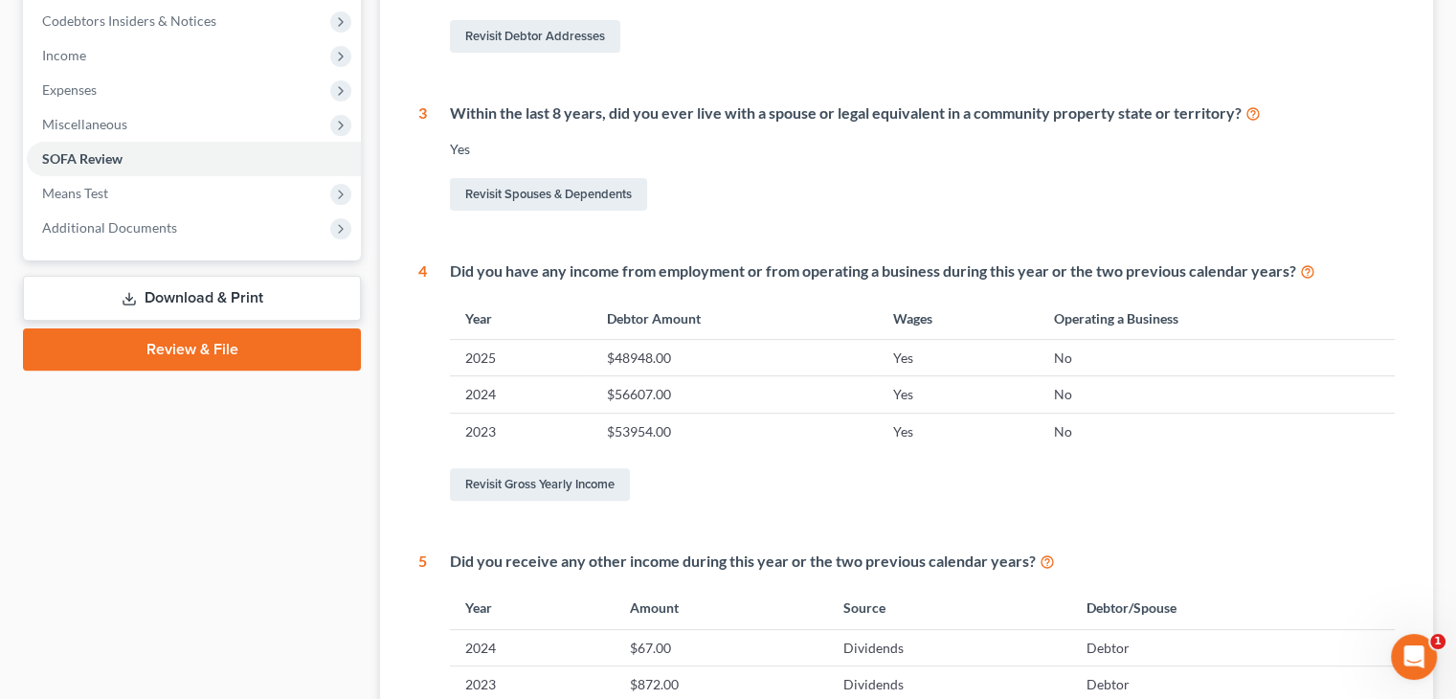
click at [211, 459] on div "Case Dashboard Payments Invoices Payments Payments Credit Report Client Profile" at bounding box center [191, 248] width 357 height 1279
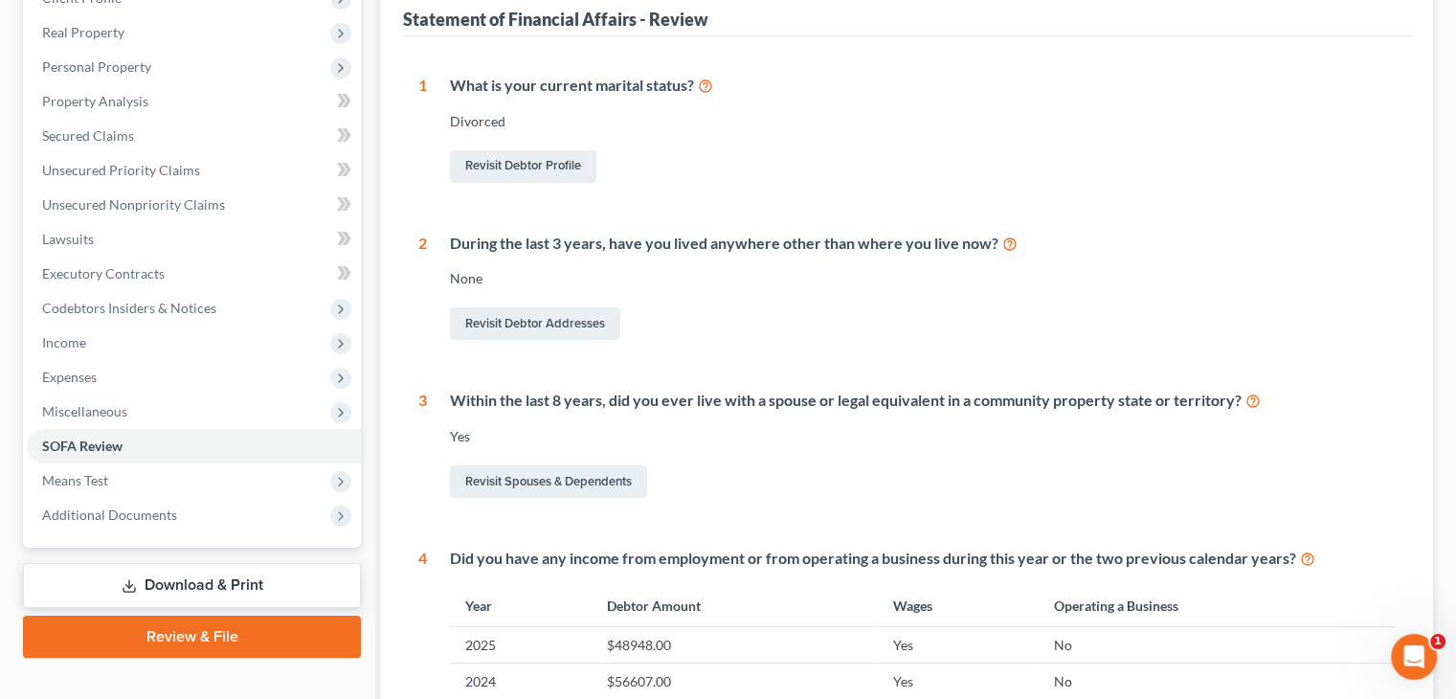
scroll to position [96, 0]
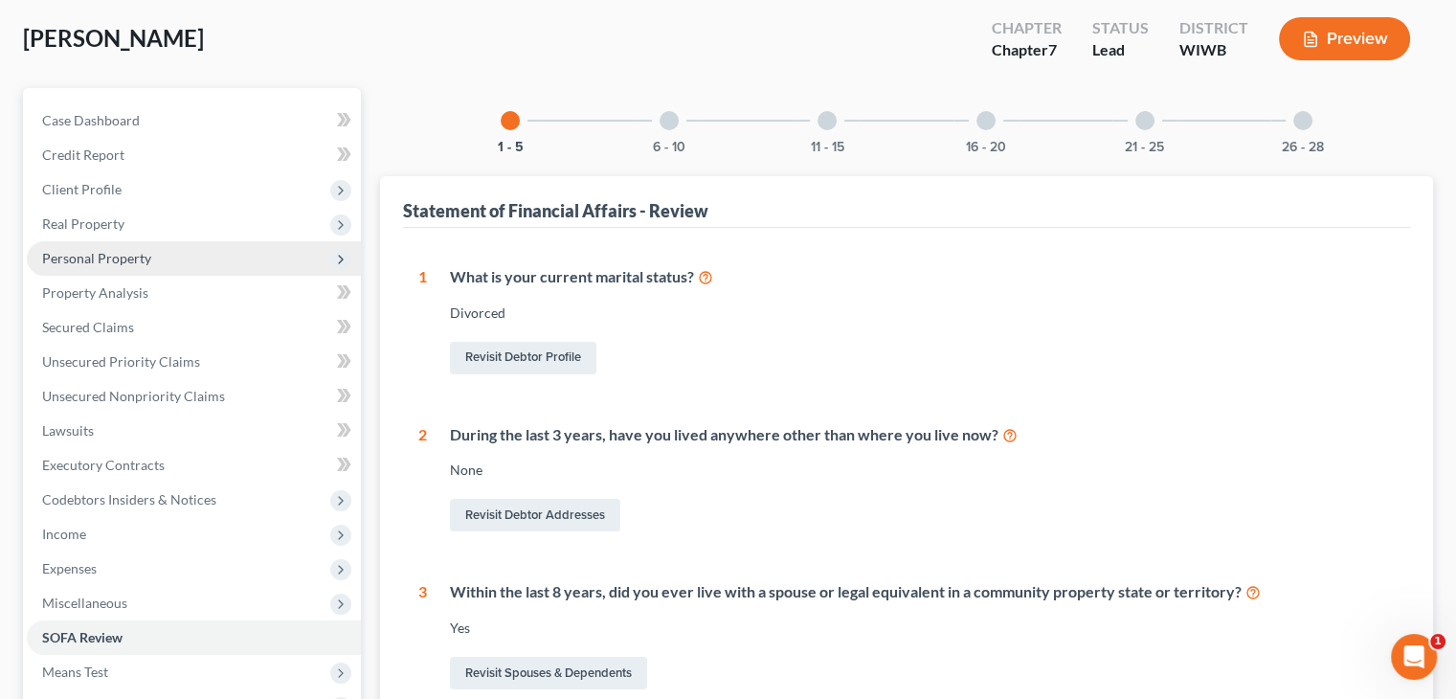
click at [110, 247] on span "Personal Property" at bounding box center [194, 258] width 334 height 34
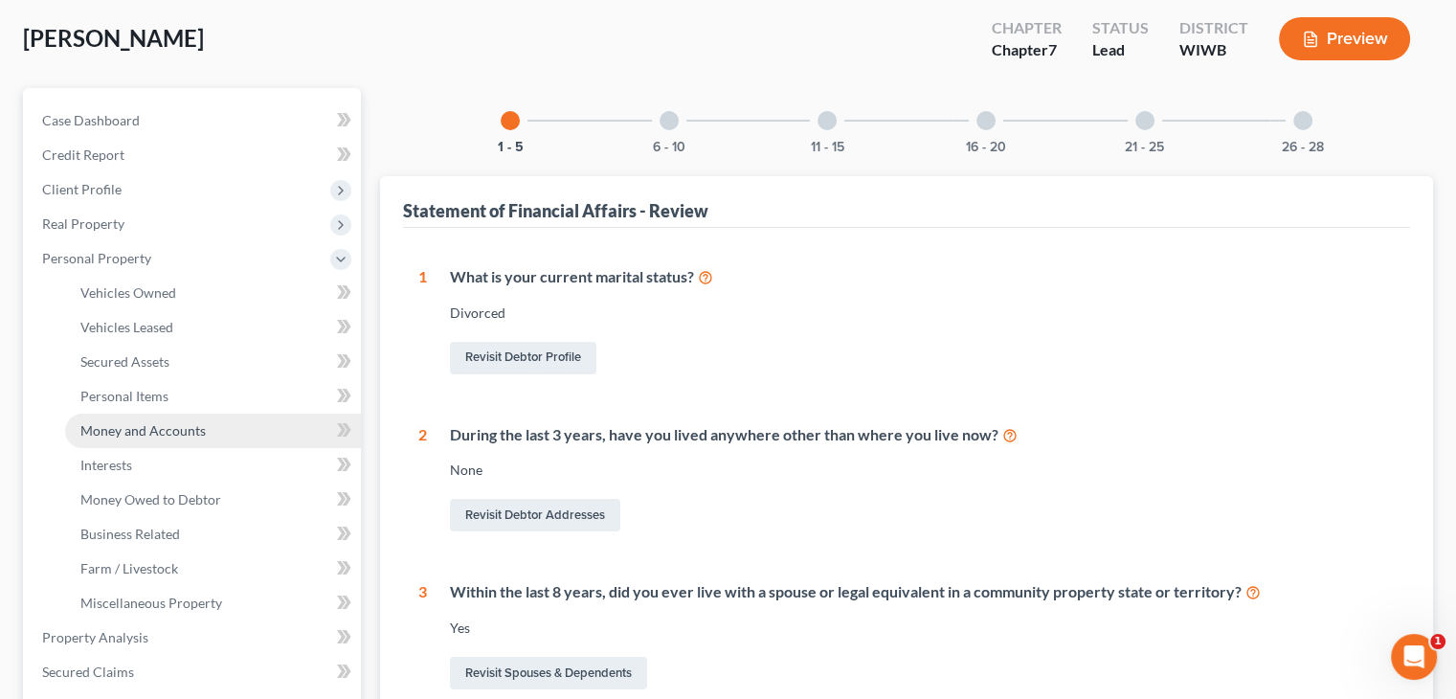
click at [137, 434] on span "Money and Accounts" at bounding box center [142, 430] width 125 height 16
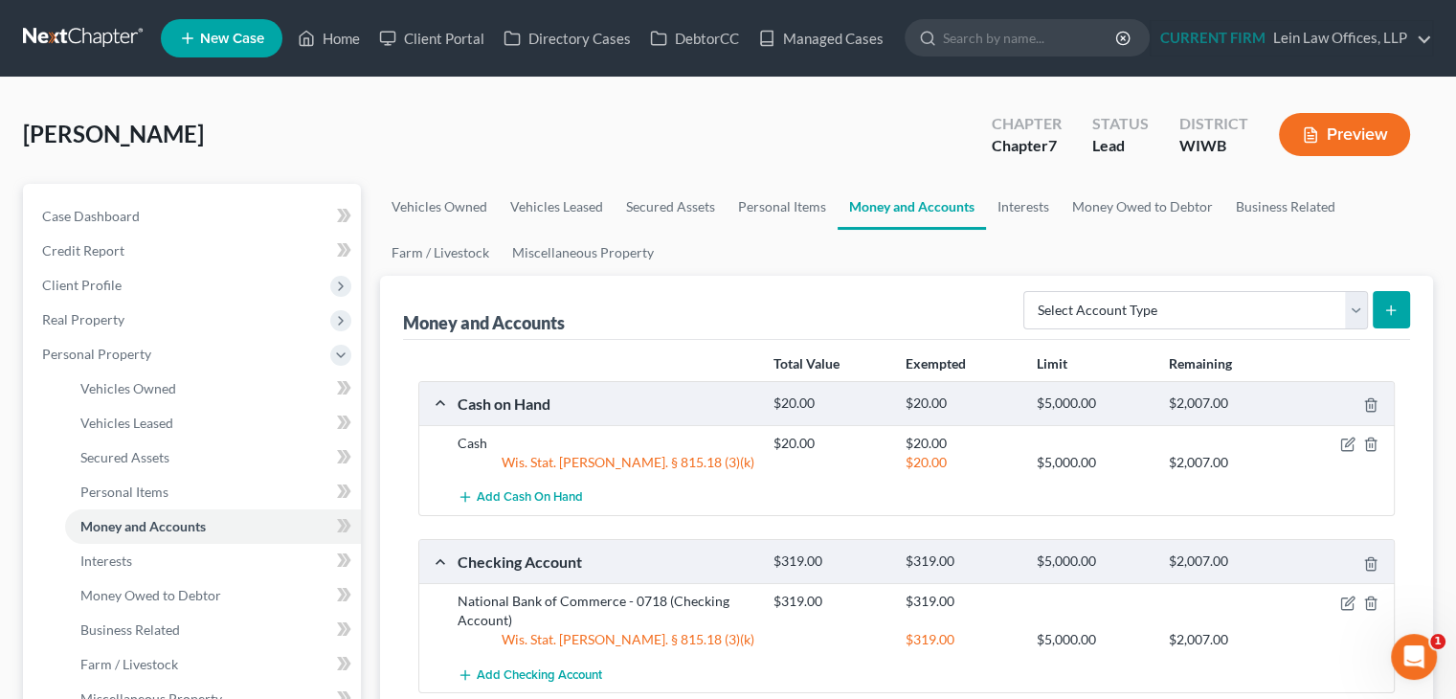
click at [676, 303] on div "Money and Accounts Select Account Type Brokerage Cash on Hand Certificates of D…" at bounding box center [906, 308] width 1007 height 64
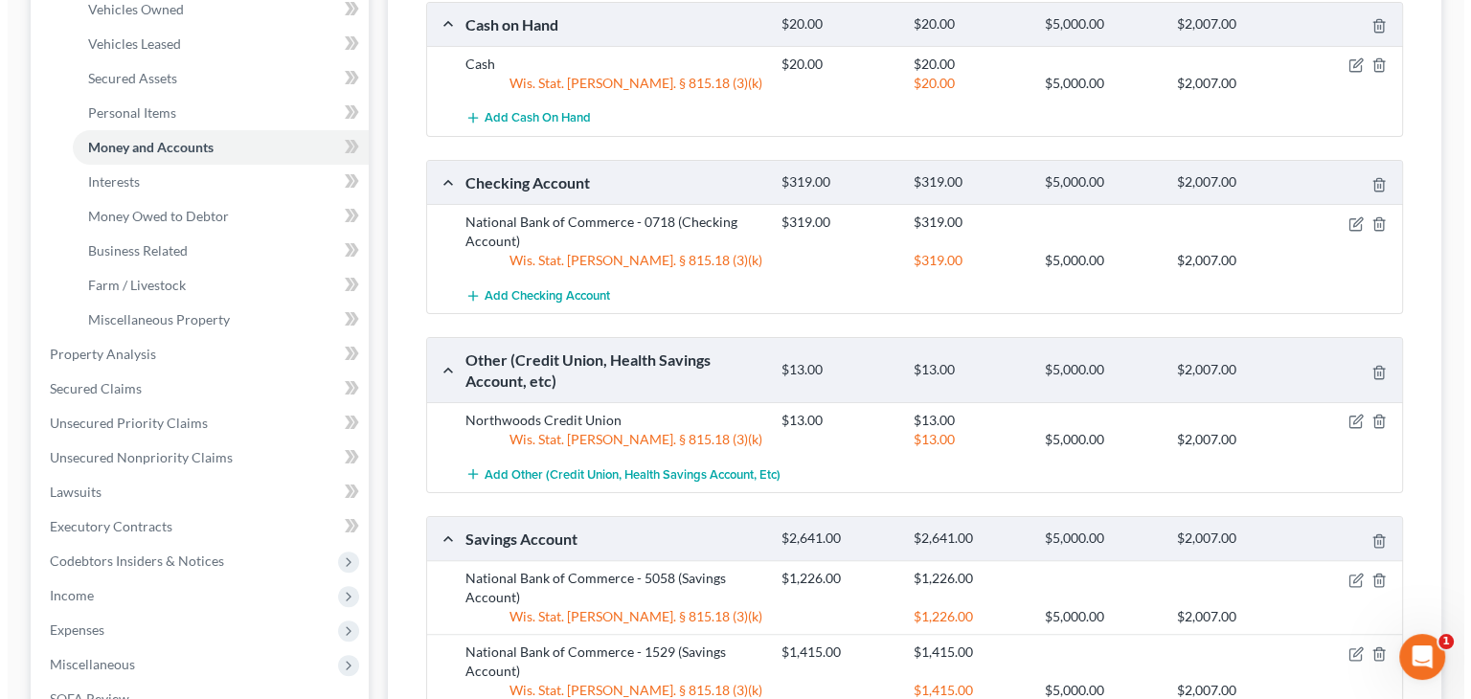
scroll to position [479, 0]
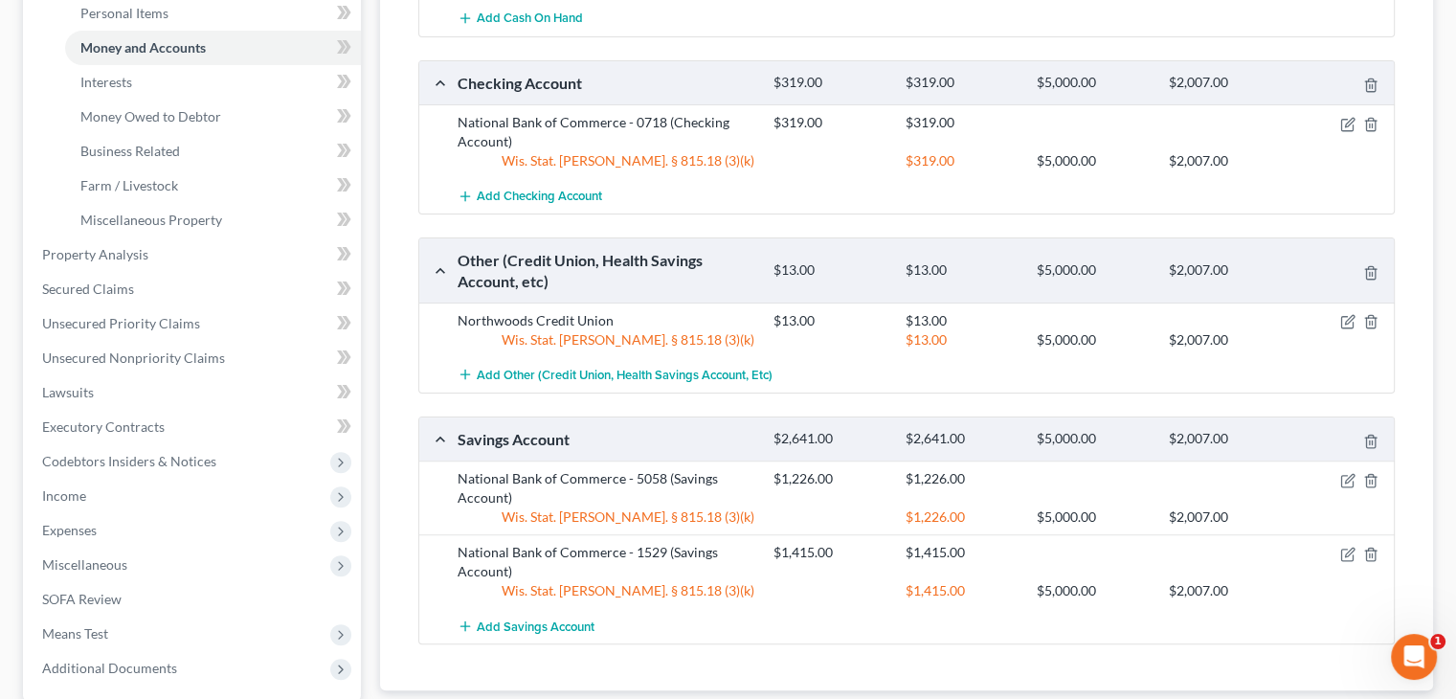
click at [463, 145] on div "National Bank of Commerce - 0718 (Checking Account)" at bounding box center [606, 132] width 316 height 38
click at [1347, 120] on icon "button" at bounding box center [1348, 124] width 15 height 15
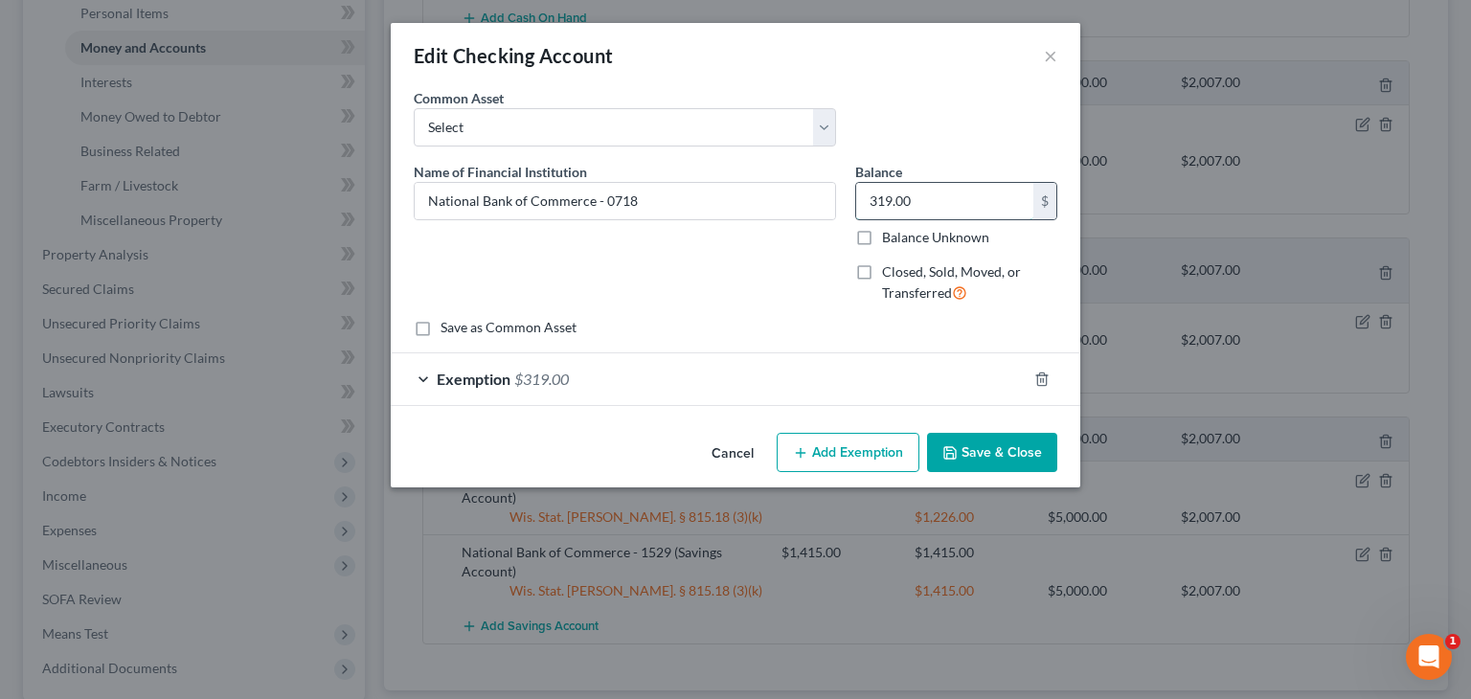
click at [973, 192] on input "319.00" at bounding box center [944, 201] width 177 height 36
type input "185"
click at [554, 380] on span "$319.00" at bounding box center [541, 379] width 55 height 18
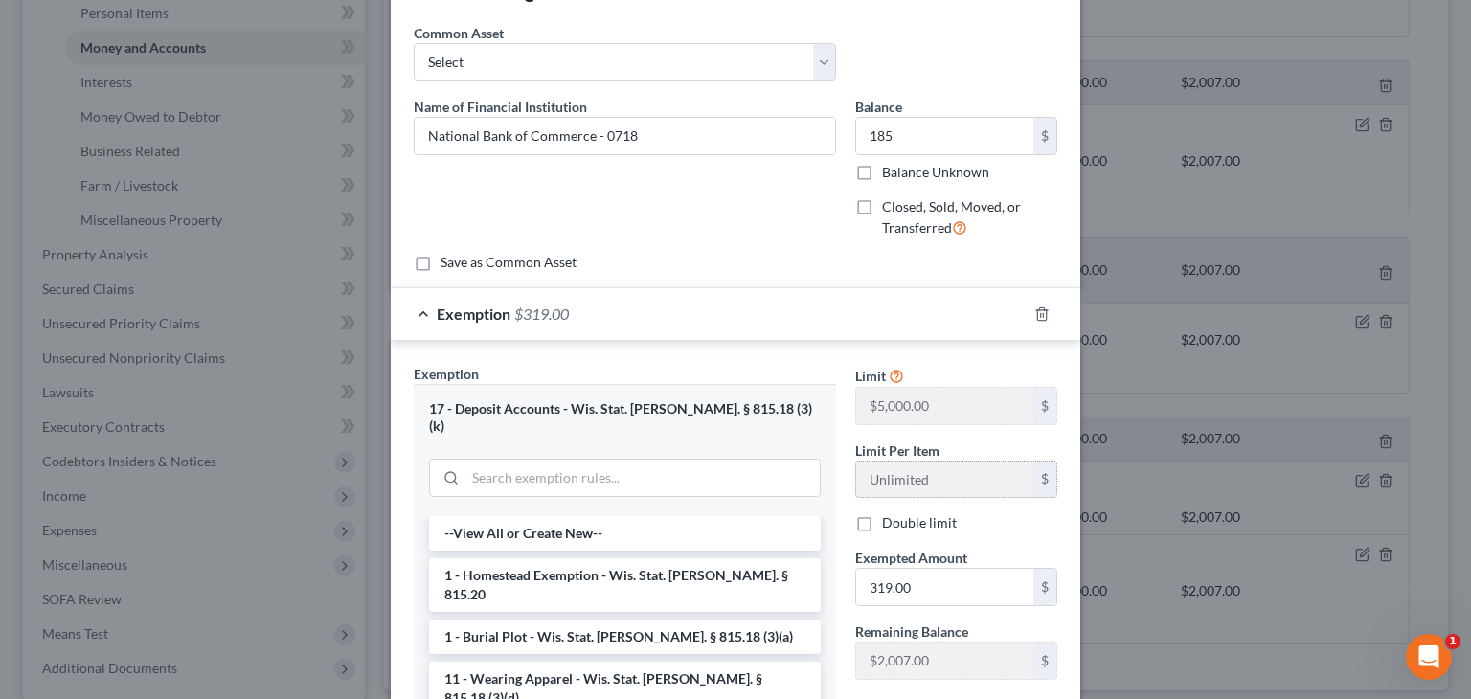
scroll to position [192, 0]
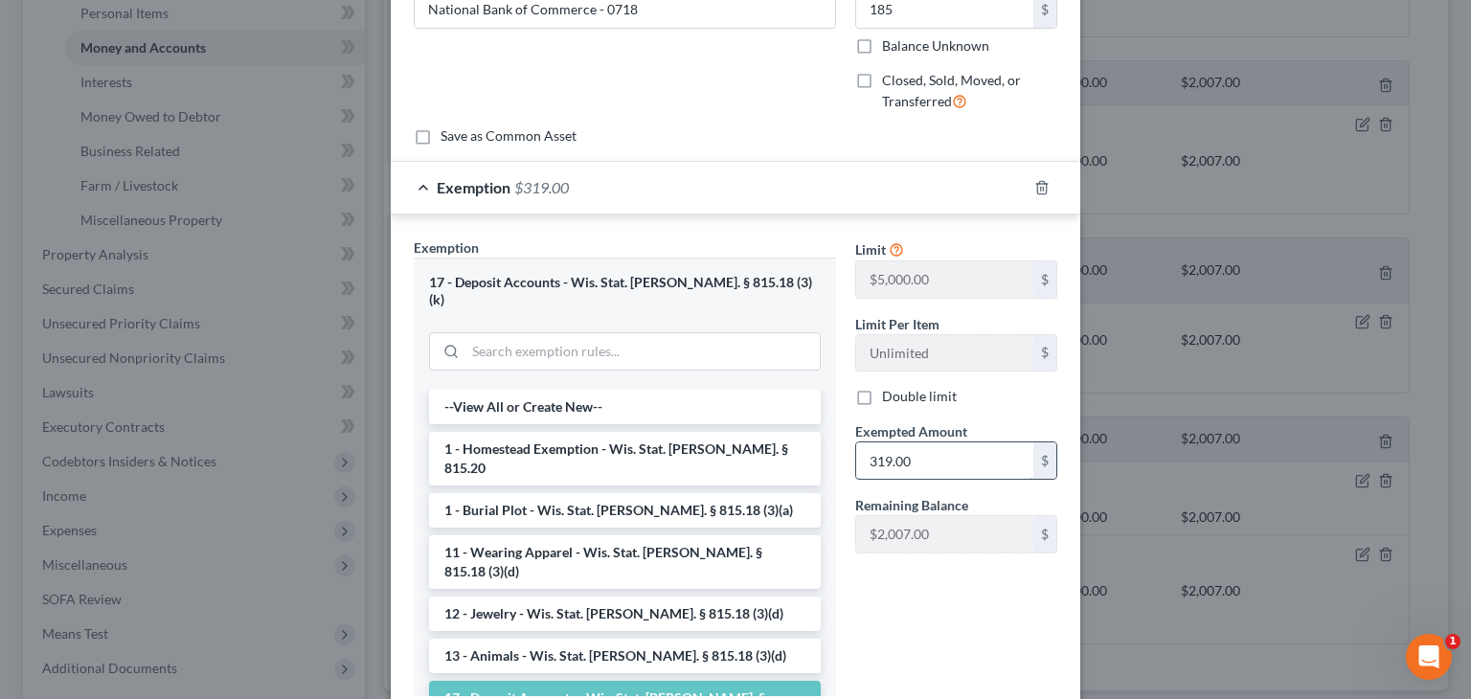
click at [927, 453] on input "319.00" at bounding box center [944, 460] width 177 height 36
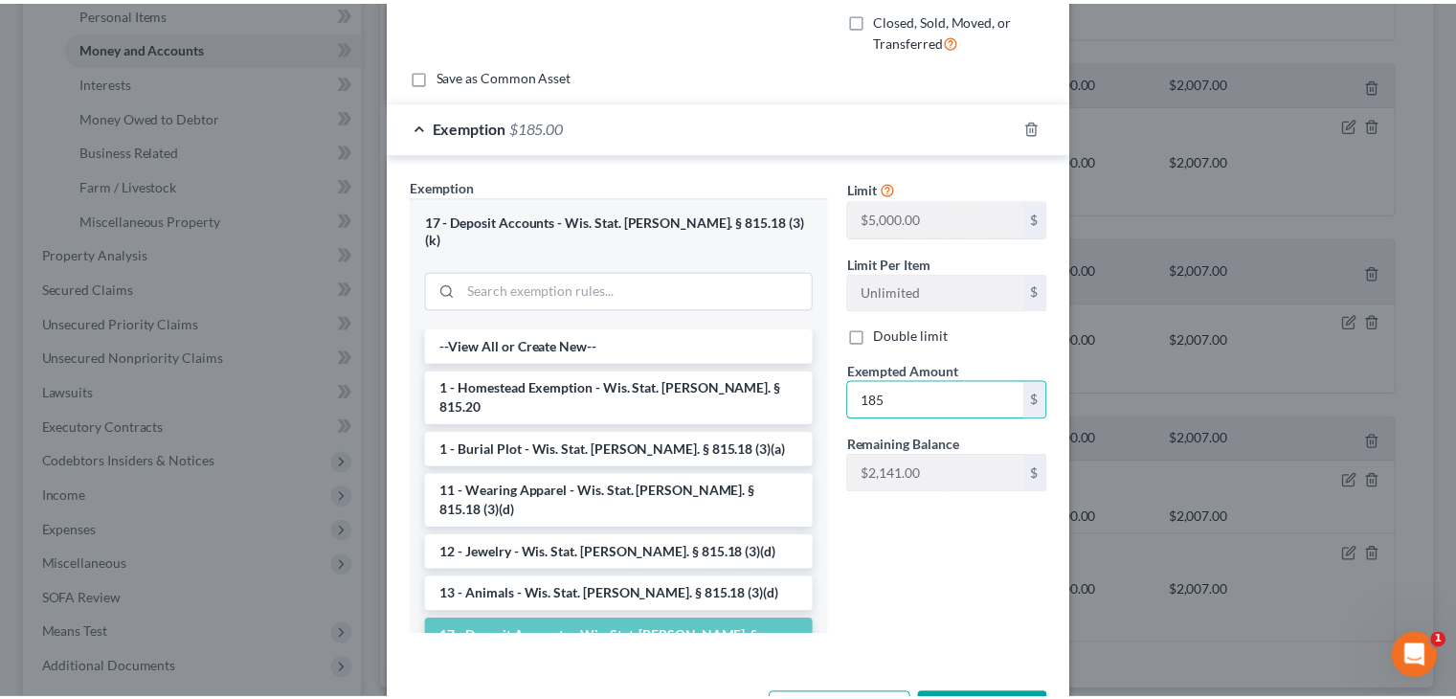
scroll to position [287, 0]
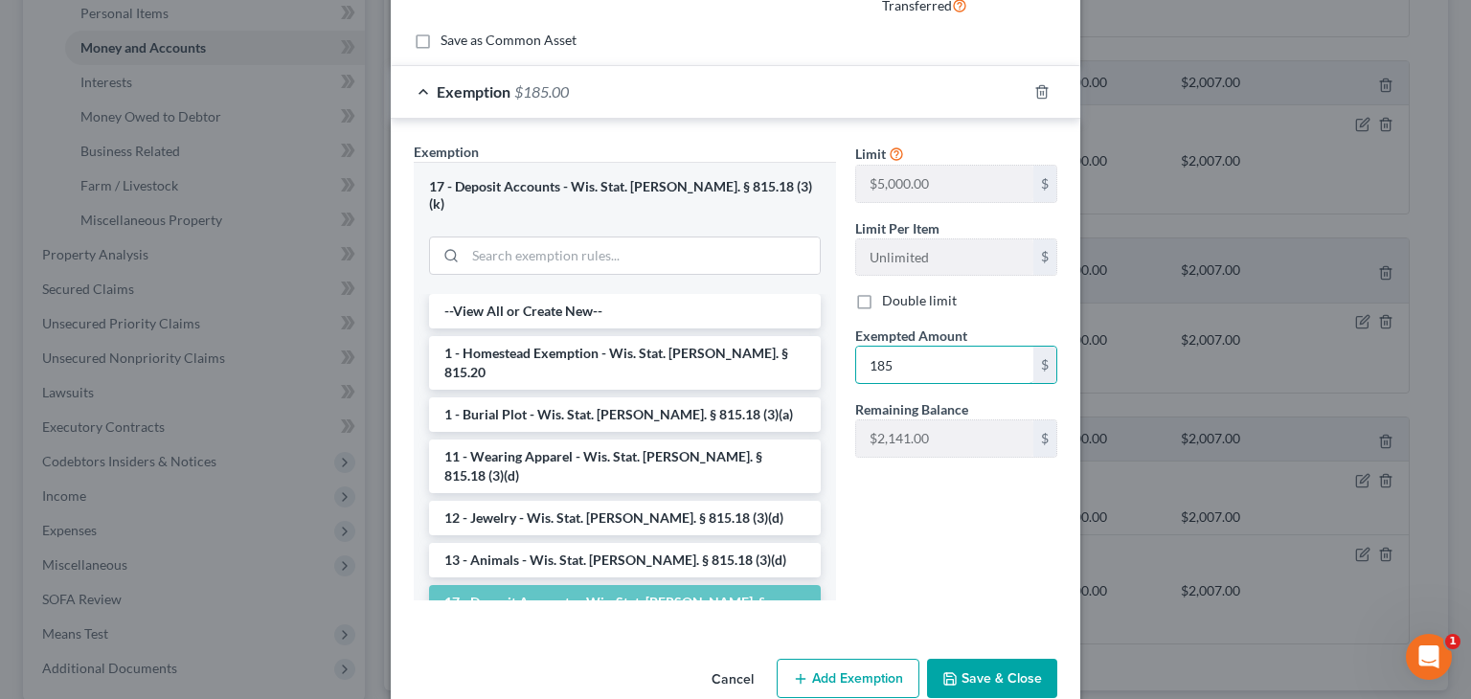
type input "185"
click at [966, 660] on button "Save & Close" at bounding box center [992, 679] width 130 height 40
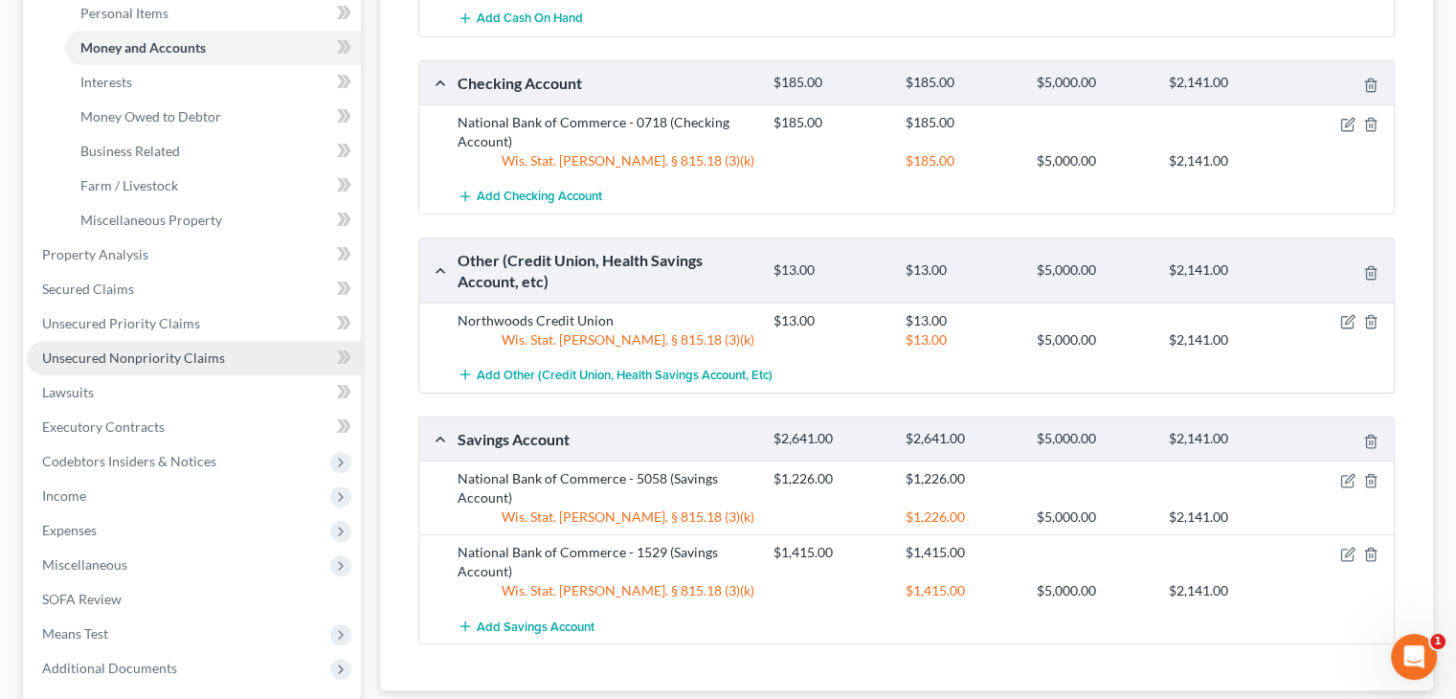
click at [130, 352] on span "Unsecured Nonpriority Claims" at bounding box center [133, 358] width 183 height 16
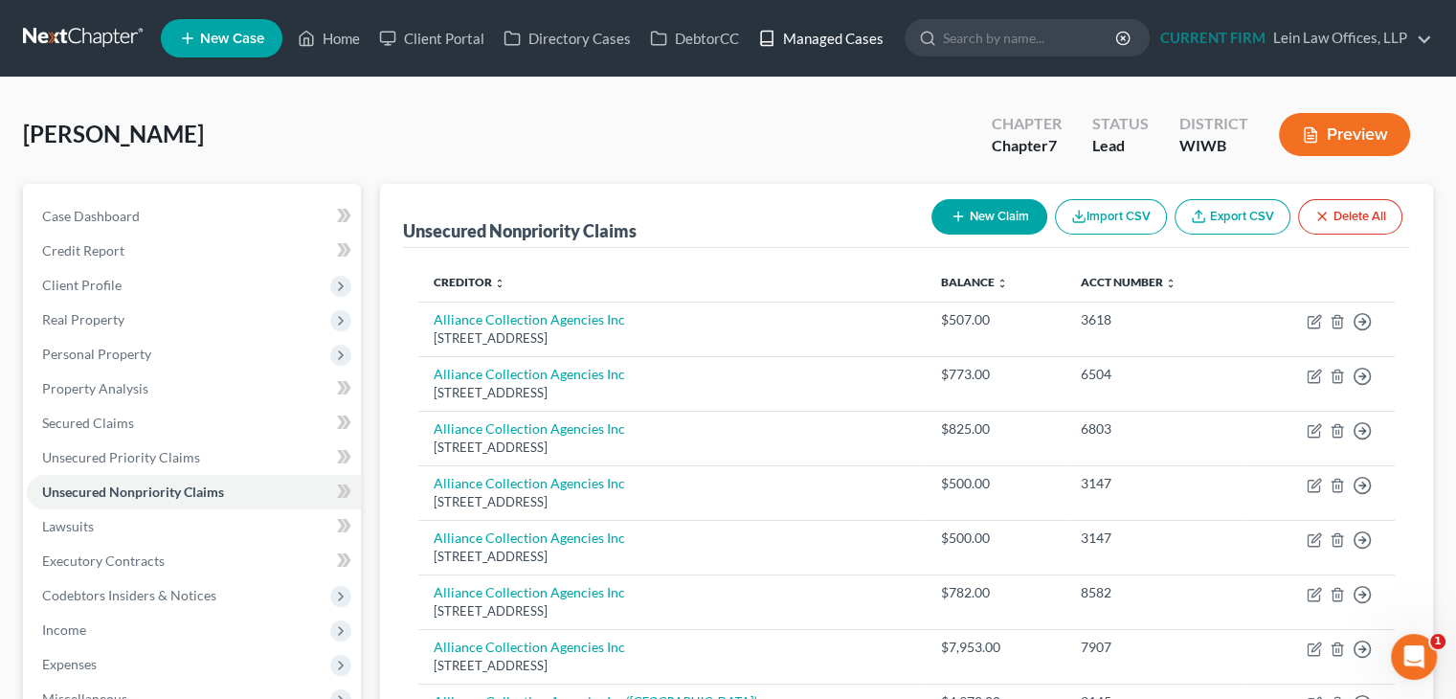
click at [837, 36] on link "Managed Cases" at bounding box center [821, 38] width 145 height 34
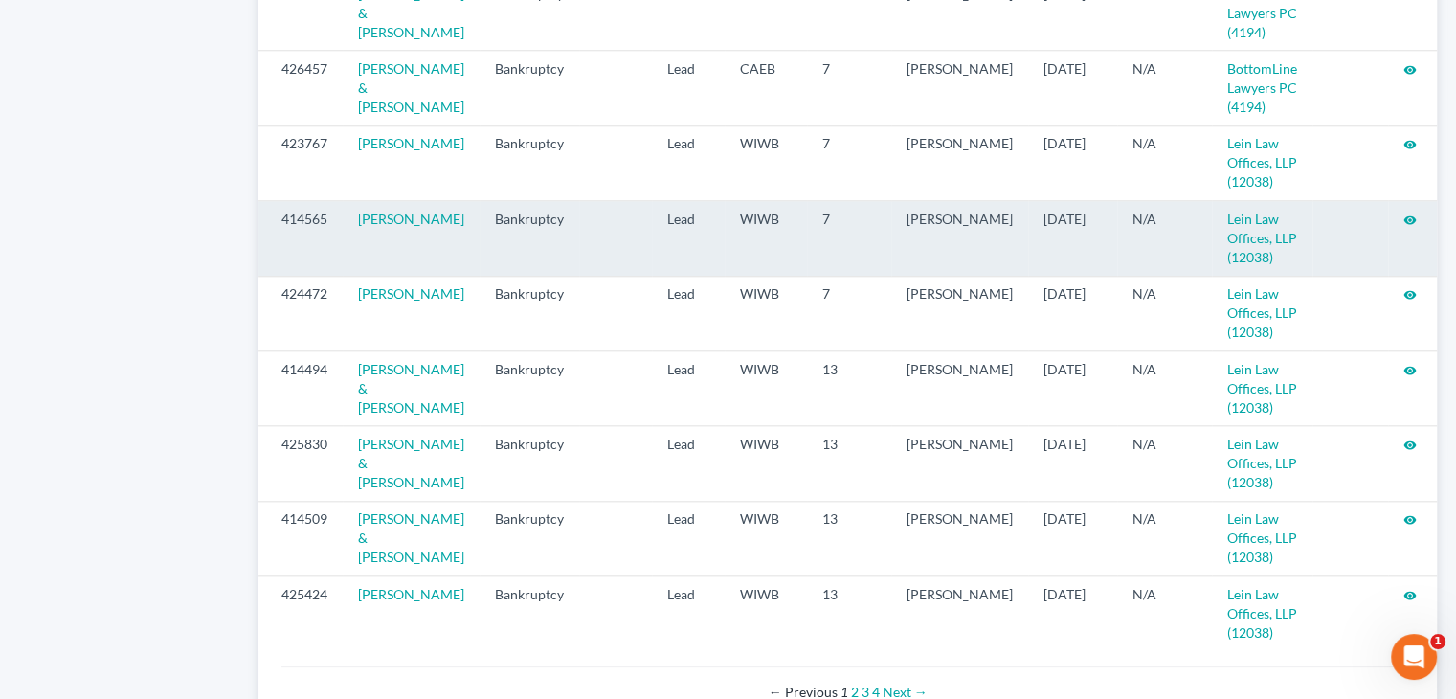
scroll to position [2111, 0]
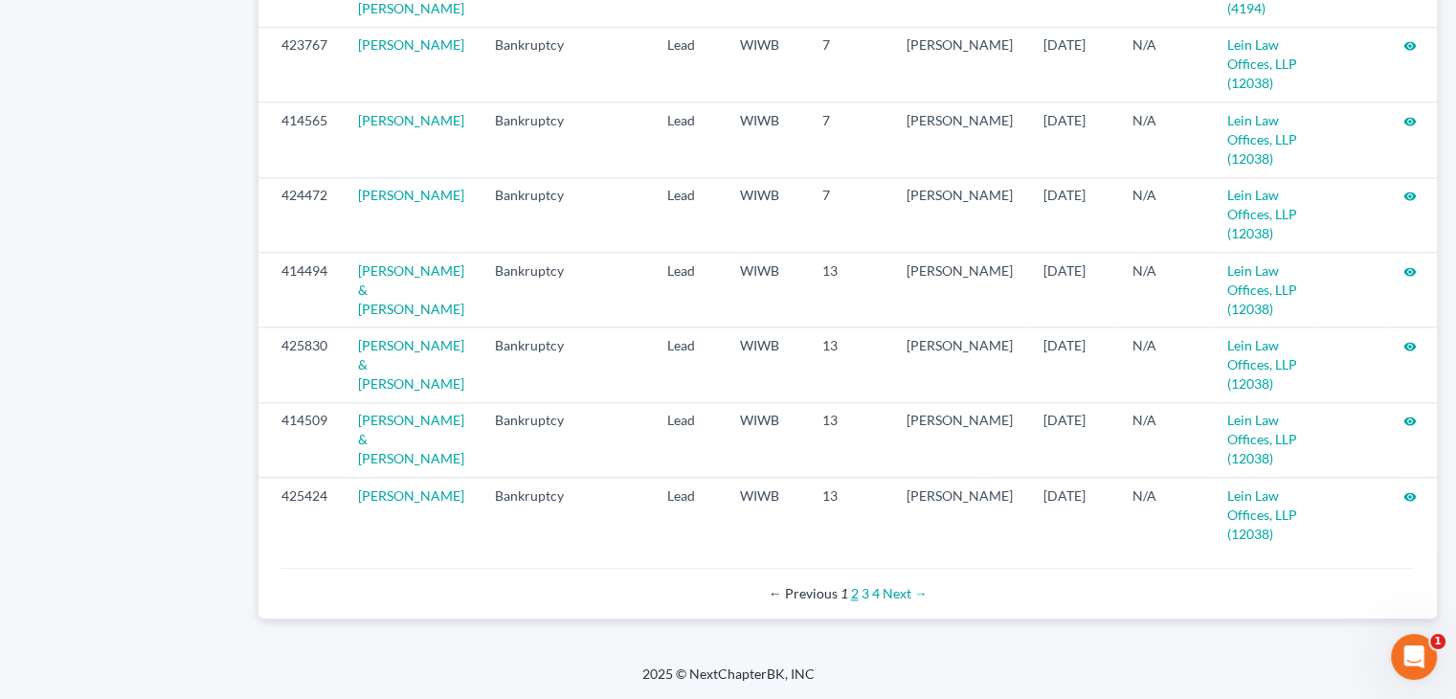
click at [855, 590] on link "2" at bounding box center [855, 593] width 8 height 16
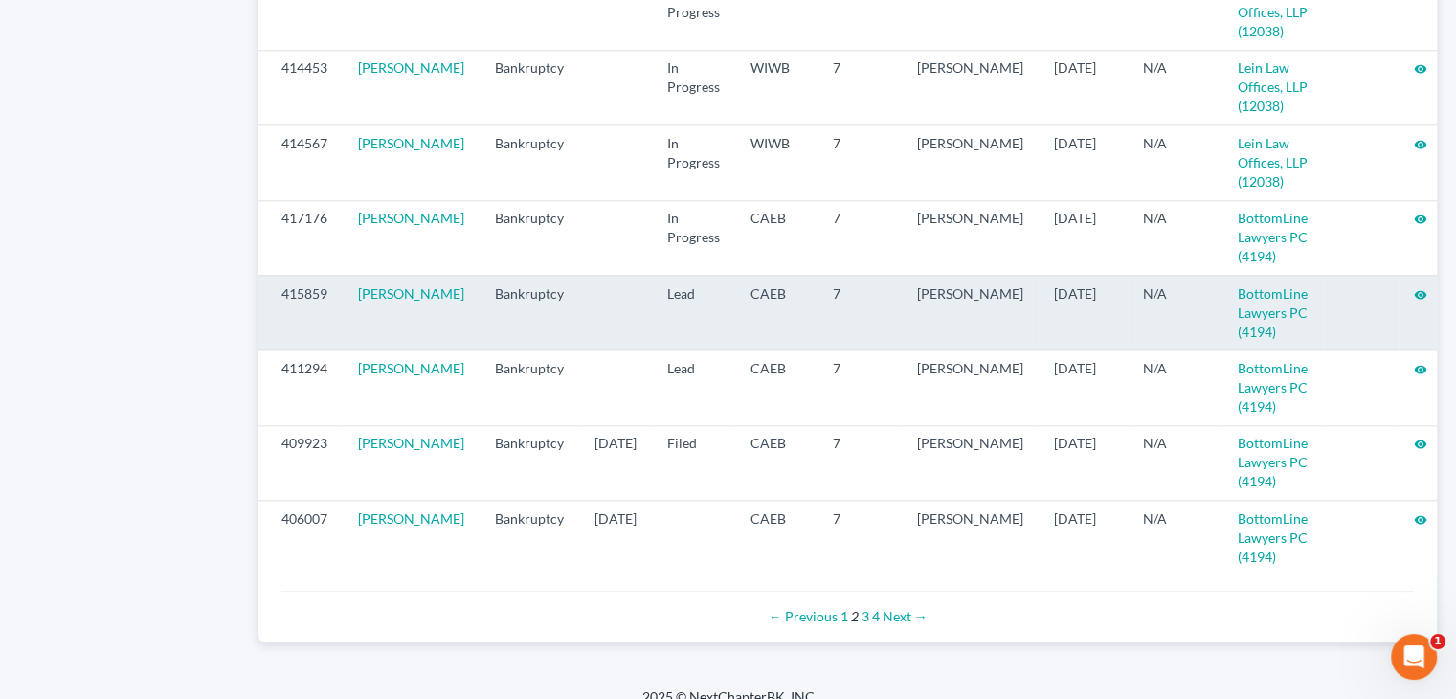
scroll to position [2091, 0]
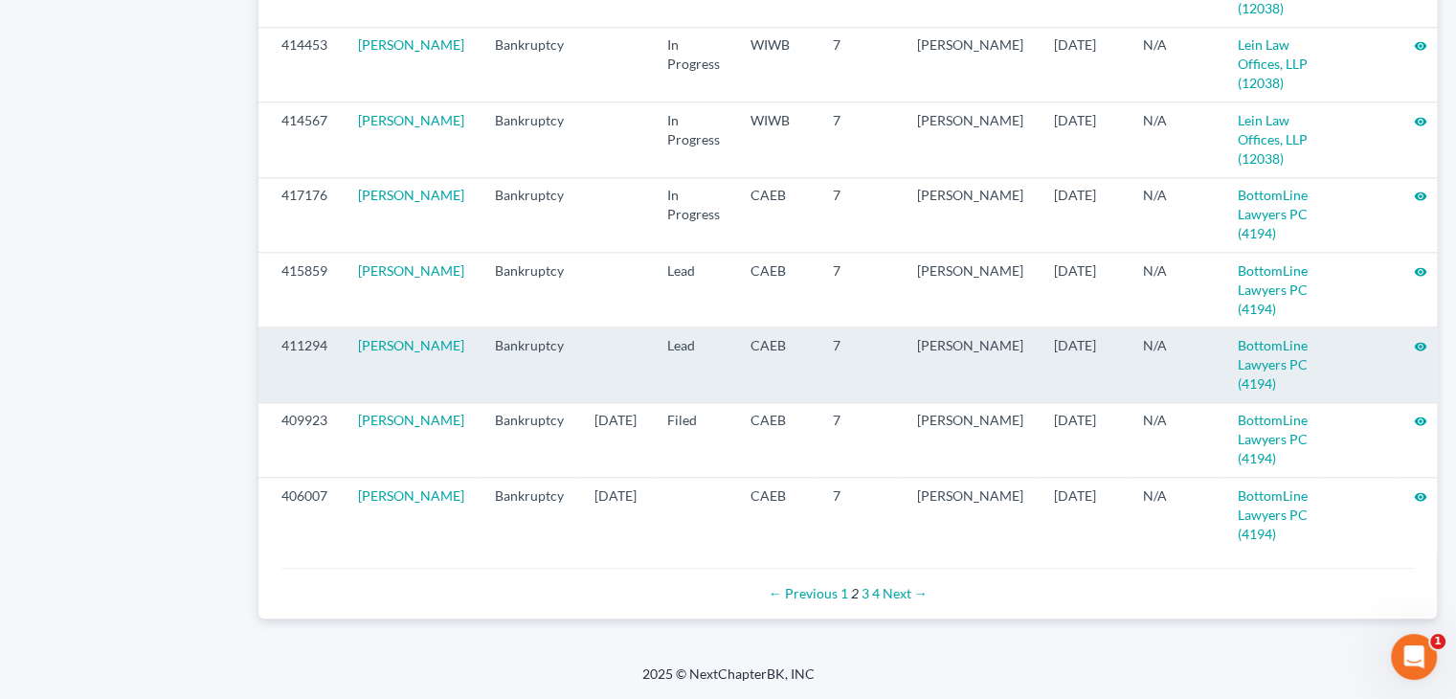
click at [1414, 347] on icon "visibility" at bounding box center [1420, 346] width 13 height 13
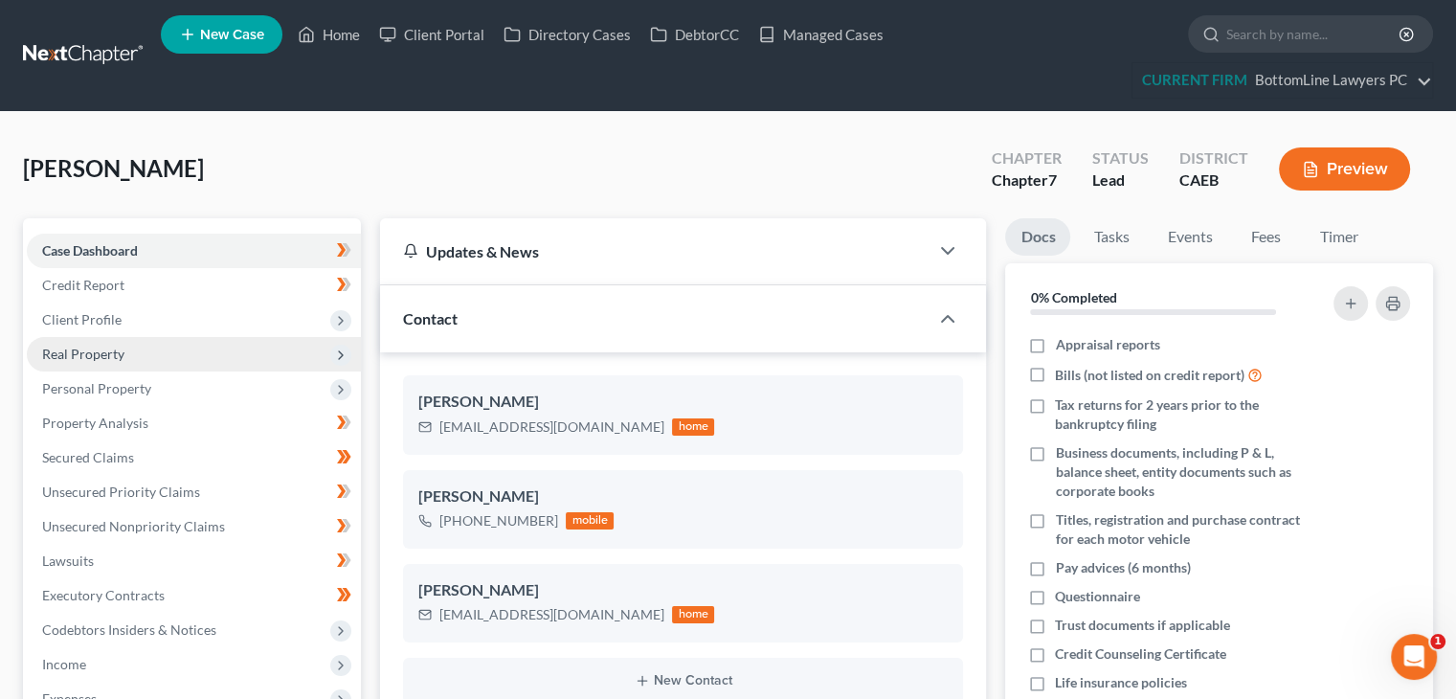
click at [96, 350] on span "Real Property" at bounding box center [83, 354] width 82 height 16
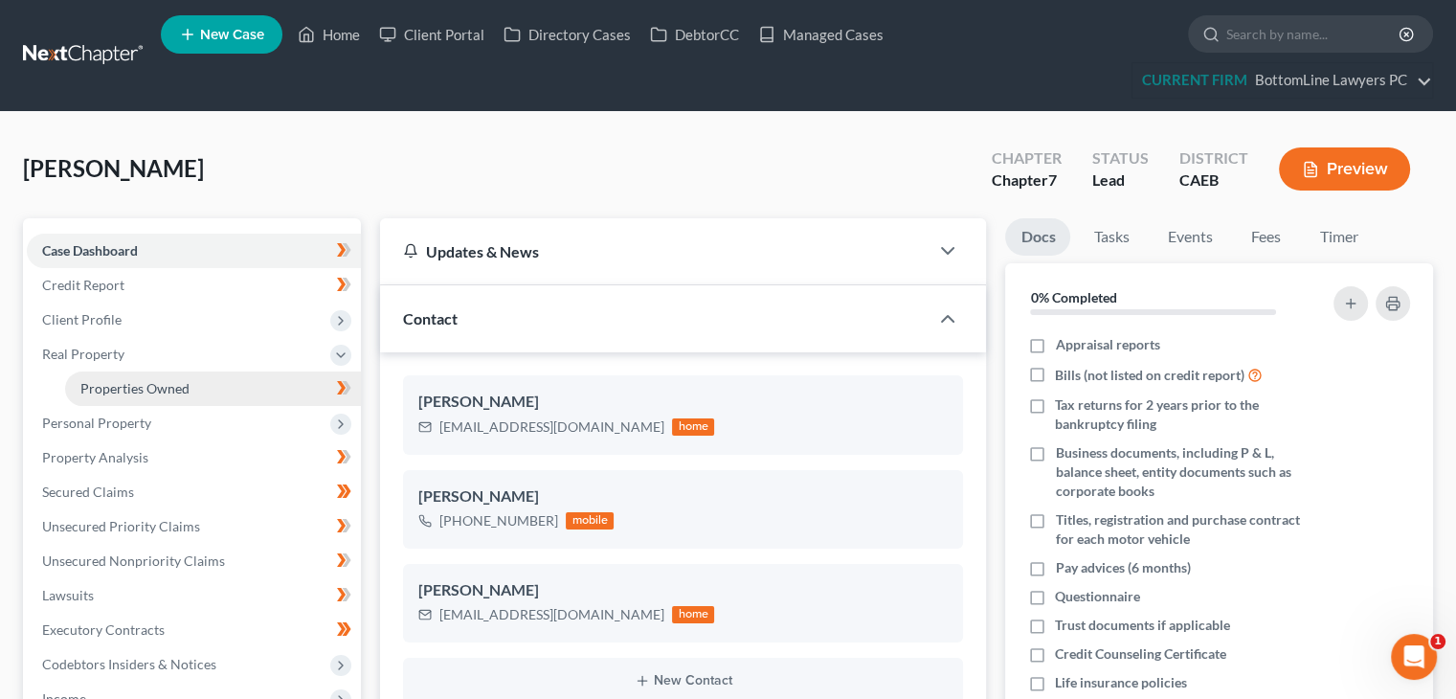
click at [107, 380] on span "Properties Owned" at bounding box center [134, 388] width 109 height 16
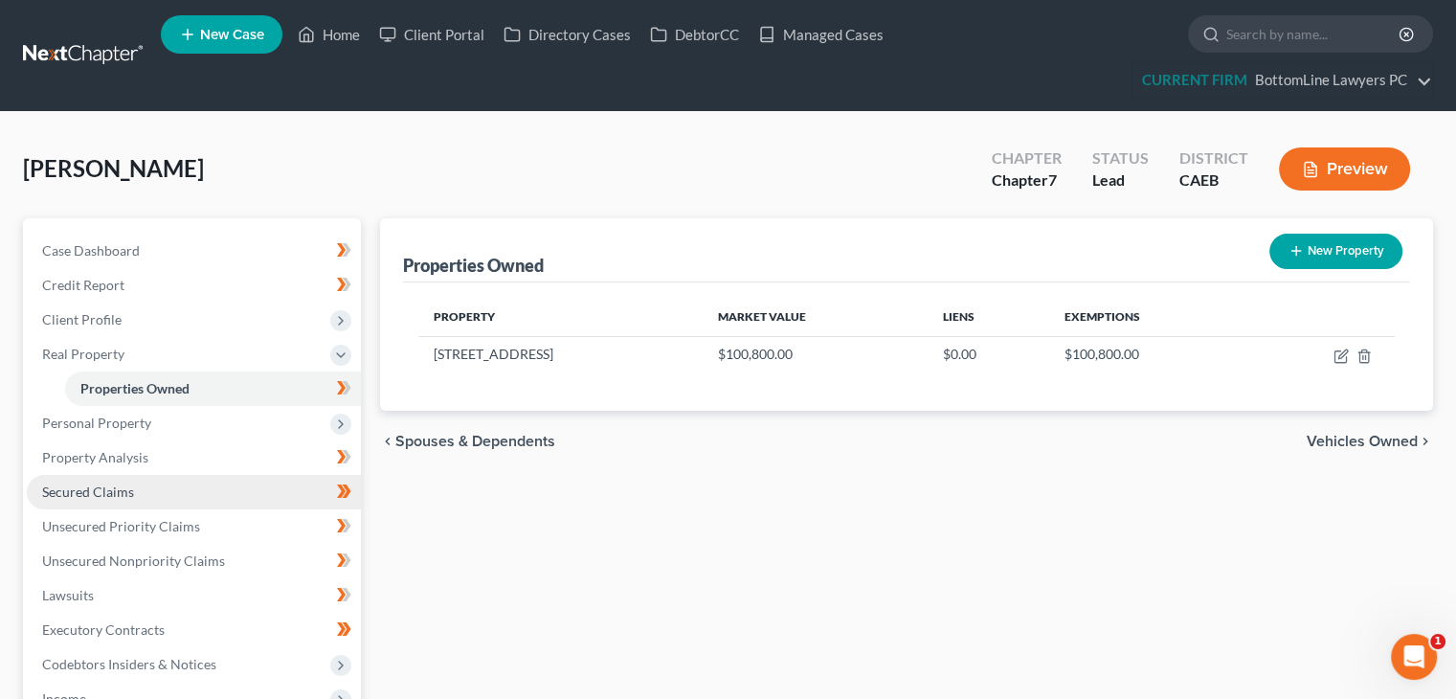
click at [149, 493] on link "Secured Claims" at bounding box center [194, 492] width 334 height 34
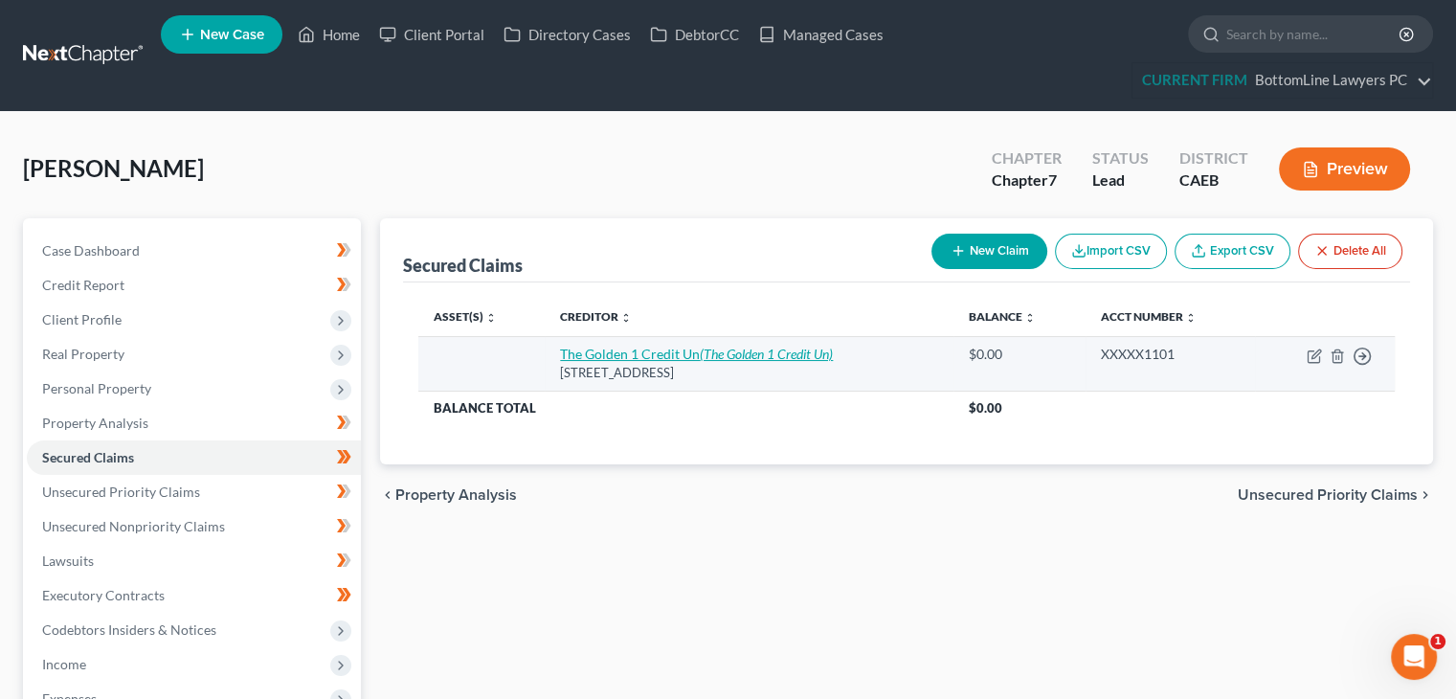
click at [717, 358] on icon "(The Golden 1 Credit Un)" at bounding box center [766, 354] width 133 height 16
select select "4"
select select "0"
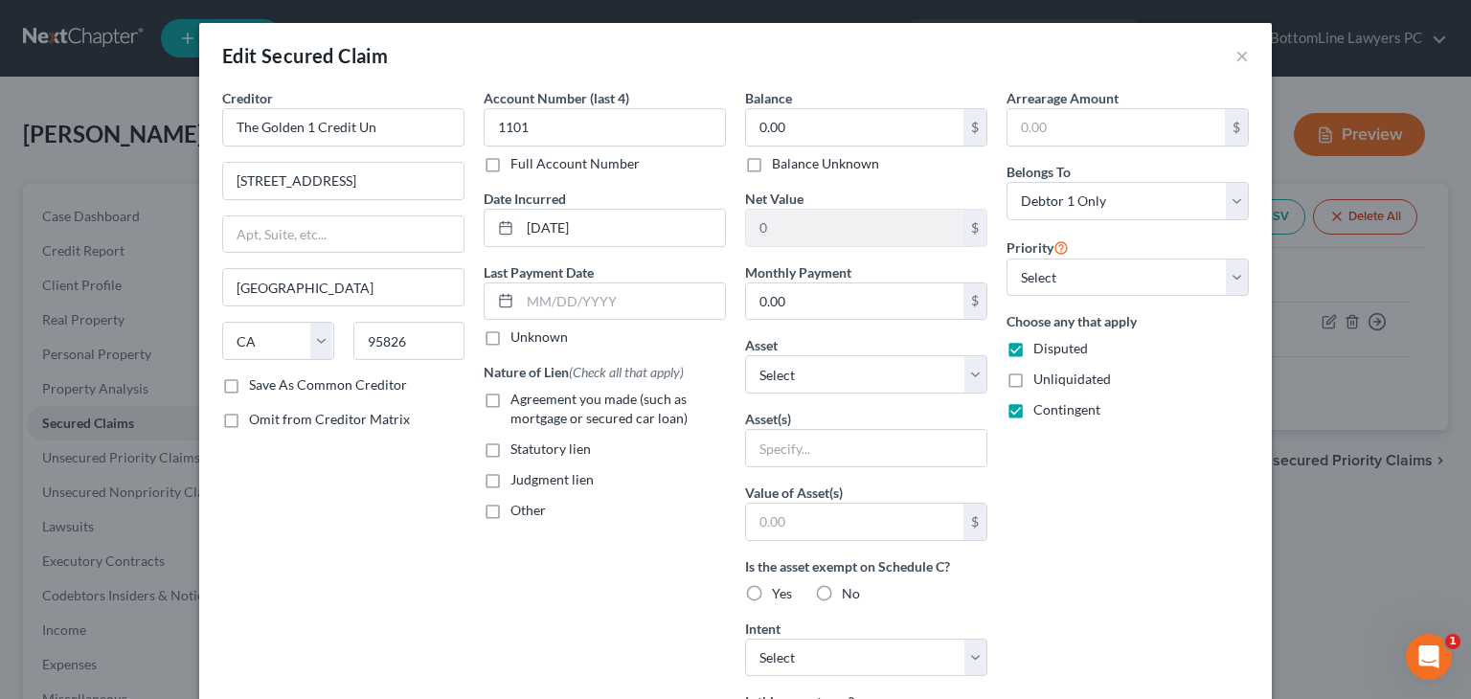
click at [1172, 518] on div "Arrearage Amount $ Belongs To * Select Debtor 1 Only Debtor 2 Only Debtor 1 And…" at bounding box center [1127, 515] width 261 height 854
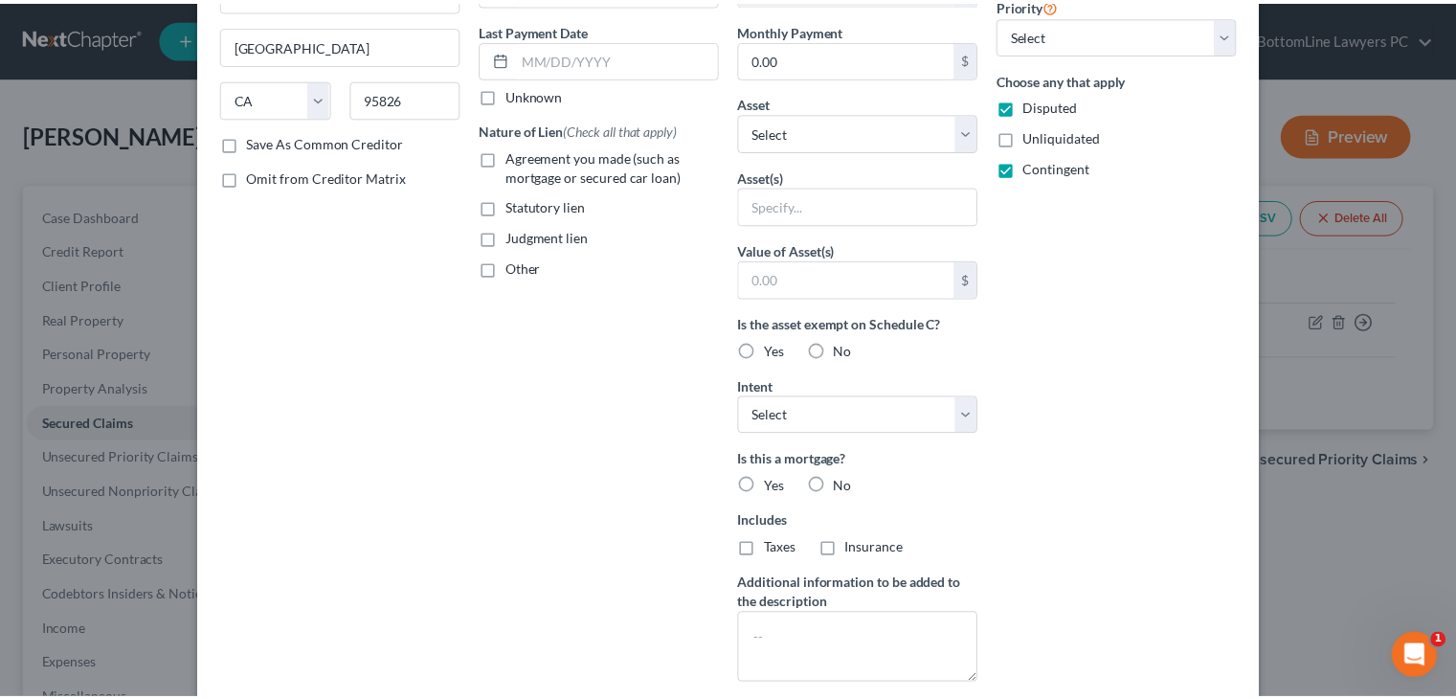
scroll to position [429, 0]
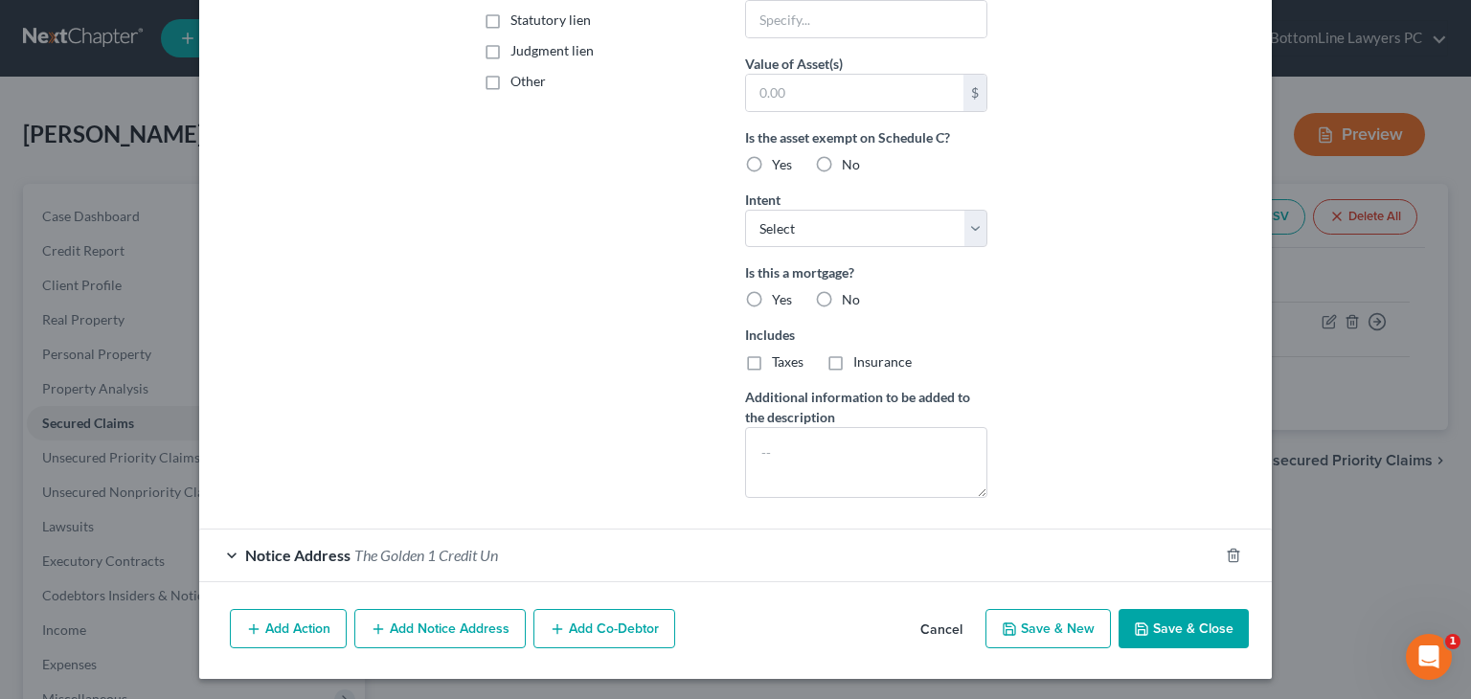
click at [931, 618] on button "Cancel" at bounding box center [941, 630] width 73 height 38
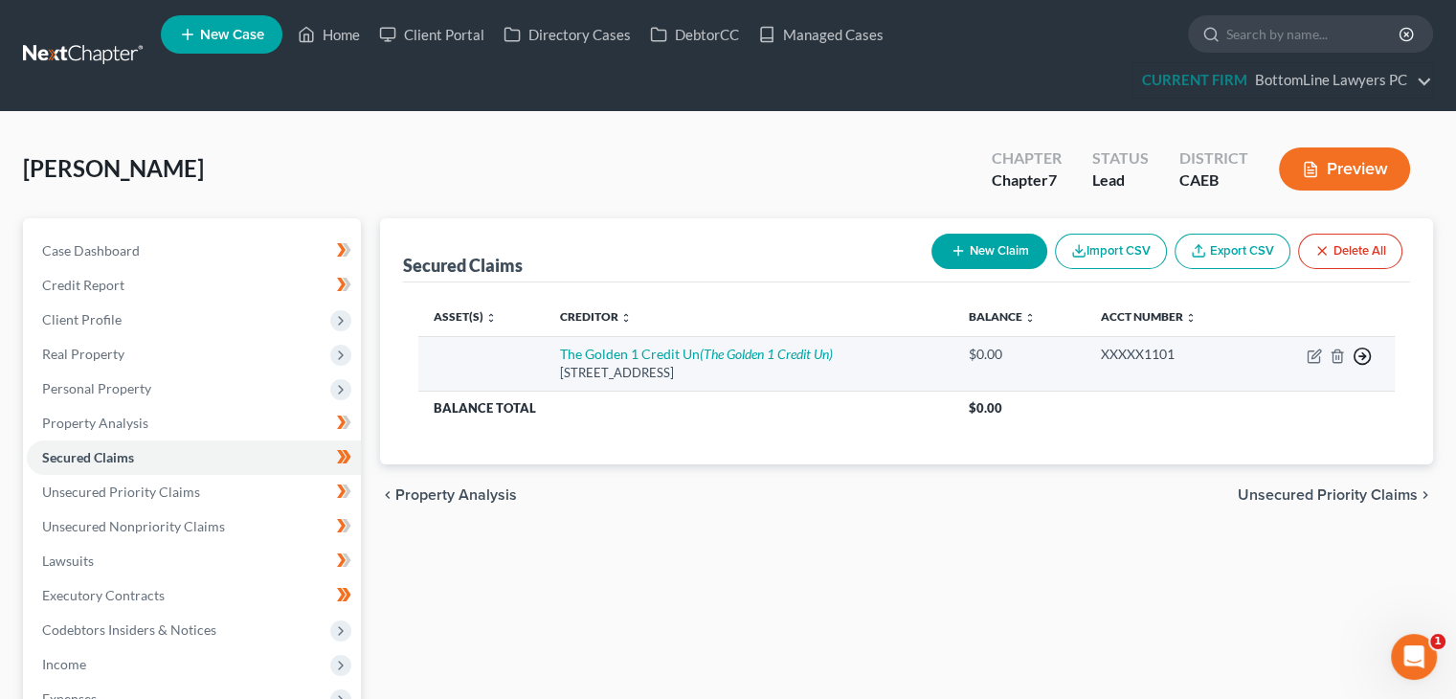
click at [1371, 357] on icon "button" at bounding box center [1362, 356] width 19 height 19
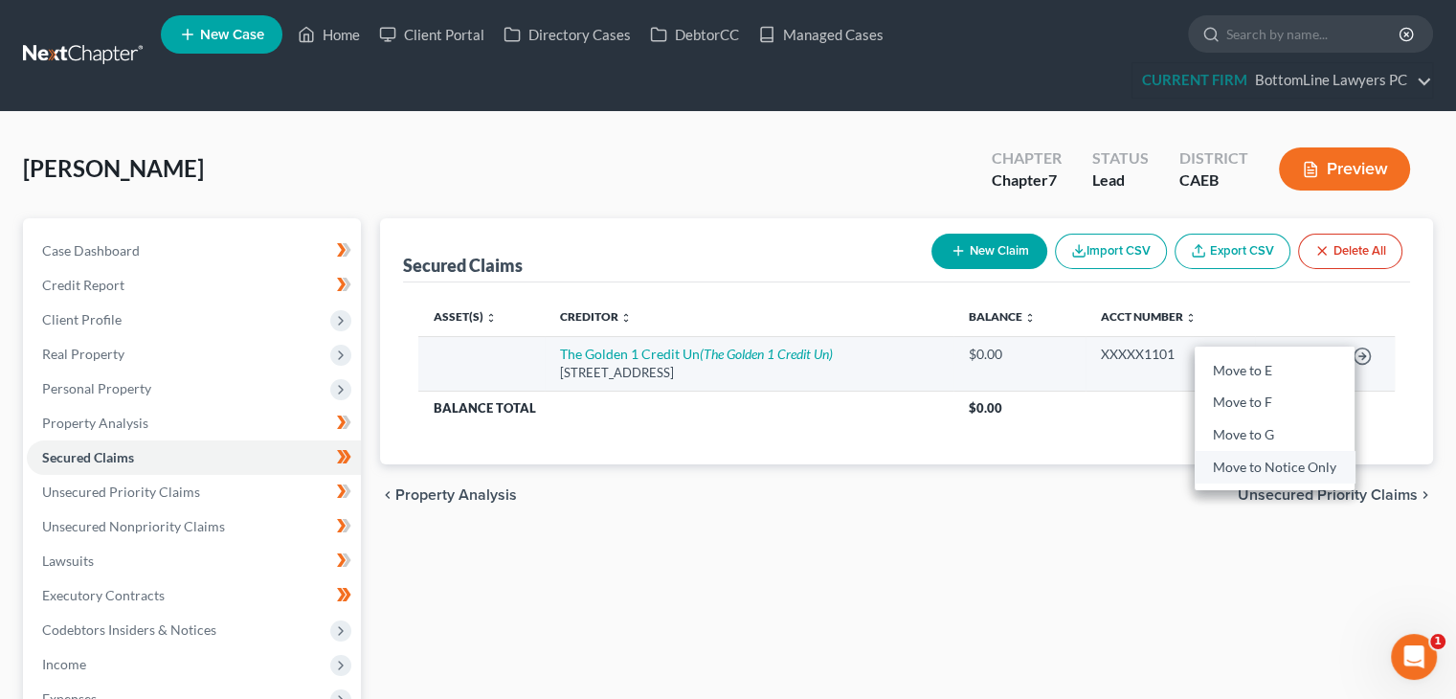
click at [1287, 468] on link "Move to Notice Only" at bounding box center [1275, 467] width 160 height 33
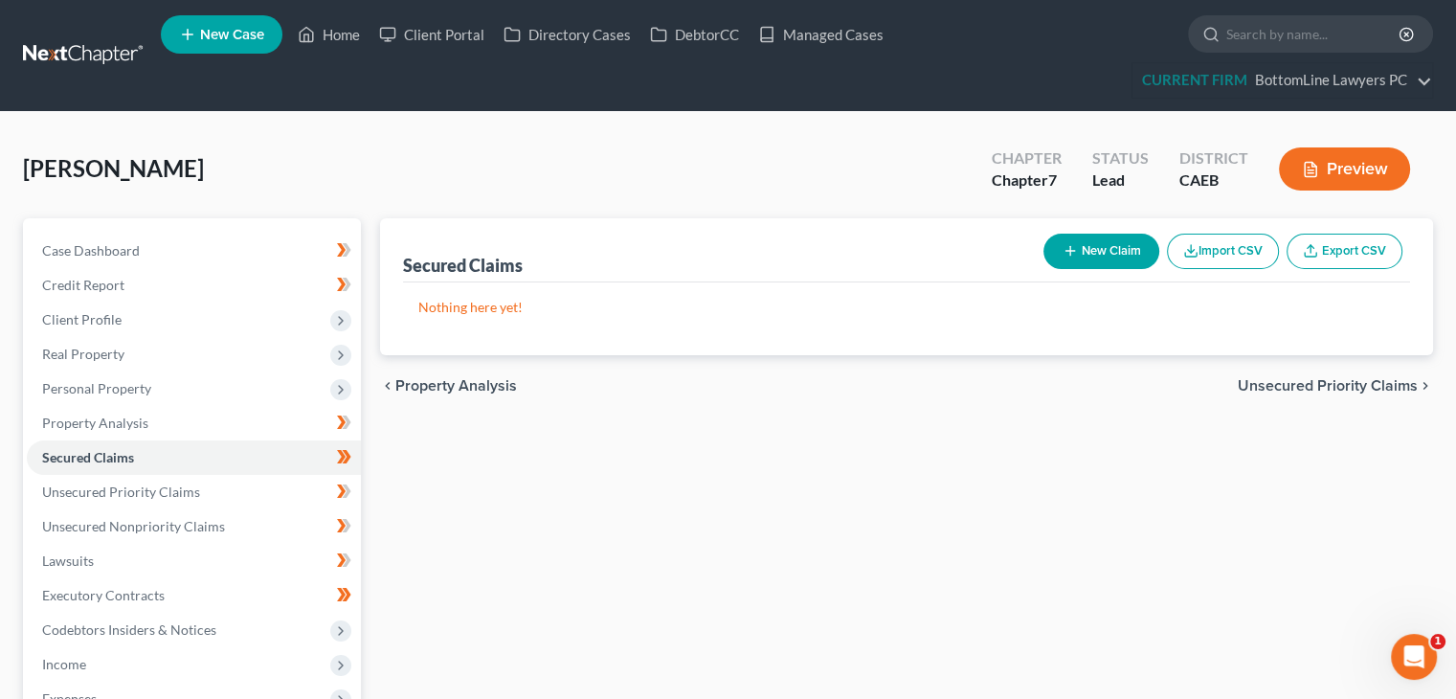
click at [1344, 384] on span "Unsecured Priority Claims" at bounding box center [1328, 385] width 180 height 15
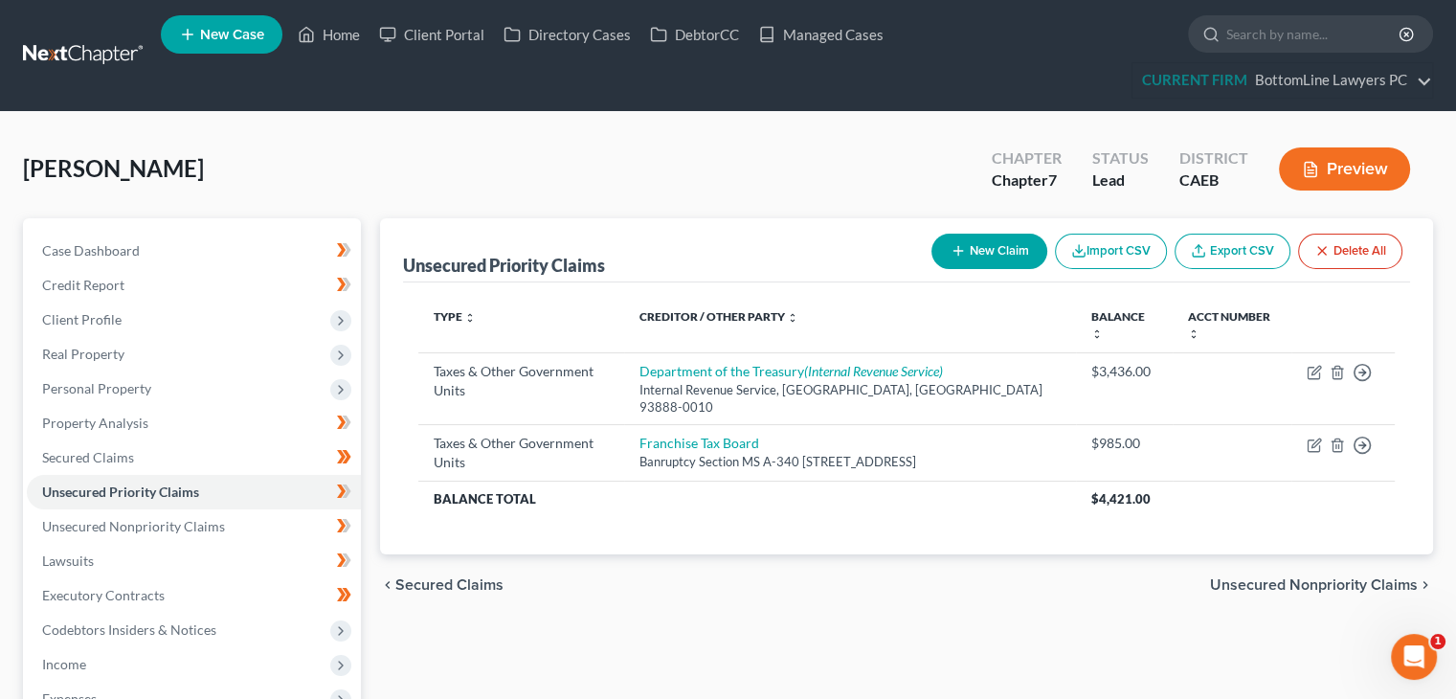
click at [1264, 577] on span "Unsecured Nonpriority Claims" at bounding box center [1314, 584] width 208 height 15
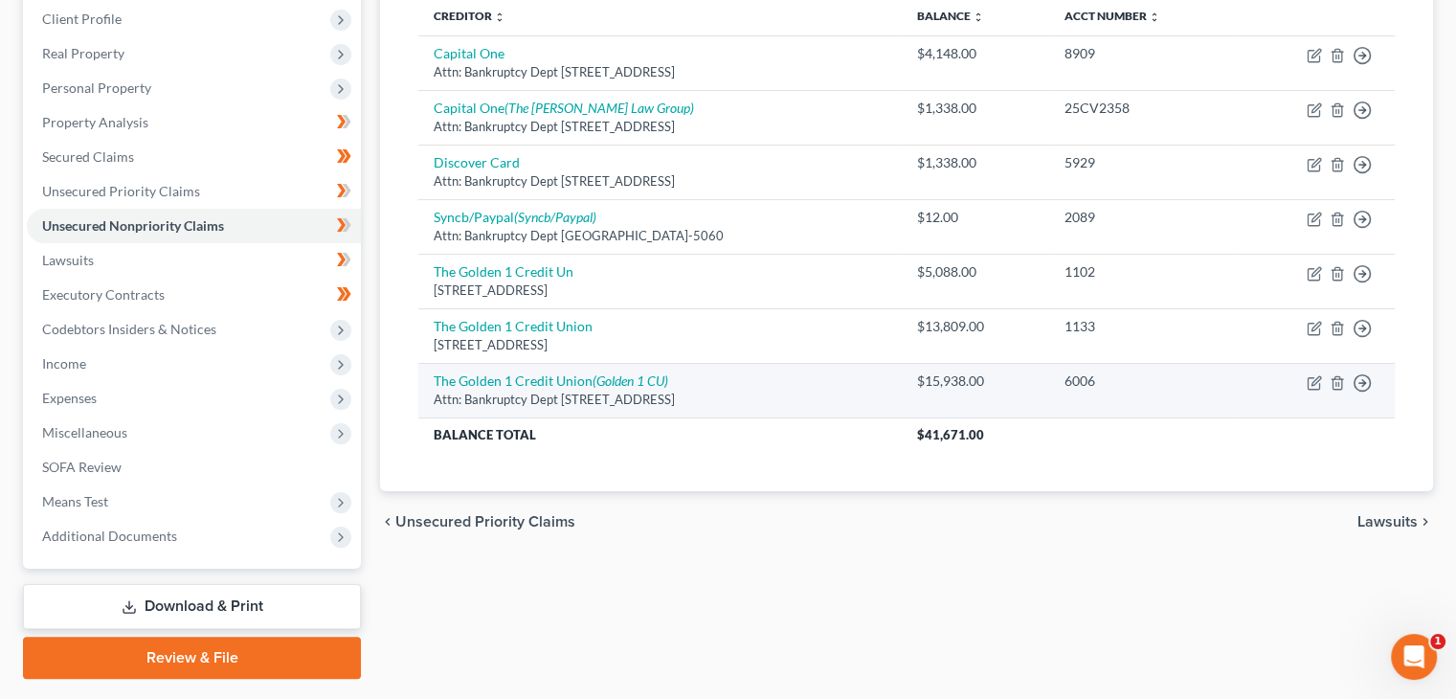
scroll to position [256, 0]
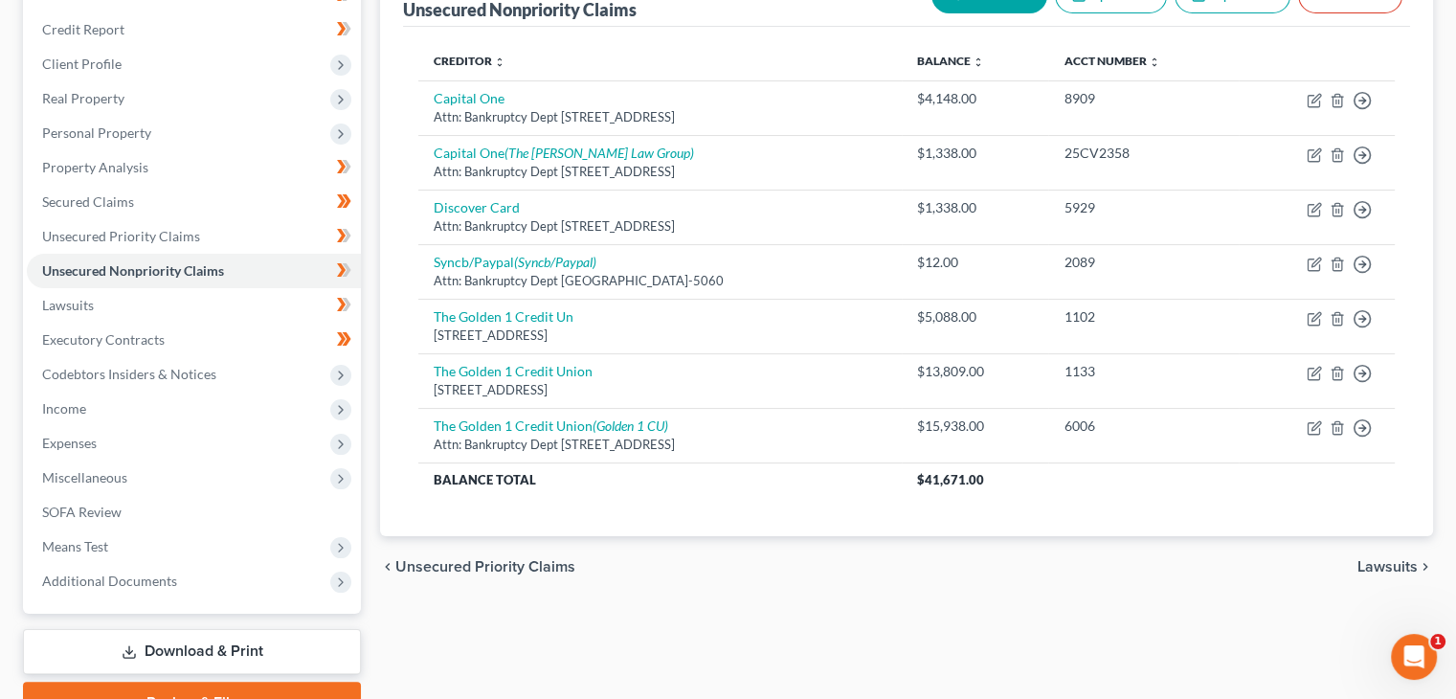
click at [1382, 553] on div "chevron_left Unsecured Priority Claims Lawsuits chevron_right" at bounding box center [906, 566] width 1053 height 61
click at [143, 228] on span "Unsecured Priority Claims" at bounding box center [121, 236] width 158 height 16
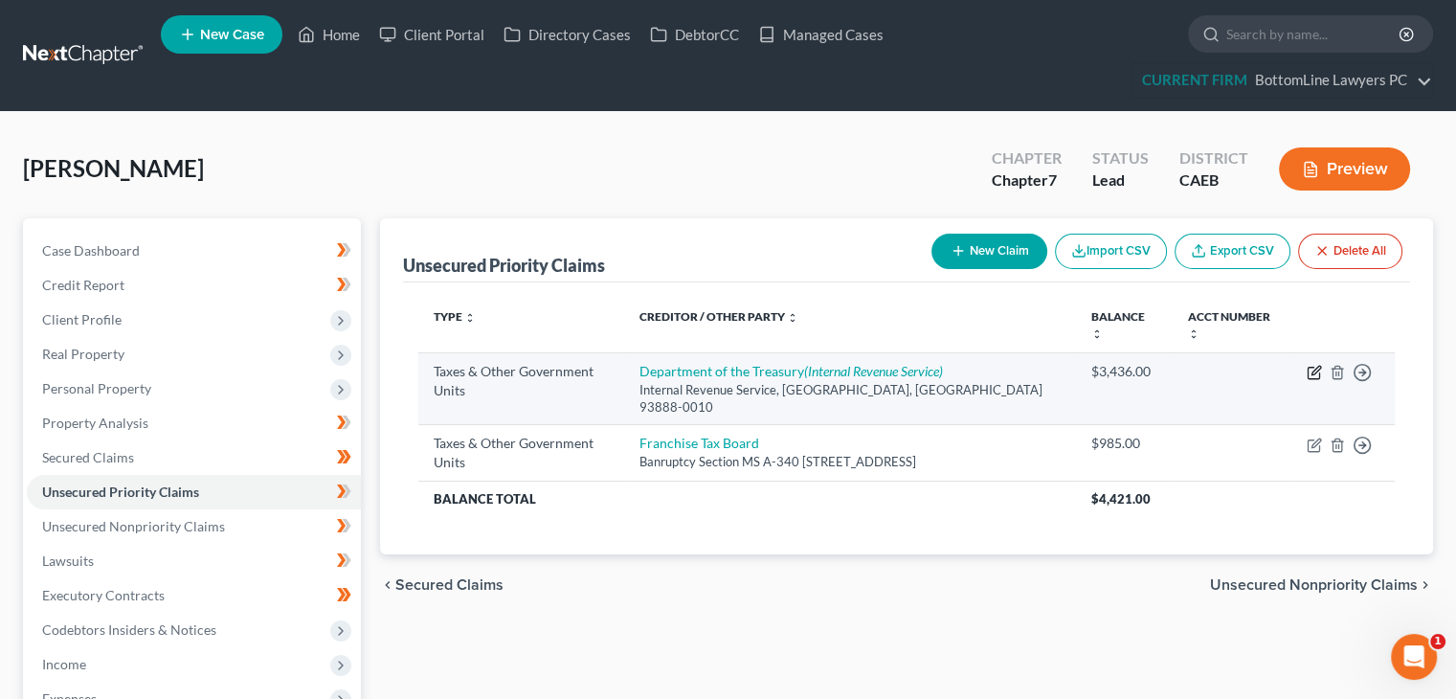
click at [1316, 365] on icon "button" at bounding box center [1314, 372] width 15 height 15
select select "0"
select select "4"
select select "0"
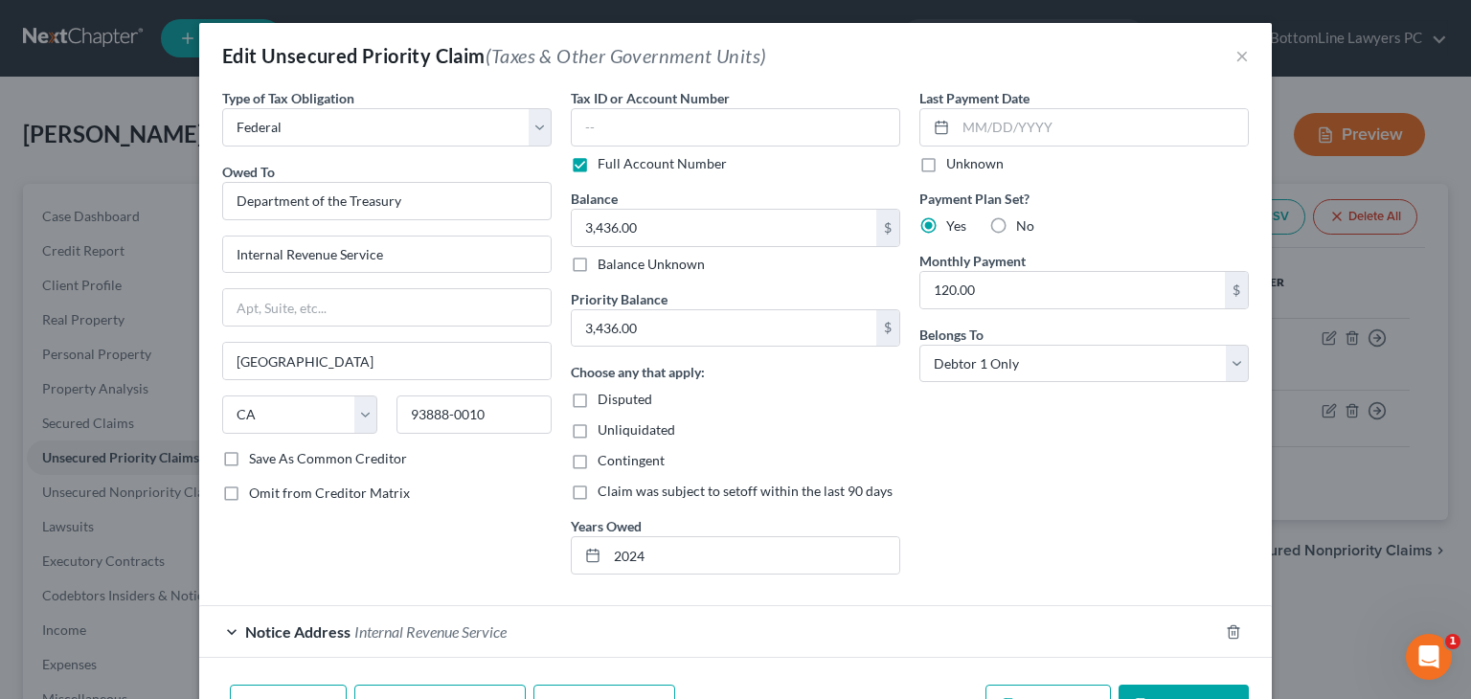
scroll to position [118, 0]
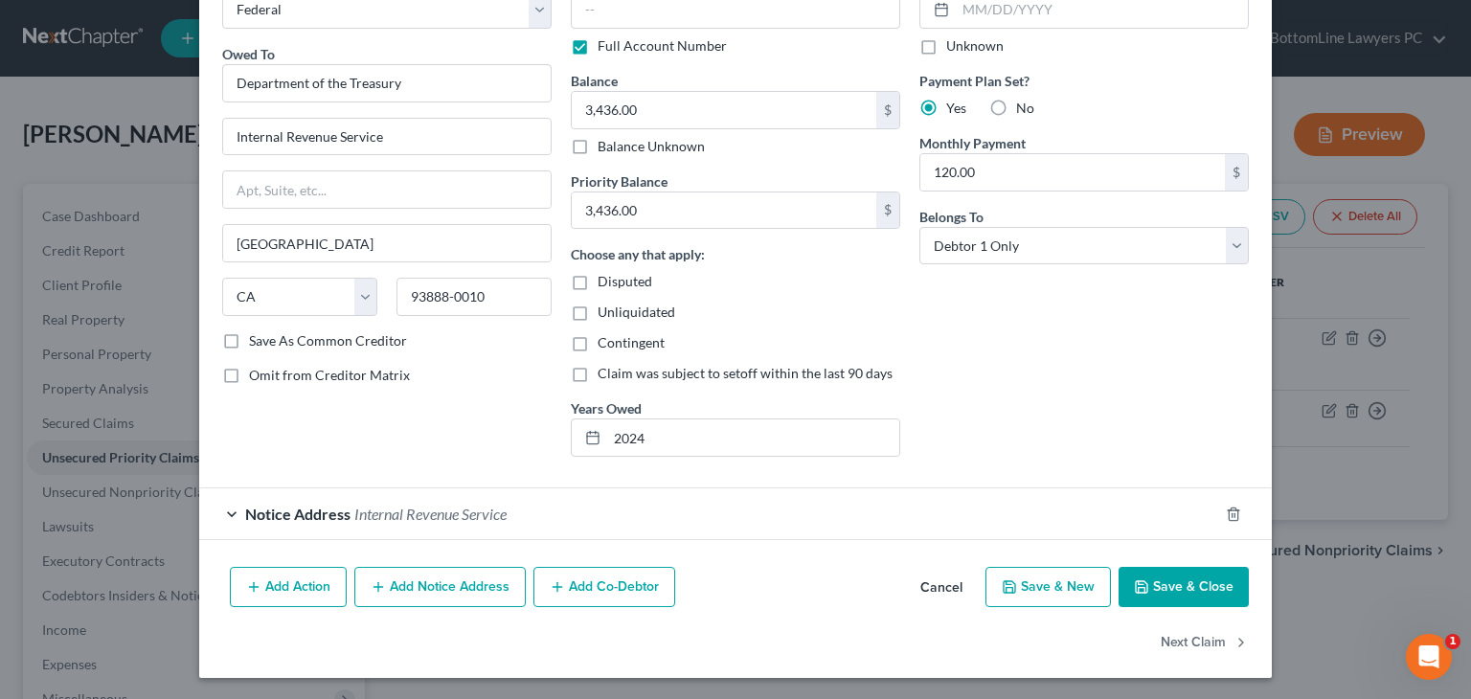
click at [553, 495] on div "Notice Address Internal Revenue Service" at bounding box center [708, 513] width 1019 height 51
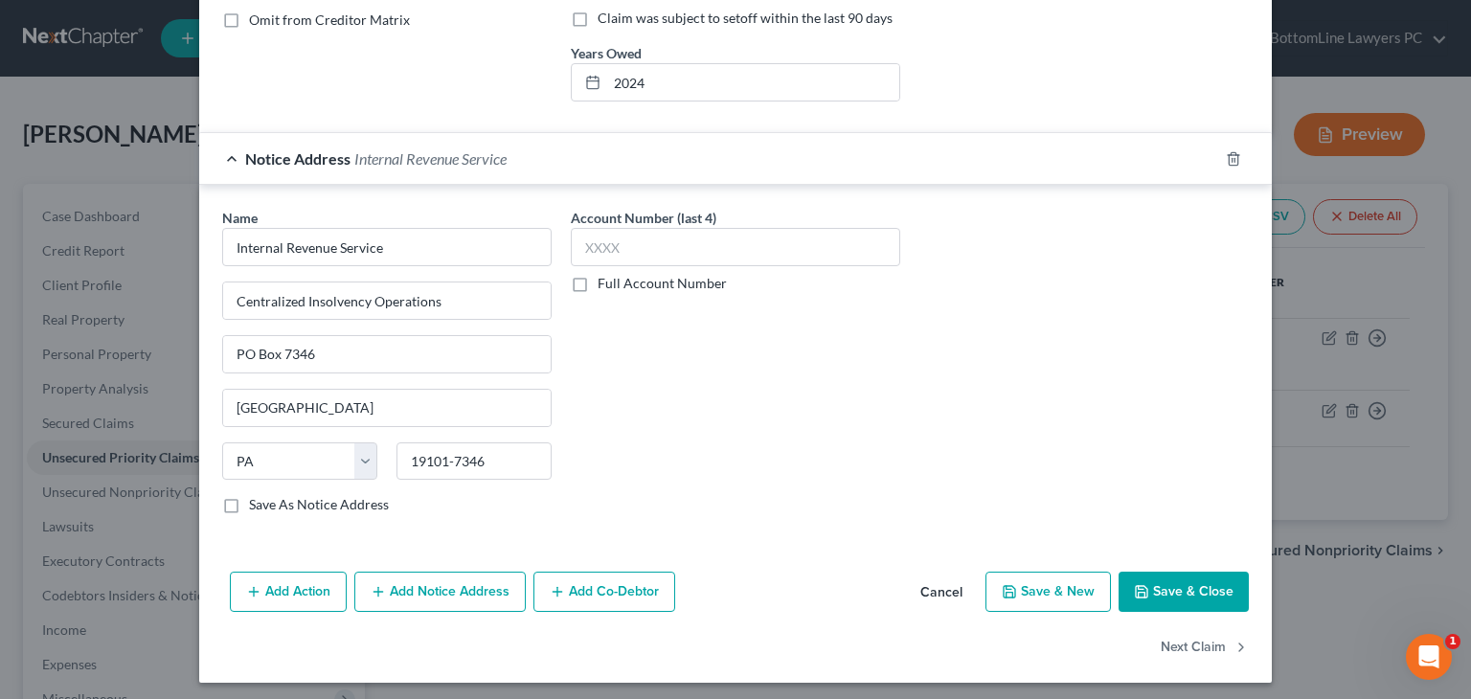
scroll to position [475, 0]
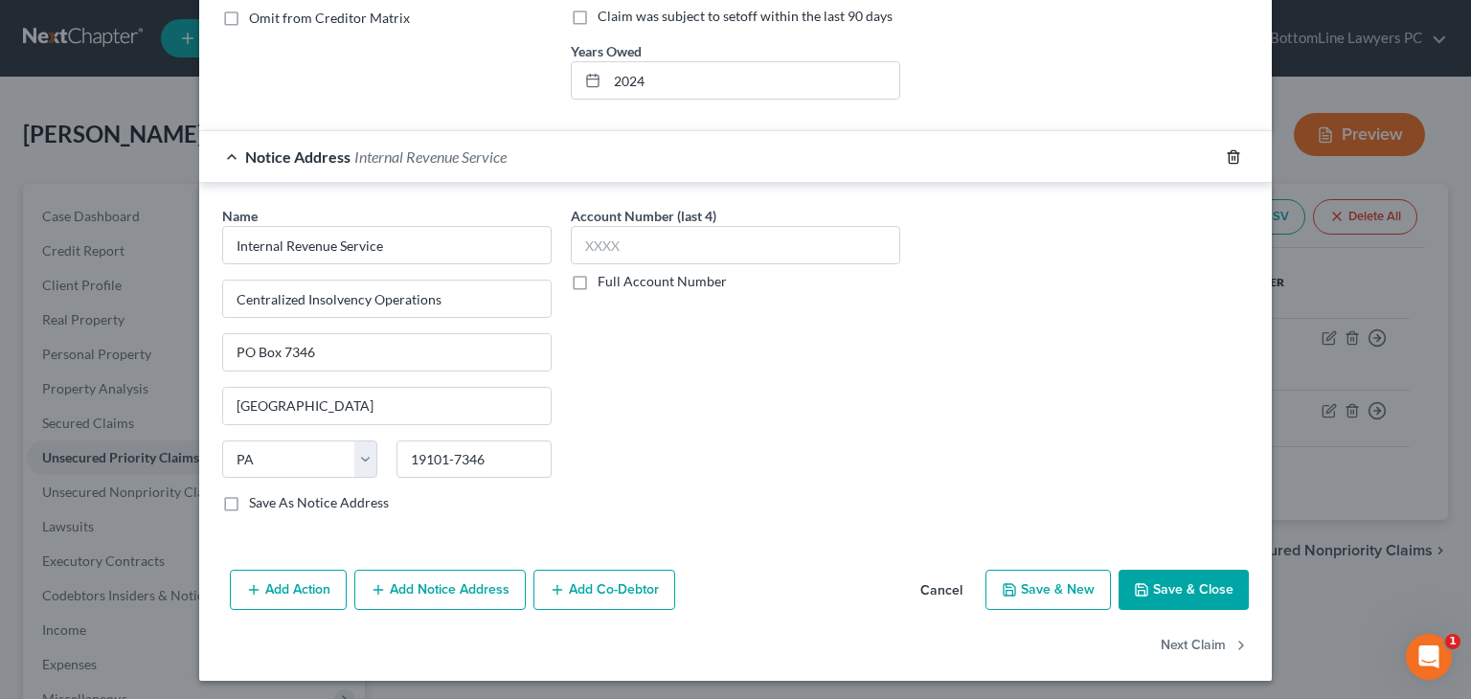
click at [1226, 154] on icon "button" at bounding box center [1233, 156] width 15 height 15
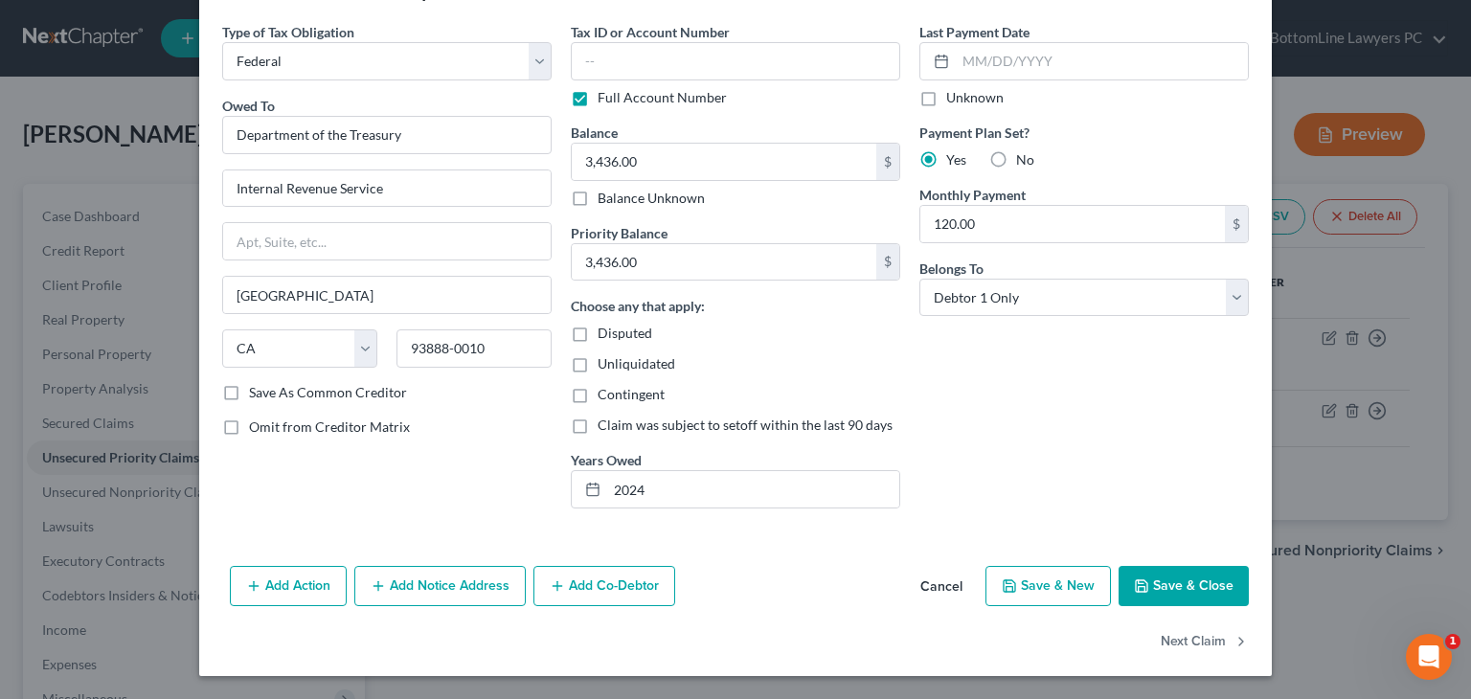
scroll to position [65, 0]
click at [1161, 588] on button "Save & Close" at bounding box center [1183, 587] width 130 height 40
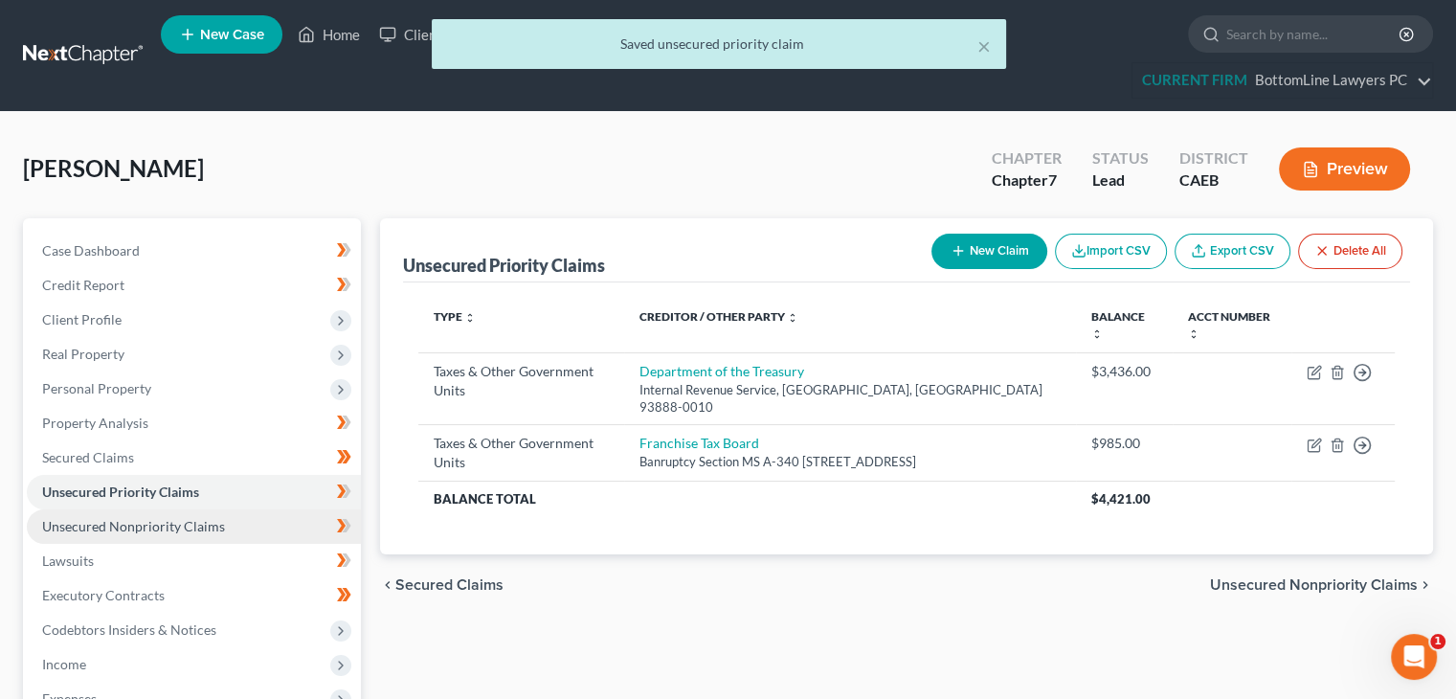
click at [123, 522] on span "Unsecured Nonpriority Claims" at bounding box center [133, 526] width 183 height 16
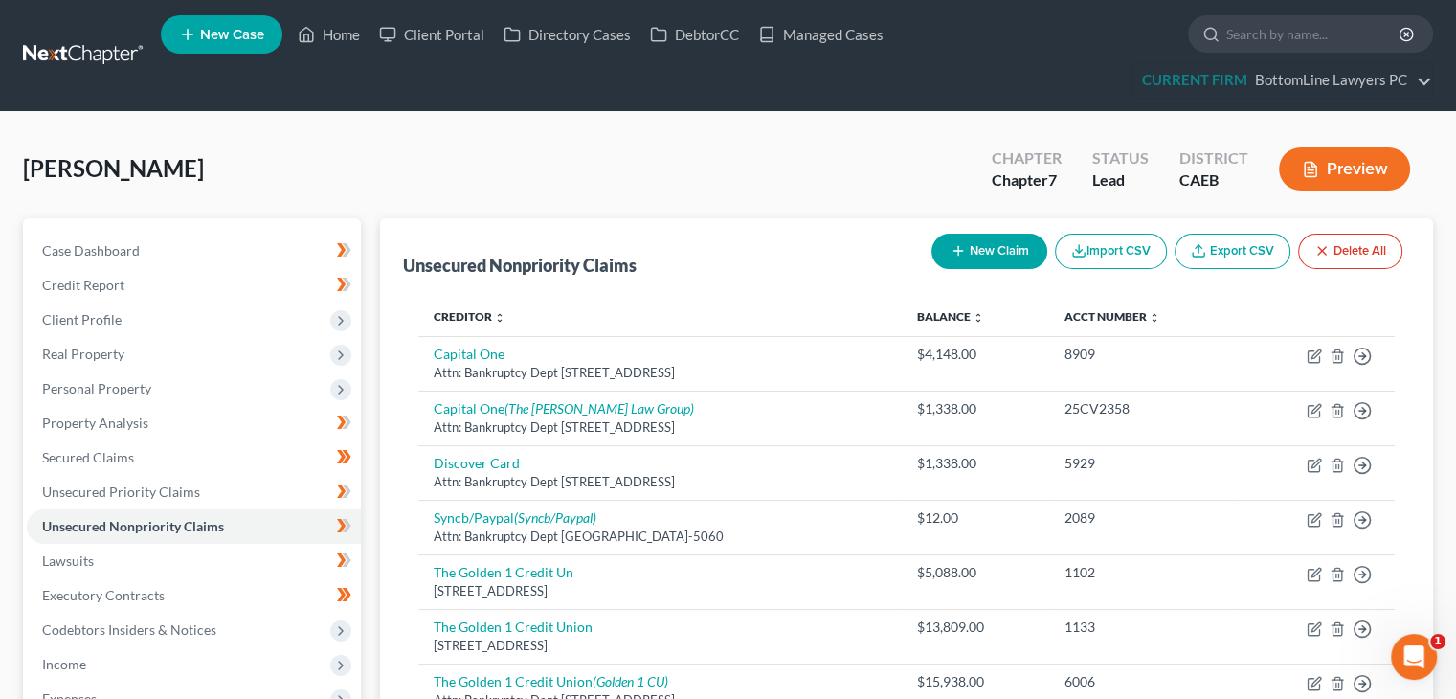
click at [969, 246] on button "New Claim" at bounding box center [990, 251] width 116 height 35
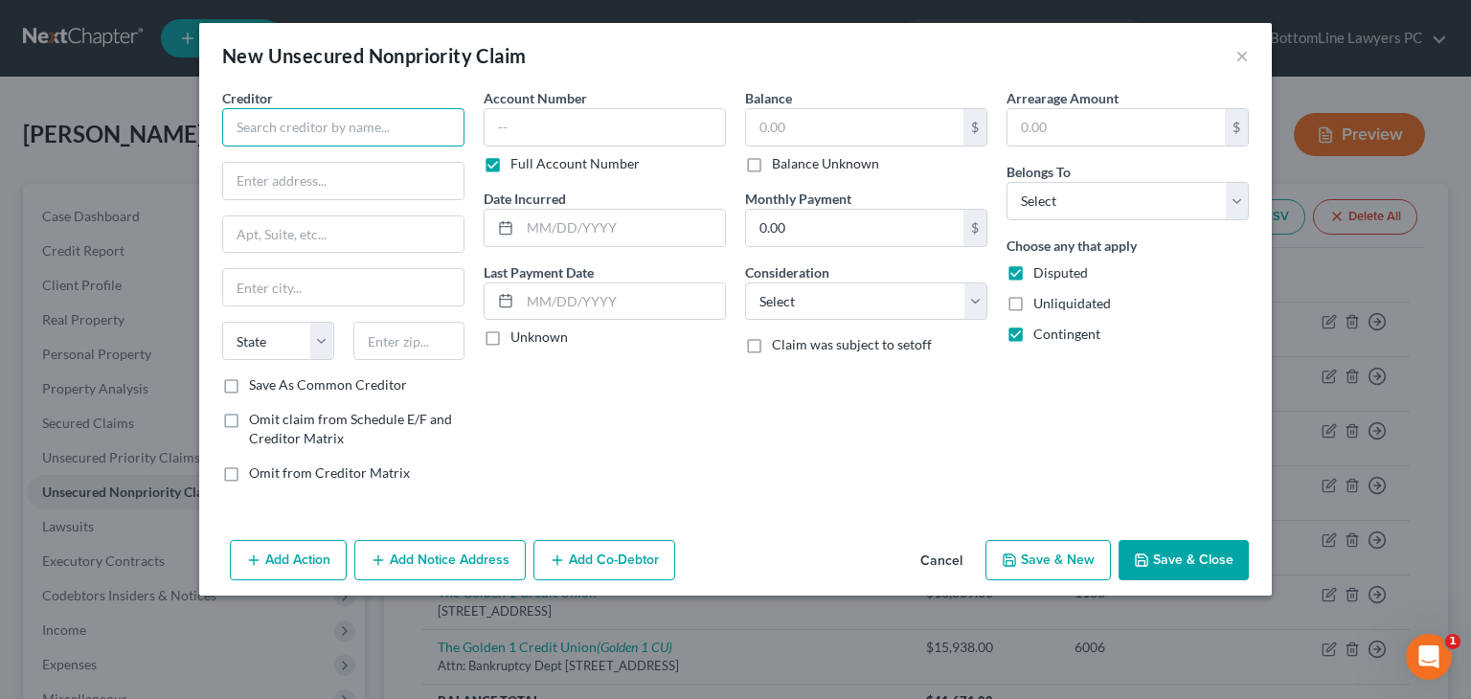
click at [448, 109] on input "text" at bounding box center [343, 127] width 242 height 38
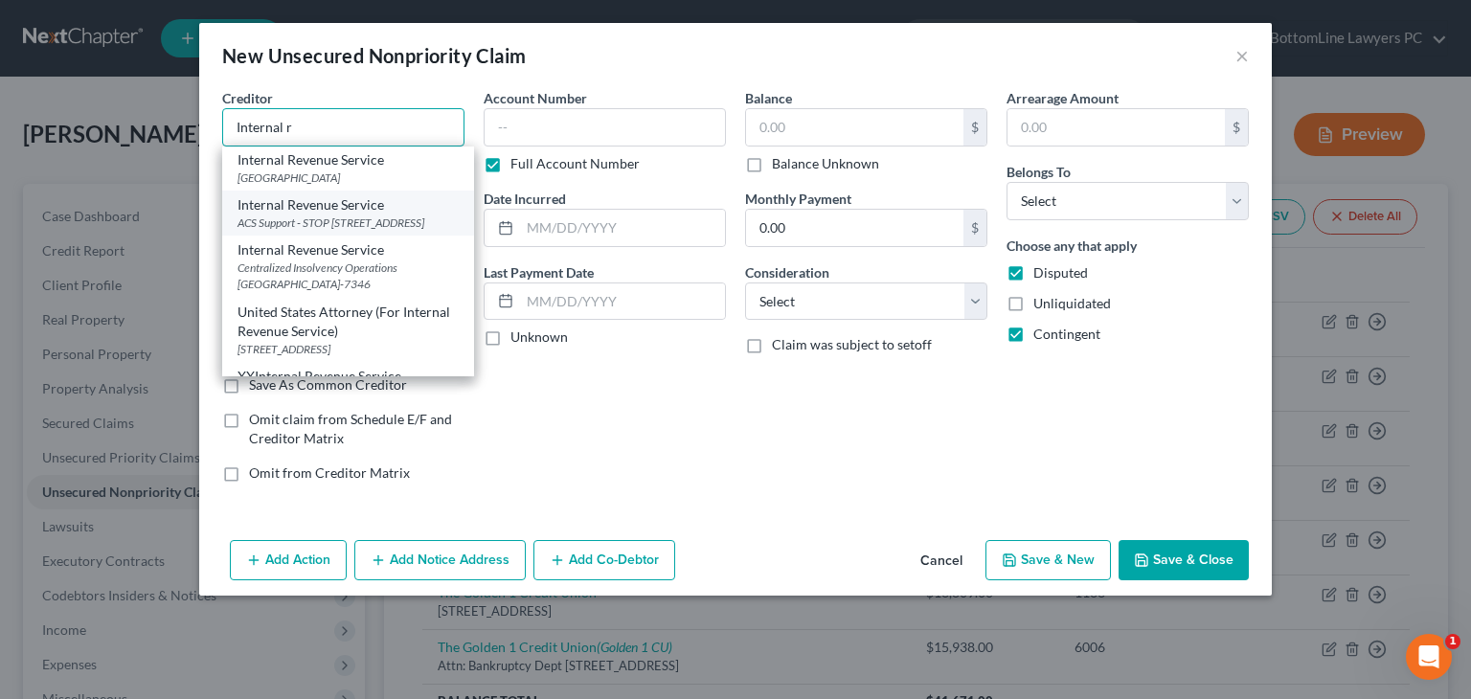
scroll to position [96, 0]
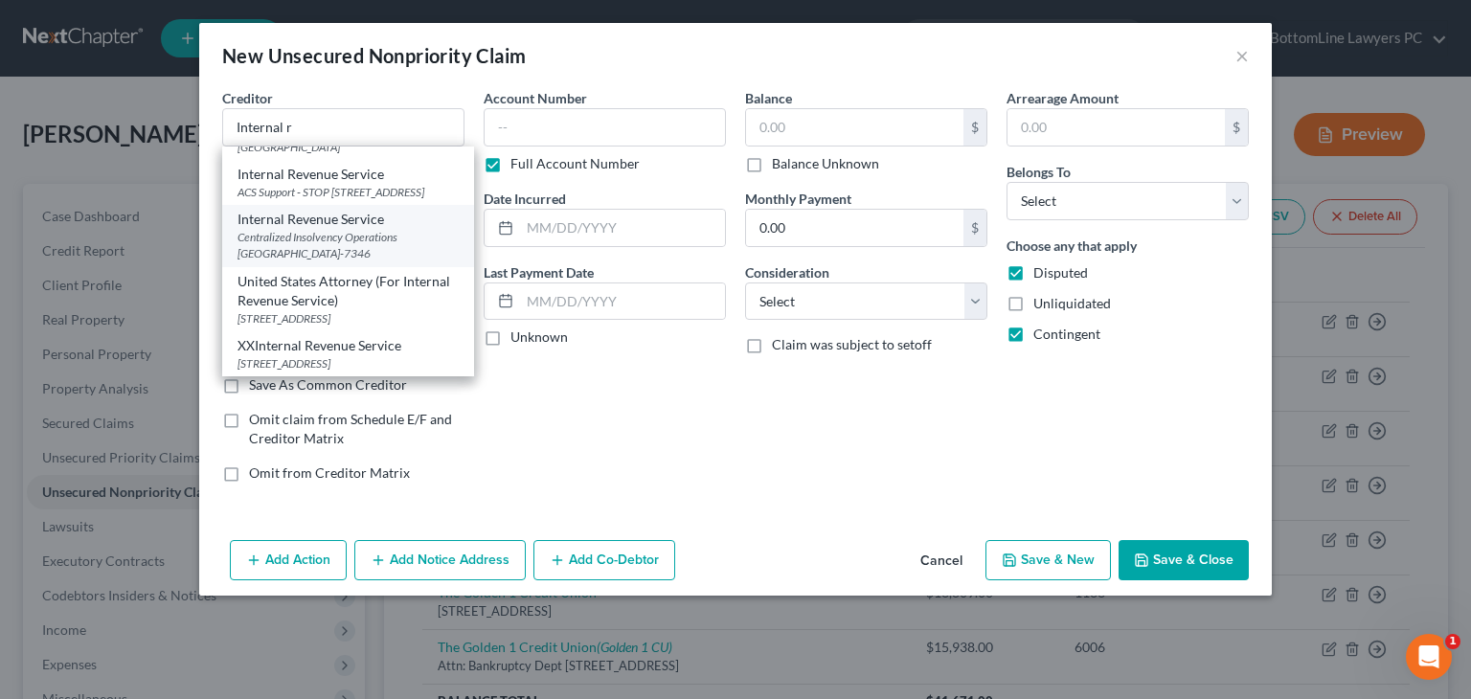
click at [393, 234] on div "Centralized Insolvency Operations PO Box 7346, Philadelphia, PA 19101-7346" at bounding box center [347, 245] width 221 height 33
type input "Internal Revenue Service"
type input "Centralized Insolvency Operations"
type input "PO Box 7346"
type input "Philadelphia"
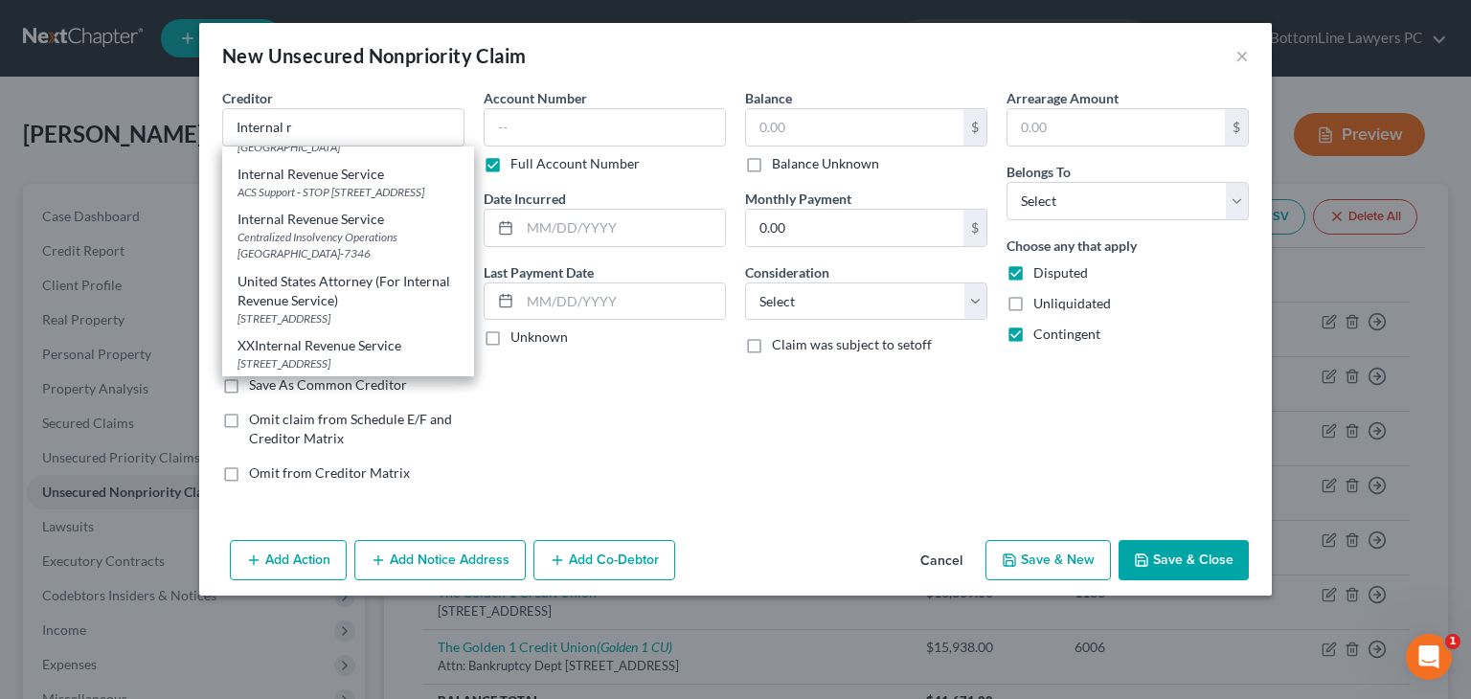
select select "39"
type input "19101-7346"
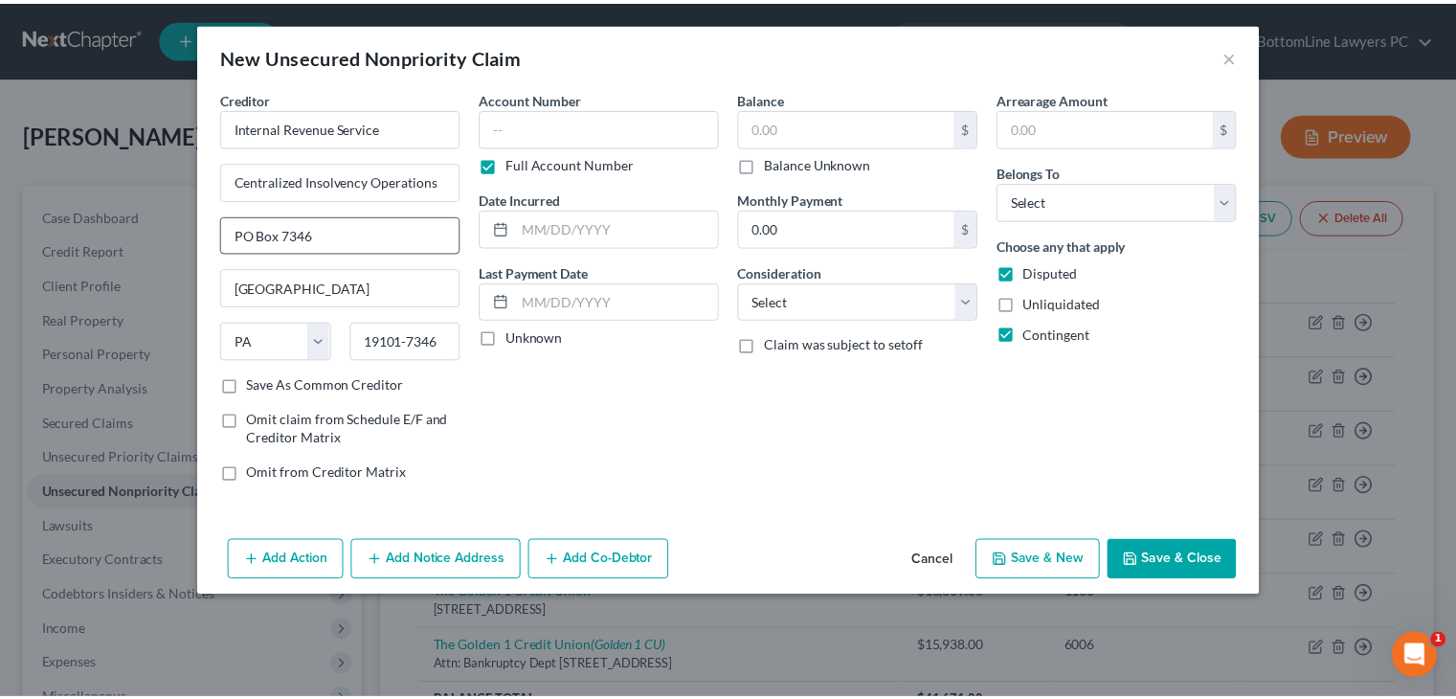
scroll to position [0, 0]
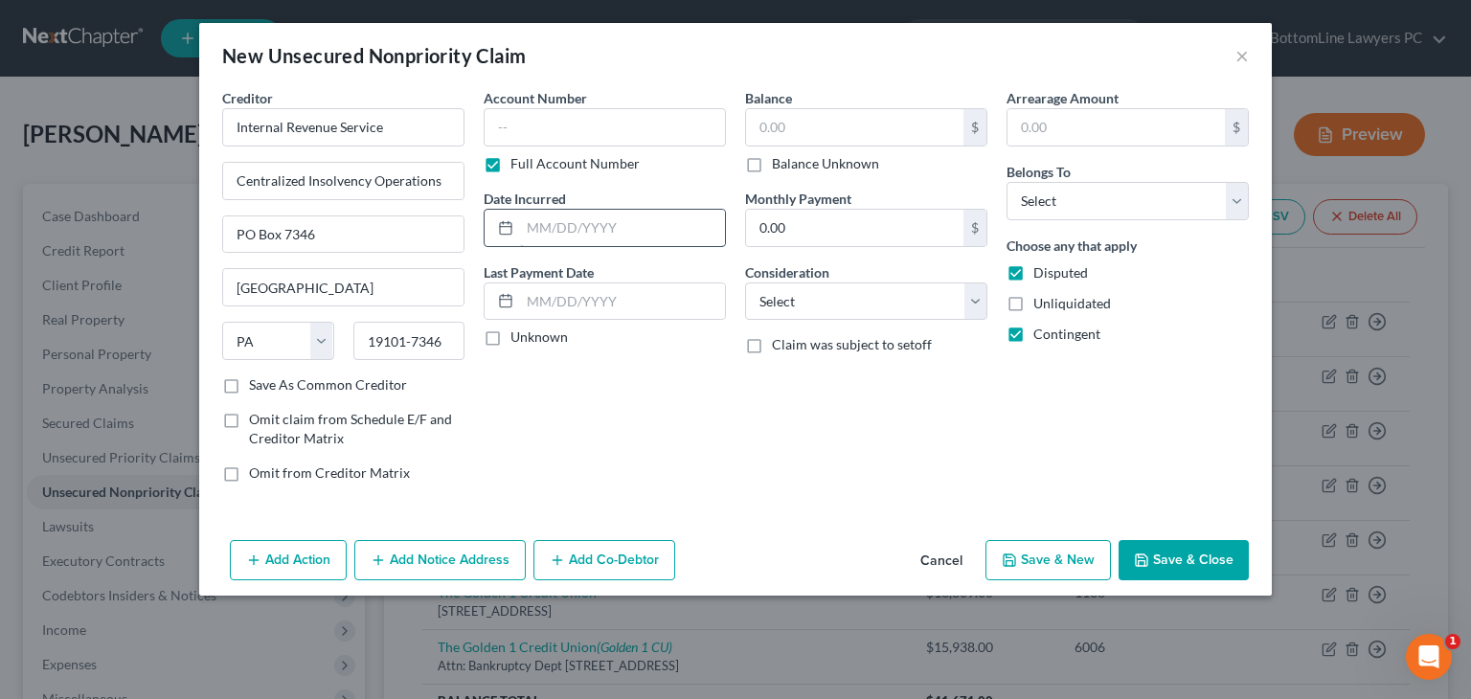
click at [659, 223] on input "text" at bounding box center [622, 228] width 205 height 36
type input "12/31/2021"
click at [896, 296] on select "Select Cable / Satellite Services Collection Agency Credit Card Debt Debt Couns…" at bounding box center [866, 301] width 242 height 38
select select "7"
click at [745, 282] on select "Select Cable / Satellite Services Collection Agency Credit Card Debt Debt Couns…" at bounding box center [866, 301] width 242 height 38
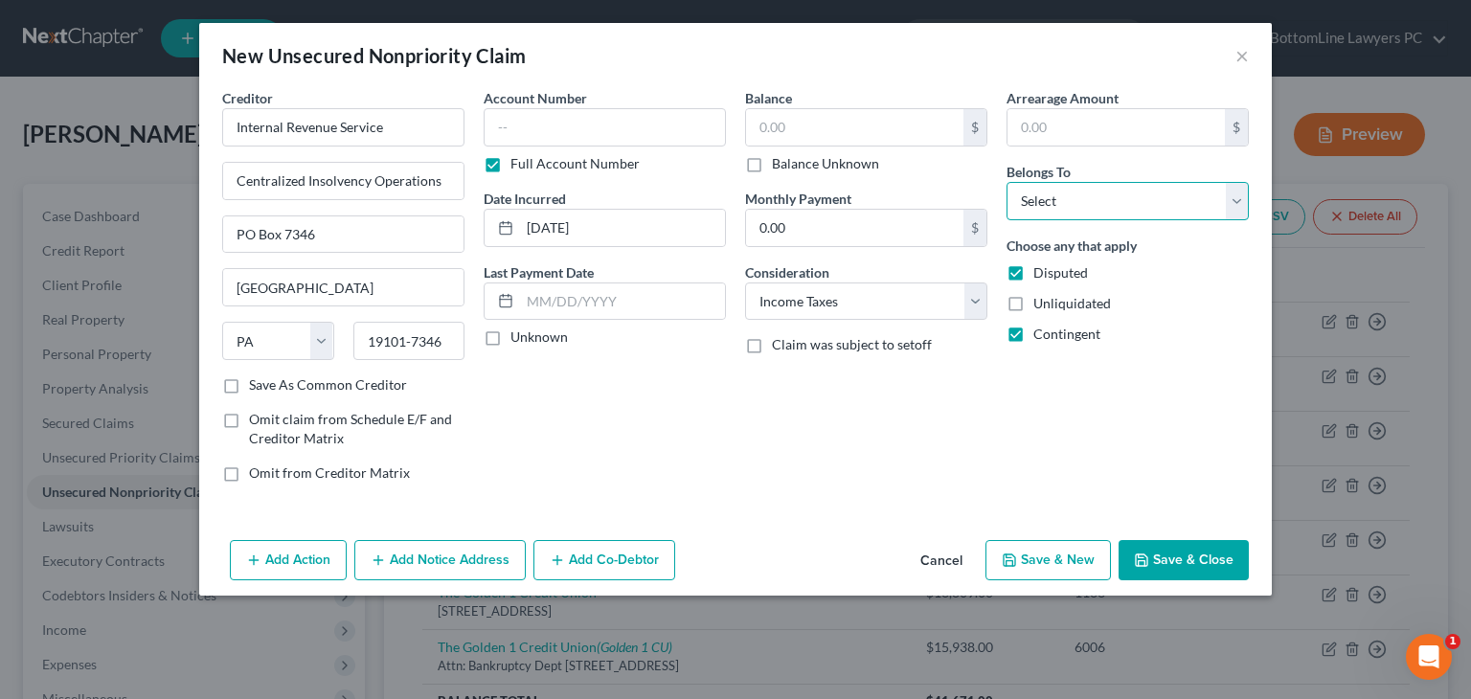
click at [1098, 200] on select "Select Debtor 1 Only Debtor 2 Only Debtor 1 And Debtor 2 Only At Least One Of T…" at bounding box center [1127, 201] width 242 height 38
select select "0"
click at [1006, 182] on select "Select Debtor 1 Only Debtor 2 Only Debtor 1 And Debtor 2 Only At Least One Of T…" at bounding box center [1127, 201] width 242 height 38
click at [1200, 563] on button "Save & Close" at bounding box center [1183, 560] width 130 height 40
type input "0.00"
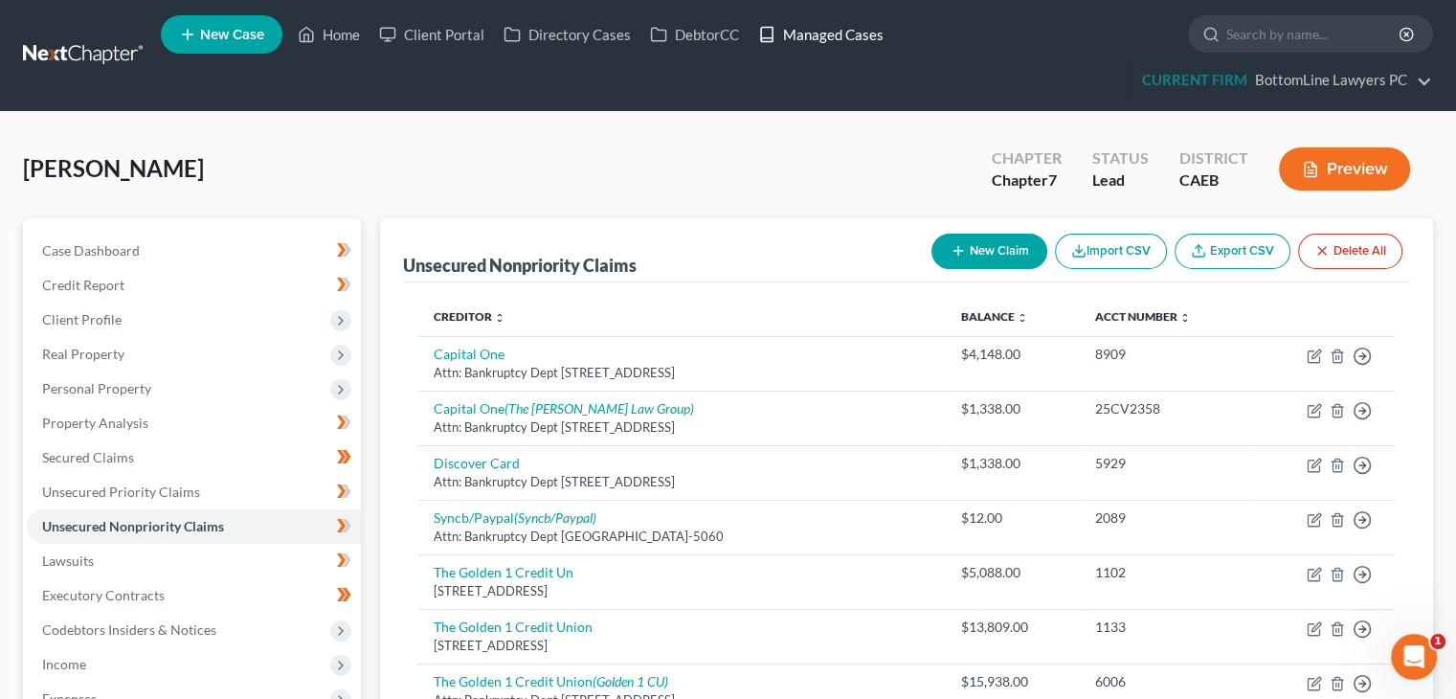
click at [834, 34] on link "Managed Cases" at bounding box center [821, 34] width 145 height 34
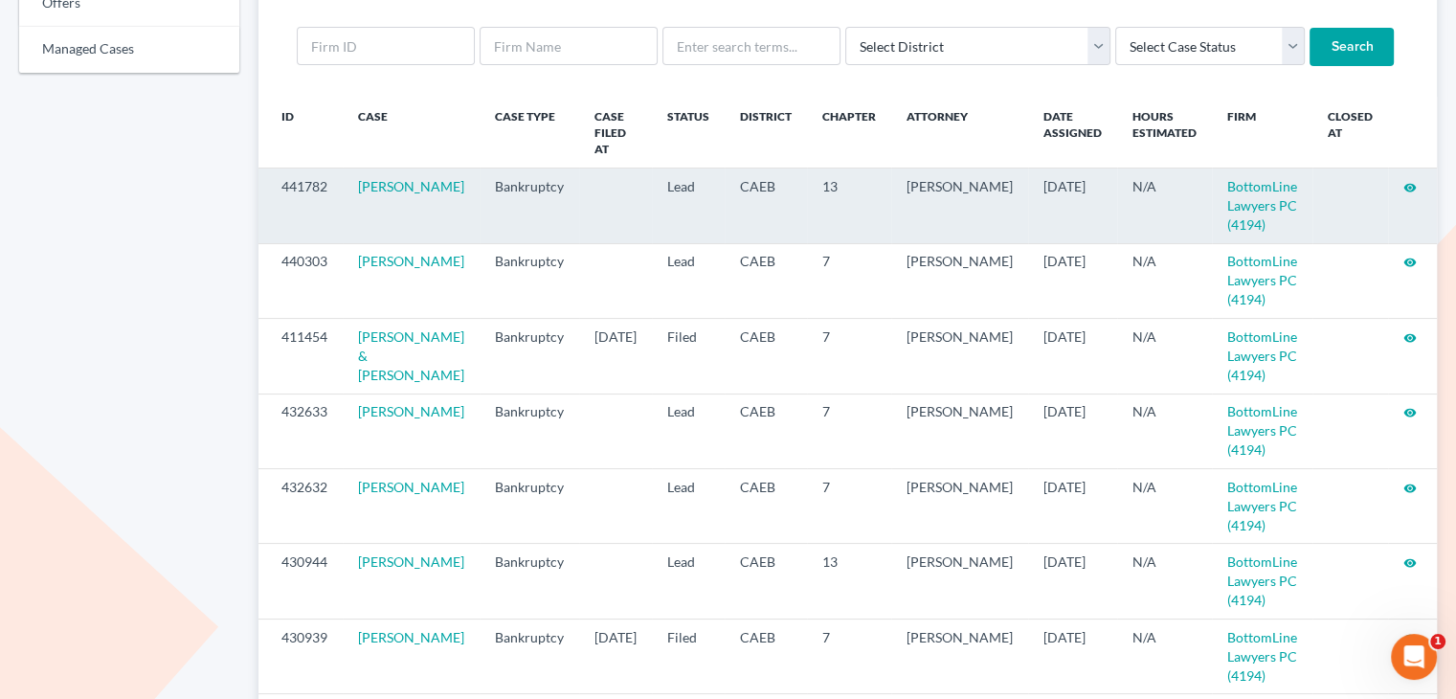
scroll to position [192, 0]
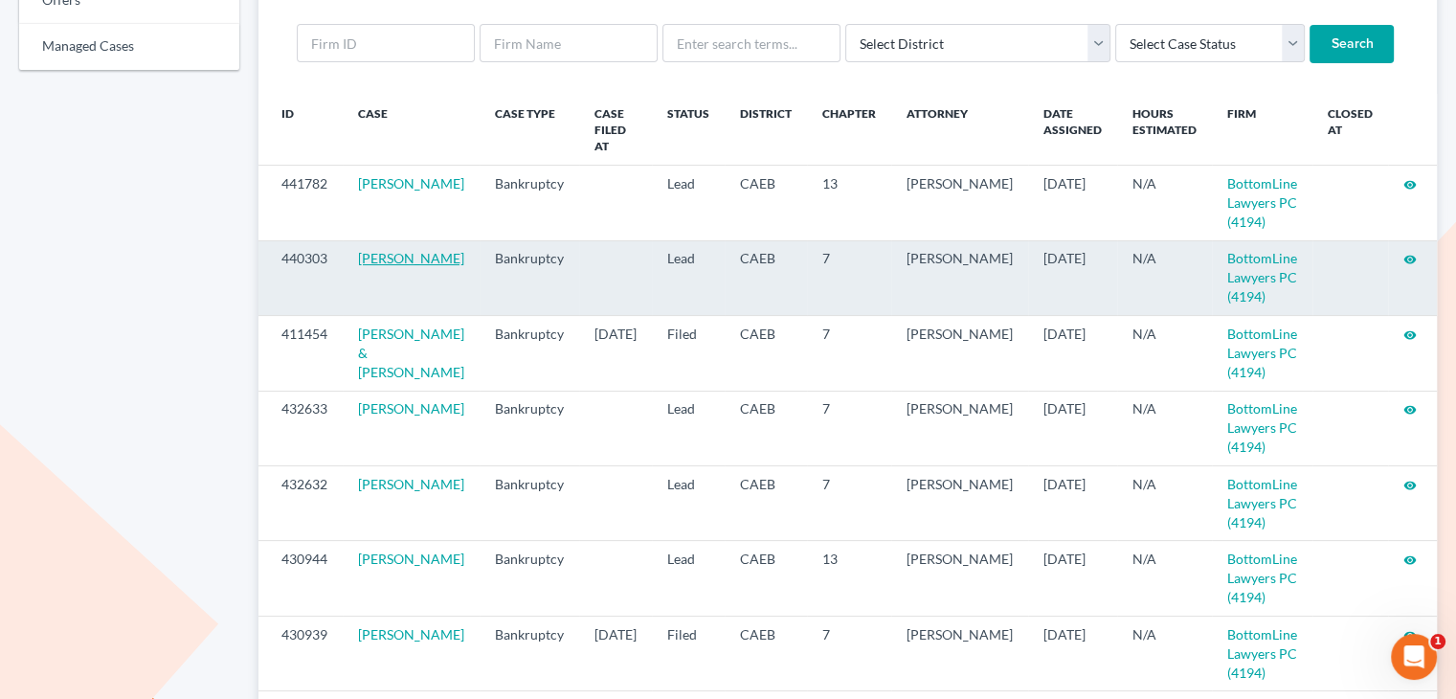
click at [403, 250] on link "[PERSON_NAME]" at bounding box center [411, 258] width 106 height 16
click at [1410, 253] on icon "visibility" at bounding box center [1410, 259] width 13 height 13
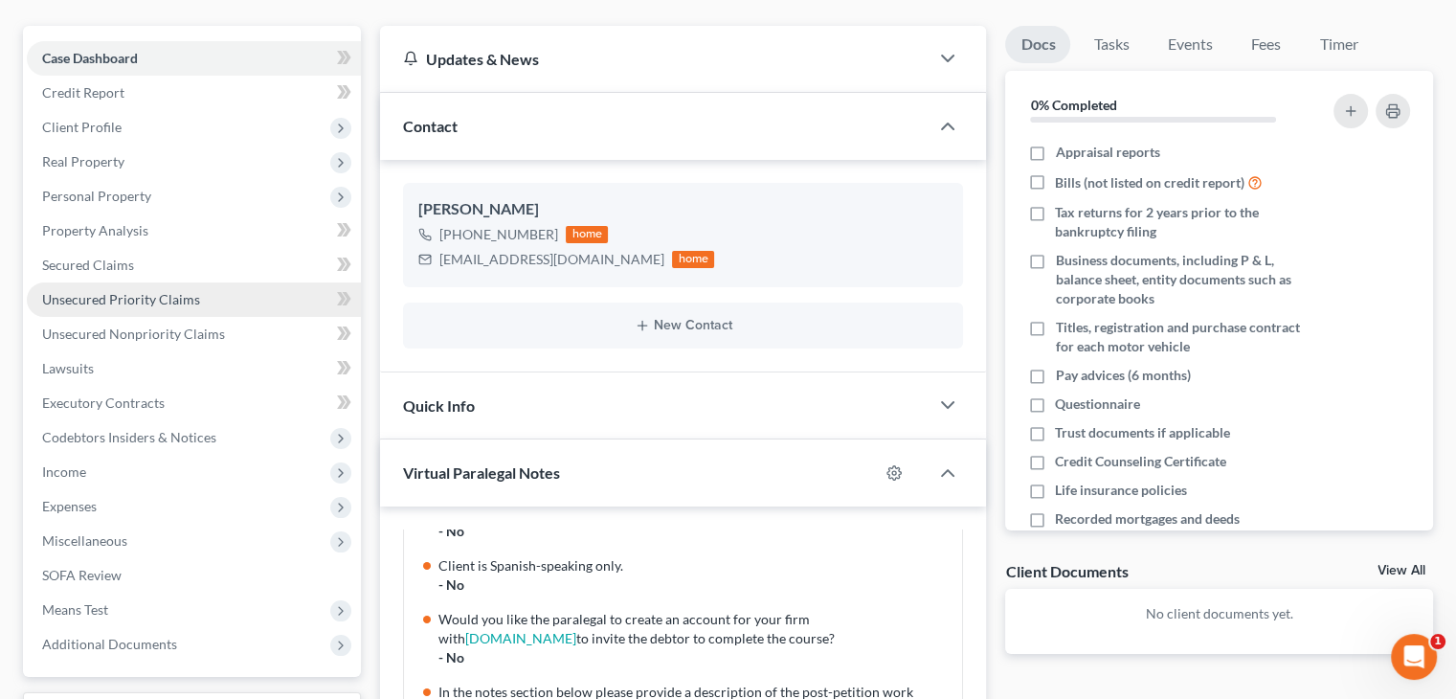
scroll to position [287, 0]
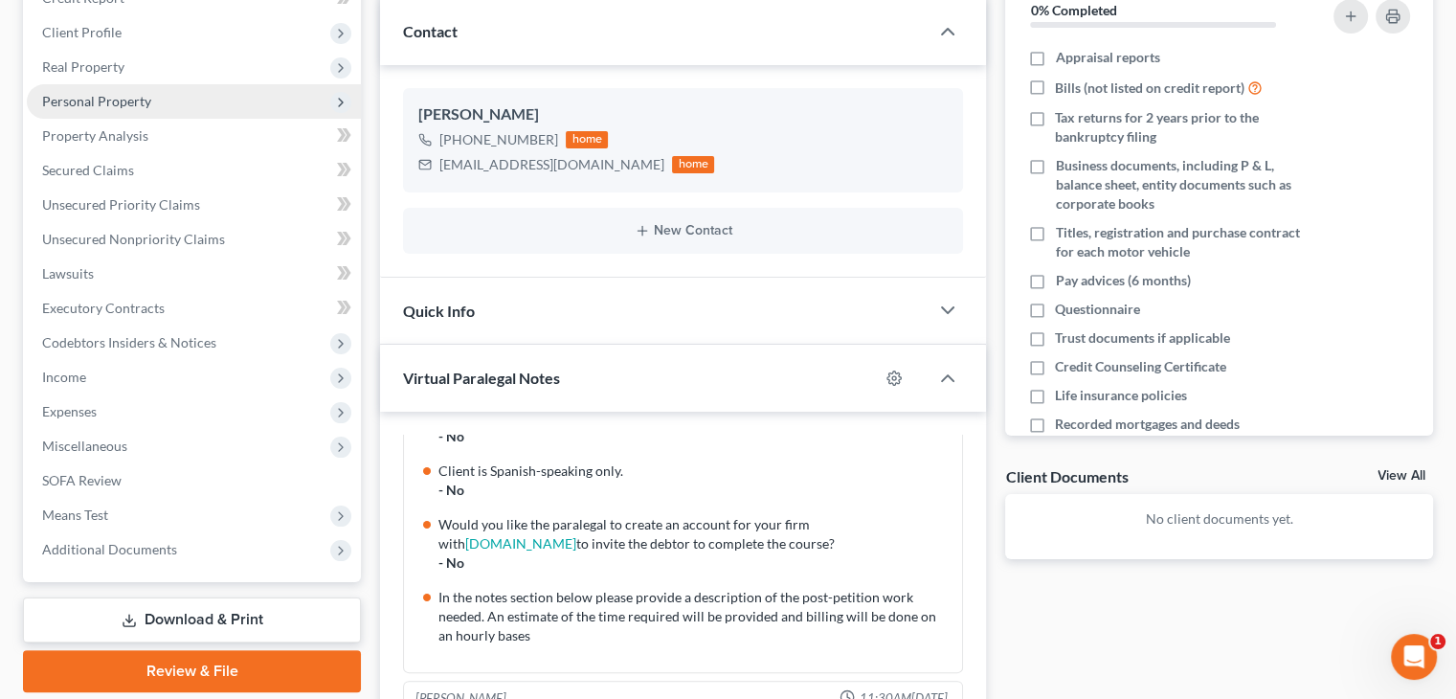
click at [159, 100] on span "Personal Property" at bounding box center [194, 101] width 334 height 34
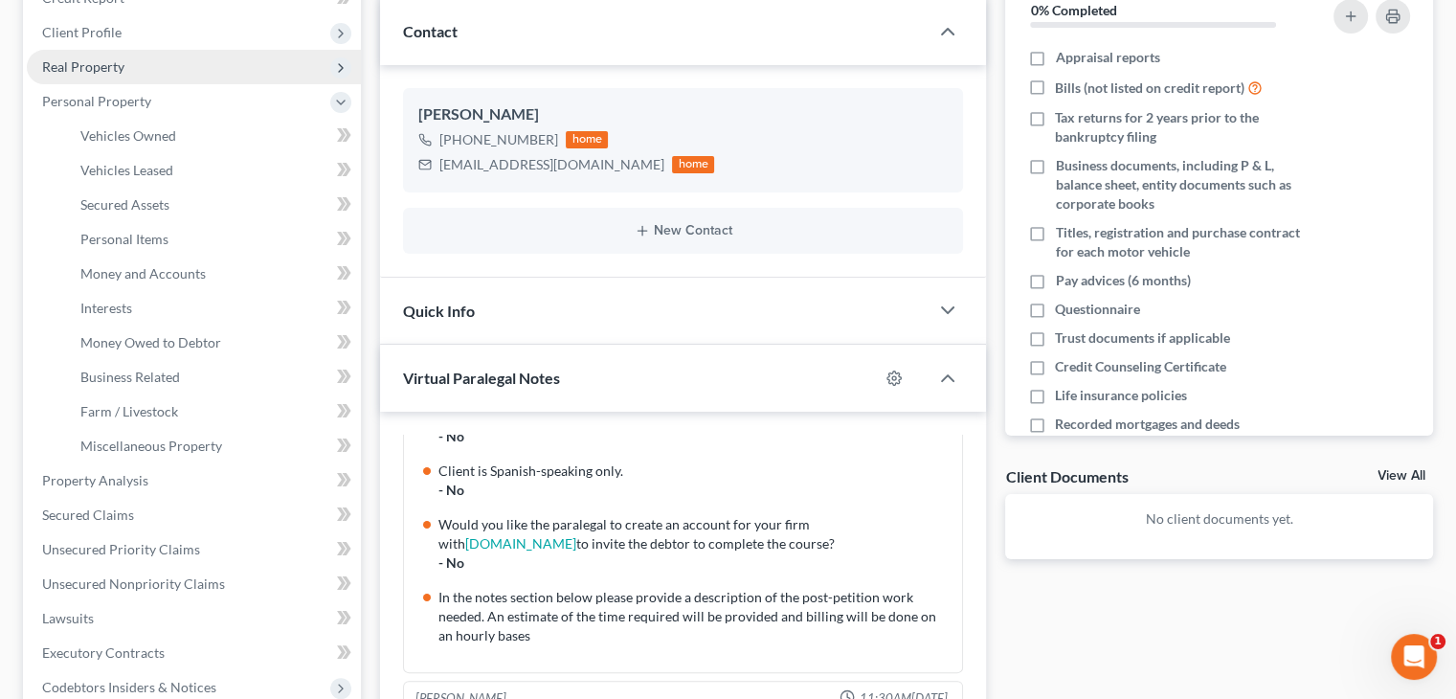
click at [181, 73] on span "Real Property" at bounding box center [194, 67] width 334 height 34
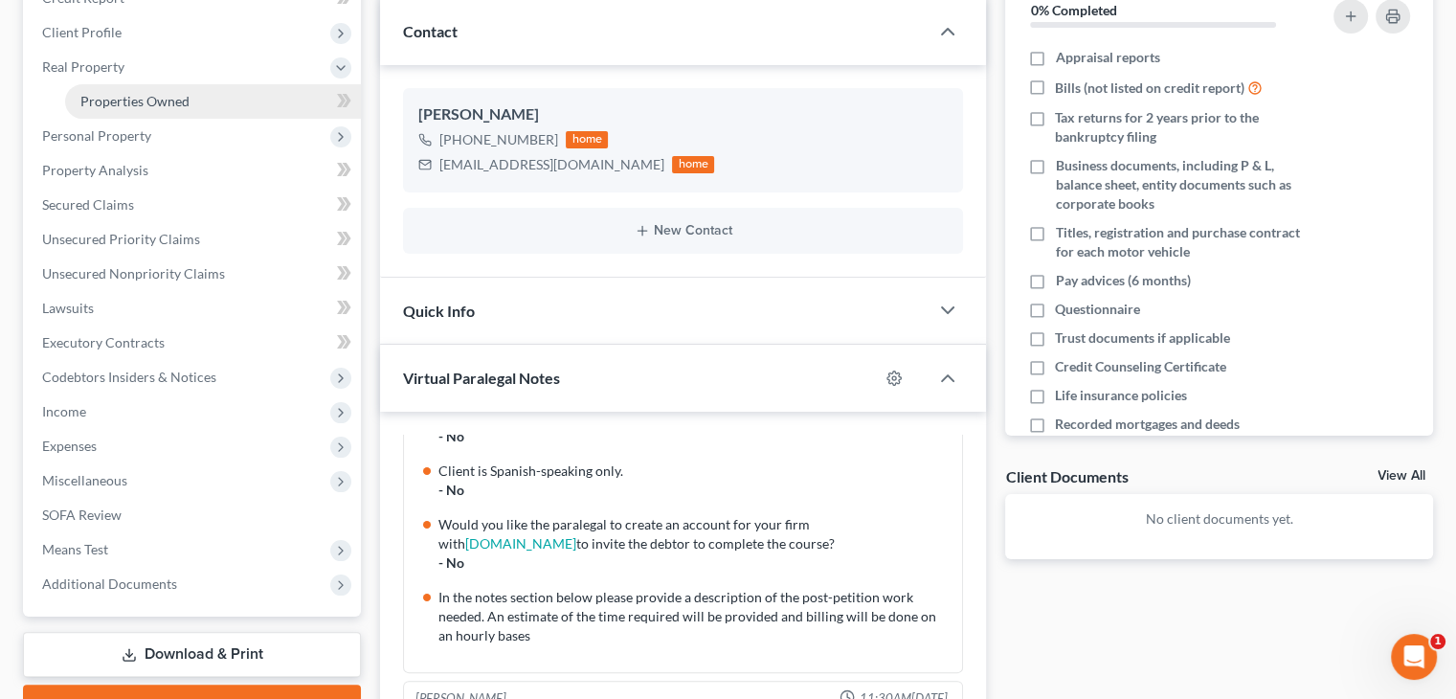
click at [179, 94] on span "Properties Owned" at bounding box center [134, 101] width 109 height 16
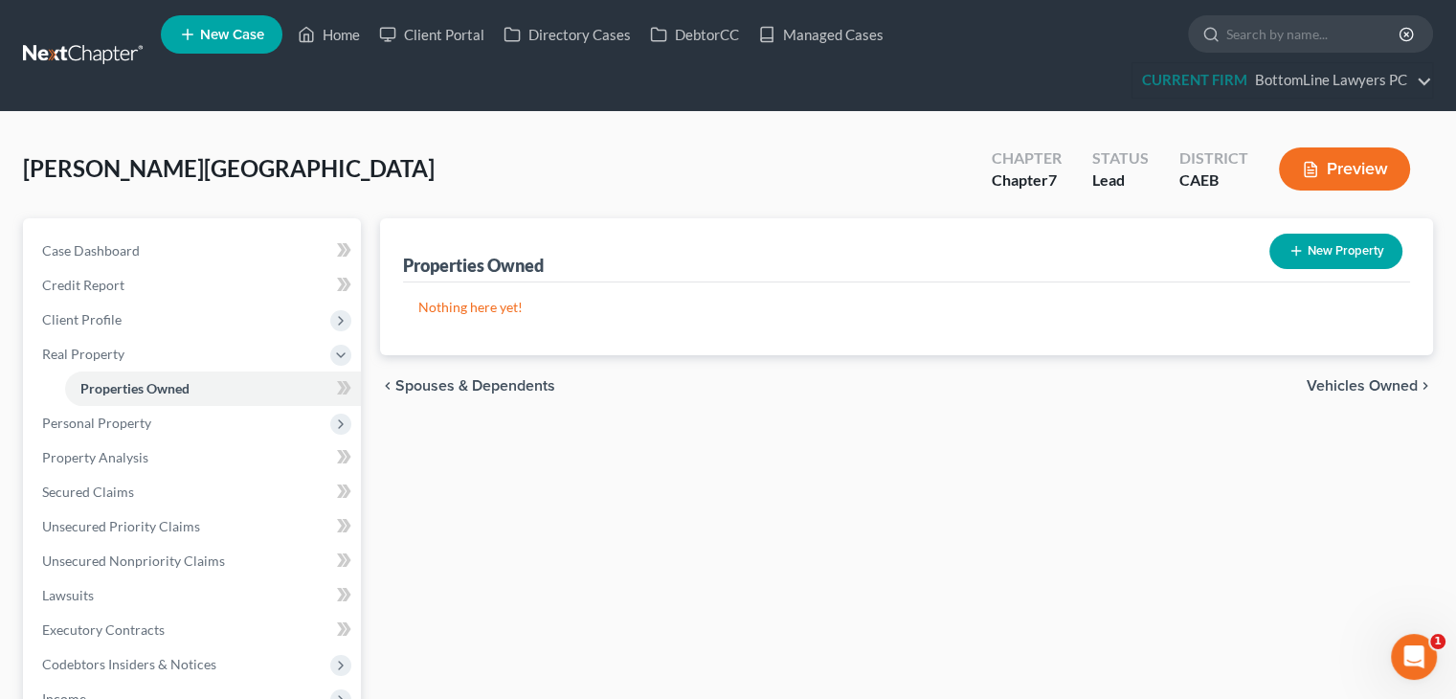
click at [1377, 385] on span "Vehicles Owned" at bounding box center [1362, 385] width 111 height 15
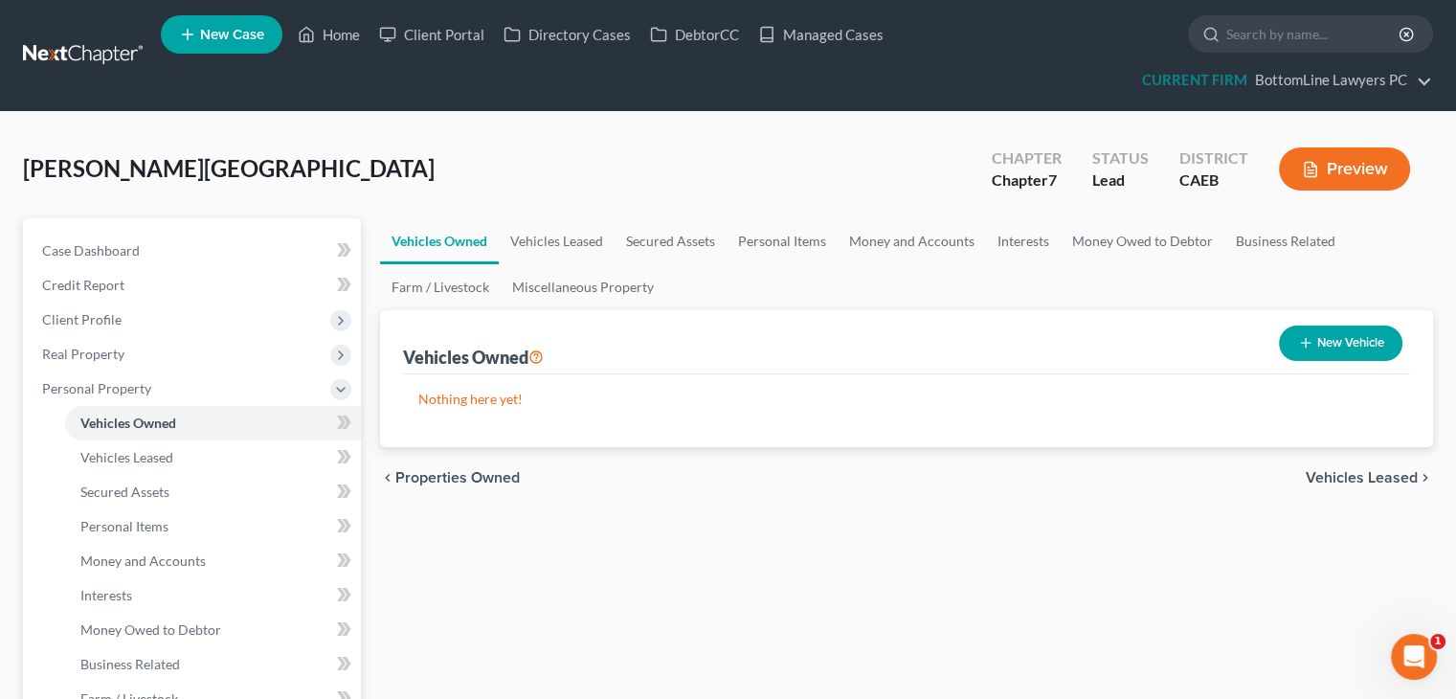
click at [1348, 480] on span "Vehicles Leased" at bounding box center [1362, 477] width 112 height 15
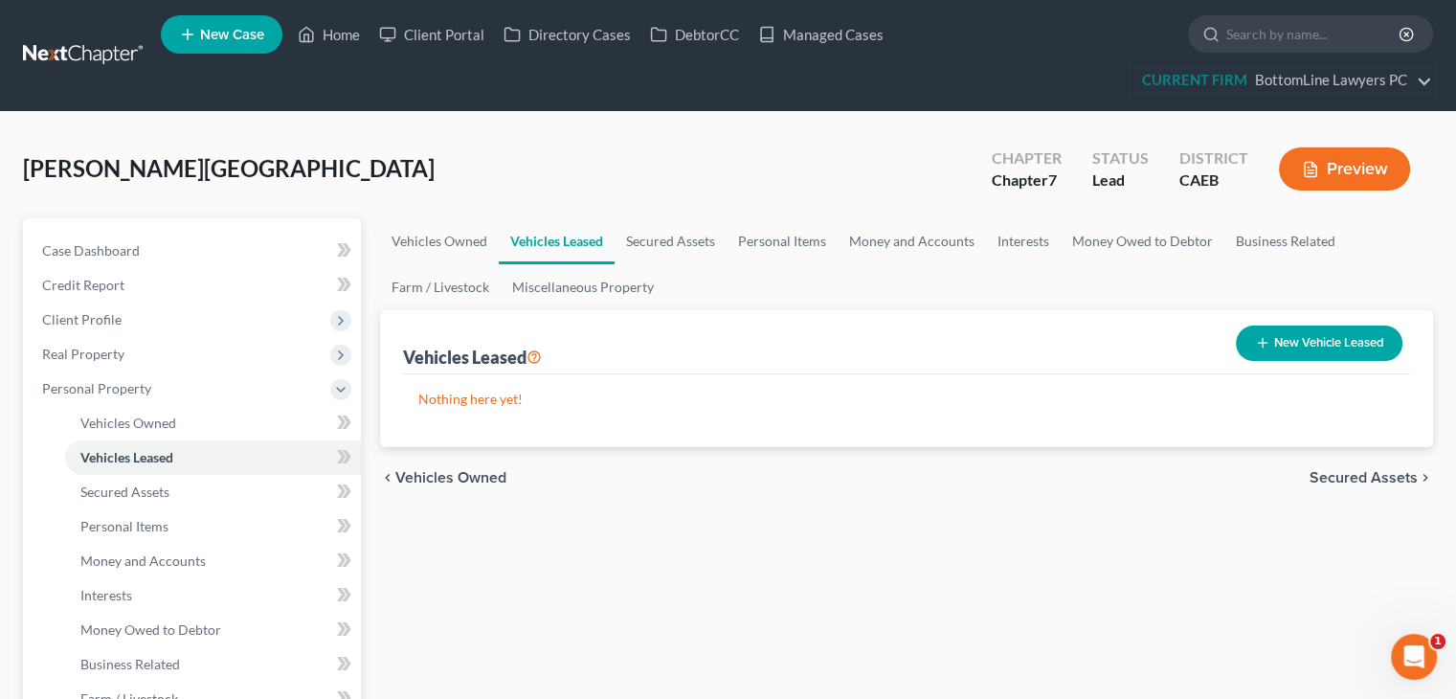
click at [1352, 470] on span "Secured Assets" at bounding box center [1364, 477] width 108 height 15
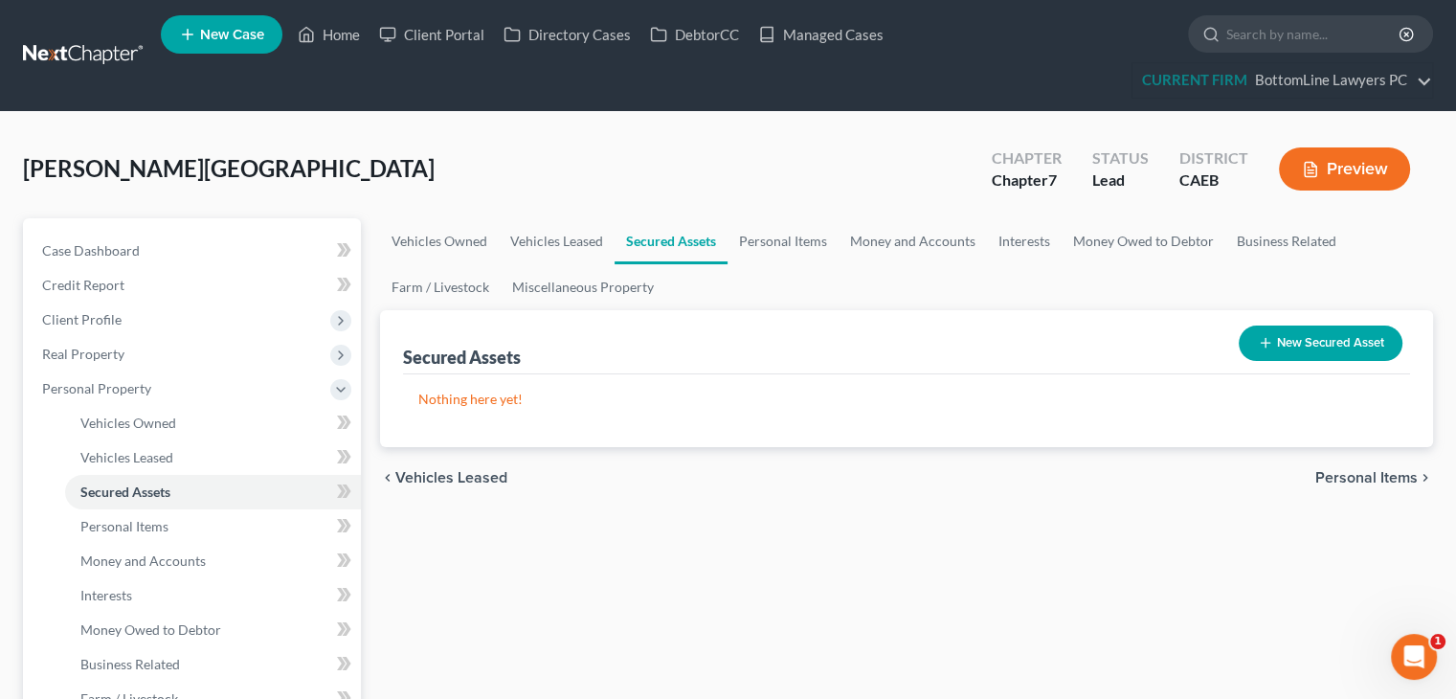
click at [1343, 476] on span "Personal Items" at bounding box center [1367, 477] width 102 height 15
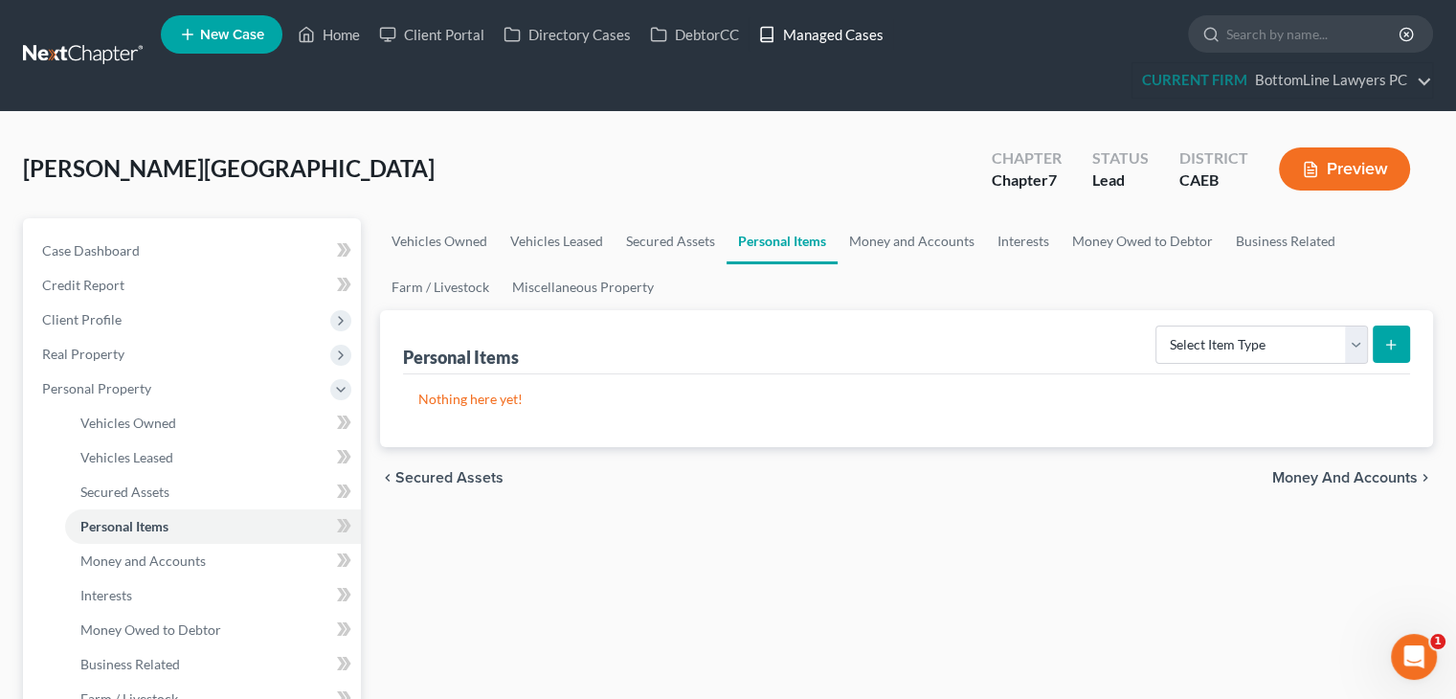
click at [849, 34] on link "Managed Cases" at bounding box center [821, 34] width 145 height 34
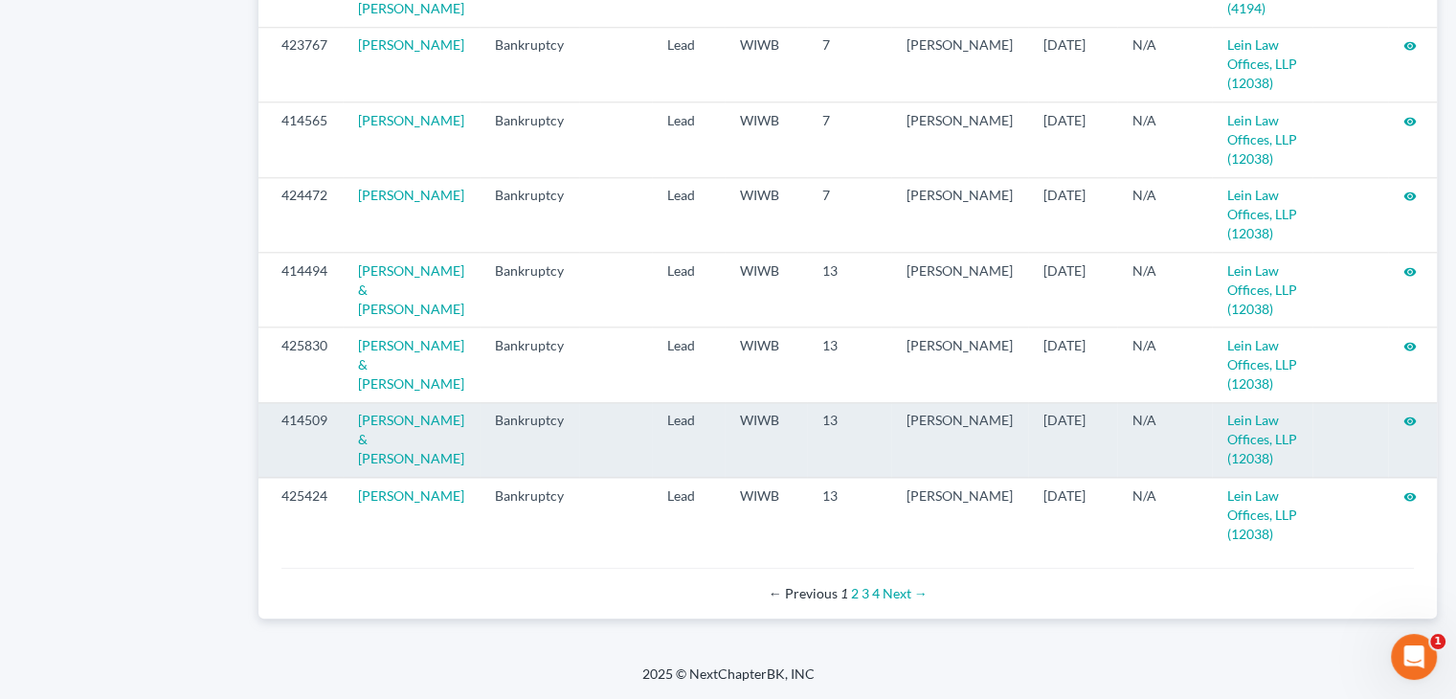
scroll to position [2111, 0]
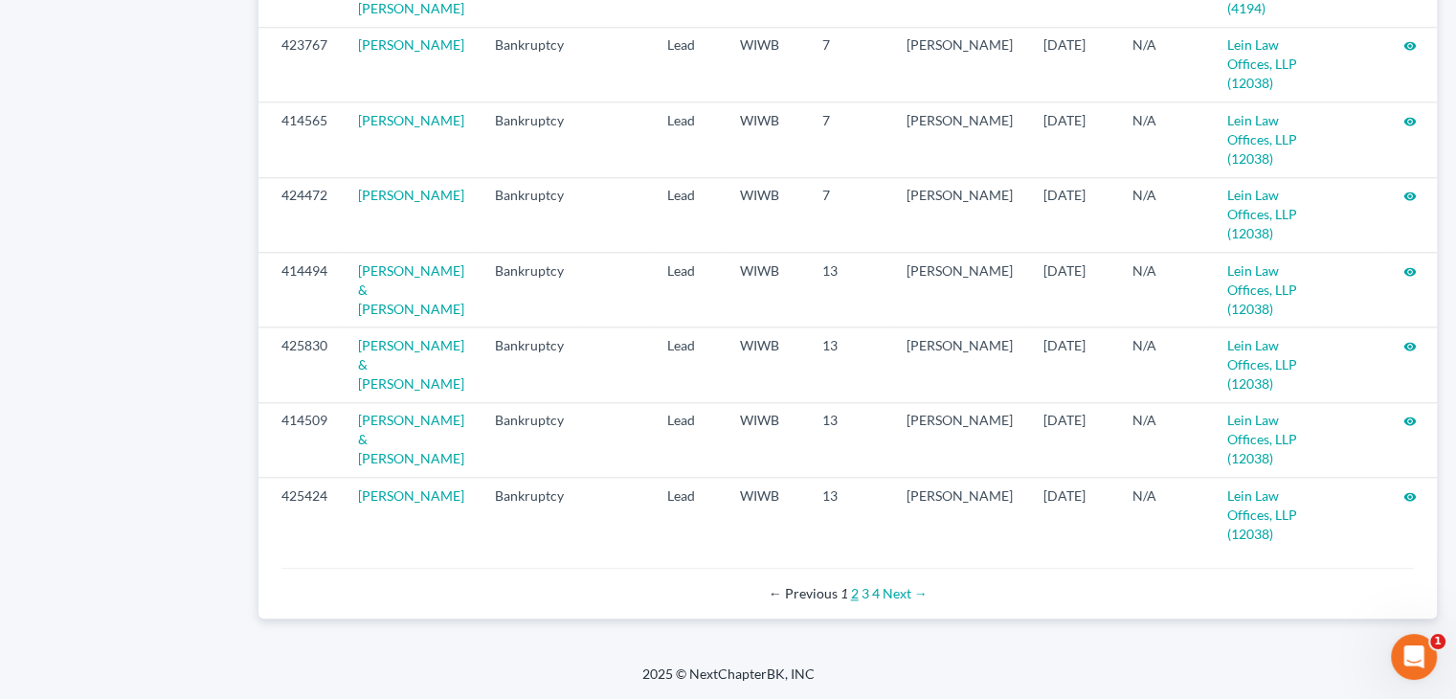
click at [854, 594] on link "2" at bounding box center [855, 593] width 8 height 16
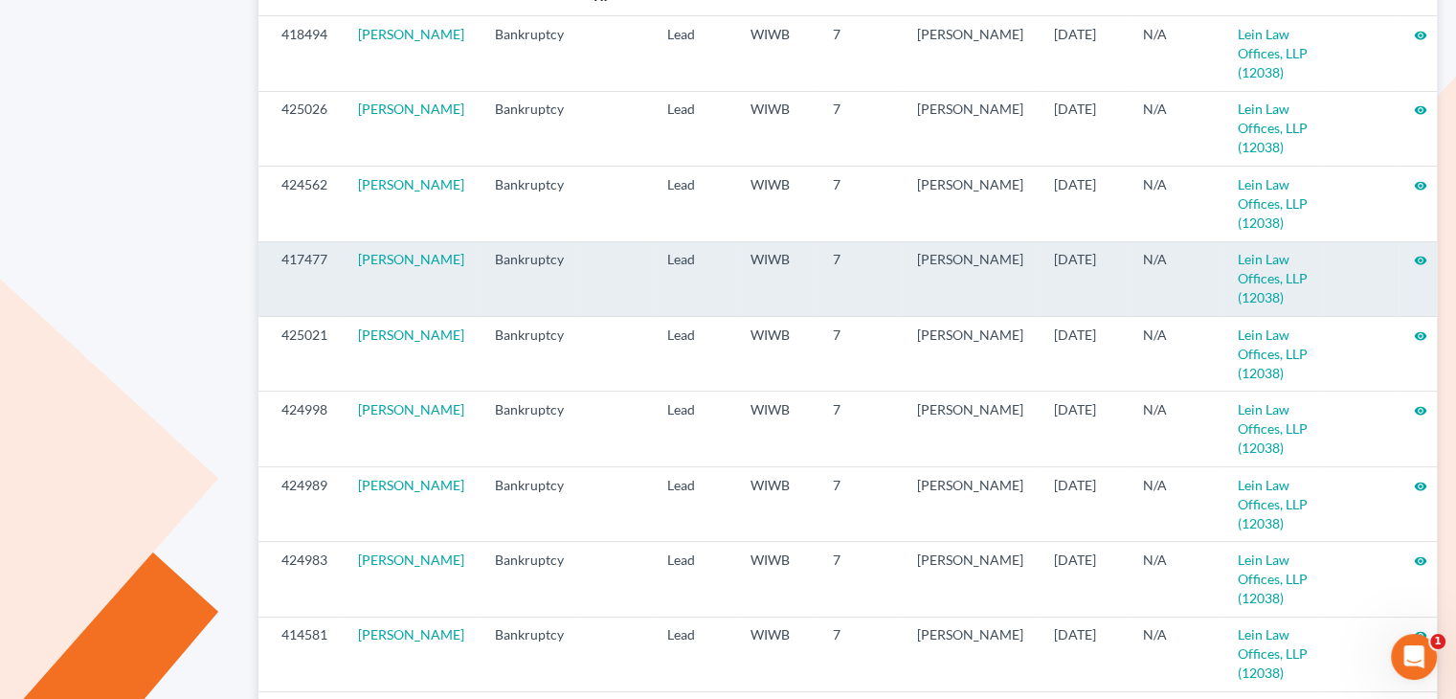
scroll to position [383, 0]
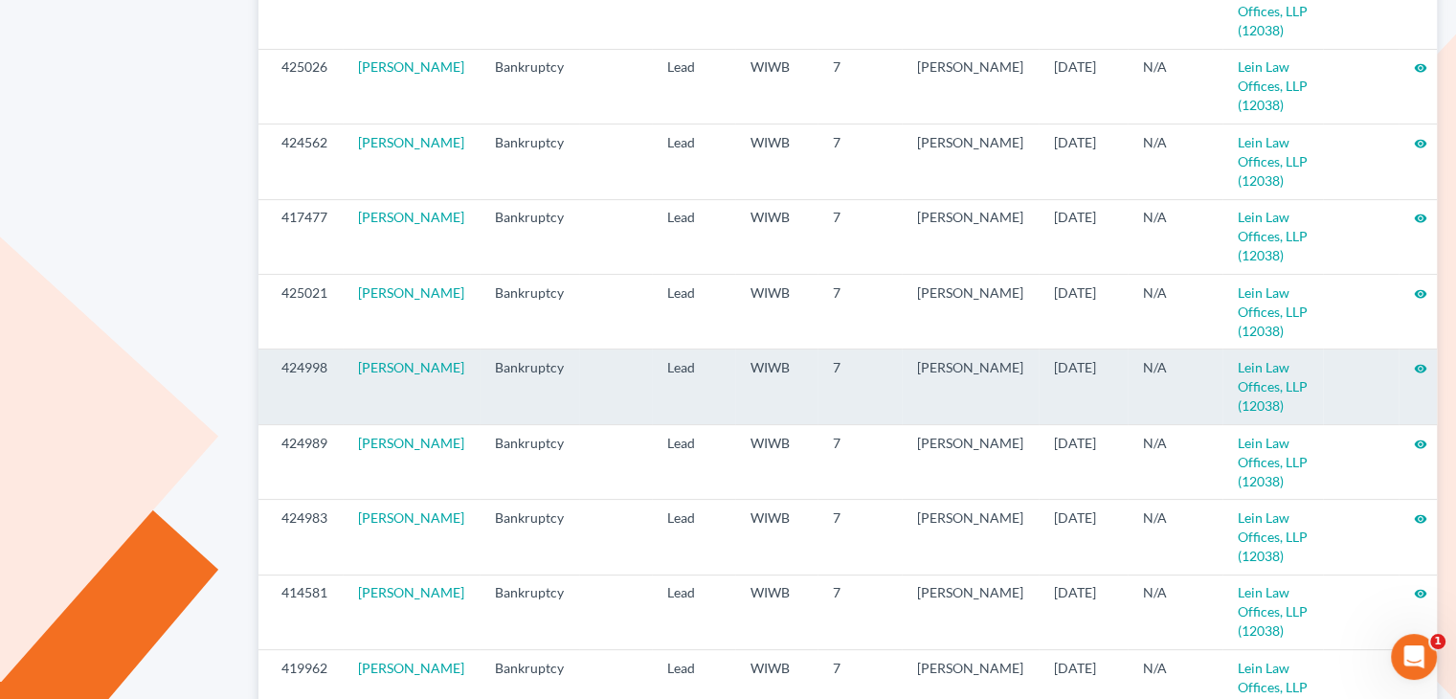
click at [1414, 362] on icon "visibility" at bounding box center [1420, 368] width 13 height 13
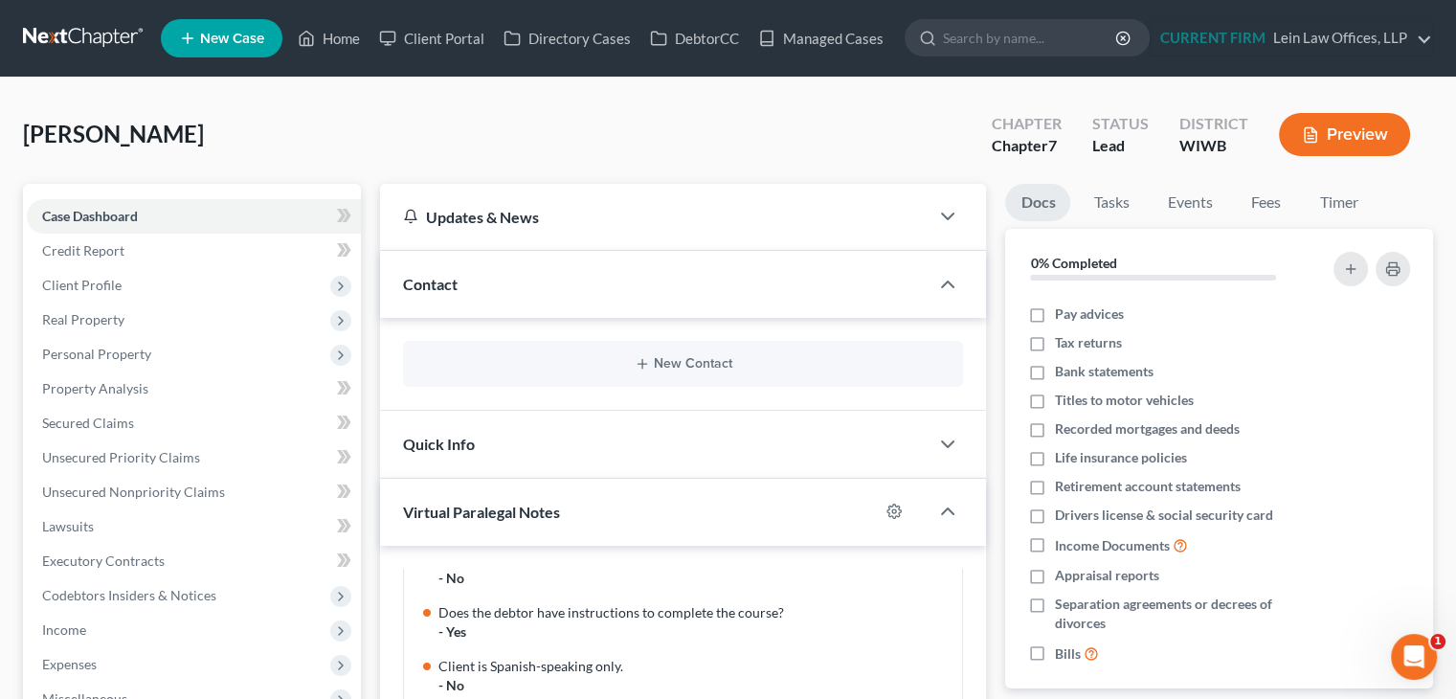
scroll to position [36, 0]
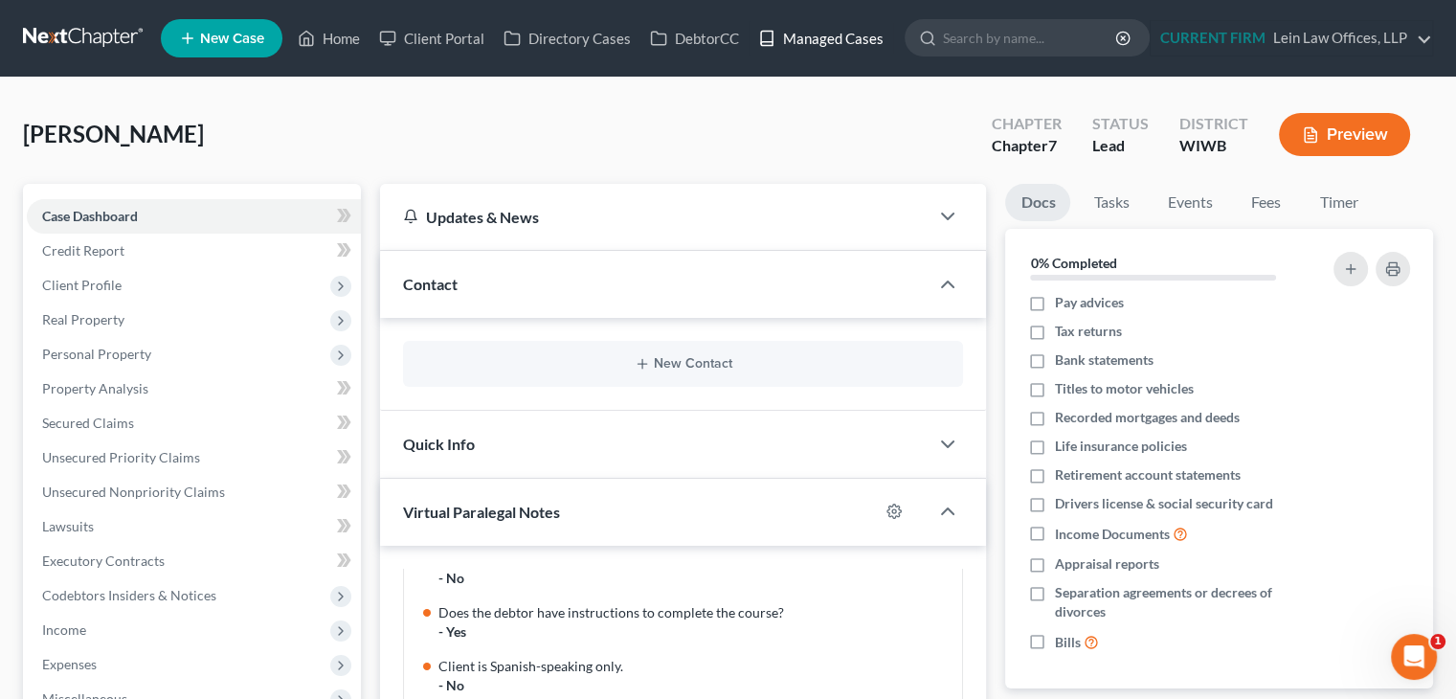
click at [863, 28] on link "Managed Cases" at bounding box center [821, 38] width 145 height 34
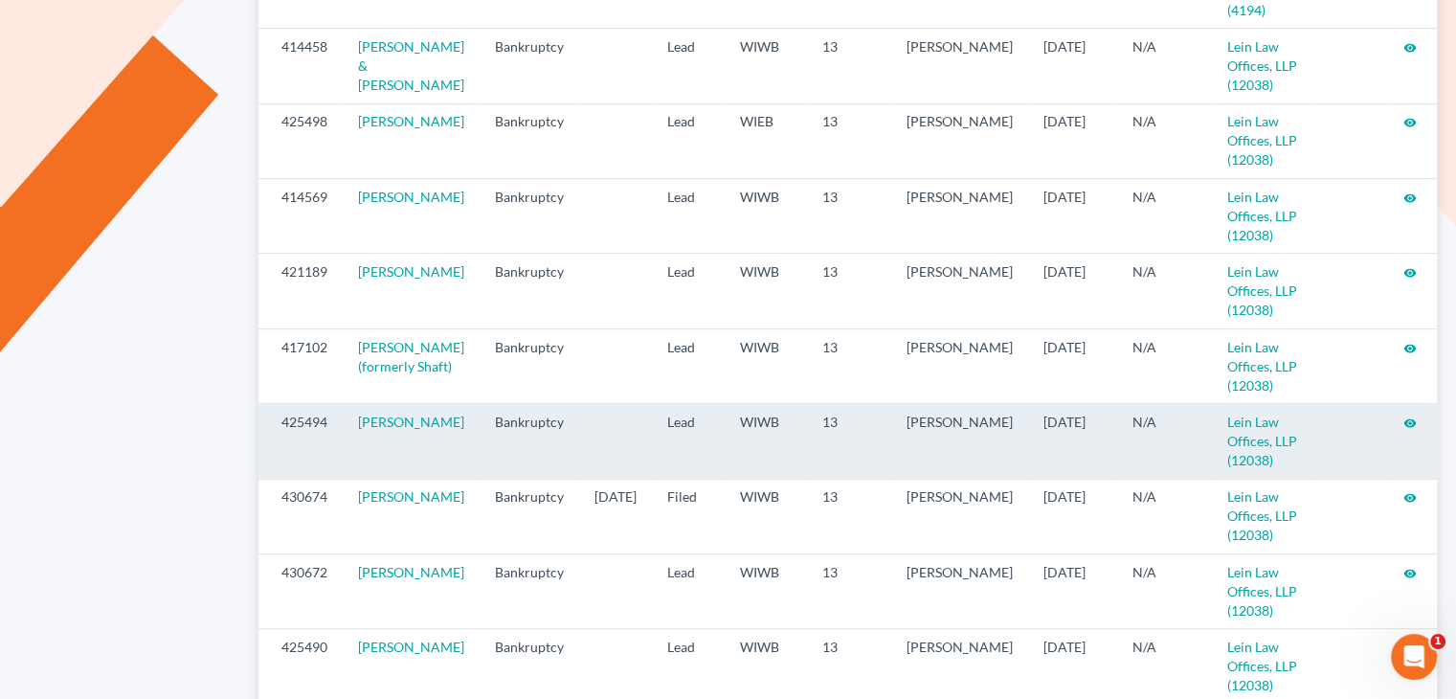
scroll to position [862, 0]
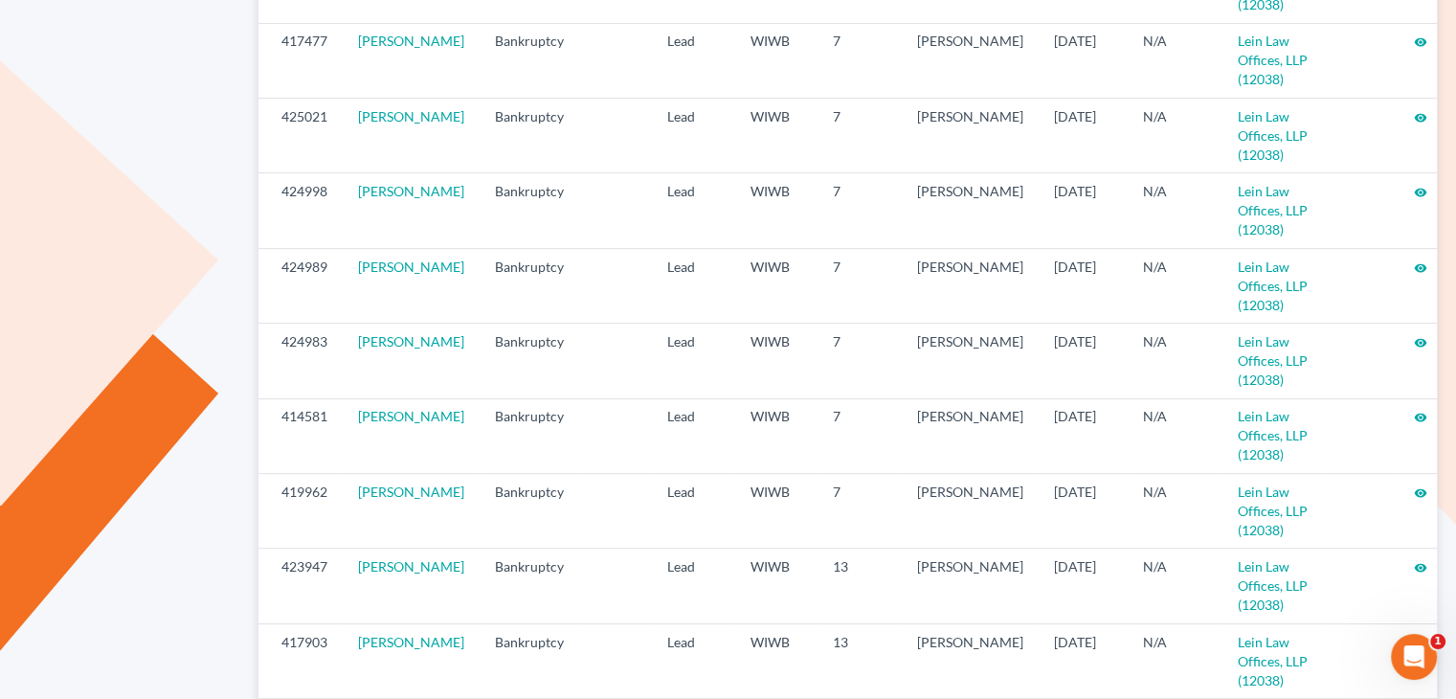
scroll to position [463, 0]
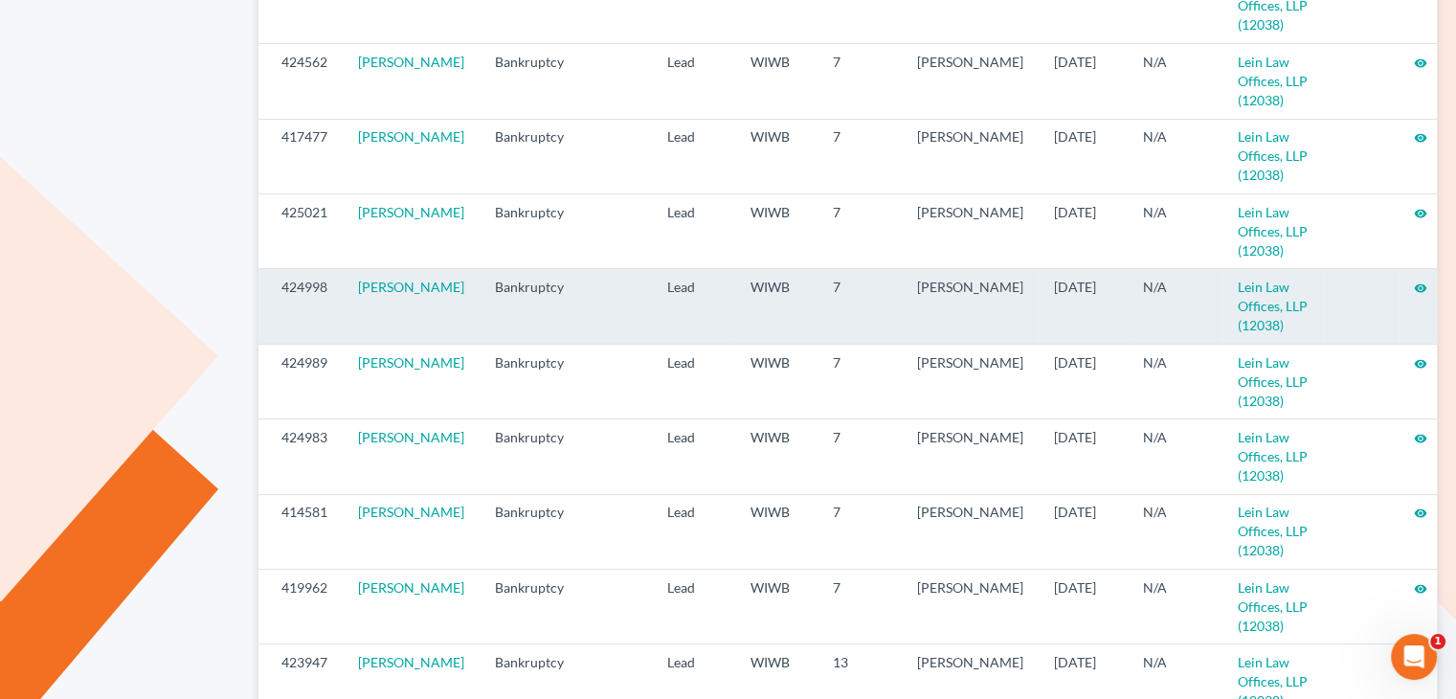
click at [1414, 282] on icon "visibility" at bounding box center [1420, 288] width 13 height 13
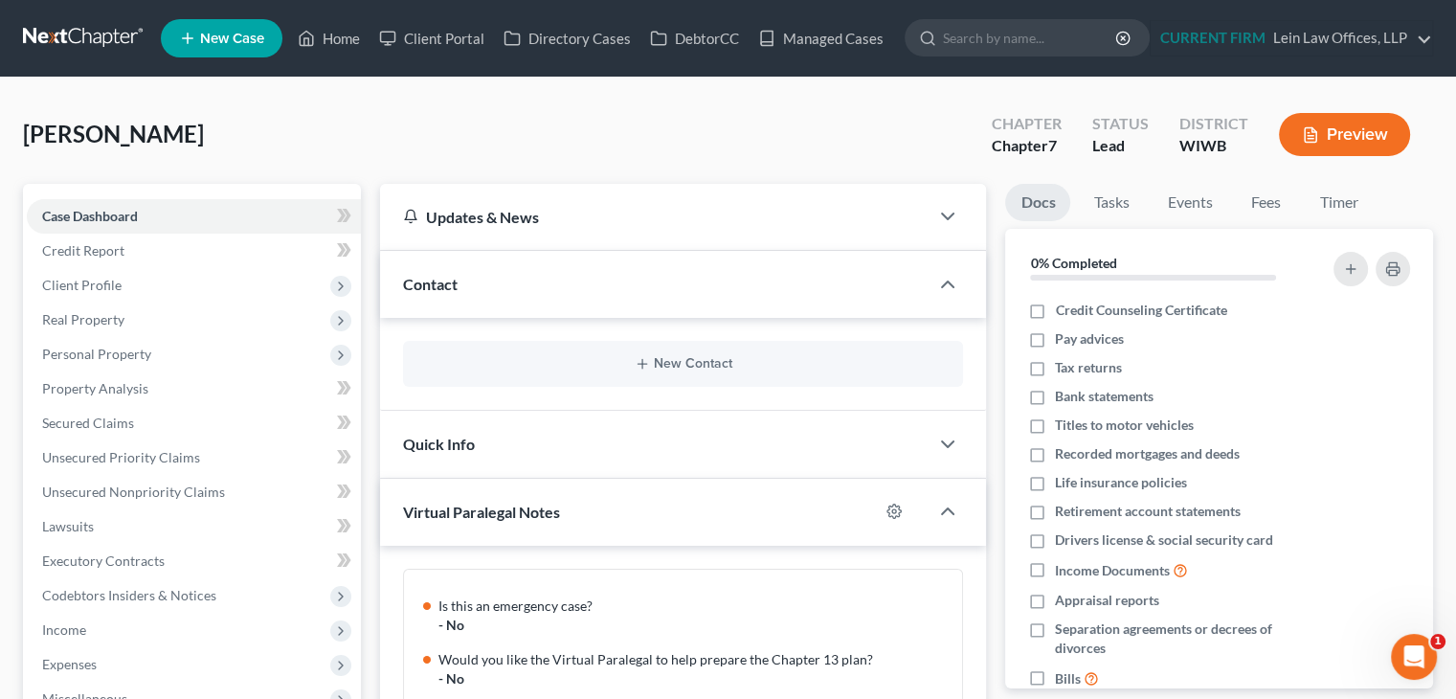
scroll to position [208, 0]
